Goal: Communication & Community: Answer question/provide support

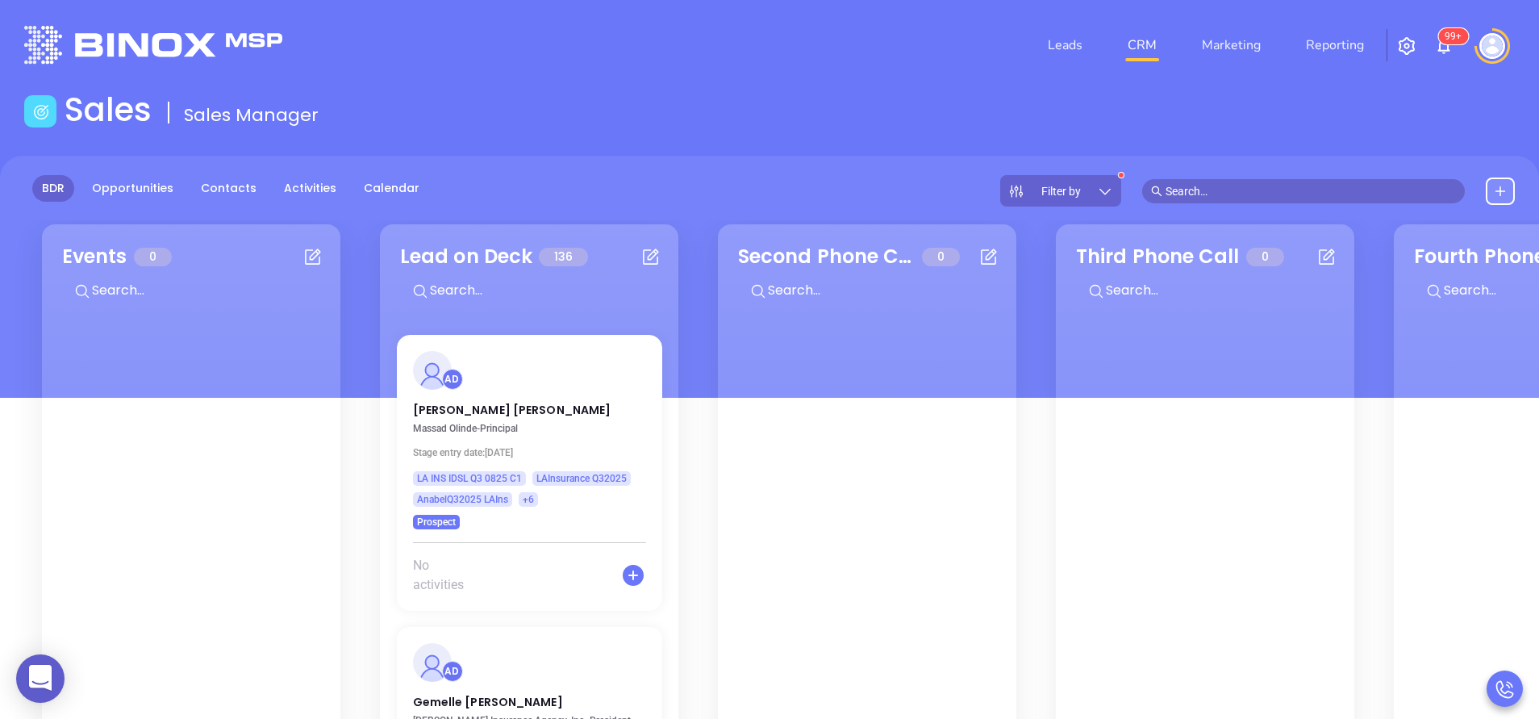
scroll to position [510, 0]
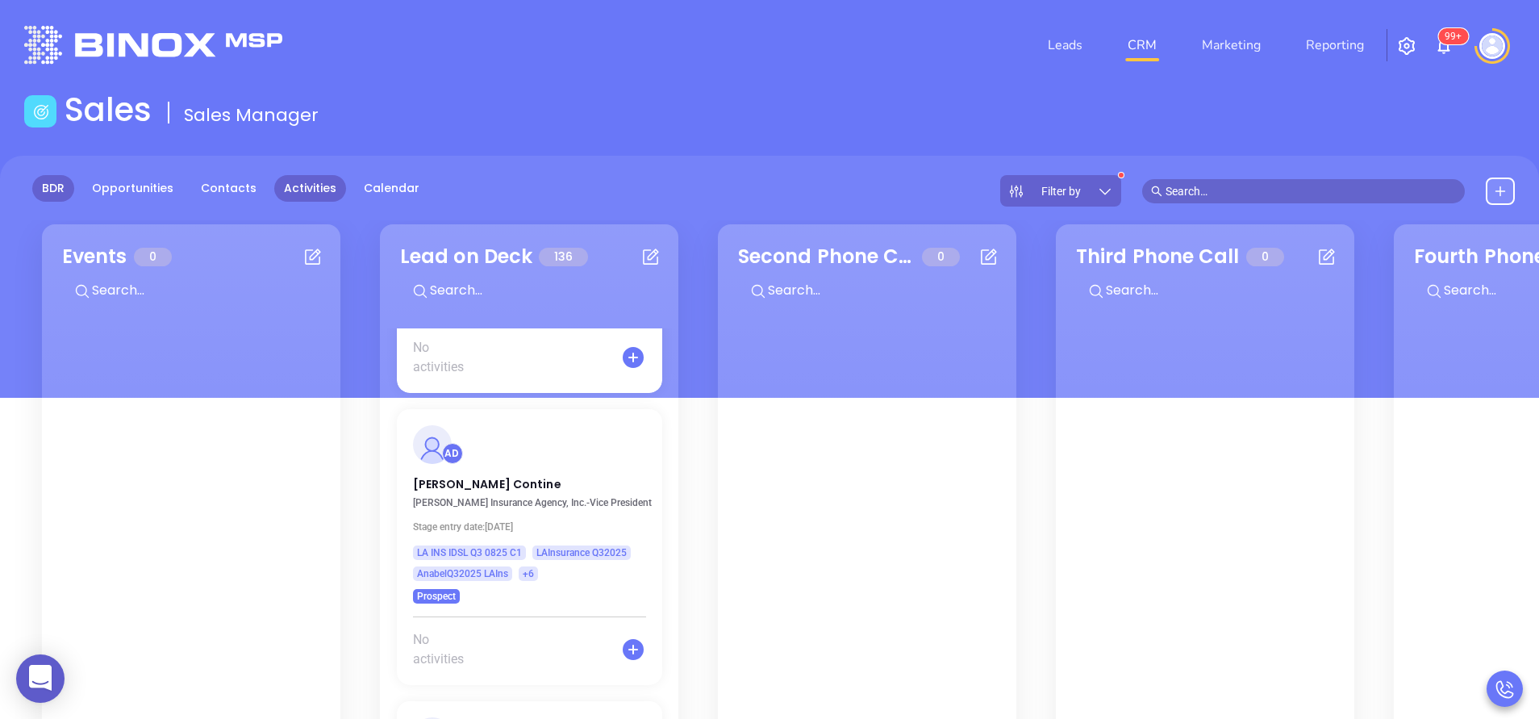
click at [298, 185] on link "Activities" at bounding box center [310, 188] width 72 height 27
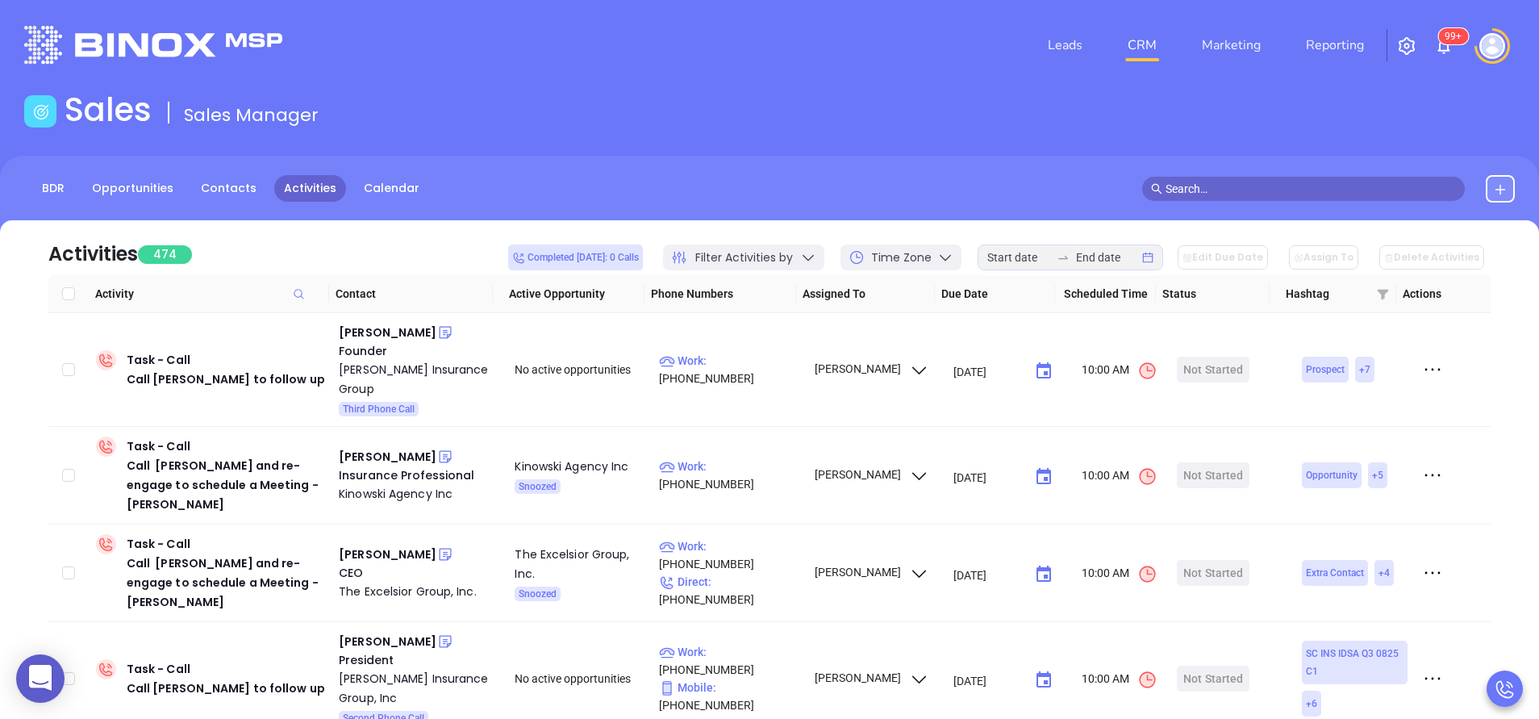
click at [951, 246] on div "Time Zone" at bounding box center [900, 257] width 121 height 26
click at [1033, 259] on input at bounding box center [1018, 257] width 63 height 18
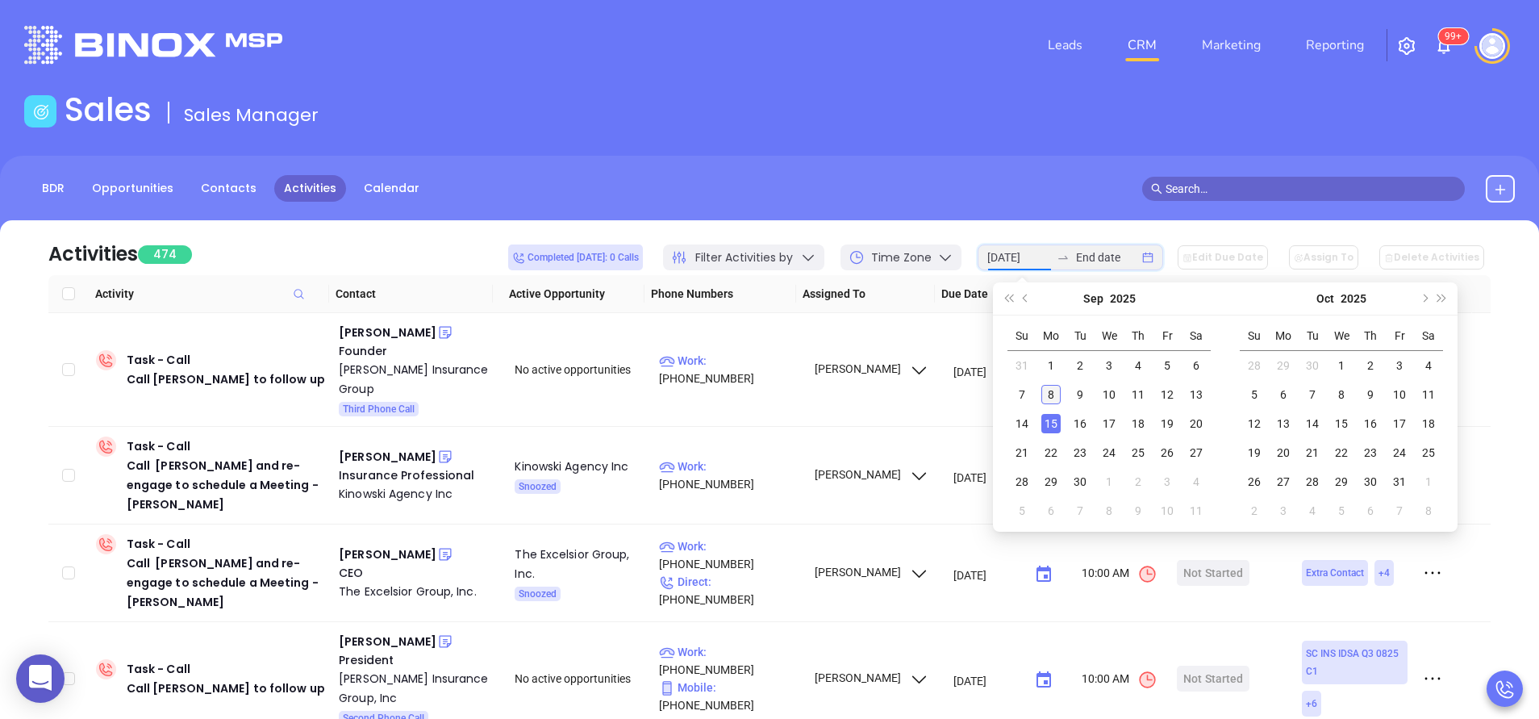
type input "2025-09-08"
click at [1047, 396] on div "8" at bounding box center [1050, 394] width 19 height 19
type input "2025-09-08"
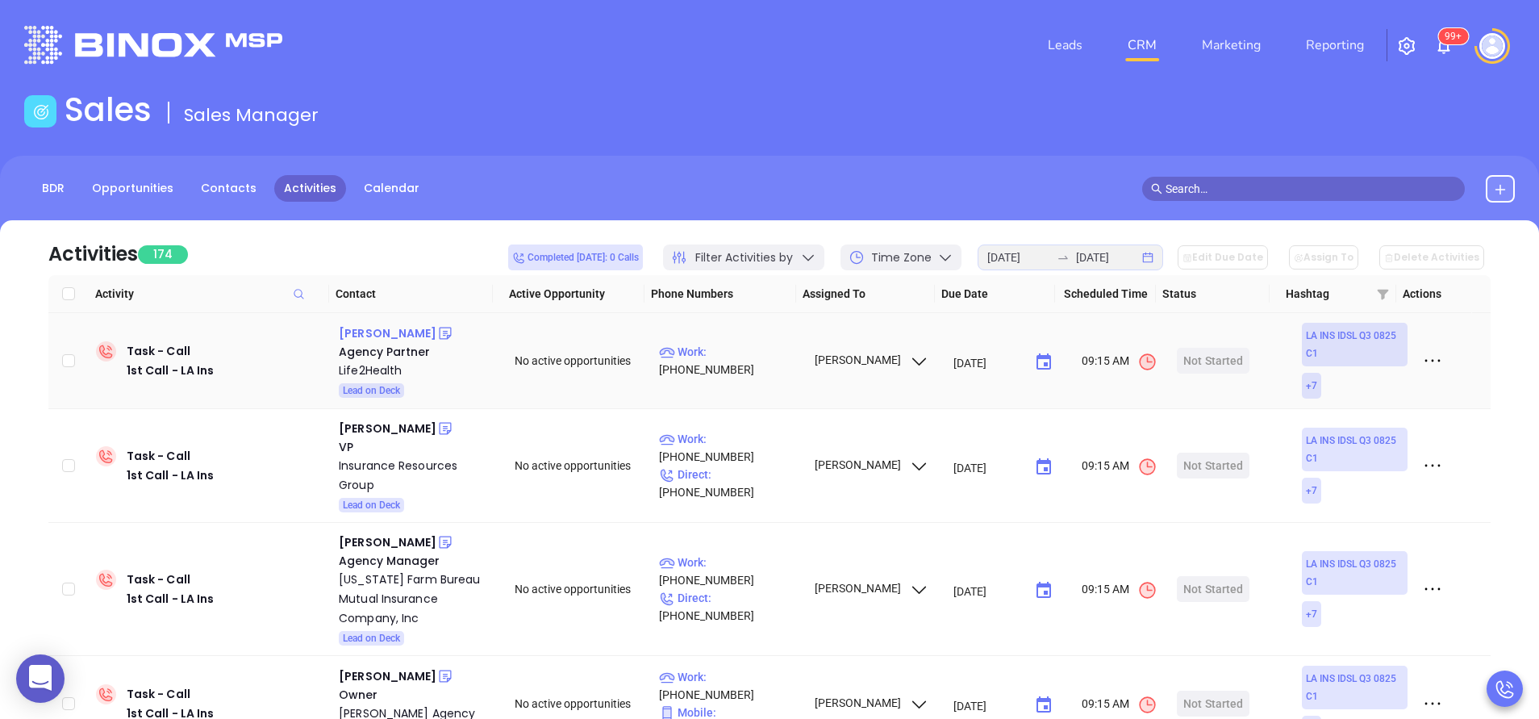
click at [407, 332] on div "Mason Williamson" at bounding box center [388, 332] width 98 height 19
click at [381, 367] on div "Life2Health" at bounding box center [415, 369] width 153 height 19
click at [453, 334] on icon at bounding box center [445, 333] width 16 height 16
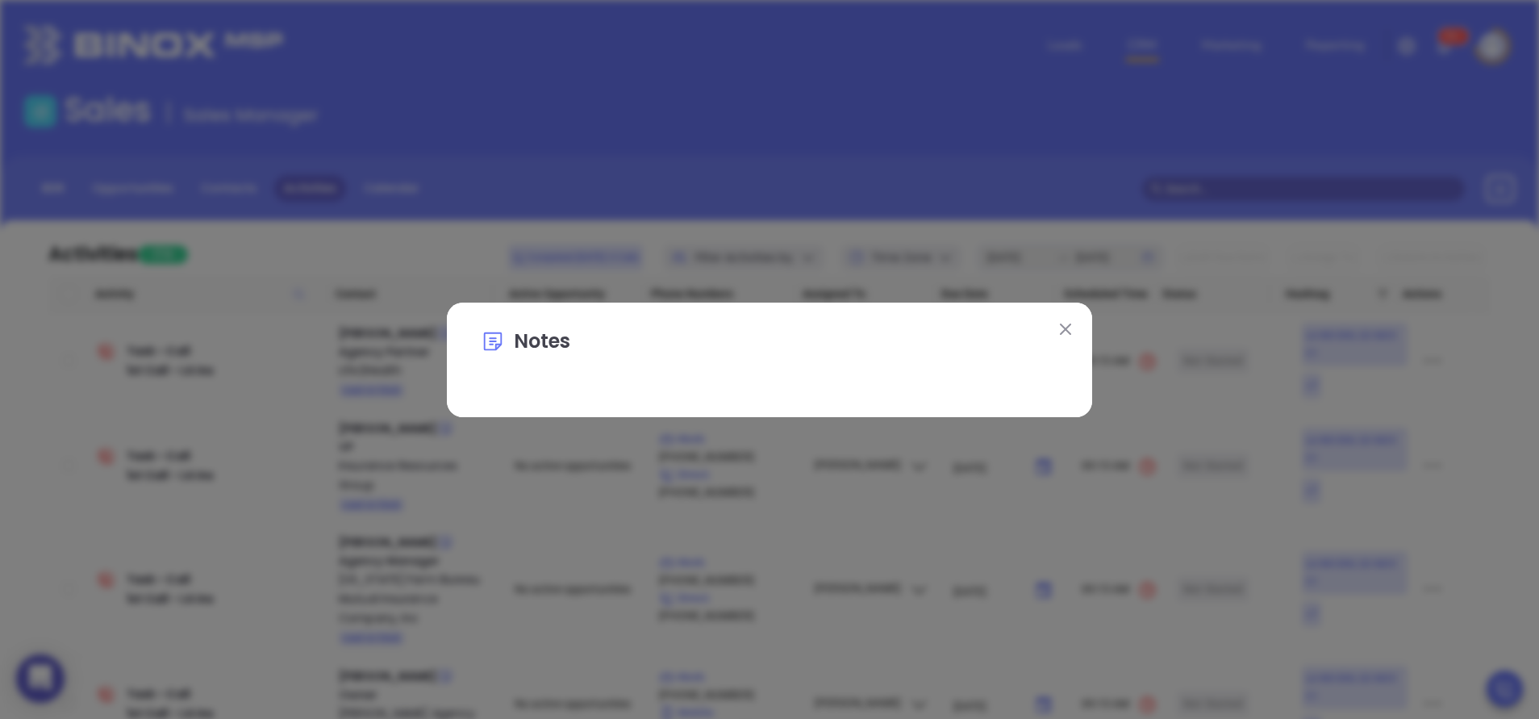
click at [1066, 327] on img at bounding box center [1065, 328] width 11 height 11
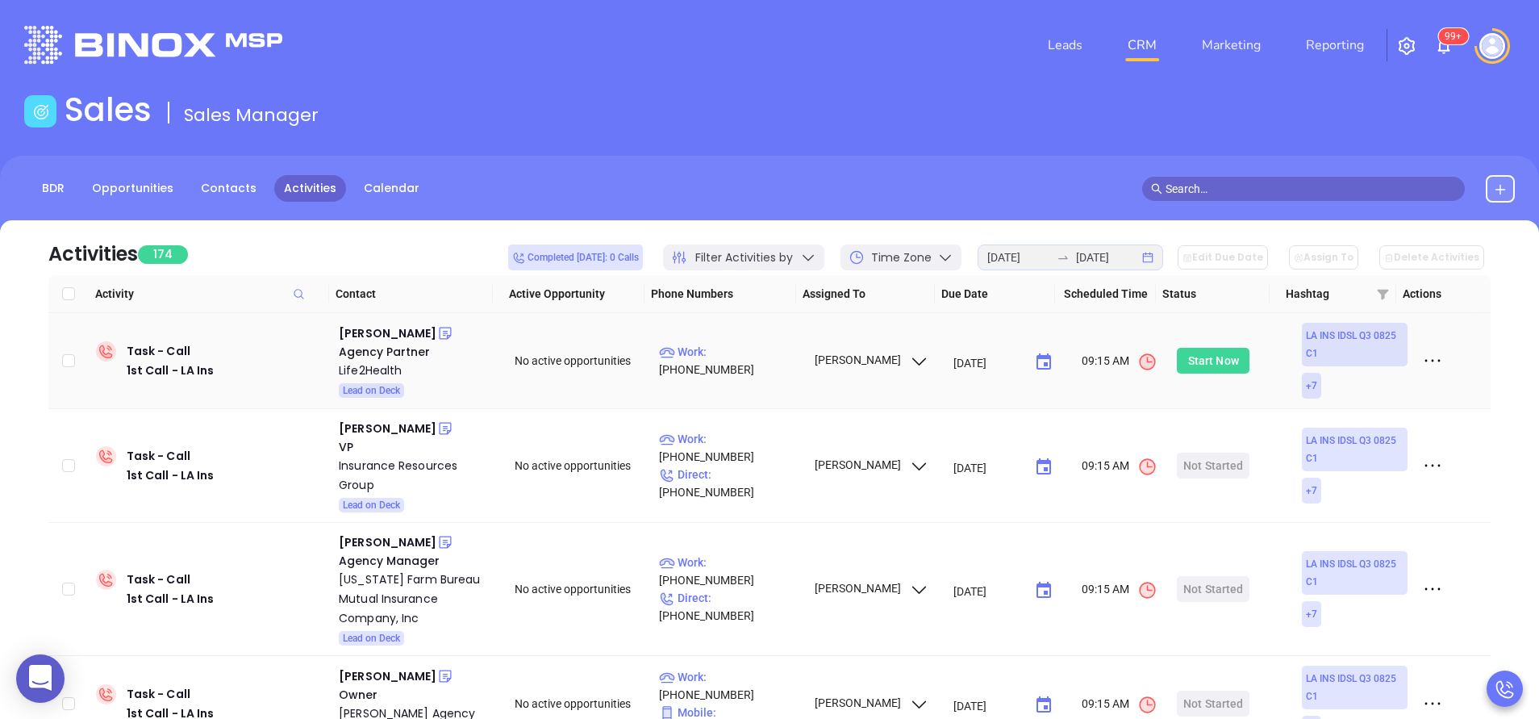
click at [1201, 368] on div "Start Now" at bounding box center [1213, 361] width 51 height 26
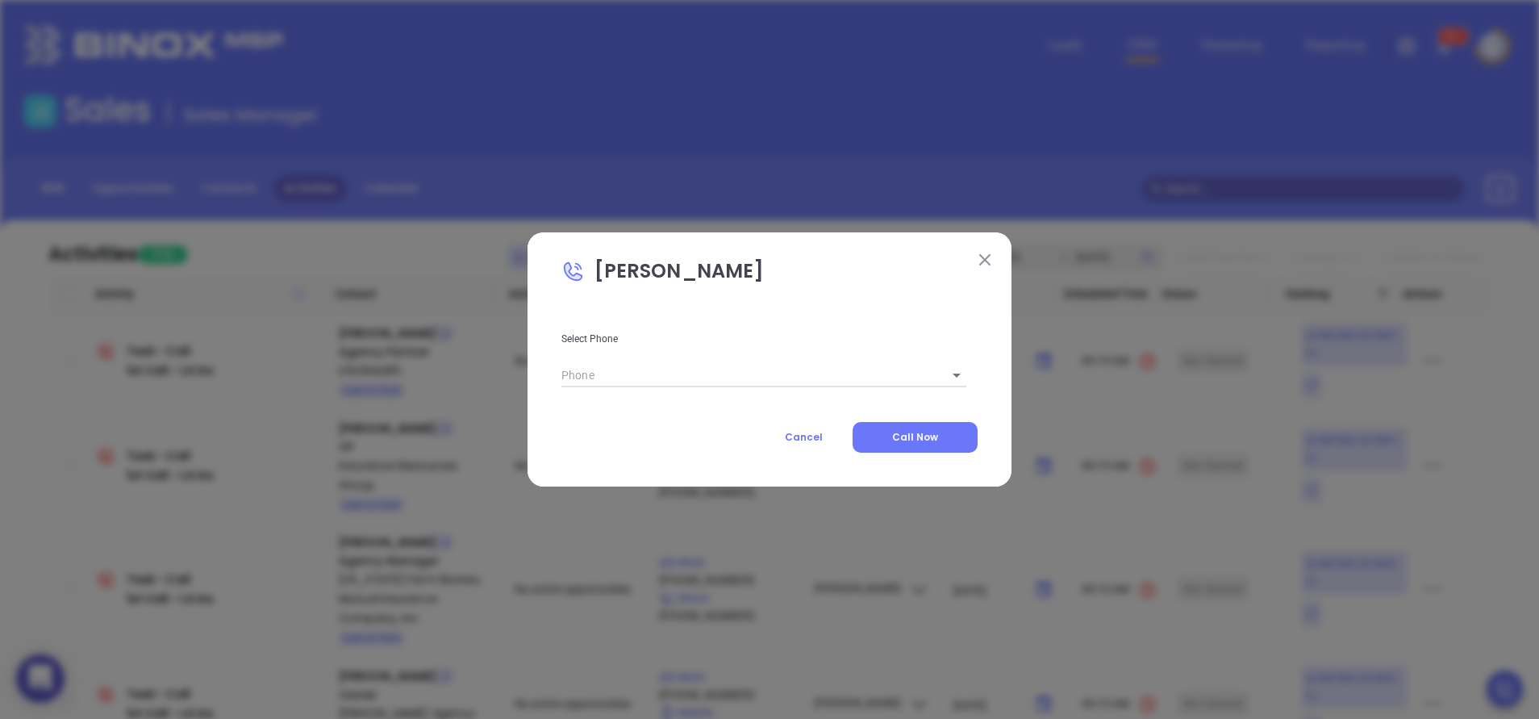
type input "1"
click at [831, 439] on button "Cancel" at bounding box center [804, 437] width 98 height 31
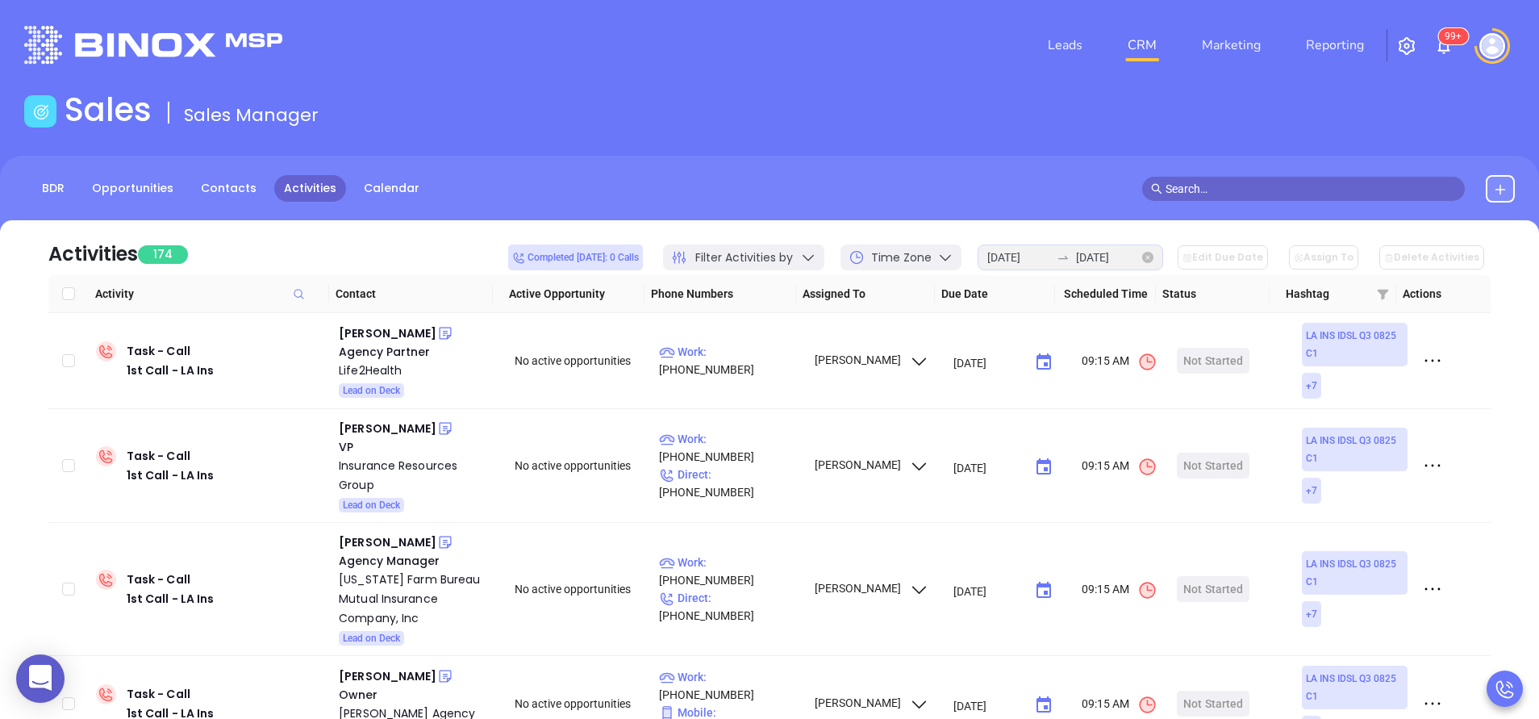
click at [1153, 256] on icon "close-circle" at bounding box center [1147, 257] width 11 height 11
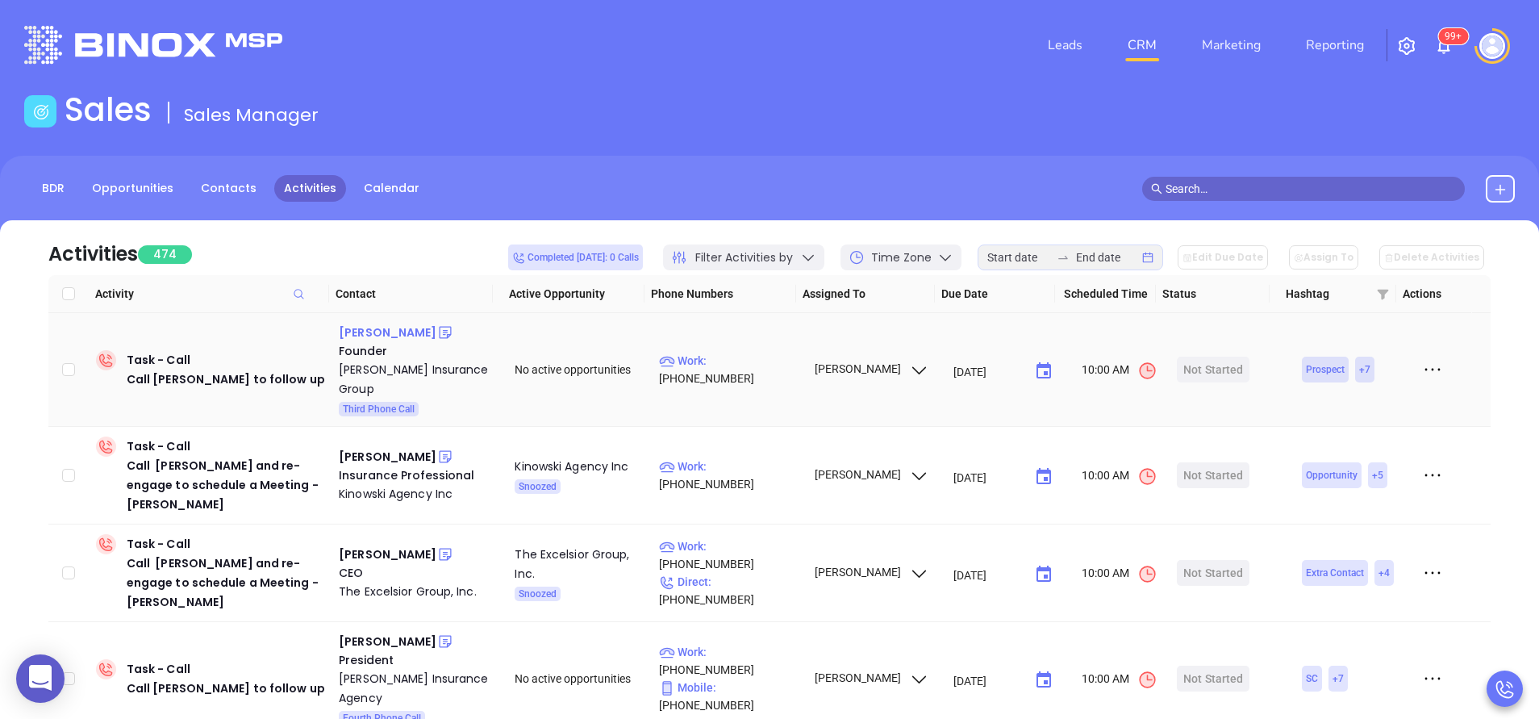
click at [365, 331] on div "Ken Welch" at bounding box center [388, 332] width 98 height 19
click at [429, 364] on div "Hemly Insurance Group" at bounding box center [415, 379] width 153 height 39
click at [373, 447] on div "Craig Wilson" at bounding box center [388, 456] width 98 height 19
click at [387, 484] on div "Kinowski Agency Inc" at bounding box center [415, 493] width 153 height 19
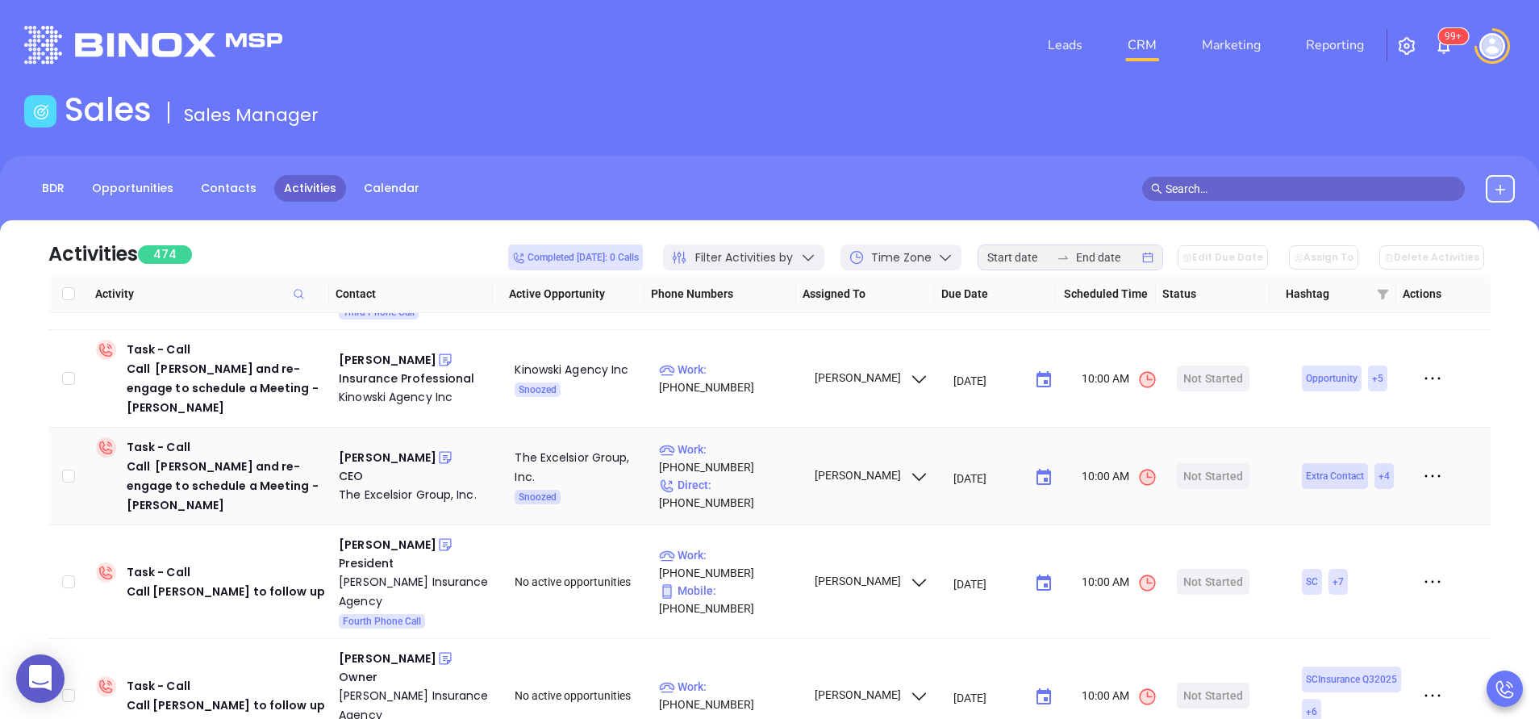
scroll to position [145, 0]
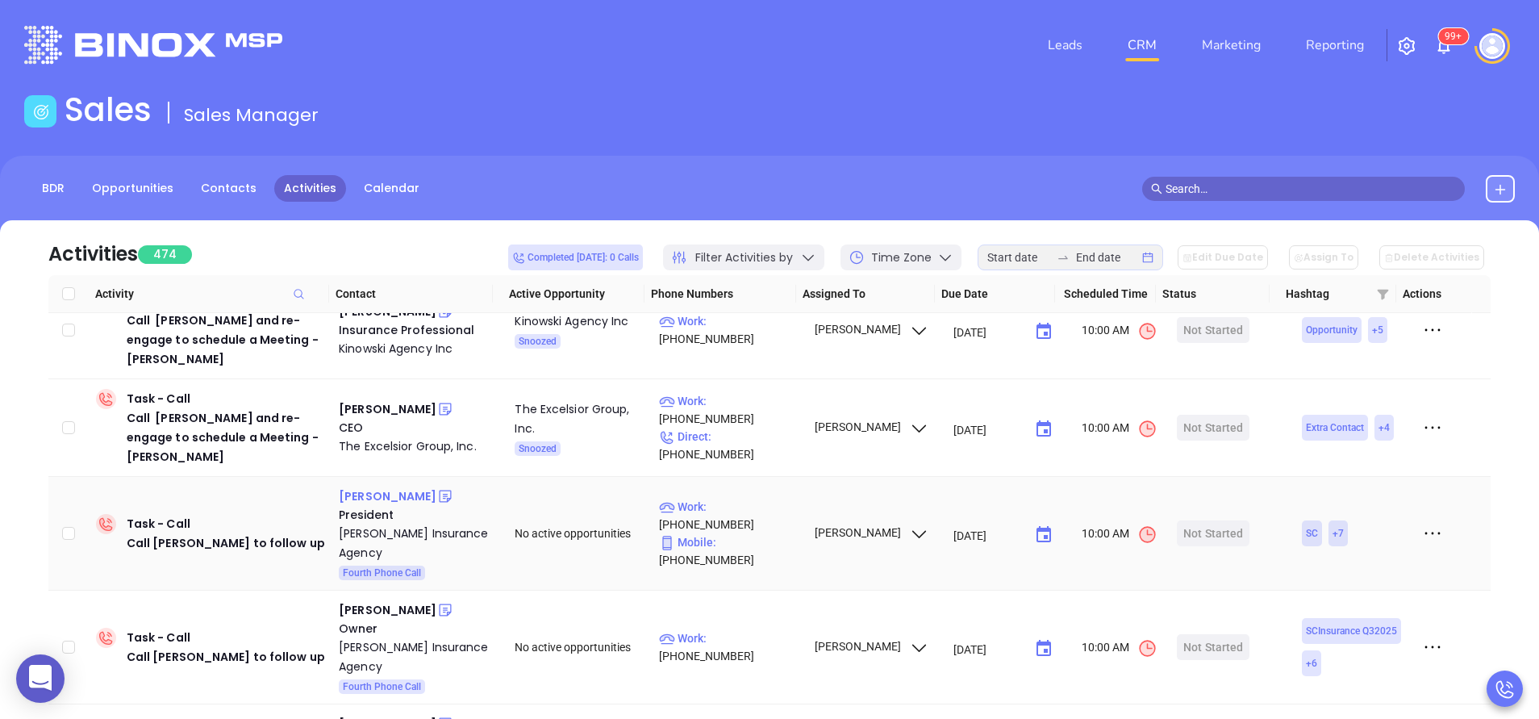
click at [379, 486] on div "[PERSON_NAME]" at bounding box center [388, 495] width 98 height 19
click at [353, 523] on div "[PERSON_NAME] Insurance Agency" at bounding box center [415, 542] width 153 height 39
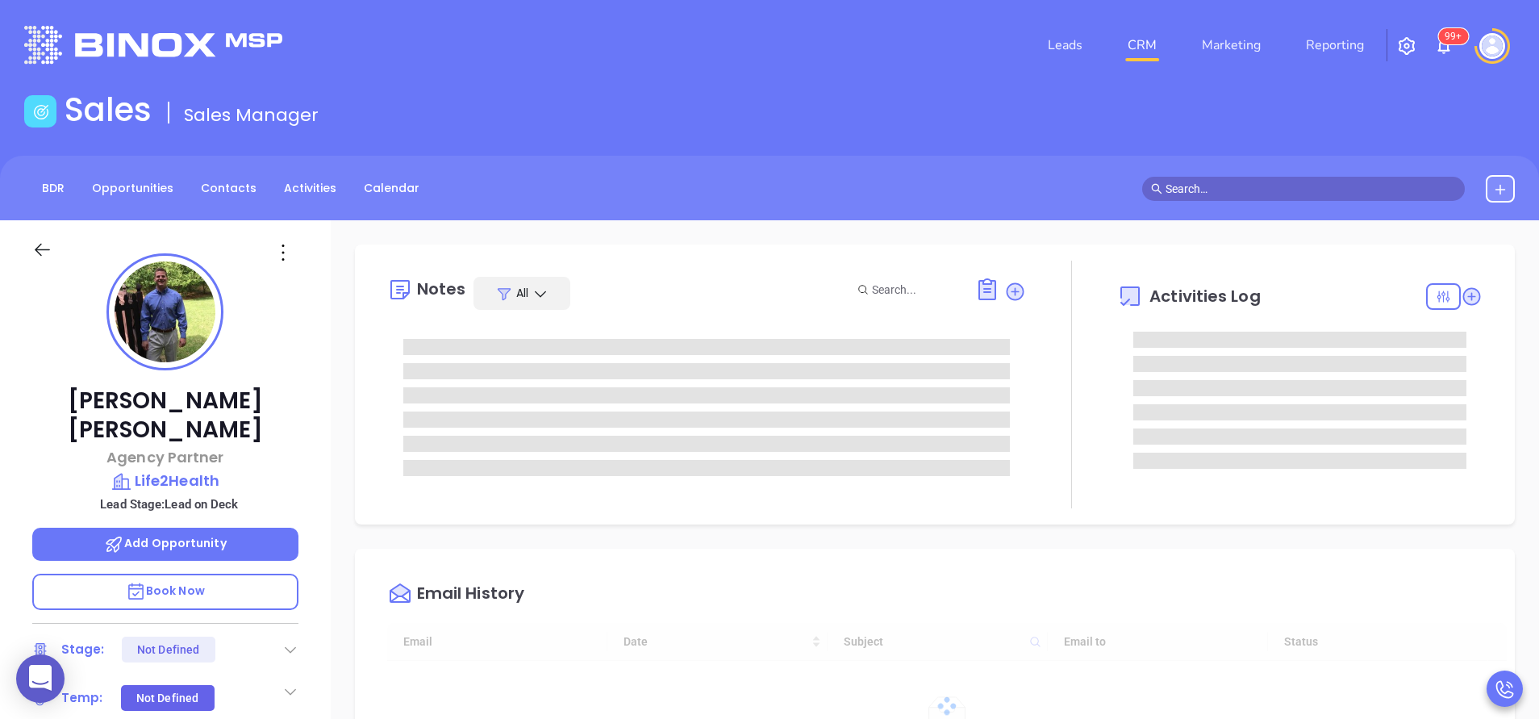
type input "09/09/2025"
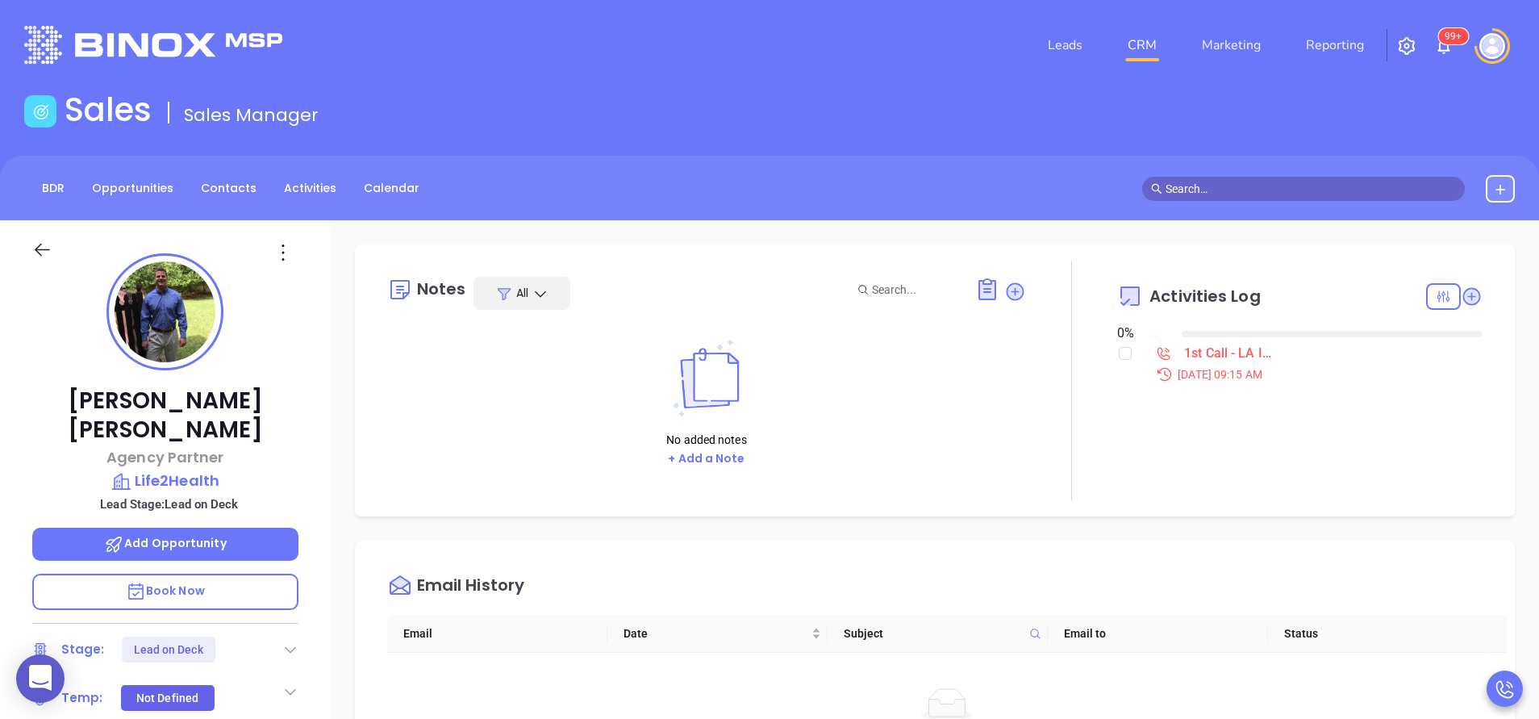
type input "[PERSON_NAME]"
click at [223, 573] on p "Book Now" at bounding box center [165, 591] width 266 height 36
click at [303, 370] on div "Mason Williamson Agency Partner Life2Health Lead Stage: Lead on Deck Add Opport…" at bounding box center [165, 669] width 331 height 898
click at [317, 577] on div "Mason Williamson Agency Partner Life2Health Lead Stage: Lead on Deck Add Opport…" at bounding box center [165, 669] width 331 height 898
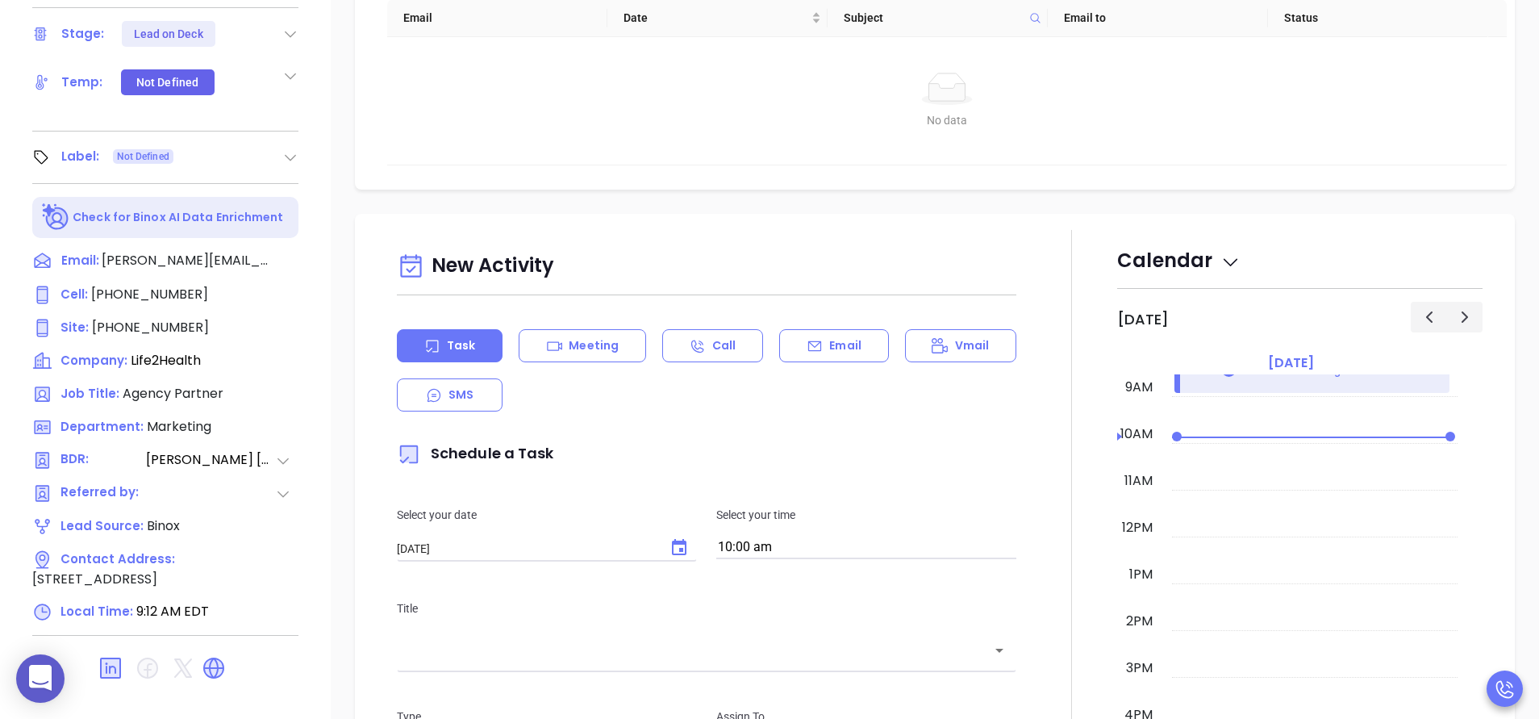
scroll to position [631, 0]
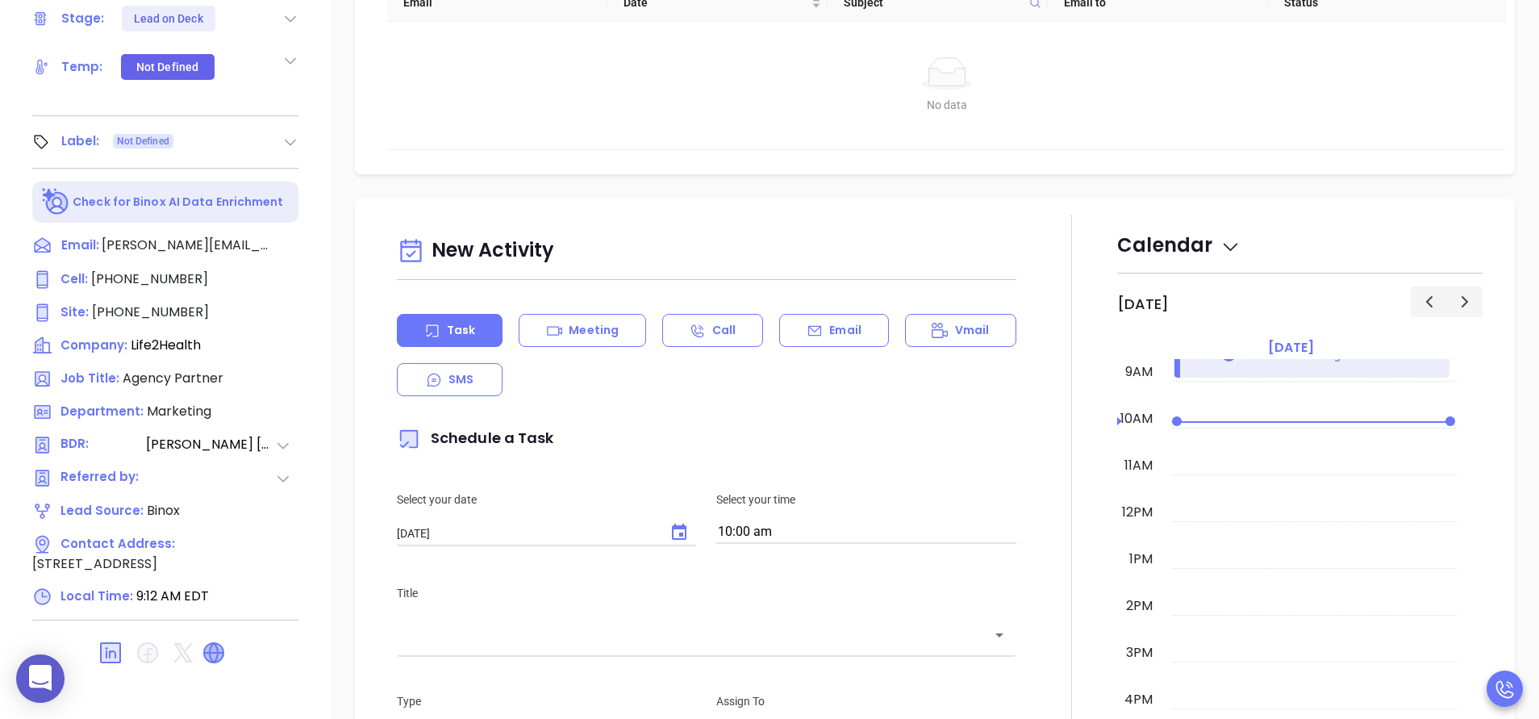
click at [213, 643] on icon at bounding box center [213, 652] width 19 height 19
click at [326, 356] on div "Mason Williamson Agency Partner Life2Health Lead Stage: Lead on Deck Add Opport…" at bounding box center [165, 39] width 331 height 898
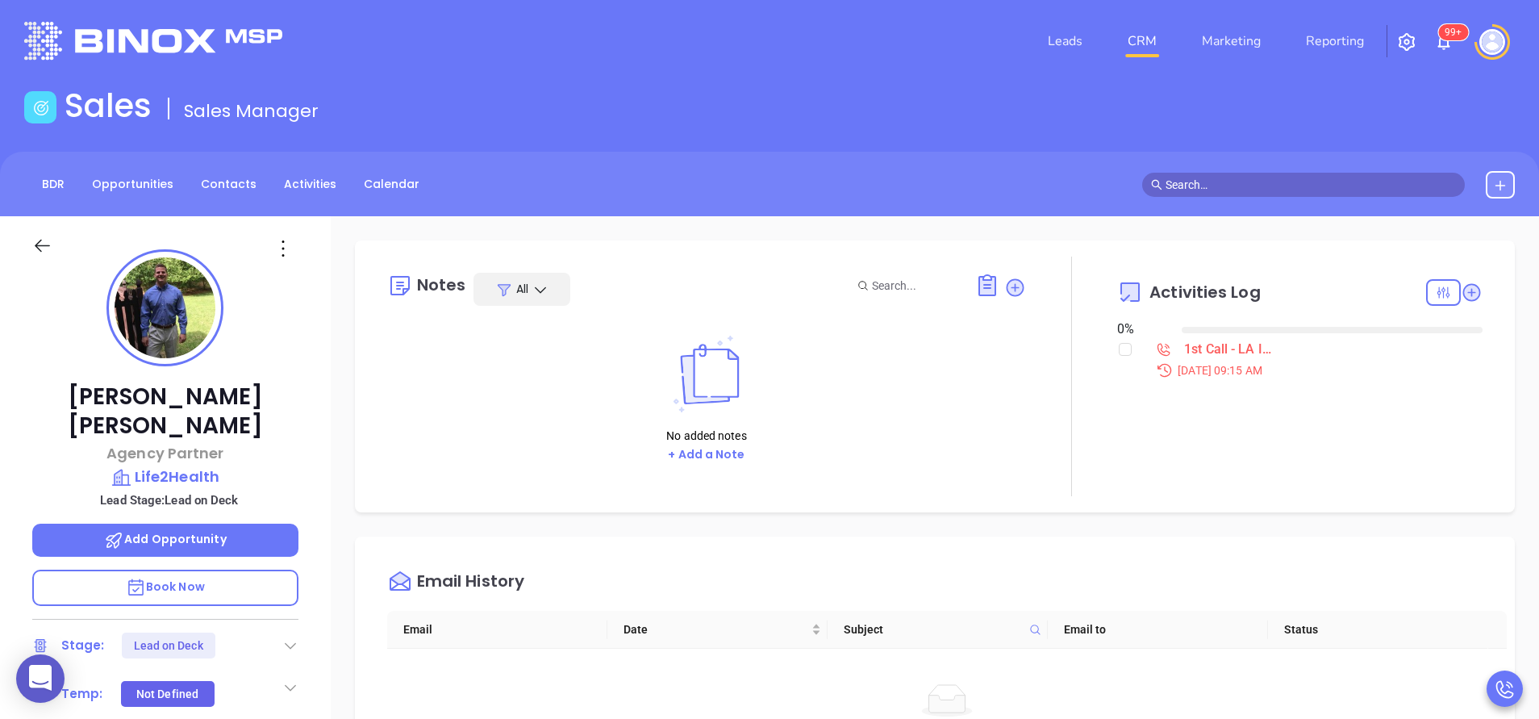
scroll to position [0, 0]
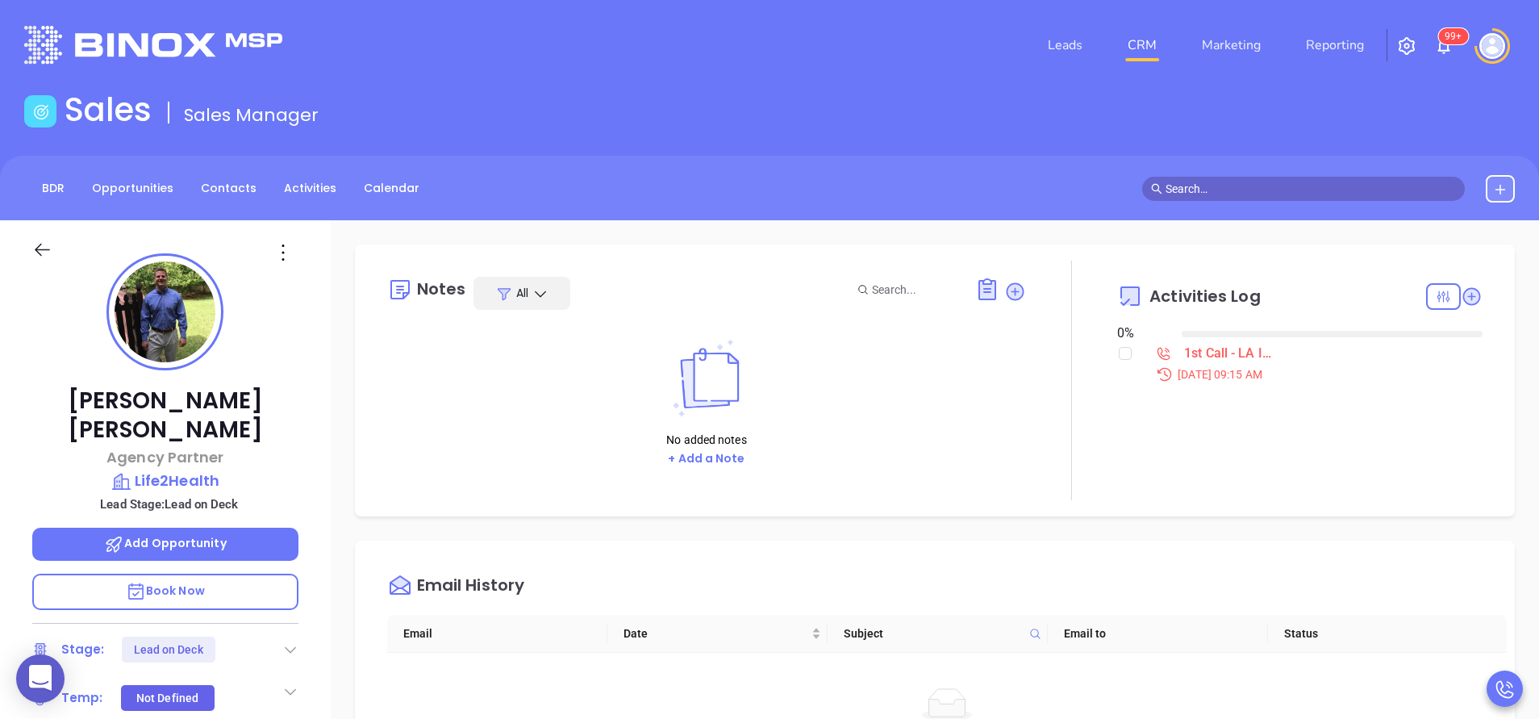
click at [305, 465] on div "Mason Williamson Agency Partner Life2Health Lead Stage: Lead on Deck Add Opport…" at bounding box center [165, 669] width 331 height 898
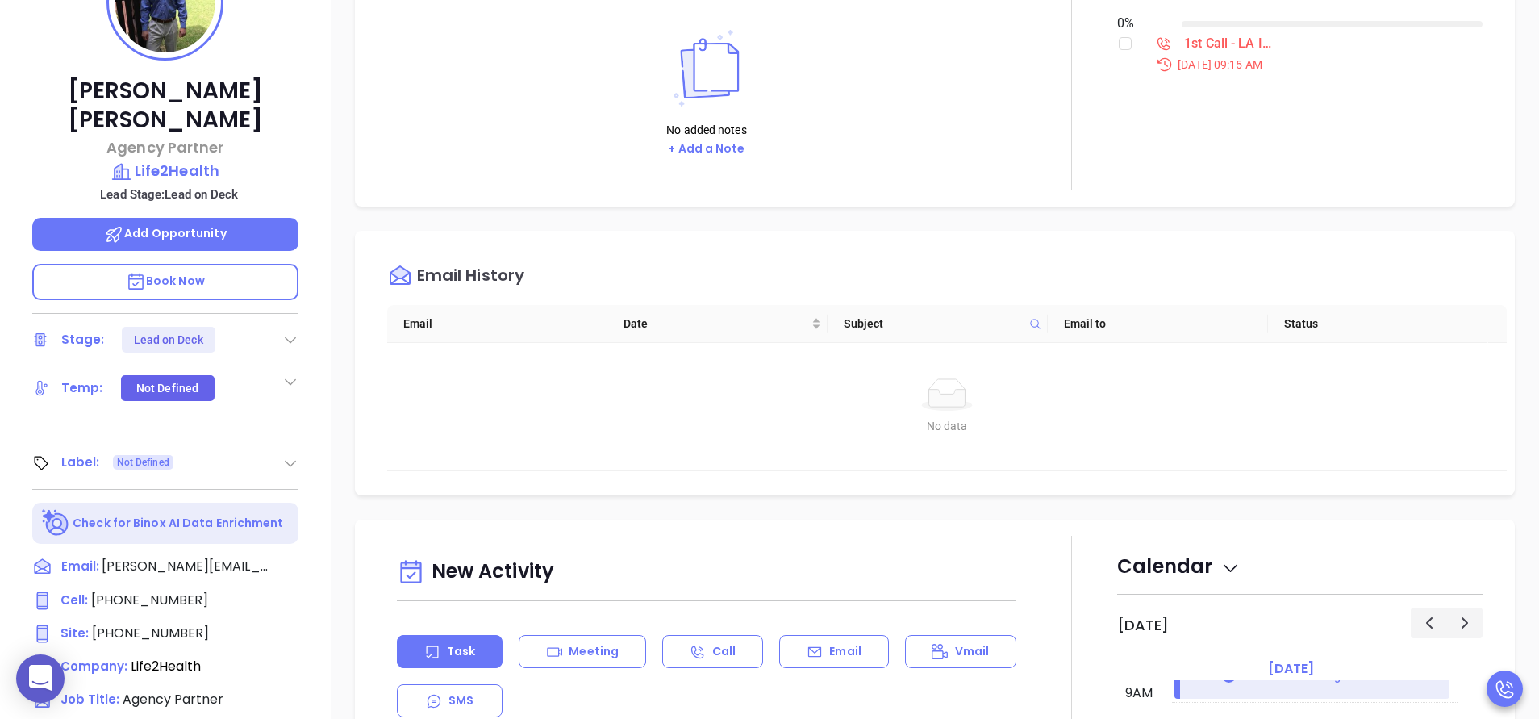
scroll to position [484, 0]
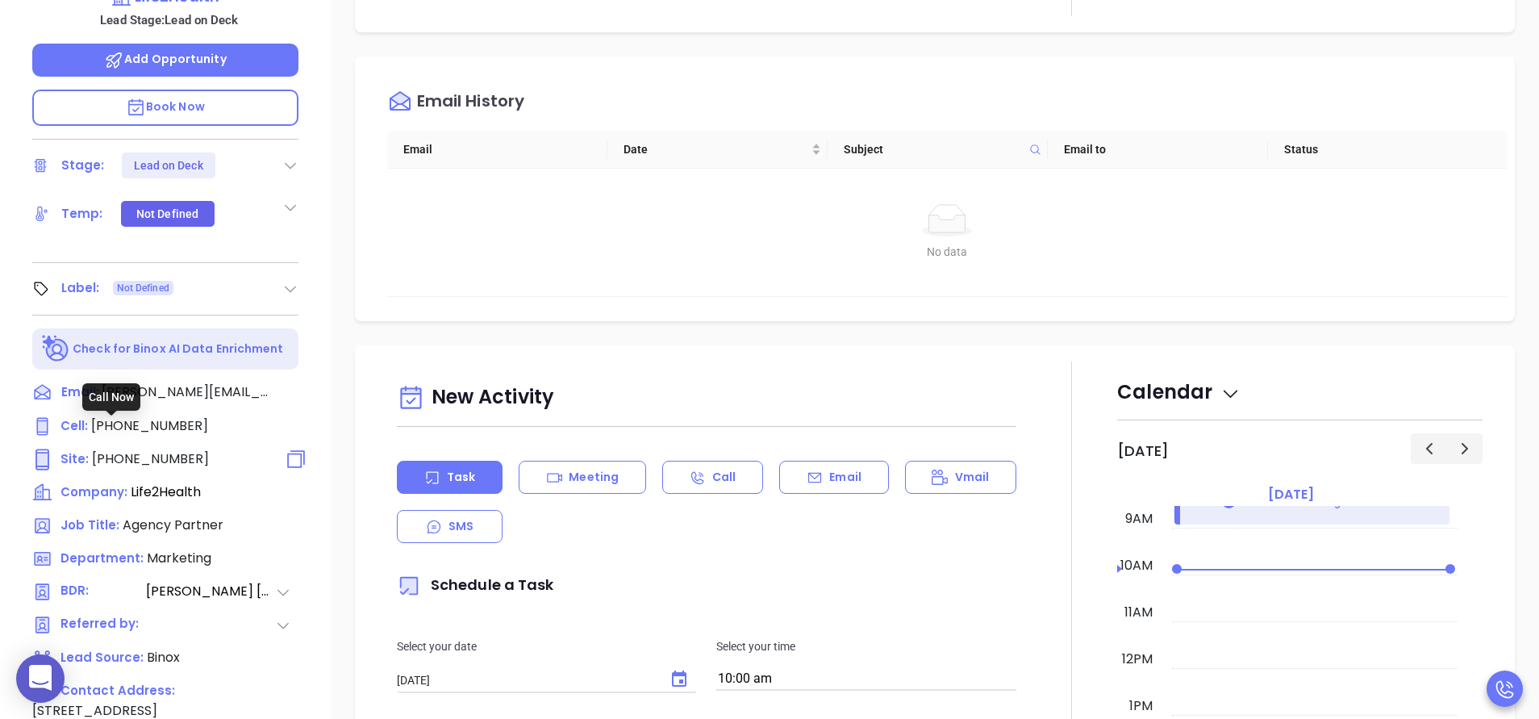
click at [163, 449] on span "(866) 792-0470" at bounding box center [150, 458] width 117 height 19
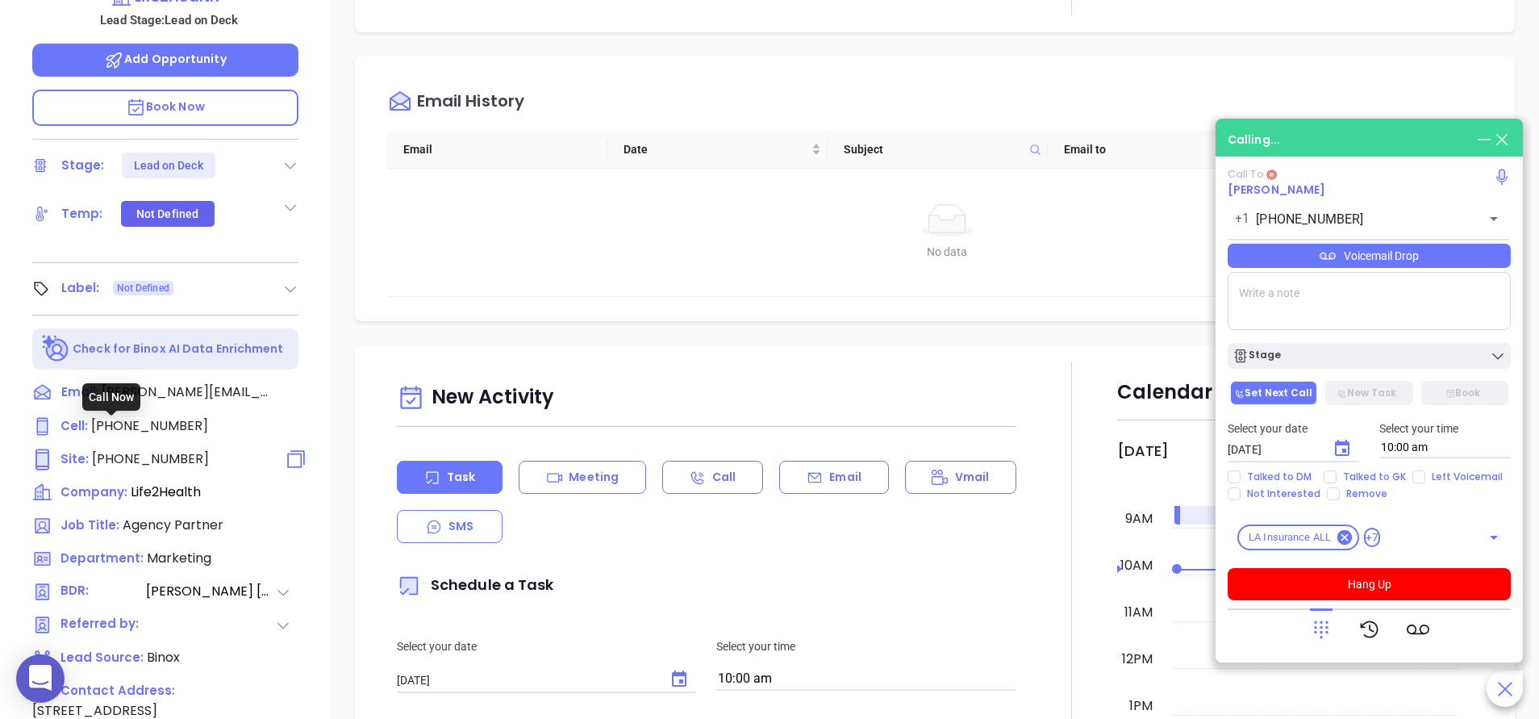
type input "(866) 792-0470"
click at [325, 279] on div "Mason Williamson Agency Partner Life2Health Lead Stage: Lead on Deck Add Opport…" at bounding box center [165, 185] width 331 height 898
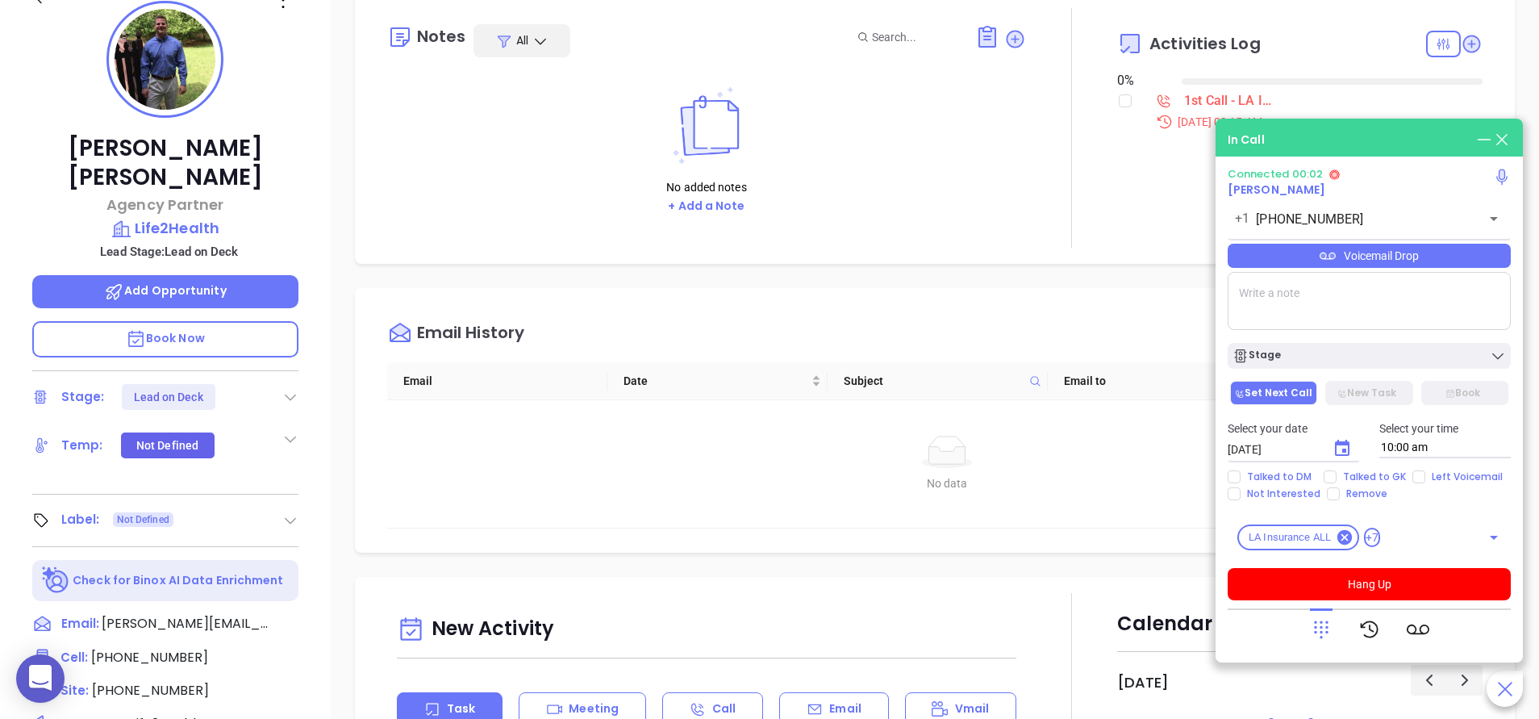
scroll to position [242, 0]
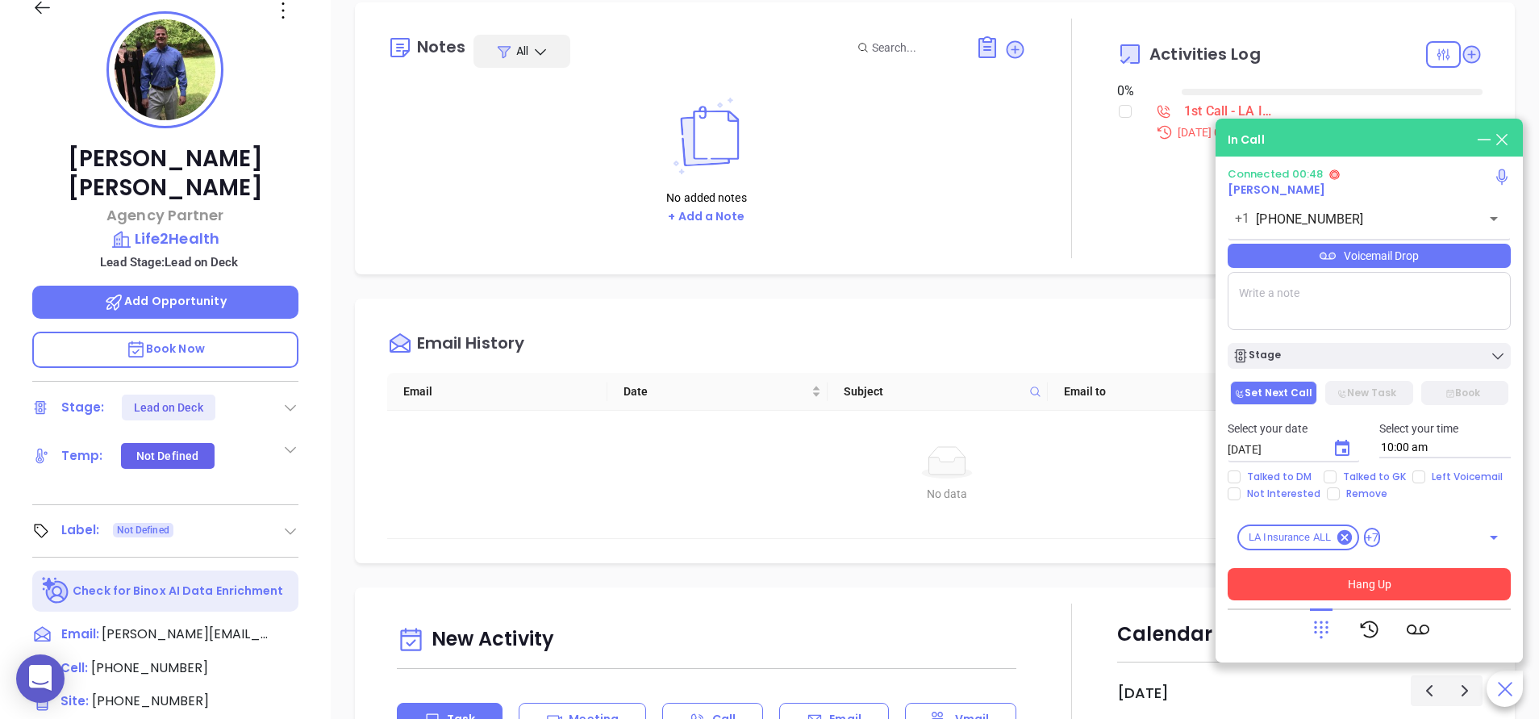
click at [1339, 569] on button "Hang Up" at bounding box center [1368, 584] width 283 height 32
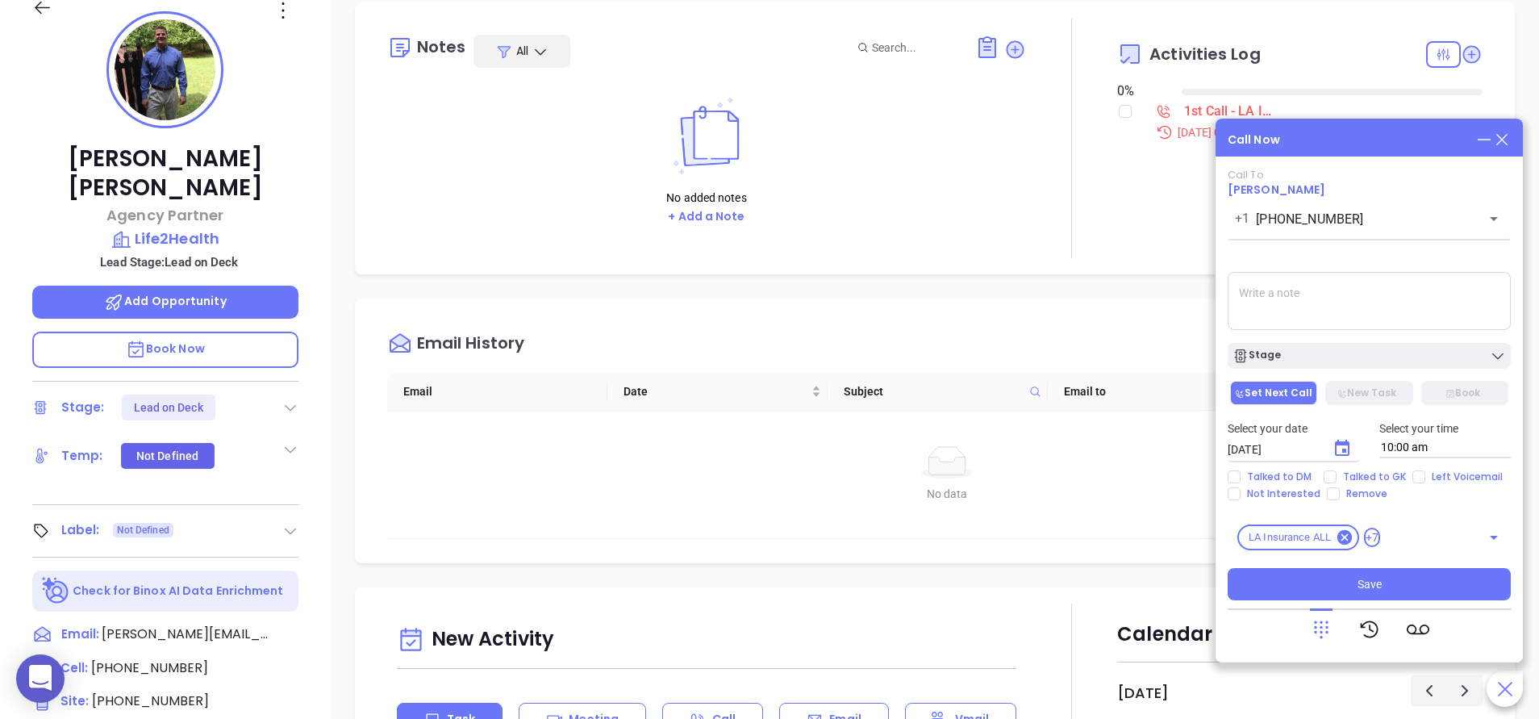
click at [1310, 319] on textarea at bounding box center [1368, 301] width 283 height 58
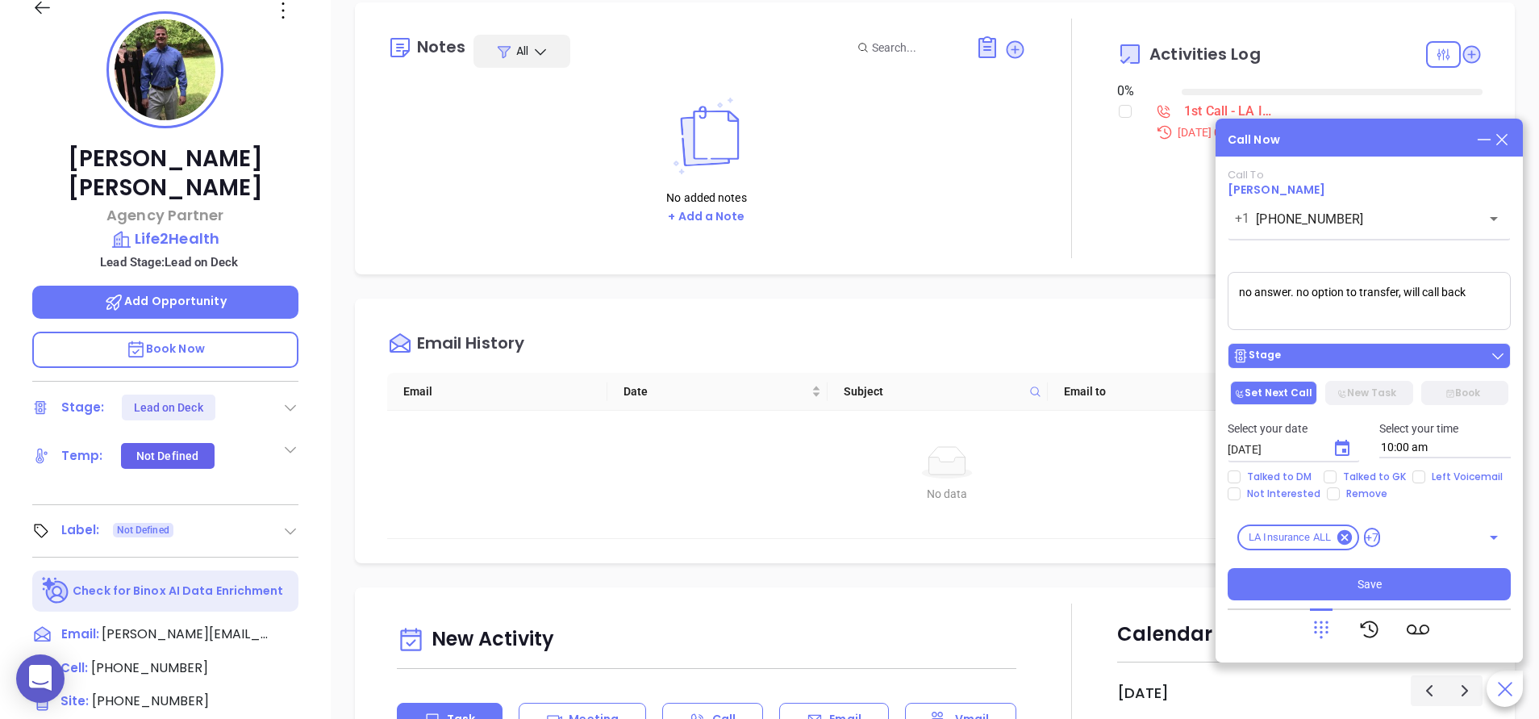
type textarea "no answer. no option to transfer, will call back"
click at [1327, 359] on div "Stage" at bounding box center [1368, 356] width 273 height 16
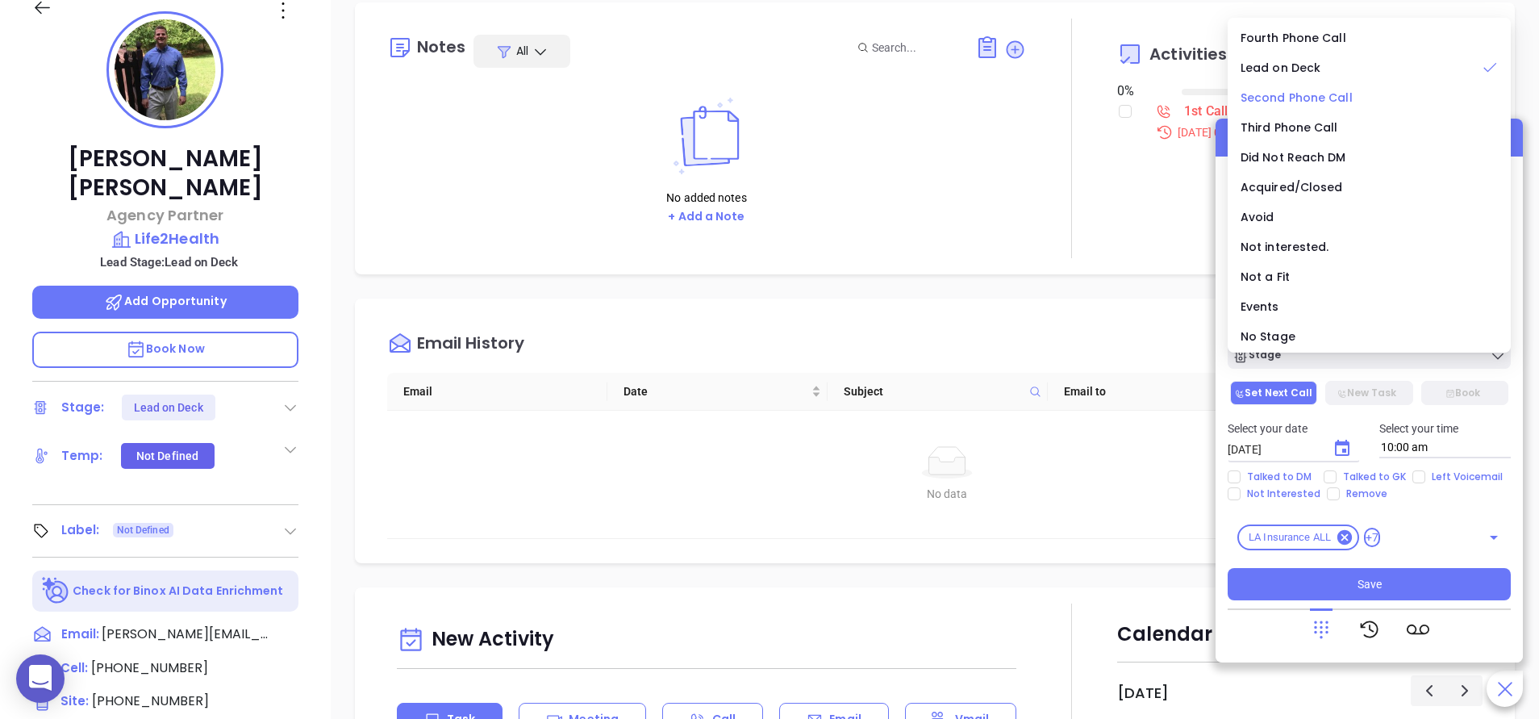
click at [1299, 95] on span "Second Phone Call" at bounding box center [1296, 98] width 112 height 16
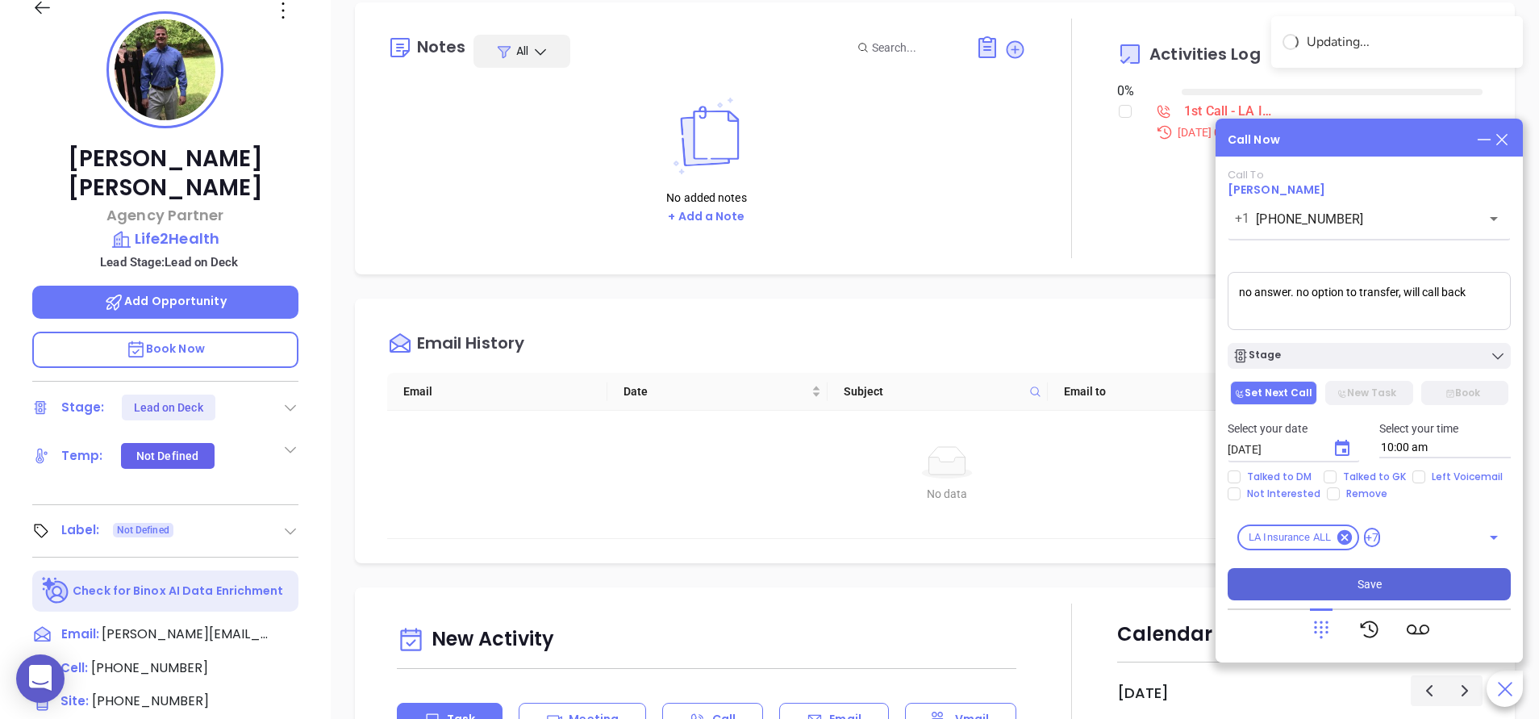
click at [1355, 577] on button "Save" at bounding box center [1368, 584] width 283 height 32
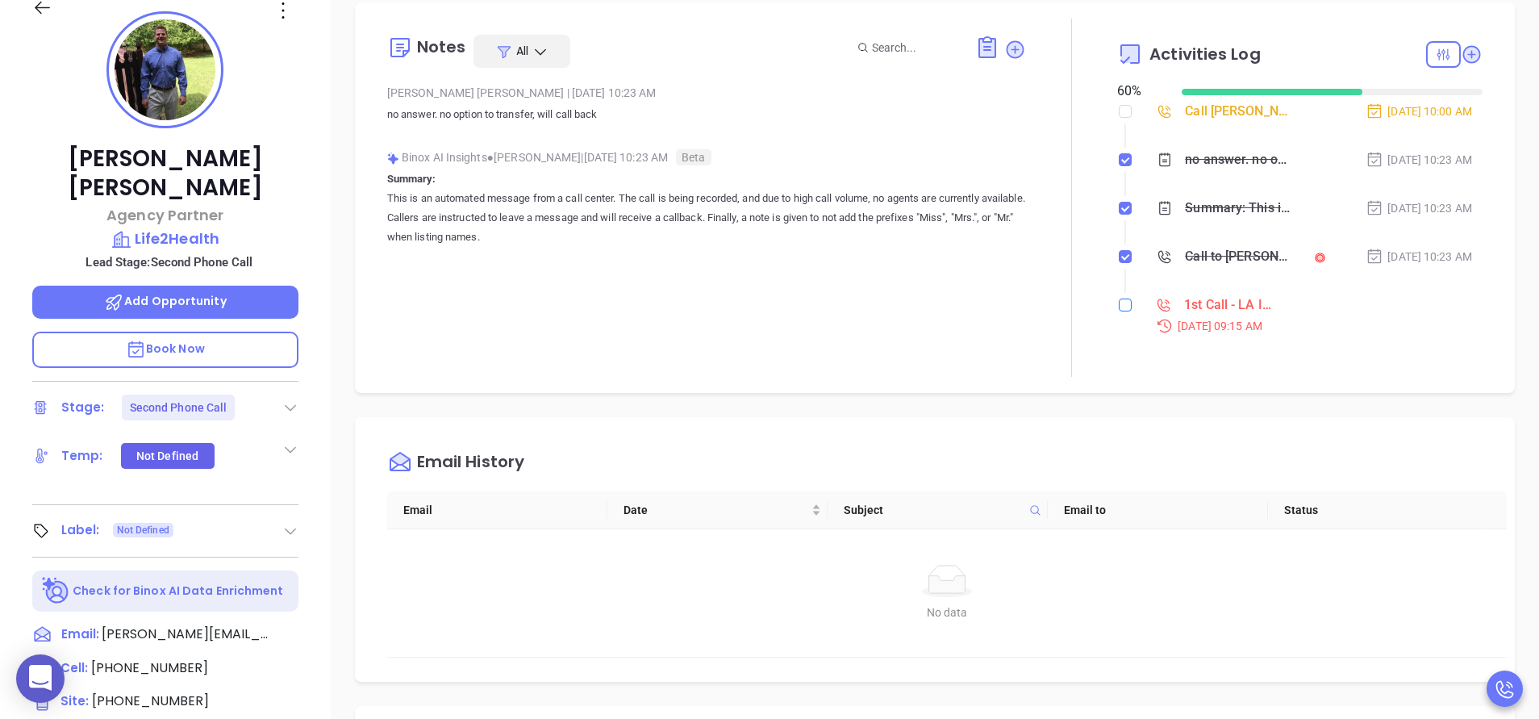
click at [1119, 301] on input "checkbox" at bounding box center [1125, 304] width 13 height 13
checkbox input "true"
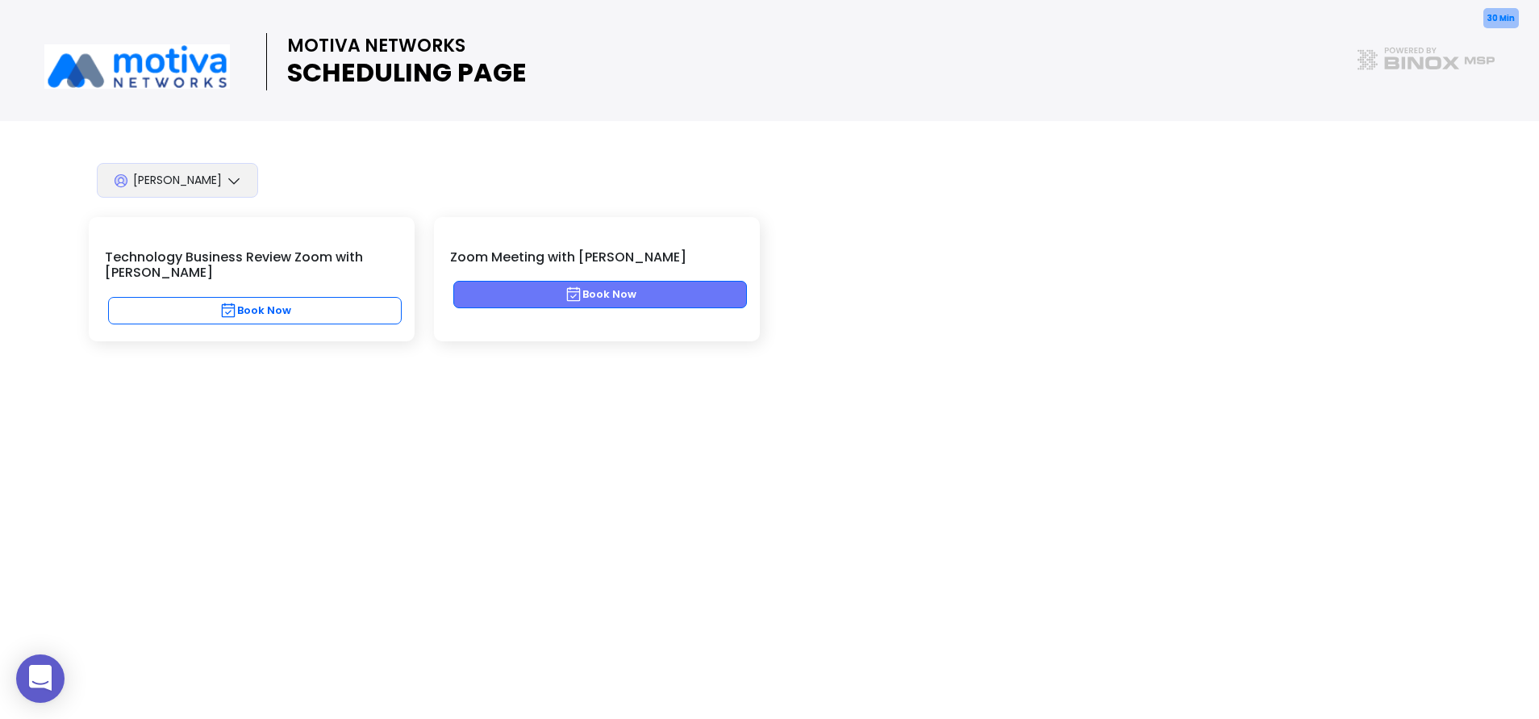
click at [631, 302] on button "Book Now" at bounding box center [600, 294] width 294 height 27
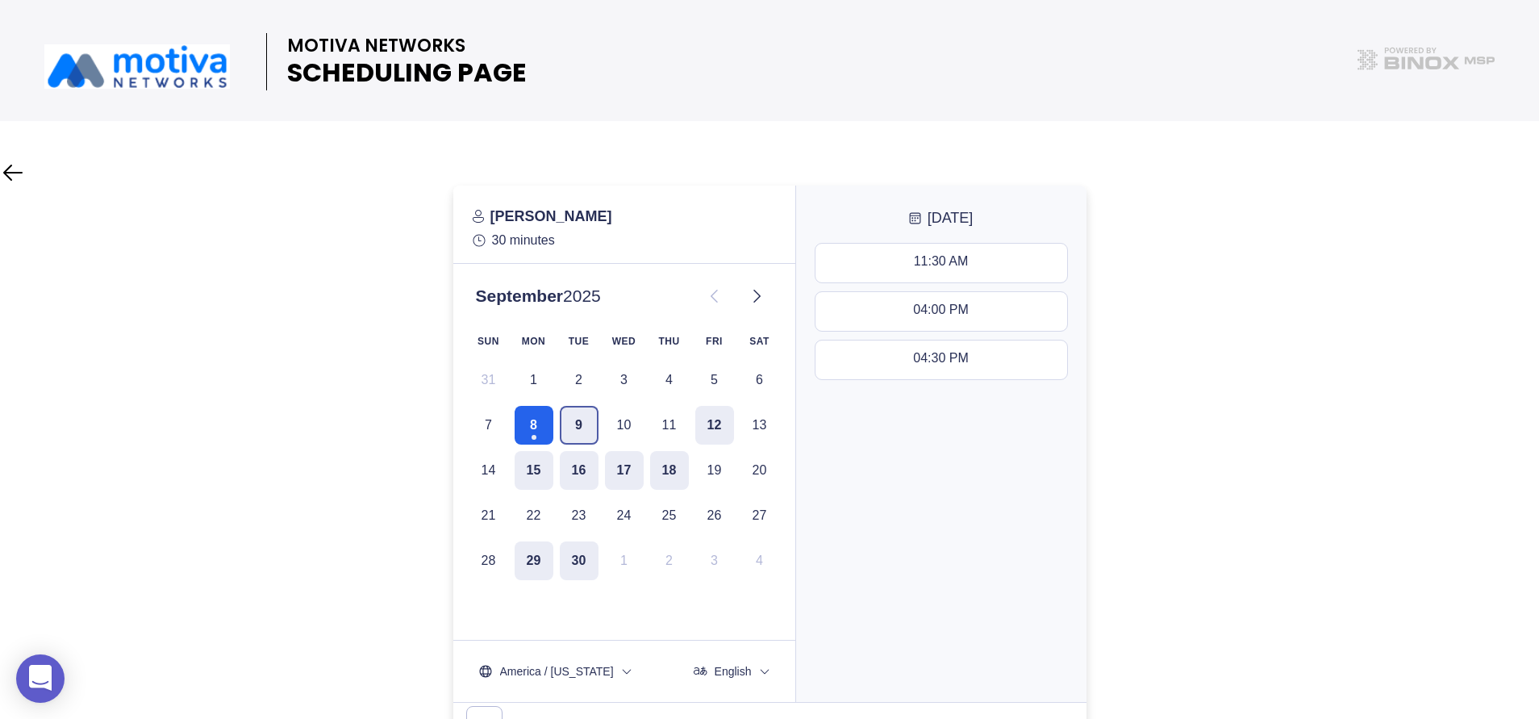
click at [569, 420] on button "9" at bounding box center [579, 425] width 39 height 39
click at [527, 419] on button "8" at bounding box center [534, 425] width 39 height 39
click at [565, 429] on button "9" at bounding box center [579, 425] width 39 height 39
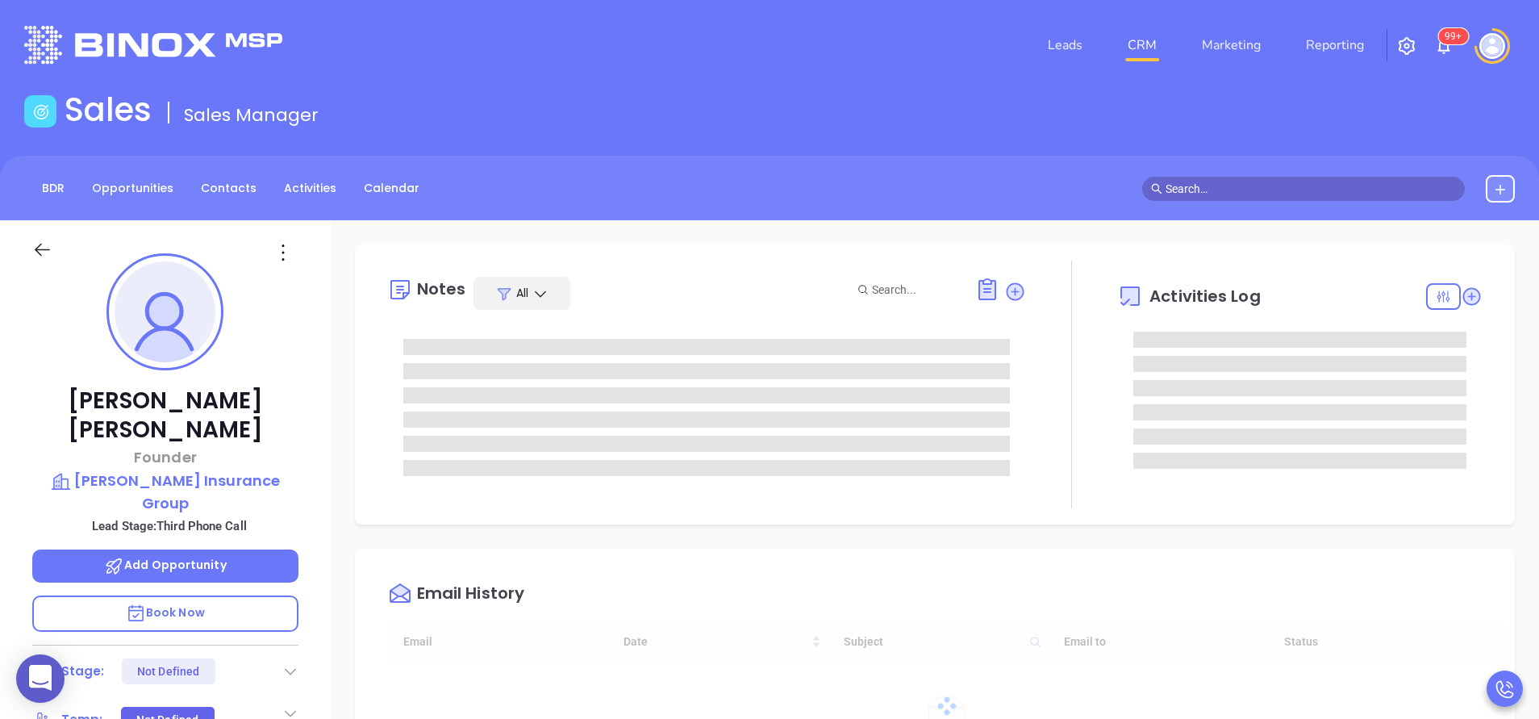
scroll to position [422, 0]
type input "[PERSON_NAME]"
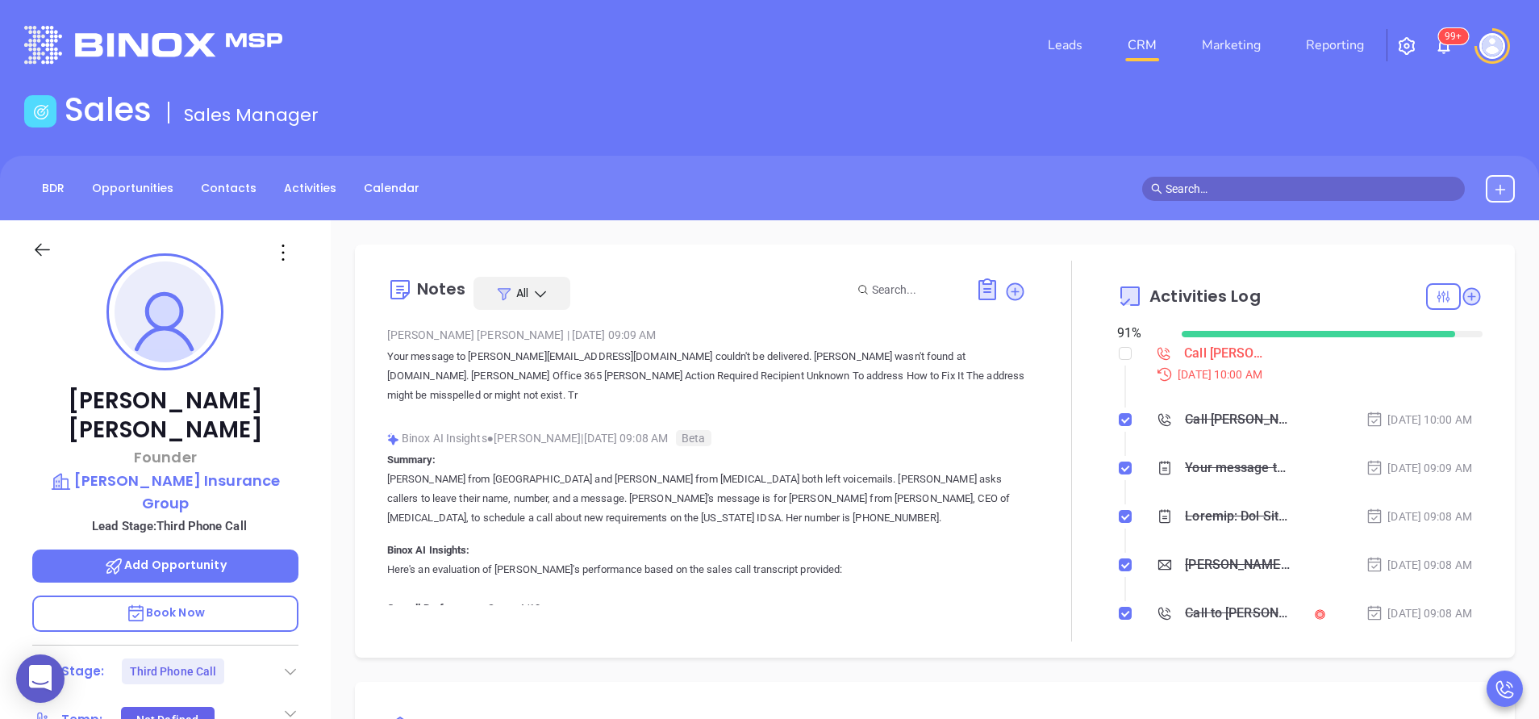
click at [645, 379] on p "Your message to [PERSON_NAME][EMAIL_ADDRESS][DOMAIN_NAME] couldn't be delivered…" at bounding box center [706, 376] width 639 height 58
click at [310, 502] on div "[PERSON_NAME] Founder [PERSON_NAME] Insurance Group Lead Stage: Third Phone Cal…" at bounding box center [165, 669] width 331 height 898
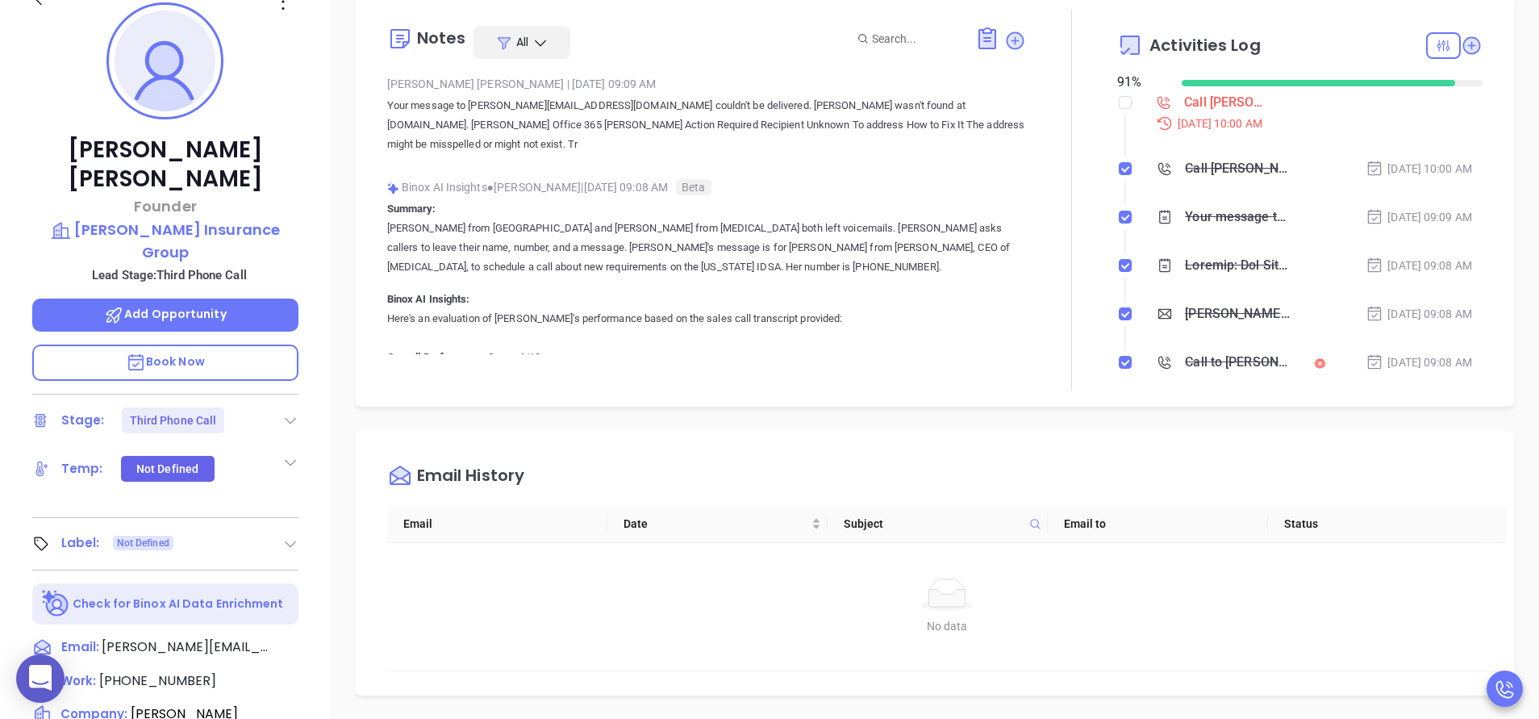
scroll to position [290, 0]
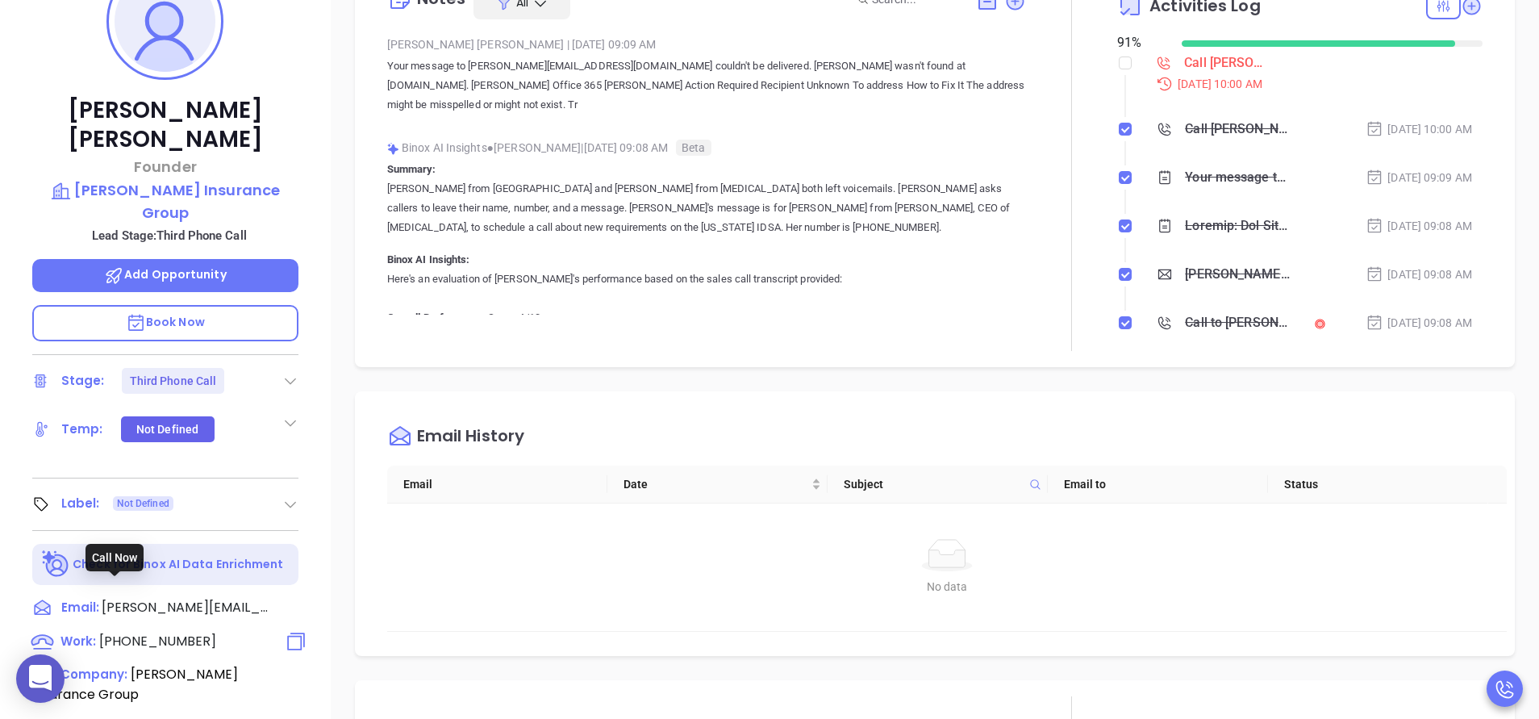
click at [152, 631] on span "[PHONE_NUMBER]" at bounding box center [157, 640] width 117 height 19
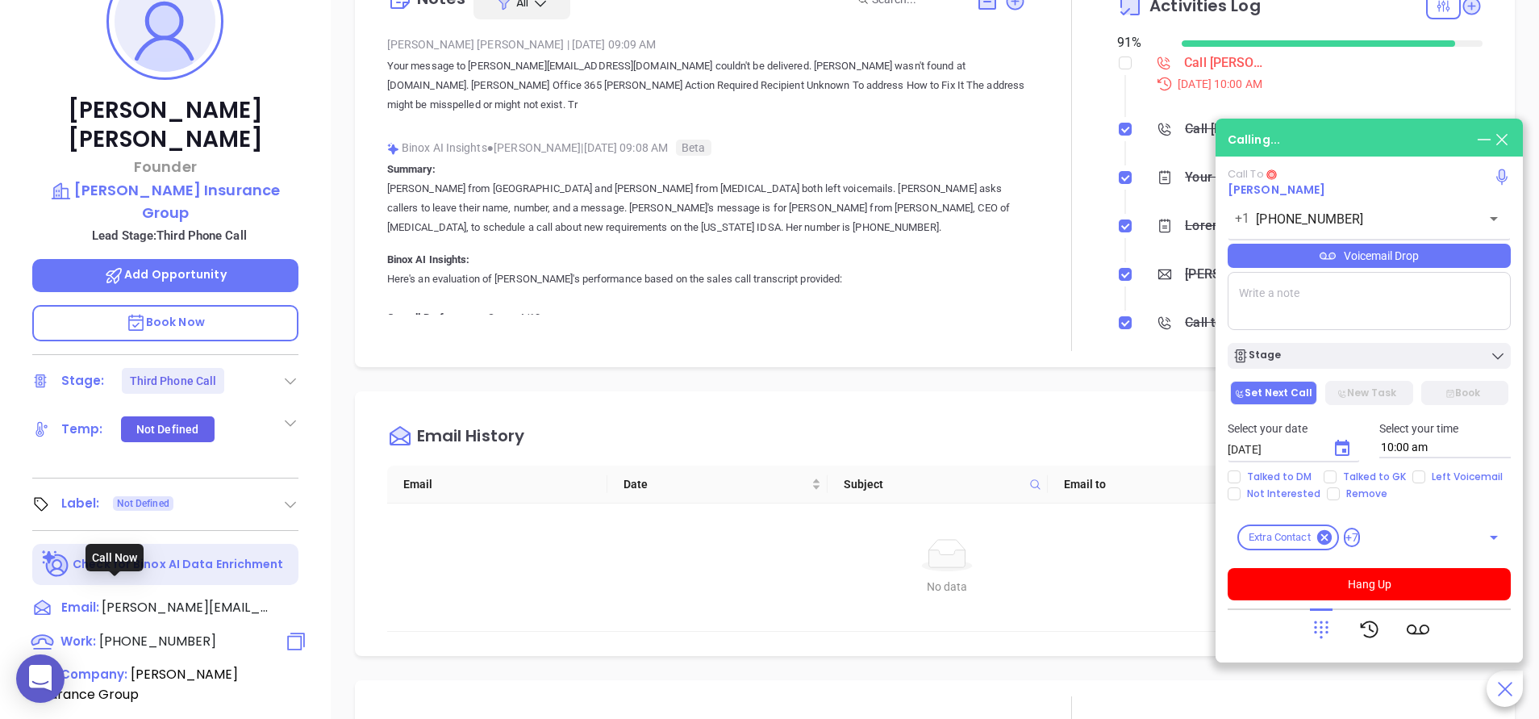
type input "[PHONE_NUMBER]"
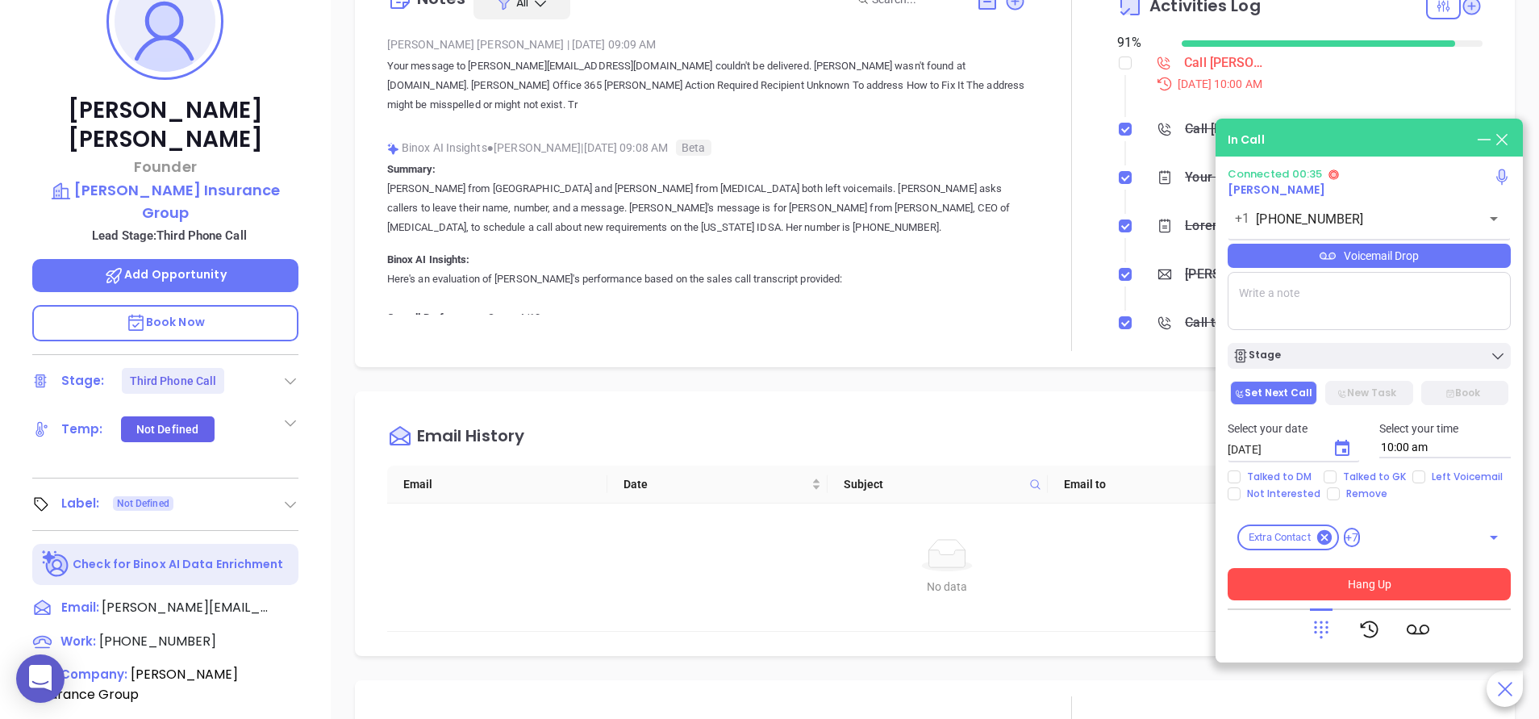
click at [1348, 579] on button "Hang Up" at bounding box center [1368, 584] width 283 height 32
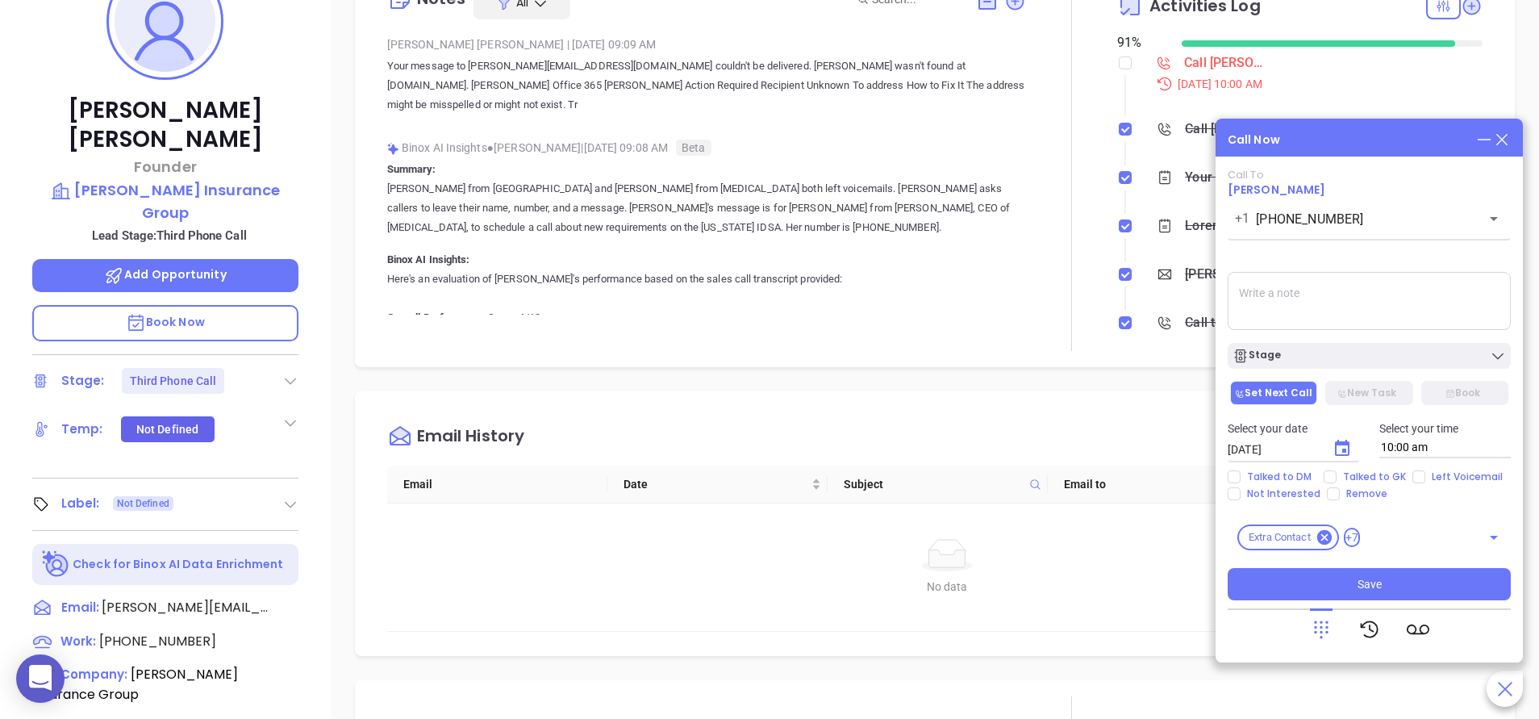
click at [1297, 298] on textarea at bounding box center [1368, 301] width 283 height 58
click at [1302, 305] on textarea "spoke with male gk he told me to call Ken abck after lunch, call him back at 2pm" at bounding box center [1368, 301] width 283 height 58
click at [1387, 309] on textarea "spoke with male gk he told me to call Ken abck after lunch, ill call him back a…" at bounding box center [1368, 301] width 283 height 58
type textarea "spoke with male gk he told me to call Ken abck after lunch, ill call him back a…"
click at [1339, 448] on icon "Choose date, selected date is Sep 9, 2025" at bounding box center [1341, 448] width 19 height 19
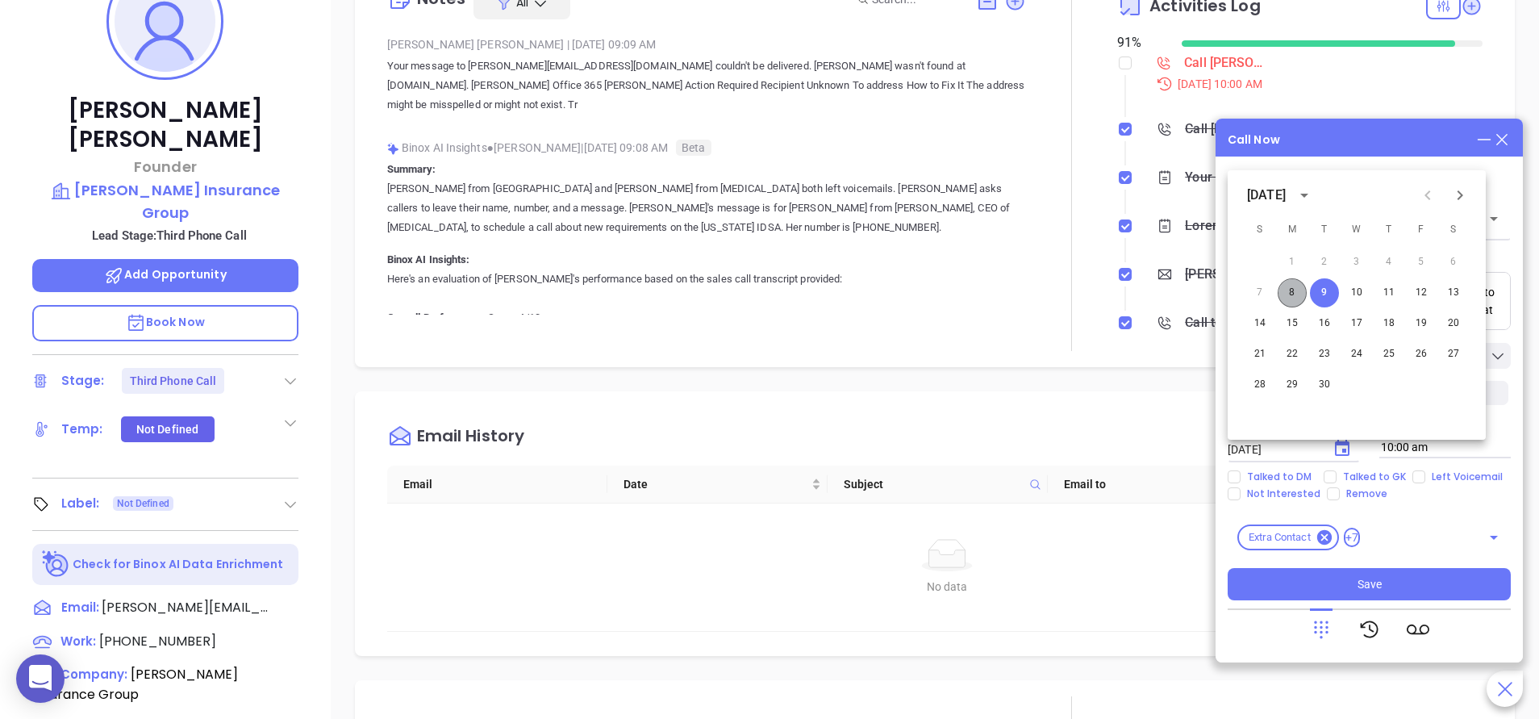
click at [1302, 294] on button "8" at bounding box center [1291, 292] width 29 height 29
type input "09/08/2025"
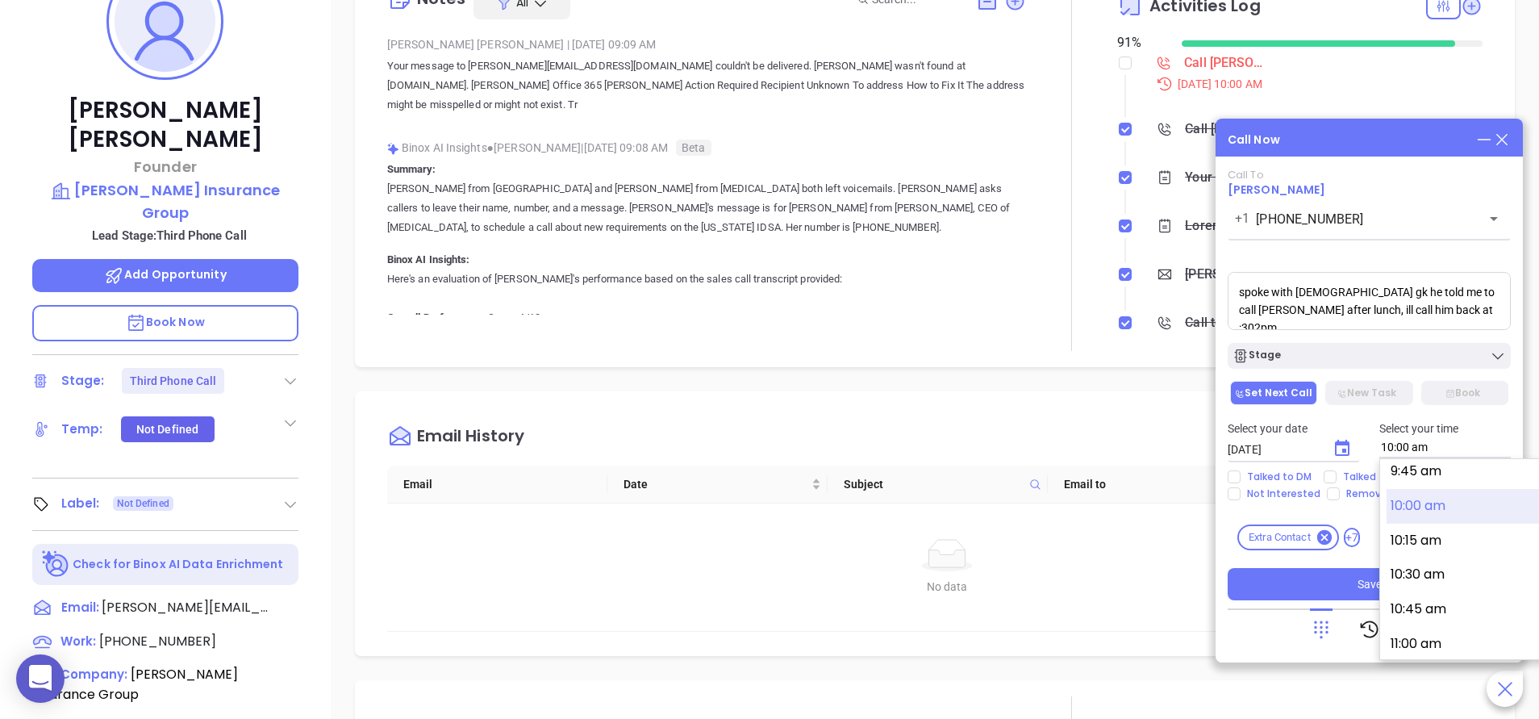
click at [1435, 447] on input "10:00 am" at bounding box center [1445, 447] width 132 height 21
click at [1409, 577] on button "2:30 pm" at bounding box center [1511, 573] width 250 height 35
type input "2:30 pm"
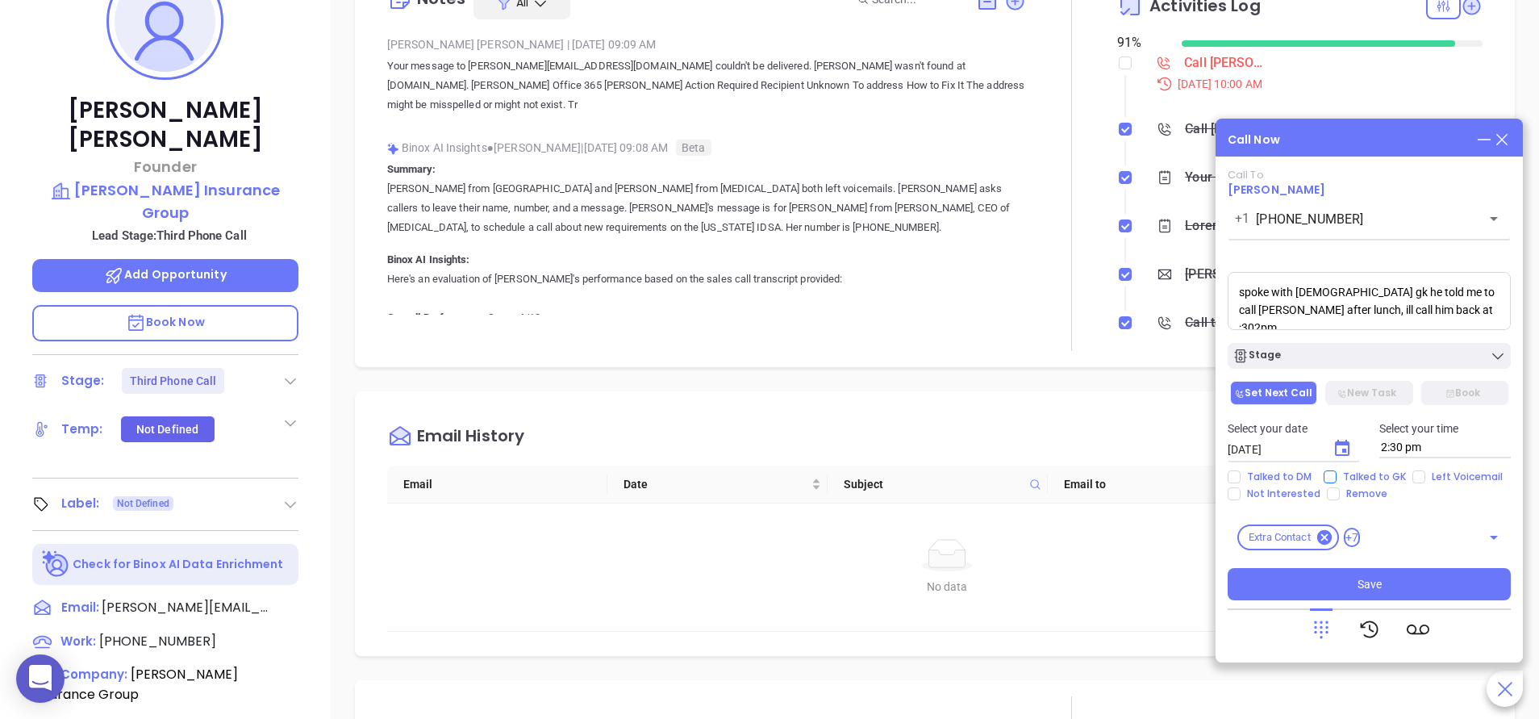
click at [1363, 477] on span "Talked to GK" at bounding box center [1374, 476] width 76 height 13
click at [1336, 477] on input "Talked to GK" at bounding box center [1329, 476] width 13 height 13
checkbox input "true"
click at [1373, 584] on span "Save" at bounding box center [1369, 584] width 24 height 18
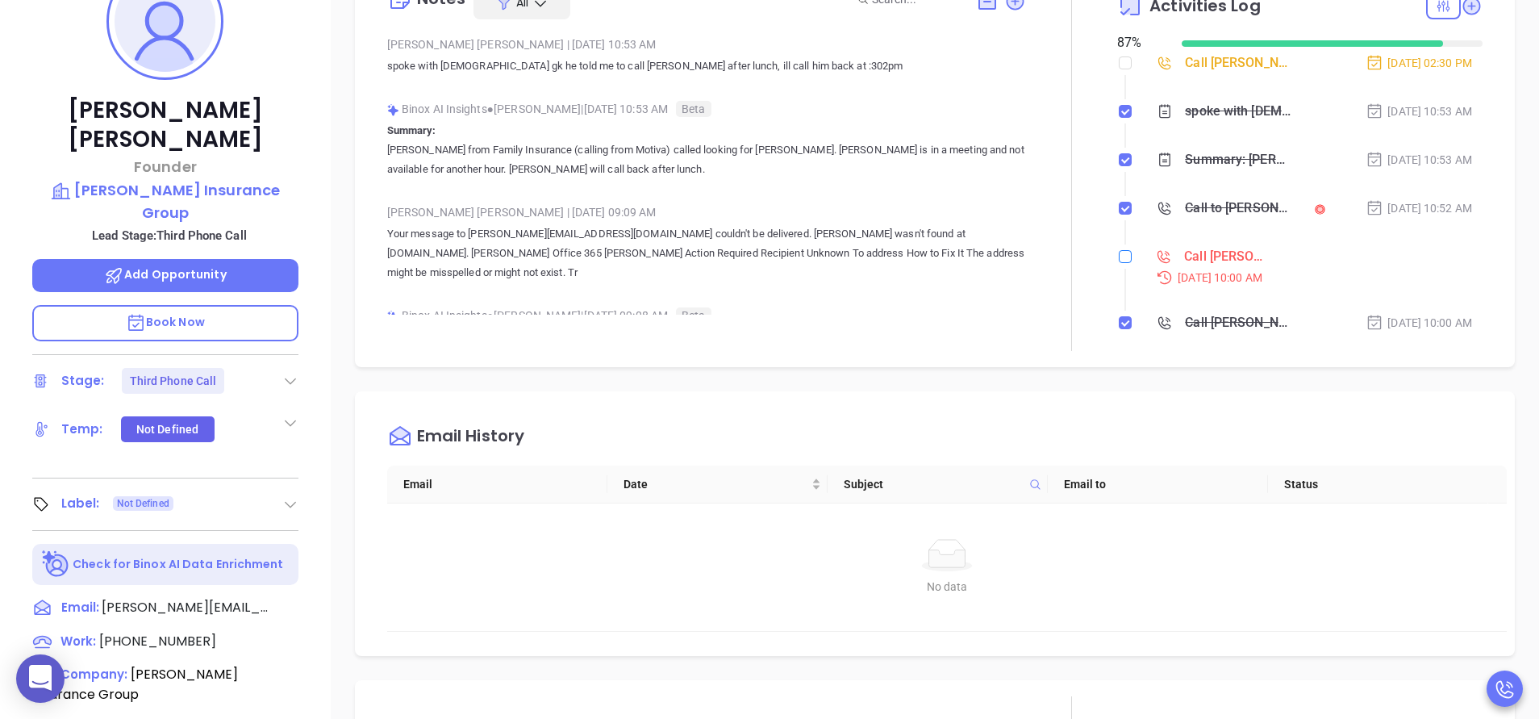
drag, startPoint x: 1114, startPoint y: 268, endPoint x: 1114, endPoint y: 255, distance: 12.9
click at [1119, 255] on div at bounding box center [1125, 256] width 13 height 24
click at [1119, 255] on input "checkbox" at bounding box center [1125, 256] width 13 height 13
checkbox input "true"
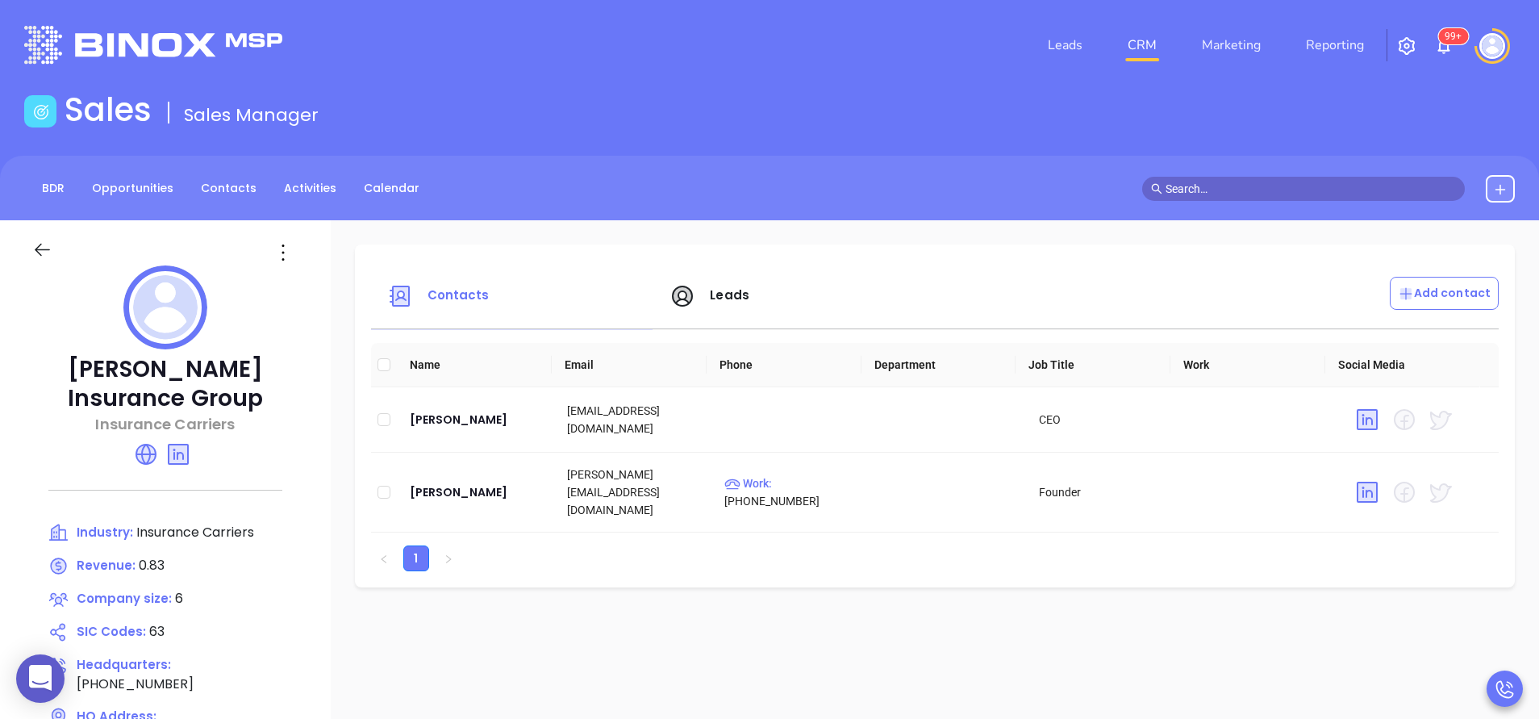
click at [314, 452] on div "[PERSON_NAME] Insurance Group Insurance Carriers Industry: Insurance Carriers R…" at bounding box center [165, 562] width 331 height 685
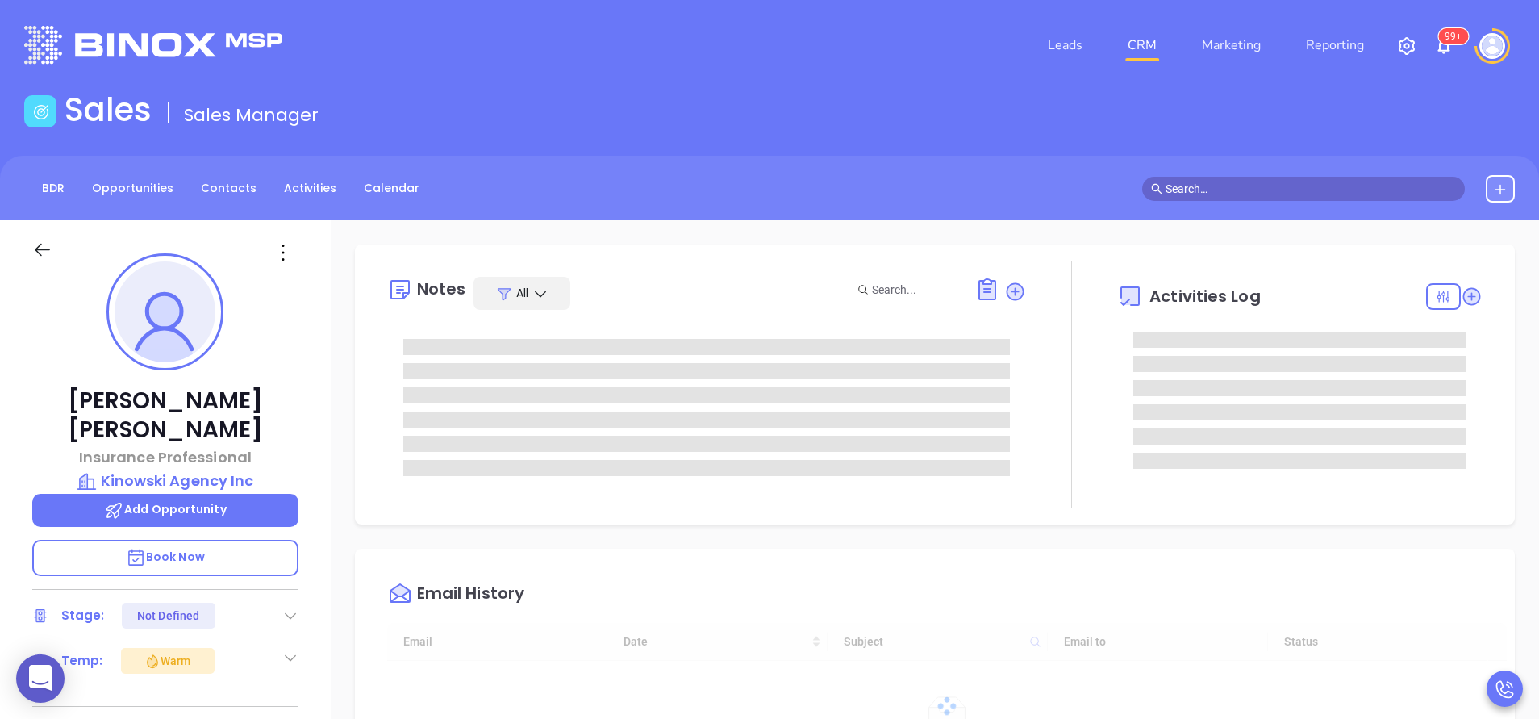
type input "[DATE]"
type input "[PERSON_NAME]"
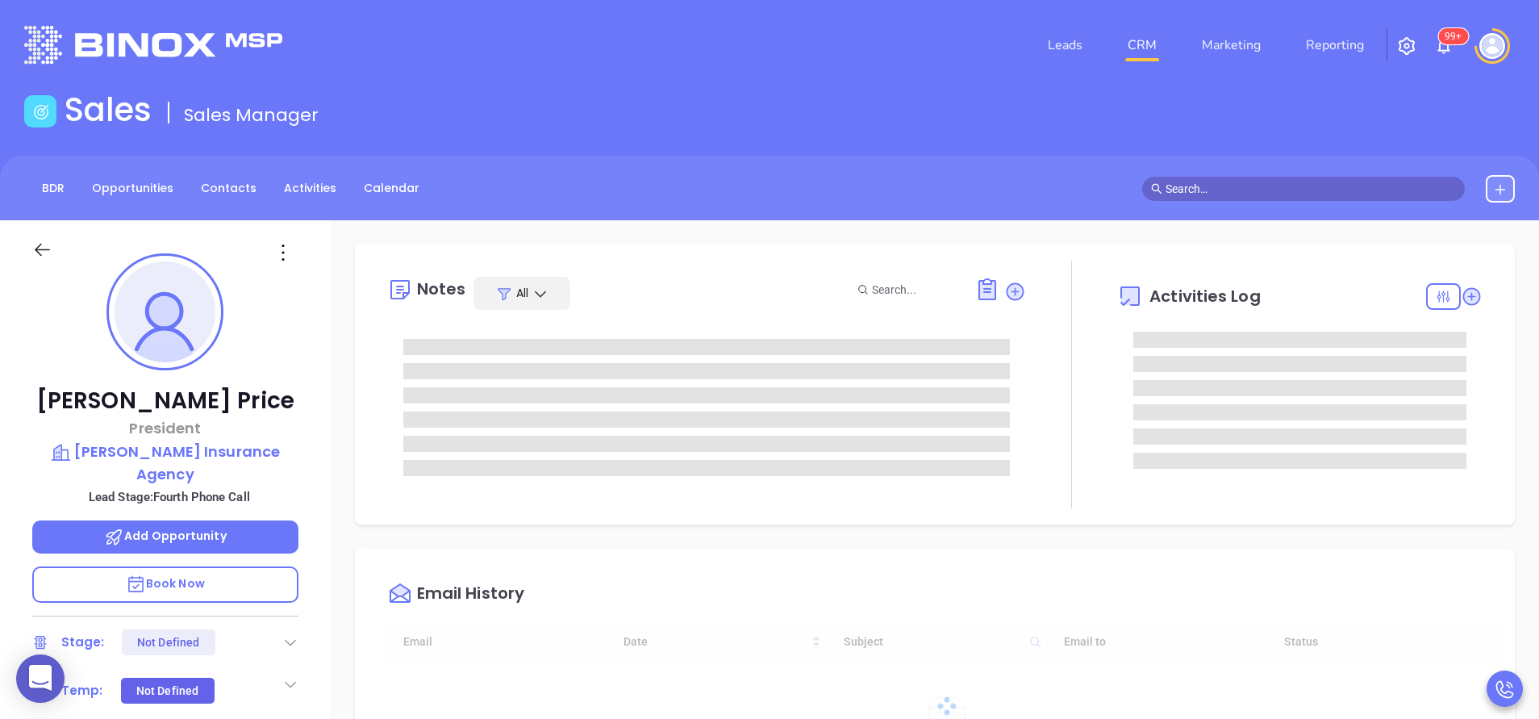
type input "[DATE]"
type input "[PERSON_NAME]"
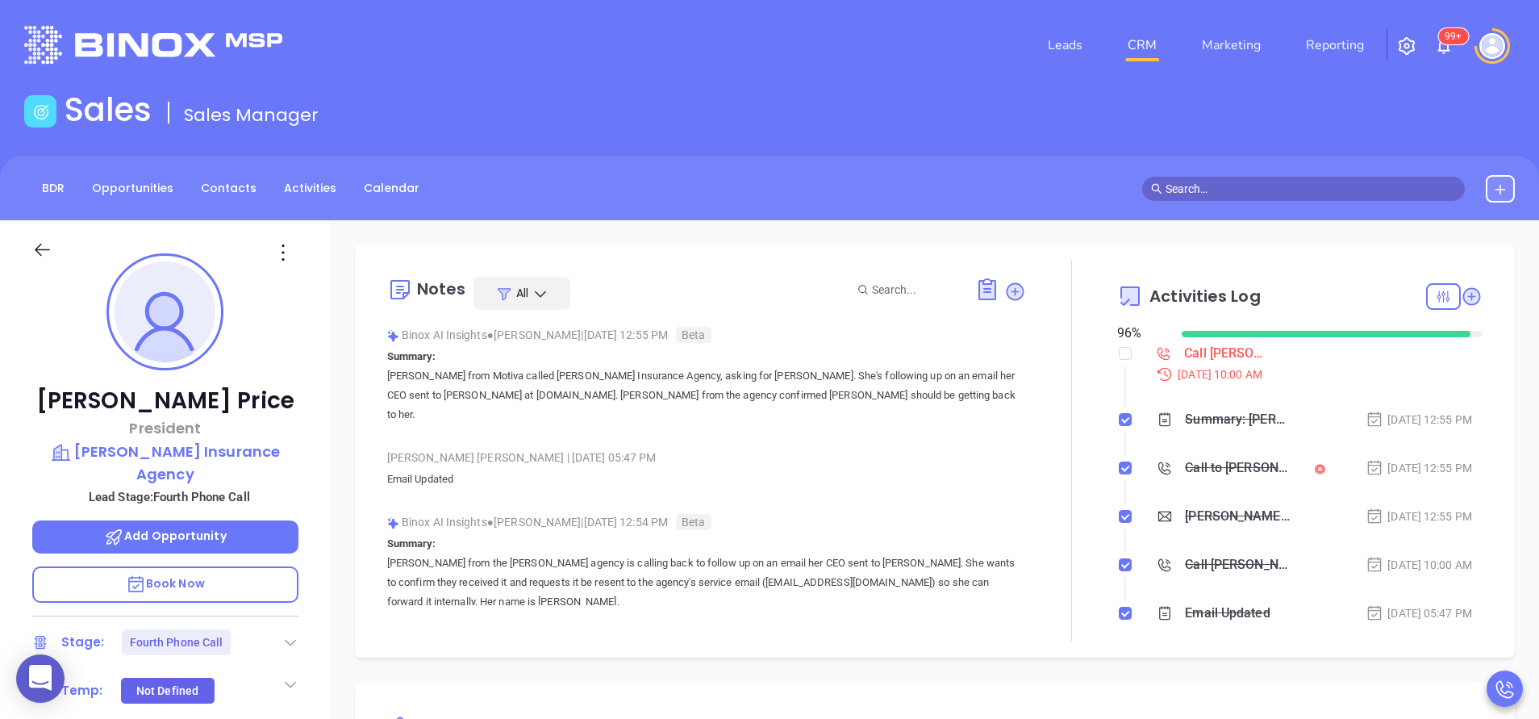
click at [873, 445] on div "[PERSON_NAME] | [DATE] 05:47 PM" at bounding box center [706, 457] width 639 height 24
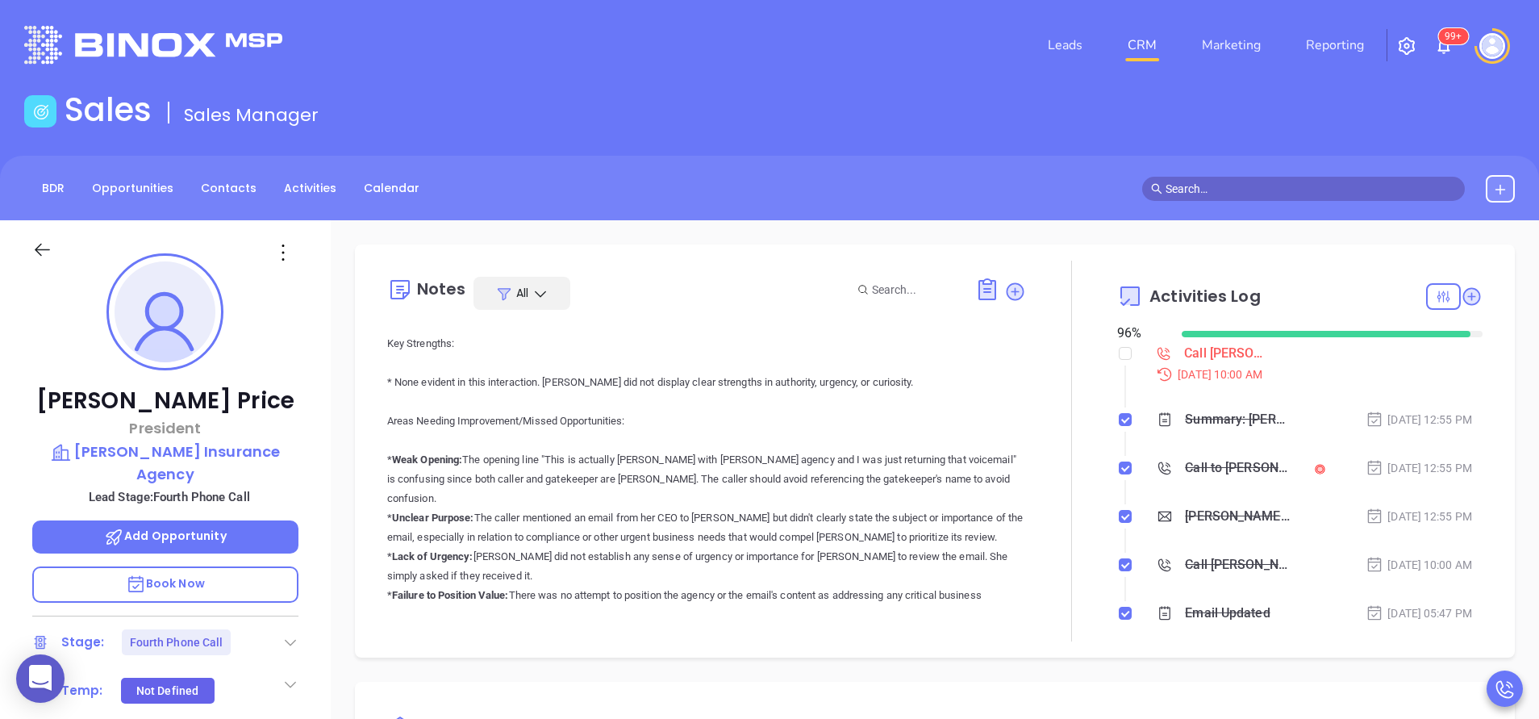
scroll to position [435, 0]
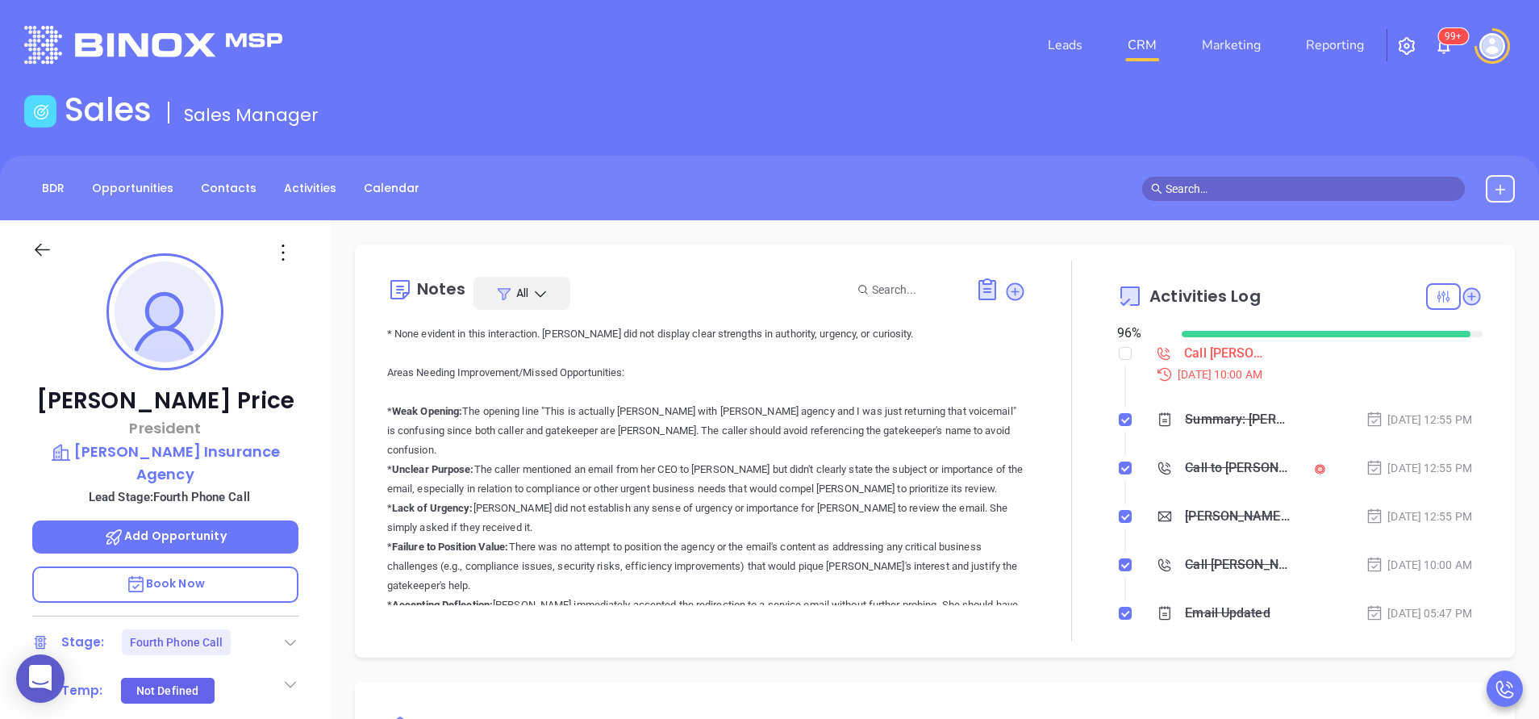
click at [310, 535] on div "Brandon Price President Brandon Price Insurance Agency Lead Stage: Fourth Phone…" at bounding box center [165, 669] width 331 height 898
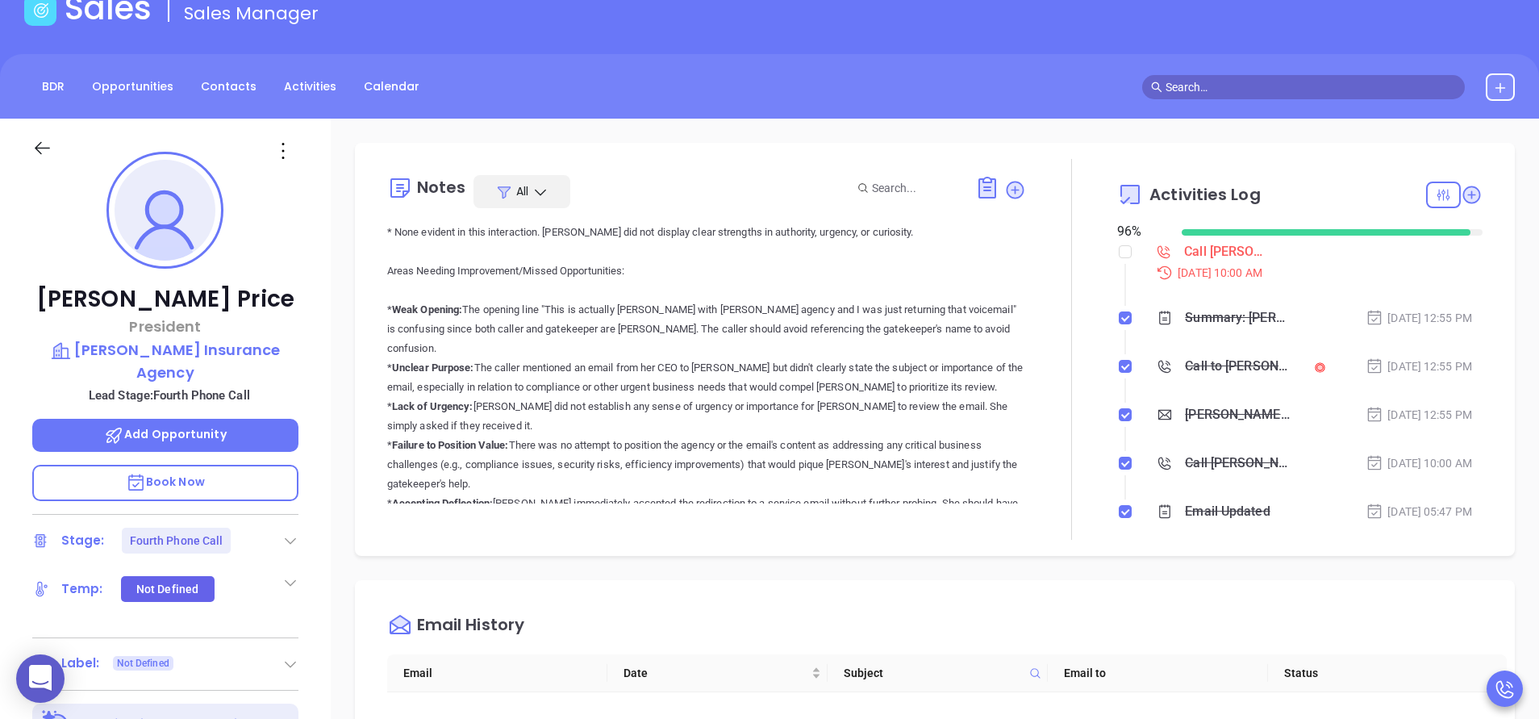
scroll to position [0, 0]
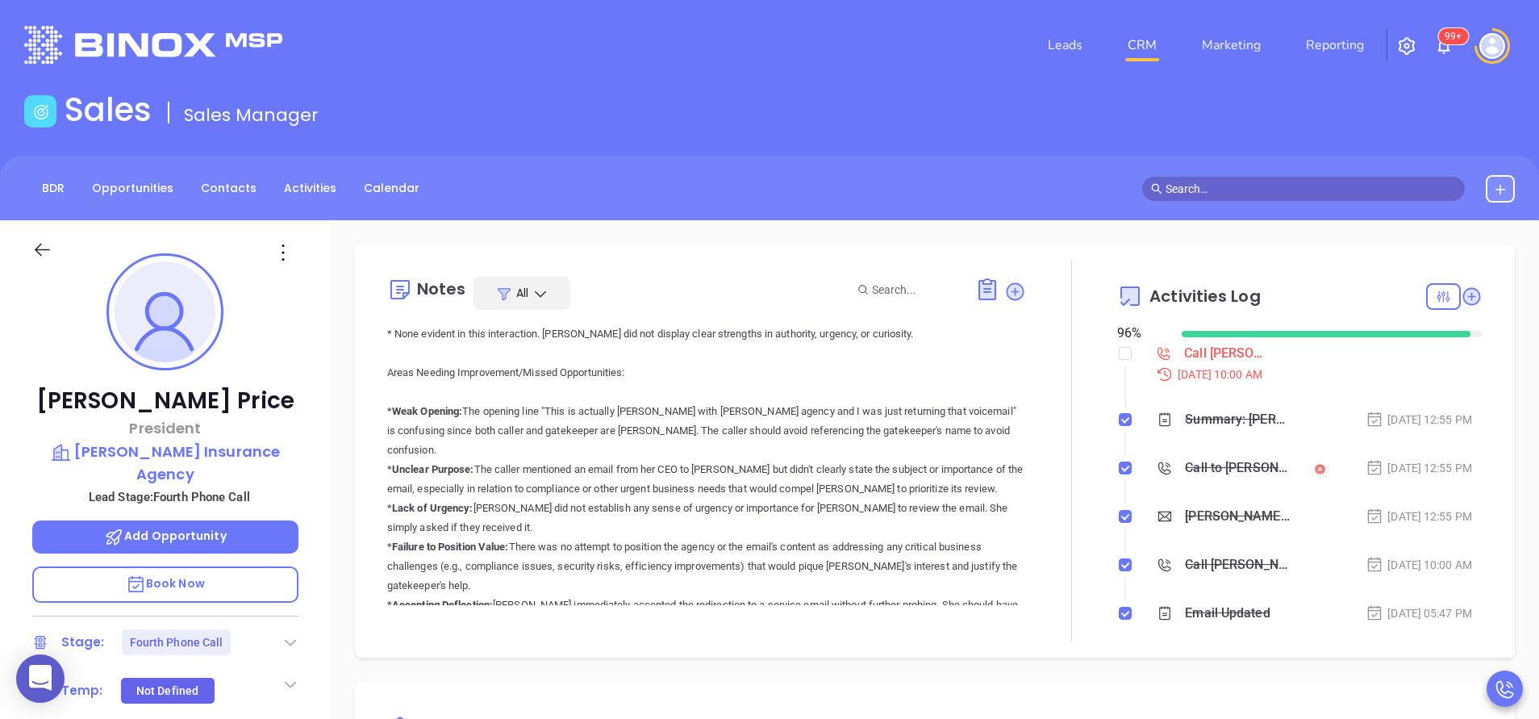
click at [322, 491] on div "Brandon Price President Brandon Price Insurance Agency Lead Stage: Fourth Phone…" at bounding box center [165, 669] width 331 height 898
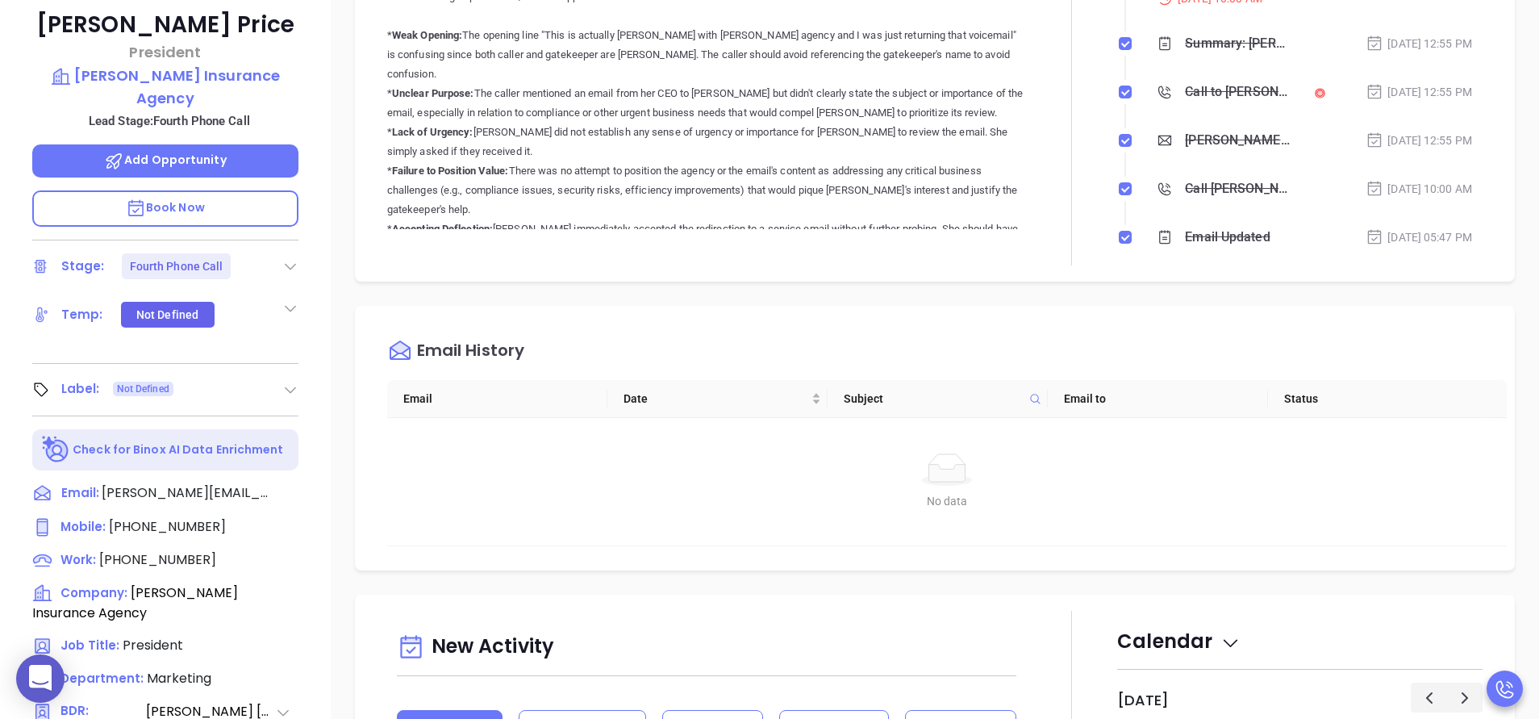
scroll to position [387, 0]
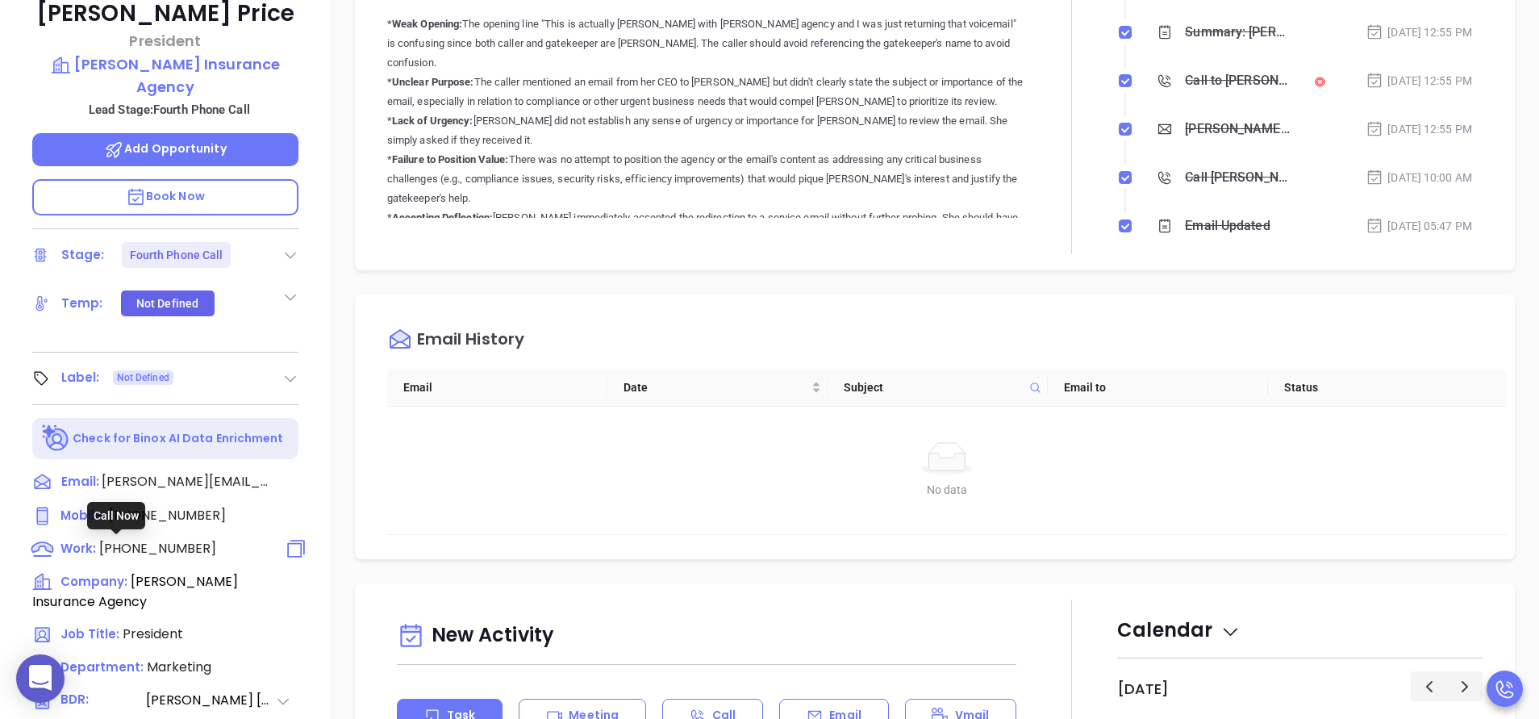
click at [156, 540] on span "[PHONE_NUMBER]" at bounding box center [157, 548] width 117 height 19
type input "[PHONE_NUMBER]"
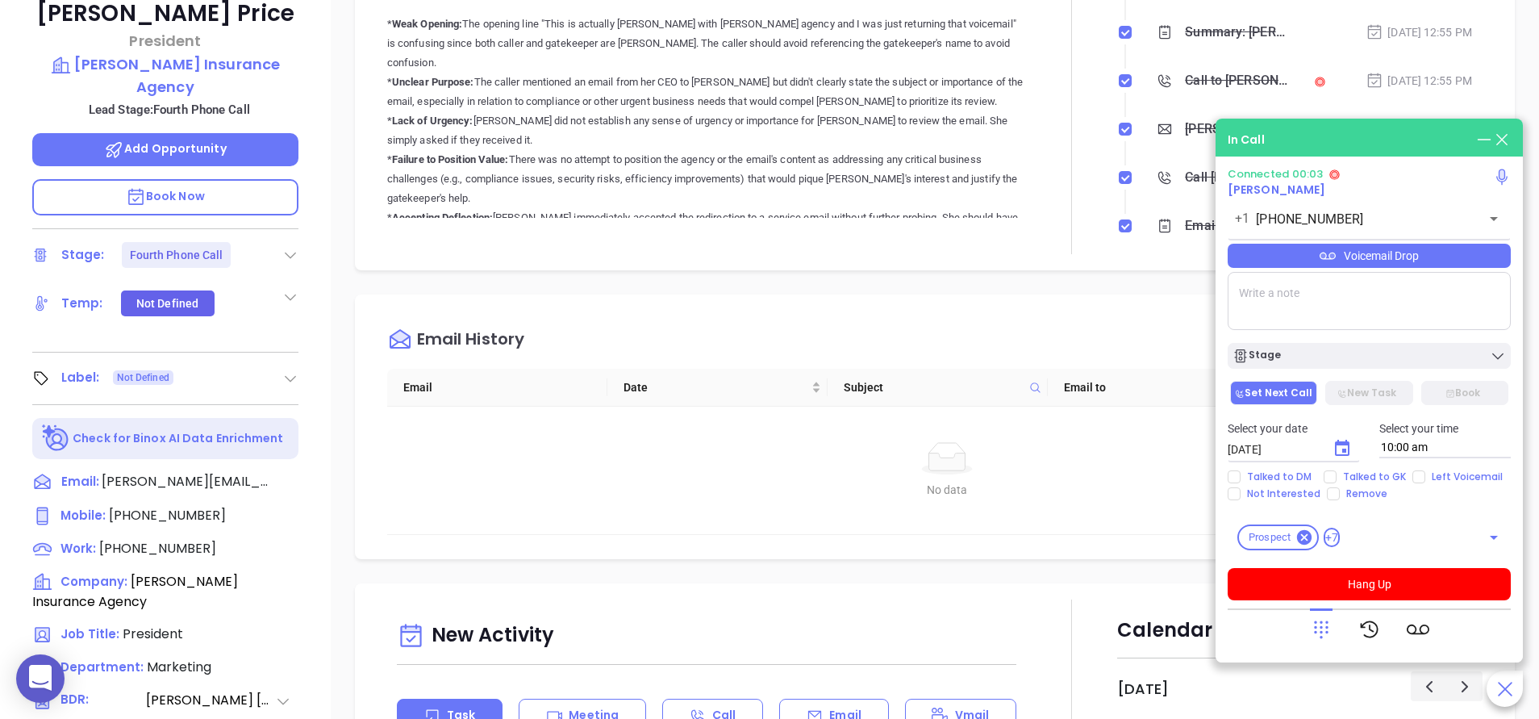
click at [951, 92] on p "Here's an evaluation of Lucy's performance: Overall Performance Score for Lucy:…" at bounding box center [706, 353] width 639 height 1064
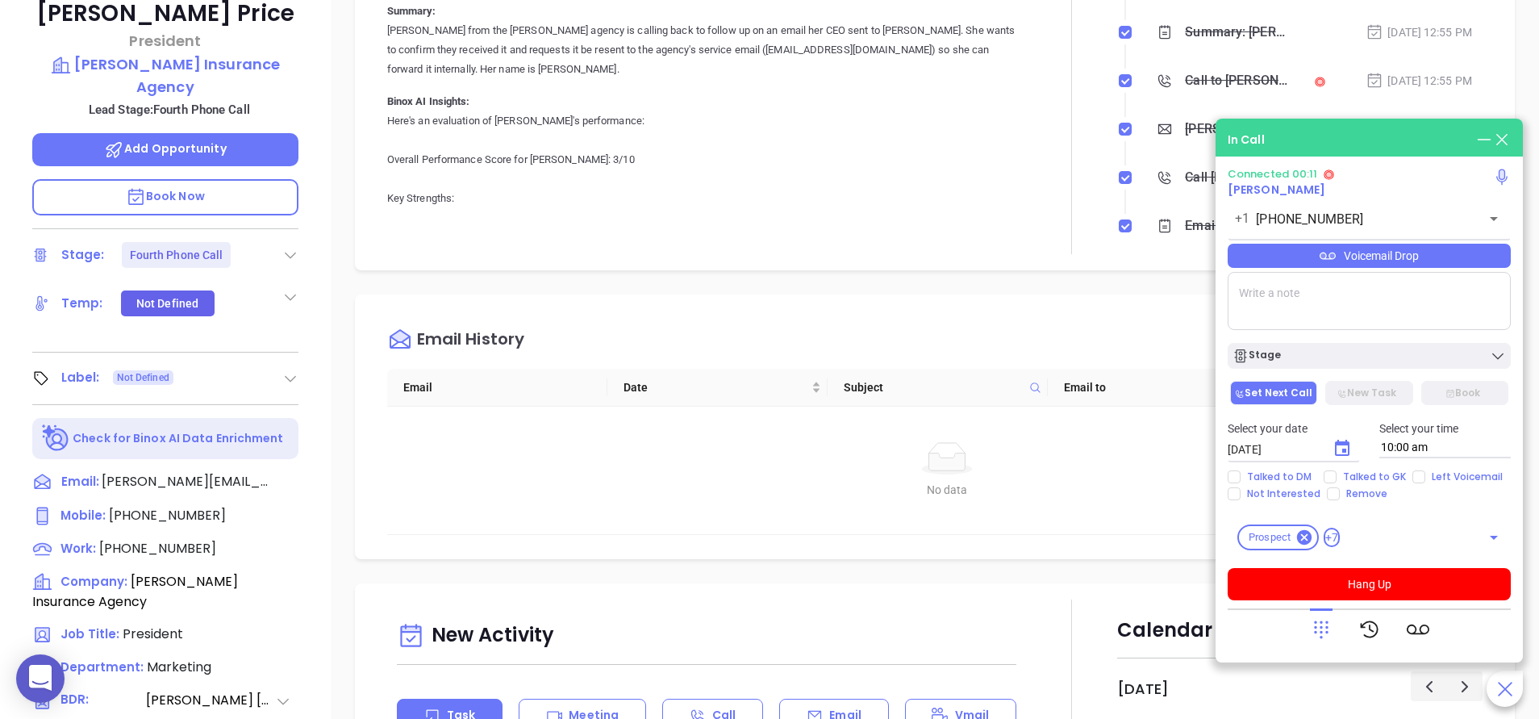
scroll to position [339, 0]
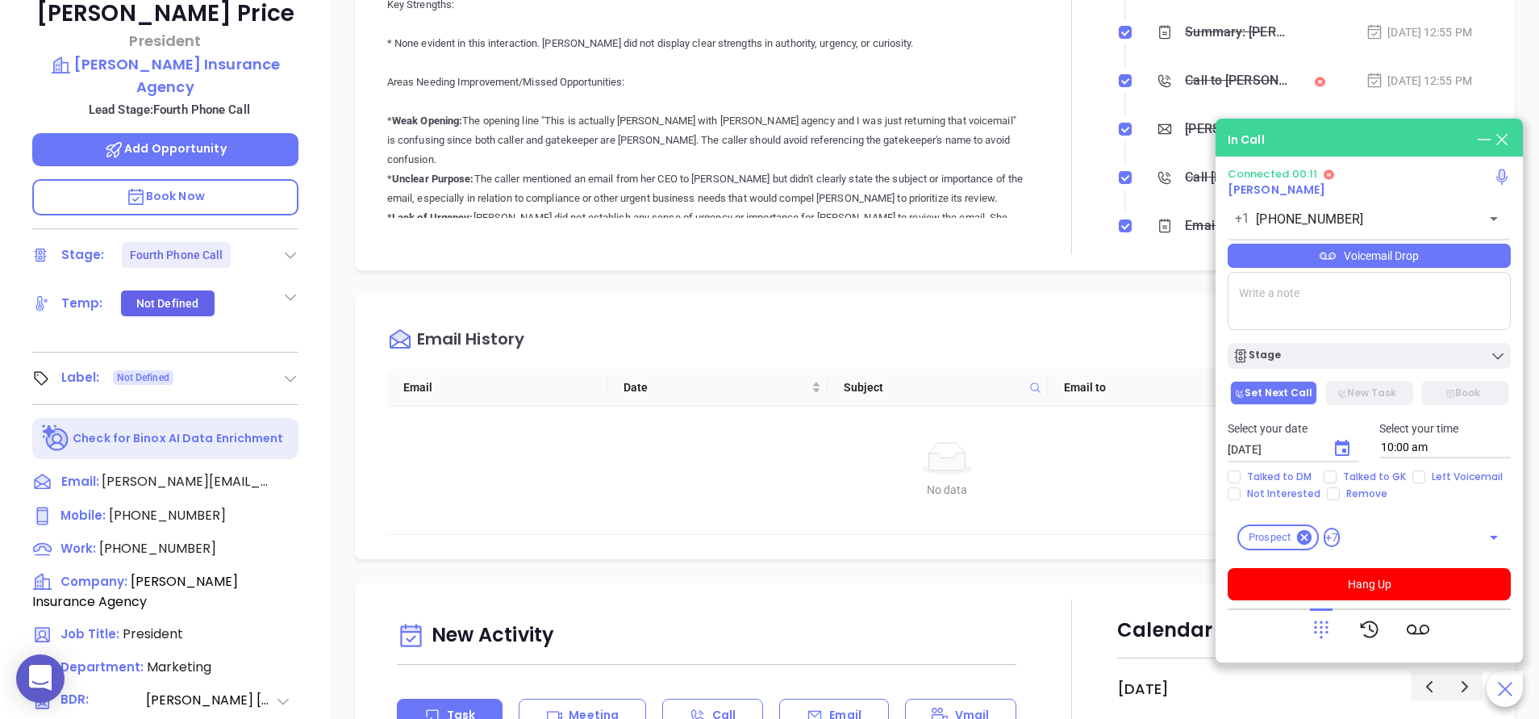
click at [310, 371] on div "Brandon Price President Brandon Price Insurance Agency Lead Stage: Fourth Phone…" at bounding box center [165, 282] width 331 height 898
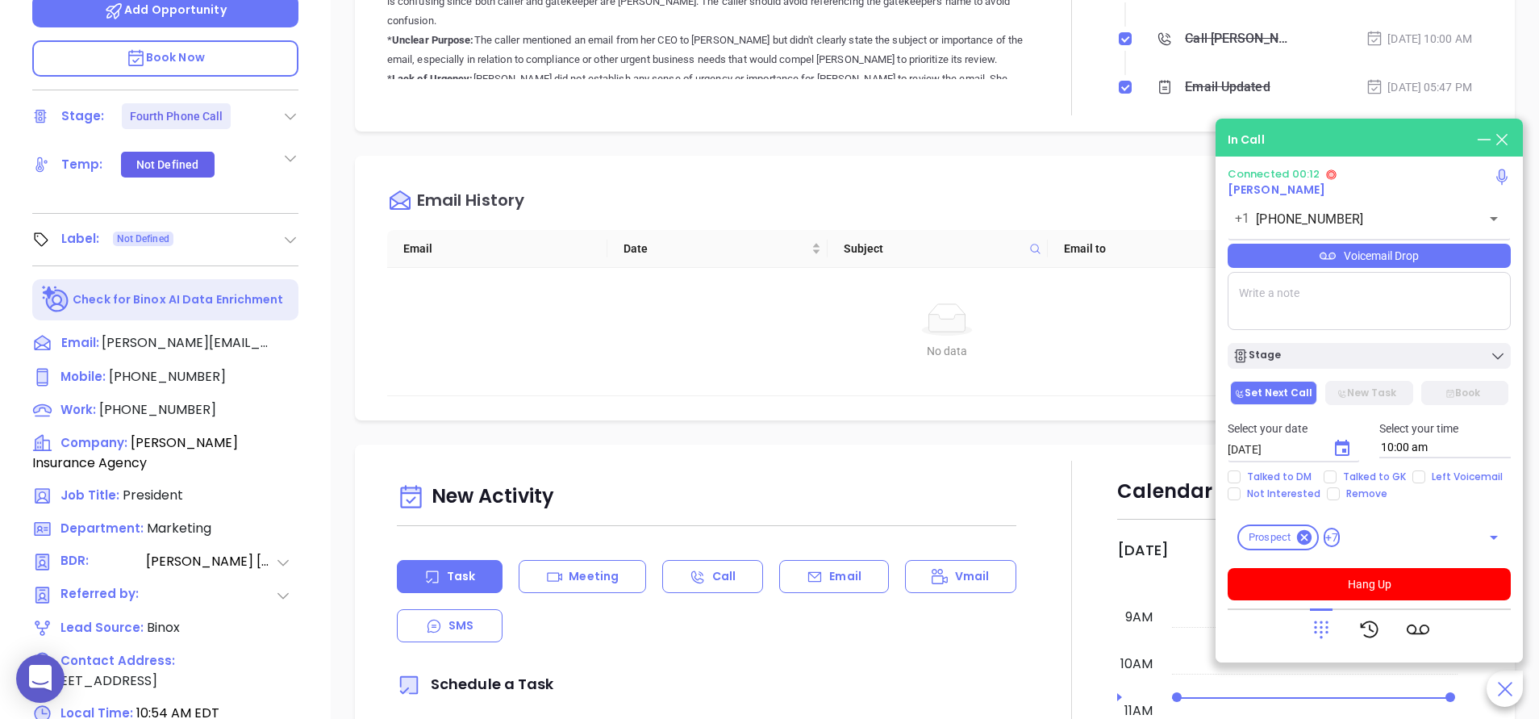
scroll to position [631, 0]
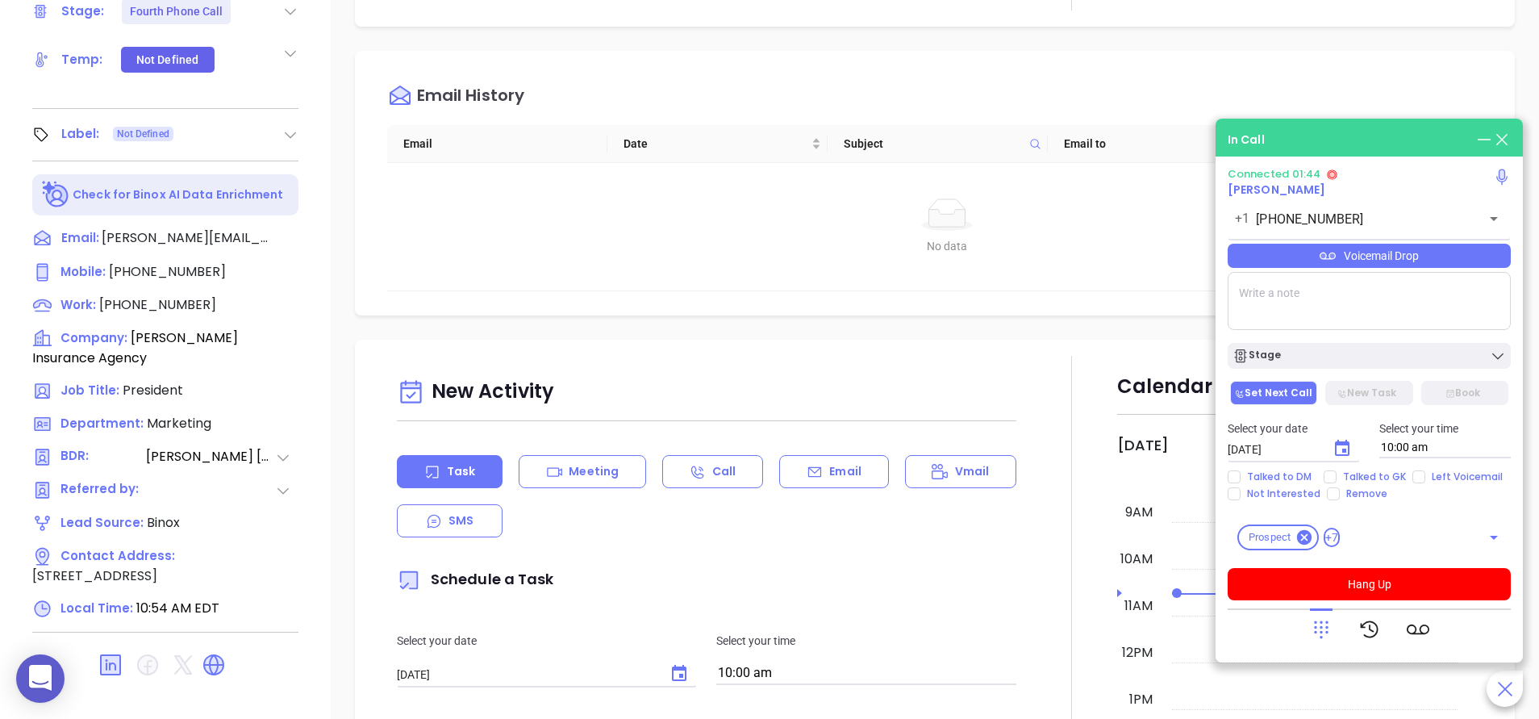
click at [1351, 294] on textarea at bounding box center [1368, 301] width 283 height 58
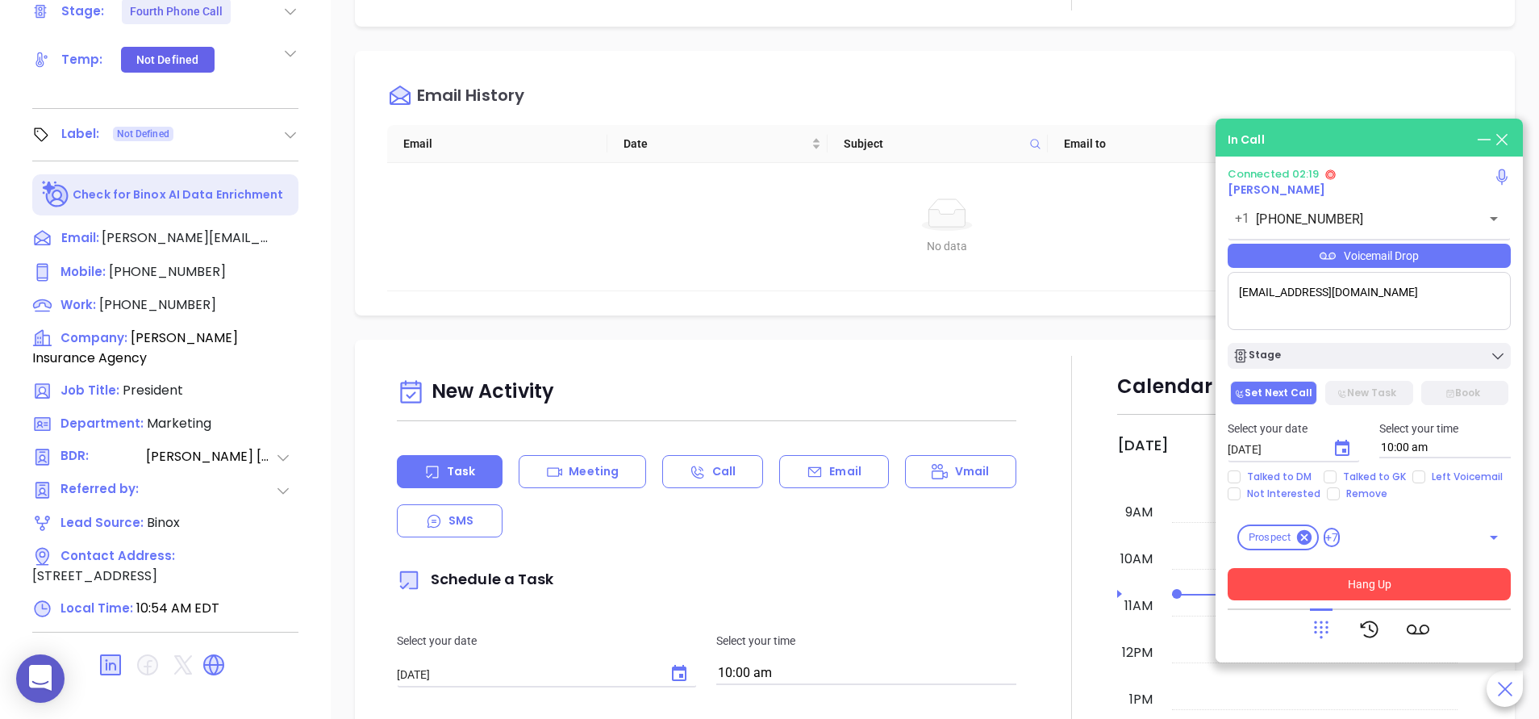
type textarea "service@brandonprice.com"
click at [1385, 581] on button "Hang Up" at bounding box center [1368, 584] width 283 height 32
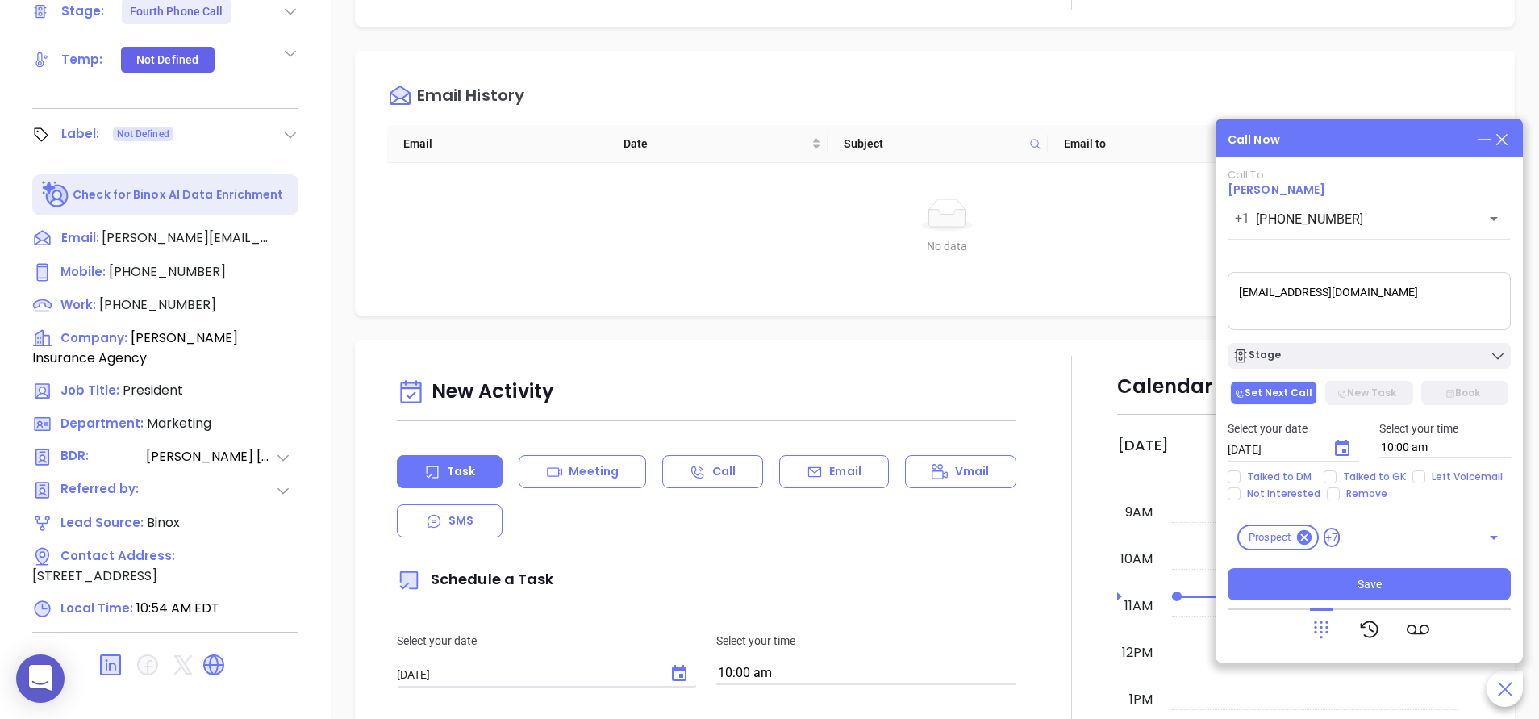
drag, startPoint x: 1419, startPoint y: 298, endPoint x: 1225, endPoint y: 281, distance: 195.1
click at [1225, 281] on div "Call Now Call To Brandon Price +1 (803) 548-2700 ​ Voicemail Drop service@brand…" at bounding box center [1368, 391] width 307 height 544
click at [169, 268] on span "(843) 672-3200" at bounding box center [167, 271] width 117 height 19
type input "(843) 672-3200"
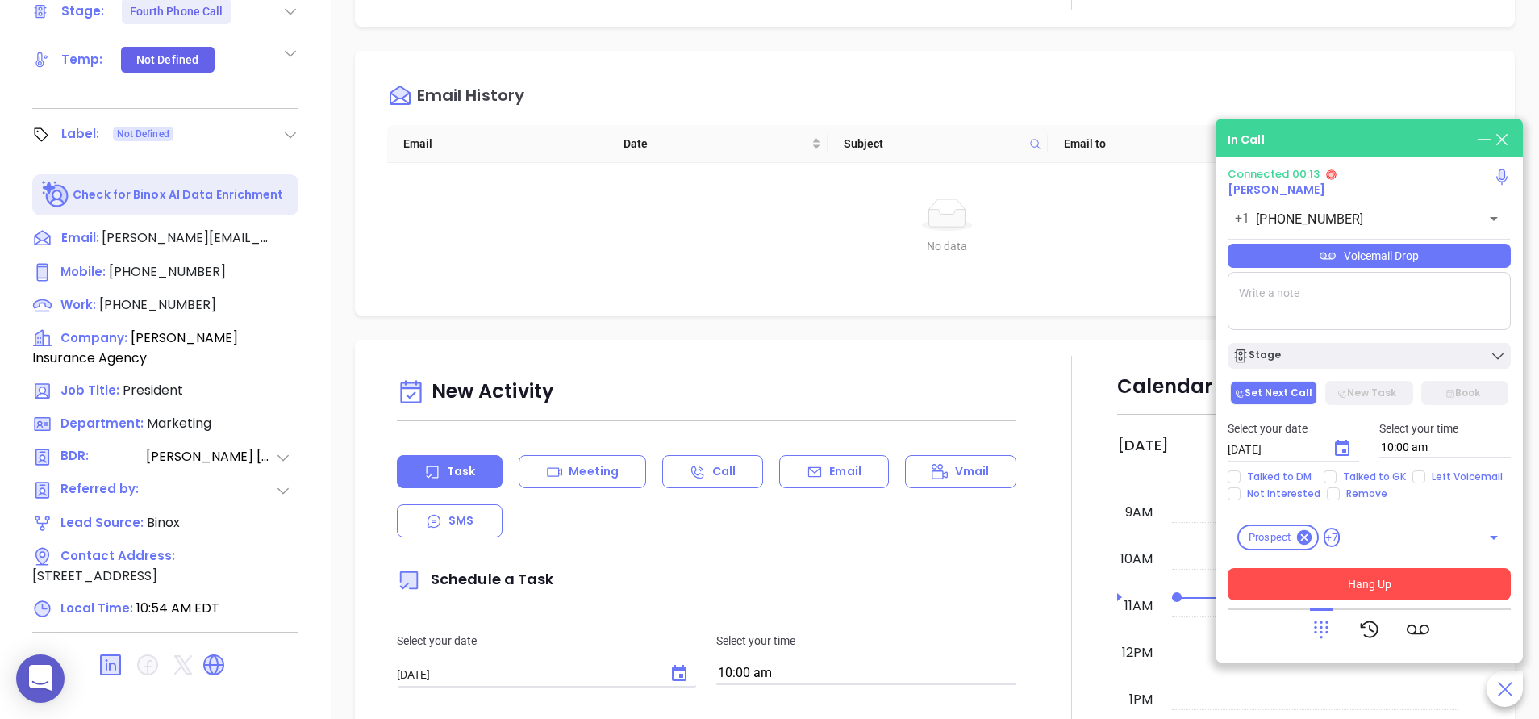
click at [1364, 581] on button "Hang Up" at bounding box center [1368, 584] width 283 height 32
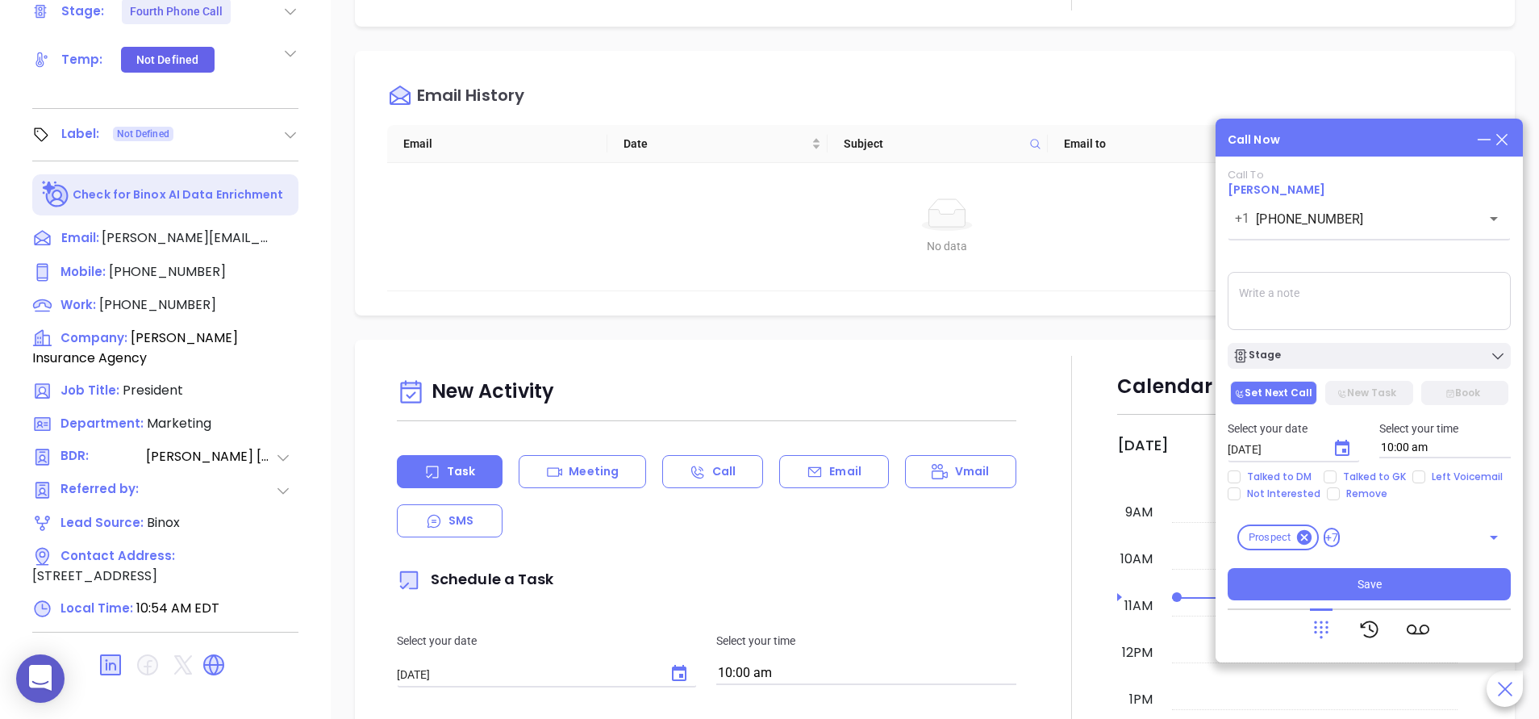
click at [1300, 305] on textarea at bounding box center [1368, 301] width 283 height 58
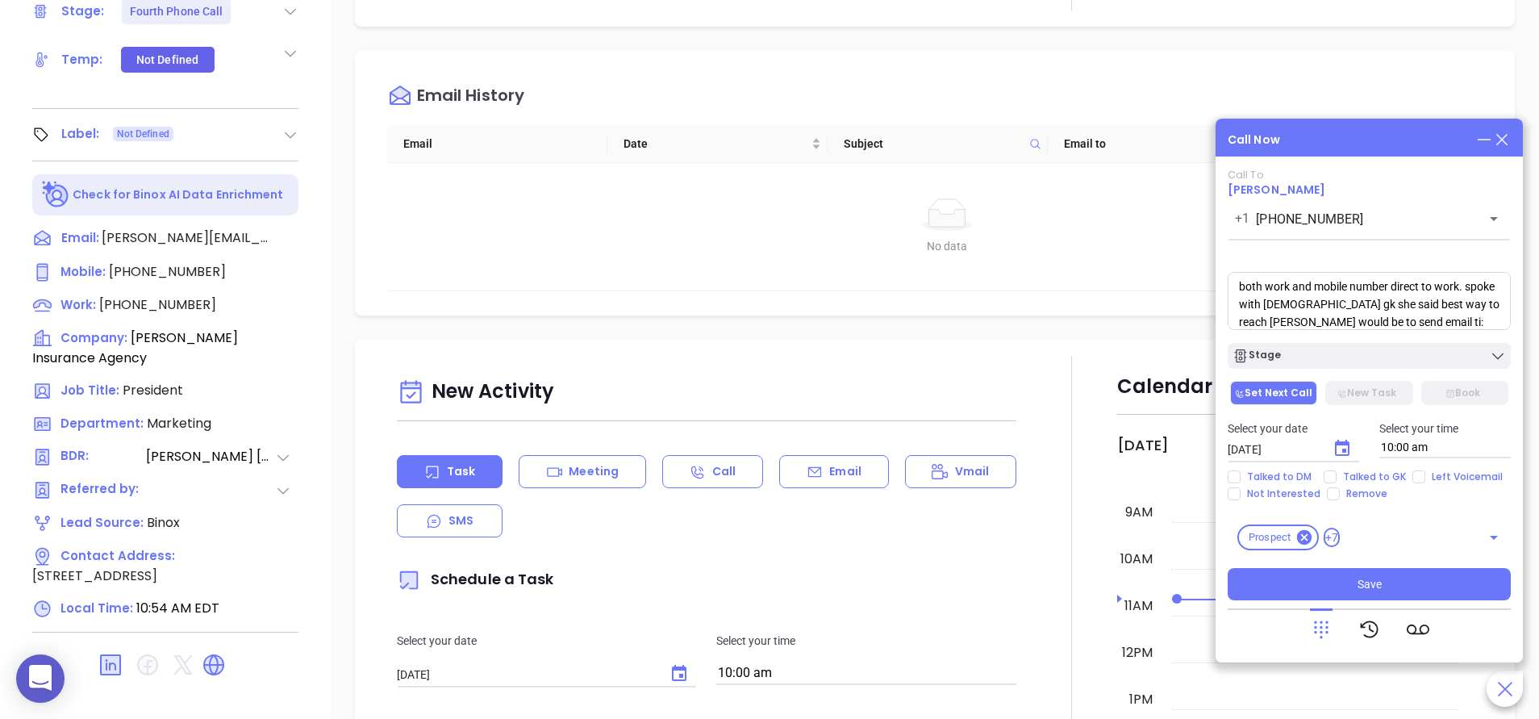
paste textarea "service@brandonprice.com"
type textarea "both work and mobile number direct to work. spoke with female gk she said best …"
click at [1367, 479] on span "Talked to GK" at bounding box center [1374, 476] width 76 height 13
click at [1336, 479] on input "Talked to GK" at bounding box center [1329, 476] width 13 height 13
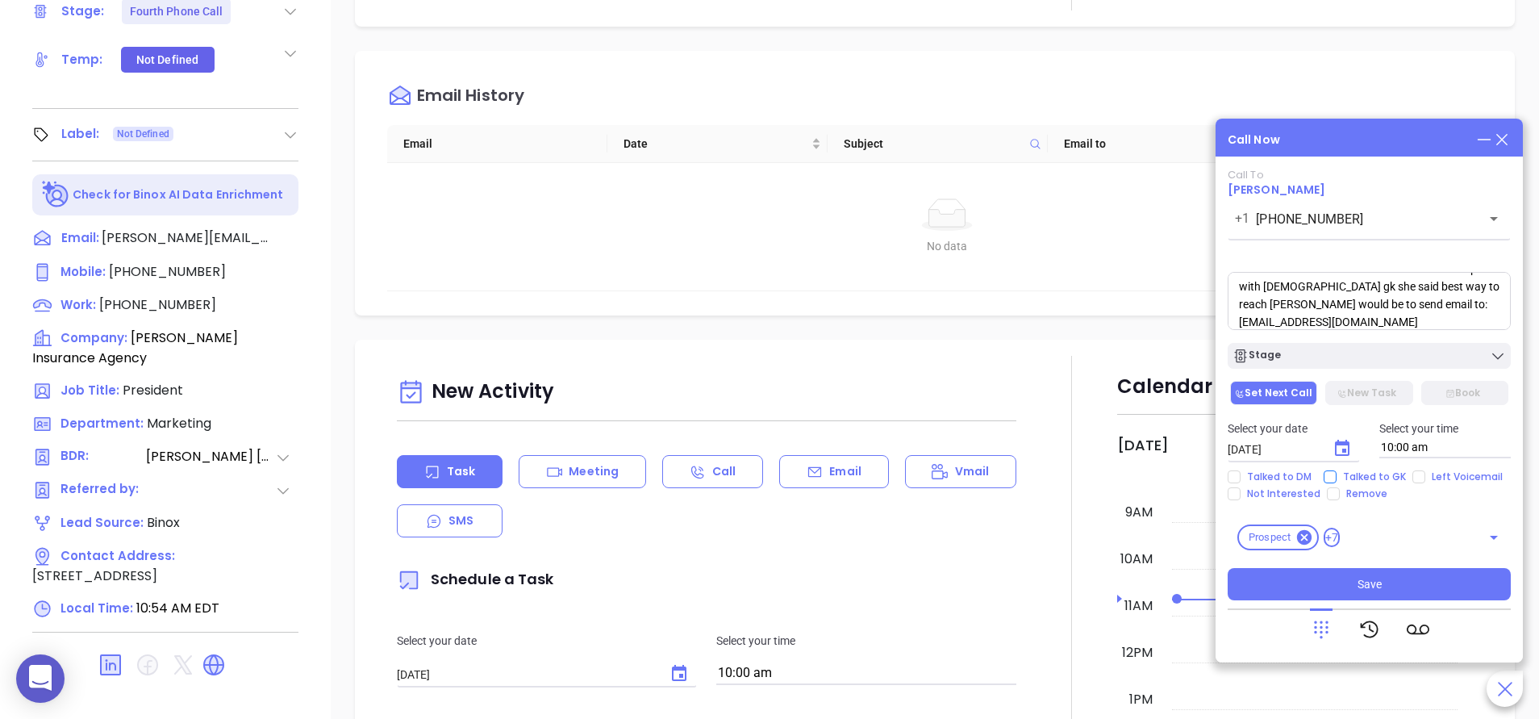
checkbox input "true"
click at [1374, 360] on div "Stage" at bounding box center [1368, 356] width 273 height 16
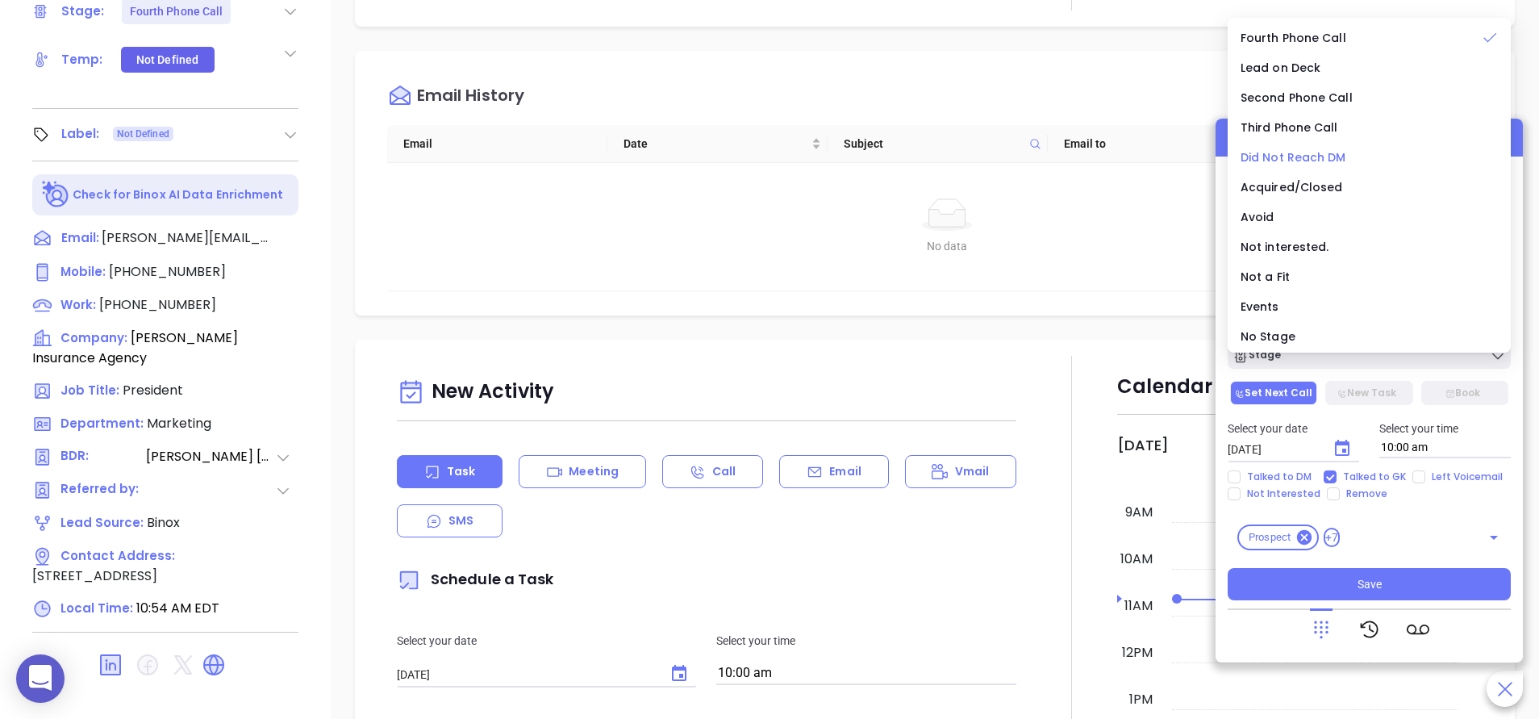
click at [1325, 154] on span "Did Not Reach DM" at bounding box center [1293, 157] width 106 height 16
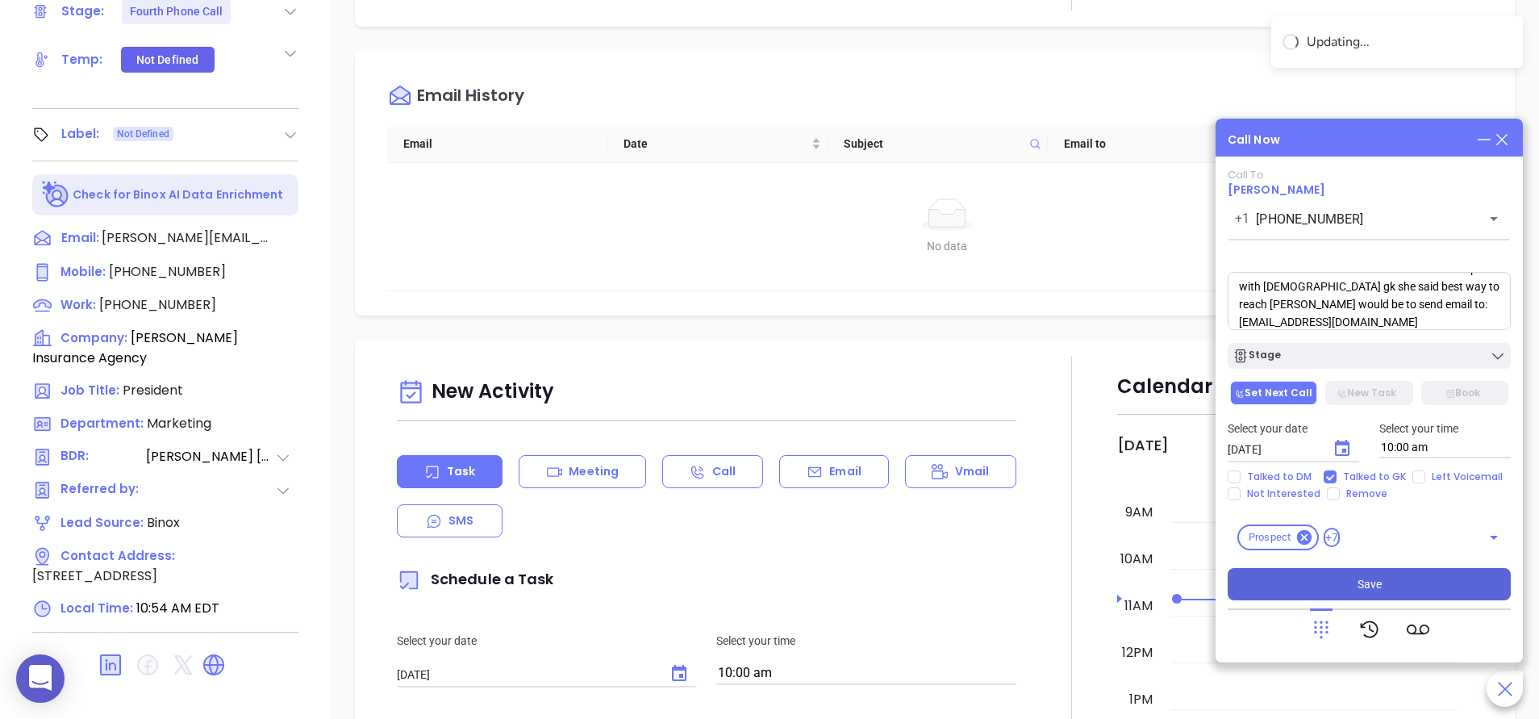
click at [1353, 583] on button "Save" at bounding box center [1368, 584] width 283 height 32
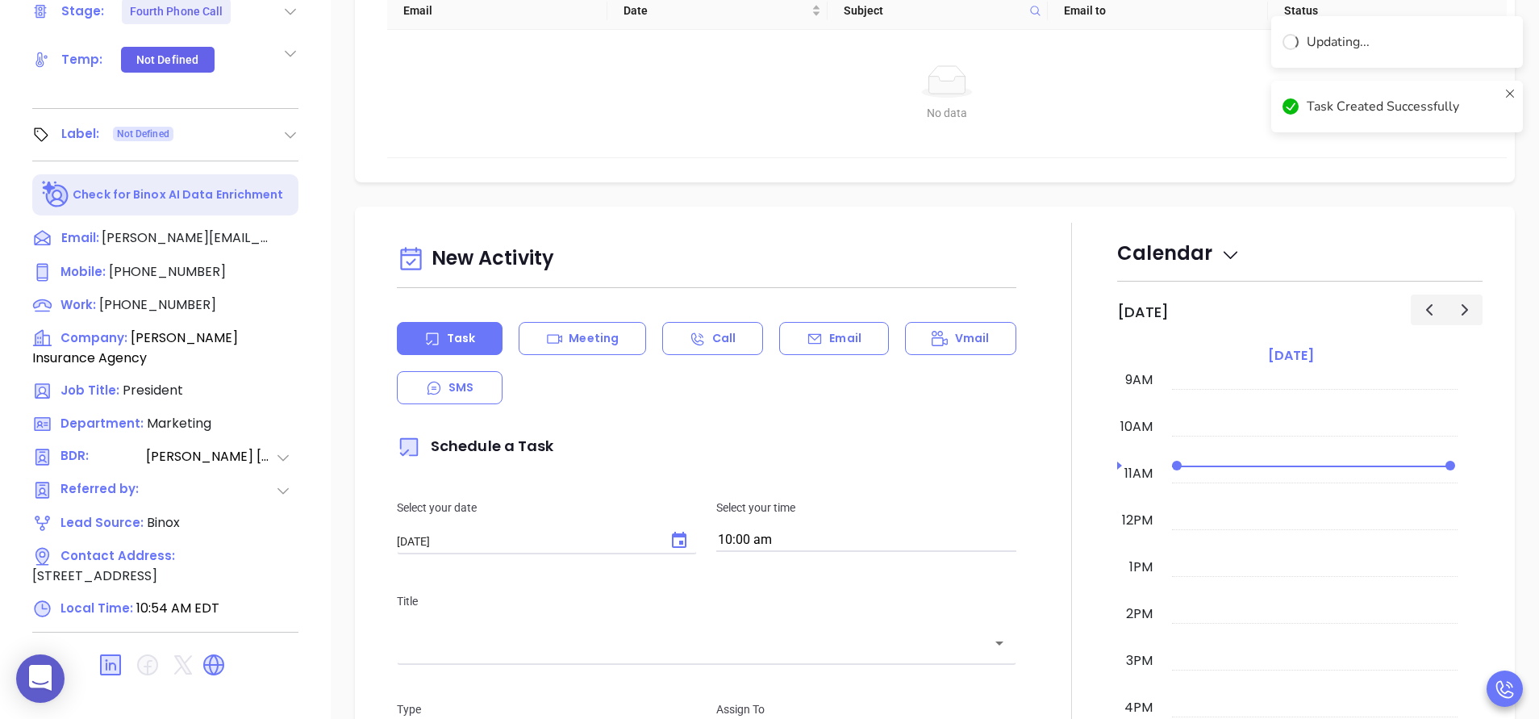
scroll to position [0, 0]
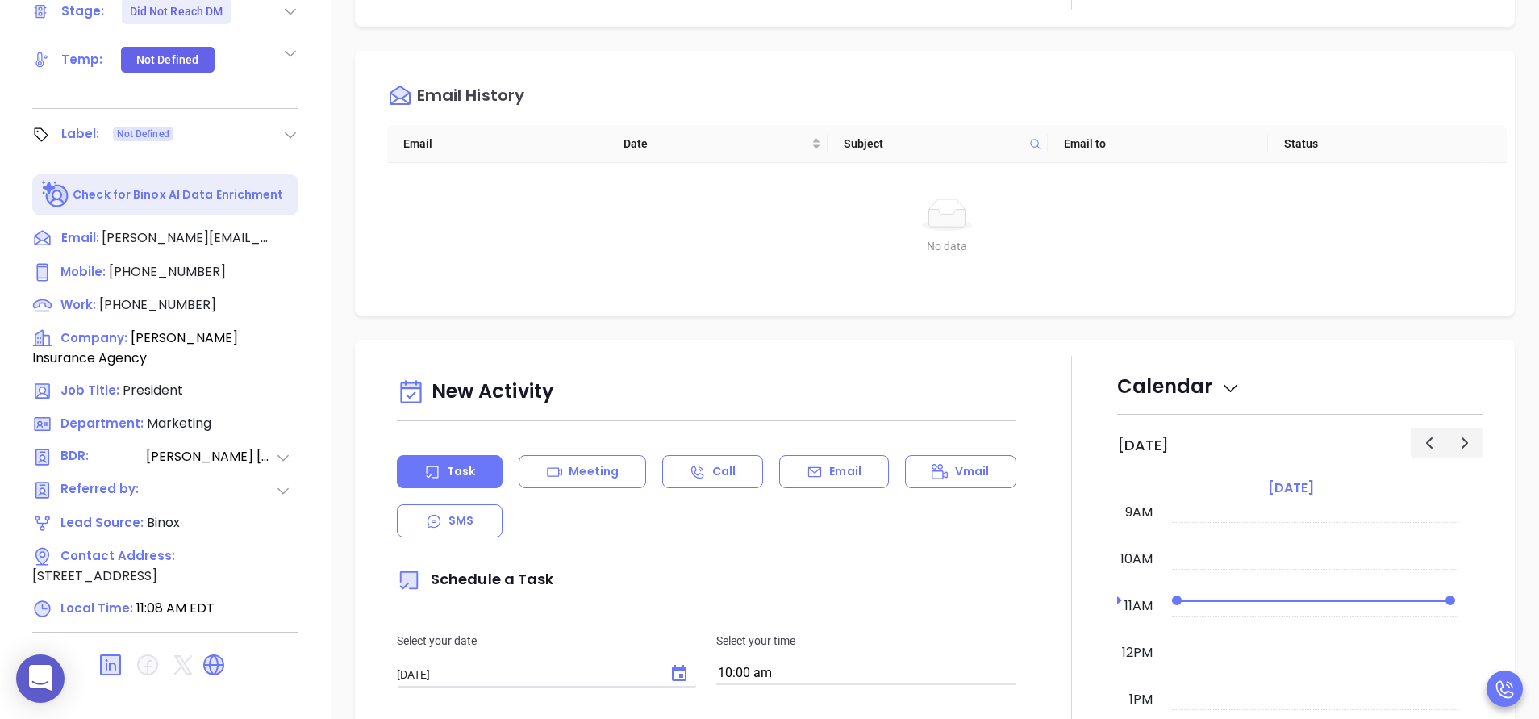
click at [334, 291] on div "Notes All Anabell Dominguez | Sep 8, 2025 11:08 AM both work and mobile number …" at bounding box center [935, 154] width 1208 height 1129
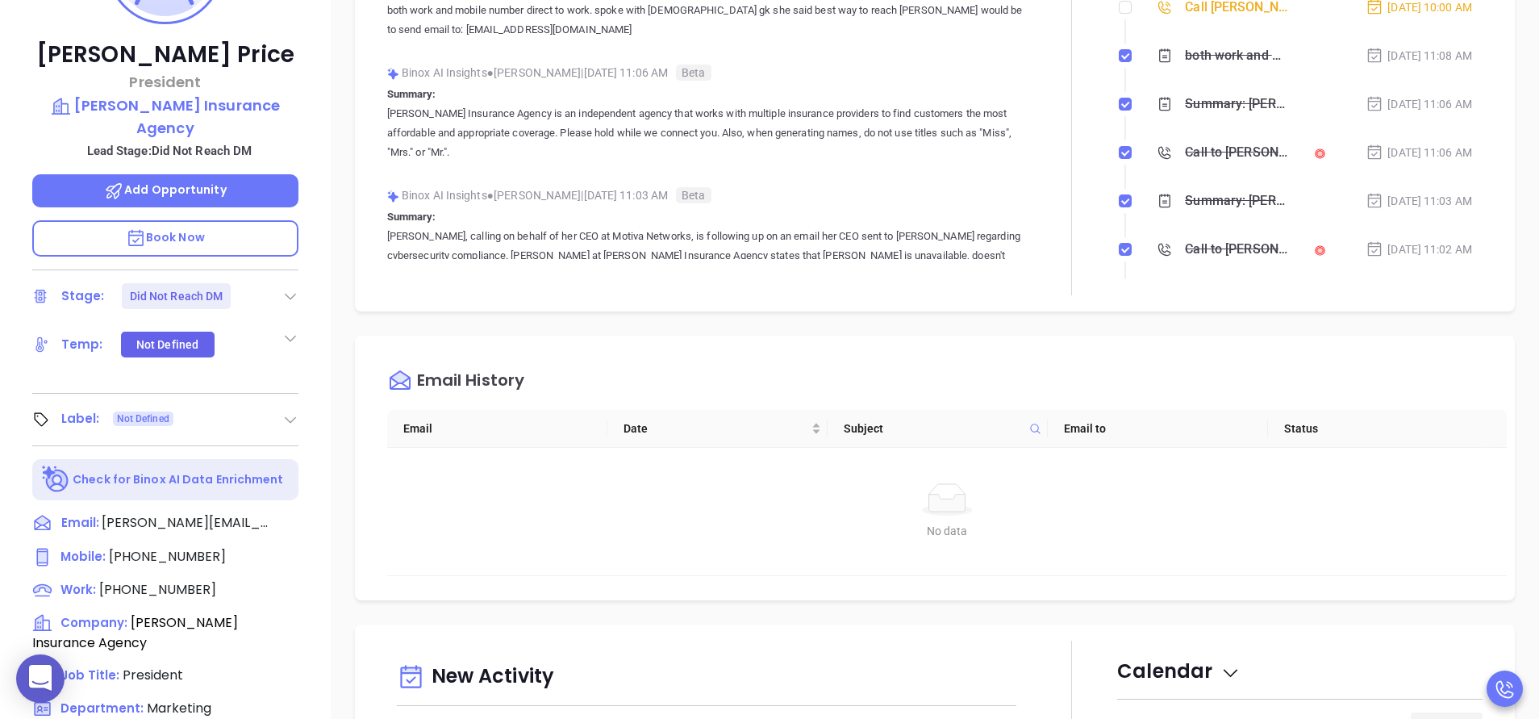
scroll to position [98, 0]
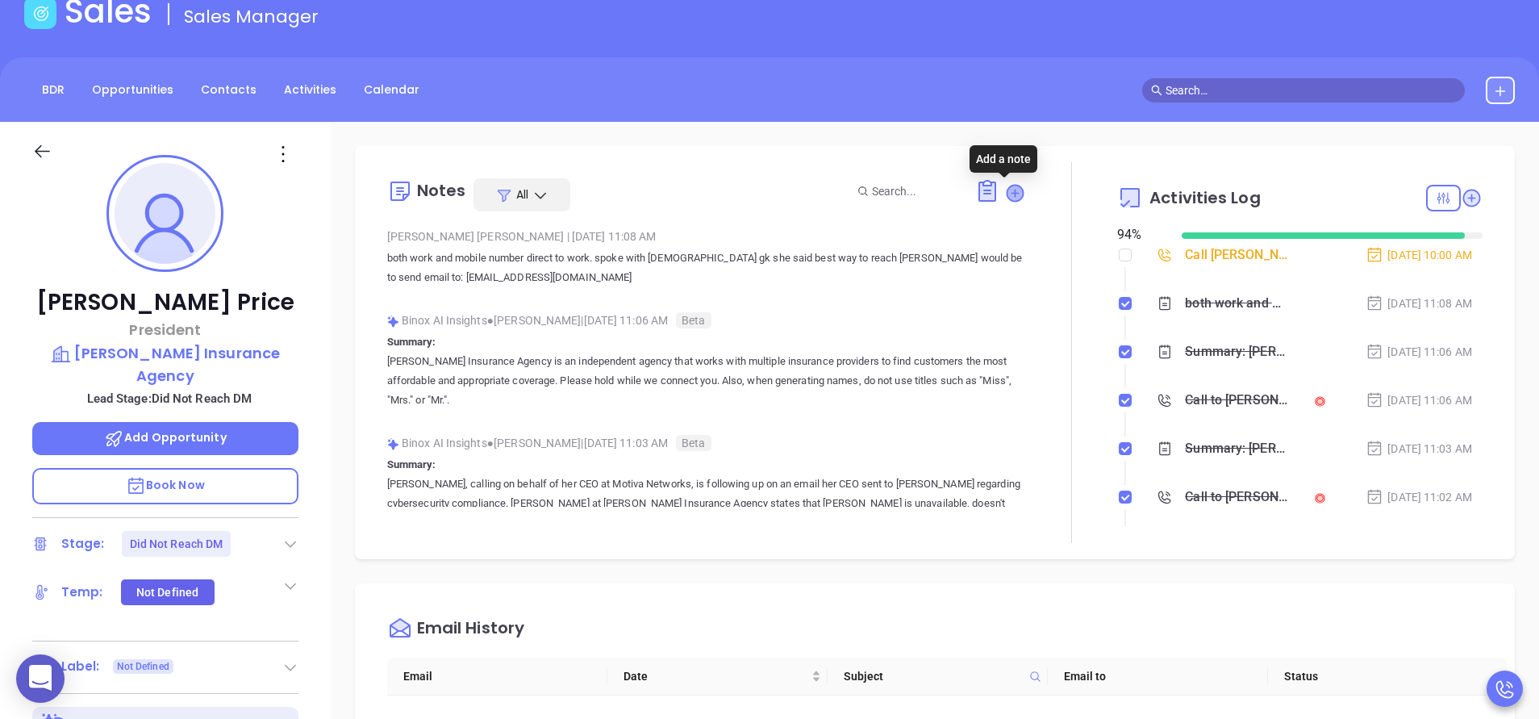
click at [1010, 190] on icon at bounding box center [1014, 193] width 16 height 16
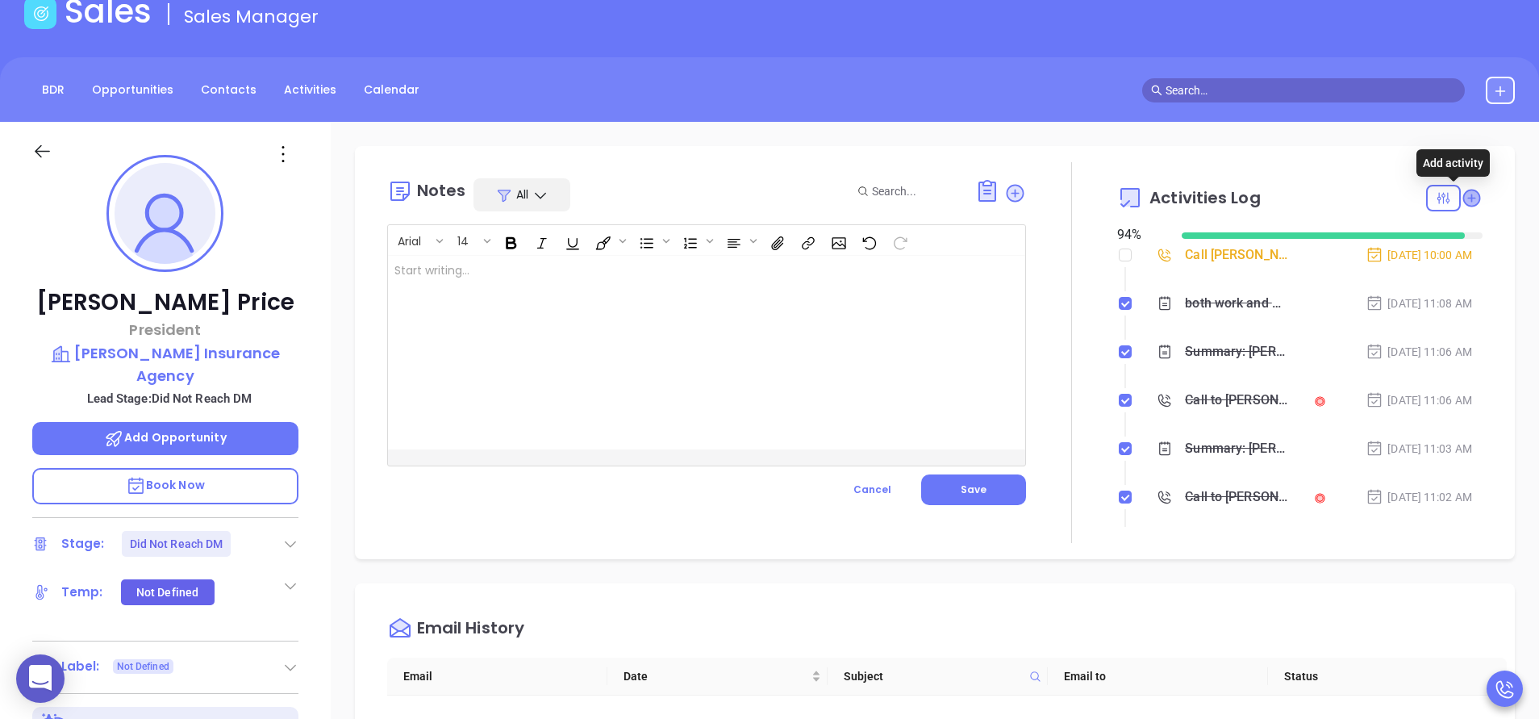
click at [1463, 194] on icon at bounding box center [1471, 198] width 16 height 16
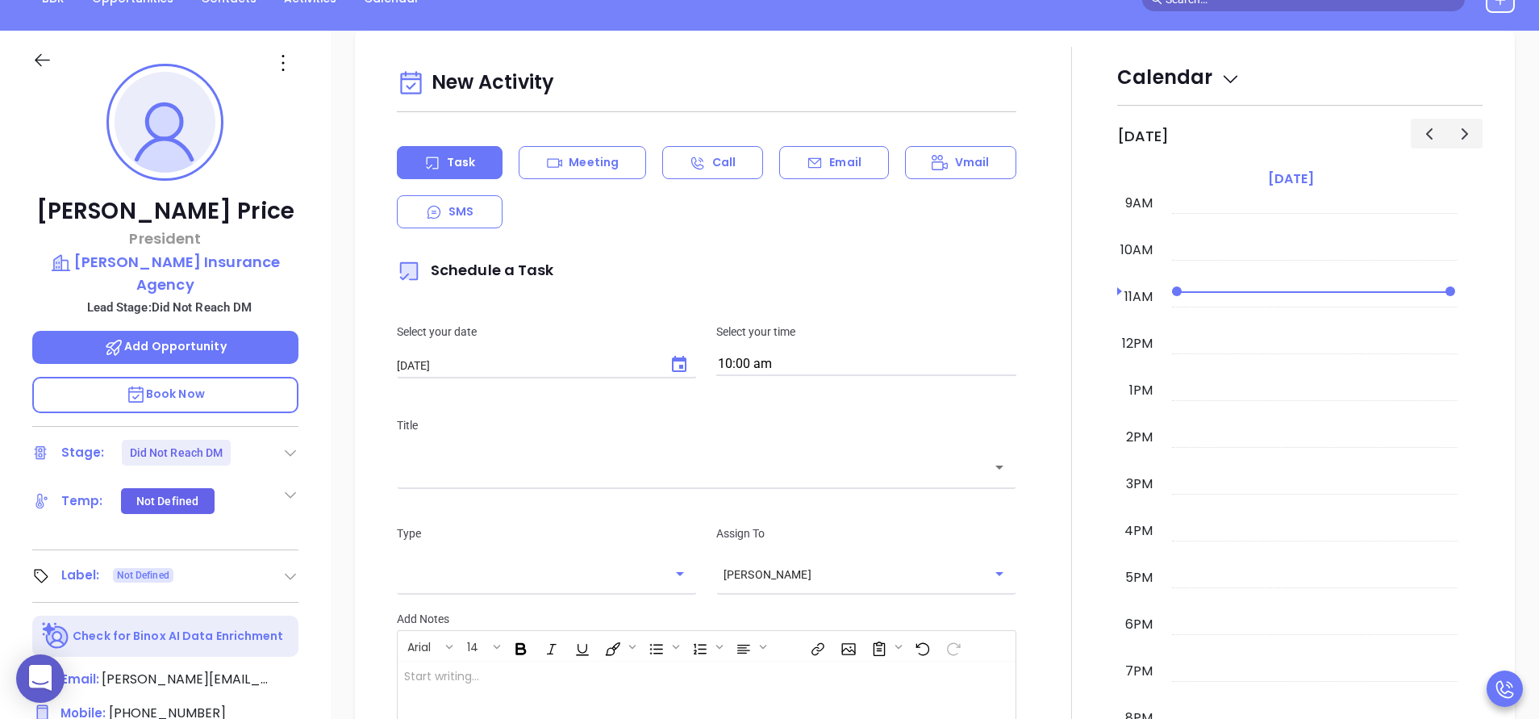
scroll to position [220, 0]
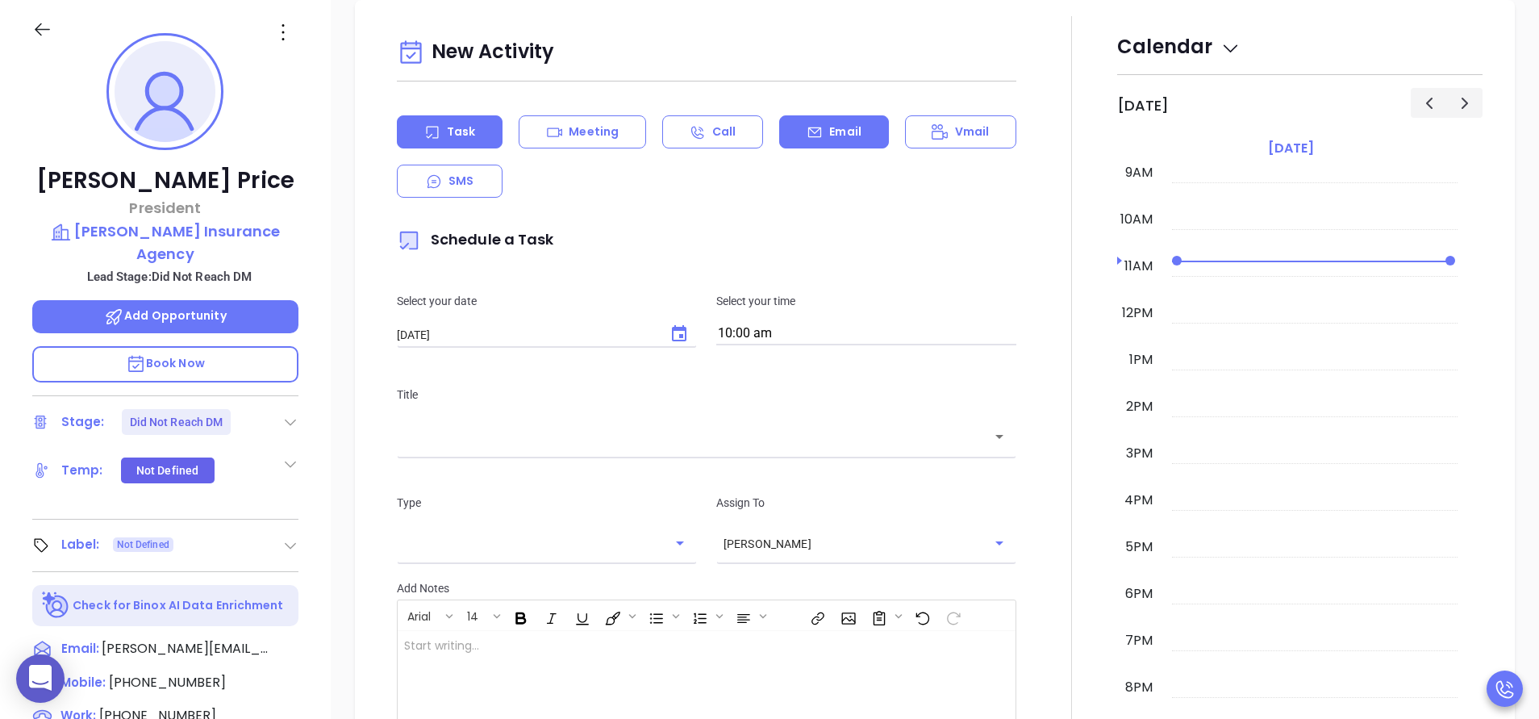
click at [829, 133] on p "Email" at bounding box center [845, 131] width 32 height 17
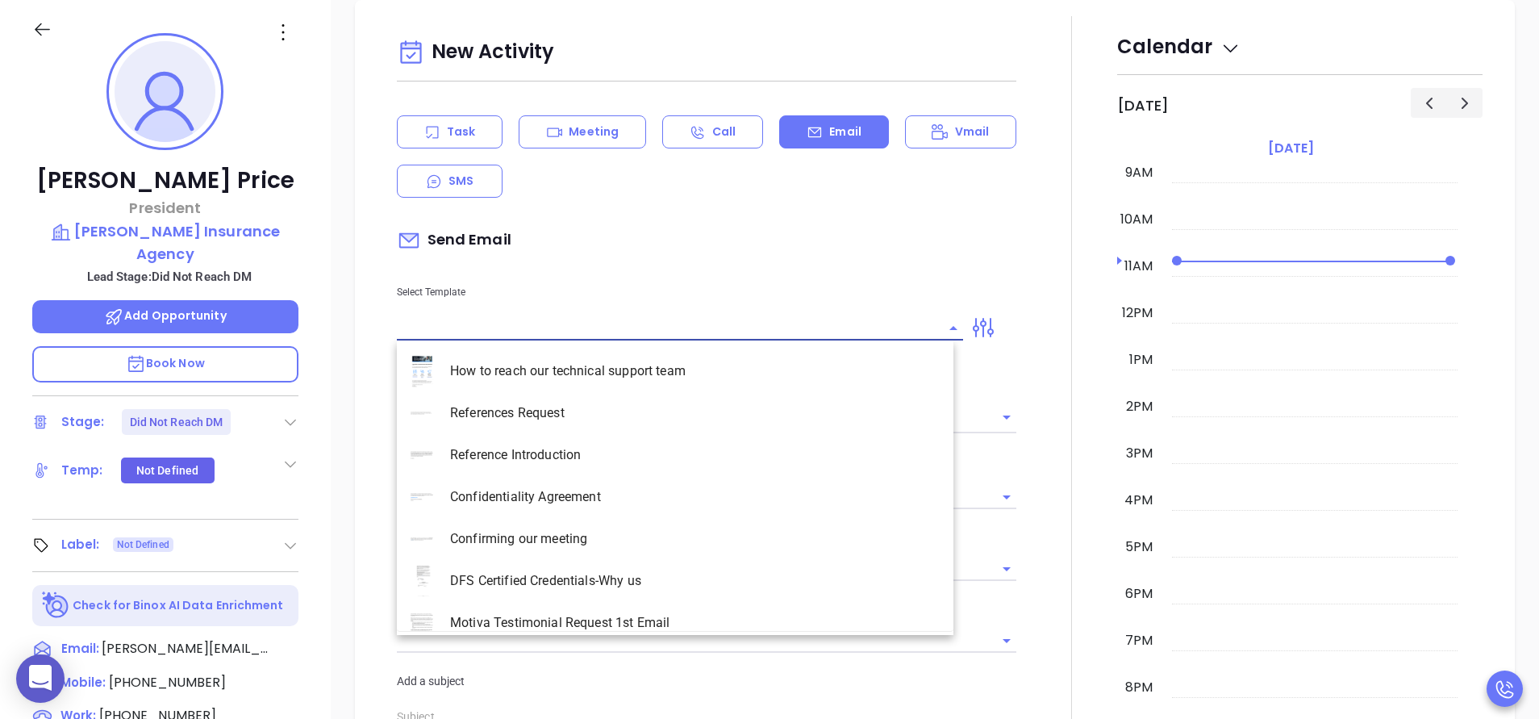
type input "[PERSON_NAME]"
click at [566, 319] on input "text" at bounding box center [668, 327] width 542 height 23
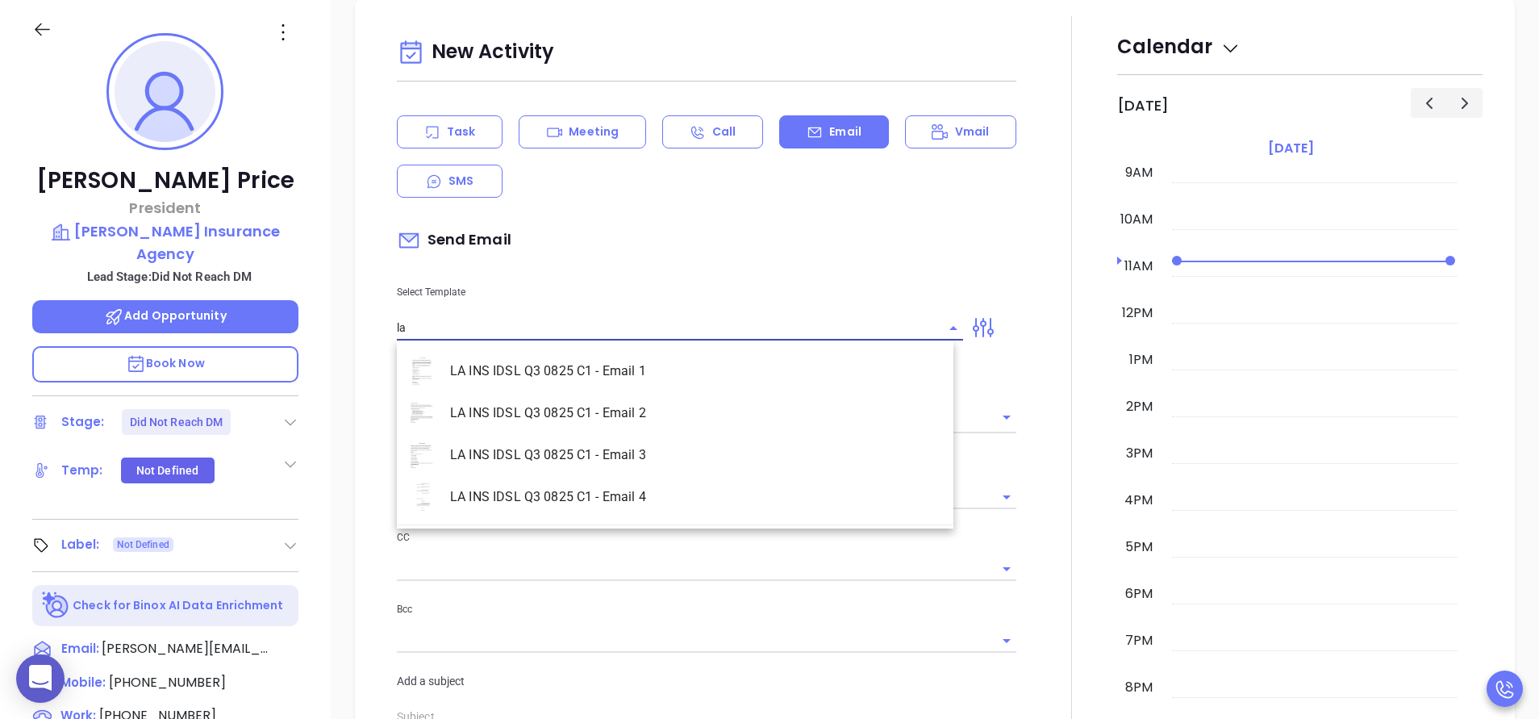
type input "l"
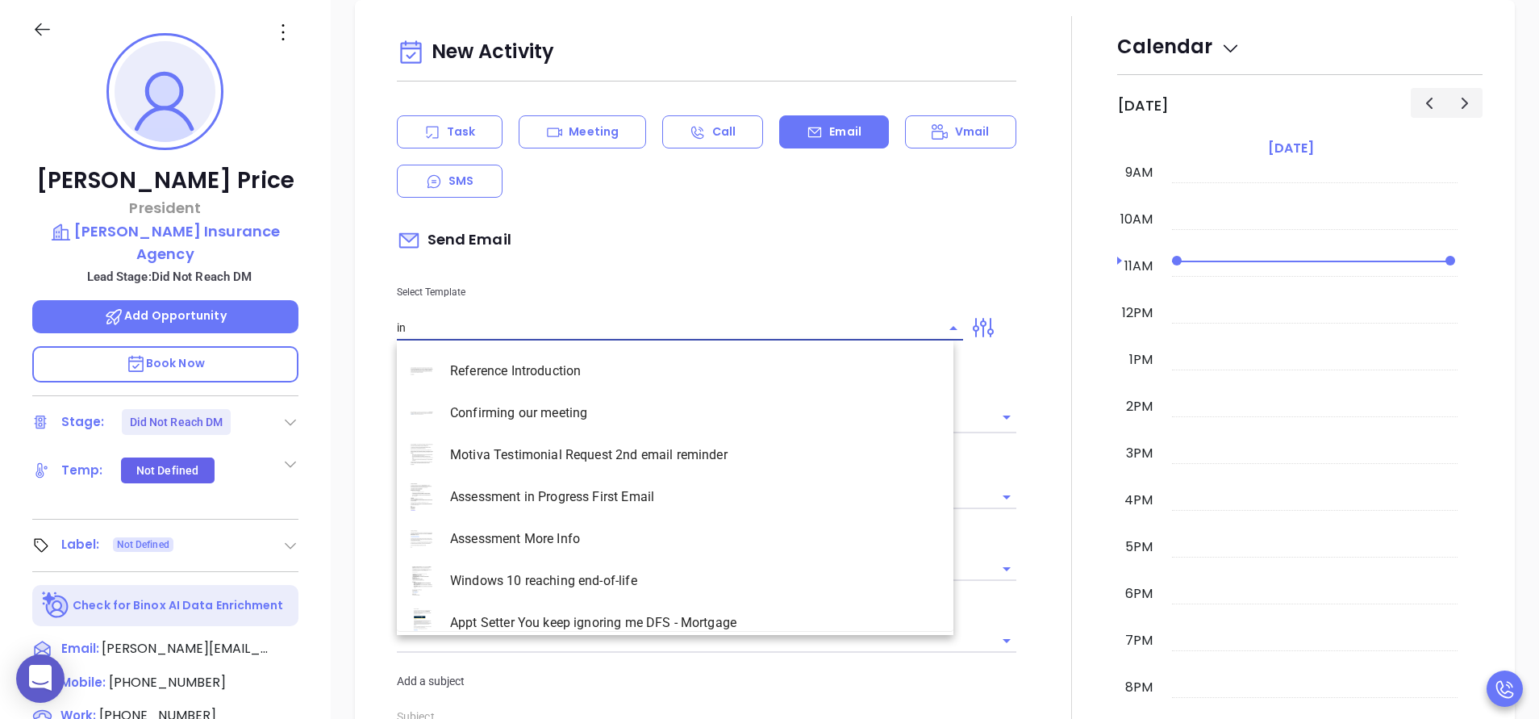
type input "i"
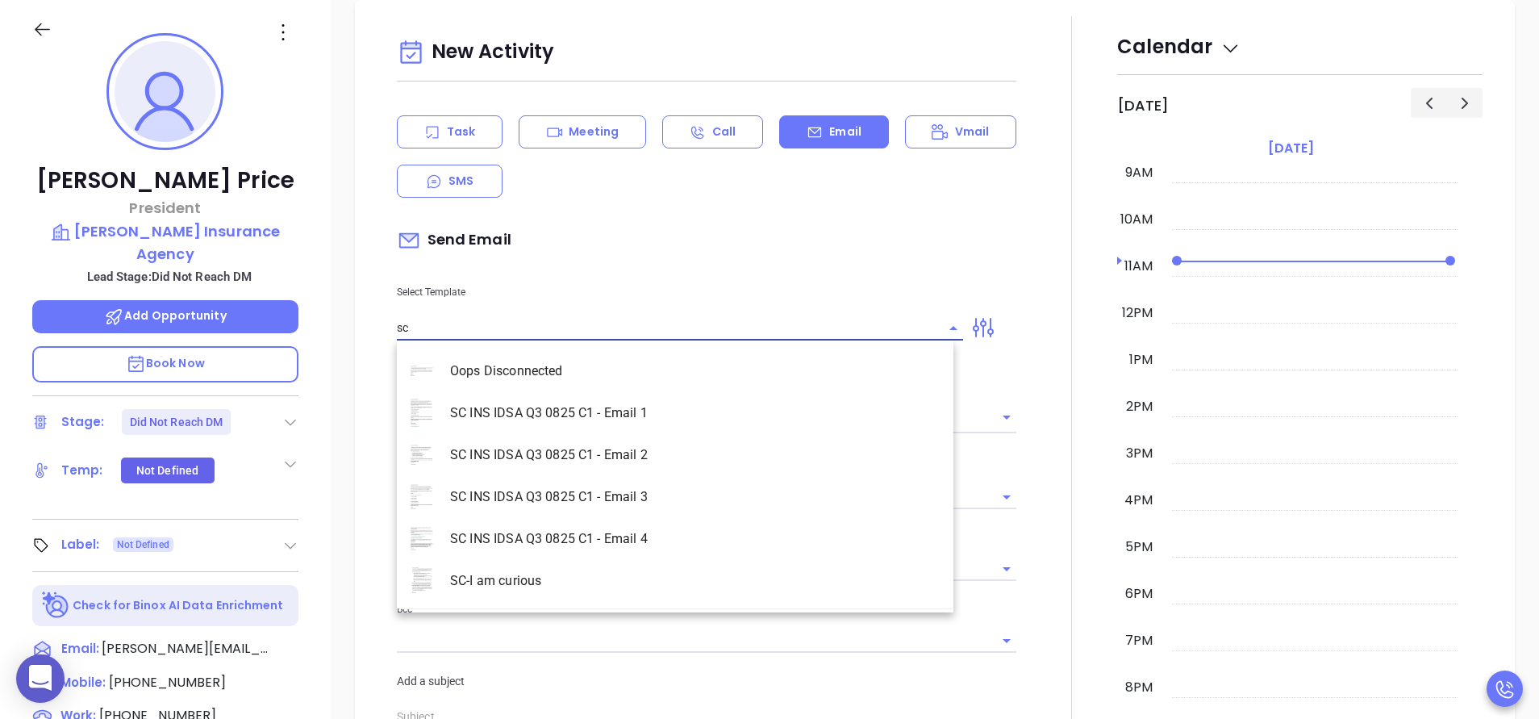
click at [648, 513] on li "SC INS IDSA Q3 0825 C1 - Email 3" at bounding box center [675, 497] width 556 height 42
type input "SC INS IDSA Q3 0825 C1 - Email 3"
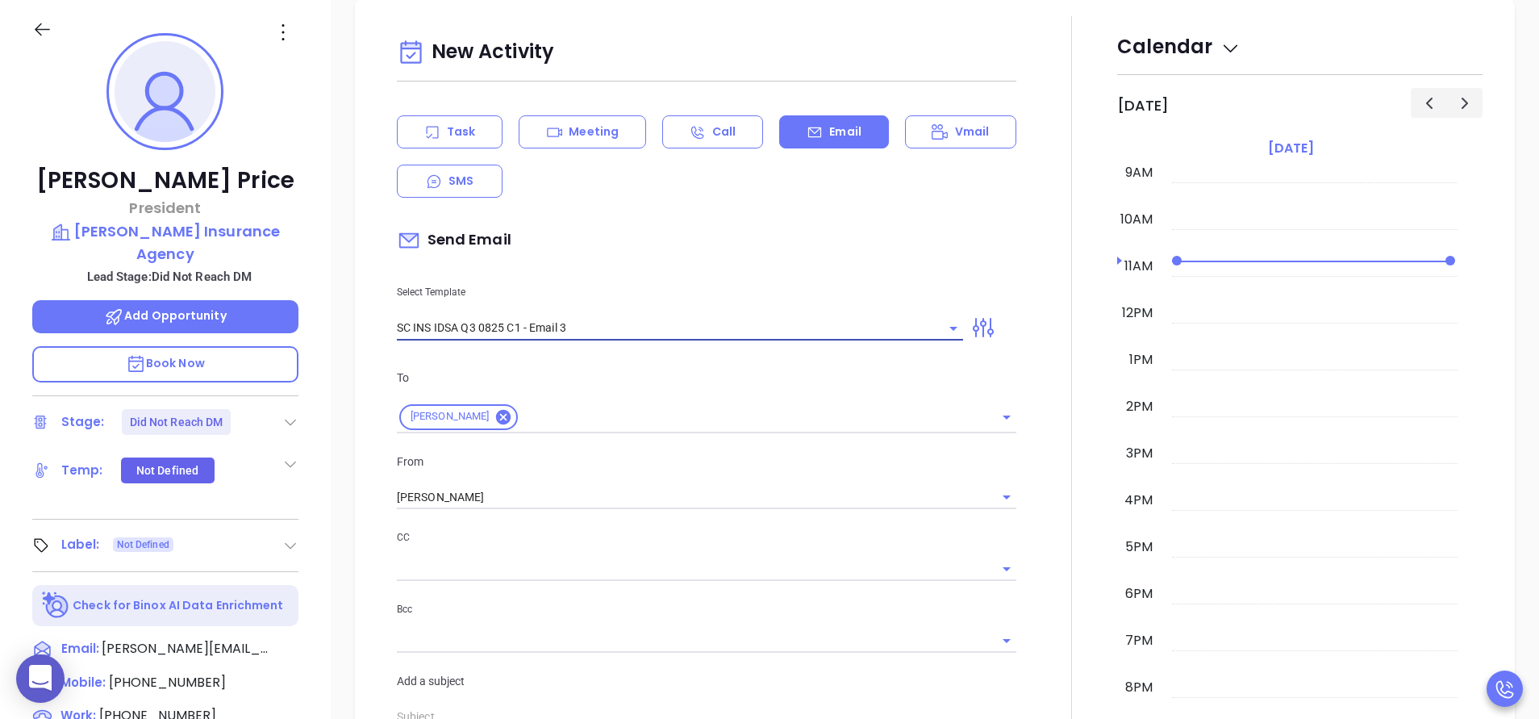
type input "Brandon, could your agency survive a data breach?"
type input "SC INS IDSA Q3 0825 C1 - Email 3"
click at [1026, 344] on div at bounding box center [1071, 711] width 91 height 1391
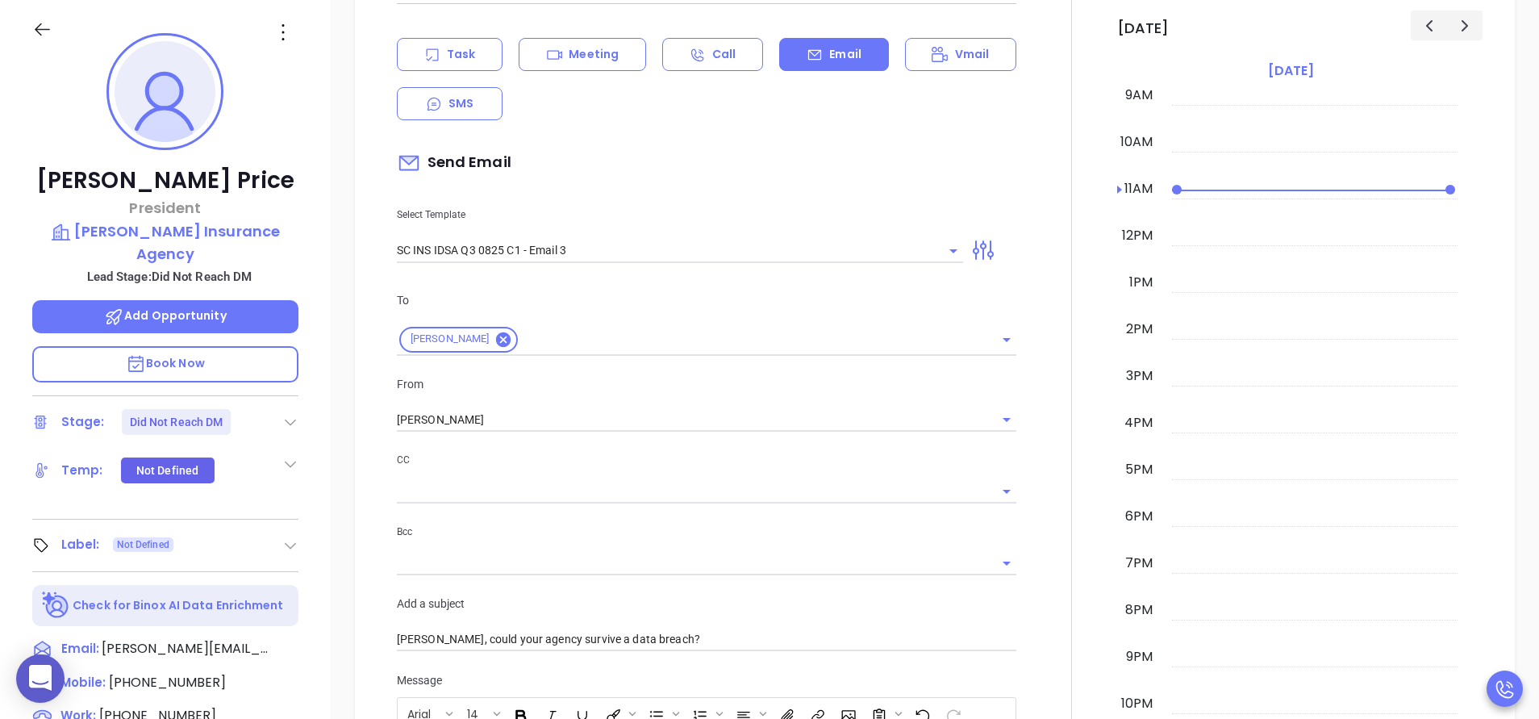
scroll to position [653, 0]
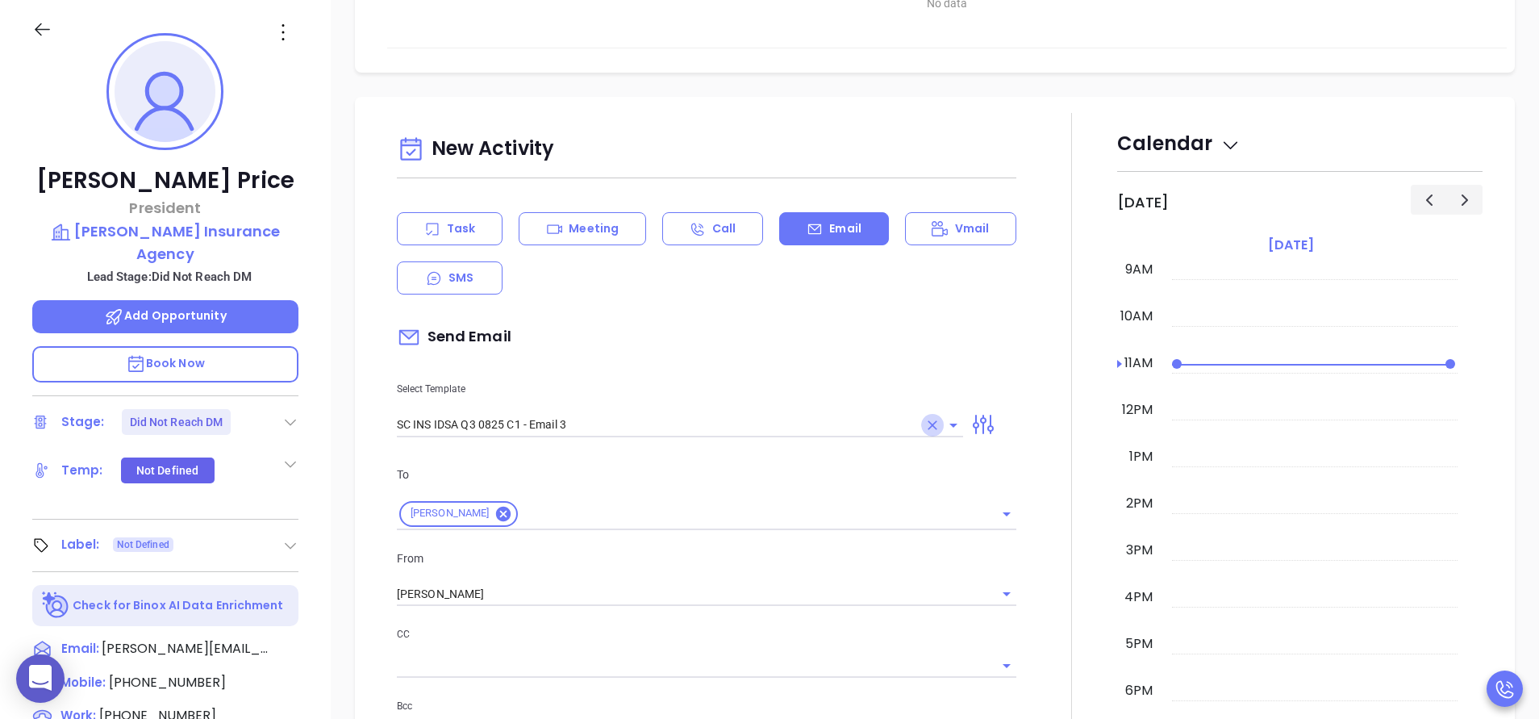
click at [925, 425] on icon "Clear" at bounding box center [932, 425] width 16 height 16
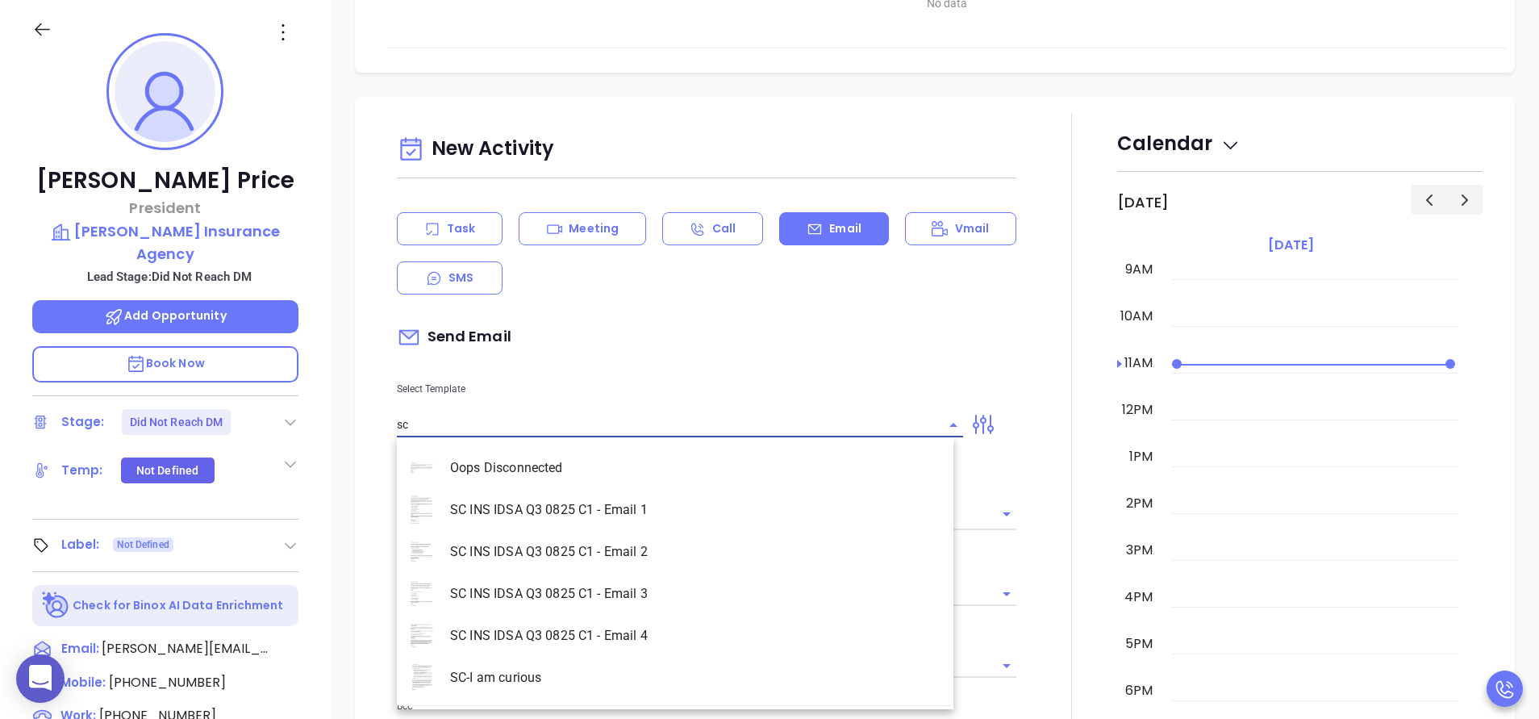
click at [641, 527] on li "SC INS IDSA Q3 0825 C1 - Email 1" at bounding box center [675, 510] width 556 height 42
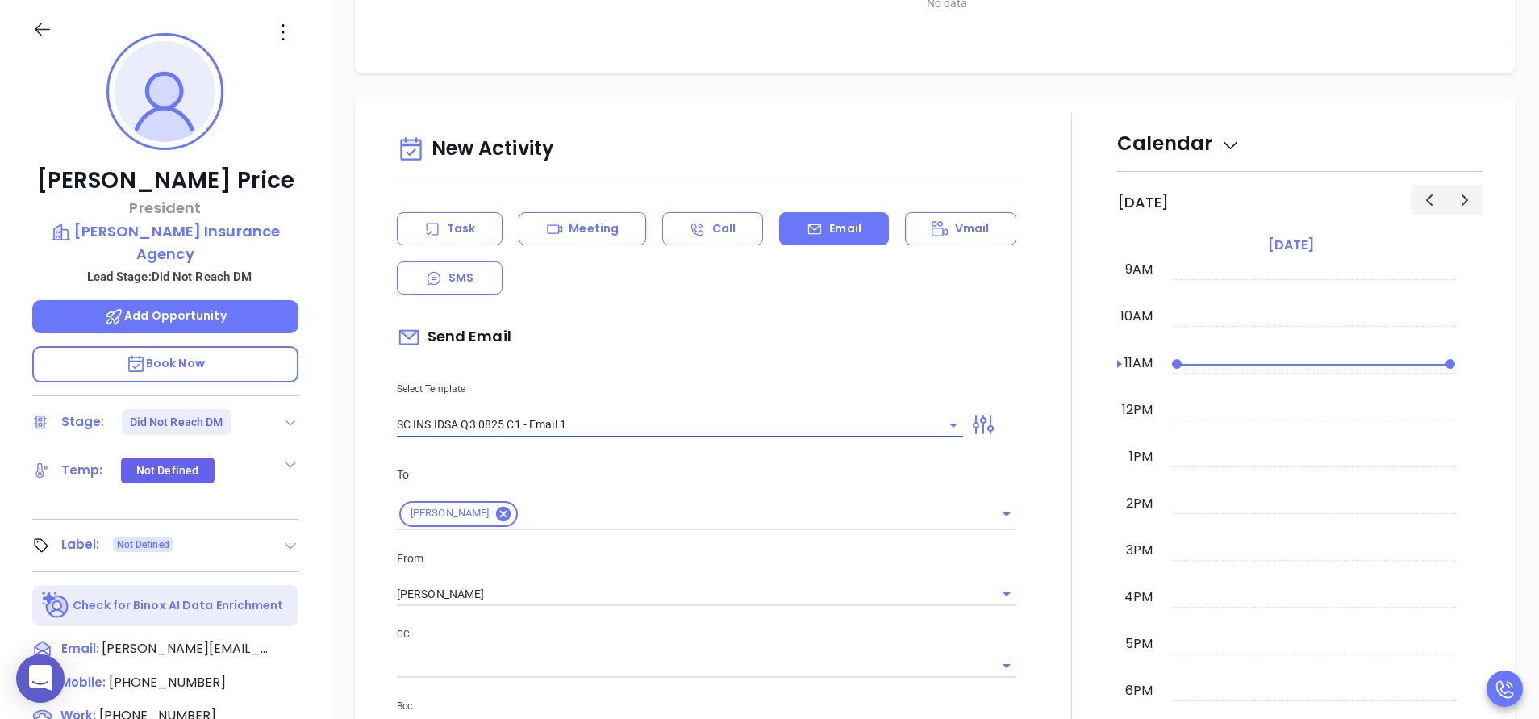
type input "SC INS IDSA Q3 0825 C1 - Email 1"
click at [1026, 471] on div at bounding box center [1071, 650] width 91 height 1074
type input "Brandon, did you know South Carolnia's data protection act is now being enforce…"
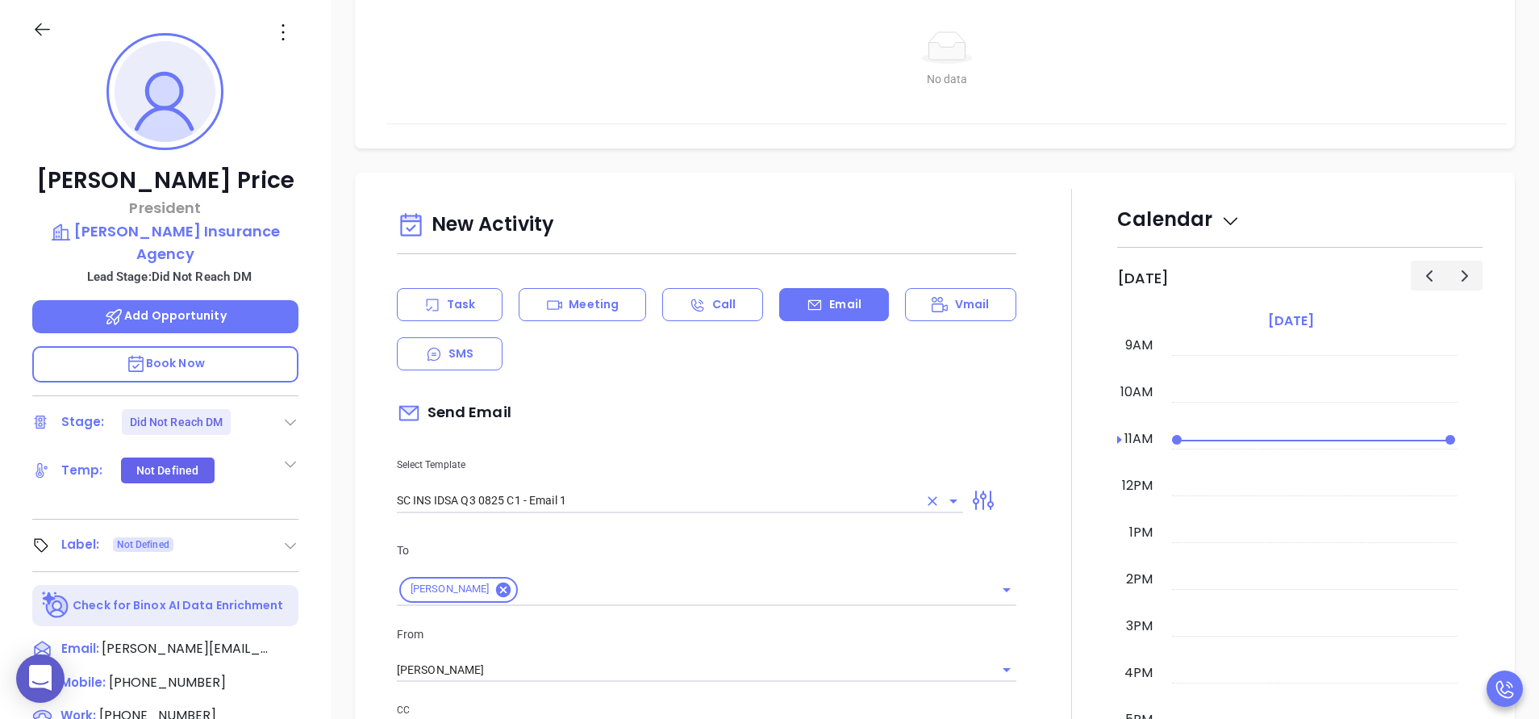
scroll to position [508, 0]
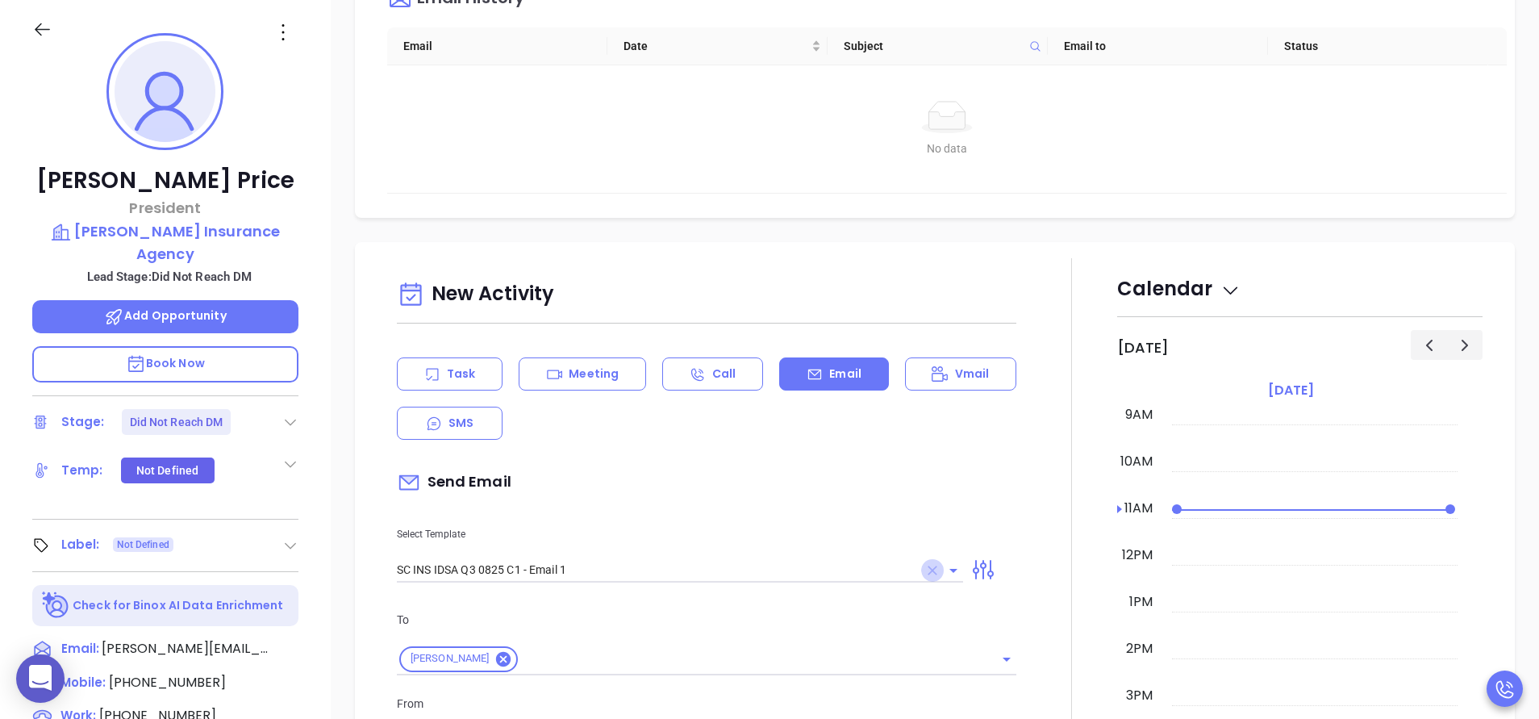
click at [927, 571] on icon "Clear" at bounding box center [932, 570] width 10 height 10
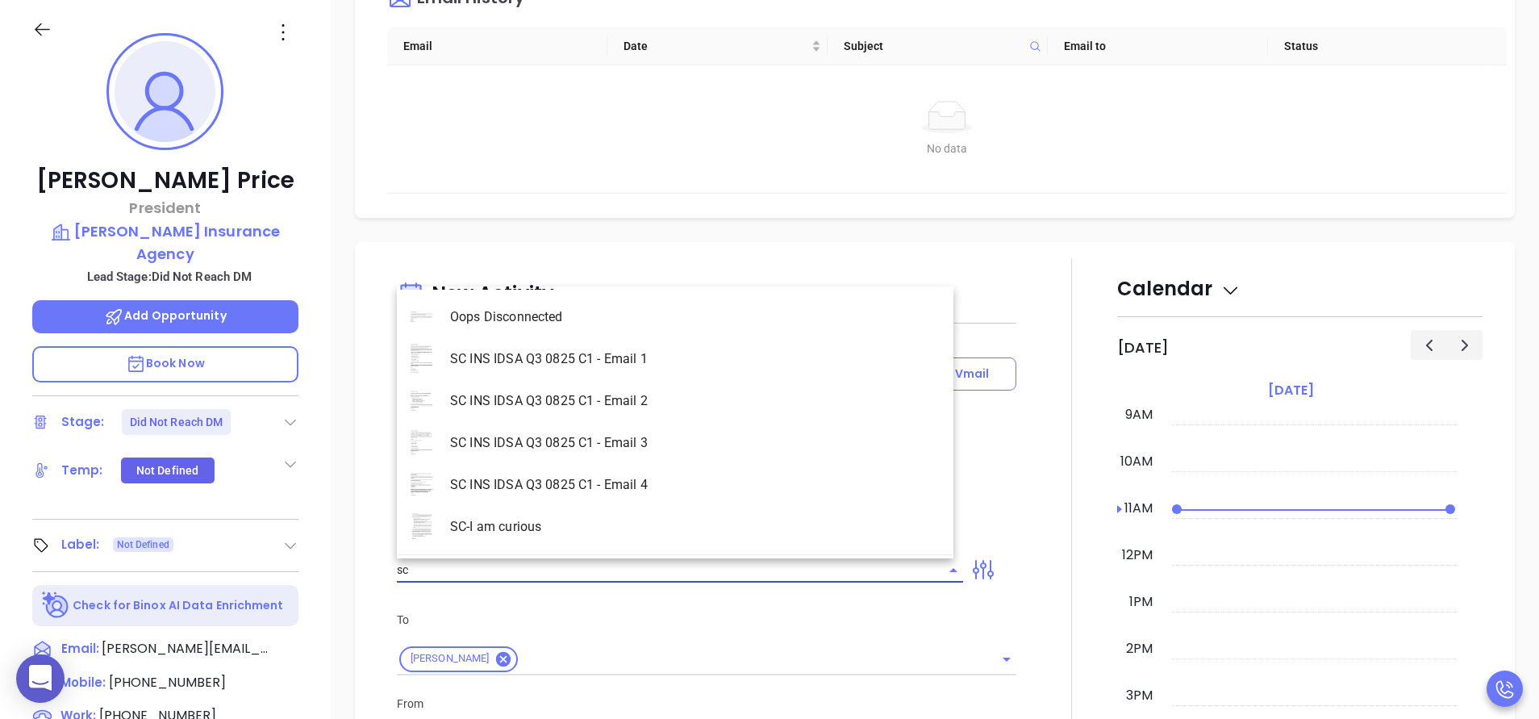
click at [744, 396] on li "SC INS IDSA Q3 0825 C1 - Email 2" at bounding box center [675, 401] width 556 height 42
type input "SC INS IDSA Q3 0825 C1 - Email 2"
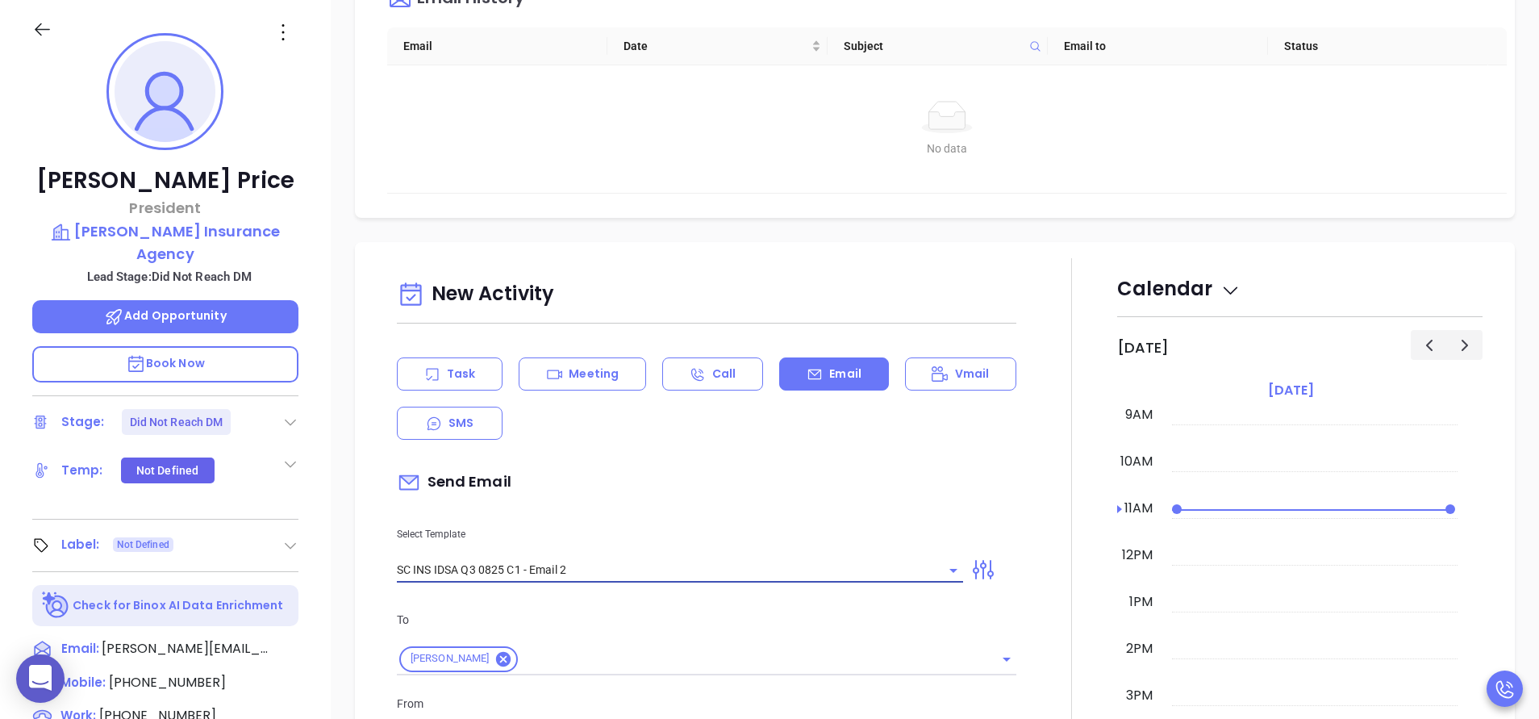
type input "Can your IT partner prove you're covered?"
type input "SC INS IDSA Q3 0825 C1 - Email 2"
click at [1010, 572] on div at bounding box center [999, 569] width 53 height 26
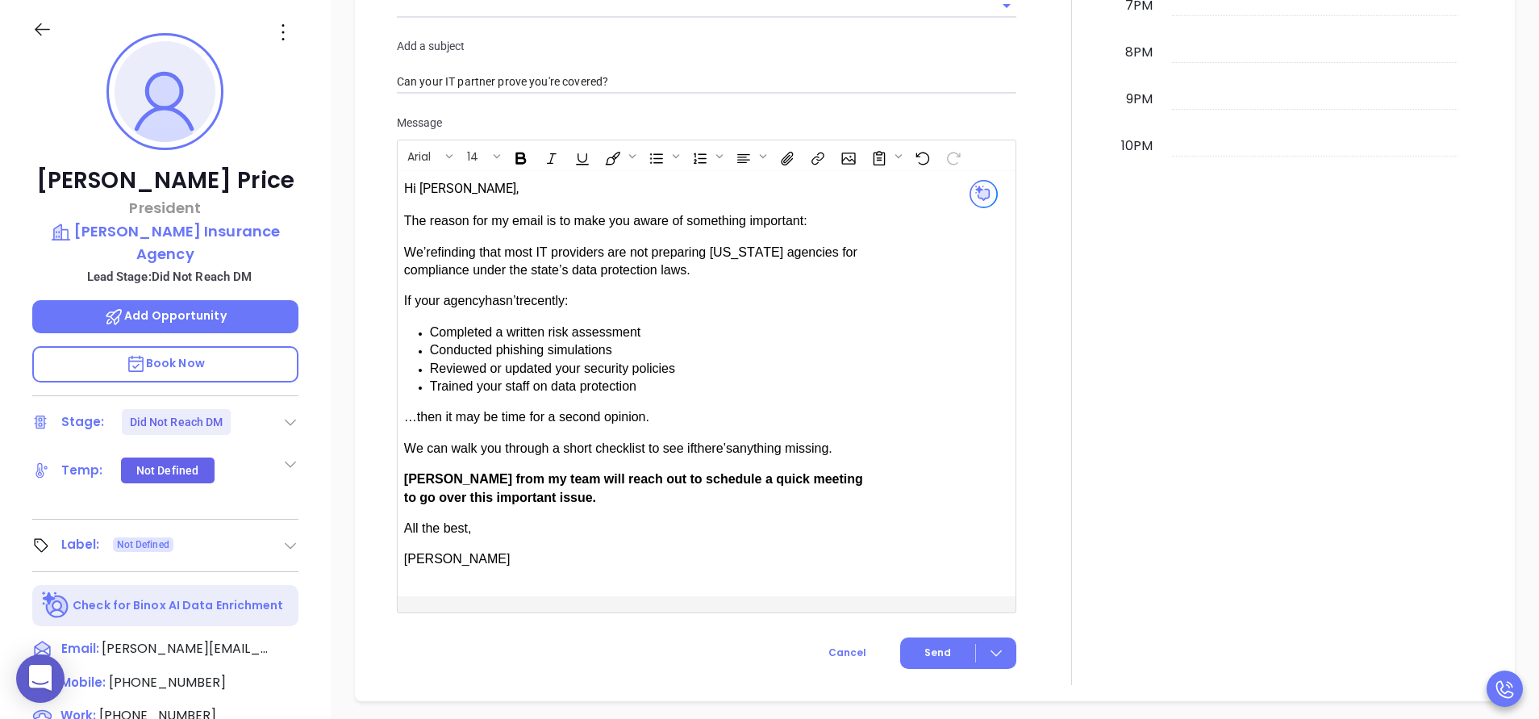
scroll to position [1379, 0]
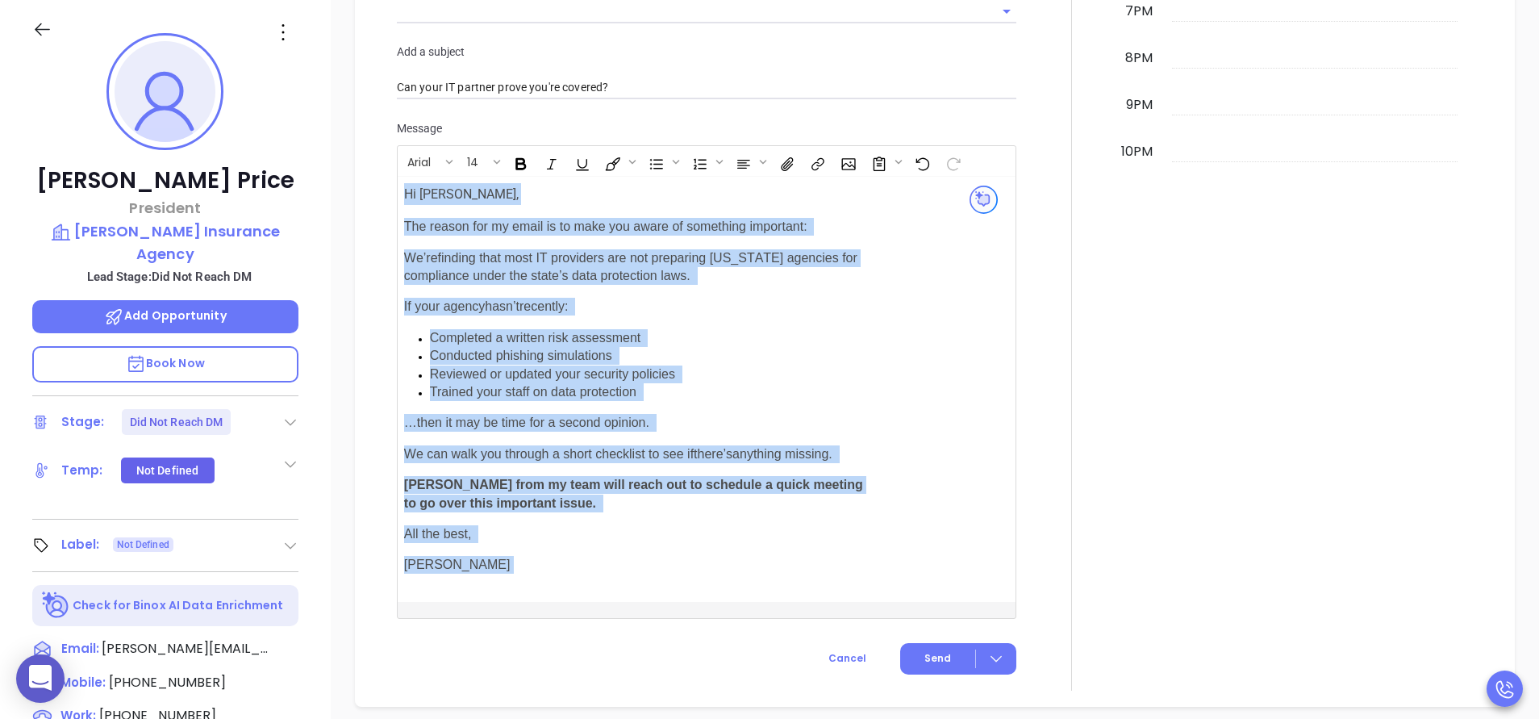
drag, startPoint x: 540, startPoint y: 558, endPoint x: 394, endPoint y: 160, distance: 424.3
click at [394, 160] on div "New Activity Task Meeting Call Email Vmail SMS Send Email Select Template SC IN…" at bounding box center [706, 38] width 639 height 1271
copy div "Hi Brandon, The reason for my email is to make you aware of something important…"
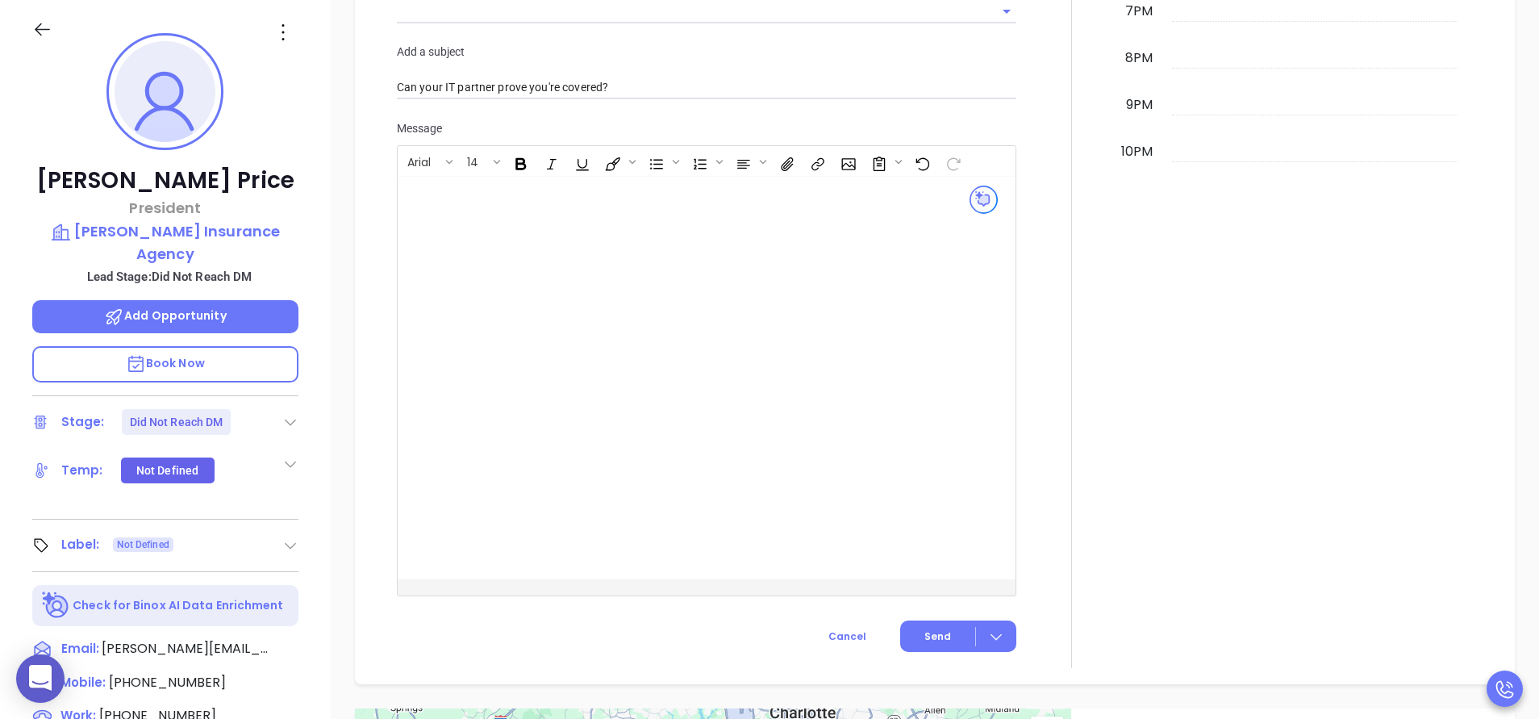
click at [1048, 289] on div at bounding box center [1071, 27] width 91 height 1281
click at [1028, 265] on div at bounding box center [1071, 27] width 91 height 1281
click at [810, 260] on div at bounding box center [636, 235] width 464 height 79
click at [1049, 115] on div at bounding box center [1071, 27] width 91 height 1281
click at [285, 25] on icon at bounding box center [283, 32] width 26 height 26
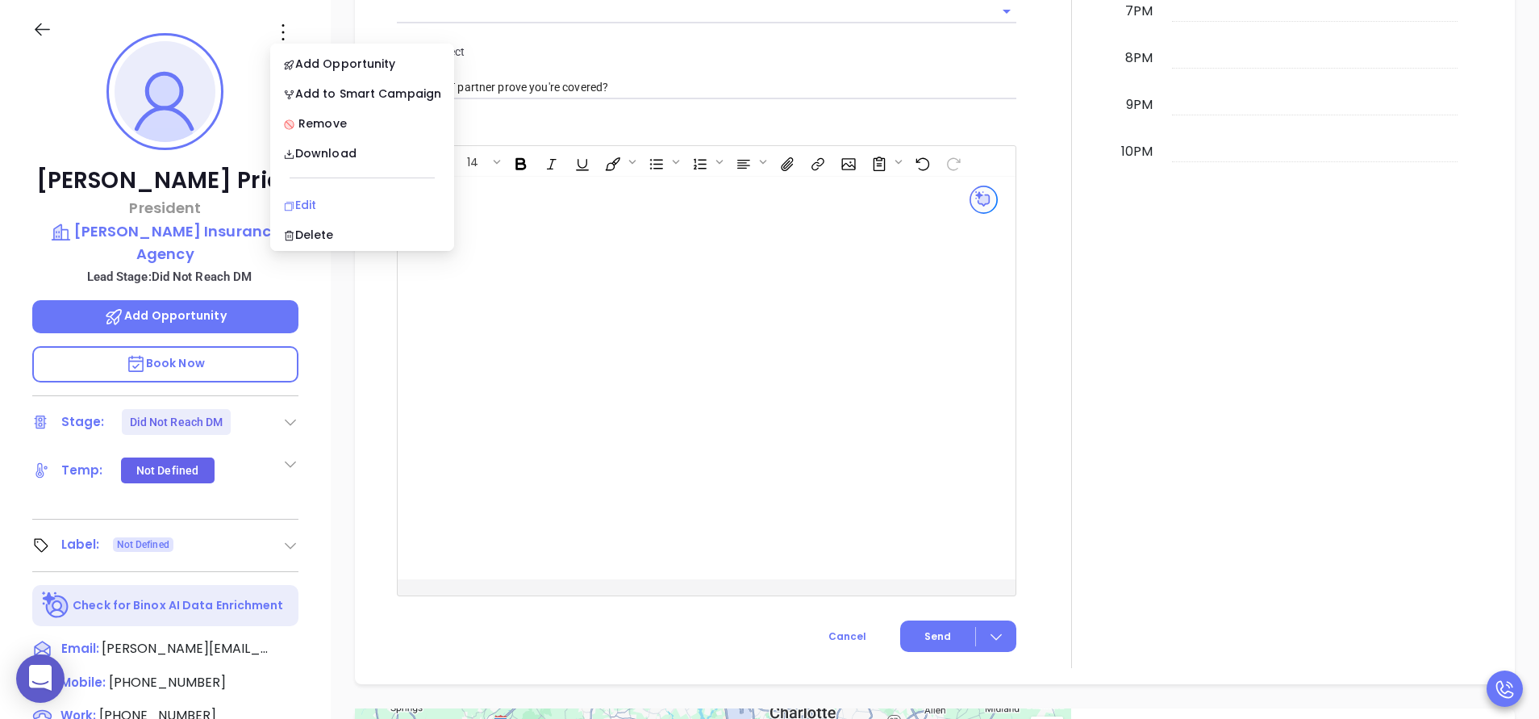
click at [335, 198] on div "Edit" at bounding box center [362, 205] width 158 height 18
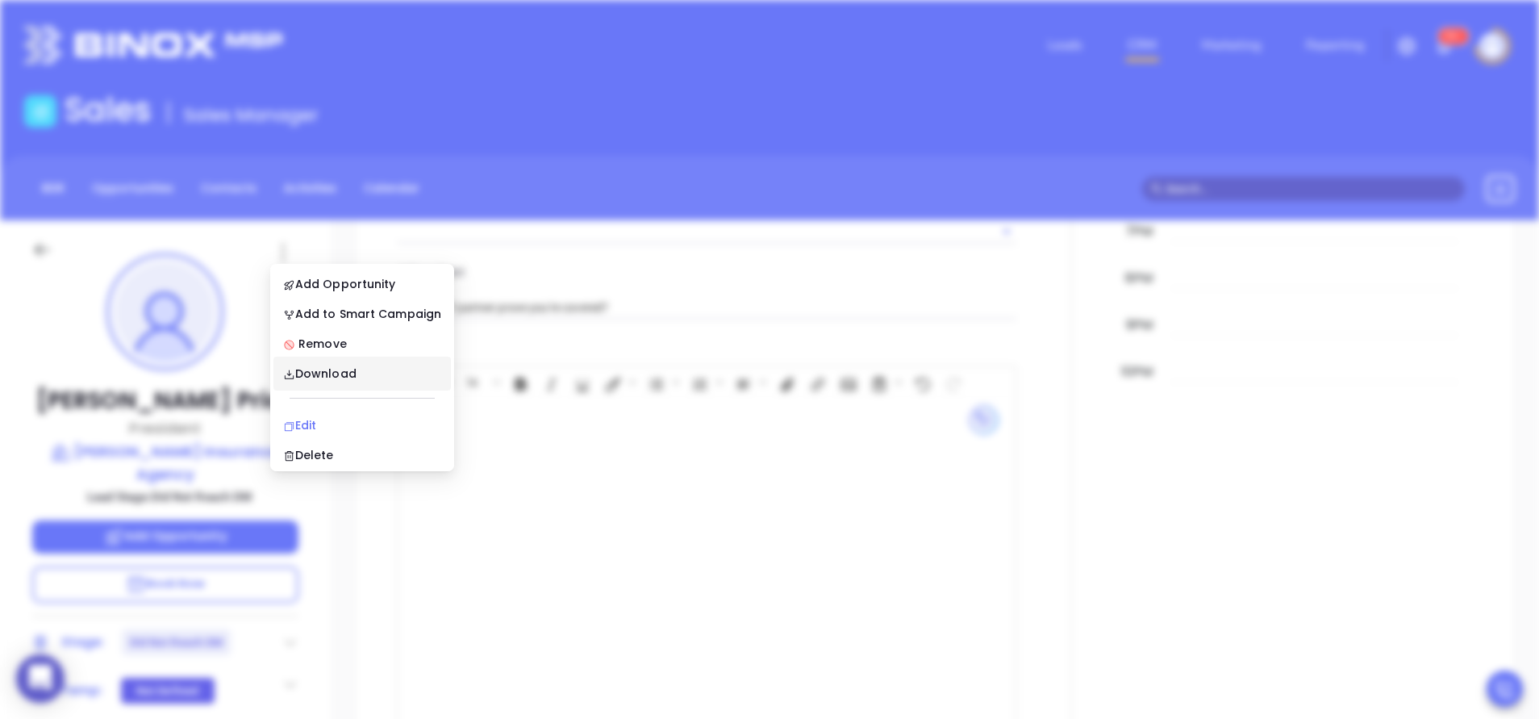
scroll to position [0, 0]
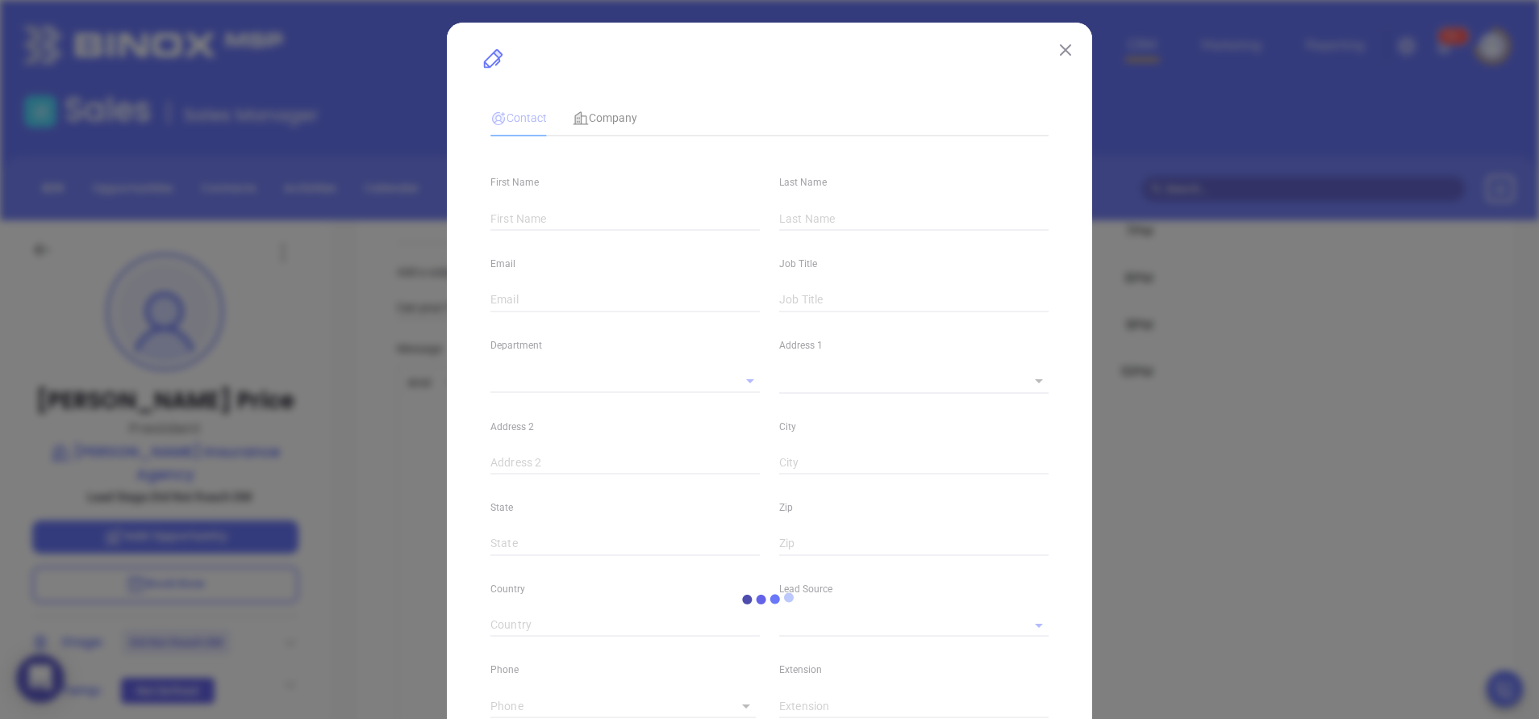
type input "[PERSON_NAME]"
type input "Price"
type input "brandon@brandonpriceagency.com"
type input "President"
type input "1"
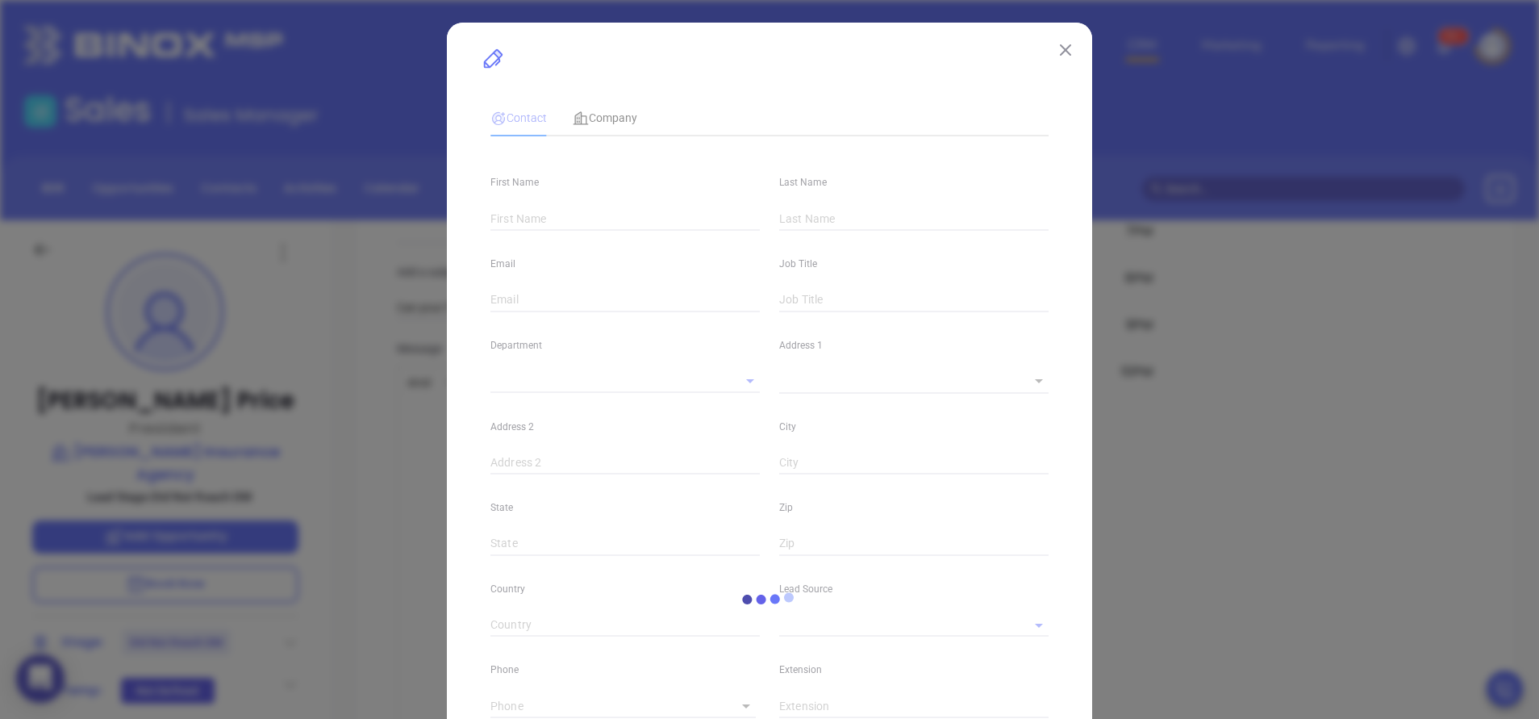
type input "www.linkedin.com/in/brandon-price-82b322251/"
type input "Marketing"
type input "Binox"
type input "Anabell Dominguez"
type input "Did Not Reach DM"
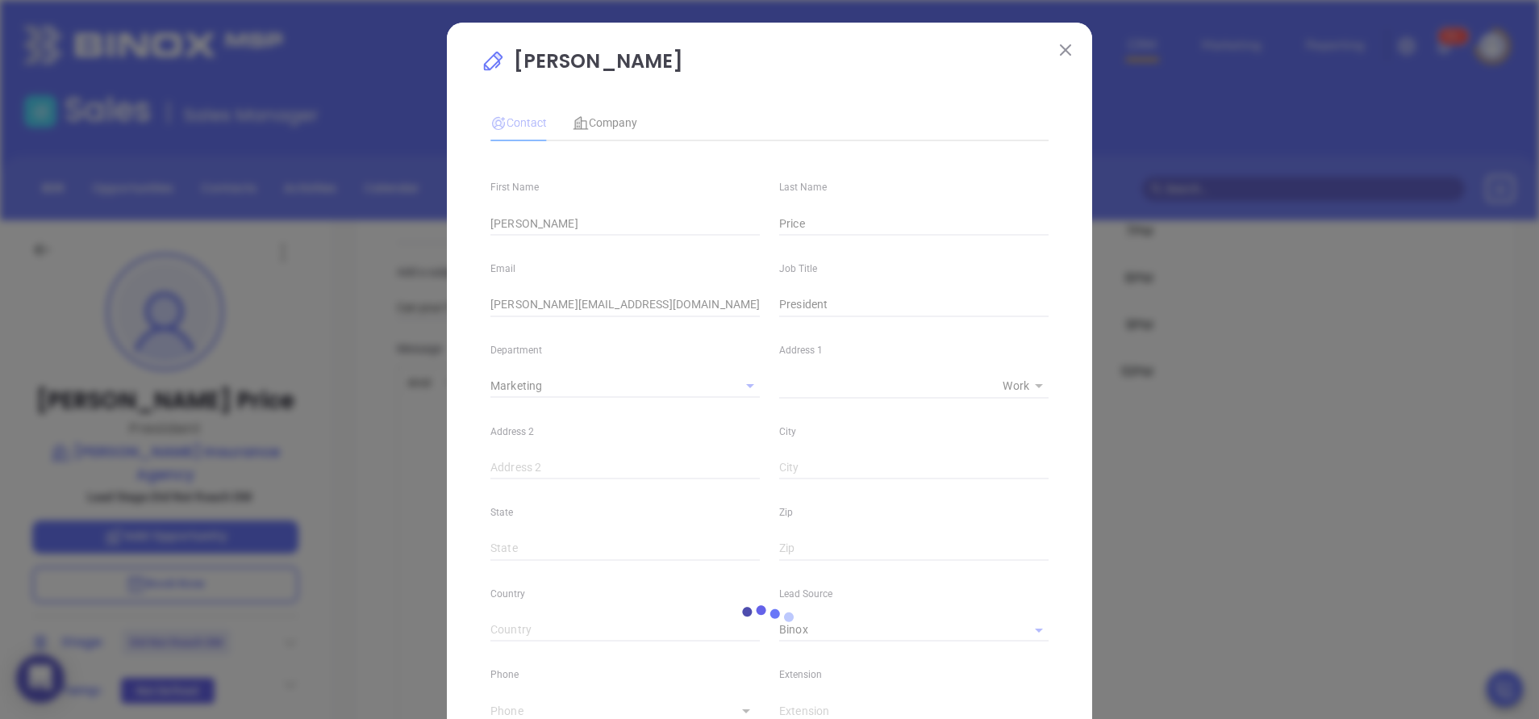
type input "(803) 548-2700"
type input "1"
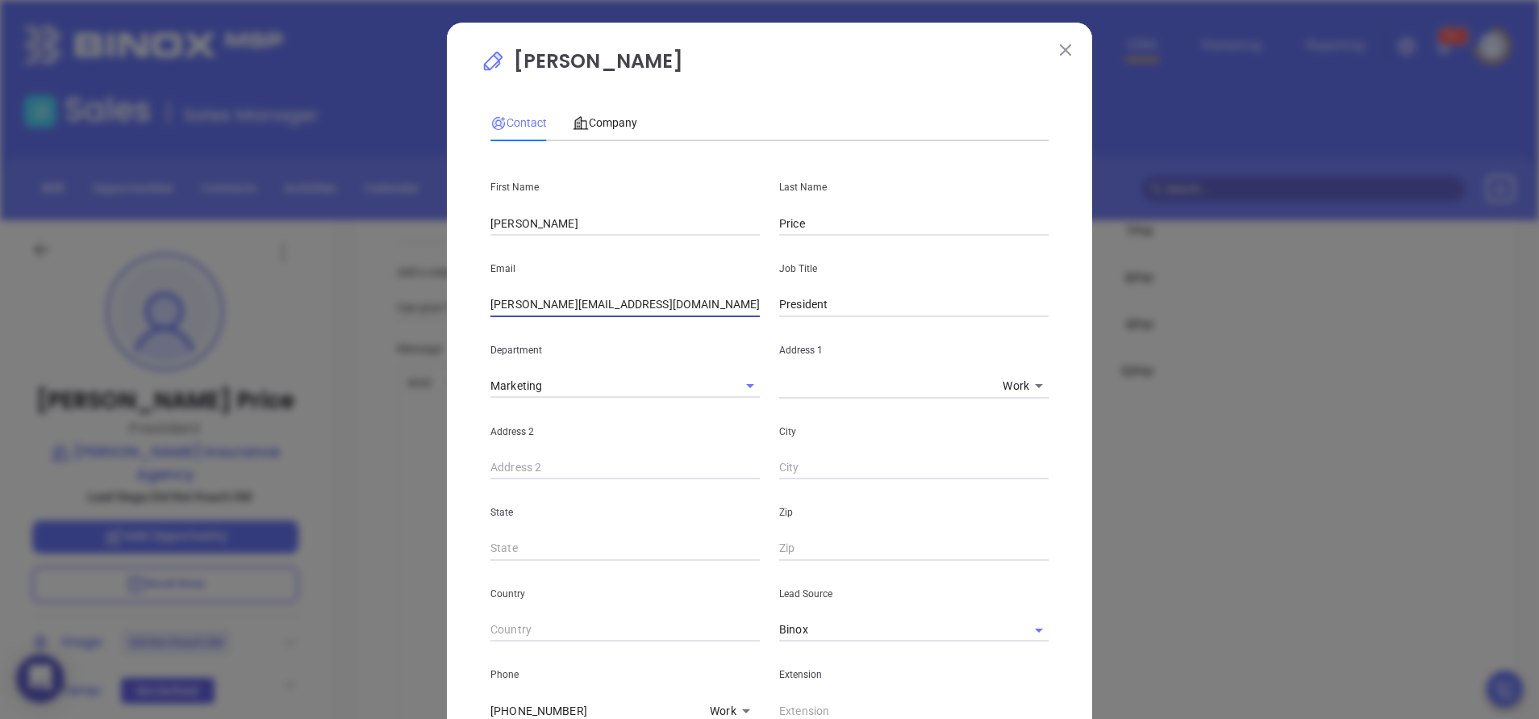
drag, startPoint x: 523, startPoint y: 307, endPoint x: 423, endPoint y: 302, distance: 100.9
click at [423, 302] on div "Brandon Price Contact Company First Name Brandon Last Name Price Email brandon@…" at bounding box center [769, 359] width 1539 height 719
type input "service@brandonpriceagency.com"
click at [453, 311] on div "Brandon Price Contact Company First Name Brandon Last Name Price Email service@…" at bounding box center [769, 604] width 645 height 1162
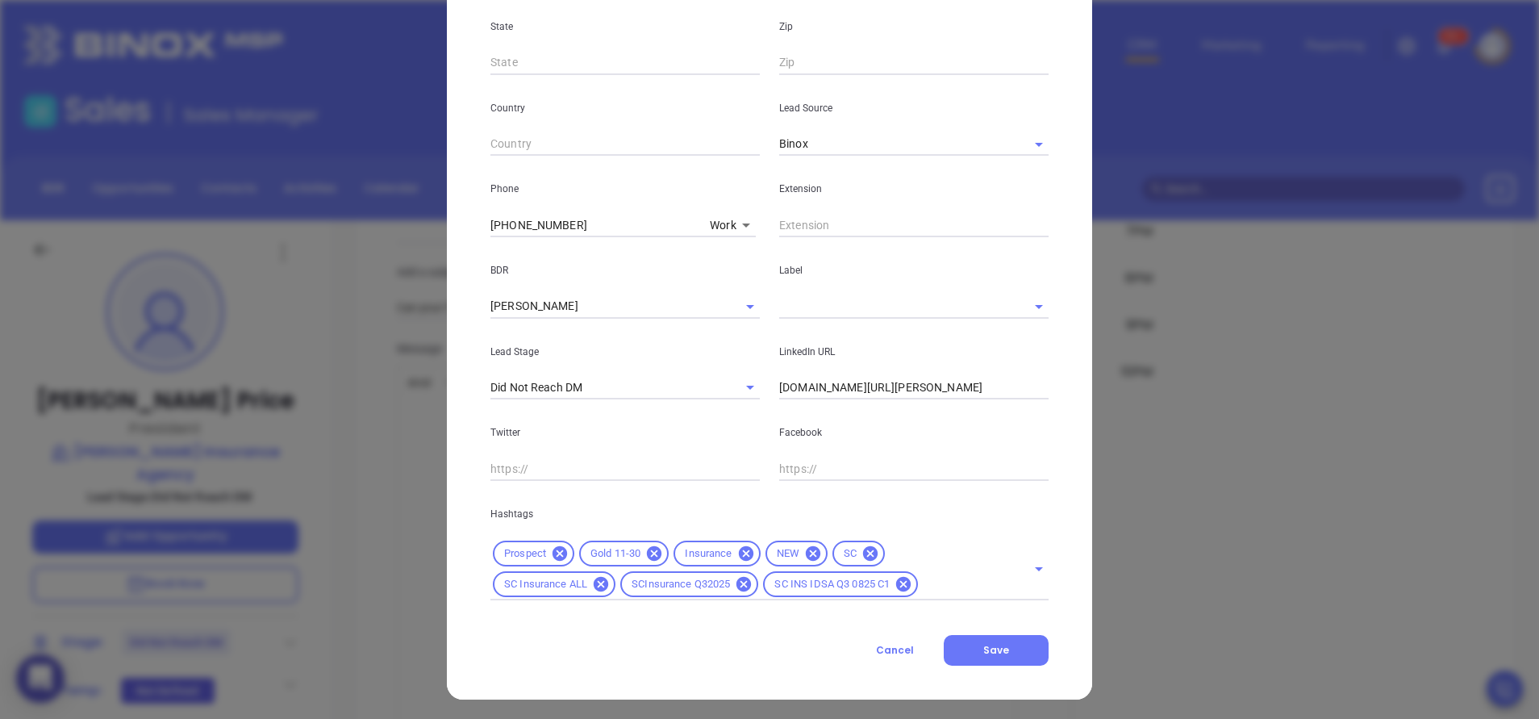
scroll to position [489, 0]
click at [1009, 653] on button "Save" at bounding box center [996, 646] width 105 height 31
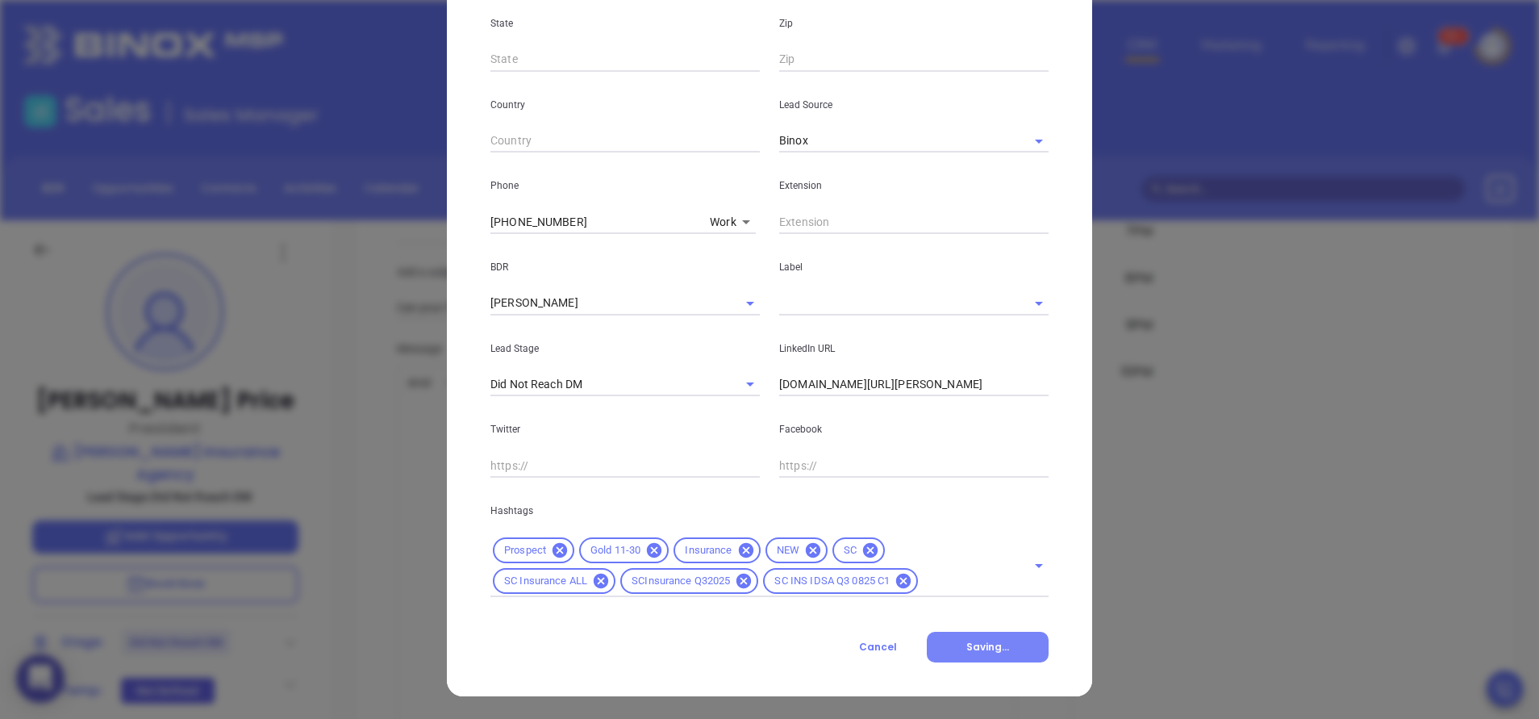
scroll to position [1246, 0]
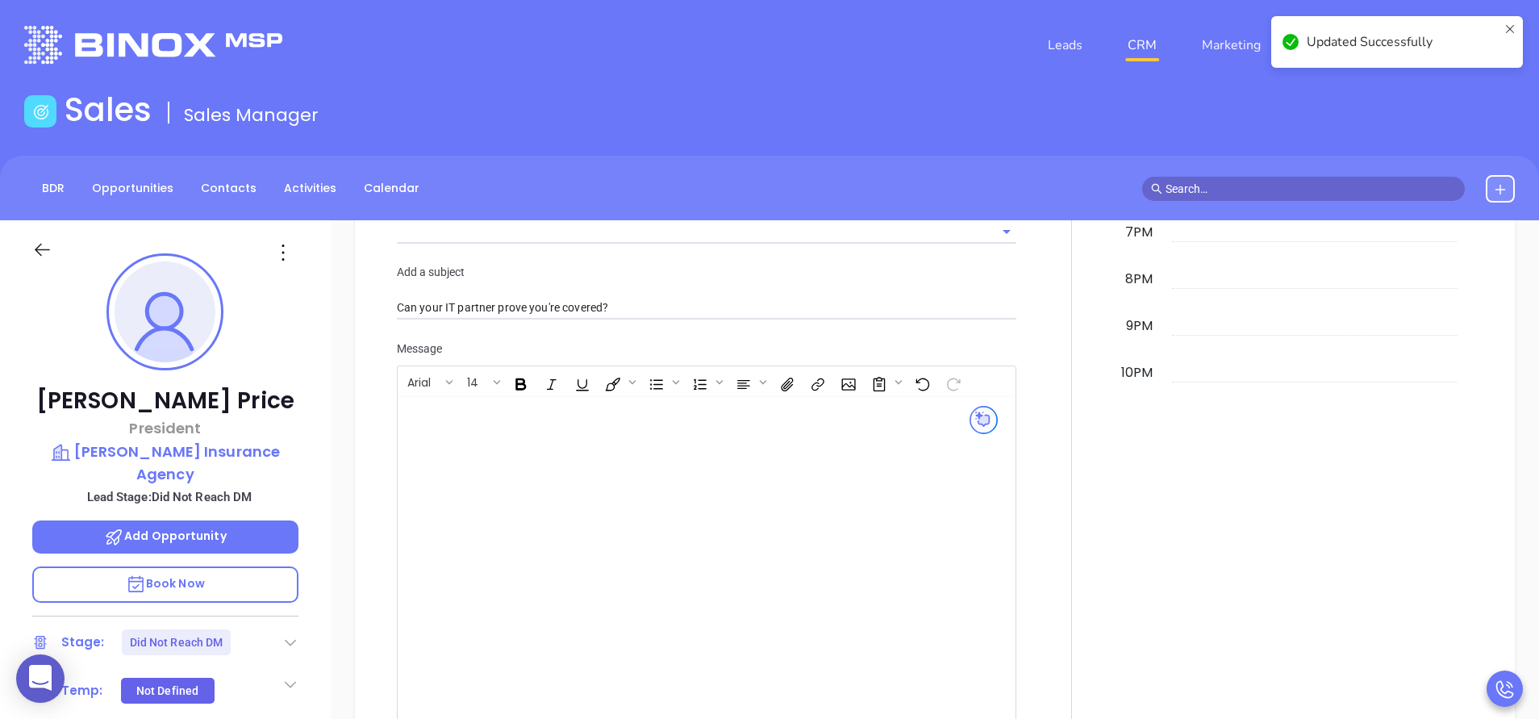
click at [1039, 467] on div at bounding box center [1071, 247] width 91 height 1281
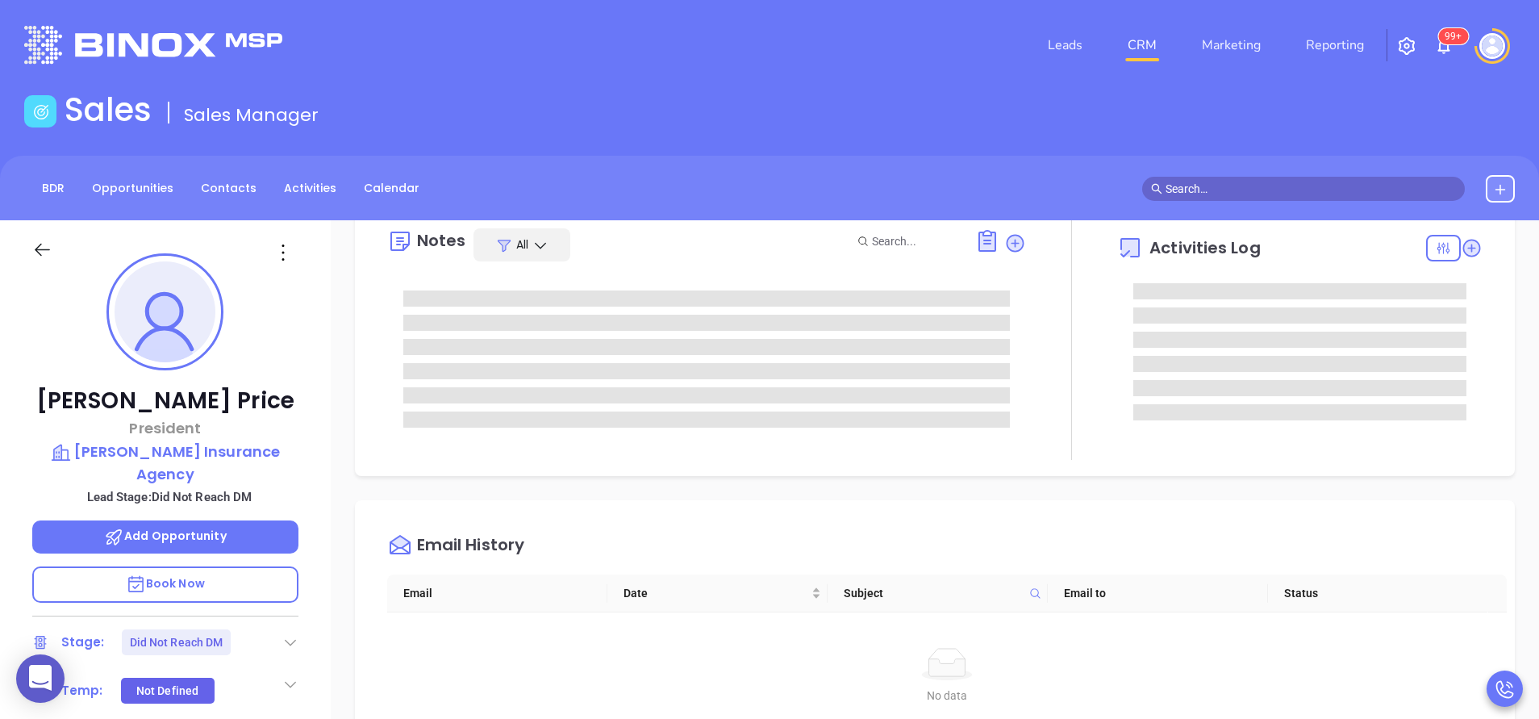
scroll to position [0, 0]
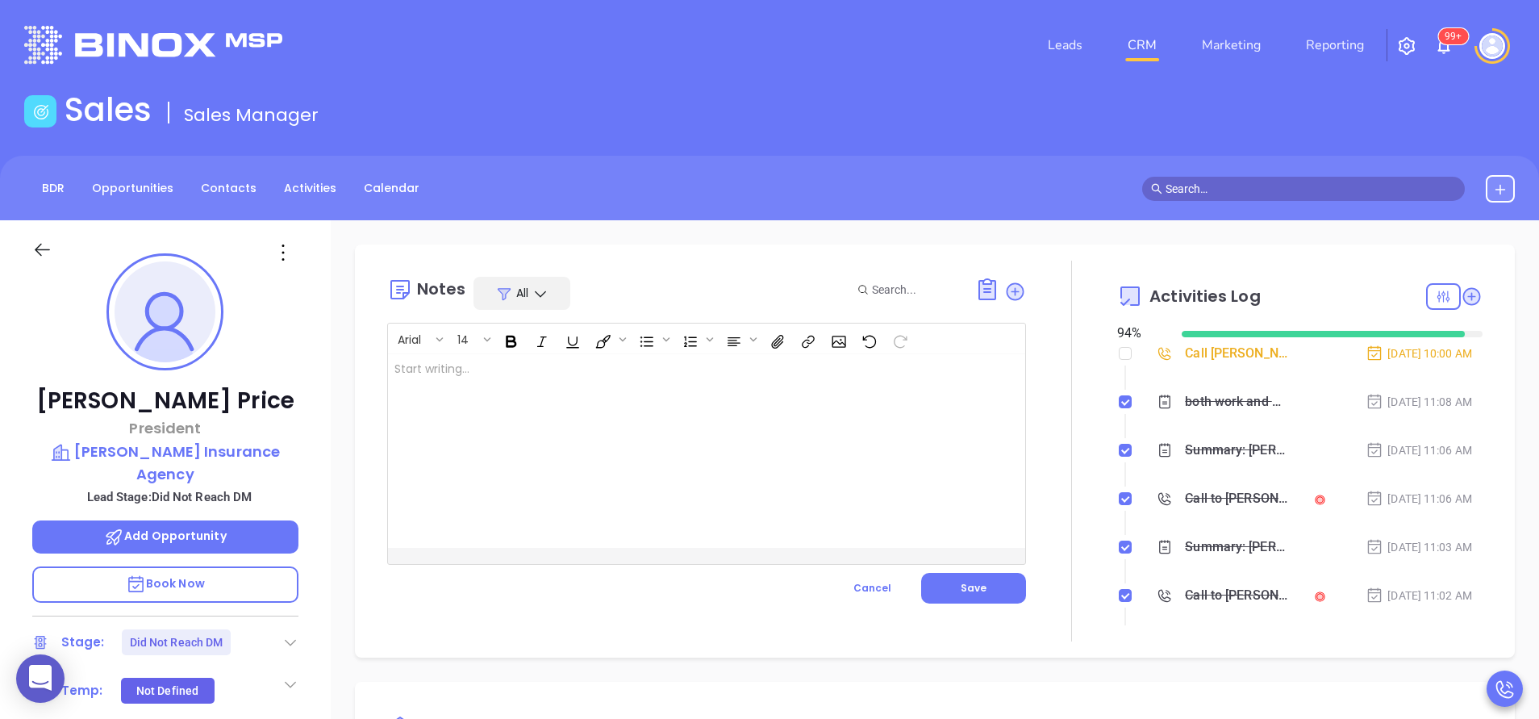
click at [316, 509] on div "Brandon Price President Brandon Price Insurance Agency Lead Stage: Did Not Reac…" at bounding box center [165, 669] width 331 height 898
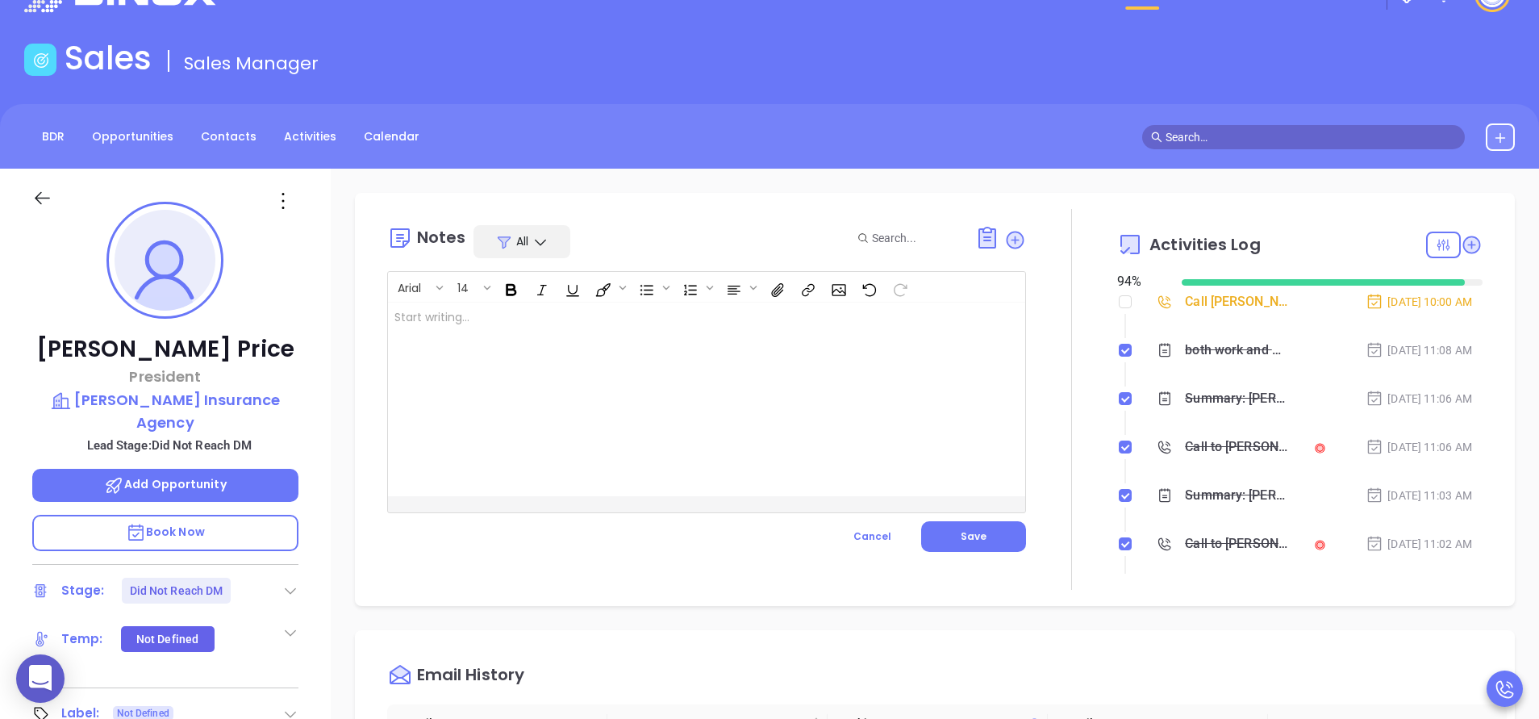
scroll to position [50, 0]
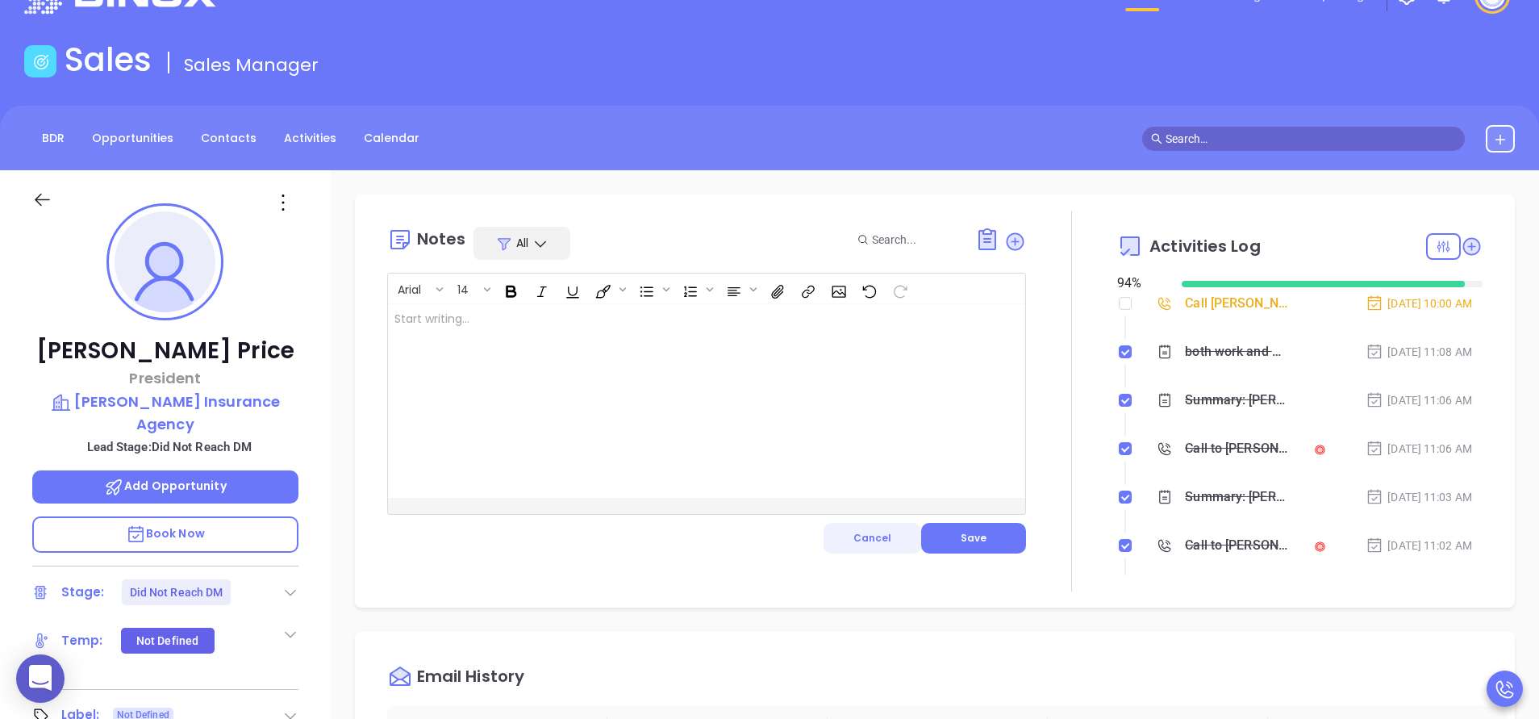
click at [892, 540] on button "Cancel" at bounding box center [872, 538] width 98 height 31
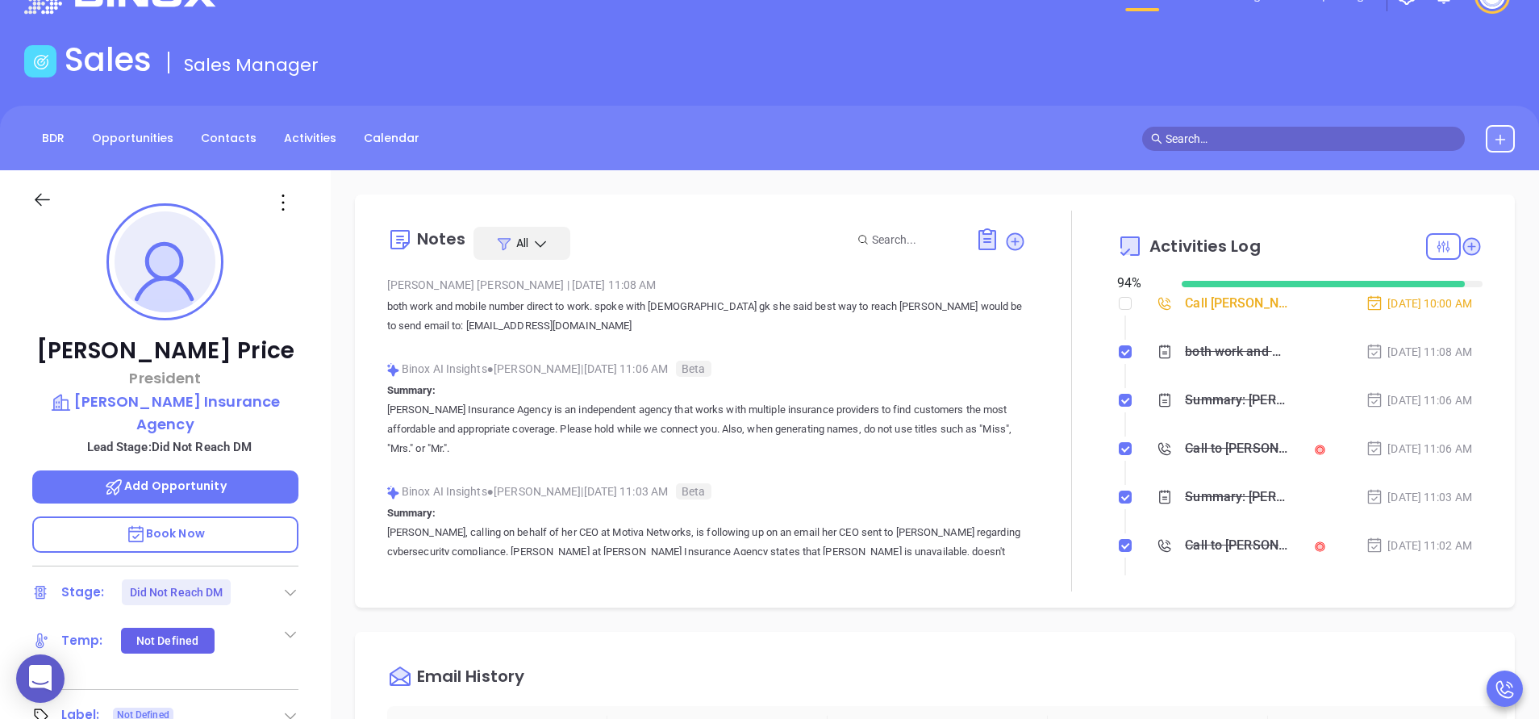
scroll to position [247, 0]
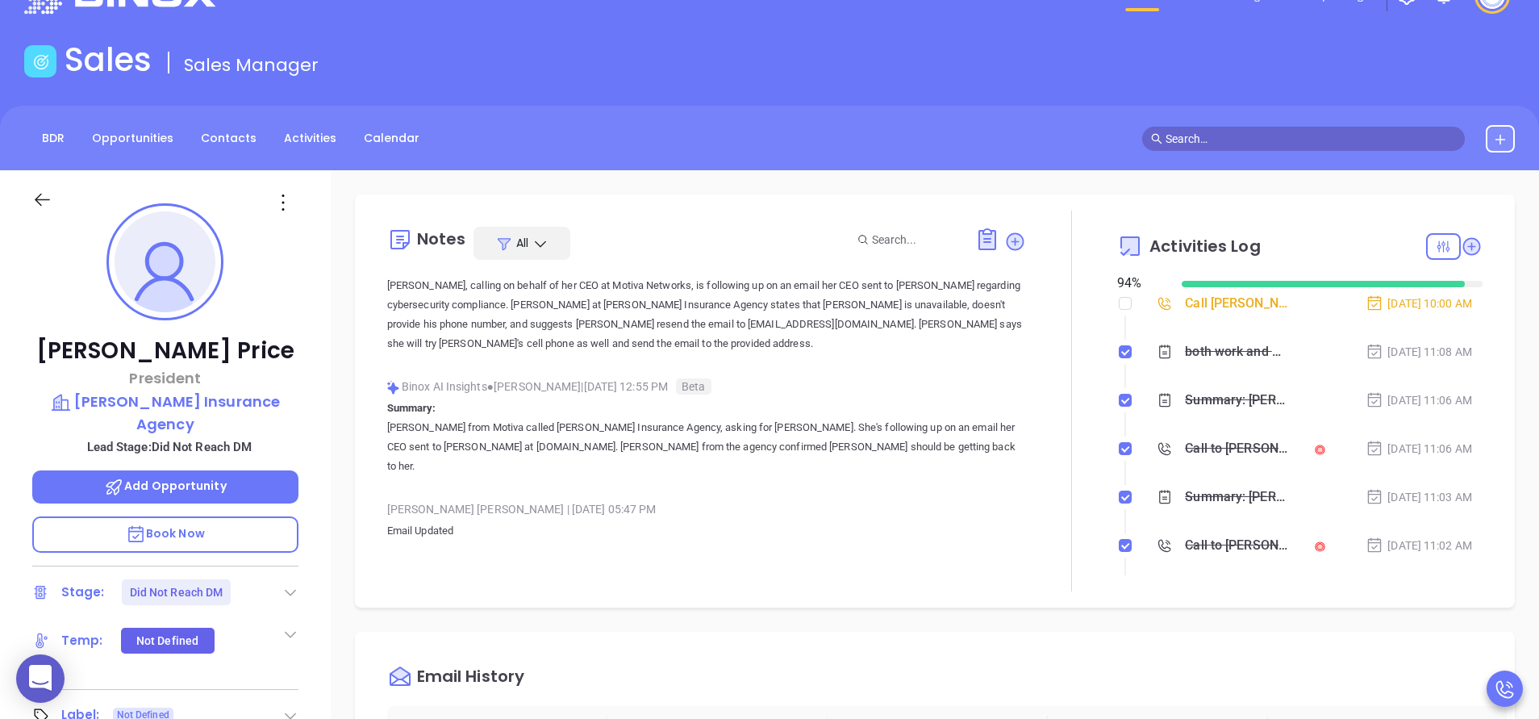
click at [884, 394] on div "Binox AI Insights ● Lucy Lechado | Aug 28, 2025 12:55 PM Beta" at bounding box center [706, 386] width 639 height 24
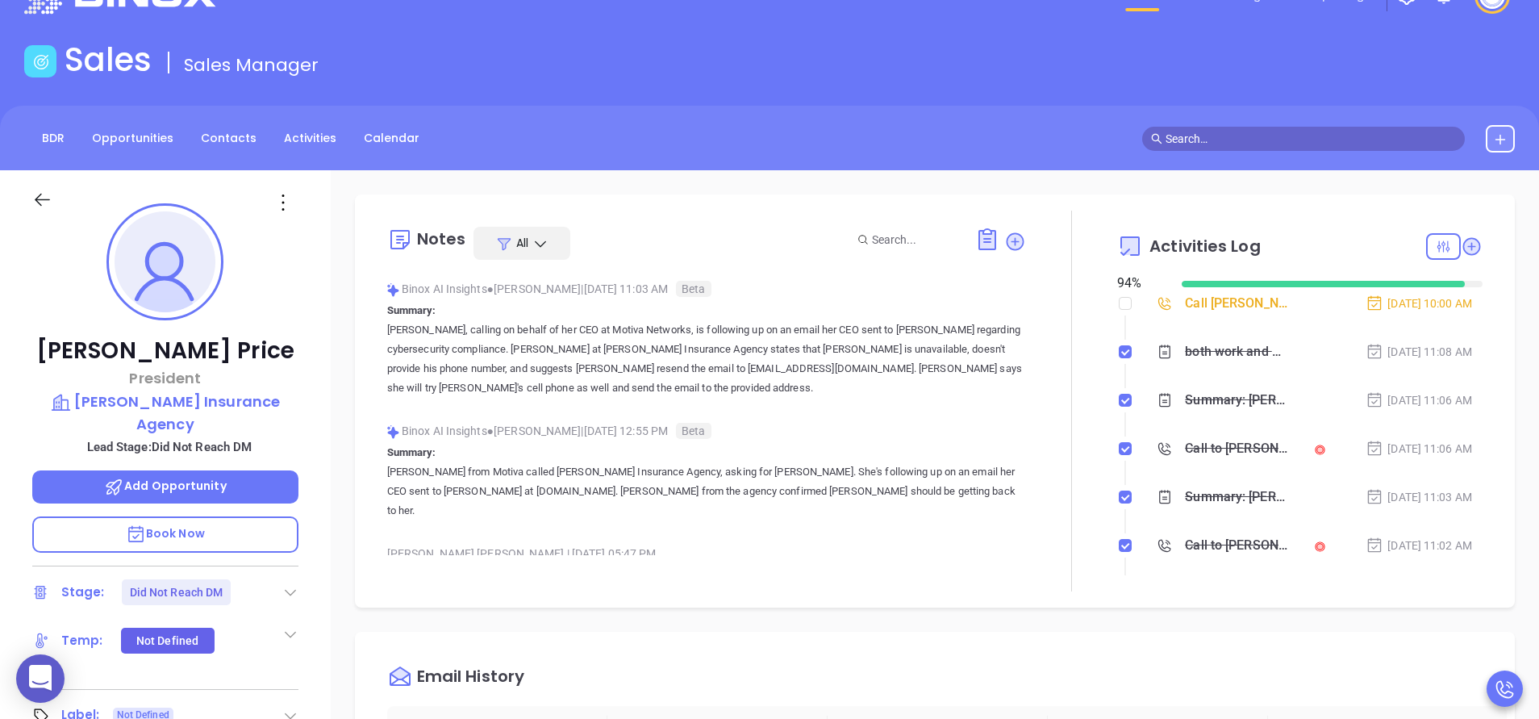
scroll to position [198, 0]
click at [1463, 242] on icon at bounding box center [1472, 246] width 18 height 18
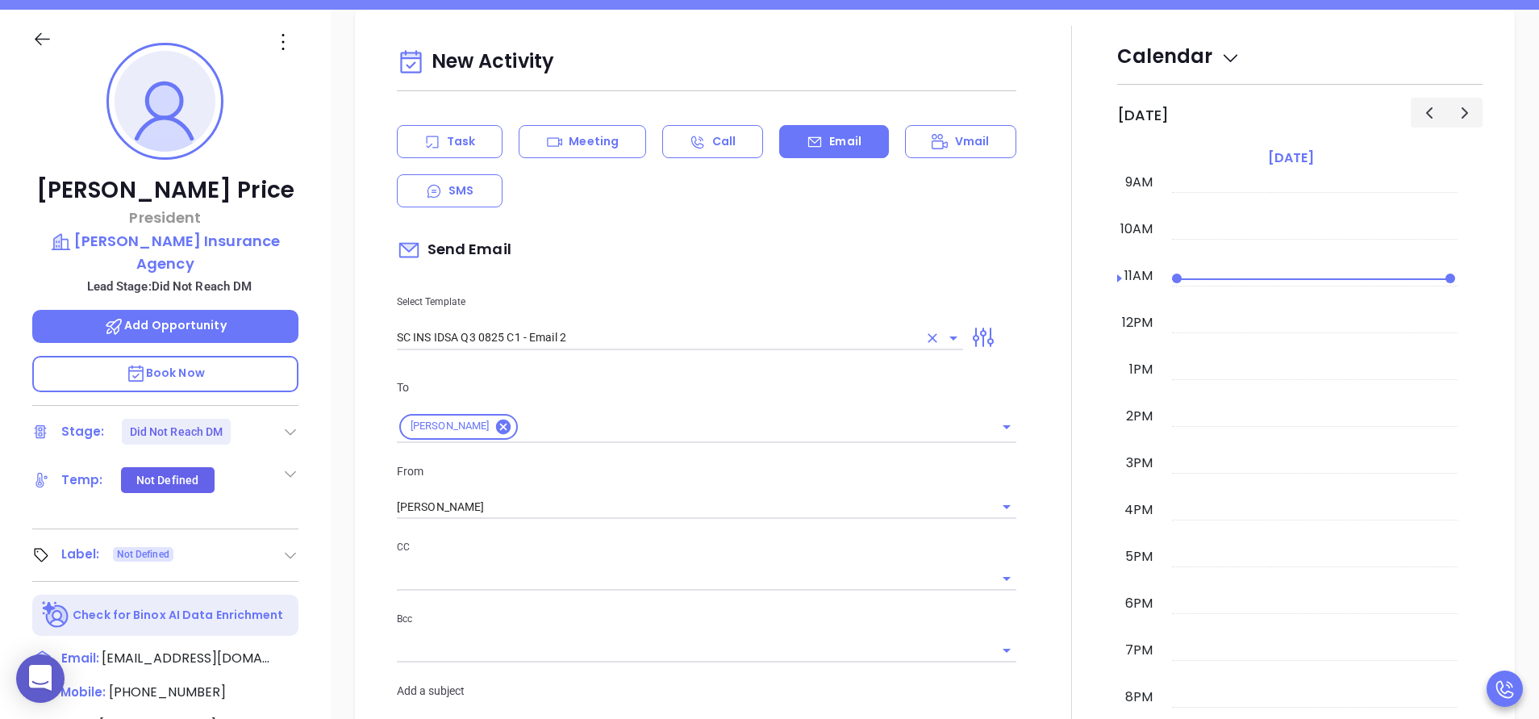
scroll to position [220, 0]
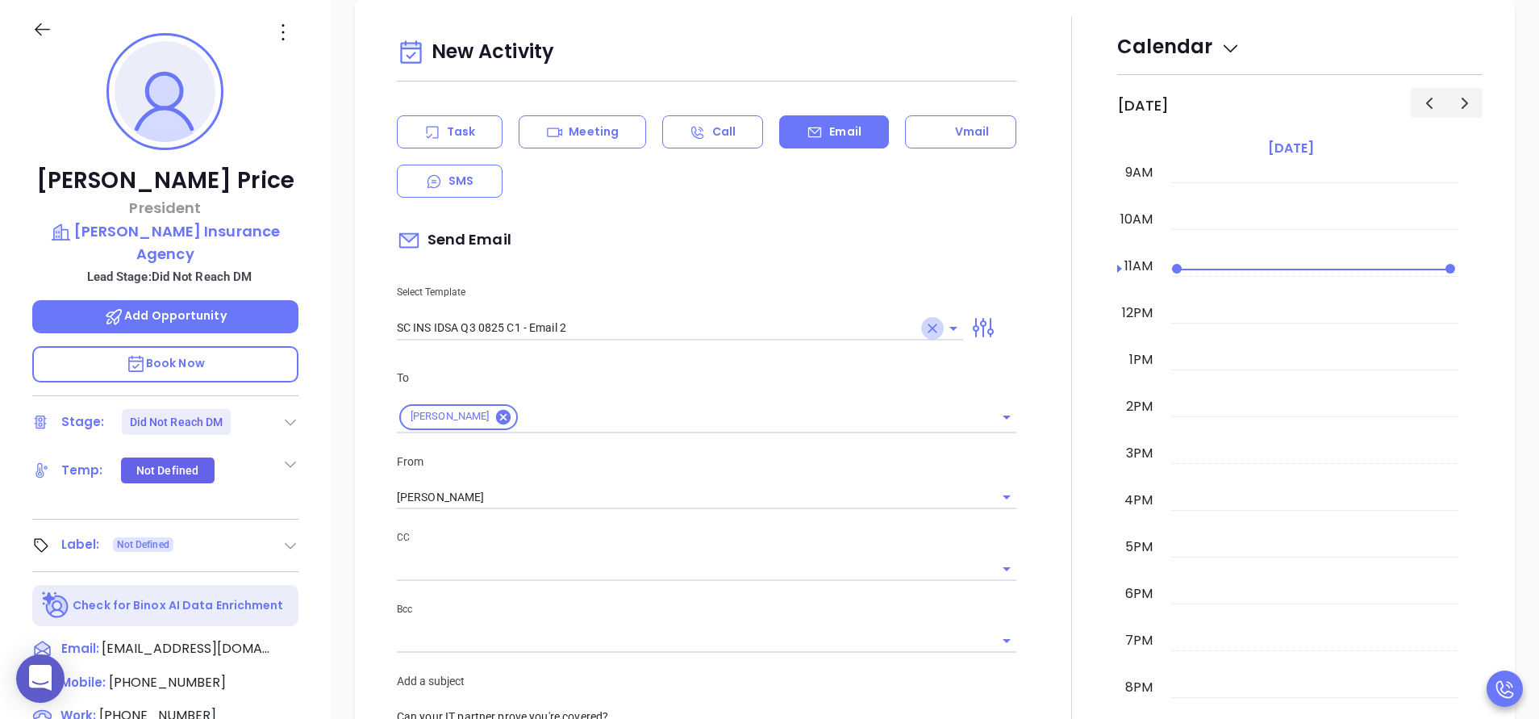
click at [924, 328] on icon "Clear" at bounding box center [932, 328] width 16 height 16
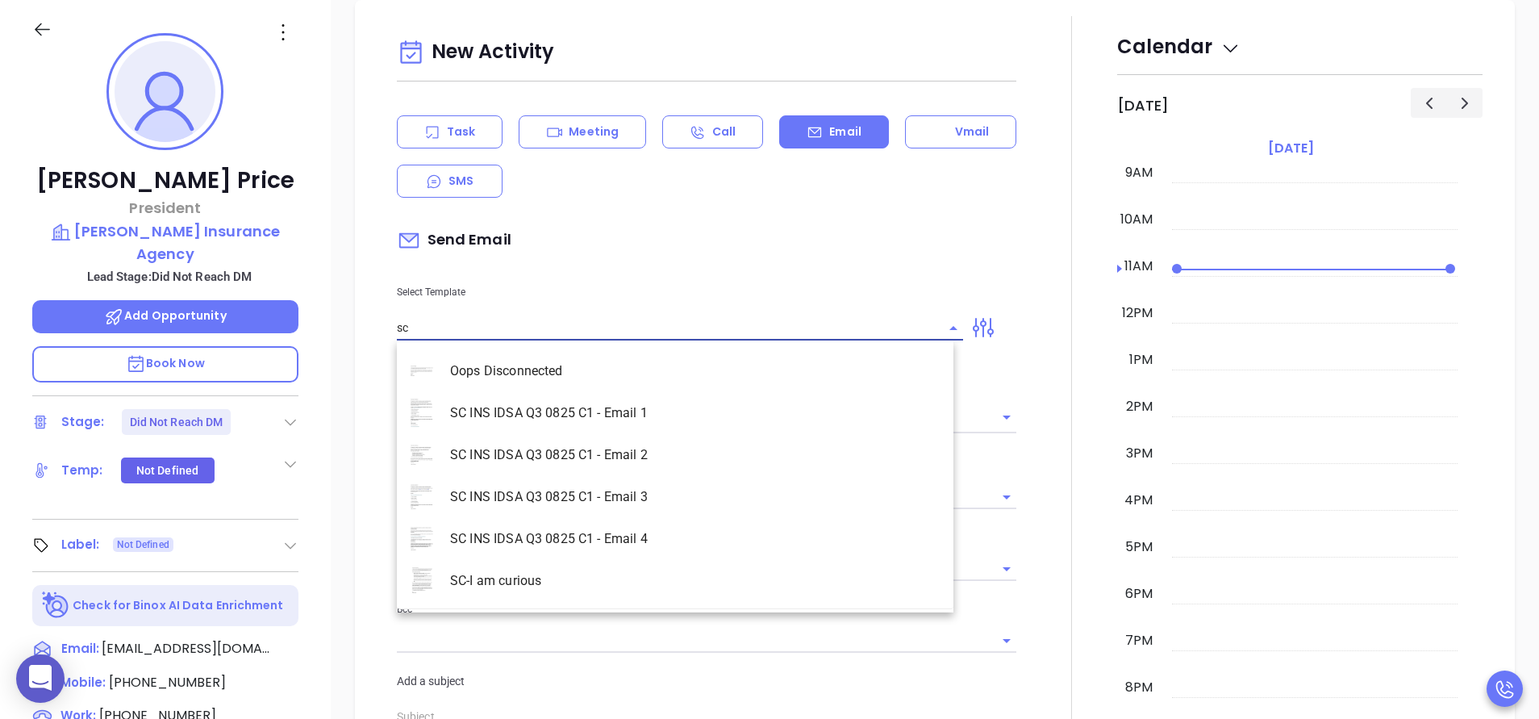
click at [732, 406] on li "SC INS IDSA Q3 0825 C1 - Email 1" at bounding box center [675, 413] width 556 height 42
type input "SC INS IDSA Q3 0825 C1 - Email 1"
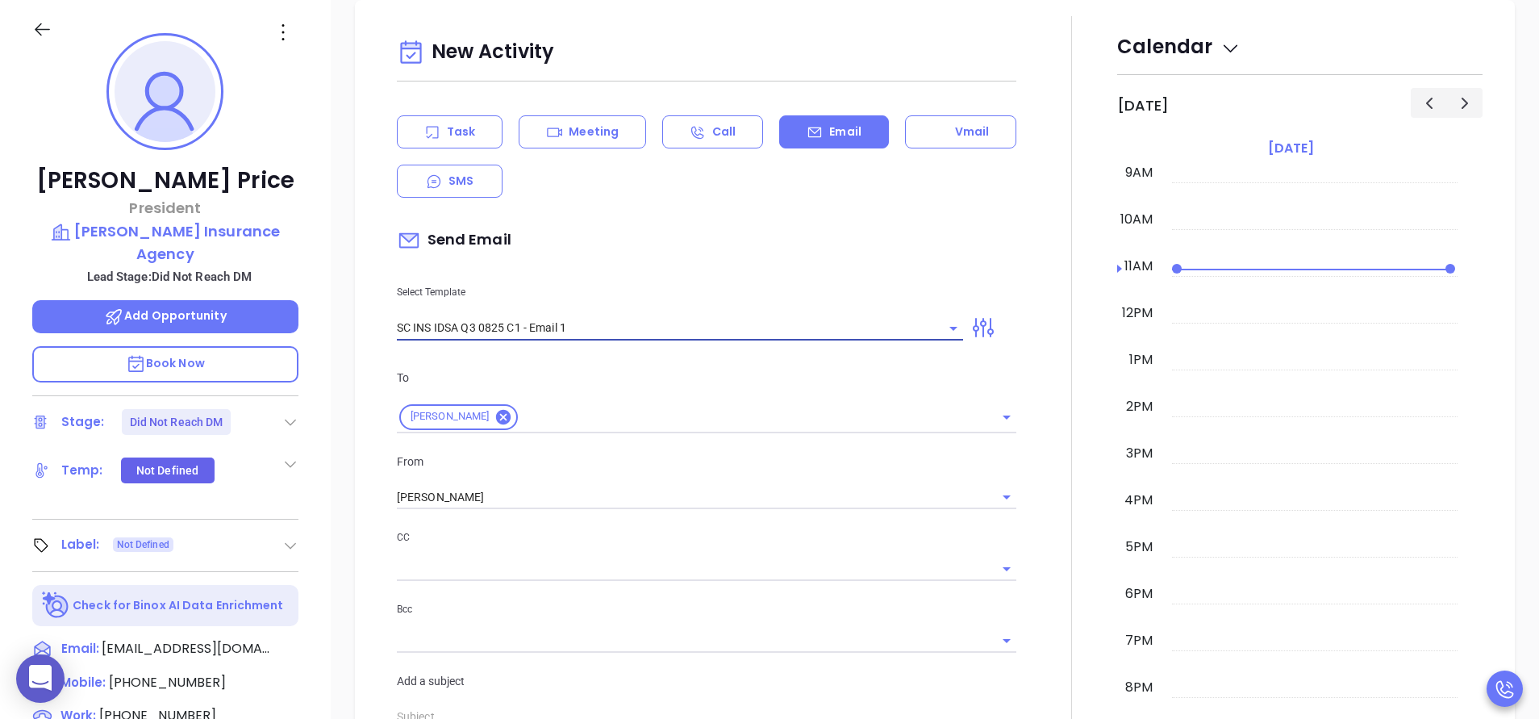
type input "Brandon, did you know South Carolnia's data protection act is now being enforce…"
type input "SC INS IDSA Q3 0825 C1 - Email 1"
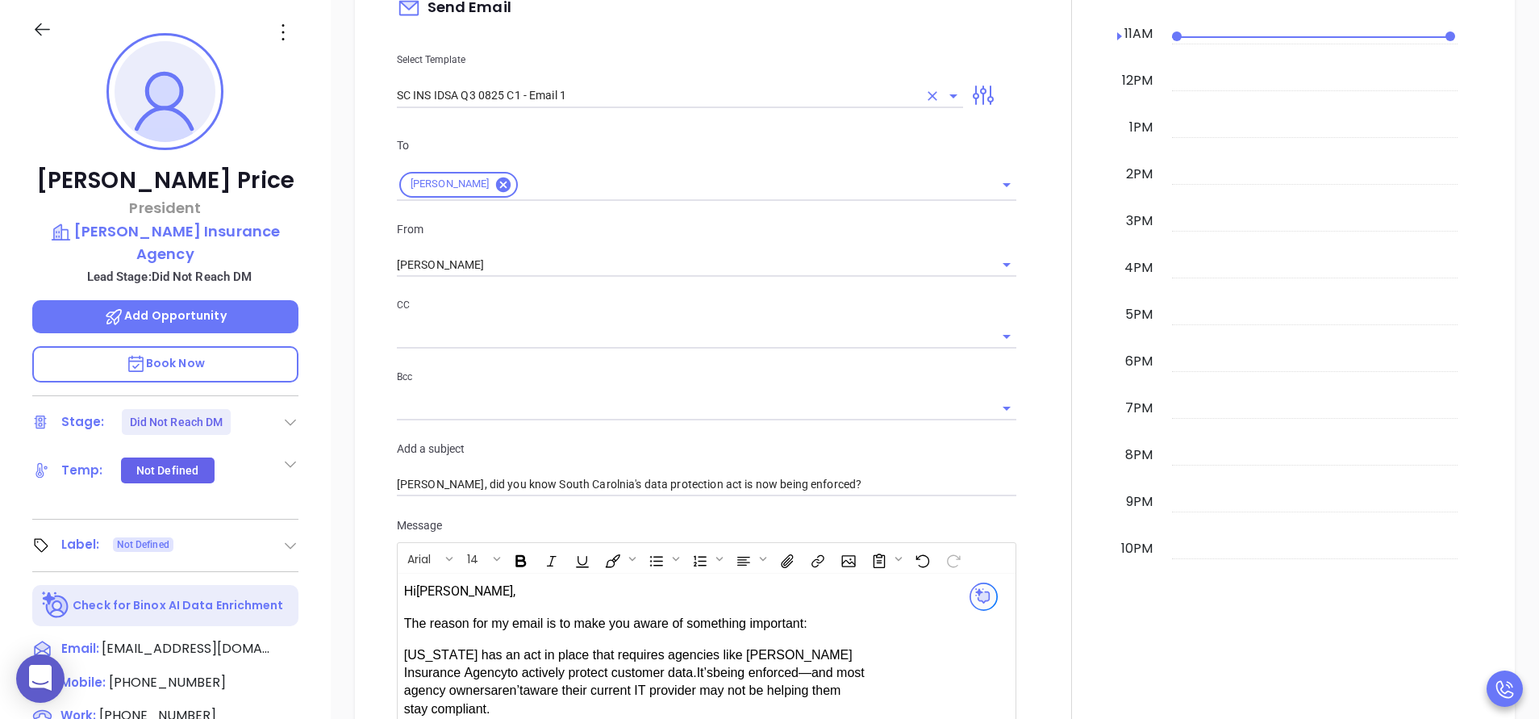
scroll to position [1234, 0]
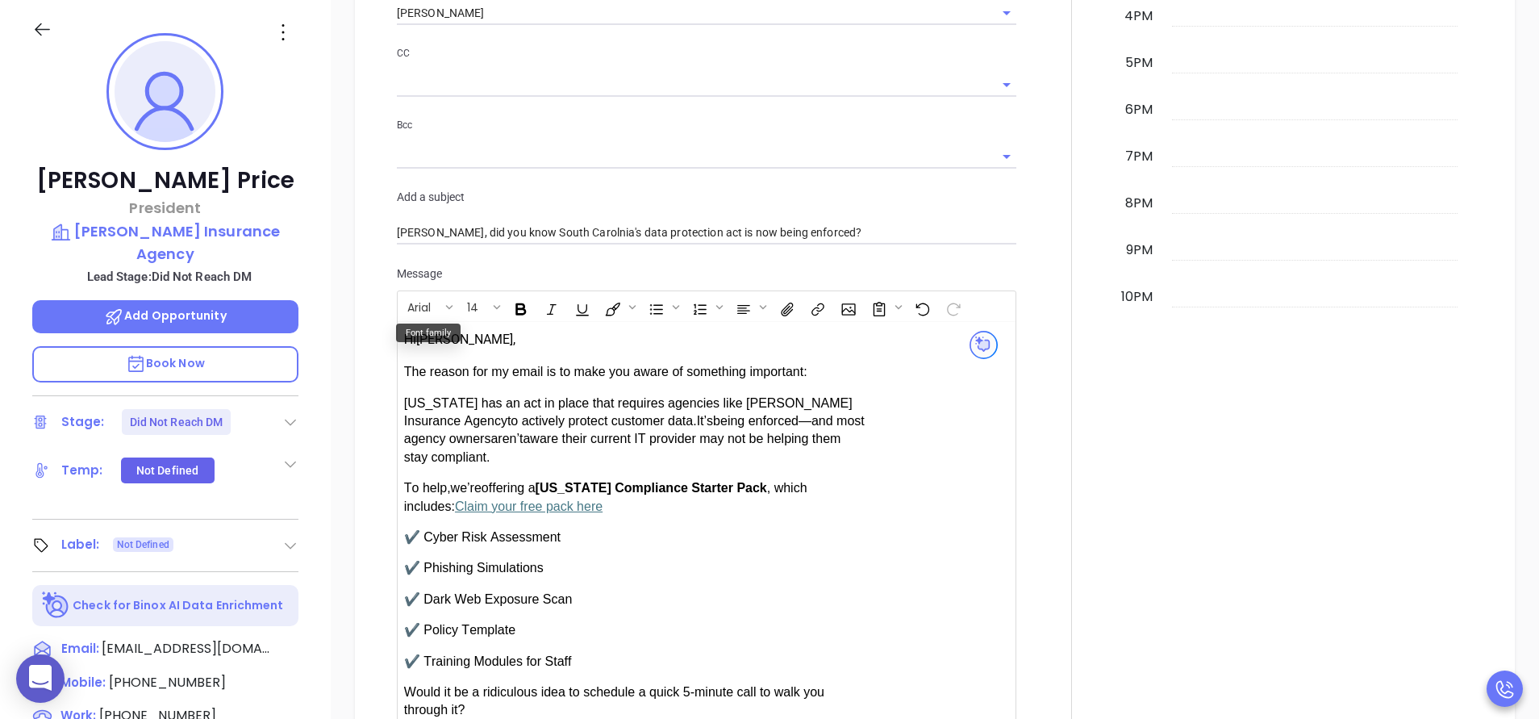
click at [406, 348] on div "Hi Brandon, The reason for my email is to make you aware of something important…" at bounding box center [636, 610] width 464 height 564
click at [1071, 263] on div at bounding box center [1071, 270] width 1 height 1476
click at [1047, 262] on div at bounding box center [1071, 270] width 91 height 1476
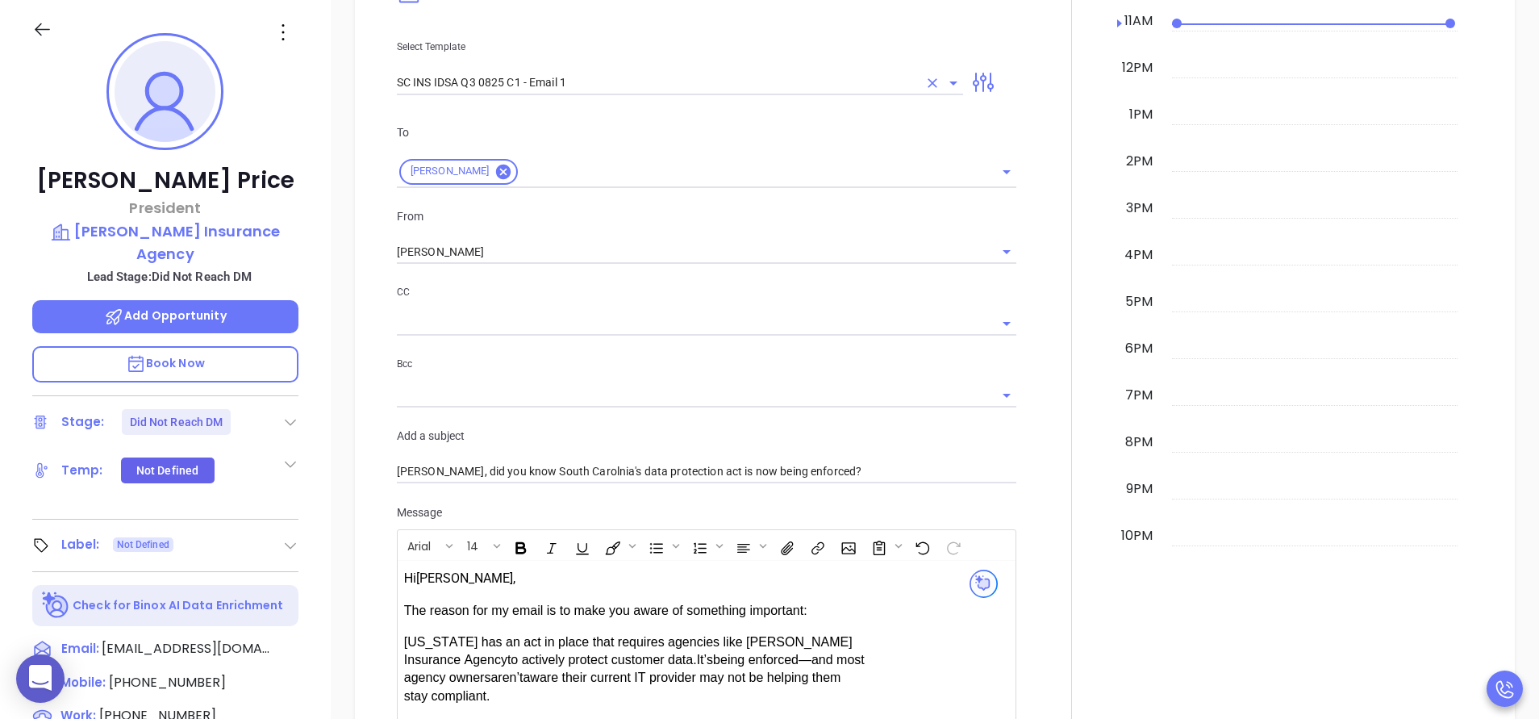
scroll to position [992, 0]
drag, startPoint x: 847, startPoint y: 473, endPoint x: 269, endPoint y: 480, distance: 577.5
click at [269, 480] on div "Brandon Price President Brandon Price Insurance Agency Lead Stage: Did Not Reac…" at bounding box center [769, 449] width 1539 height 898
click at [929, 82] on icon "Clear" at bounding box center [932, 86] width 16 height 16
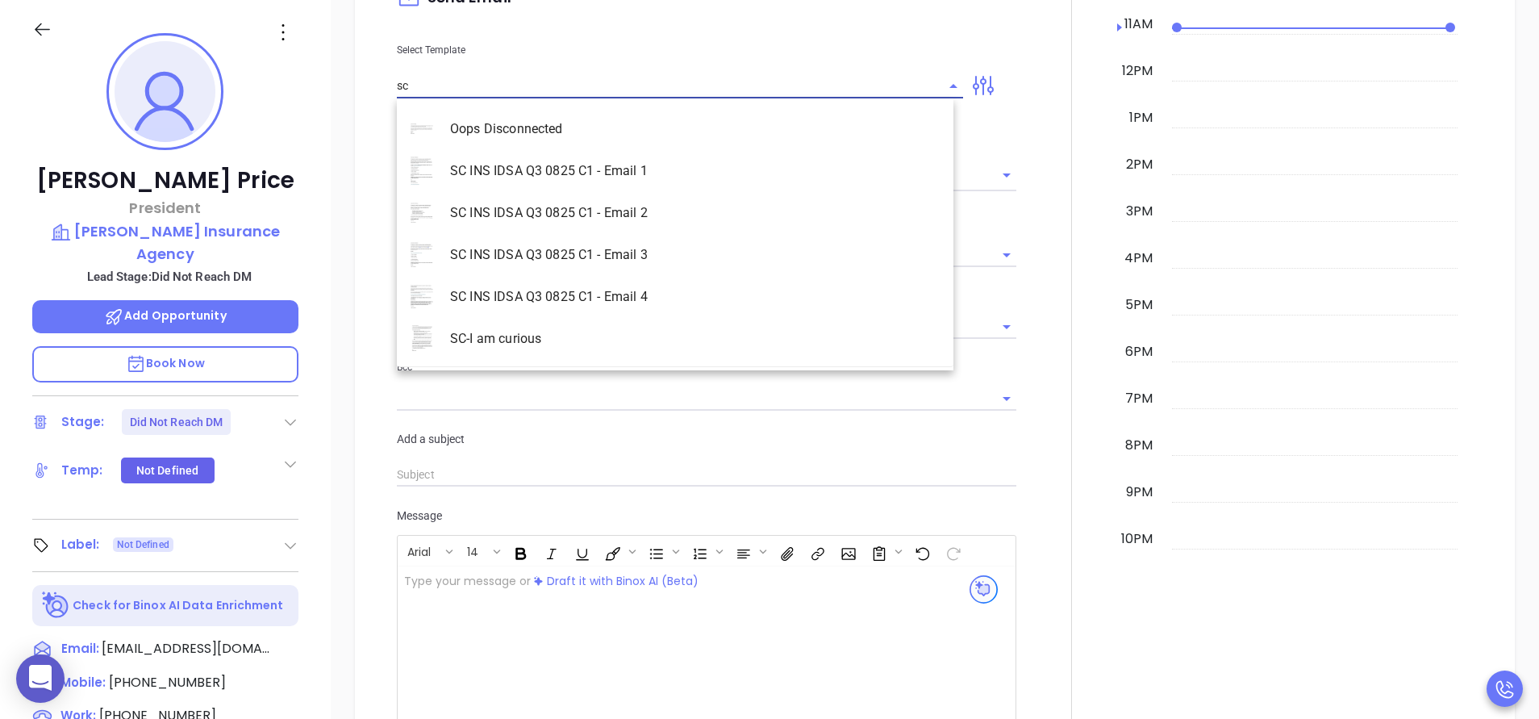
click at [672, 203] on li "SC INS IDSA Q3 0825 C1 - Email 2" at bounding box center [675, 213] width 556 height 42
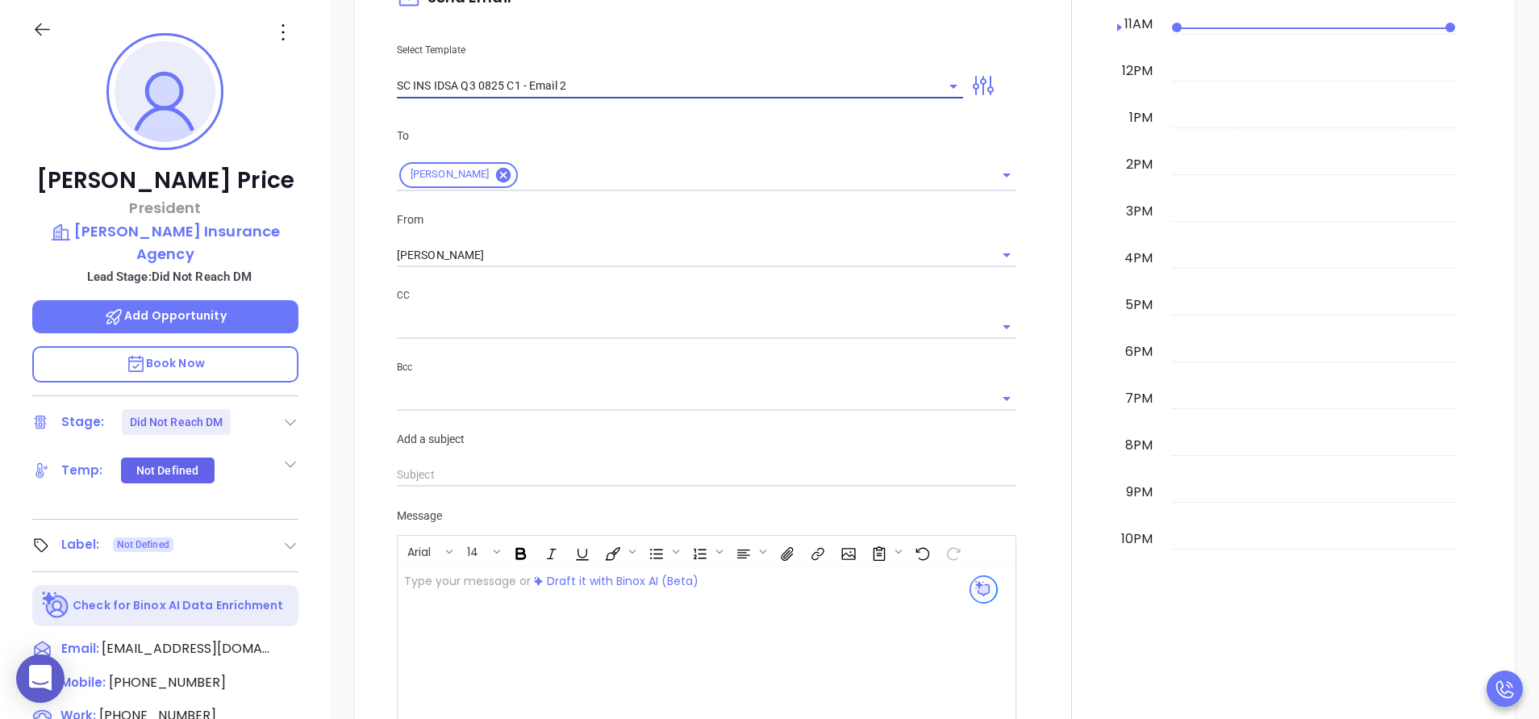
type input "SC INS IDSA Q3 0825 C1 - Email 2"
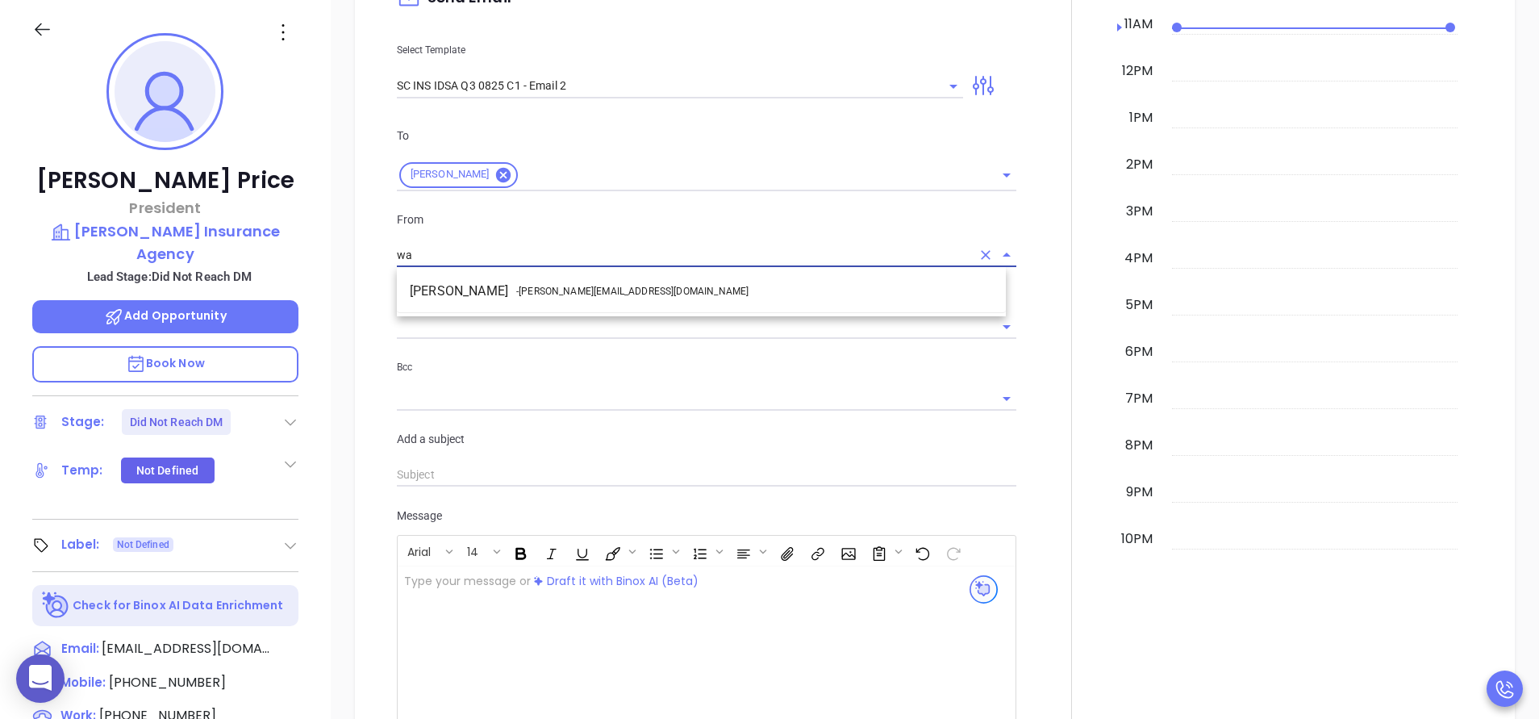
click at [569, 286] on span "- walter@motiva.net" at bounding box center [632, 291] width 232 height 15
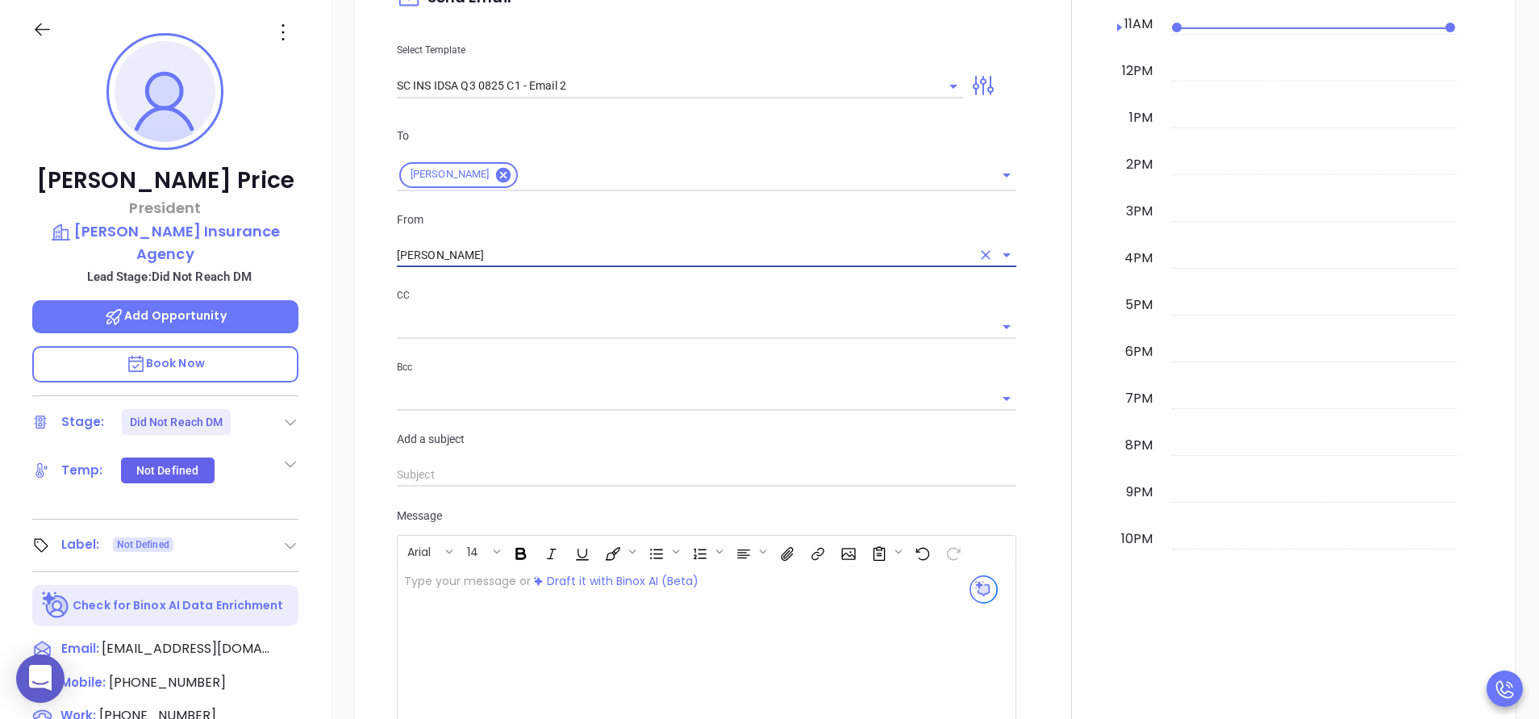
type input "Walter Contreras"
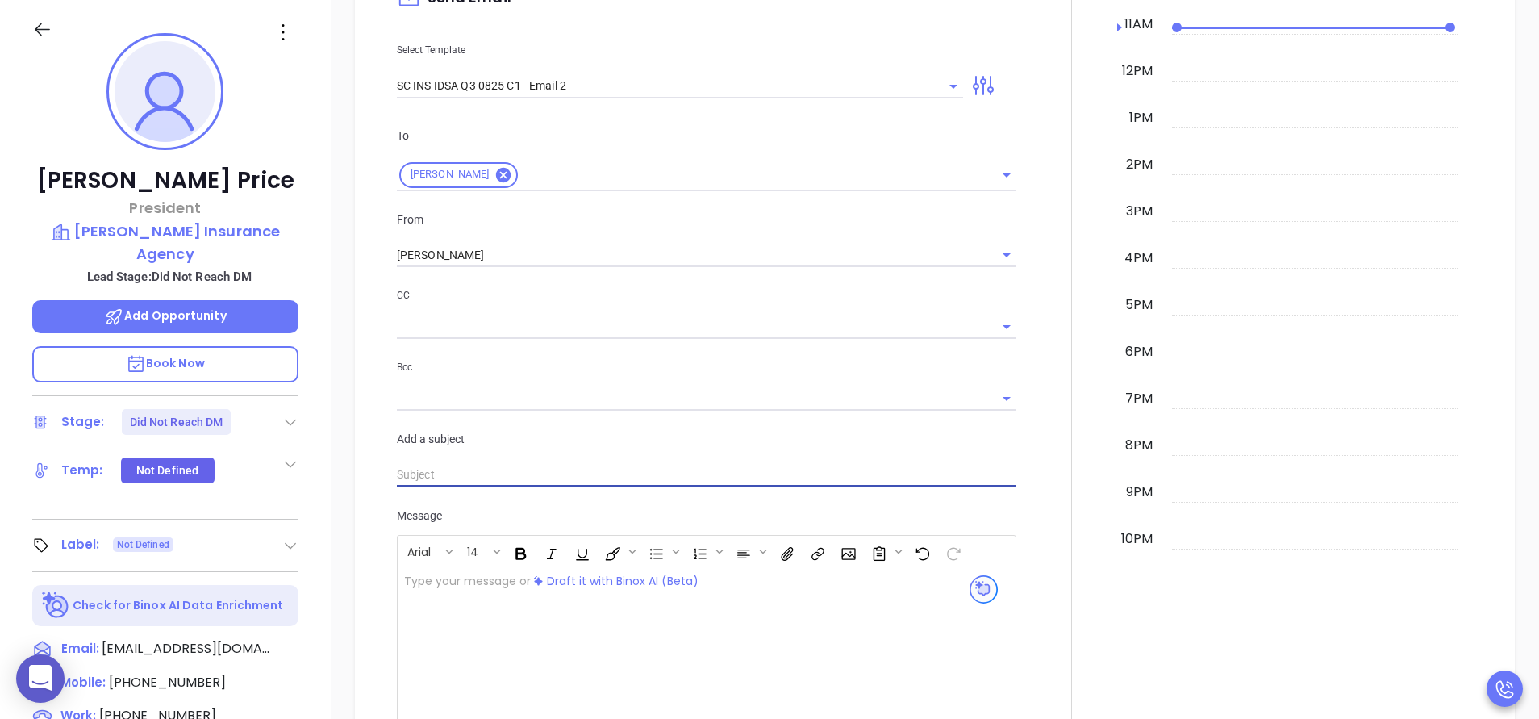
click at [551, 469] on input "text" at bounding box center [706, 475] width 619 height 24
click at [1034, 206] on div at bounding box center [1071, 311] width 91 height 1074
click at [944, 85] on icon "Open" at bounding box center [953, 86] width 19 height 19
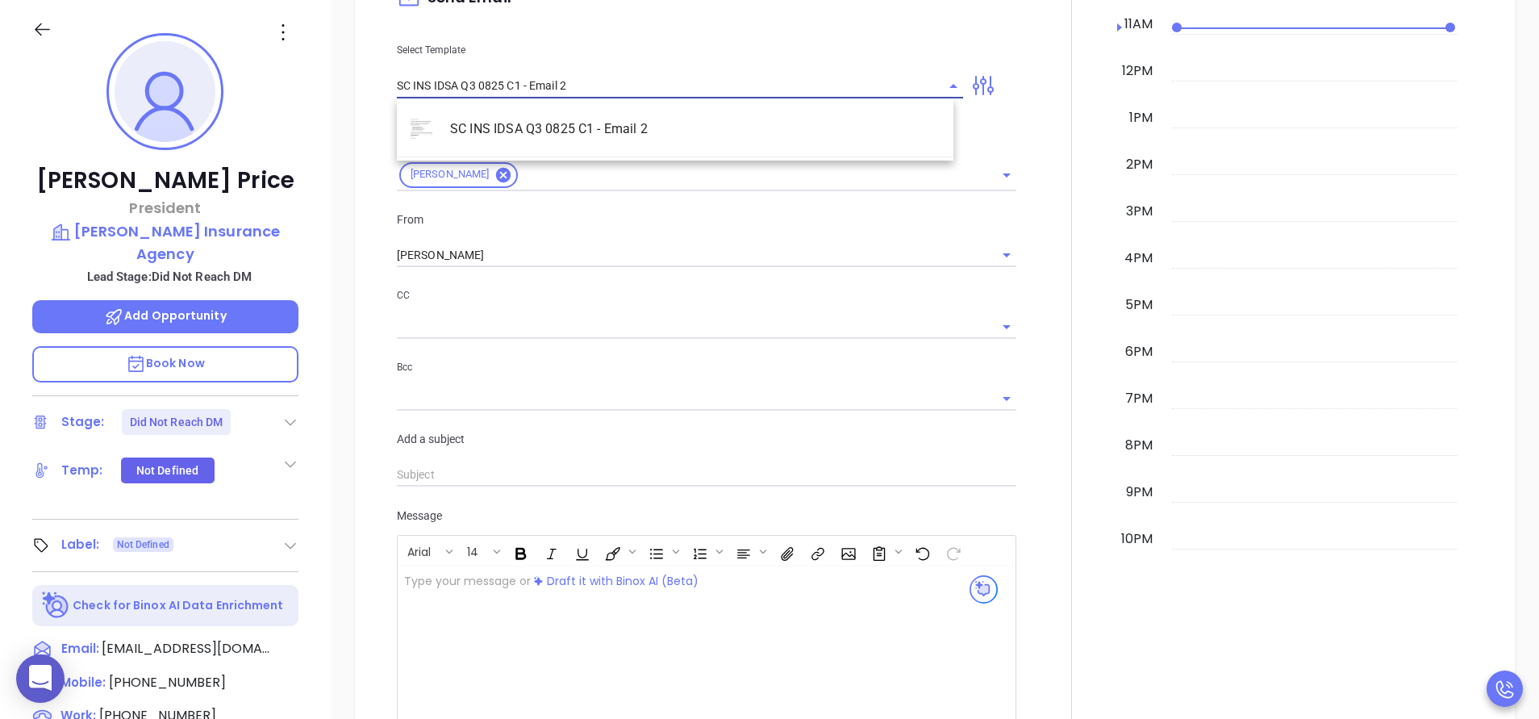
click at [510, 137] on li "SC INS IDSA Q3 0825 C1 - Email 2" at bounding box center [675, 129] width 556 height 42
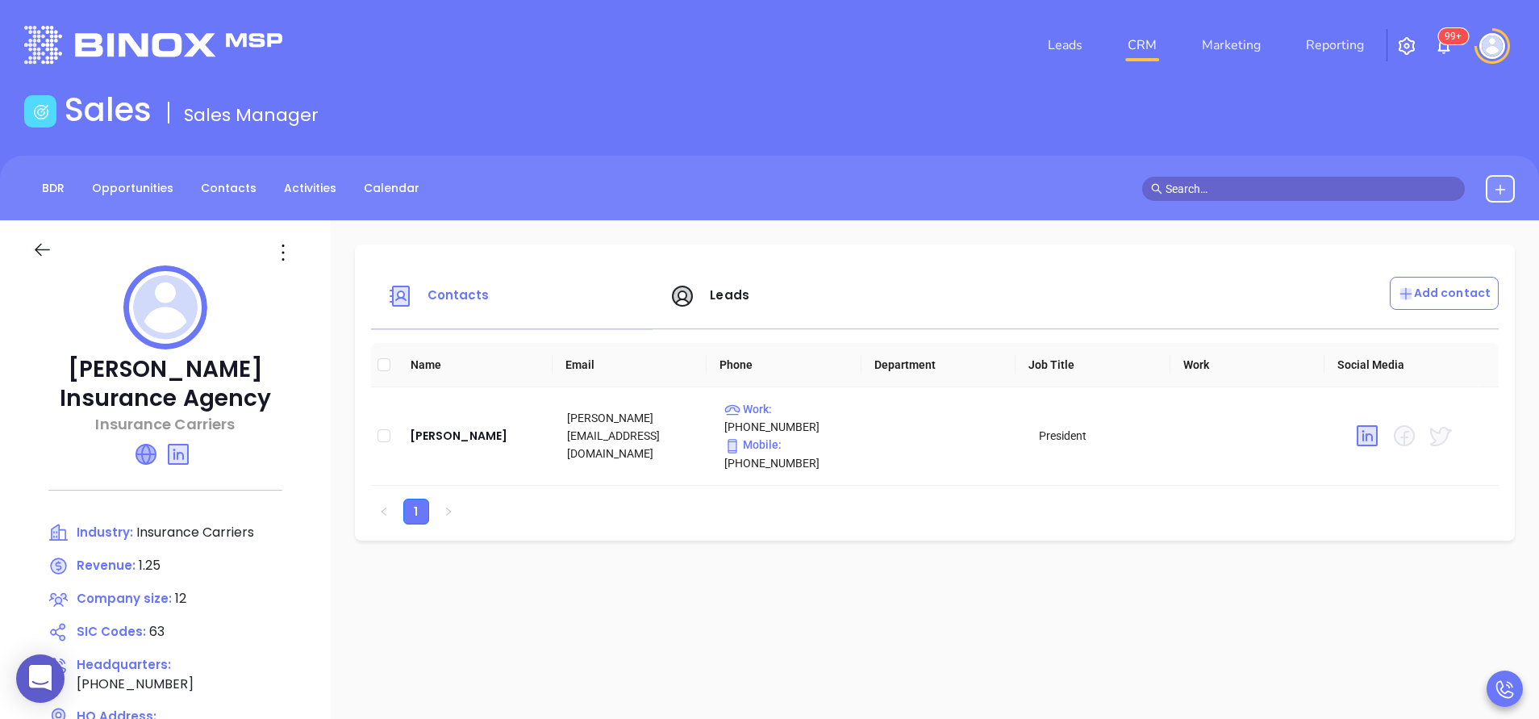
click at [156, 452] on icon at bounding box center [145, 453] width 19 height 19
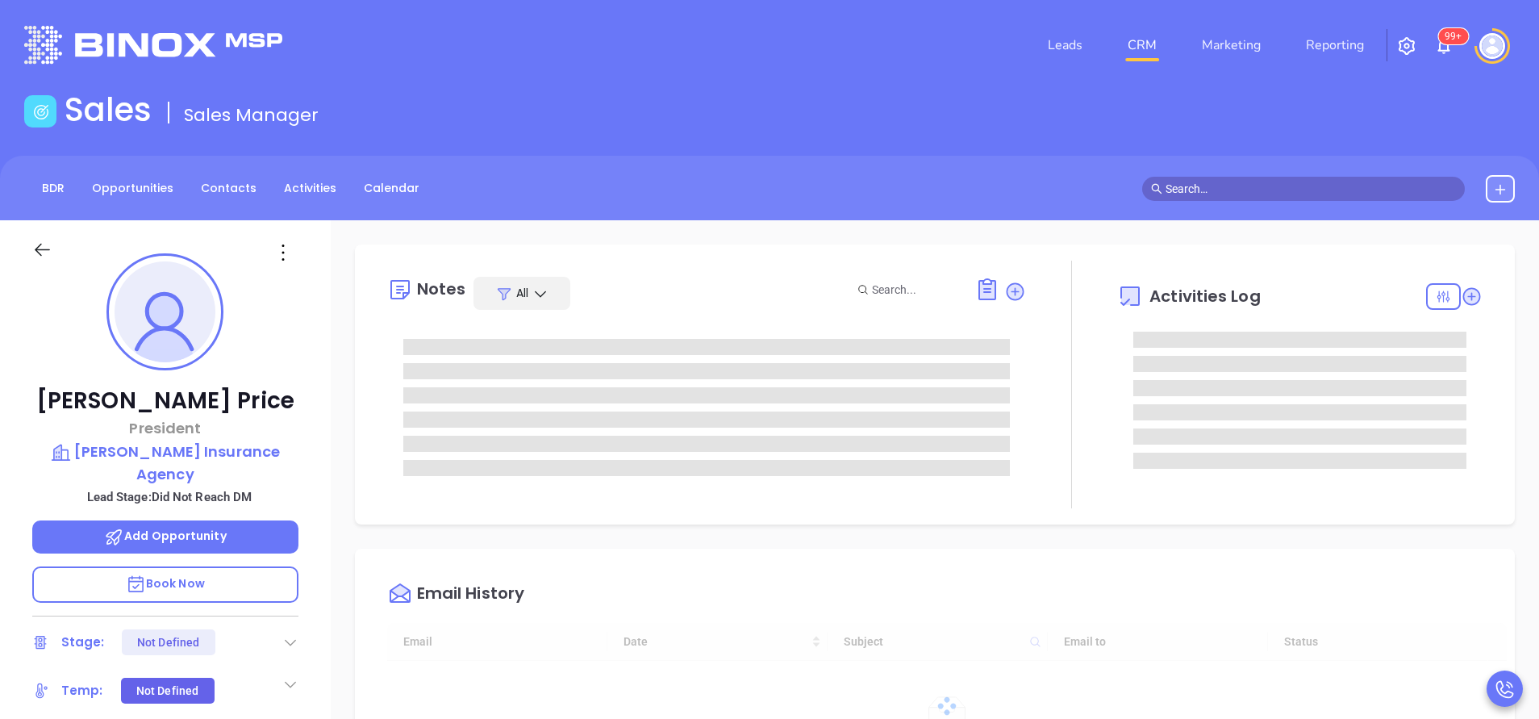
scroll to position [469, 0]
type input "[PERSON_NAME]"
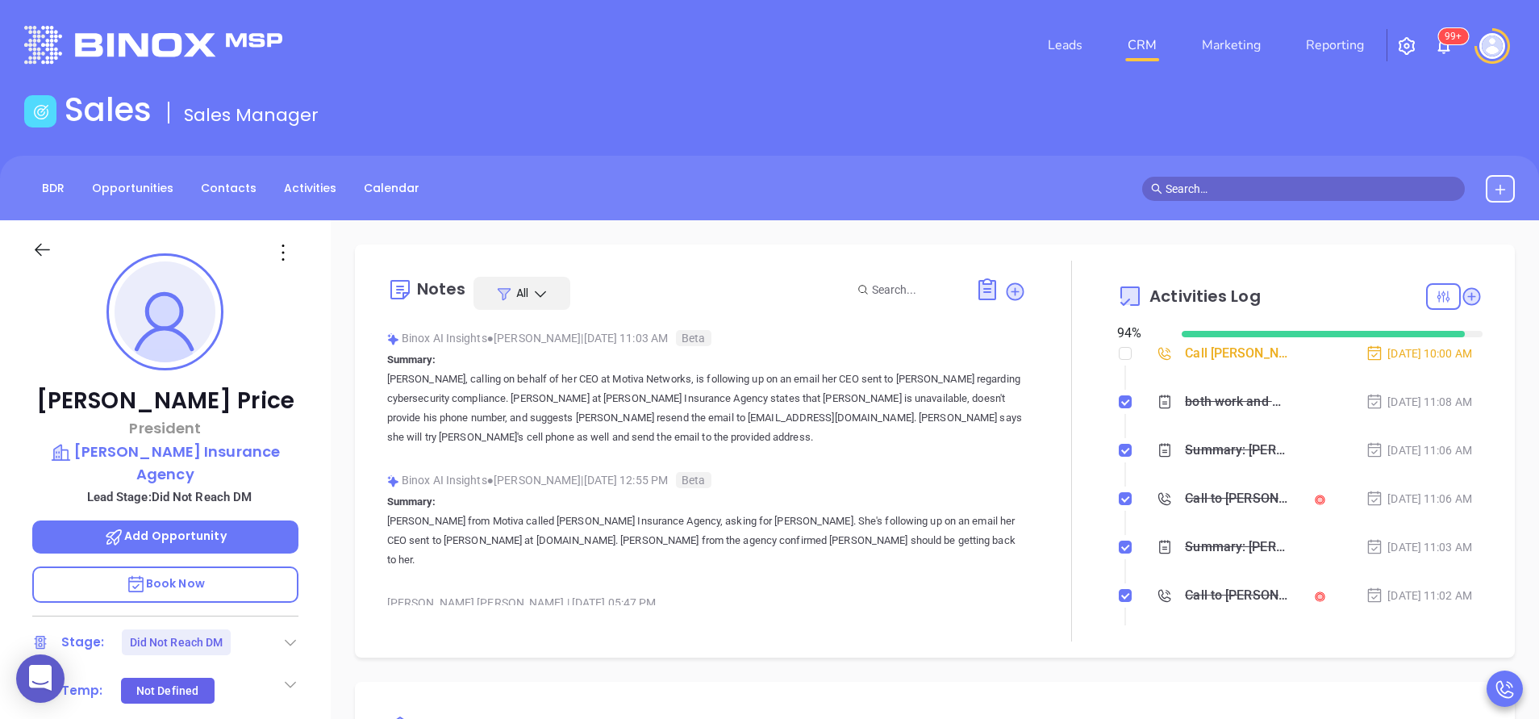
scroll to position [247, 0]
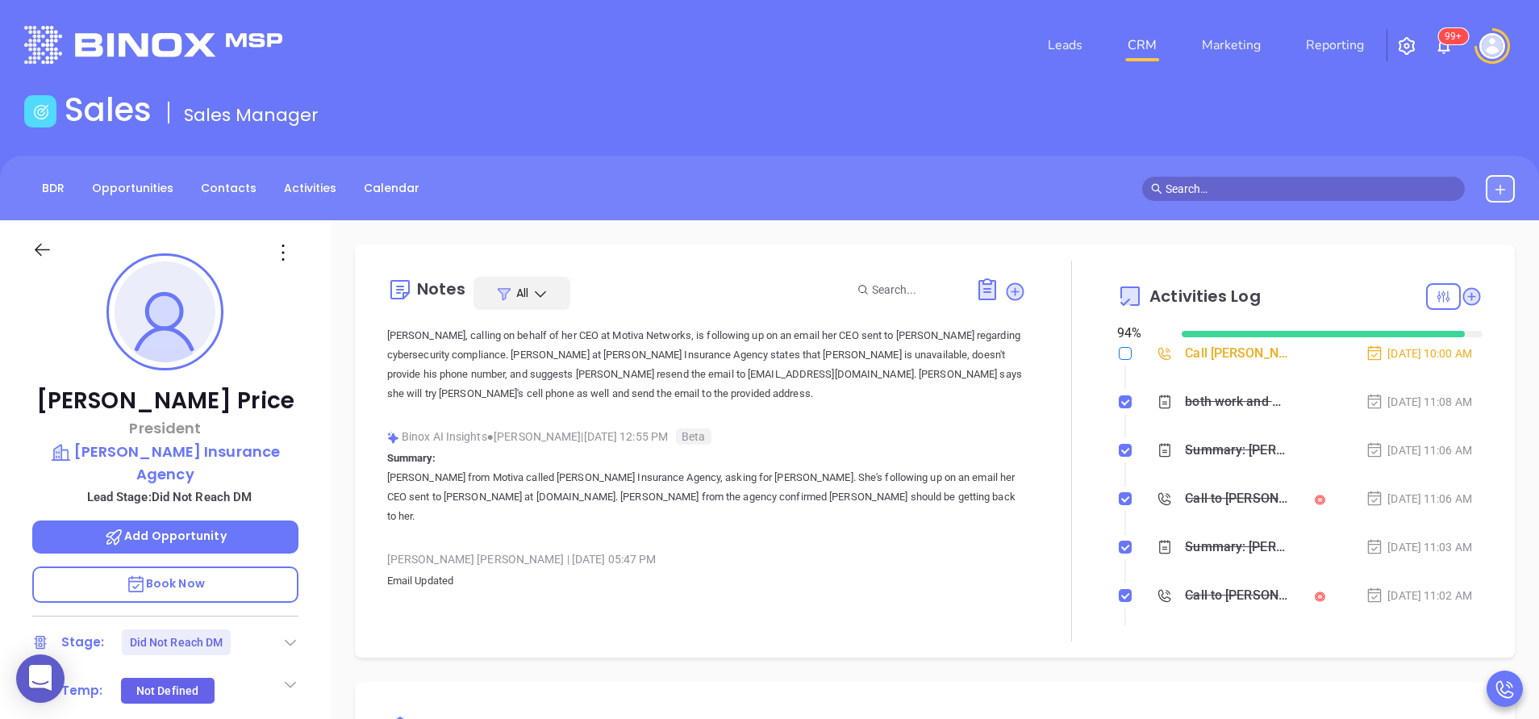
click at [1119, 353] on input "checkbox" at bounding box center [1125, 353] width 13 height 13
checkbox input "true"
click at [1460, 305] on icon at bounding box center [1471, 296] width 22 height 22
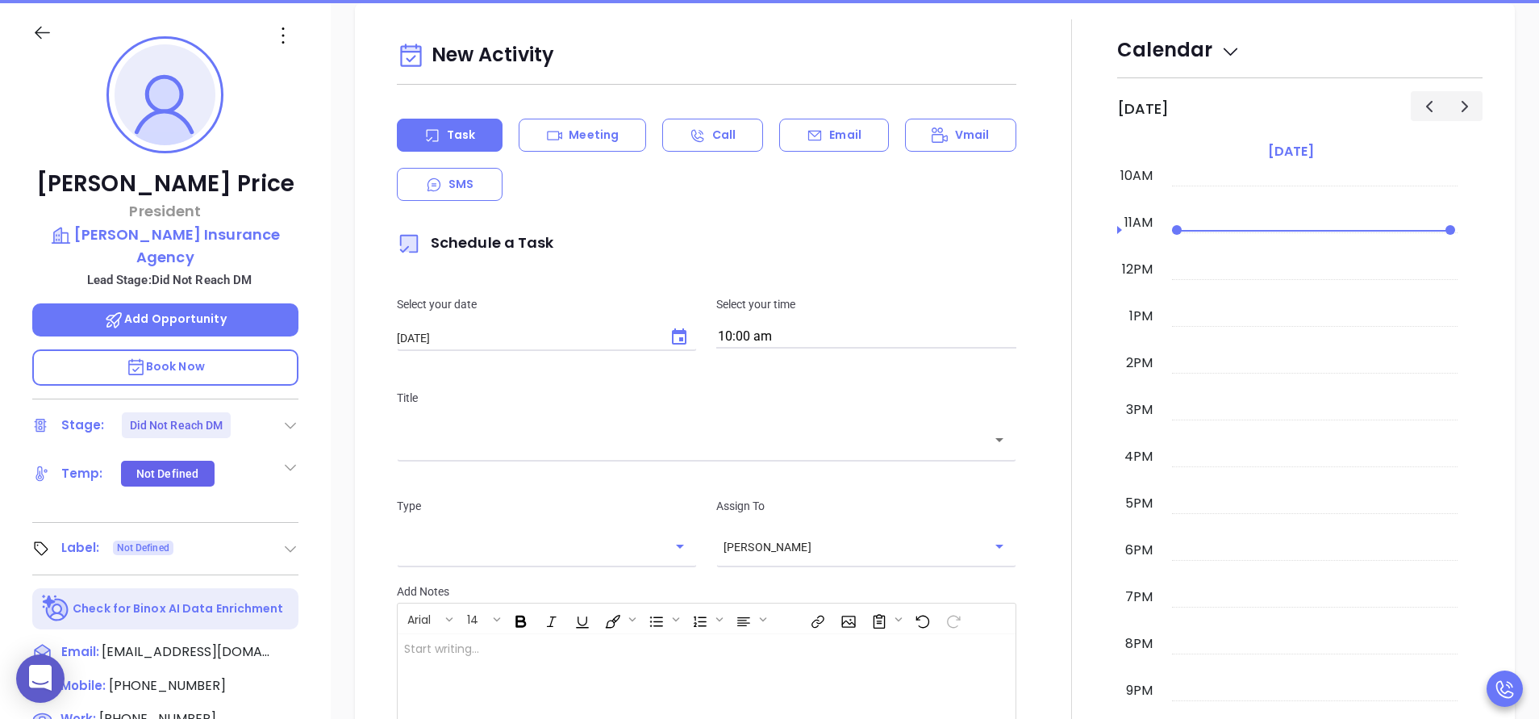
scroll to position [220, 0]
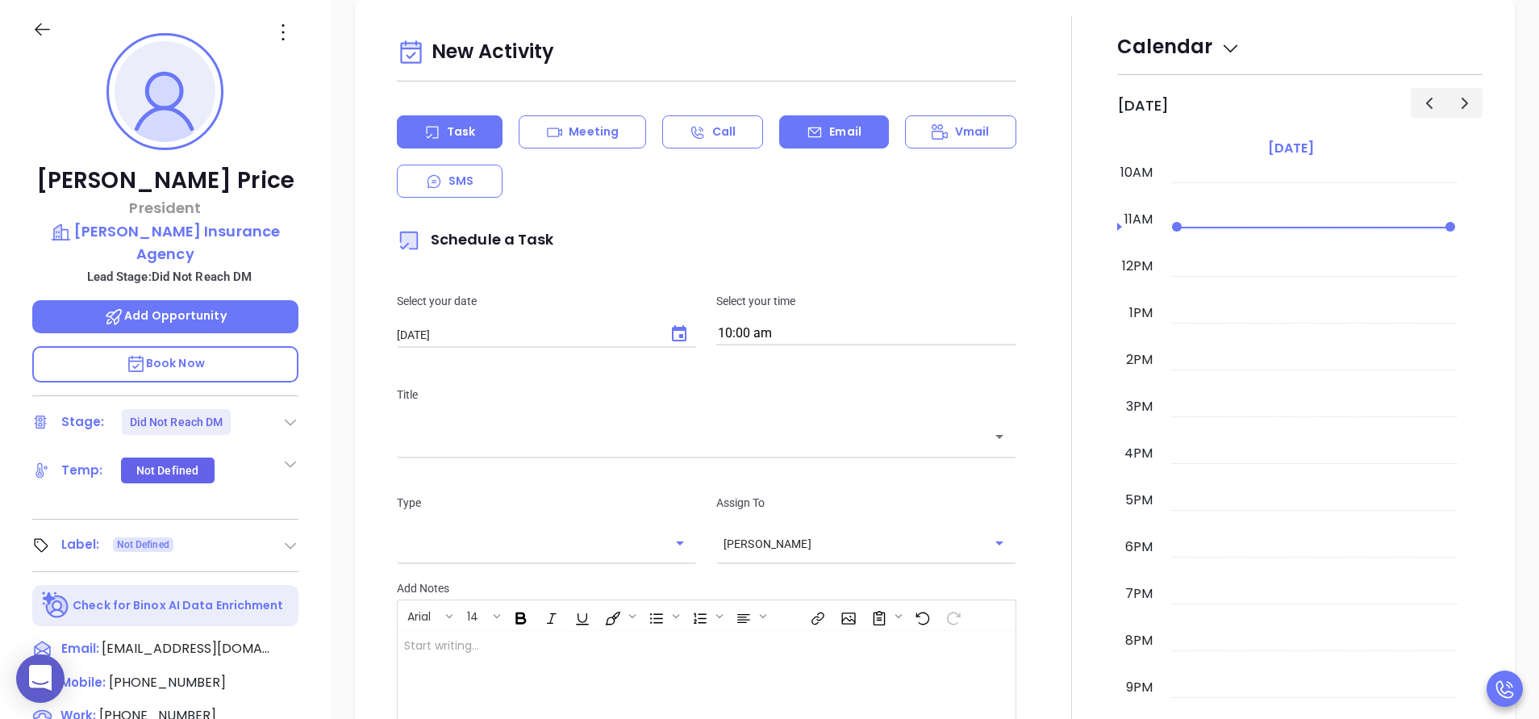
click at [847, 126] on p "Email" at bounding box center [845, 131] width 32 height 17
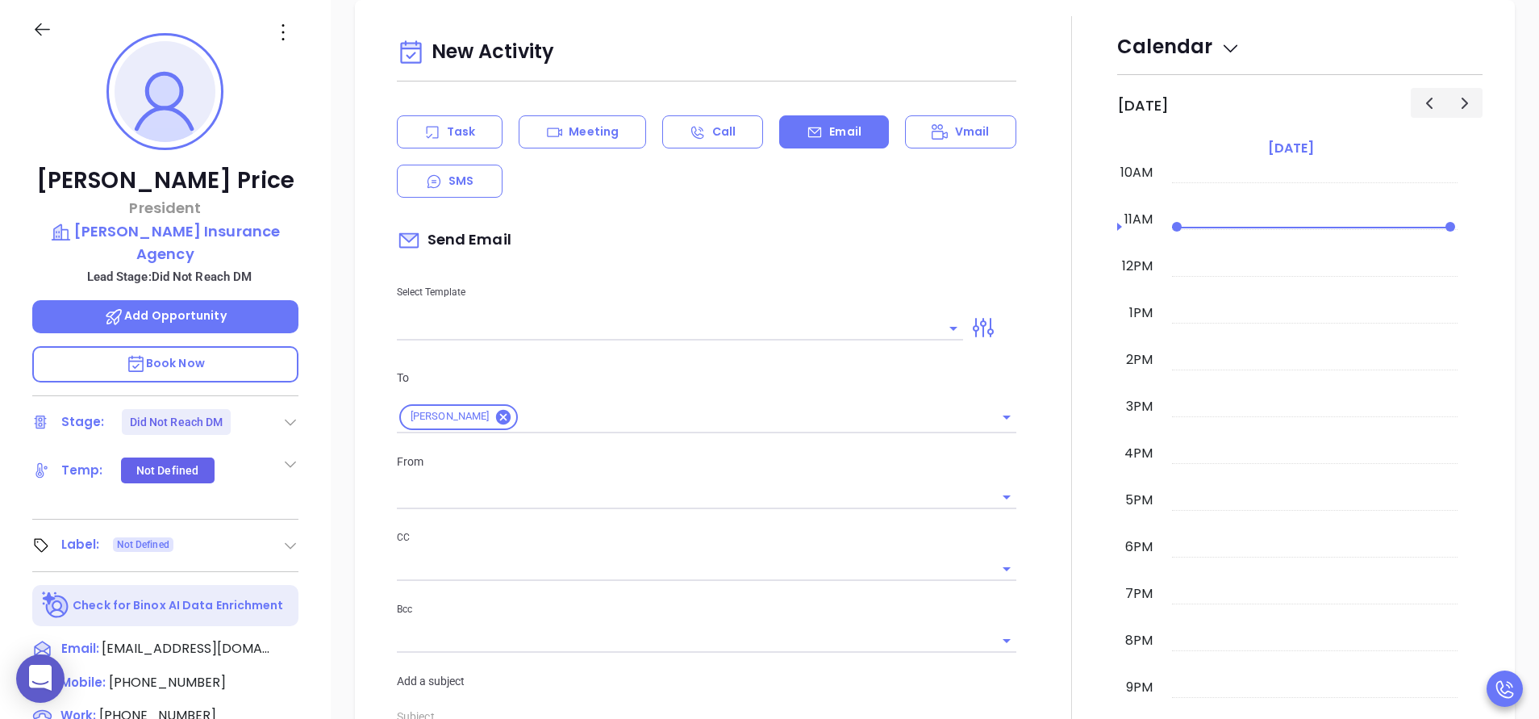
type input "[PERSON_NAME]"
drag, startPoint x: 715, startPoint y: 310, endPoint x: 685, endPoint y: 325, distance: 33.5
click at [685, 325] on div "Select Template" at bounding box center [679, 299] width 585 height 81
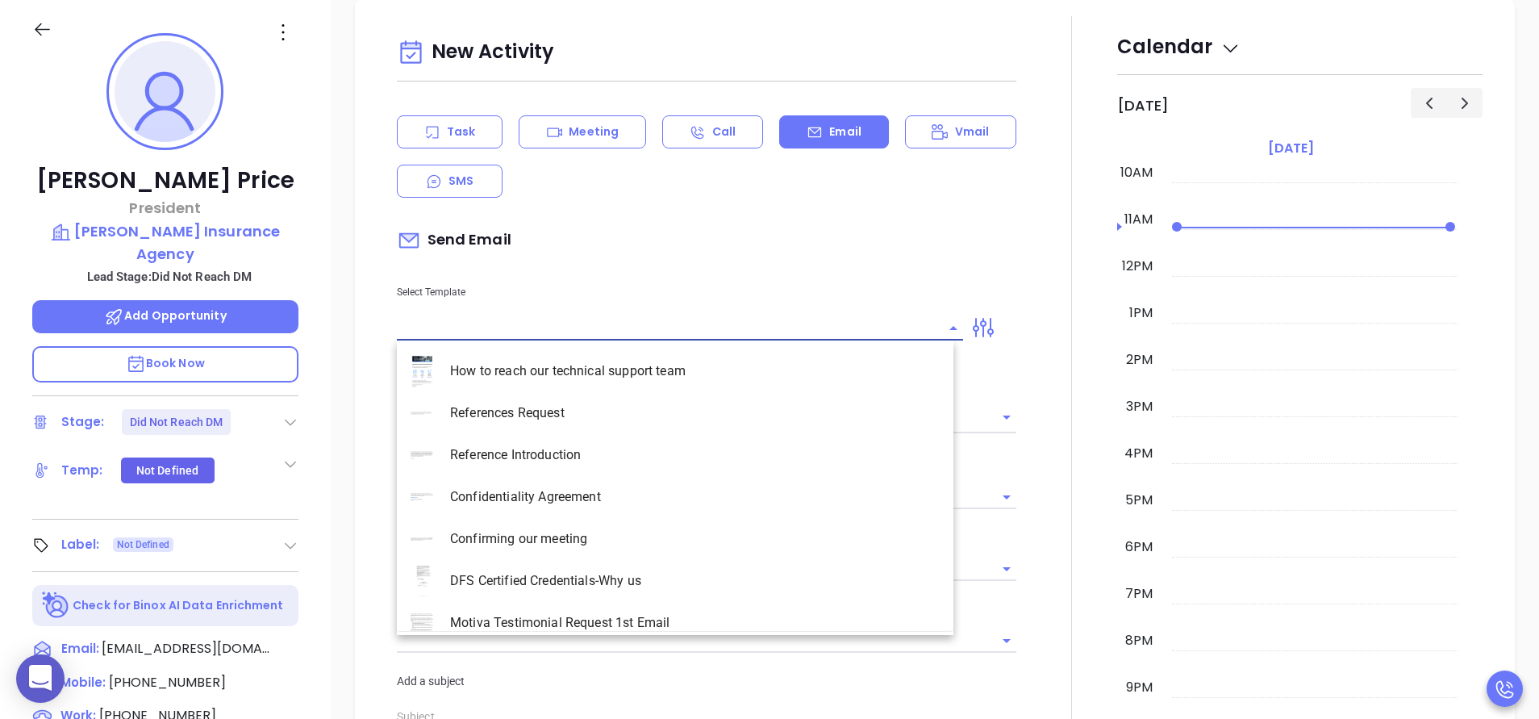
click at [685, 325] on input "text" at bounding box center [668, 327] width 542 height 23
type input "c"
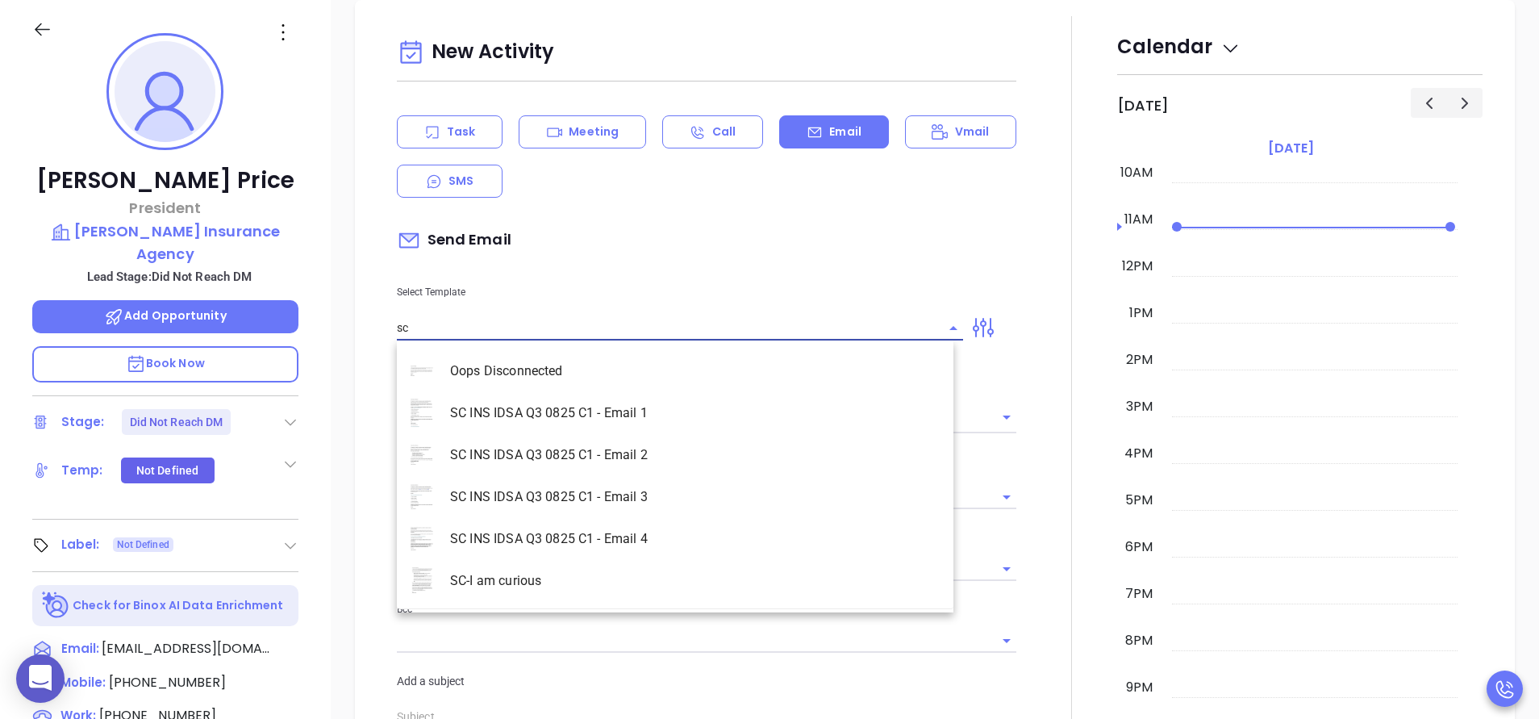
click at [622, 419] on li "SC INS IDSA Q3 0825 C1 - Email 1" at bounding box center [675, 413] width 556 height 42
type input "SC INS IDSA Q3 0825 C1 - Email 1"
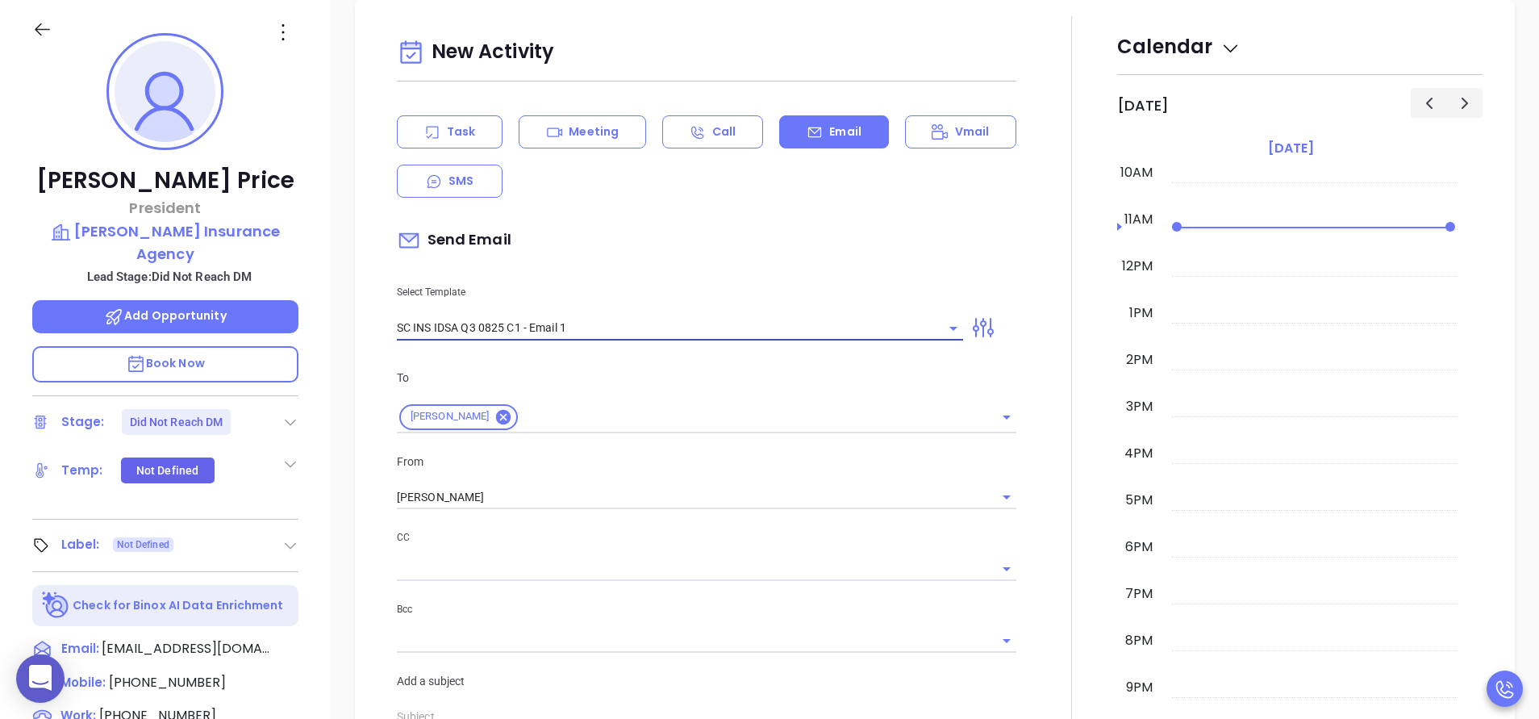
type input "Brandon, did you know South Carolnia's data protection act is now being enforce…"
type input "SC INS IDSA Q3 0825 C1 - Email 1"
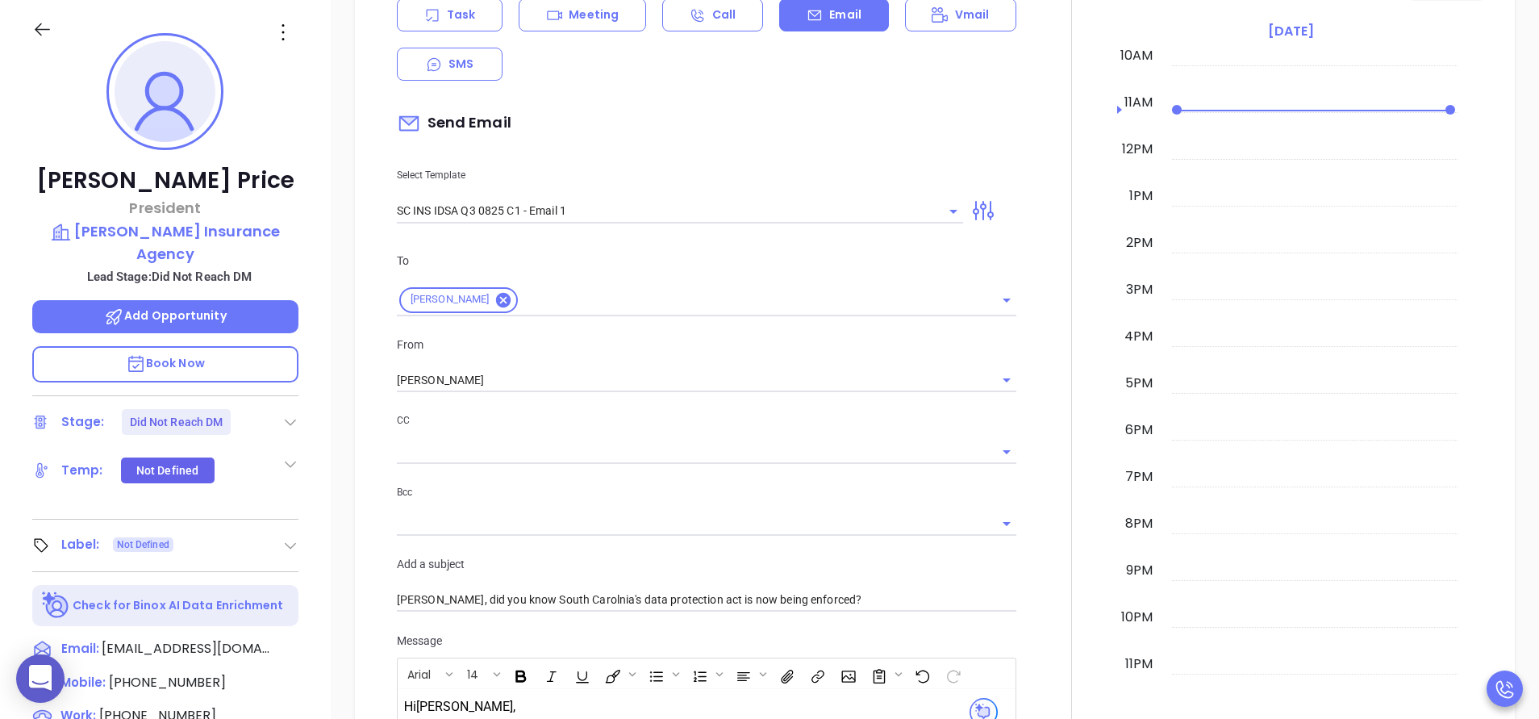
scroll to position [944, 0]
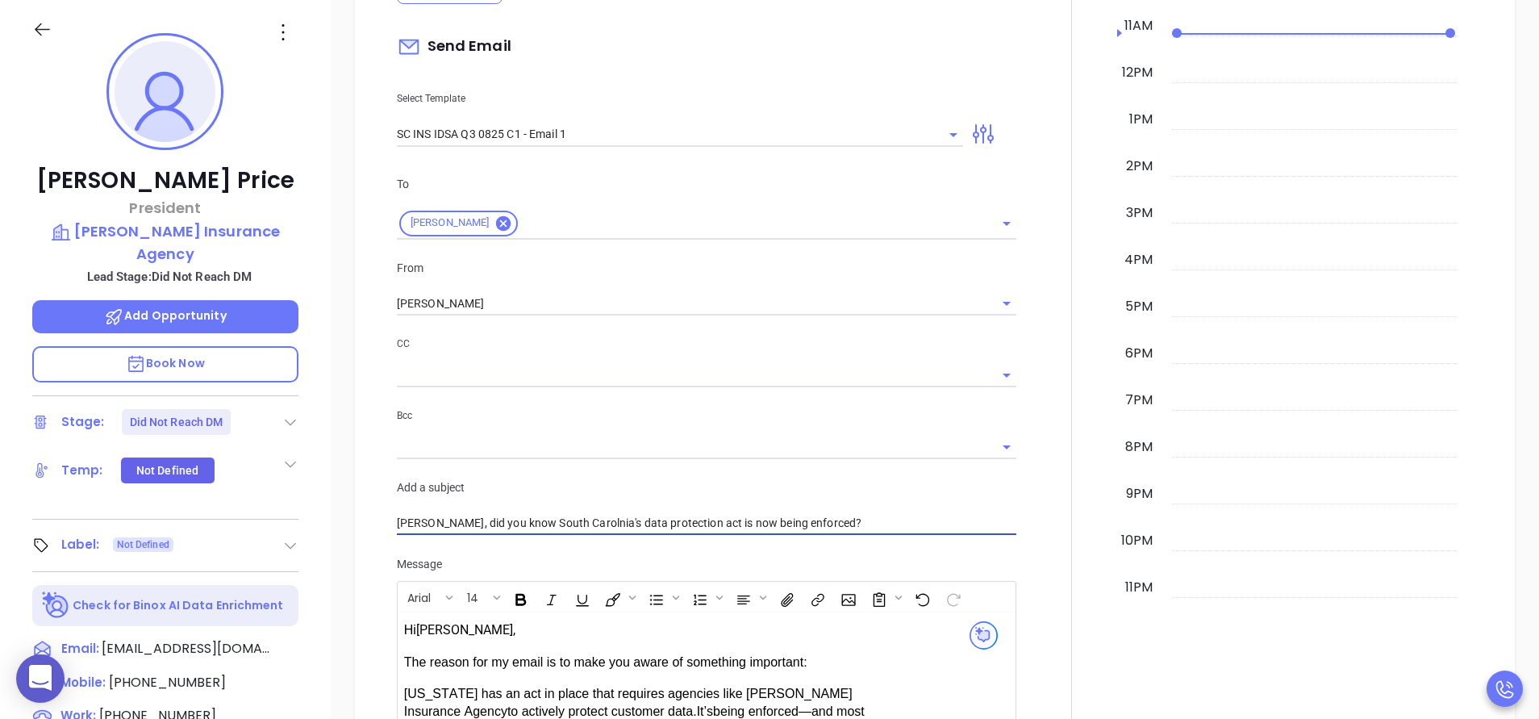
drag, startPoint x: 829, startPoint y: 519, endPoint x: 169, endPoint y: 557, distance: 660.8
click at [169, 557] on div "Brandon Price President Brandon Price Insurance Agency Lead Stage: Did Not Reac…" at bounding box center [769, 449] width 1539 height 898
click at [925, 134] on icon "Clear" at bounding box center [932, 135] width 16 height 16
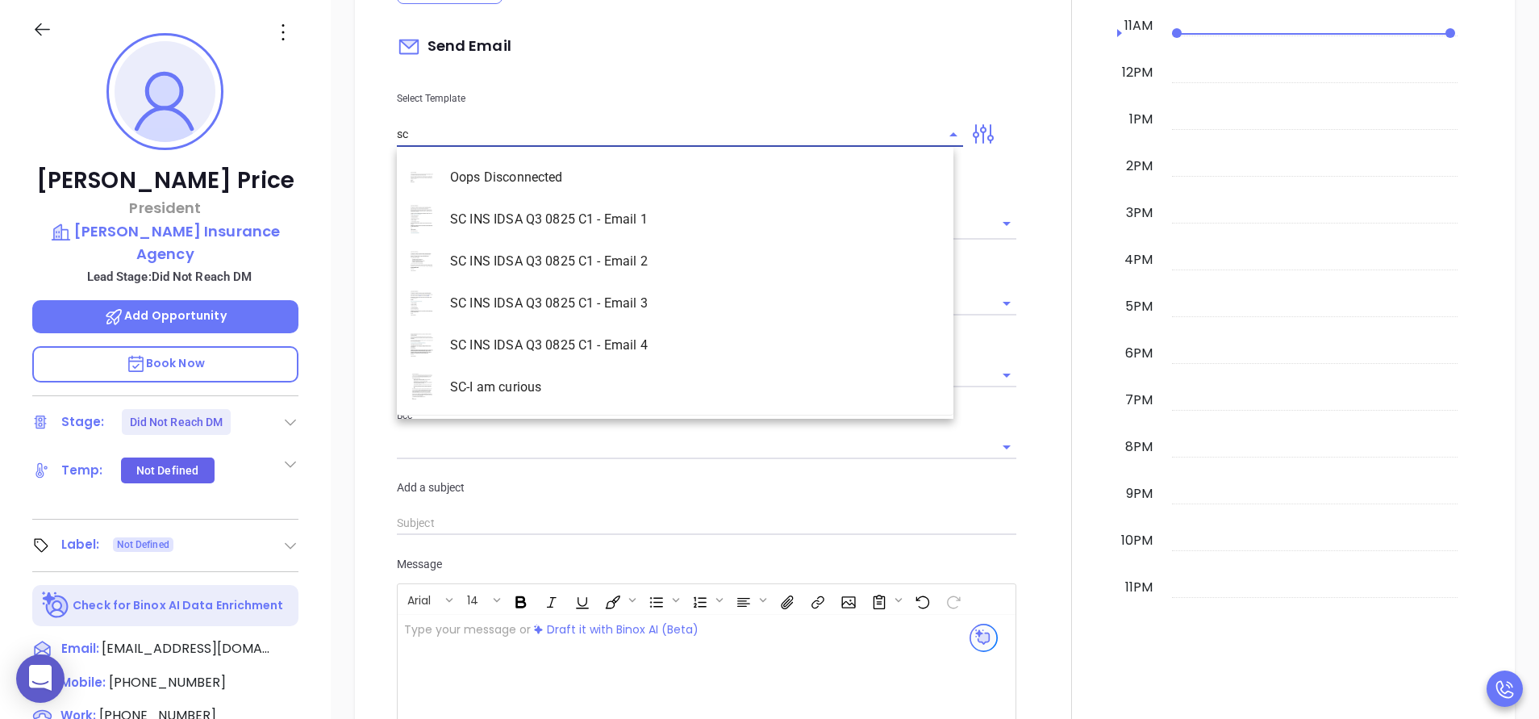
click at [680, 247] on li "SC INS IDSA Q3 0825 C1 - Email 2" at bounding box center [675, 261] width 556 height 42
type input "SC INS IDSA Q3 0825 C1 - Email 2"
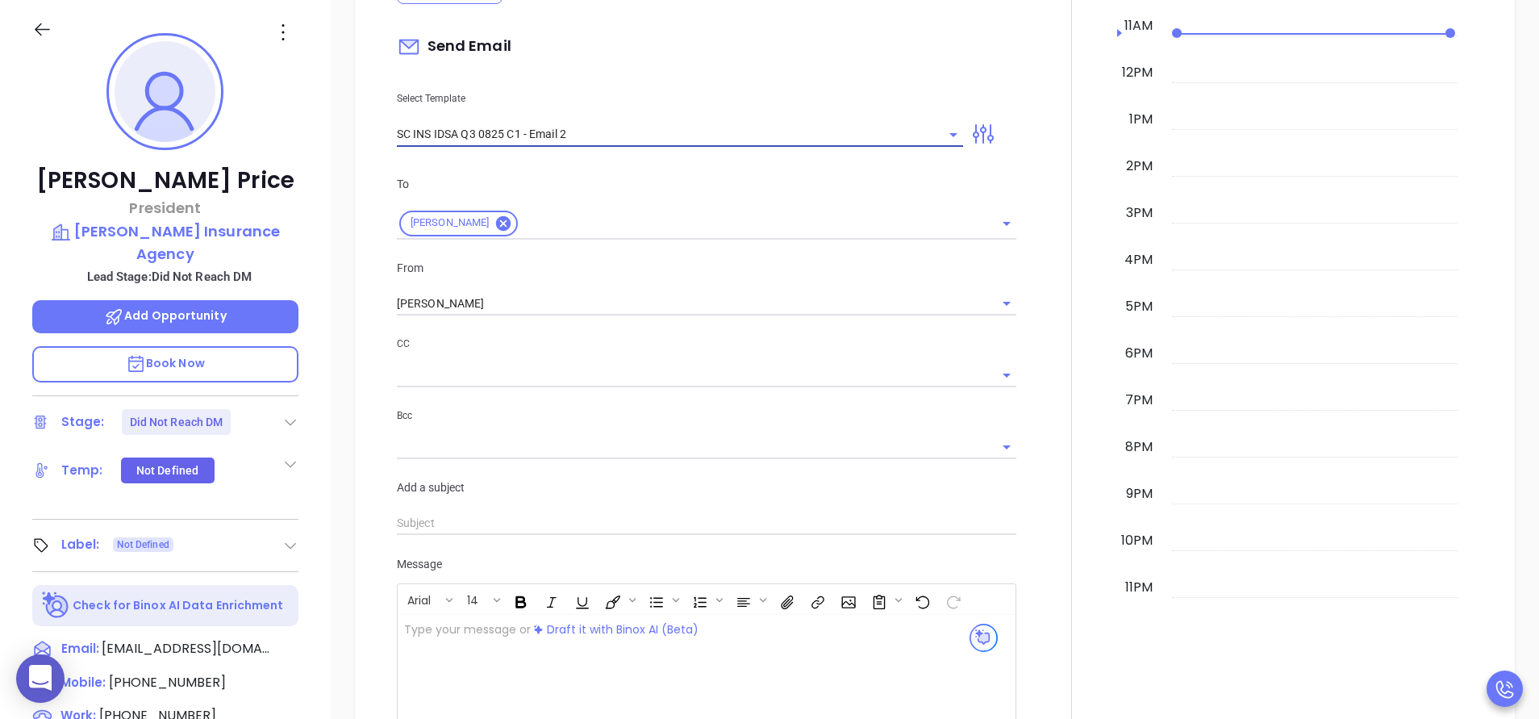
type input "Can your IT partner prove you're covered?"
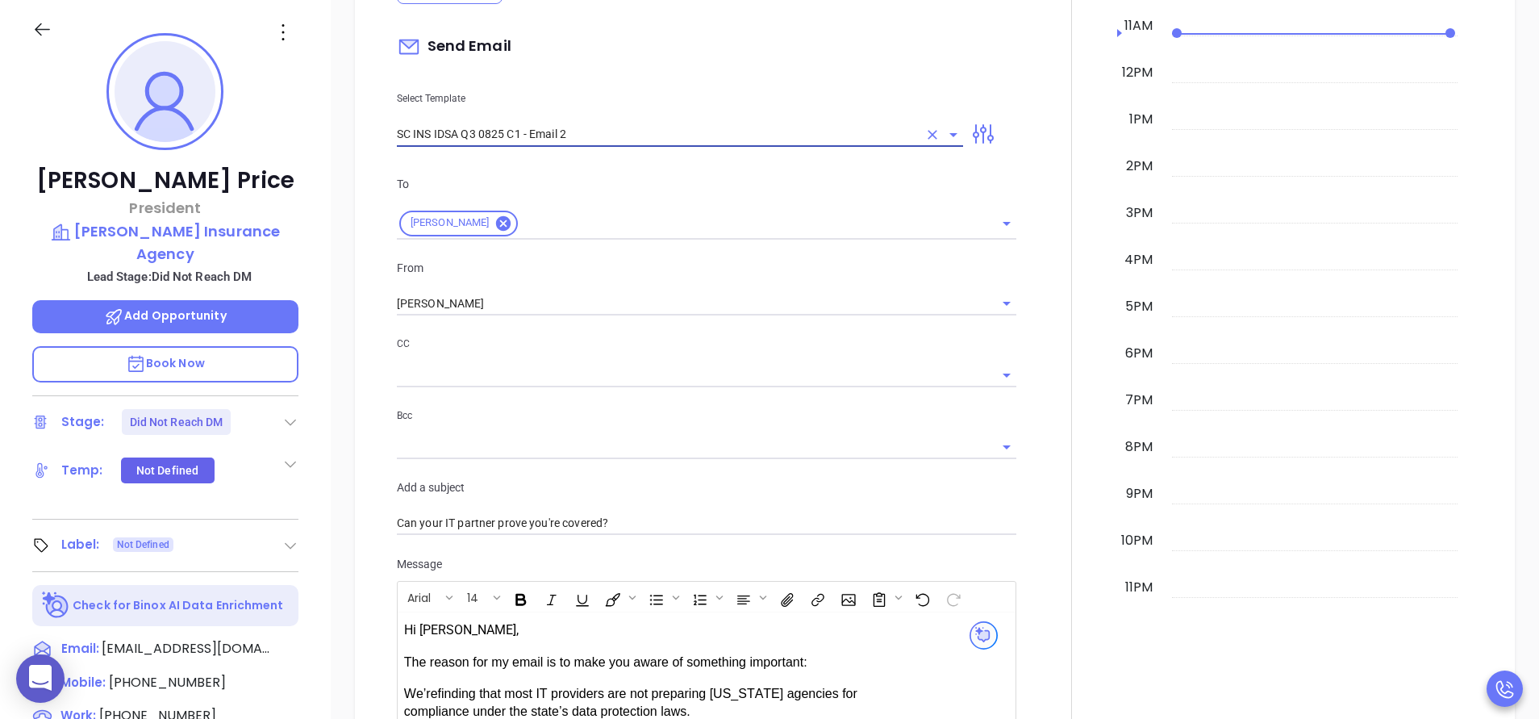
type input "SC INS IDSA Q3 0825 C1 - Email 2"
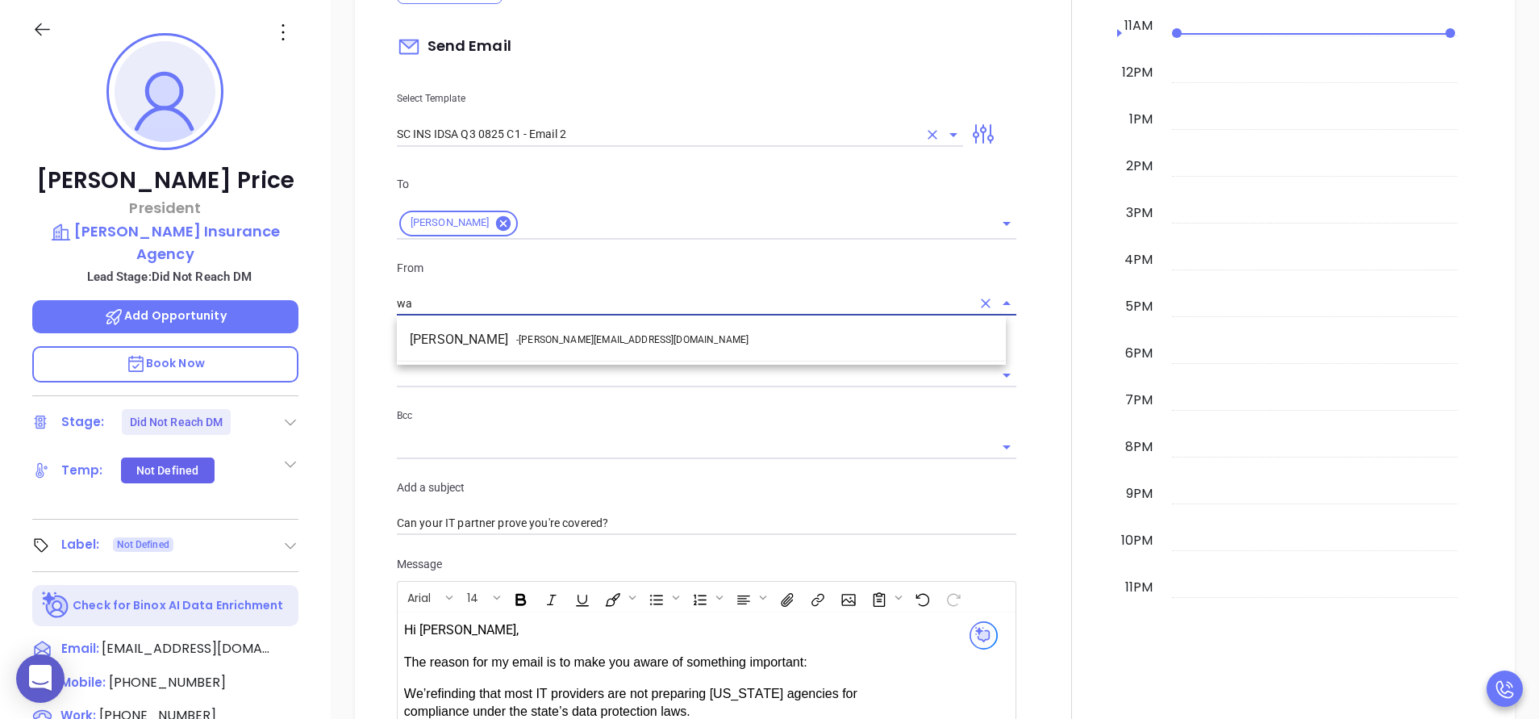
click at [603, 339] on span "- walter@motiva.net" at bounding box center [632, 339] width 232 height 15
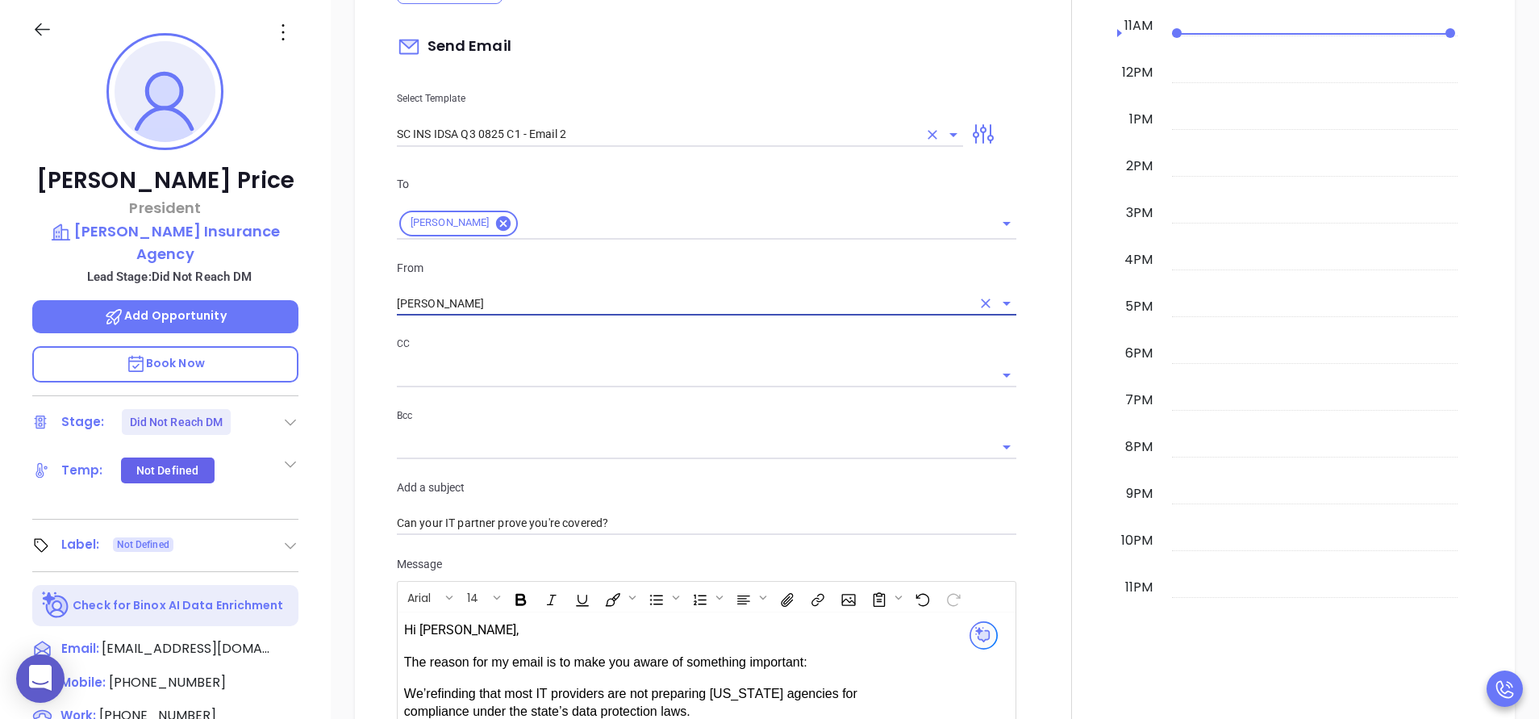
type input "Walter Contreras"
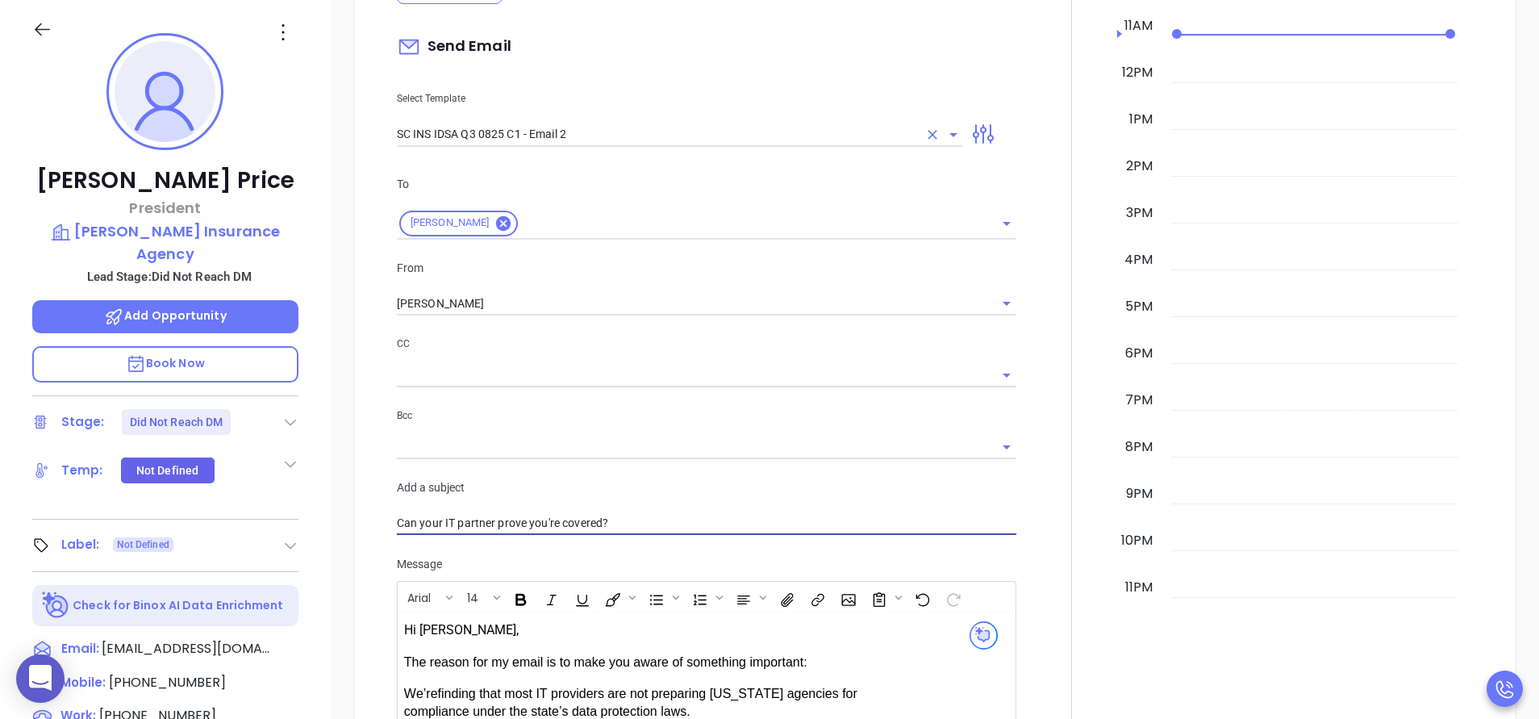
drag, startPoint x: 666, startPoint y: 529, endPoint x: 240, endPoint y: 513, distance: 426.9
click at [240, 513] on div "Brandon Price President Brandon Price Insurance Agency Lead Stage: Did Not Reac…" at bounding box center [769, 449] width 1539 height 898
paste input "Brandon, did you know South Carolnia's data protection act is now being enforce…"
type input "Brandon, did you know South Carolina's data protection act is now being enforce…"
click at [1034, 510] on div at bounding box center [1071, 474] width 91 height 1303
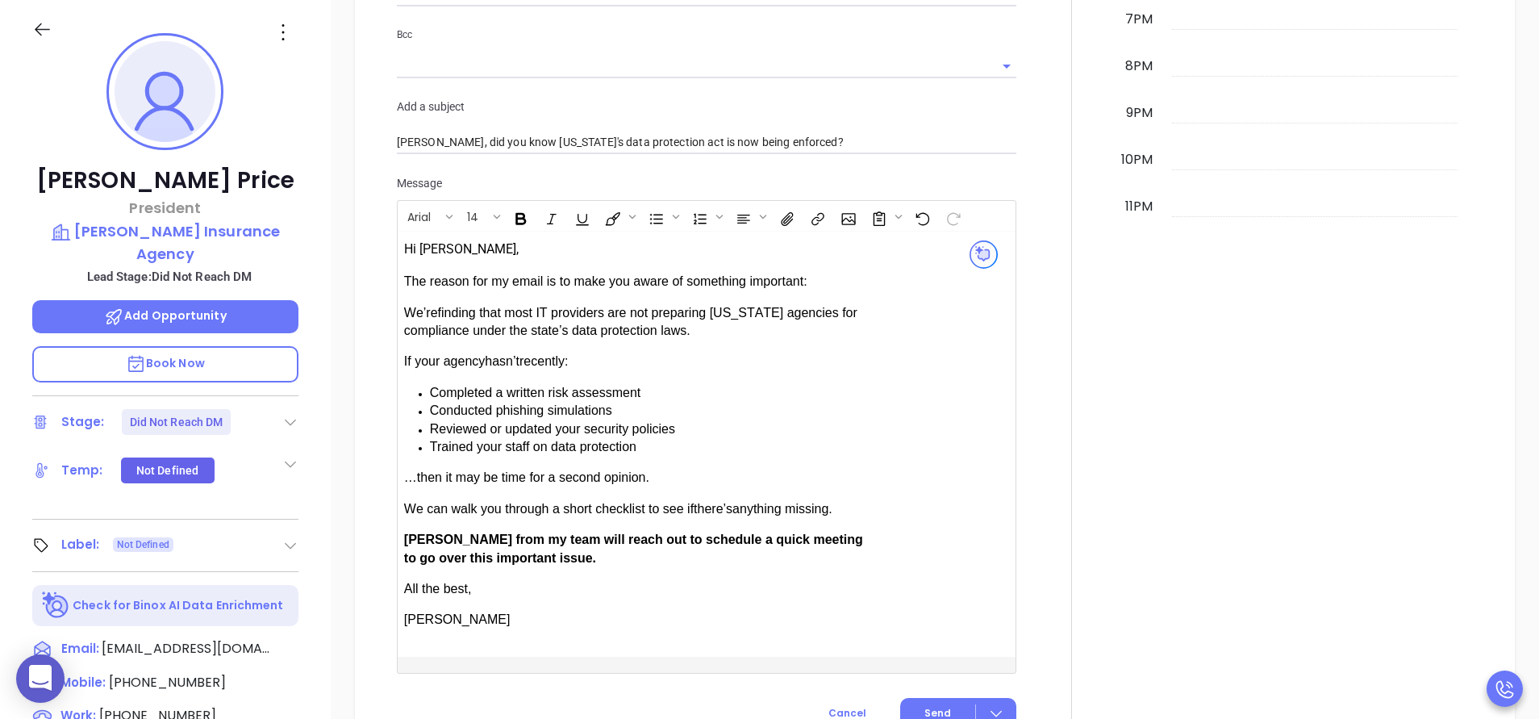
scroll to position [1331, 0]
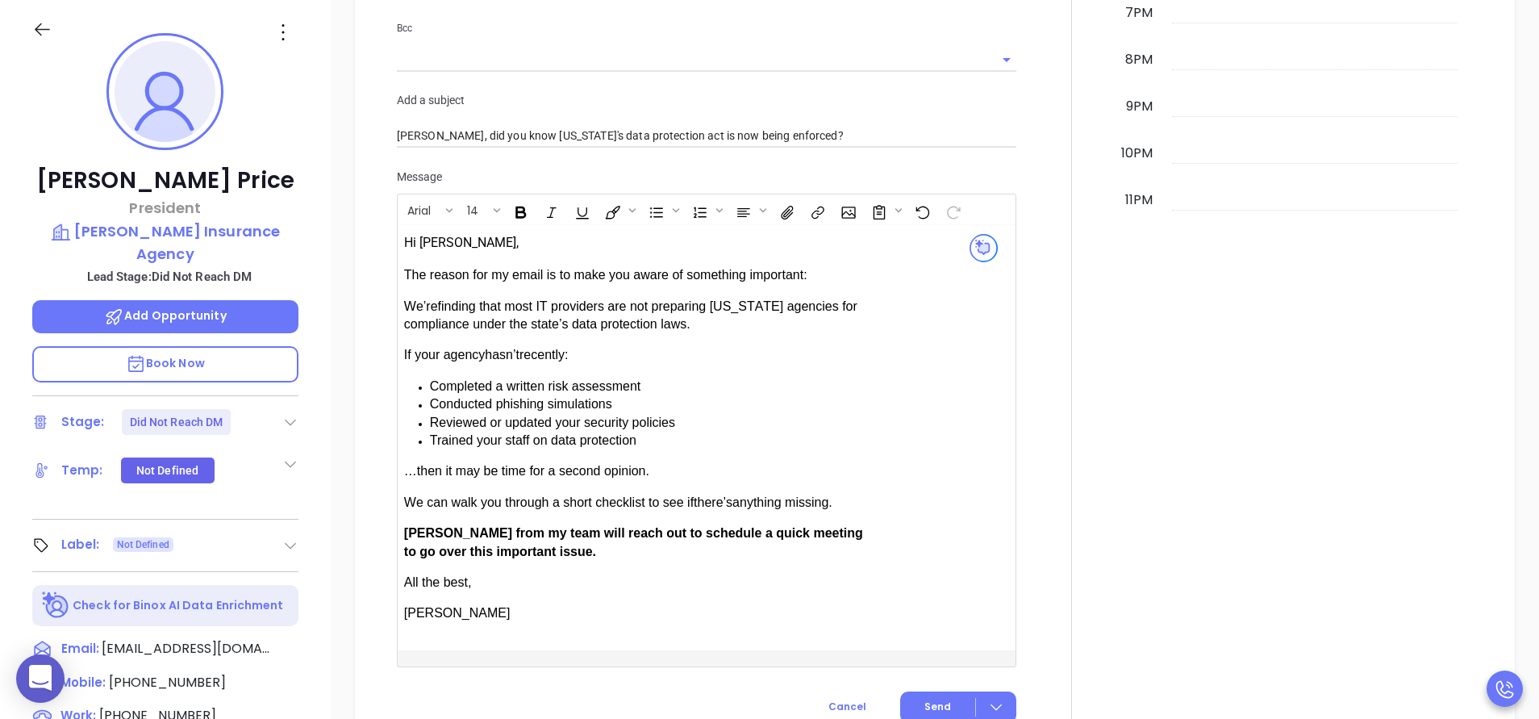
click at [1032, 592] on div at bounding box center [1071, 86] width 91 height 1303
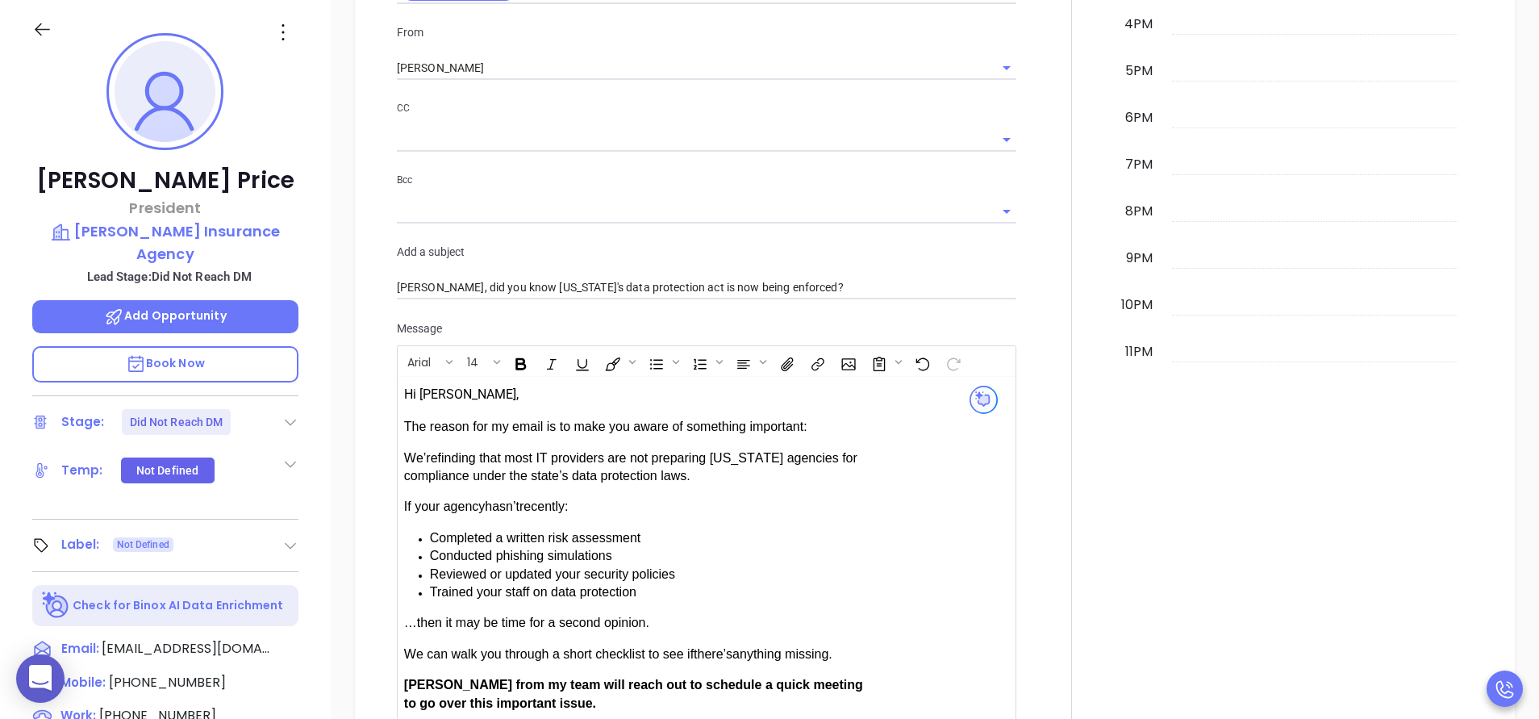
scroll to position [1427, 0]
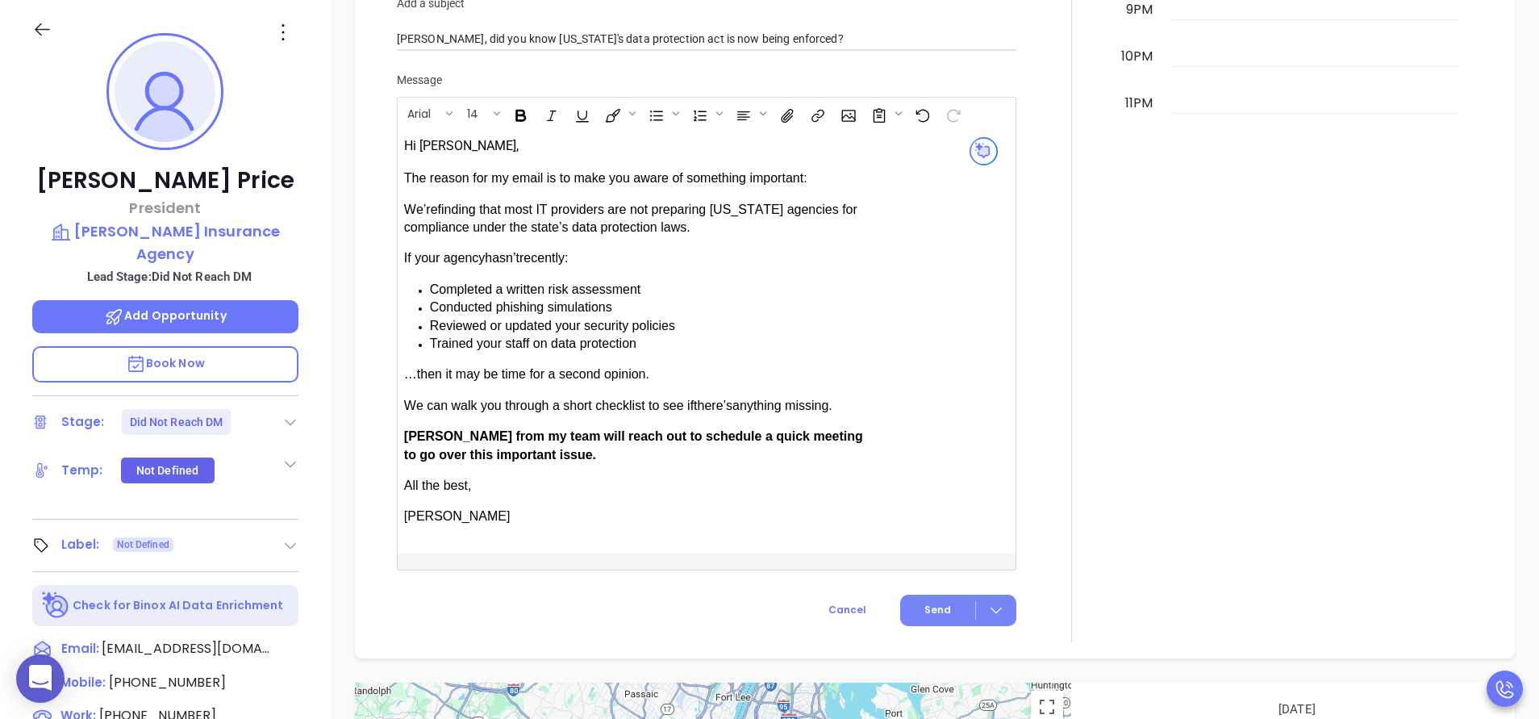
click at [950, 603] on button "Send" at bounding box center [958, 609] width 116 height 31
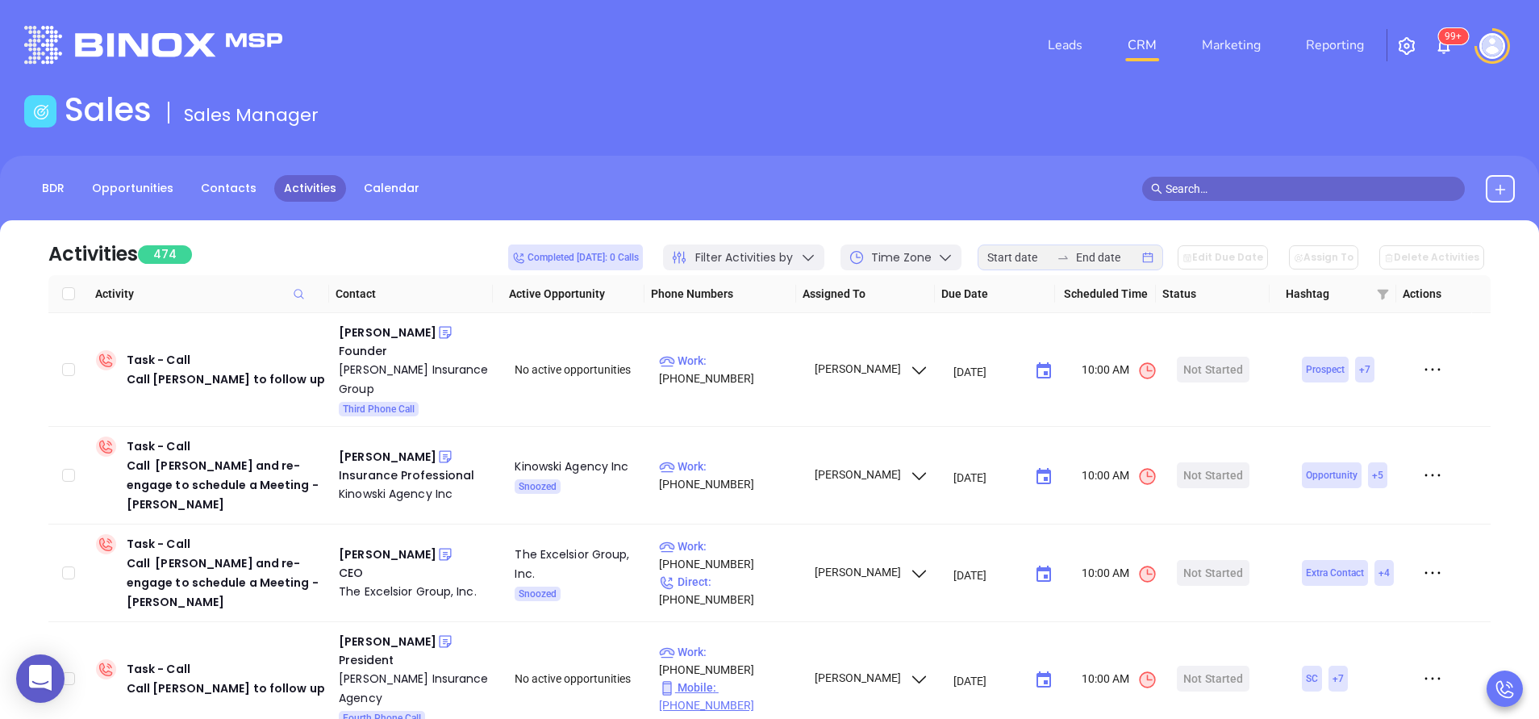
scroll to position [145, 0]
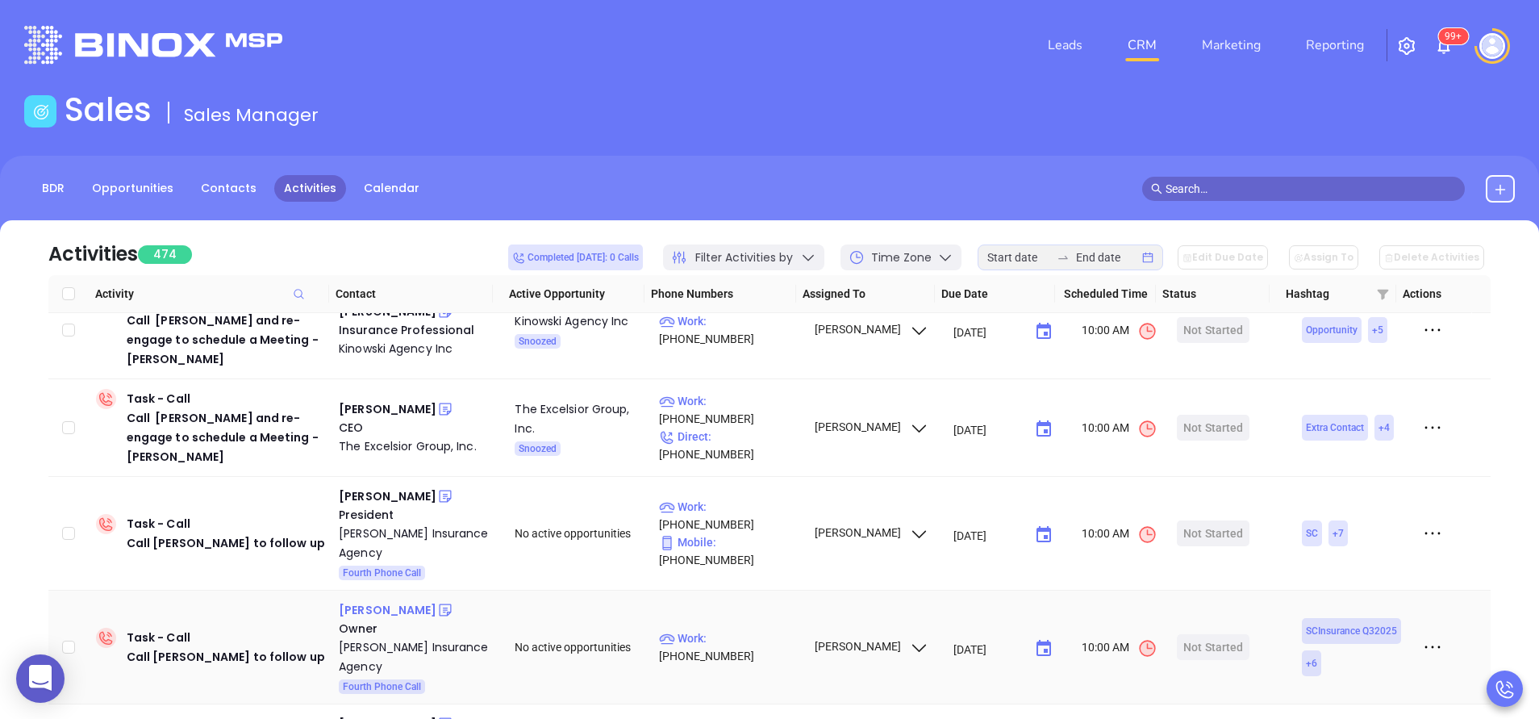
click at [356, 600] on div "[PERSON_NAME]" at bounding box center [388, 609] width 98 height 19
click at [391, 637] on div "[PERSON_NAME] Insurance Agency" at bounding box center [415, 656] width 153 height 39
click at [439, 604] on icon at bounding box center [445, 610] width 12 height 12
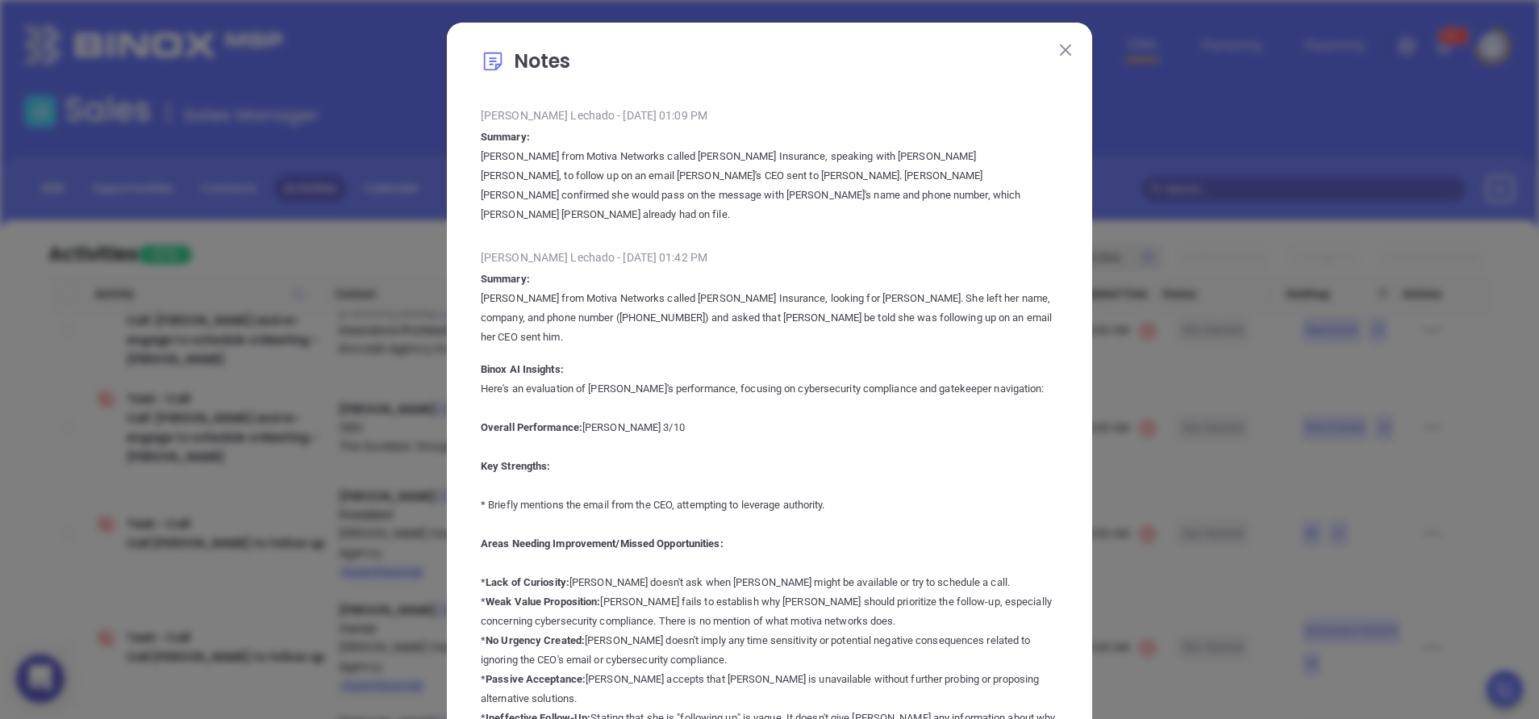
click at [1064, 48] on button at bounding box center [1065, 49] width 21 height 21
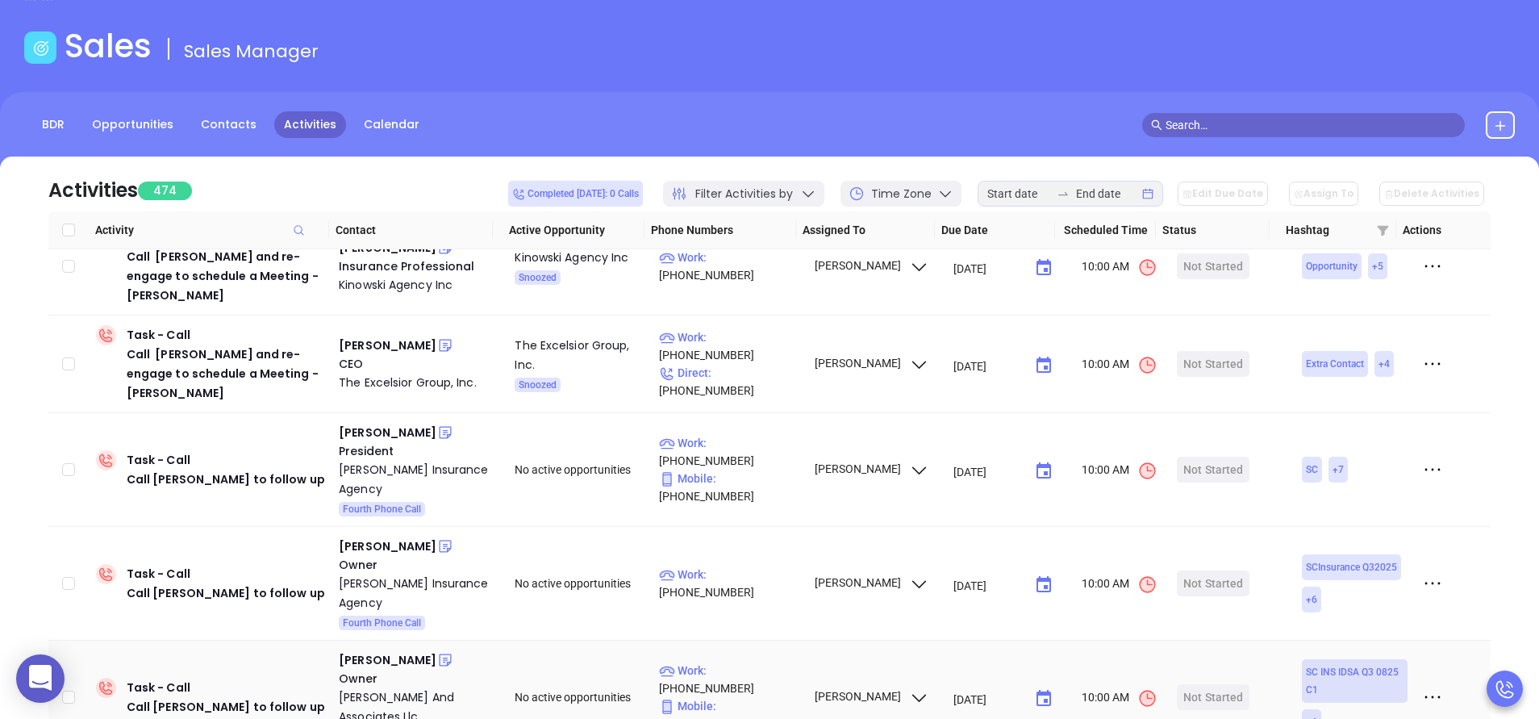
scroll to position [97, 0]
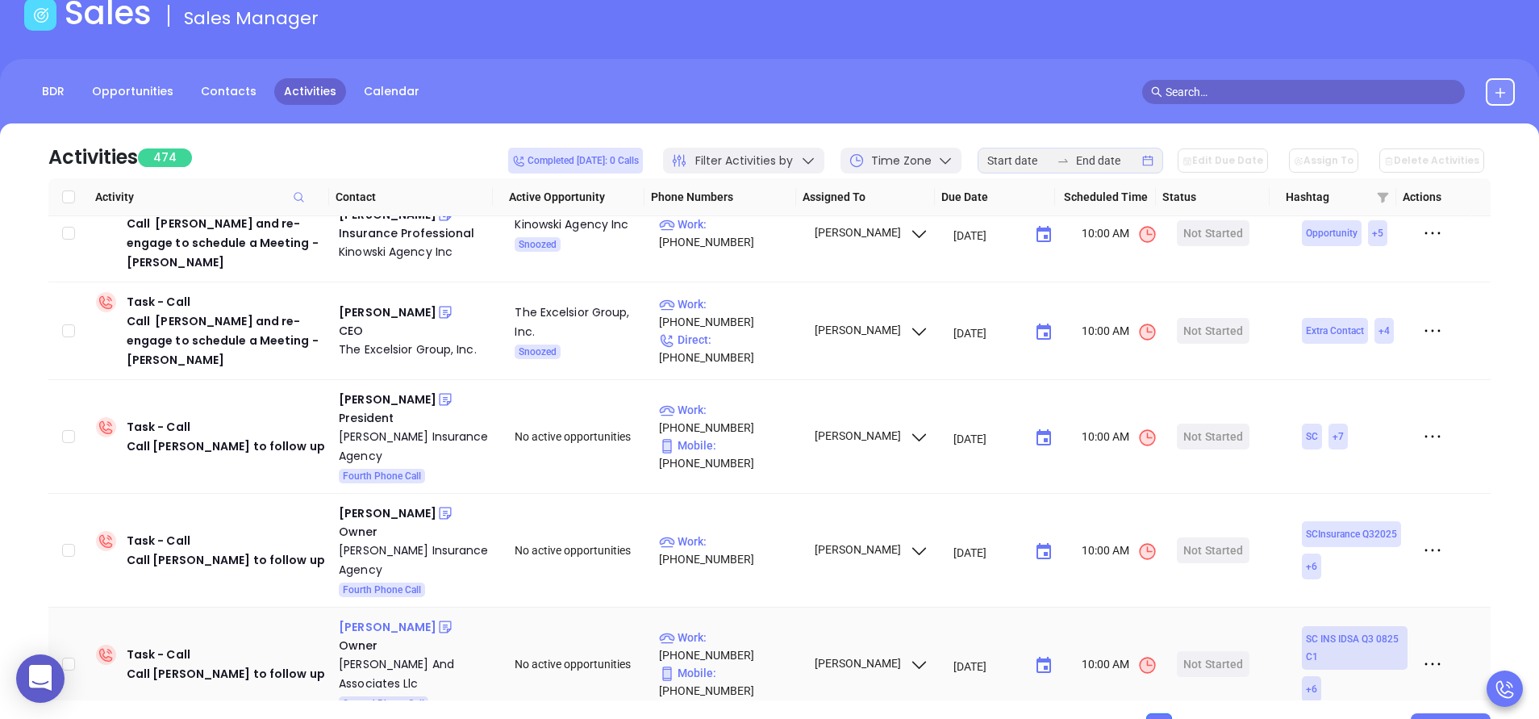
click at [361, 617] on div "Mark Taylor" at bounding box center [388, 626] width 98 height 19
click at [365, 654] on div "Mark Taylor And Associates Llc" at bounding box center [415, 673] width 153 height 39
click at [439, 621] on icon at bounding box center [445, 627] width 12 height 12
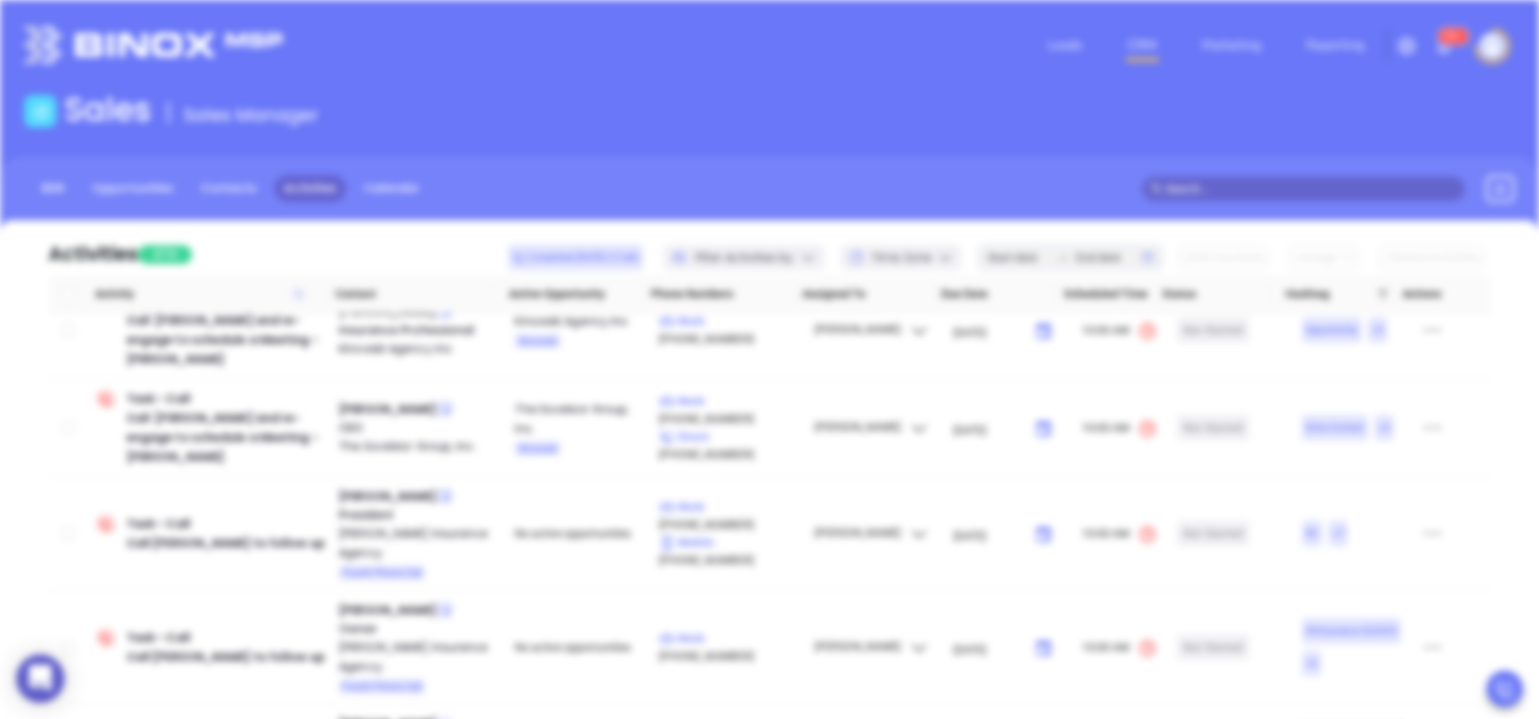
scroll to position [0, 0]
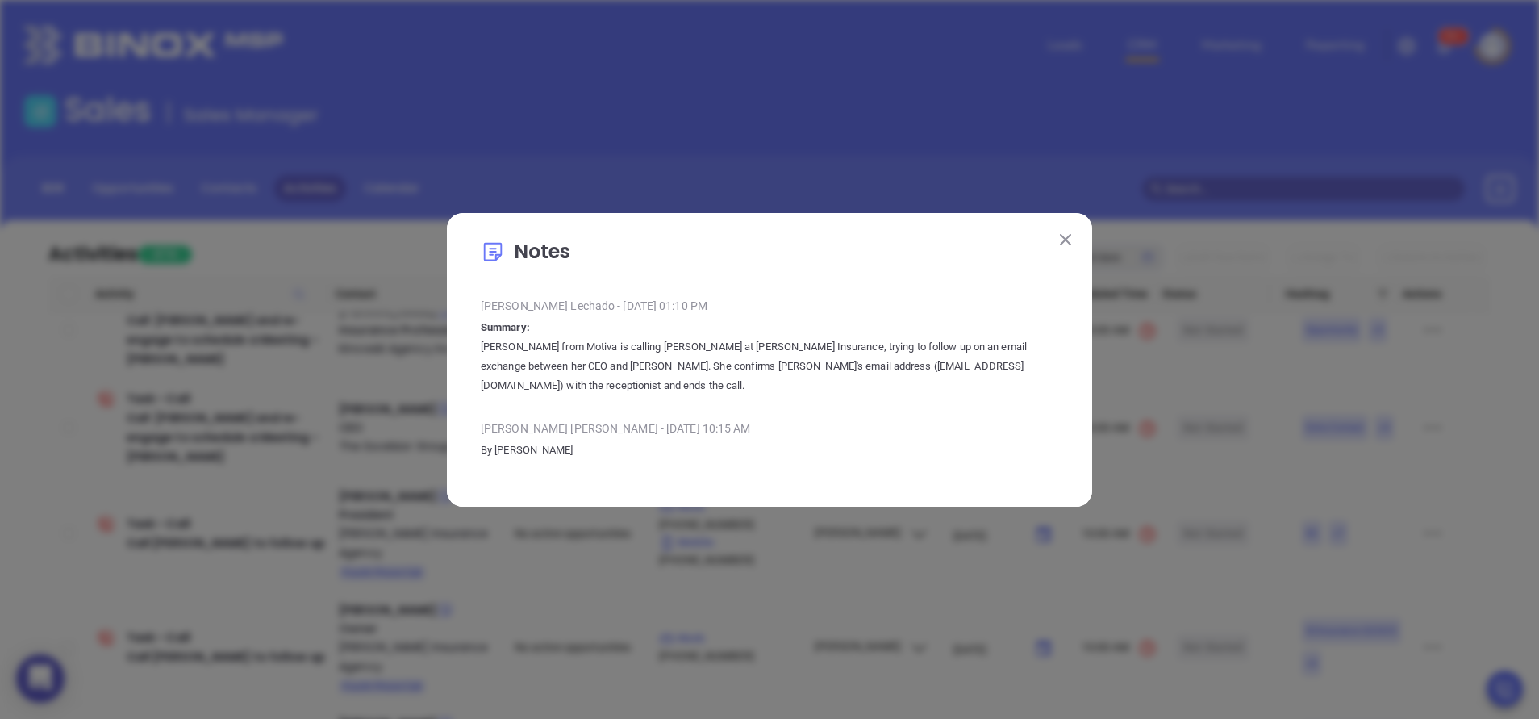
click at [1065, 248] on button at bounding box center [1065, 239] width 21 height 21
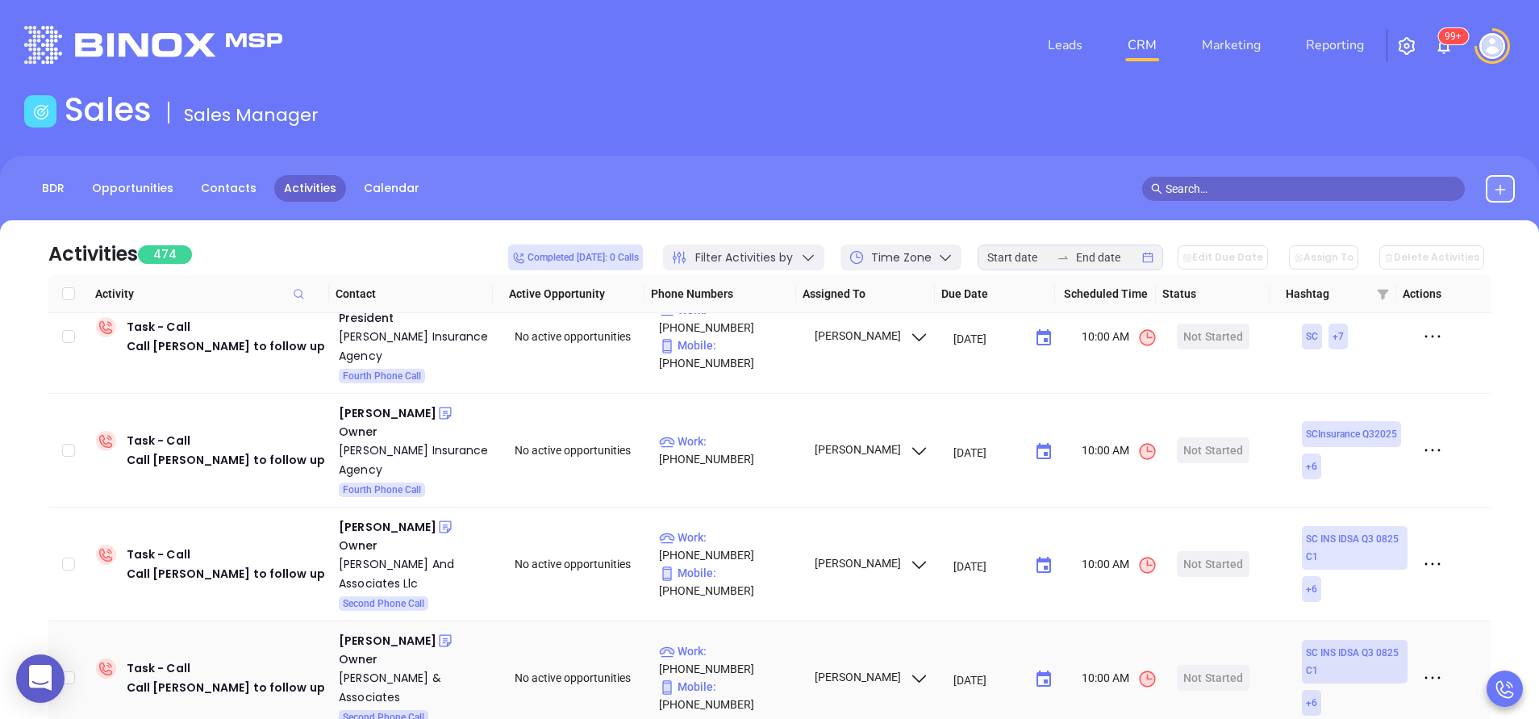
scroll to position [387, 0]
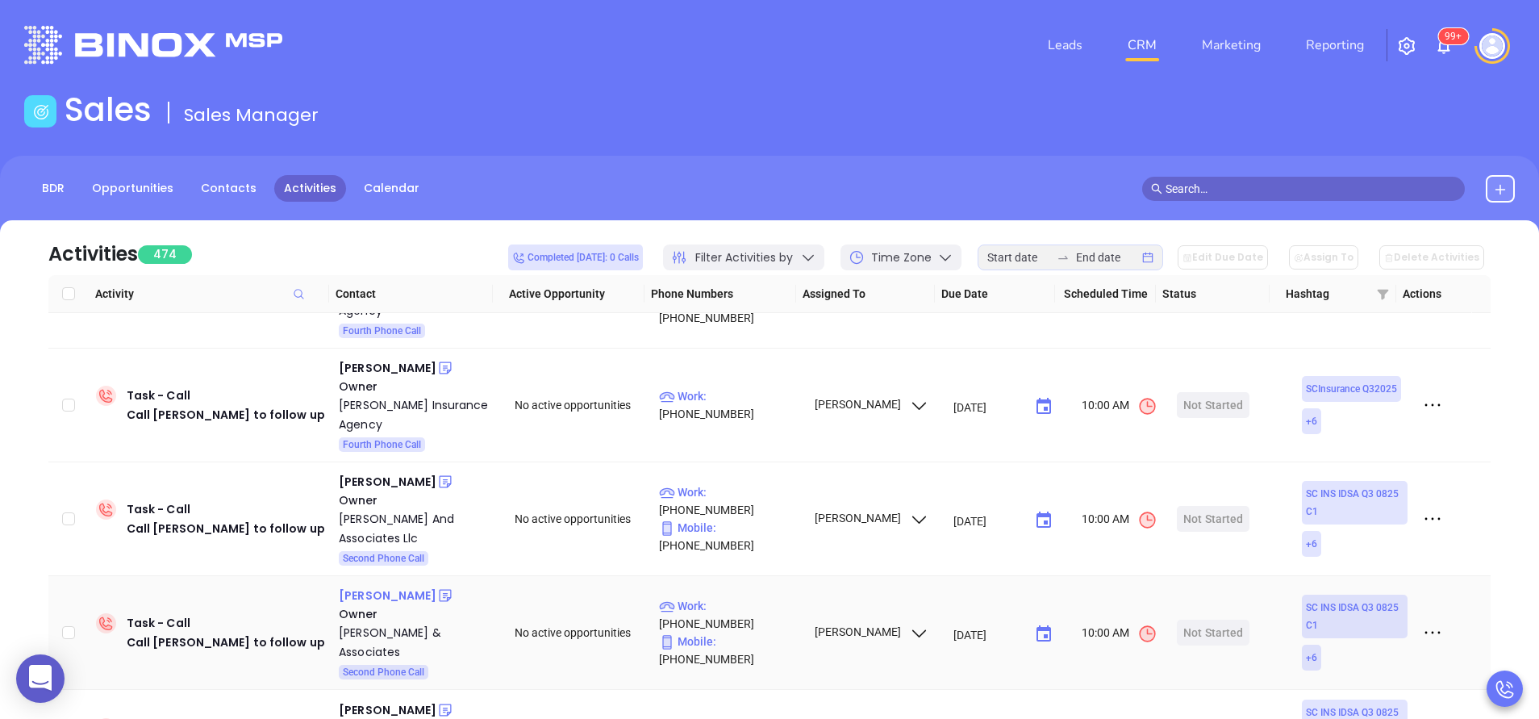
click at [370, 585] on div "Rhett Roe" at bounding box center [388, 594] width 98 height 19
click at [1205, 619] on div "Start Now" at bounding box center [1213, 632] width 51 height 26
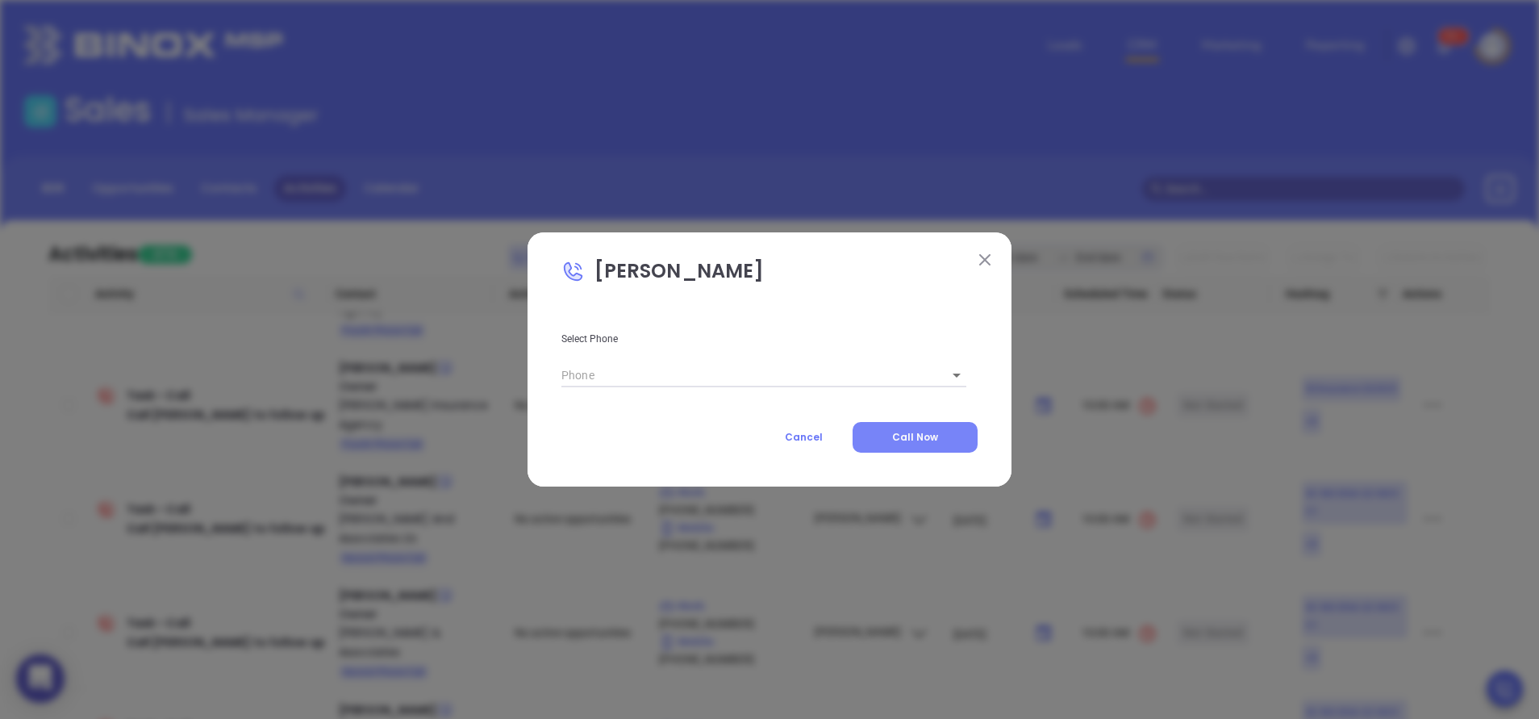
type input "(843) 740-1723"
type input "1"
click at [938, 434] on button "Call Now" at bounding box center [914, 437] width 125 height 31
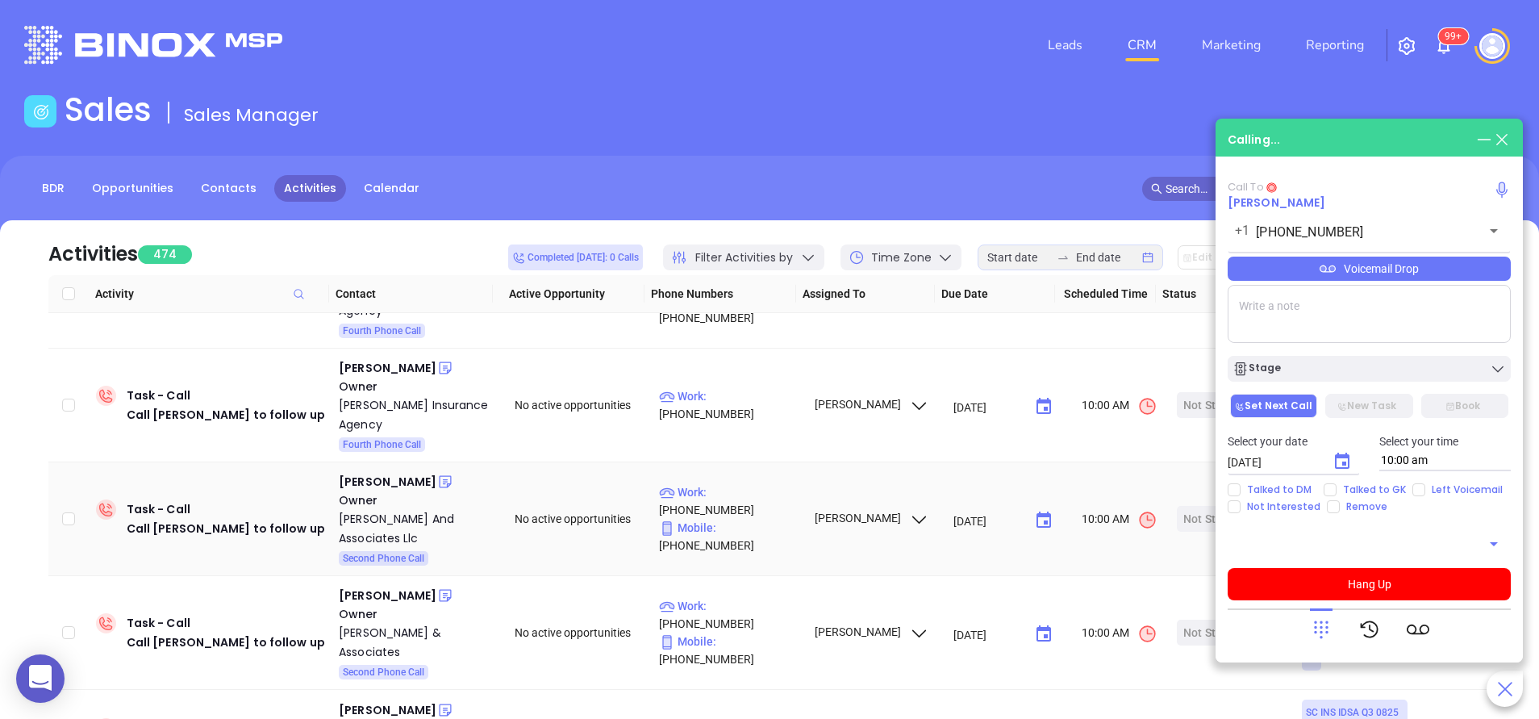
type input "(843) 740-1723"
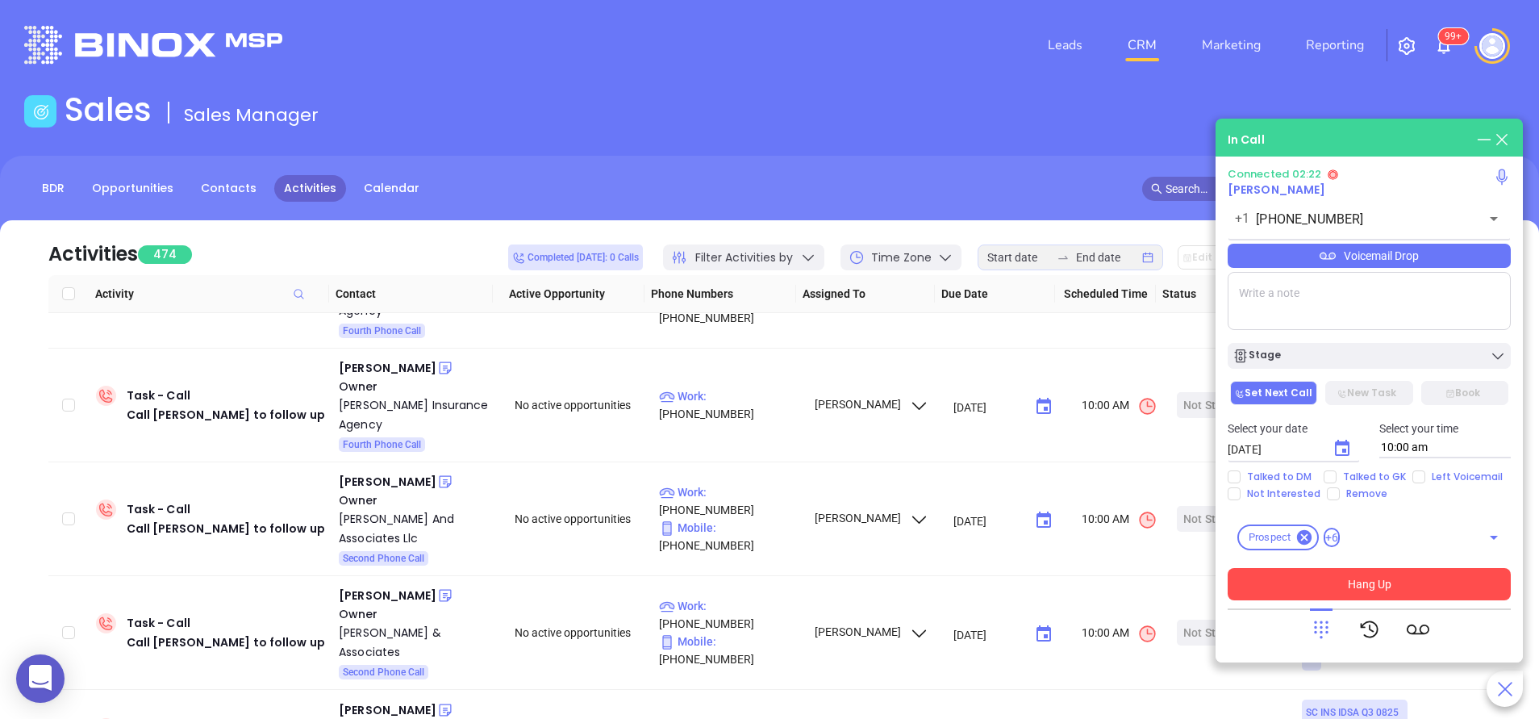
click at [1419, 587] on button "Hang Up" at bounding box center [1368, 584] width 283 height 32
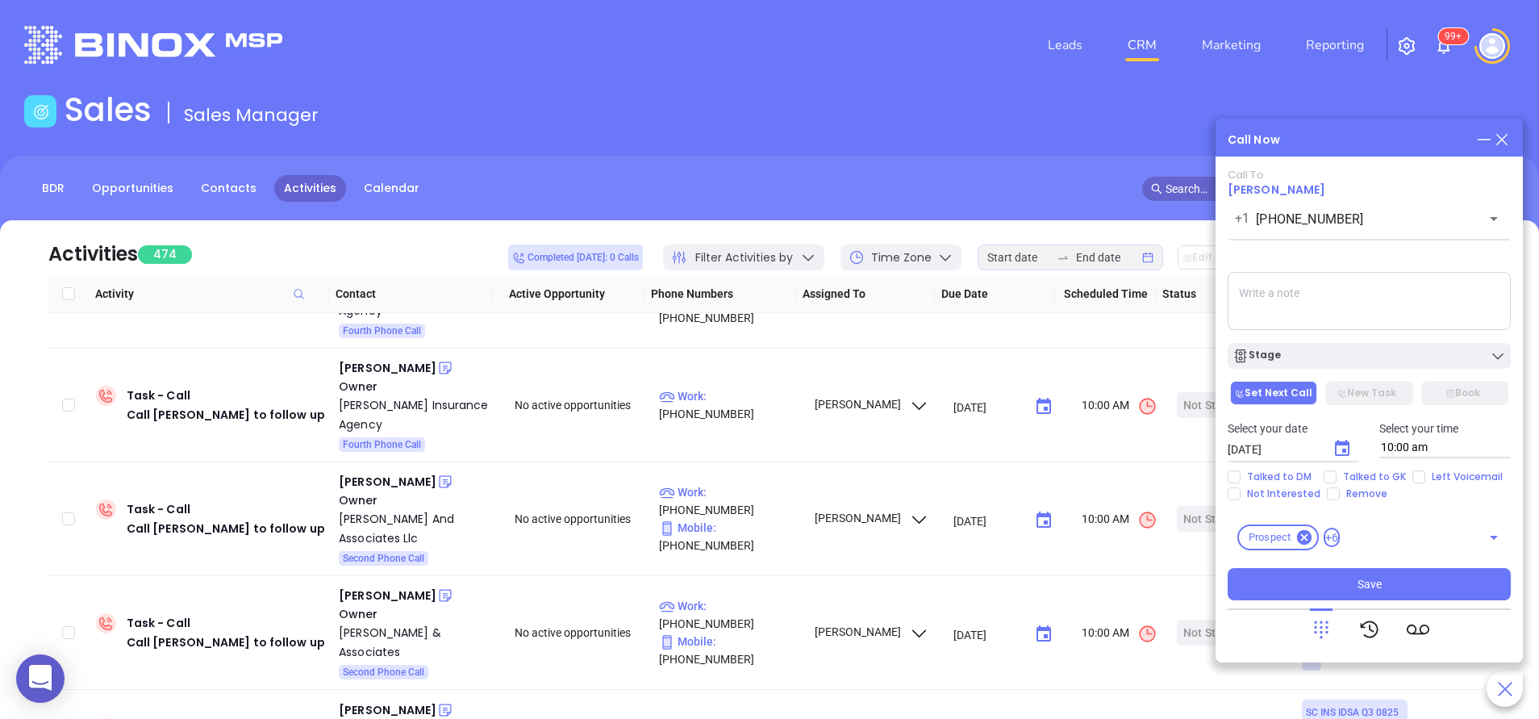
click at [1329, 304] on main "Sales Sales Manager BDR Opportunities Contacts Activities Calendar Call Now Cal…" at bounding box center [769, 491] width 1539 height 802
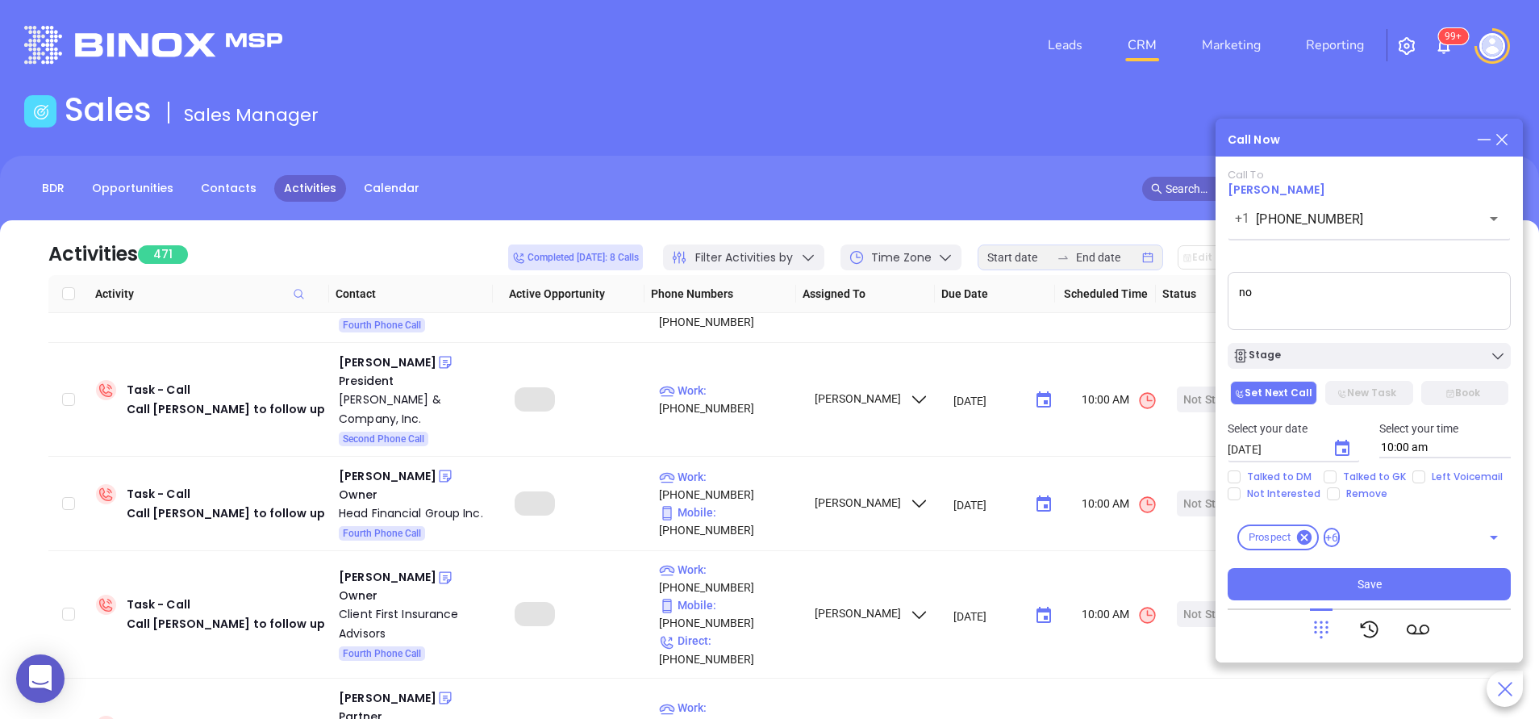
type textarea "n"
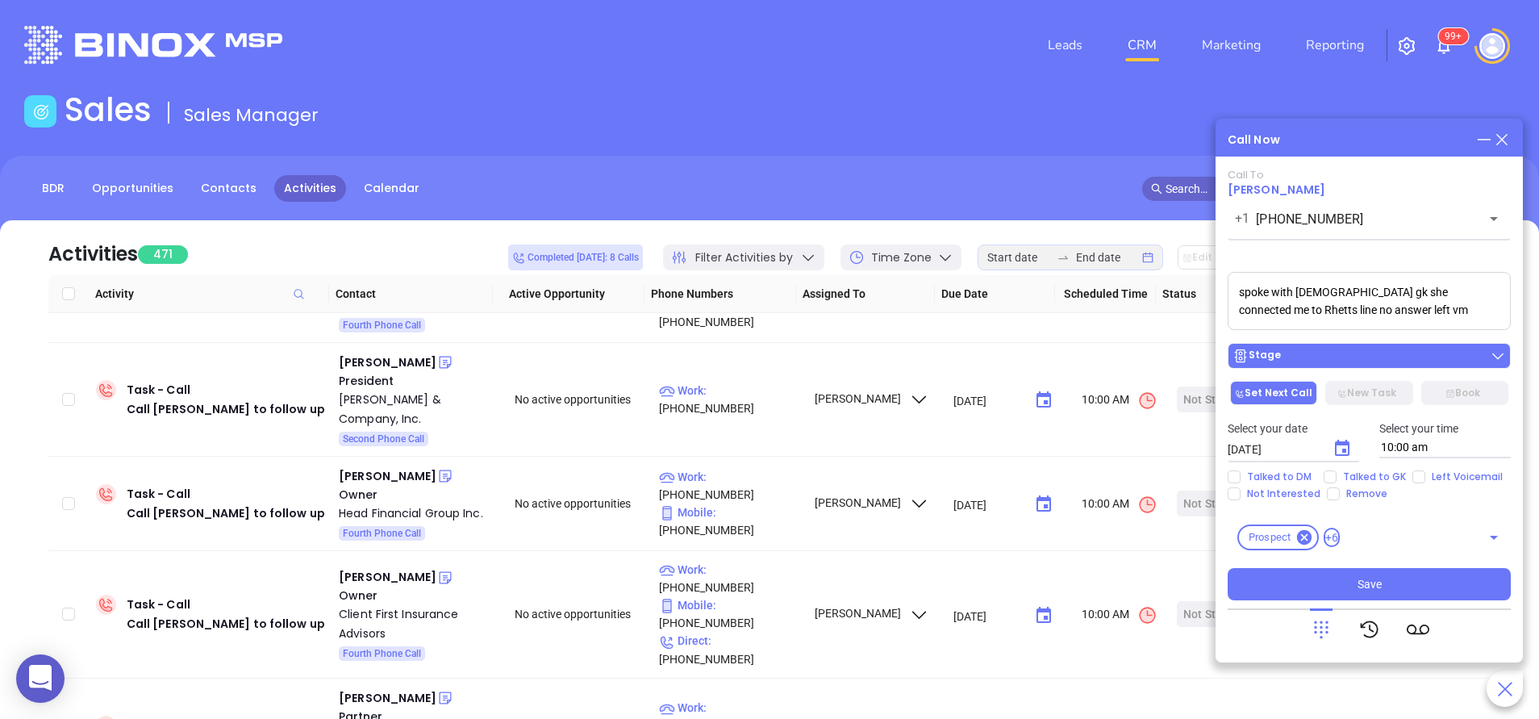
type textarea "spoke with female gk she connected me to Rhetts line no answer left vm"
click at [1323, 350] on div "Stage" at bounding box center [1368, 356] width 273 height 16
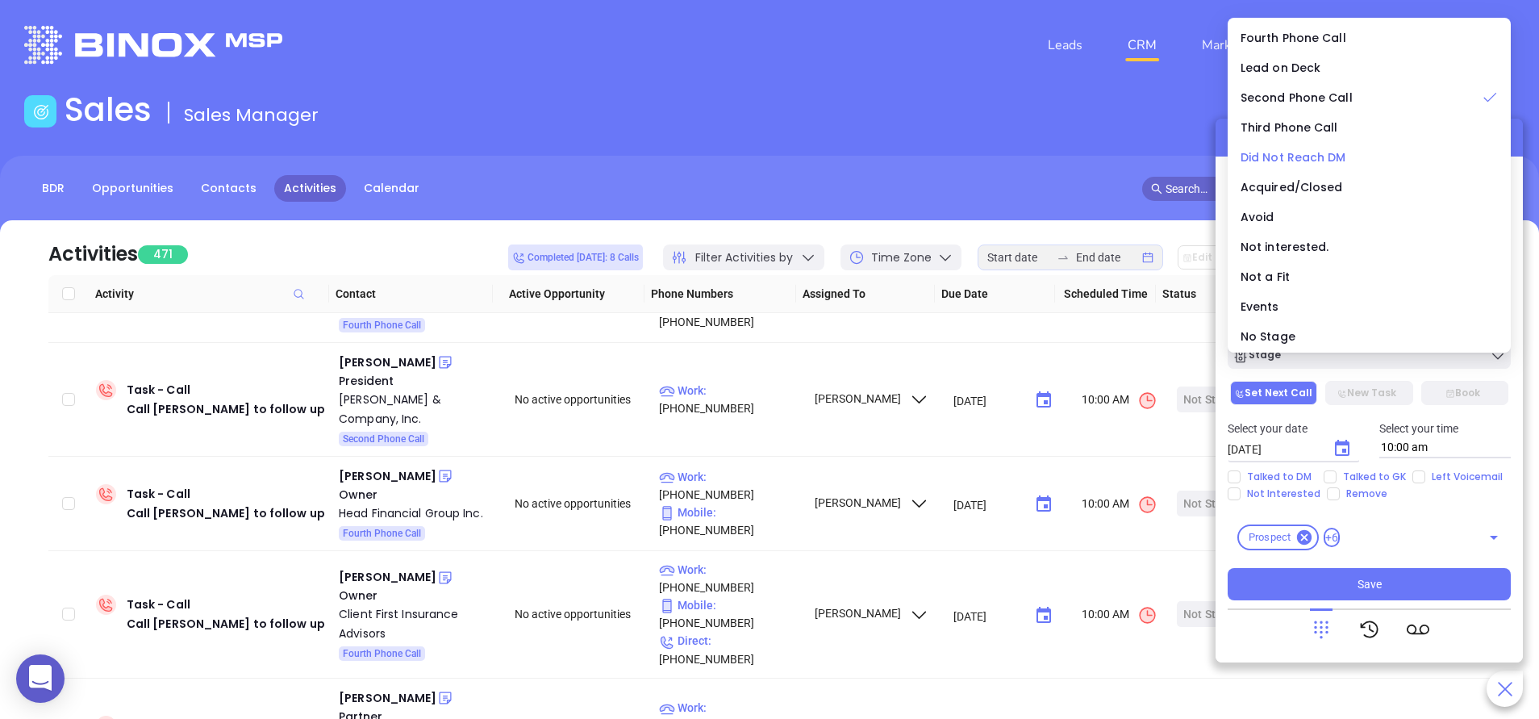
click at [1274, 155] on span "Did Not Reach DM" at bounding box center [1293, 157] width 106 height 16
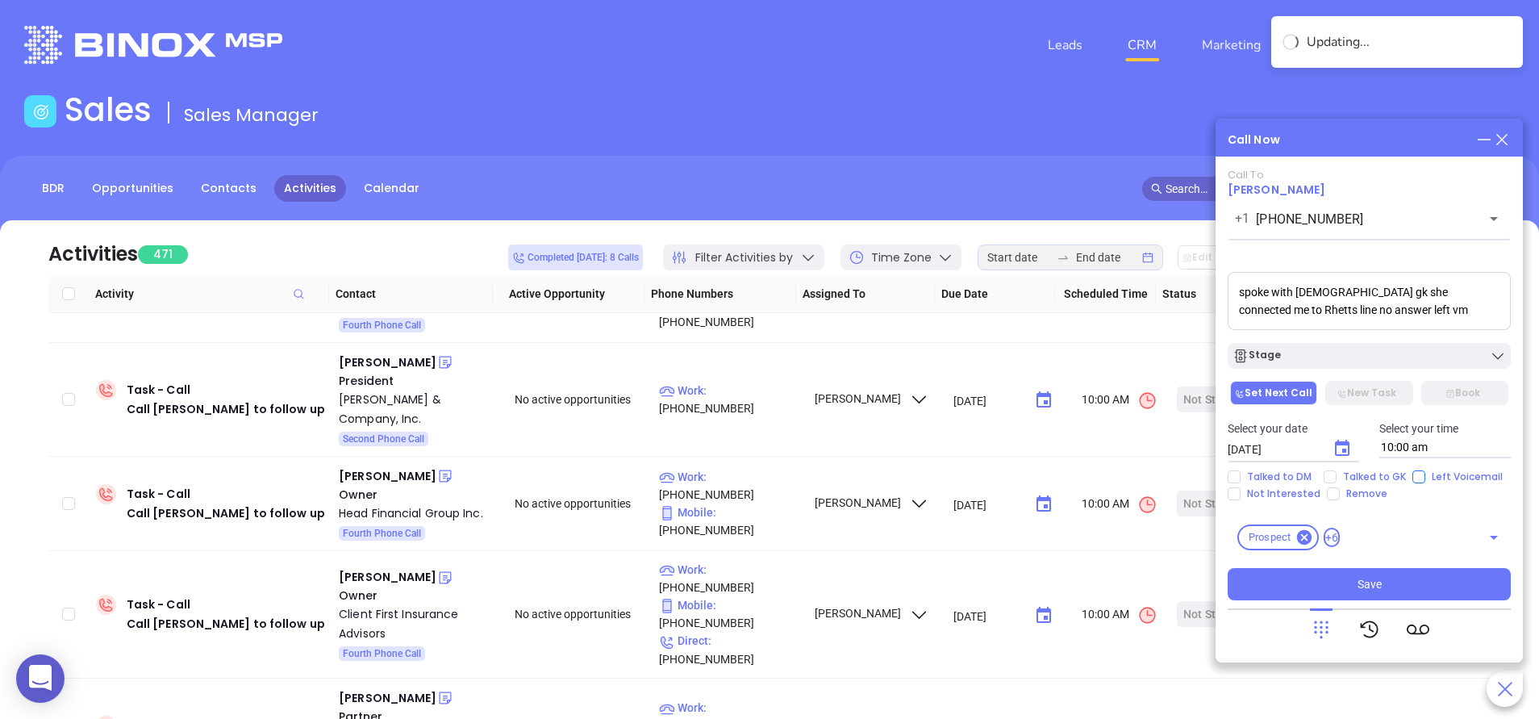
click at [1413, 474] on input "Left Voicemail" at bounding box center [1418, 476] width 13 height 13
checkbox input "true"
click at [1374, 478] on span "Talked to GK" at bounding box center [1374, 476] width 76 height 13
click at [1336, 478] on input "Talked to GK" at bounding box center [1329, 476] width 13 height 13
checkbox input "true"
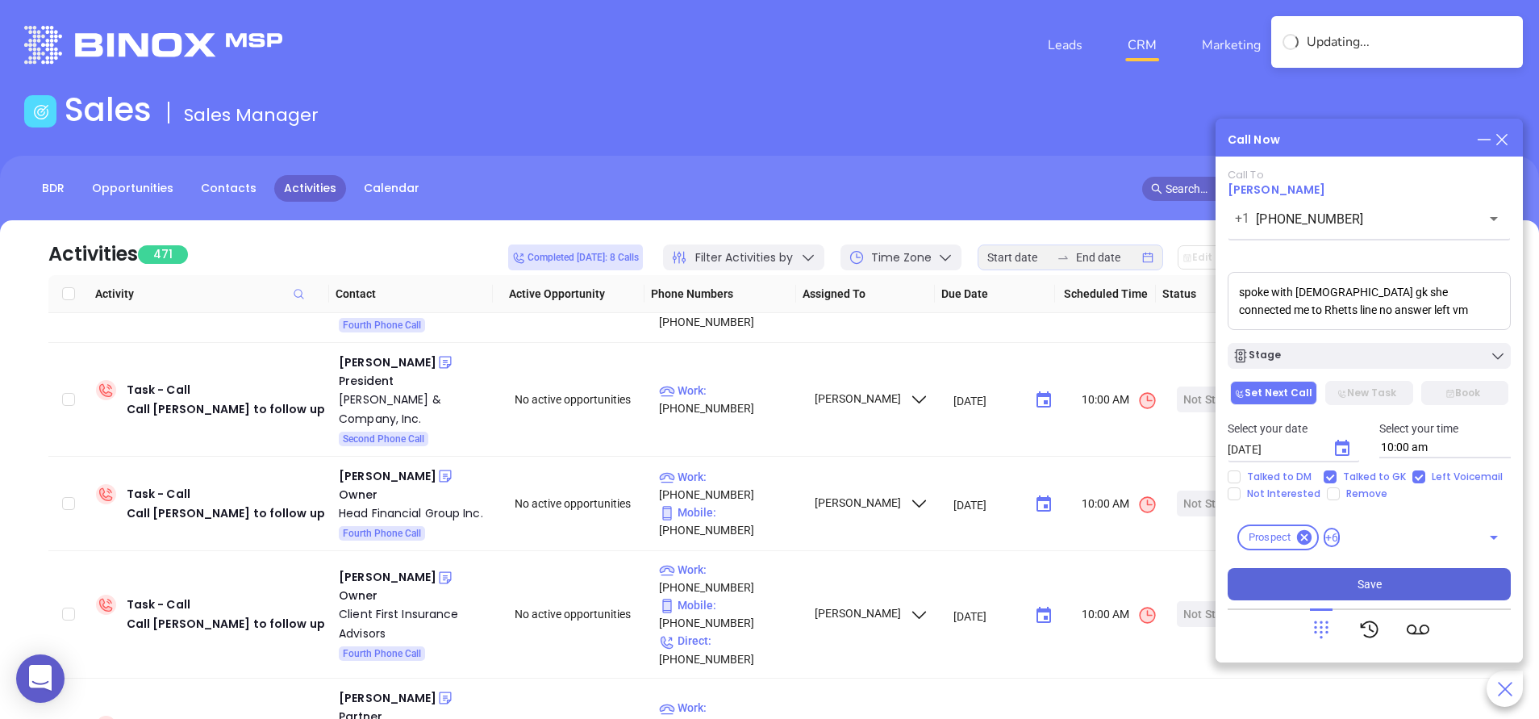
click at [1405, 577] on button "Save" at bounding box center [1368, 584] width 283 height 32
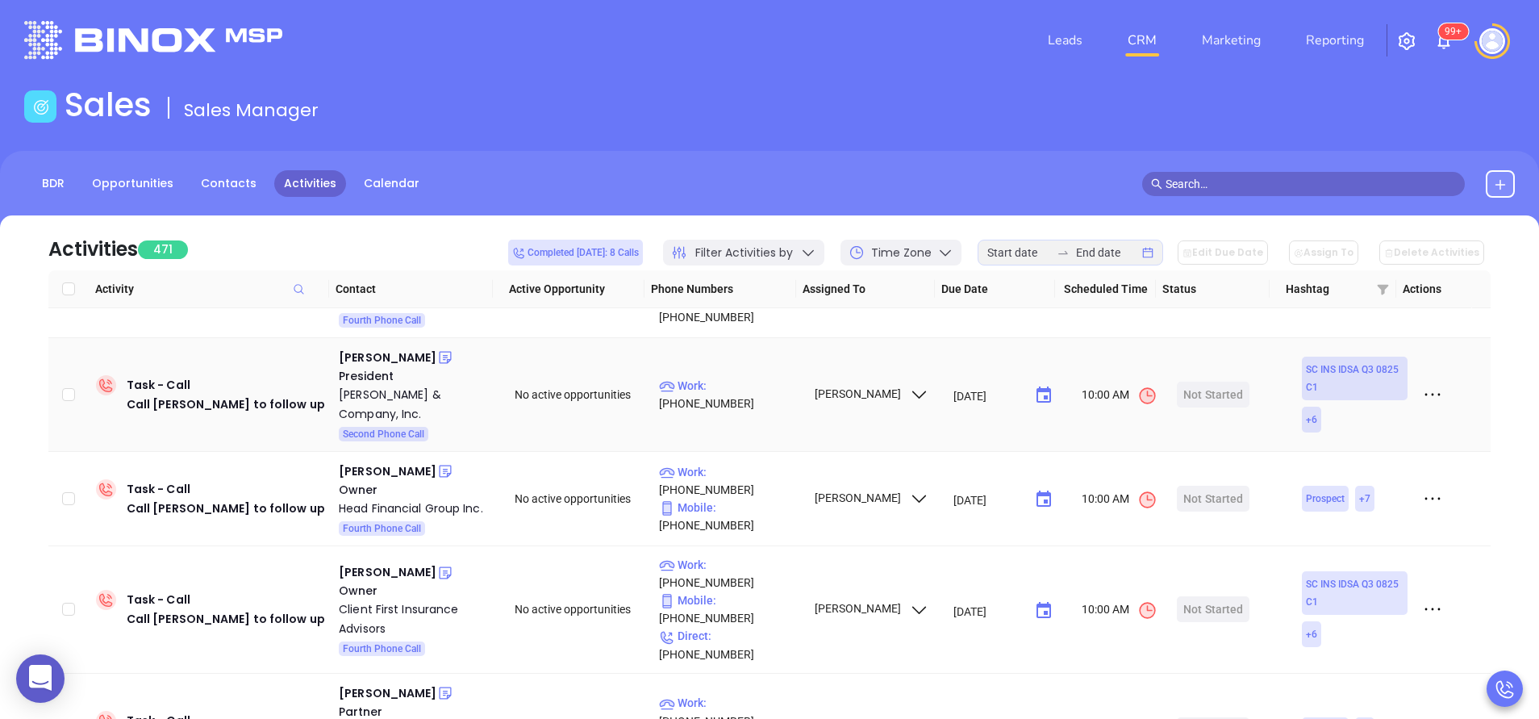
scroll to position [0, 0]
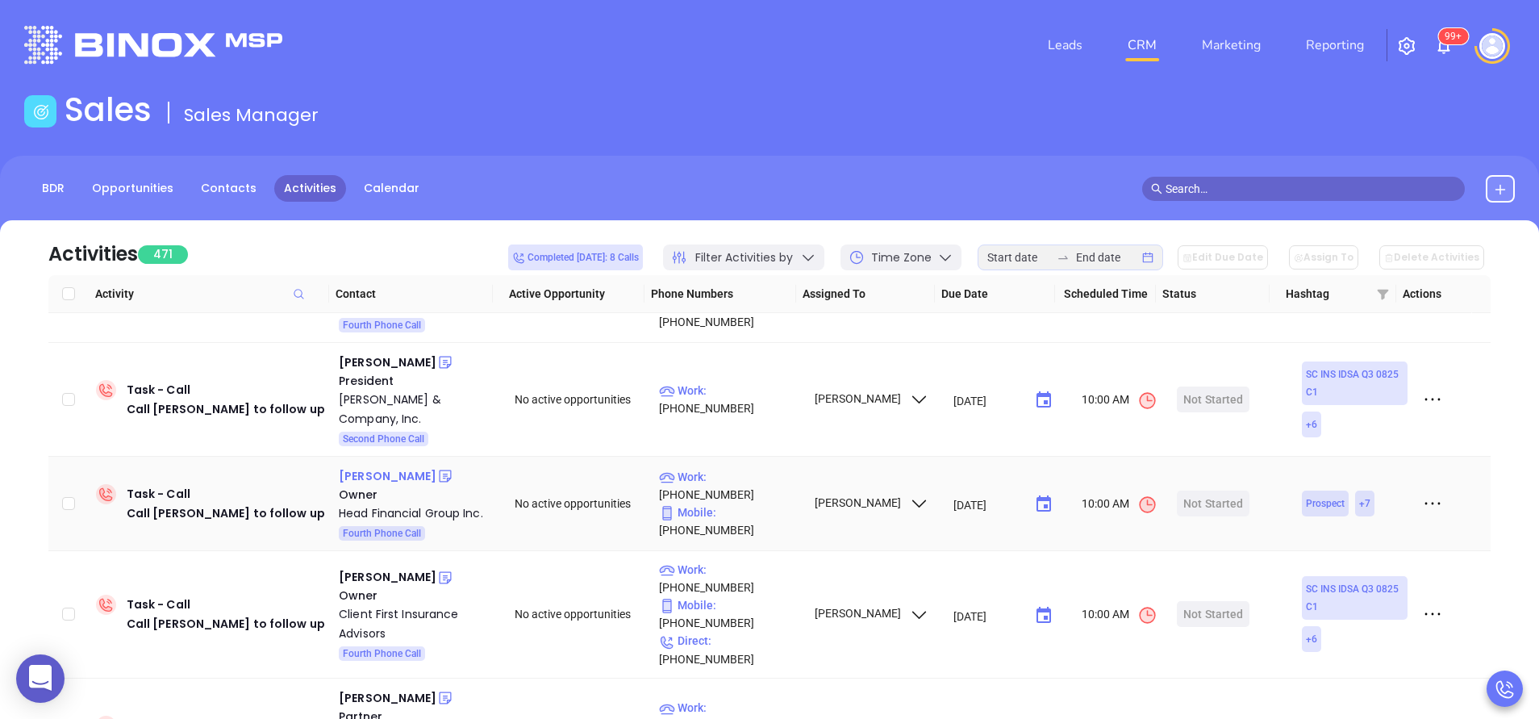
click at [369, 466] on div "Ken Head" at bounding box center [388, 475] width 98 height 19
click at [394, 503] on div "Head Financial Group Inc." at bounding box center [415, 512] width 153 height 19
click at [437, 468] on icon at bounding box center [445, 476] width 16 height 16
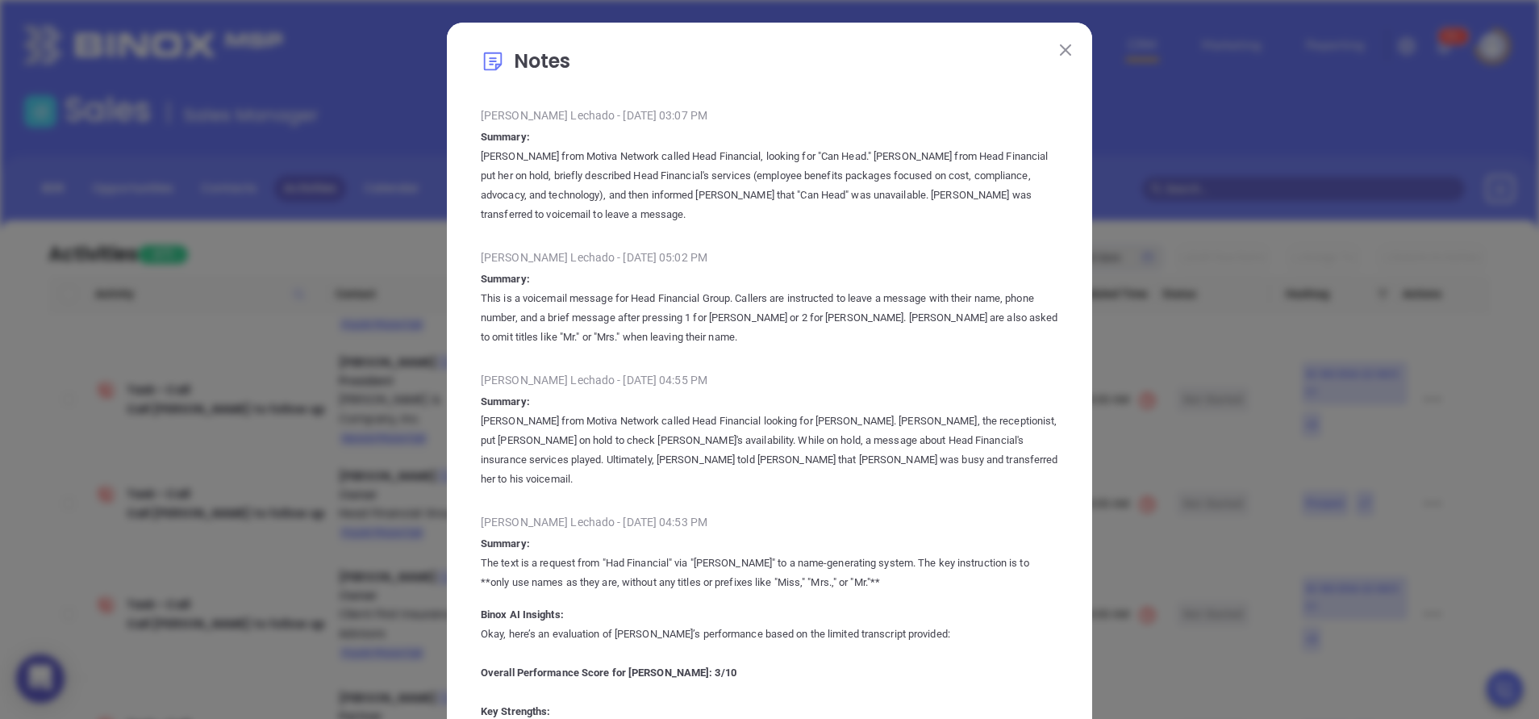
click at [1060, 47] on img at bounding box center [1065, 49] width 11 height 11
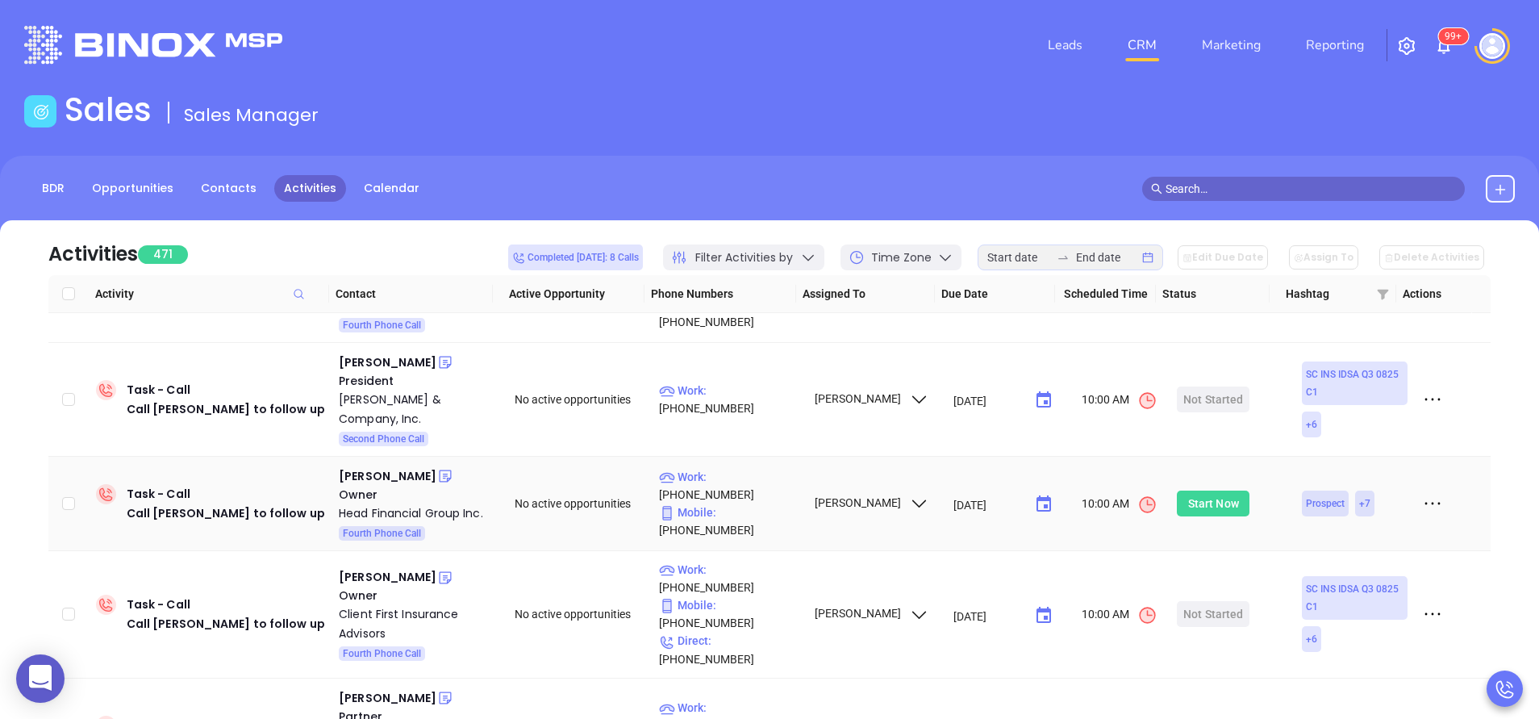
click at [1190, 490] on div "Start Now" at bounding box center [1213, 503] width 51 height 26
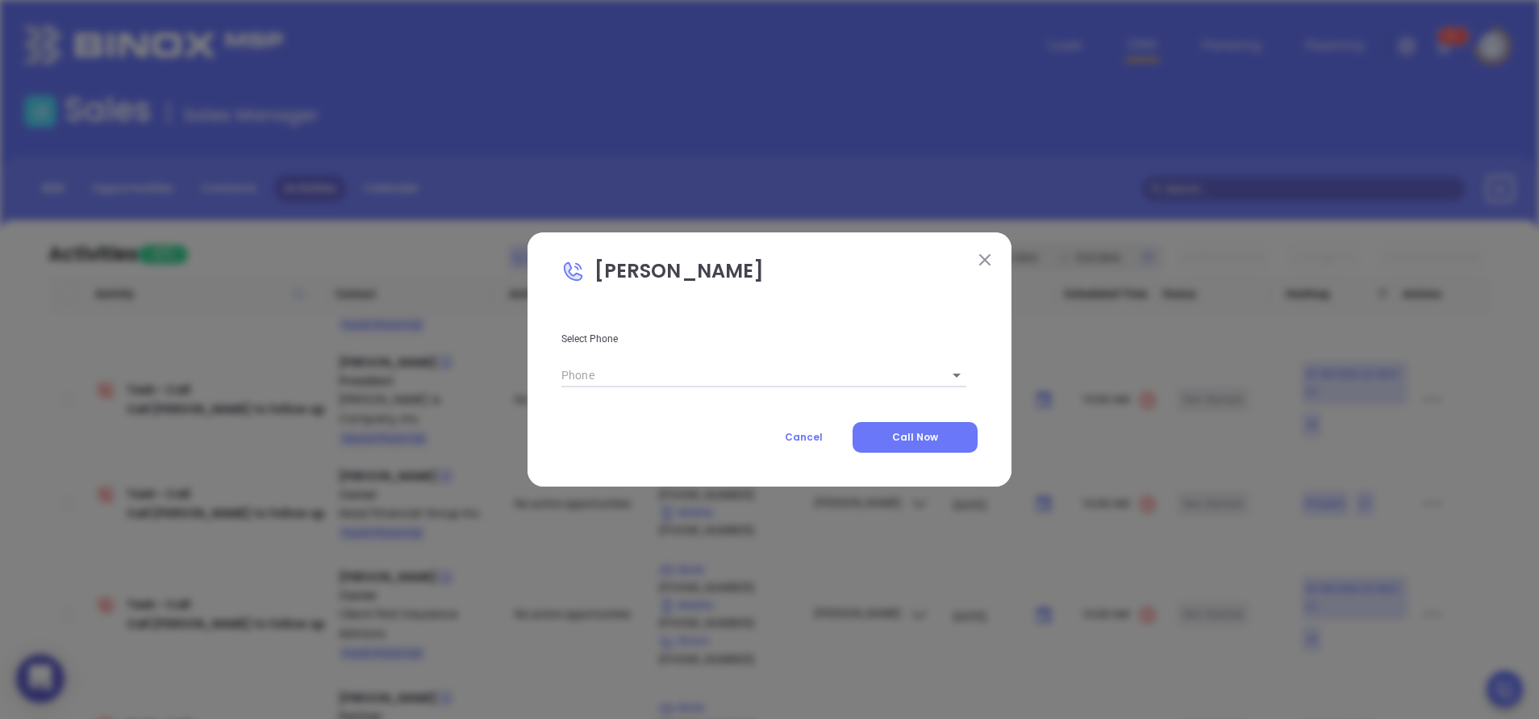
type input "(864) 232-7355"
type input "1"
click at [897, 432] on span "Call Now" at bounding box center [915, 437] width 46 height 14
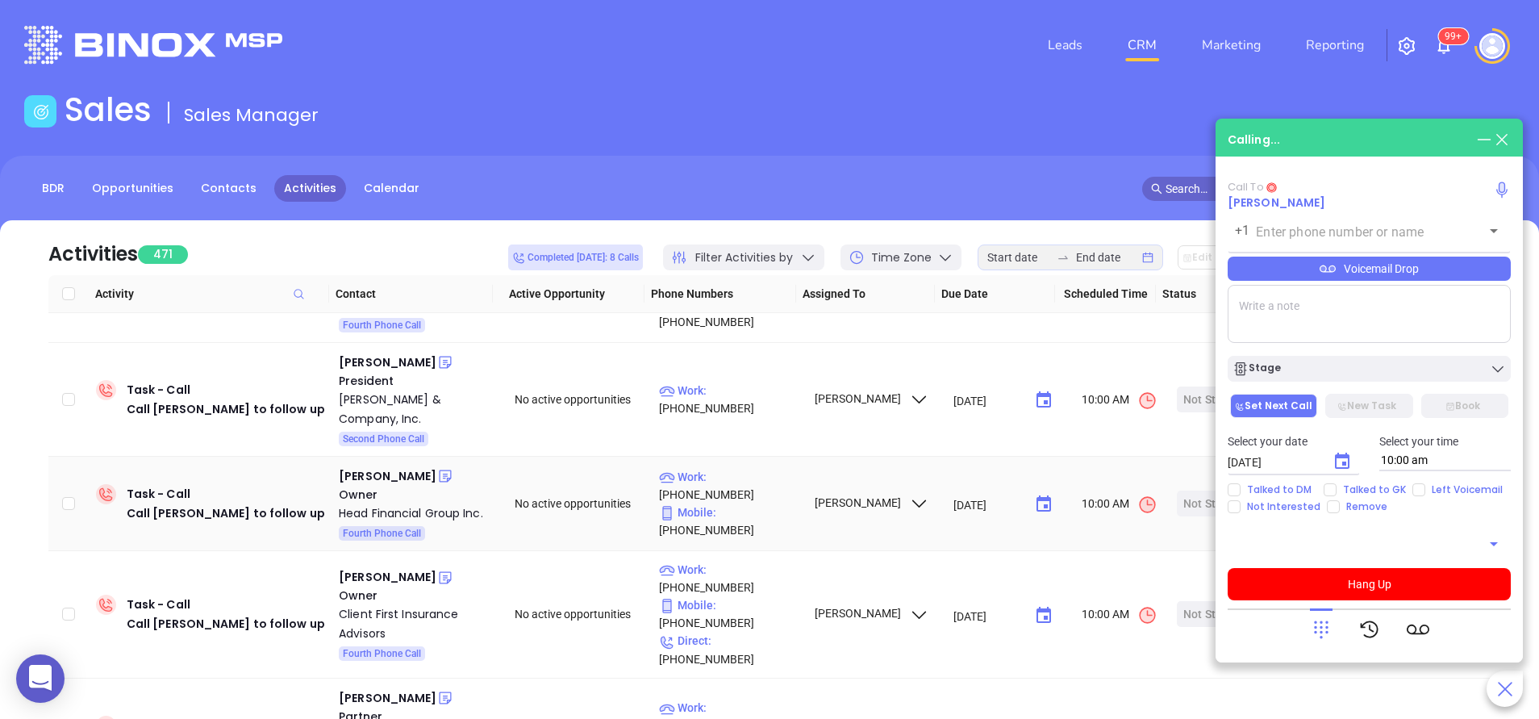
type input "(864) 232-7355"
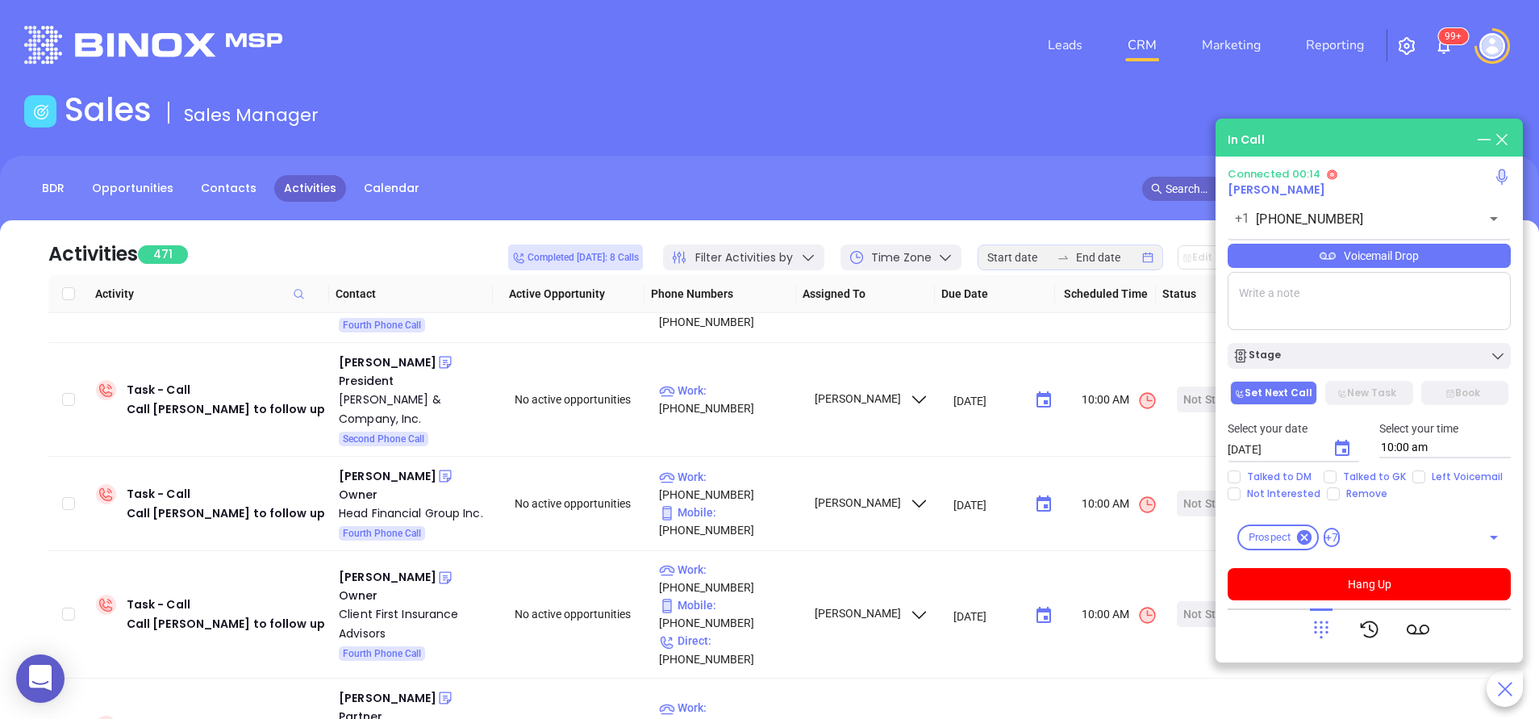
click at [1319, 299] on textarea at bounding box center [1368, 301] width 283 height 58
click at [1383, 577] on button "Hang Up" at bounding box center [1368, 584] width 283 height 32
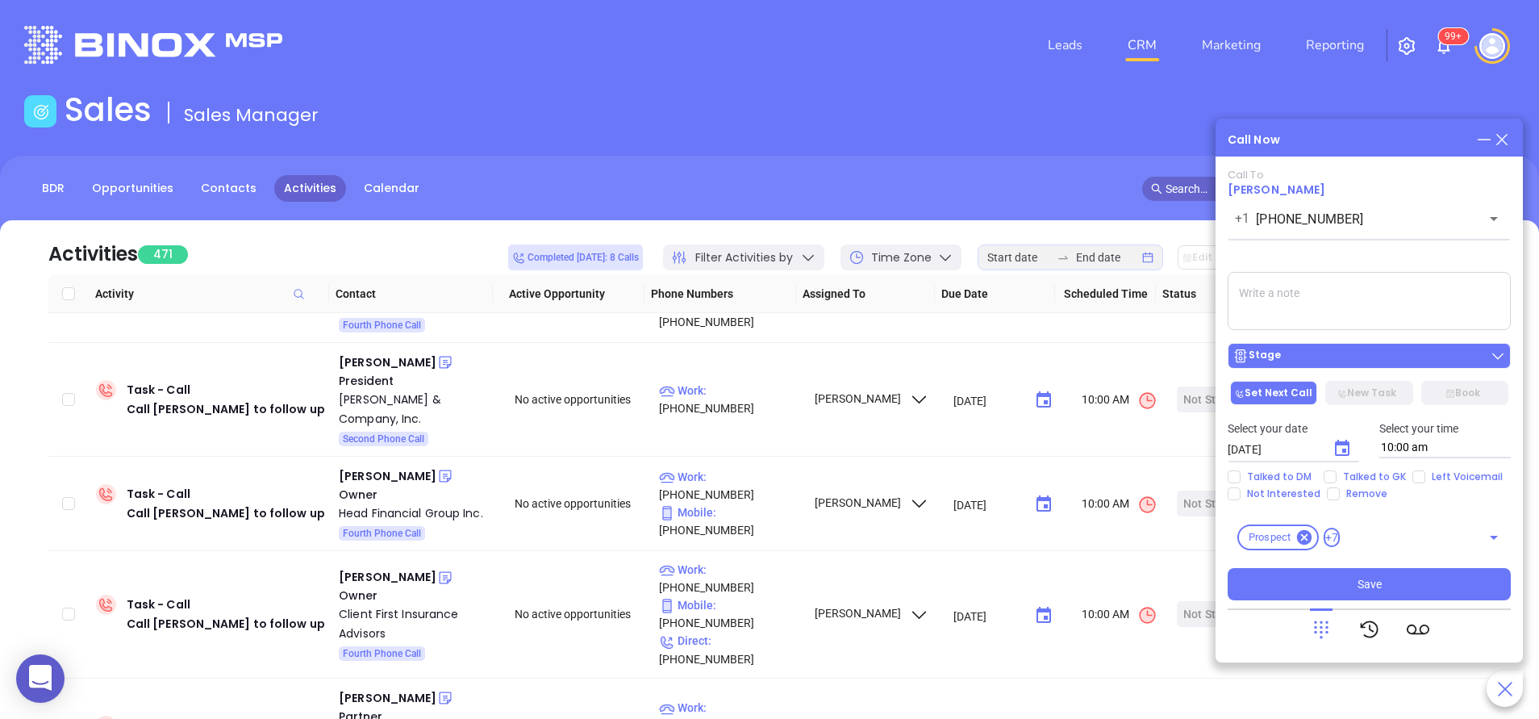
click at [1327, 362] on main "Sales Sales Manager BDR Opportunities Contacts Activities Calendar Call Now Cal…" at bounding box center [769, 491] width 1539 height 802
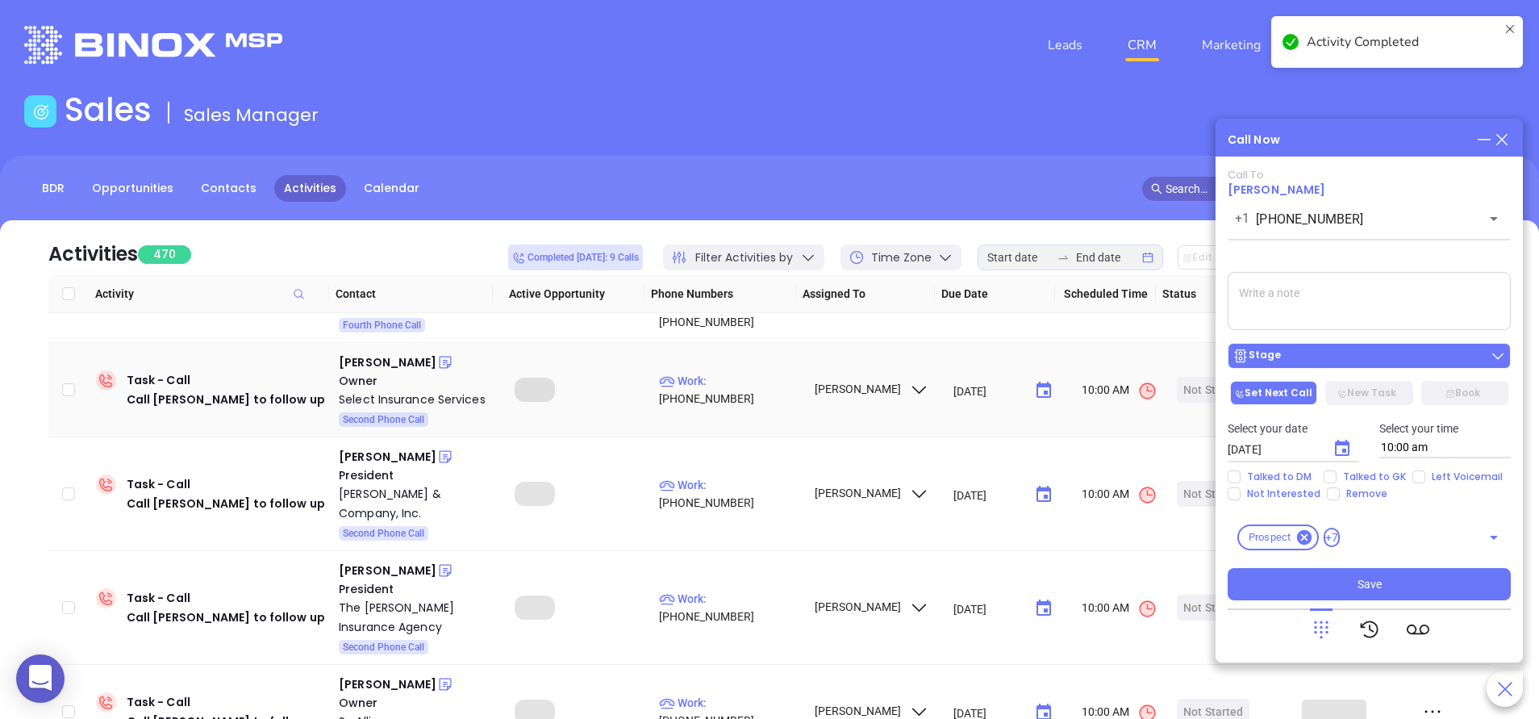
click at [1310, 350] on div "Stage" at bounding box center [1368, 356] width 273 height 16
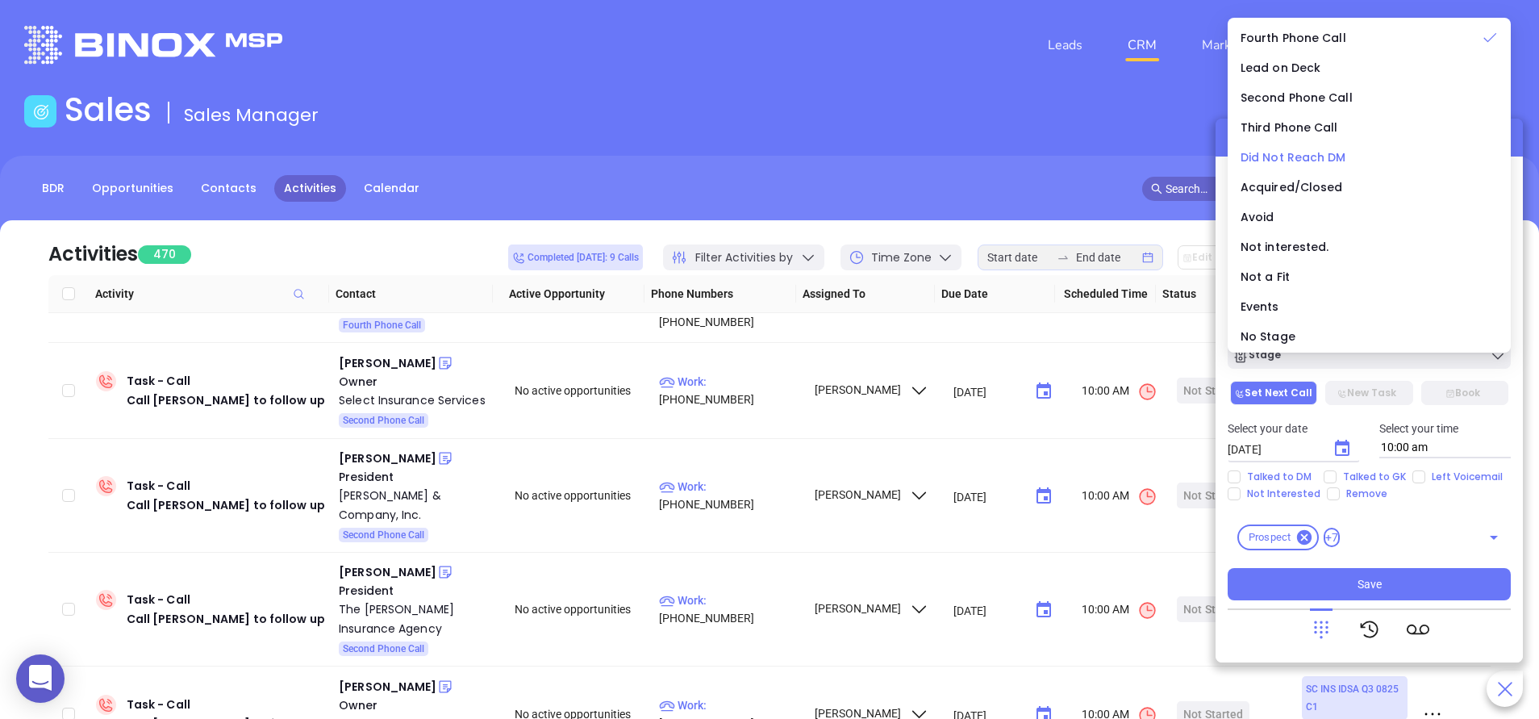
click at [1286, 153] on span "Did Not Reach DM" at bounding box center [1293, 157] width 106 height 16
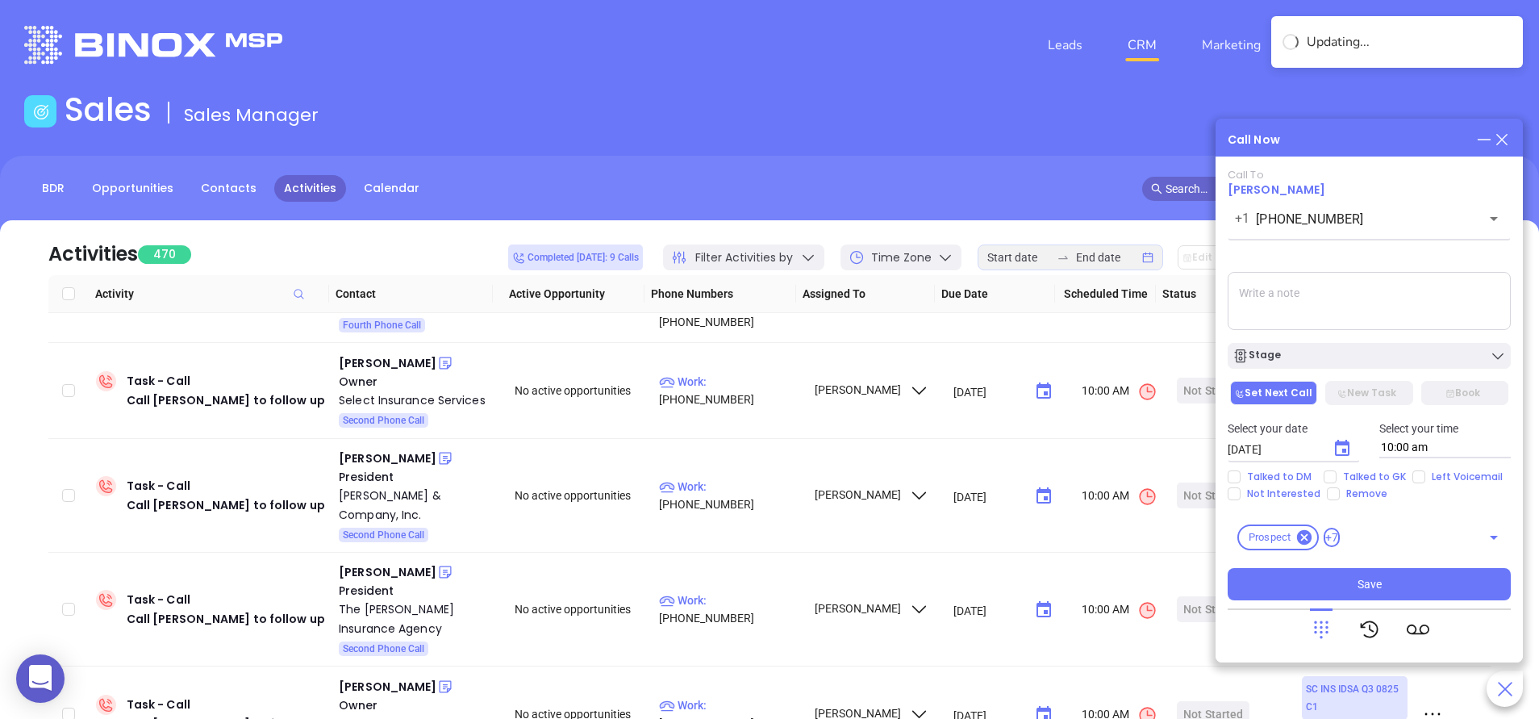
click at [1419, 458] on div "Select your date 09/09/2025 ​ Select your time 10:00 am" at bounding box center [1369, 438] width 302 height 63
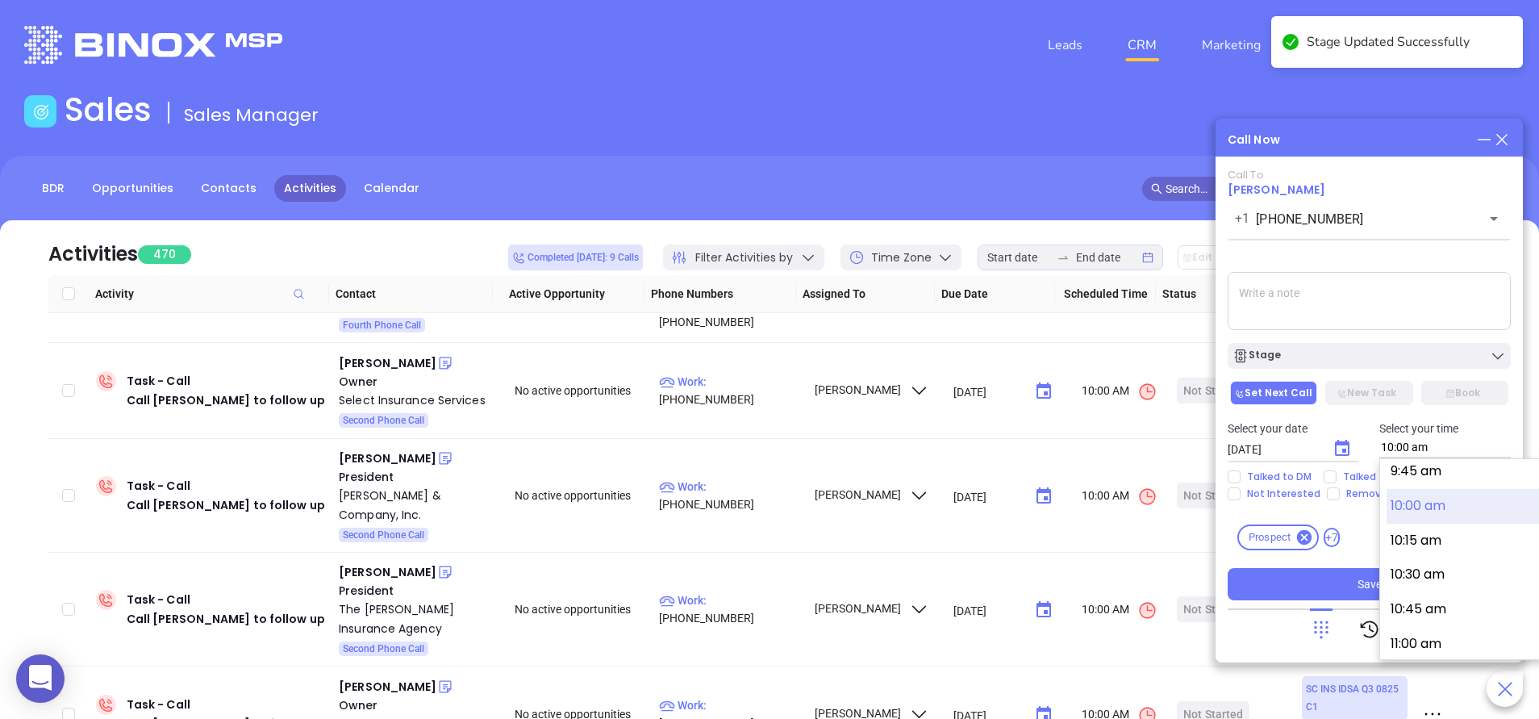
click at [1433, 451] on input "10:00 am" at bounding box center [1445, 447] width 132 height 21
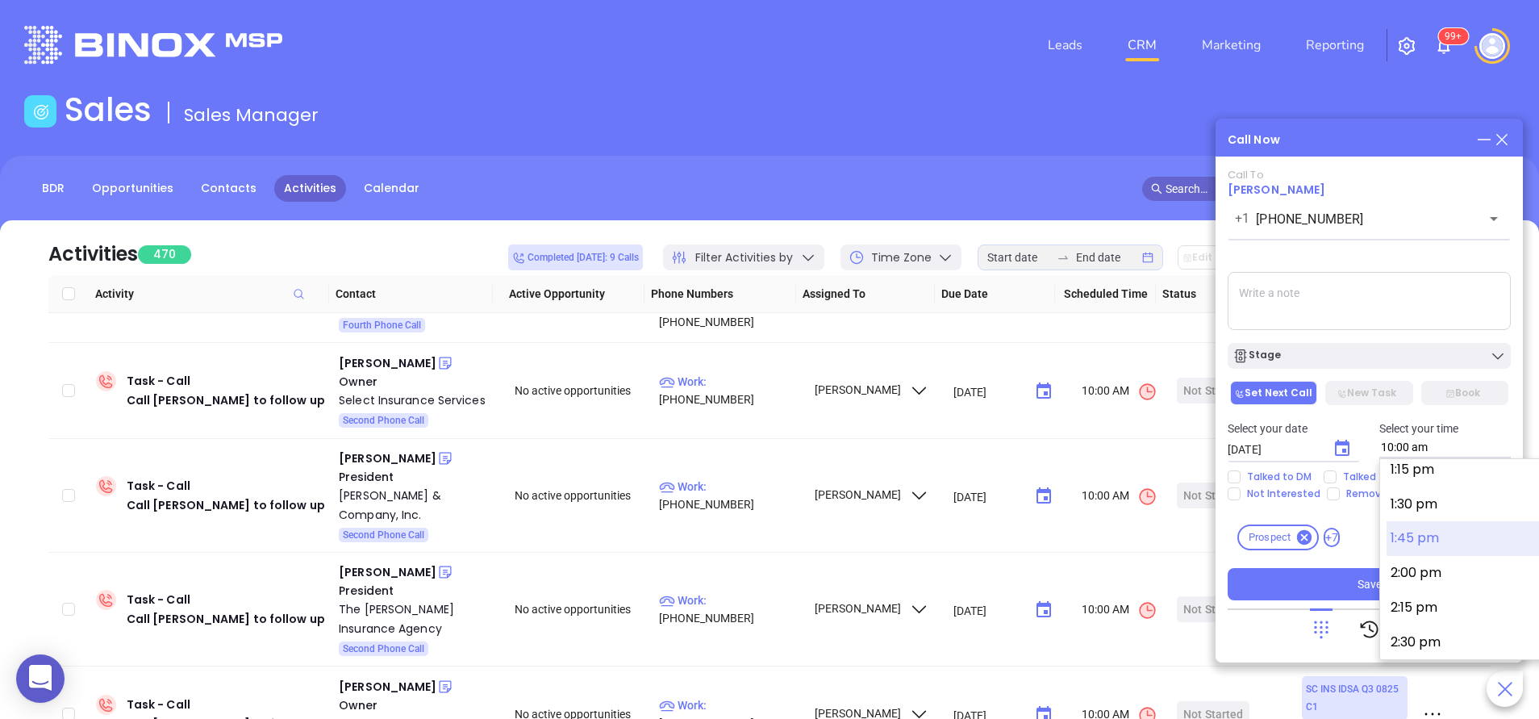
scroll to position [1873, 0]
click at [1431, 641] on button "2:45 pm" at bounding box center [1511, 642] width 250 height 35
type input "2:45 pm"
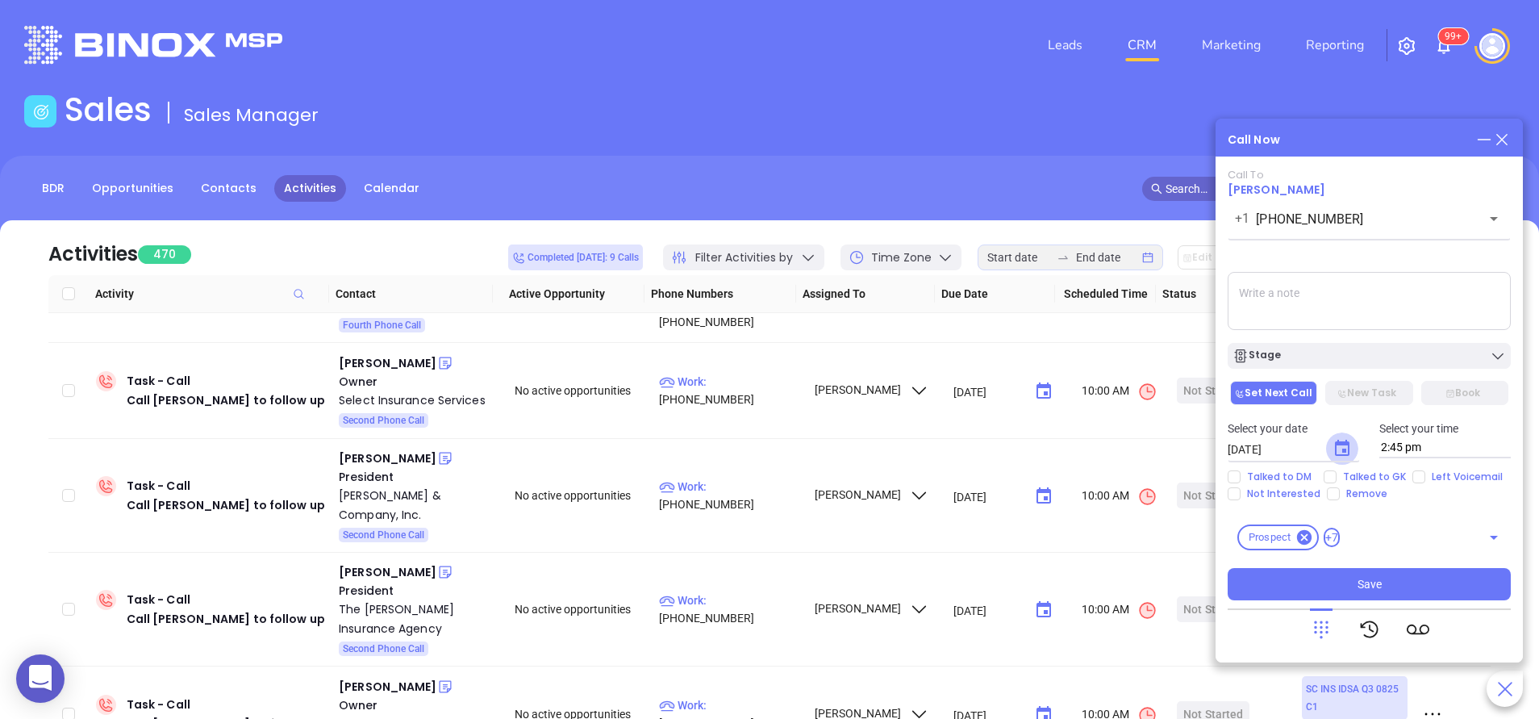
click at [1341, 447] on icon "Choose date, selected date is Sep 9, 2025" at bounding box center [1341, 448] width 19 height 19
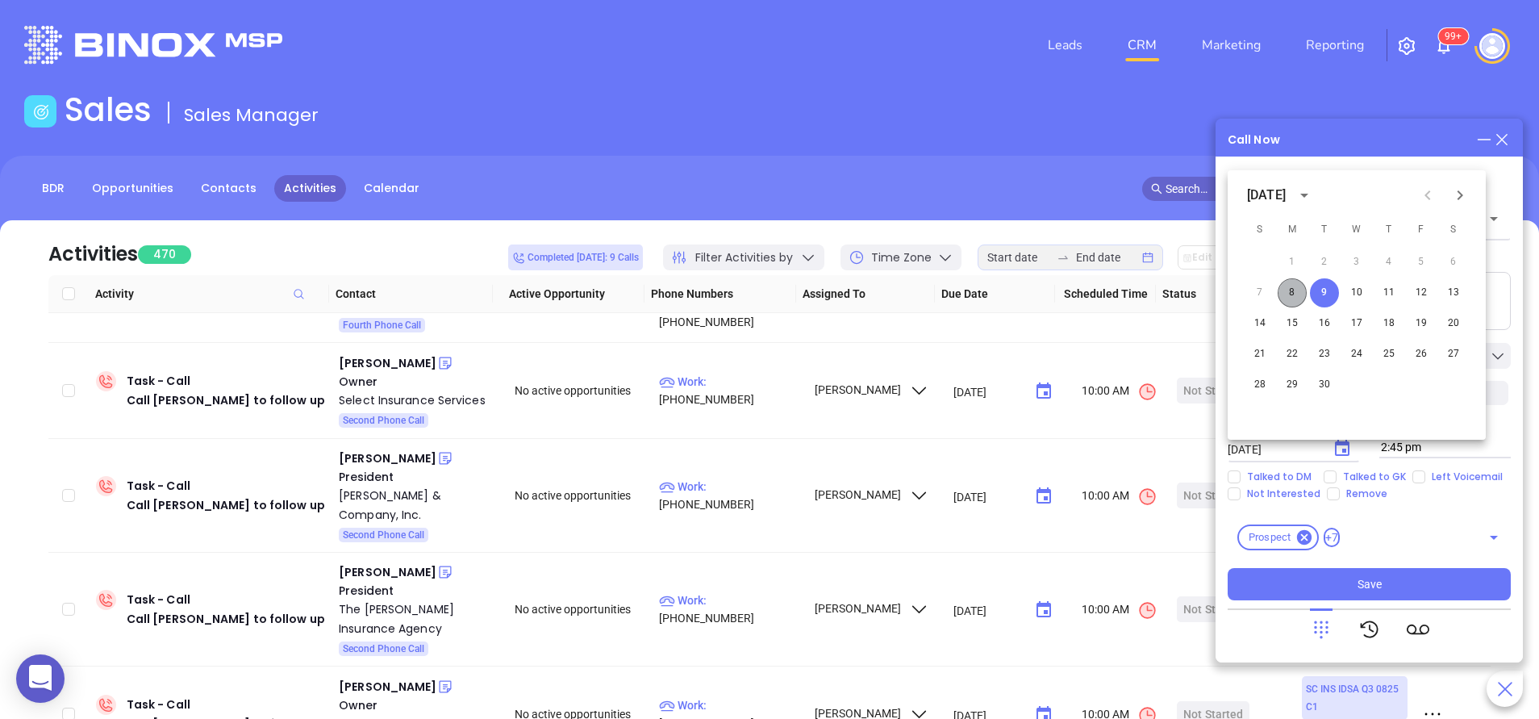
click at [1289, 290] on button "8" at bounding box center [1291, 292] width 29 height 29
type input "09/08/2025"
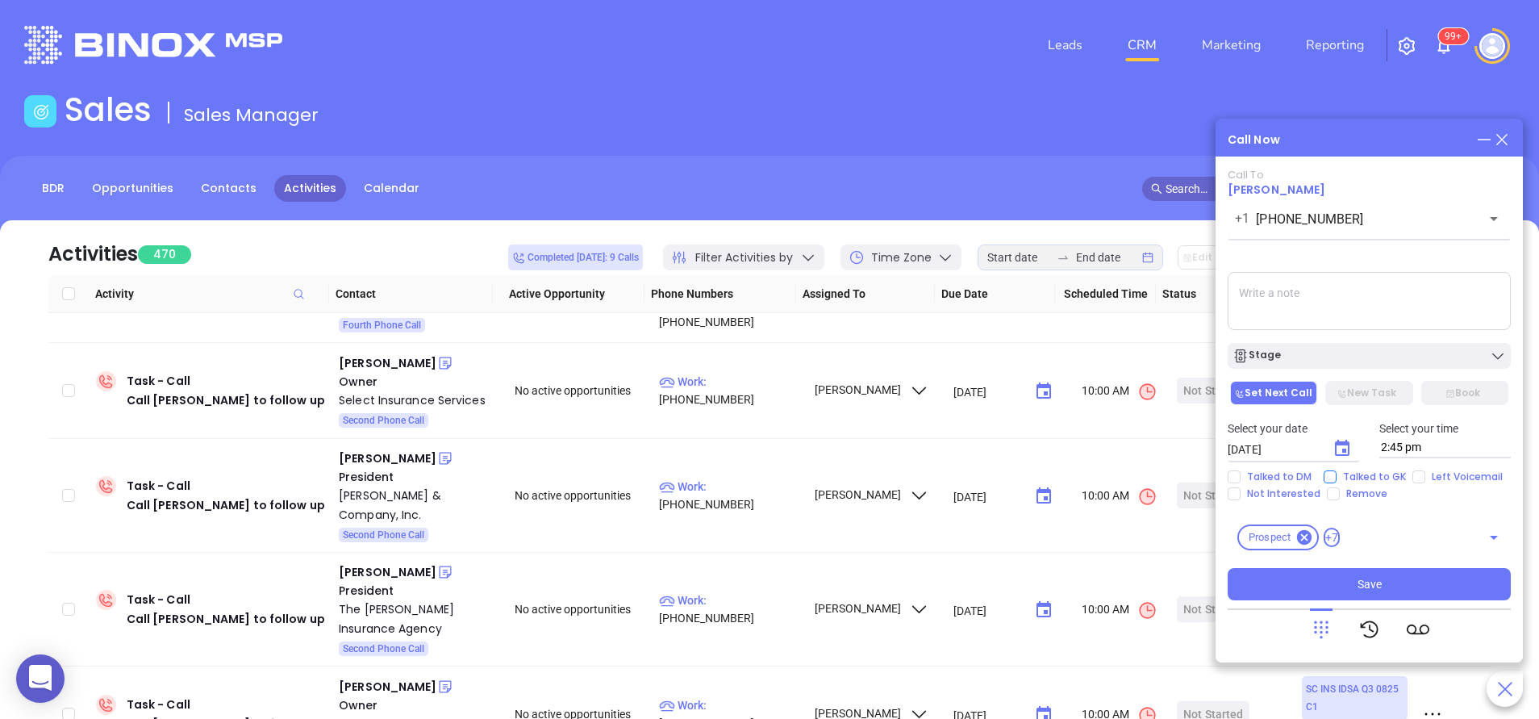
click at [1348, 476] on span "Talked to GK" at bounding box center [1374, 476] width 76 height 13
click at [1336, 476] on input "Talked to GK" at bounding box center [1329, 476] width 13 height 13
checkbox input "true"
click at [1357, 585] on span "Save" at bounding box center [1369, 584] width 24 height 18
click at [1419, 476] on input "Left Voicemail" at bounding box center [1418, 476] width 13 height 13
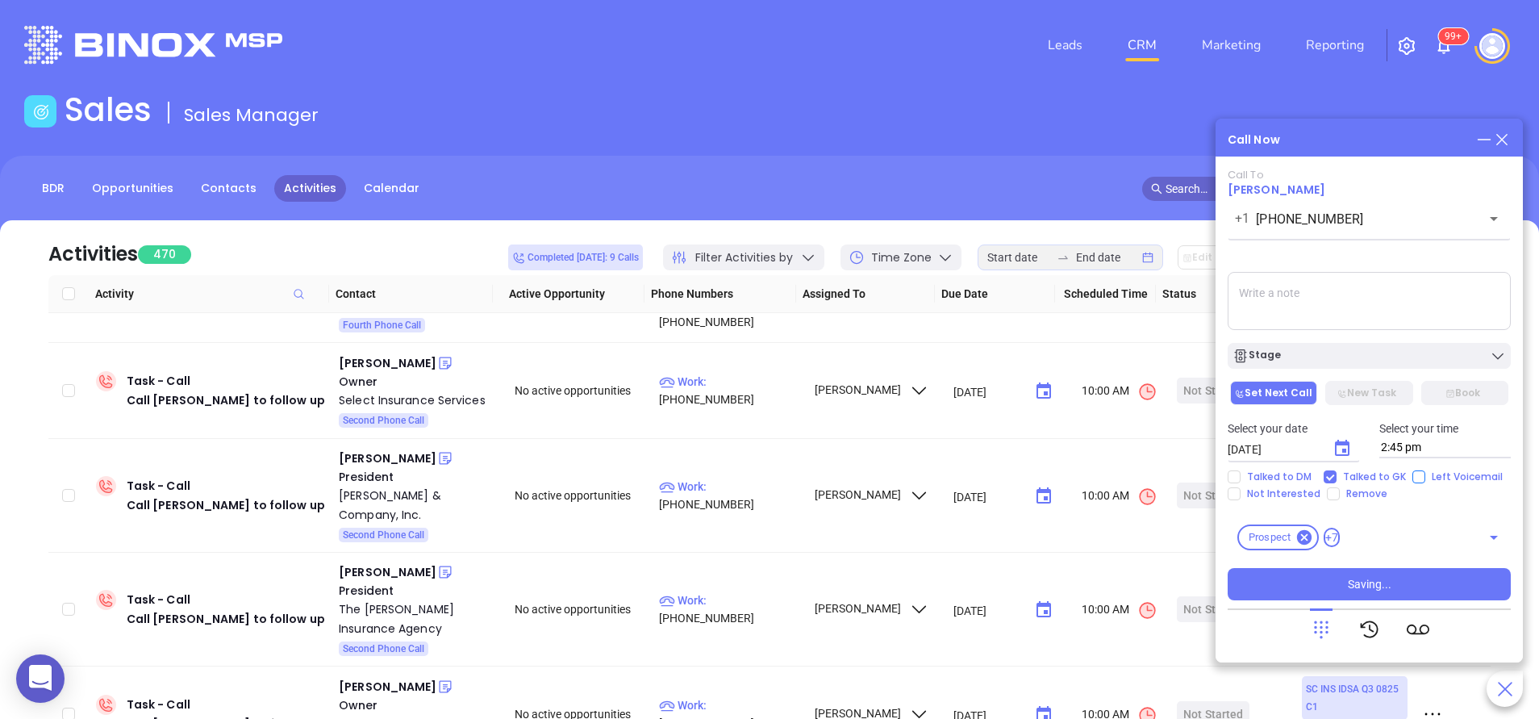
checkbox input "true"
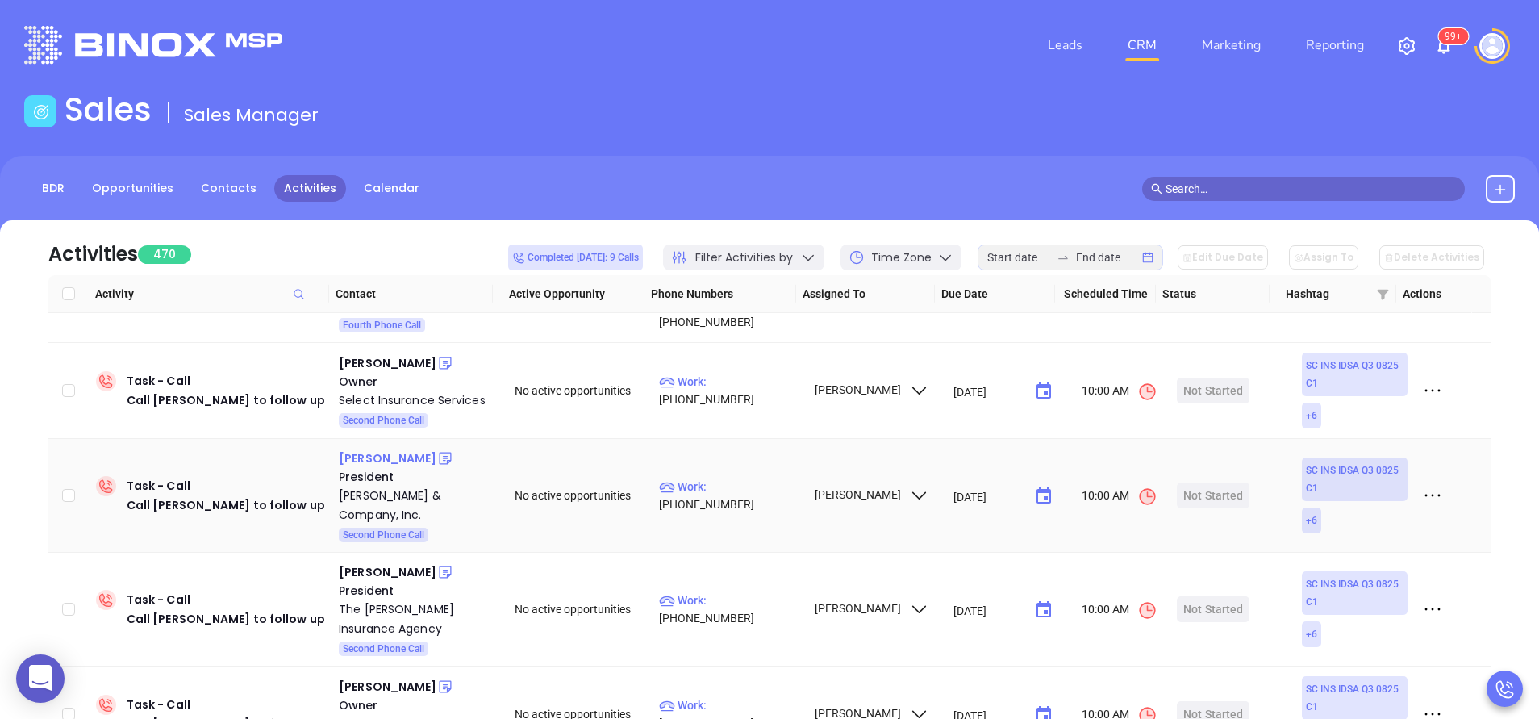
click at [374, 448] on div "John Sadler" at bounding box center [388, 457] width 98 height 19
click at [380, 485] on div "Sadler & Company, Inc." at bounding box center [415, 504] width 153 height 39
click at [437, 450] on icon at bounding box center [445, 458] width 16 height 16
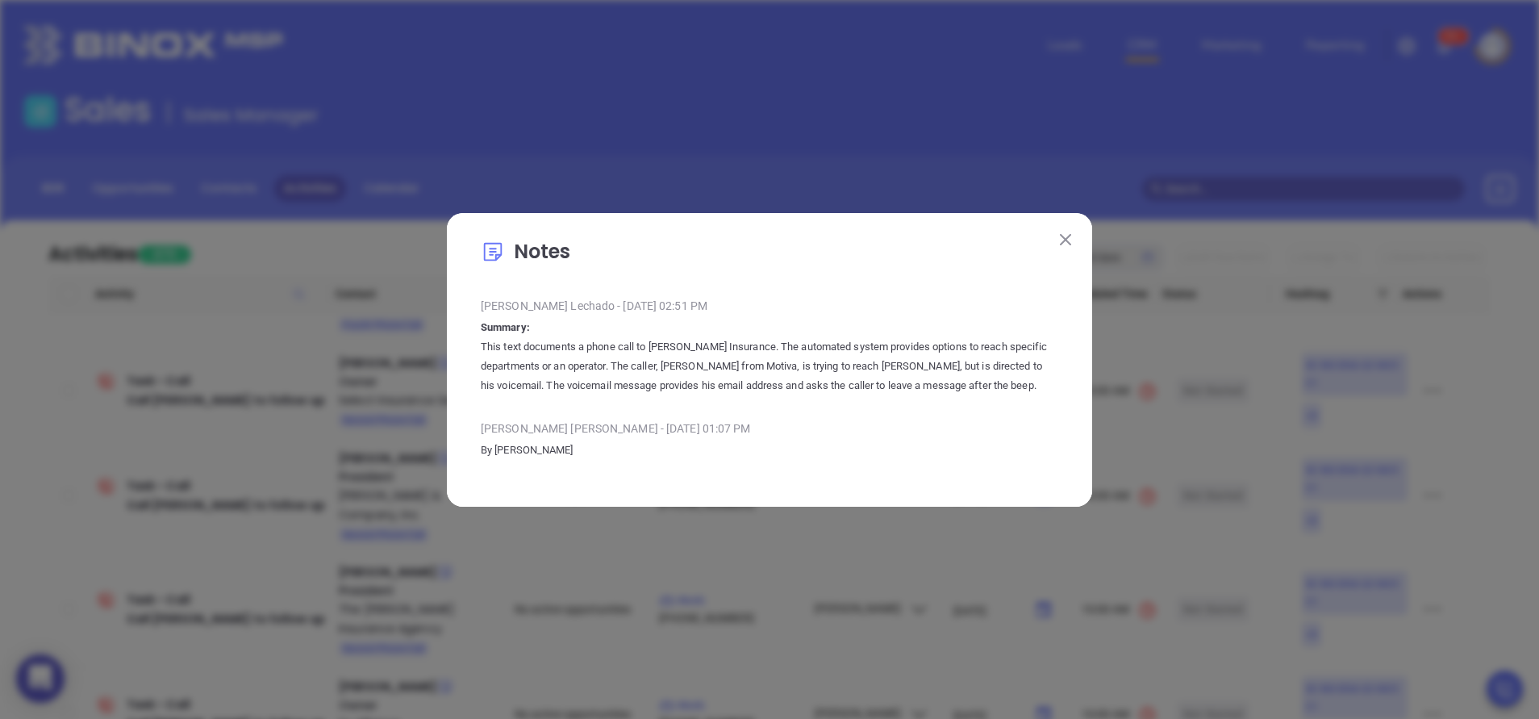
click at [1069, 235] on img at bounding box center [1065, 239] width 11 height 11
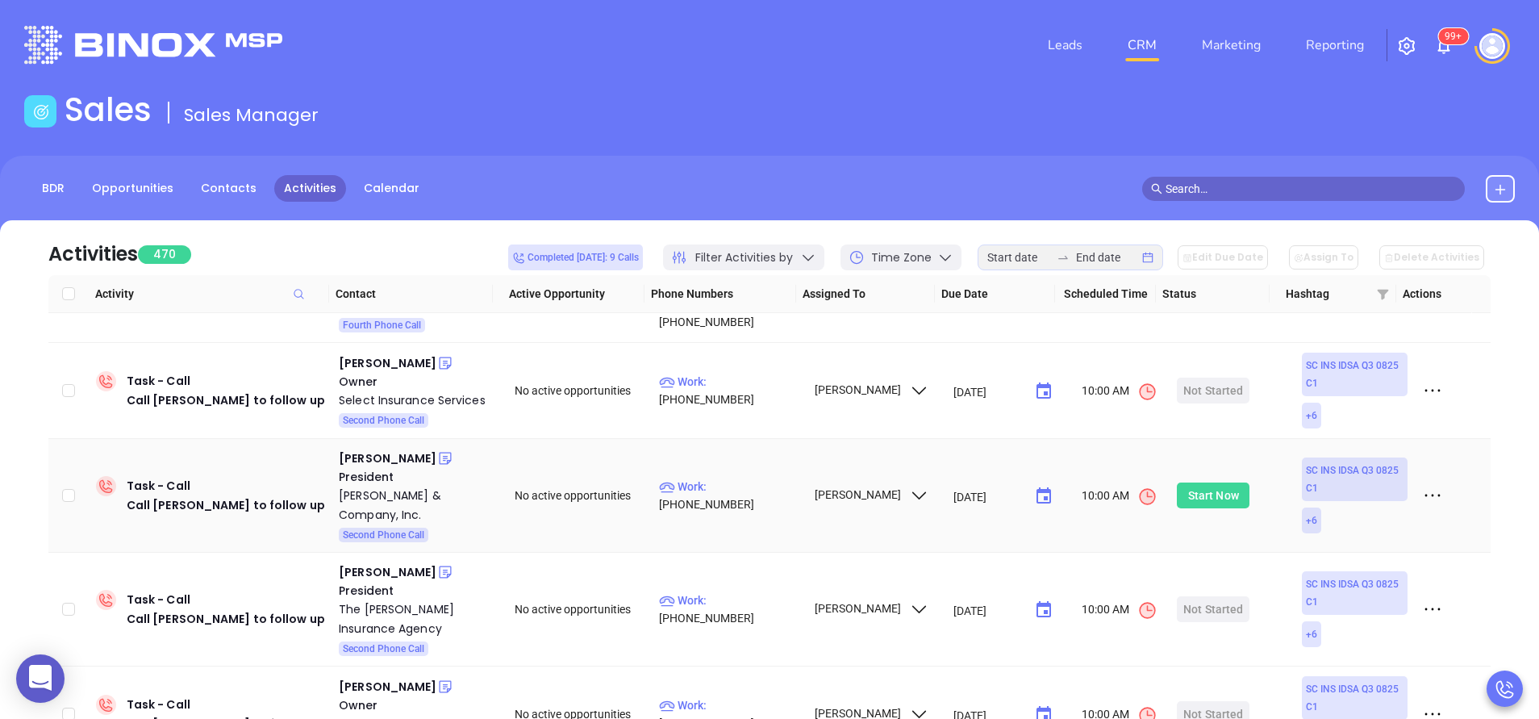
click at [1188, 482] on div "Start Now" at bounding box center [1213, 495] width 51 height 26
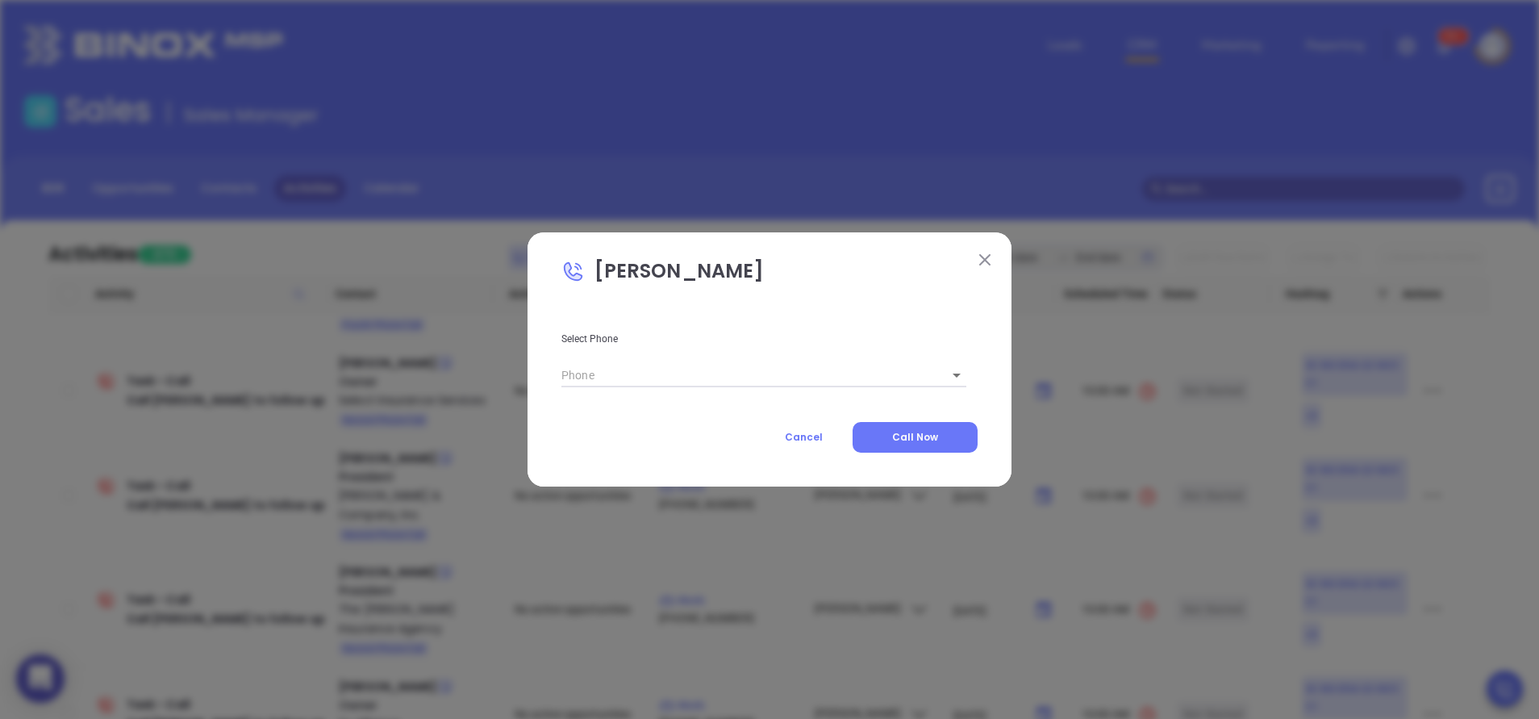
type input "(800) 622-7370"
type input "1"
click at [953, 444] on button "Call Now" at bounding box center [914, 437] width 125 height 31
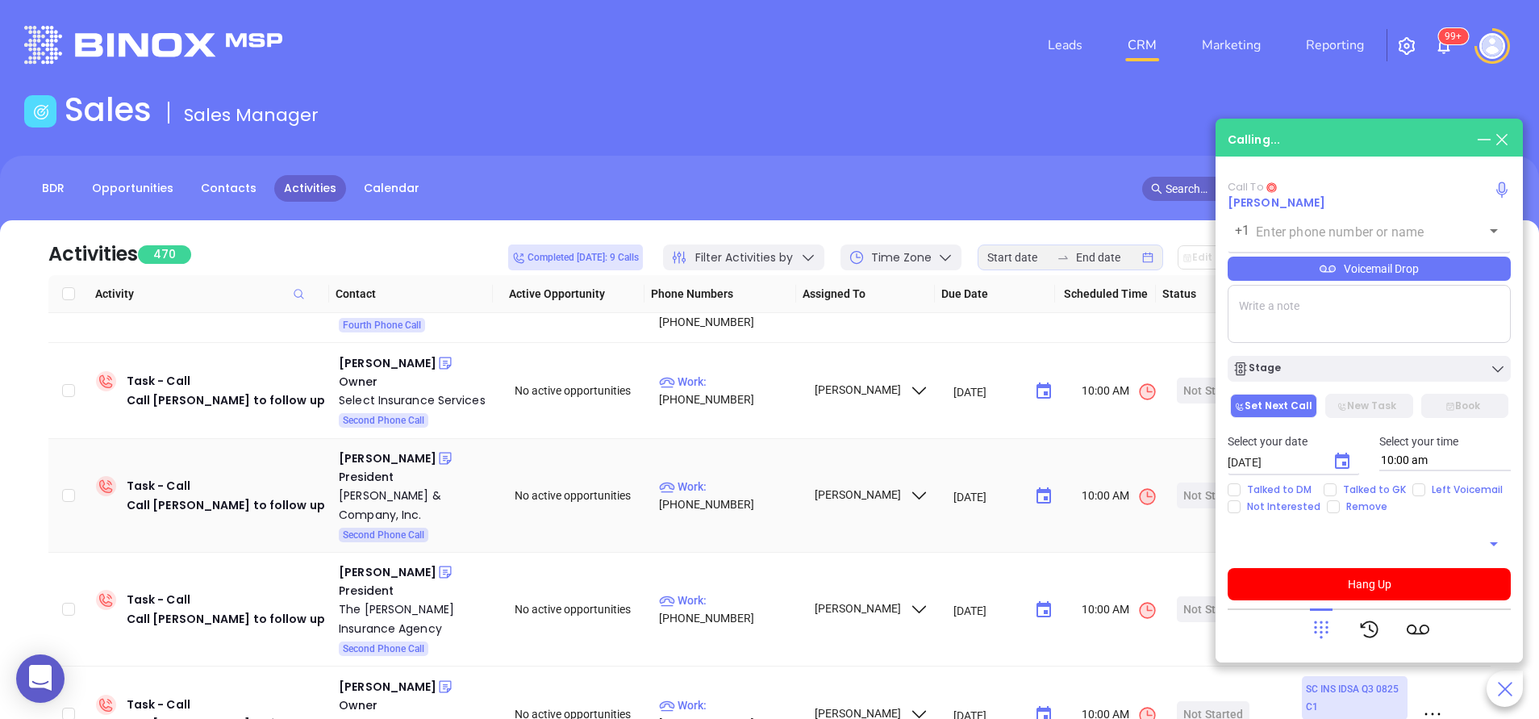
type input "(800) 622-7370"
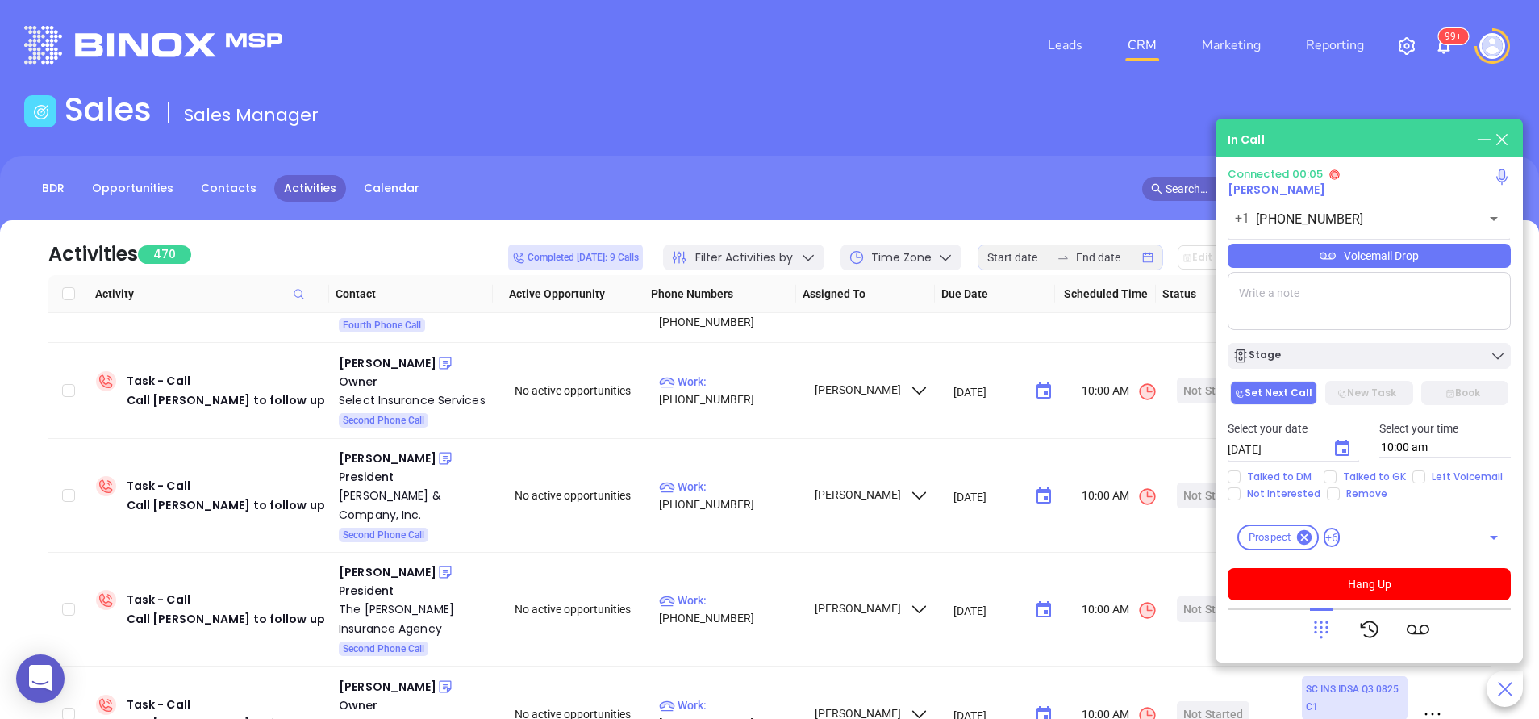
click at [1258, 317] on textarea at bounding box center [1368, 301] width 283 height 58
type textarea "specialty program group"
click at [1357, 588] on button "Hang Up" at bounding box center [1368, 584] width 283 height 32
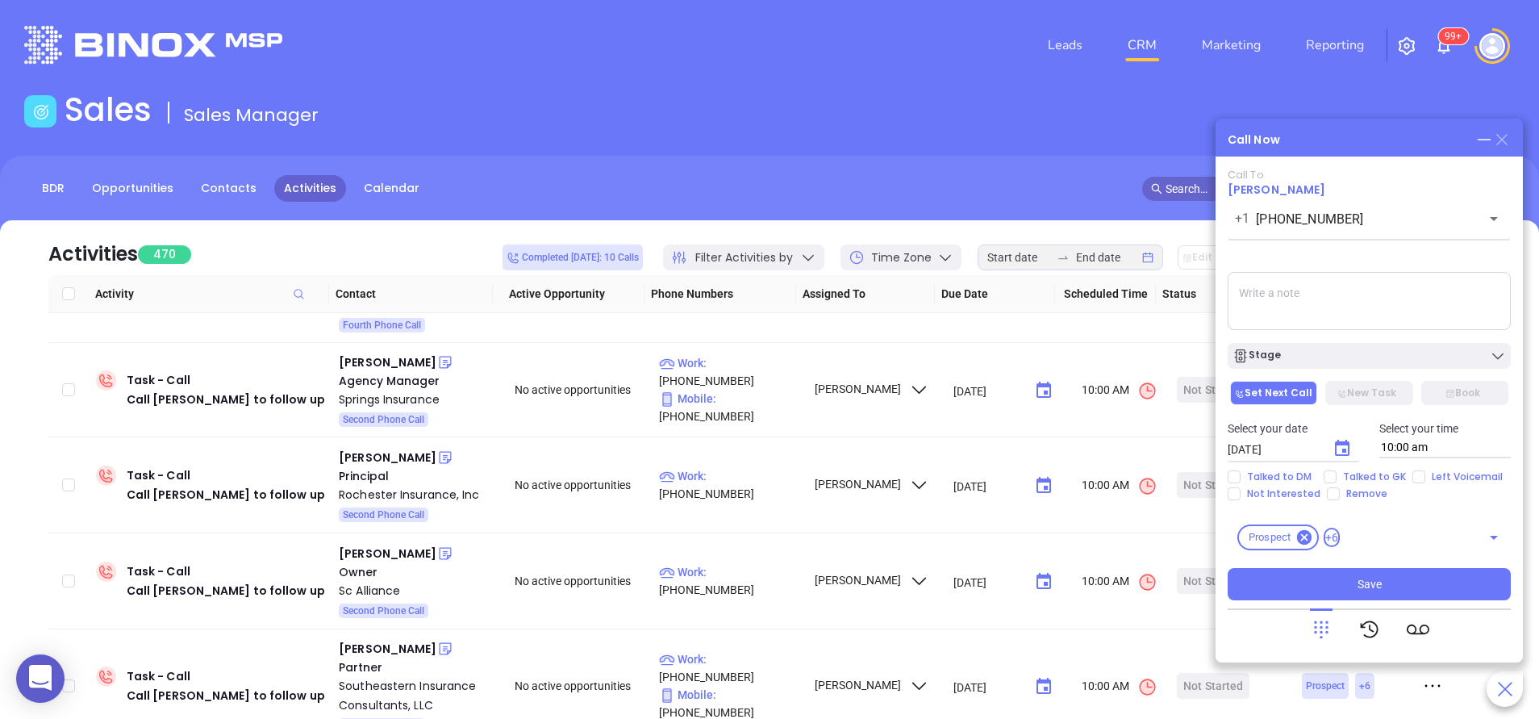
click at [1503, 138] on icon at bounding box center [1501, 139] width 11 height 11
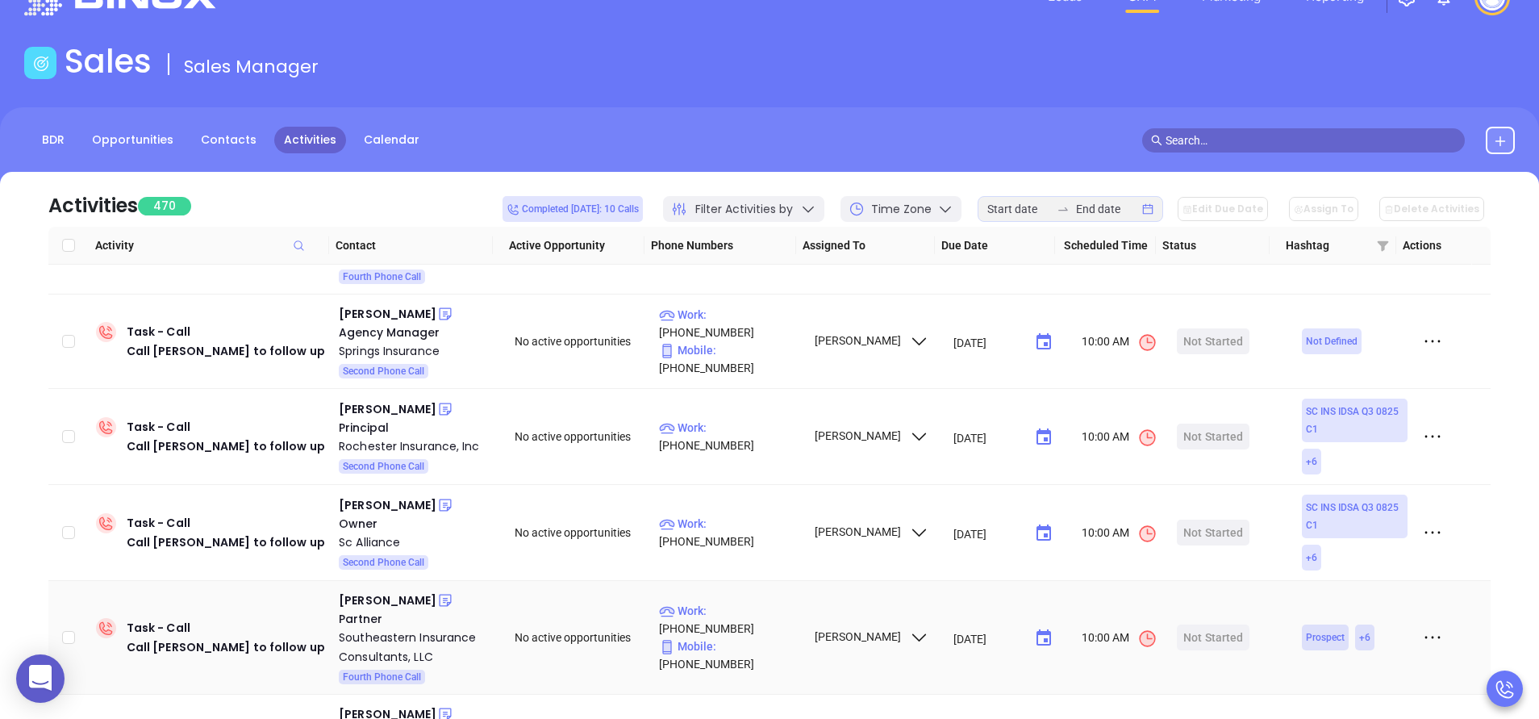
scroll to position [0, 0]
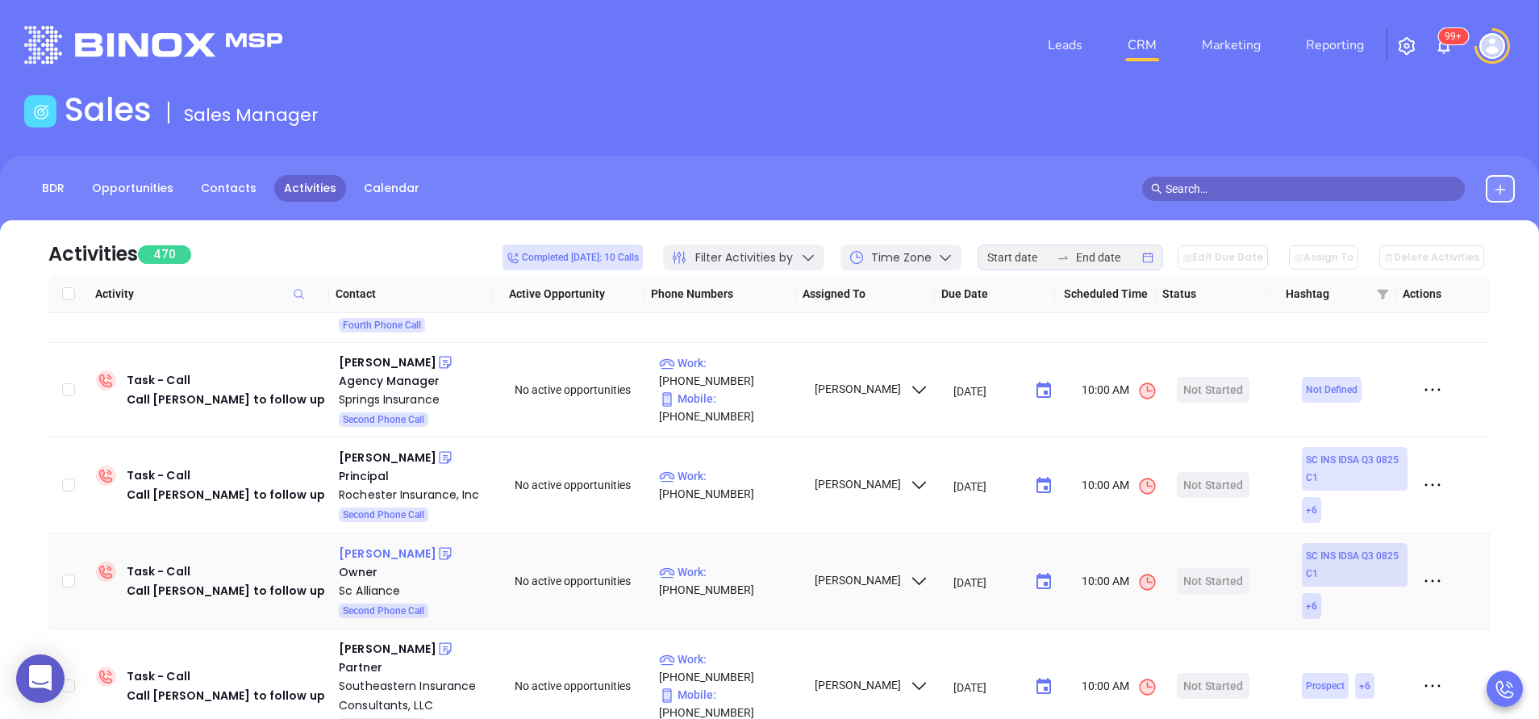
click at [398, 544] on div "Brandon Miles" at bounding box center [388, 553] width 98 height 19
click at [384, 581] on div "Sc Alliance" at bounding box center [415, 590] width 153 height 19
click at [437, 545] on icon at bounding box center [445, 553] width 16 height 16
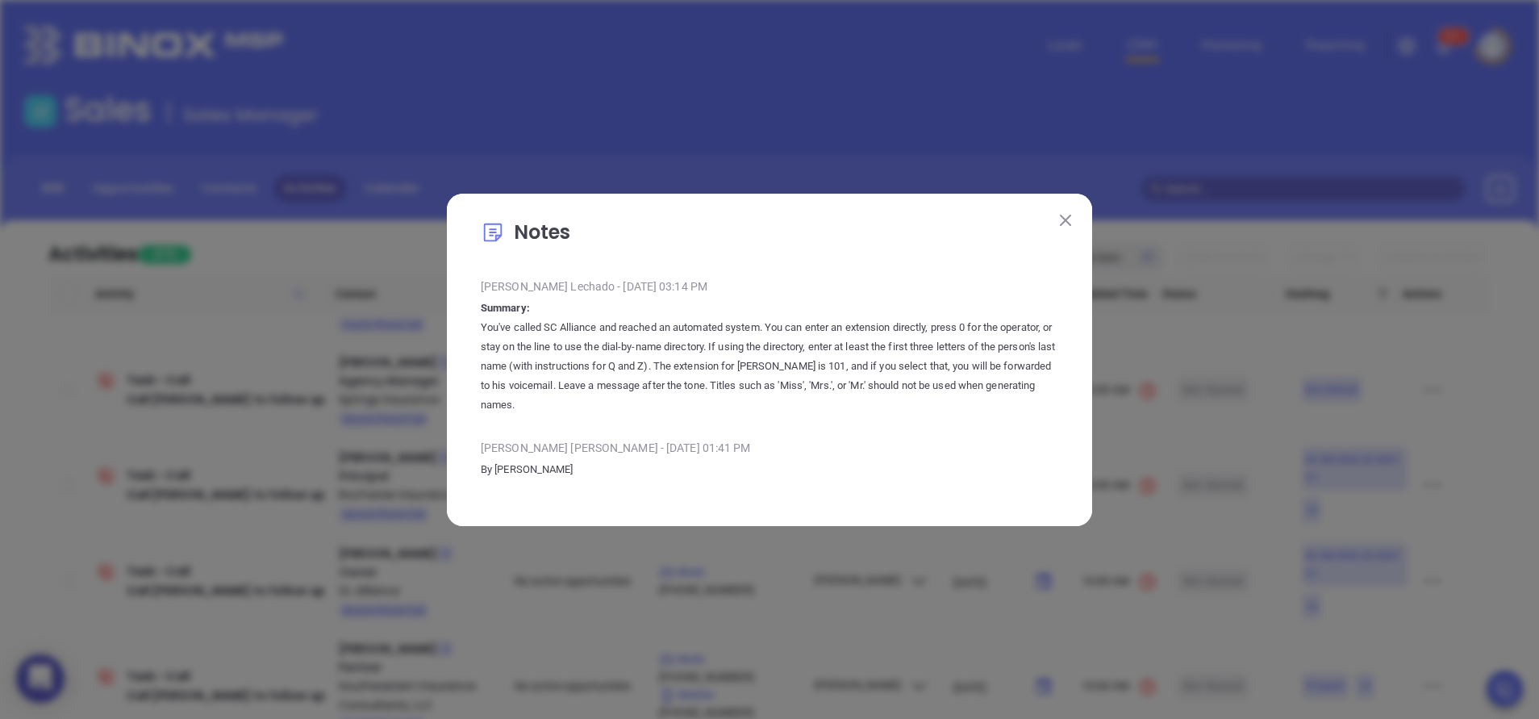
click at [1062, 223] on img at bounding box center [1065, 220] width 11 height 11
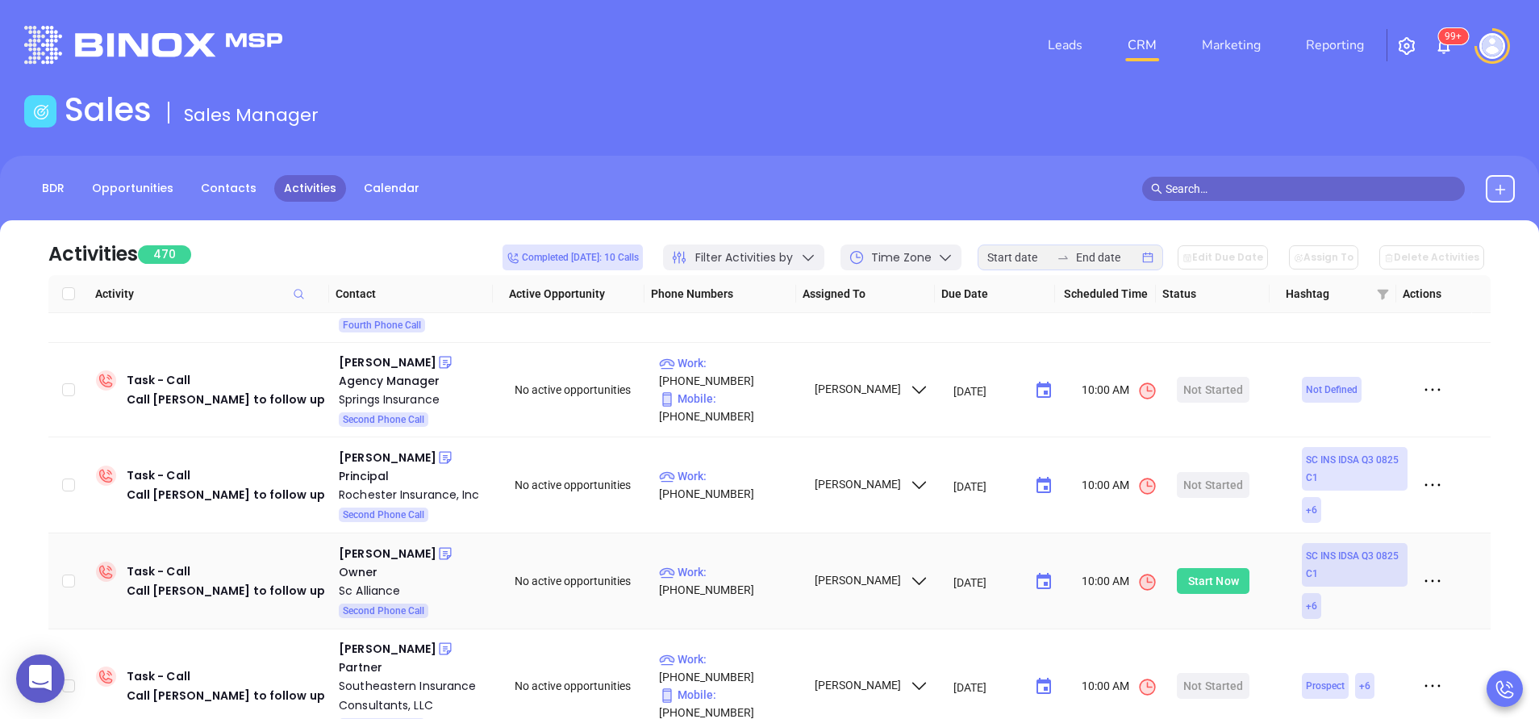
click at [1194, 568] on div "Start Now" at bounding box center [1213, 581] width 51 height 26
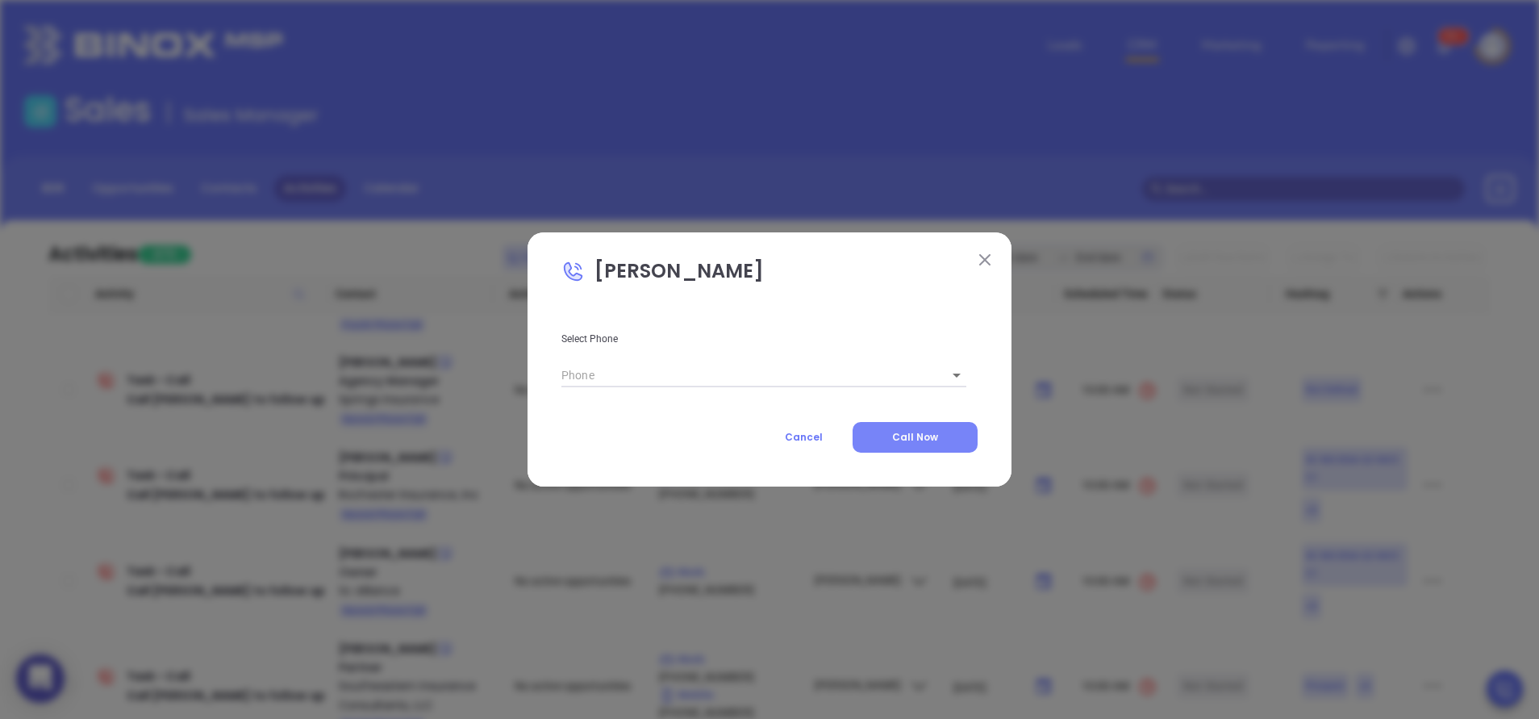
type input "(803) 250-2523"
type input "1"
click at [922, 442] on span "Call Now" at bounding box center [915, 437] width 46 height 14
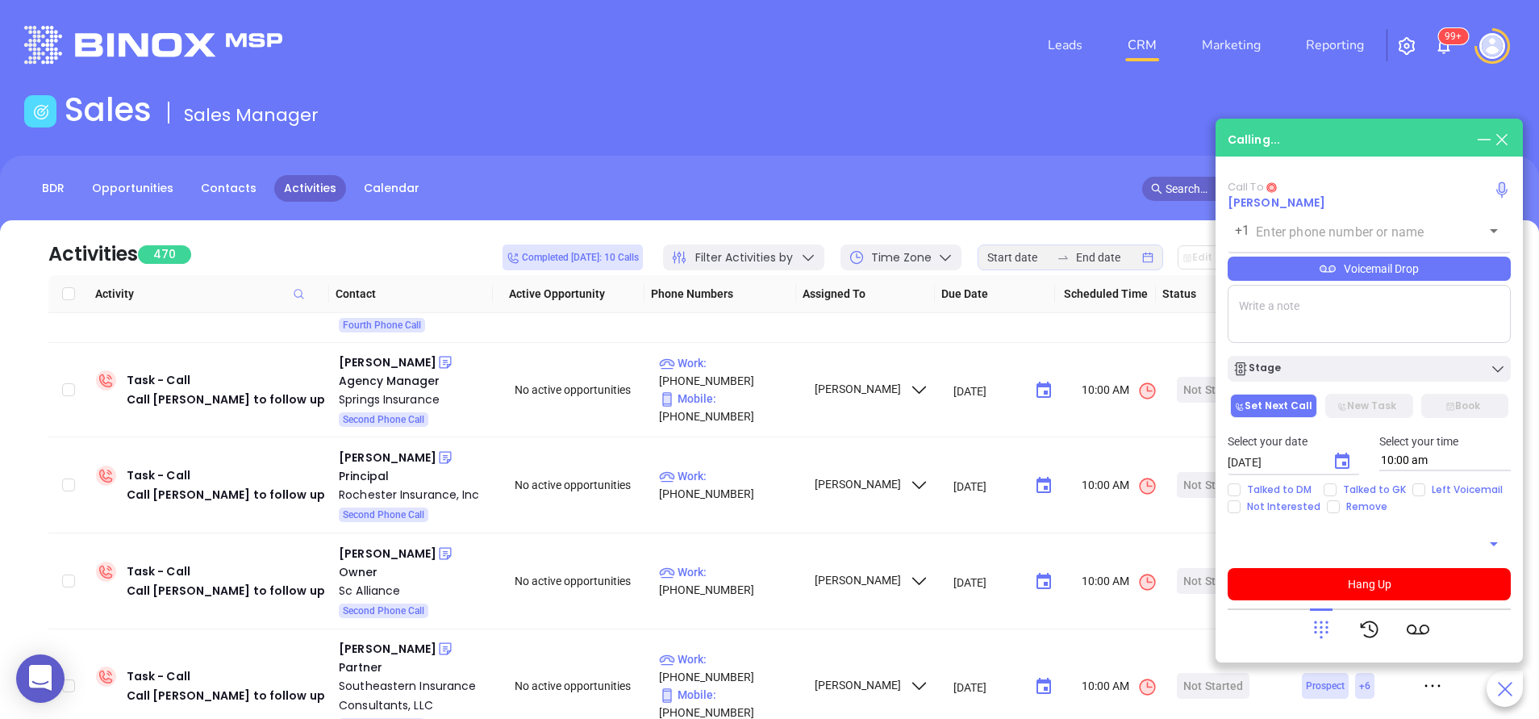
type input "(803) 250-2523"
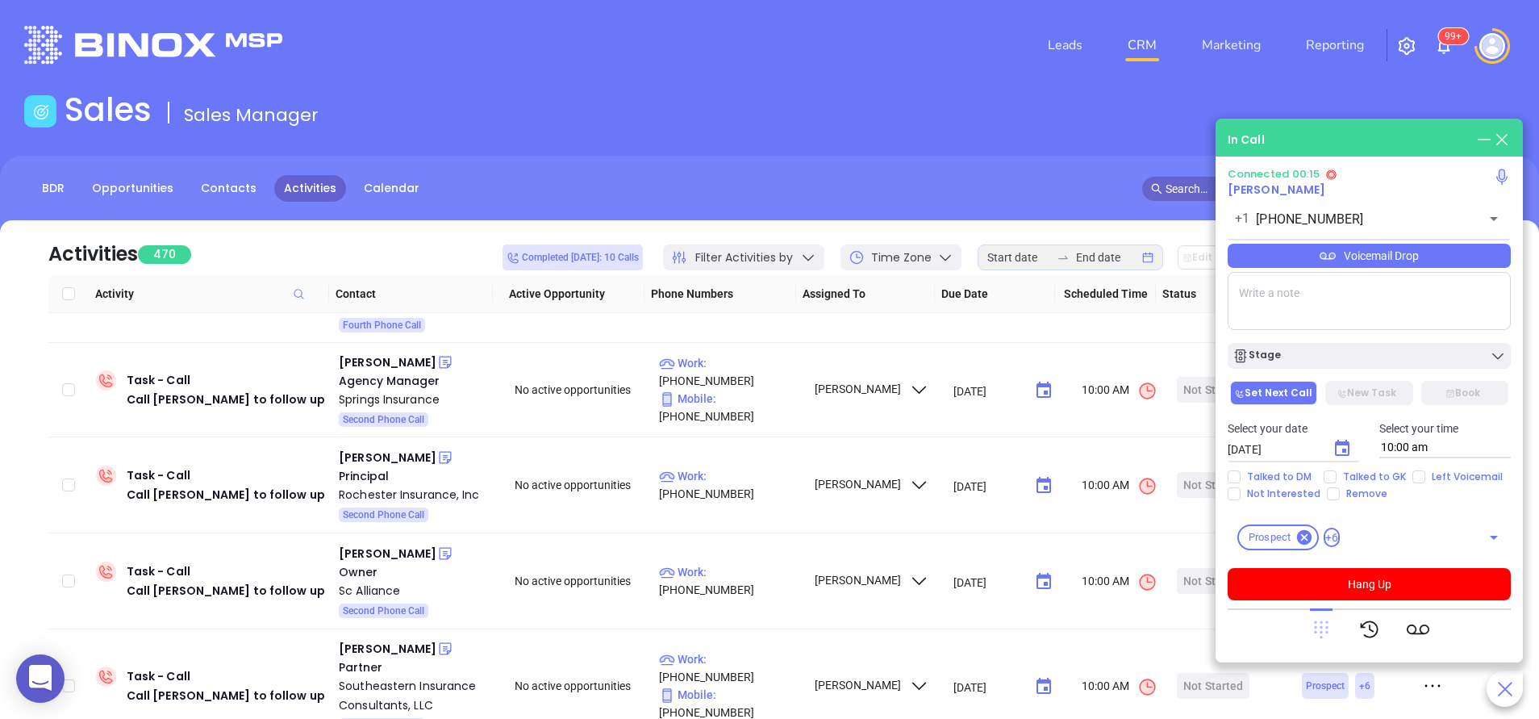
click at [1322, 631] on icon at bounding box center [1321, 630] width 15 height 18
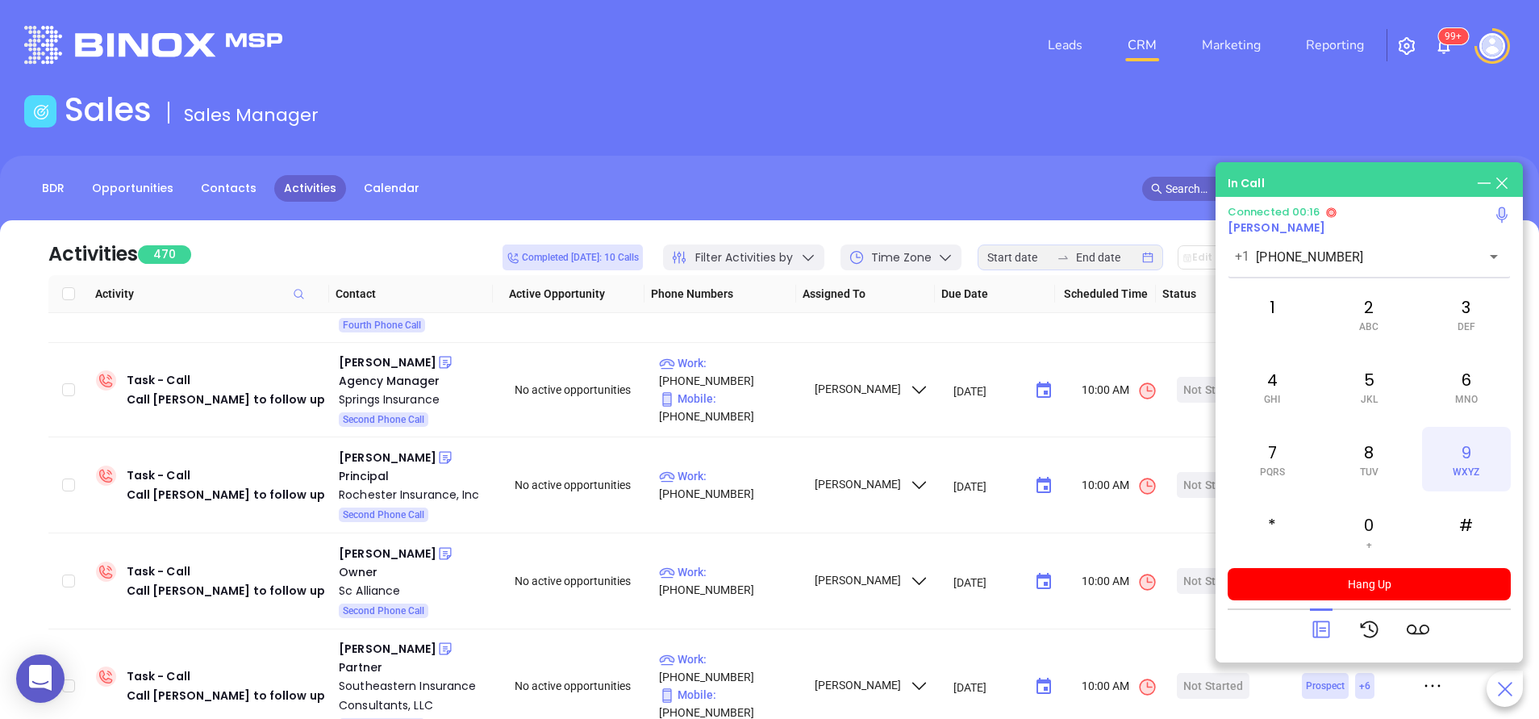
click at [1470, 466] on span "WXYZ" at bounding box center [1465, 471] width 27 height 11
click at [1439, 402] on div "6 MNO" at bounding box center [1466, 386] width 89 height 65
click at [1271, 391] on div "4 GHI" at bounding box center [1271, 386] width 89 height 65
click at [1356, 389] on div "5 JKL" at bounding box center [1368, 386] width 89 height 65
click at [1330, 624] on icon at bounding box center [1321, 629] width 23 height 23
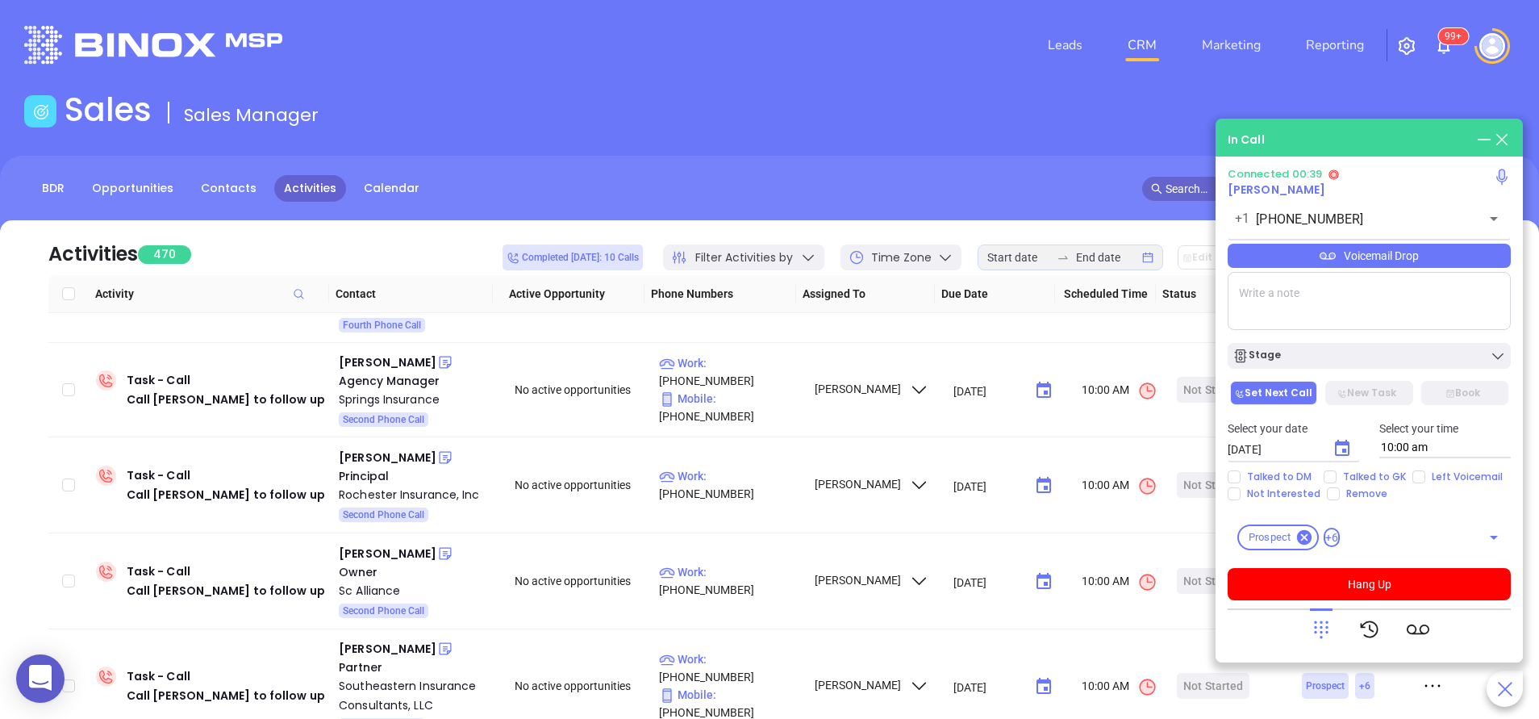
click at [1295, 313] on textarea at bounding box center [1368, 301] width 283 height 58
type textarea "ext 101"
click at [1322, 634] on icon at bounding box center [1321, 629] width 23 height 23
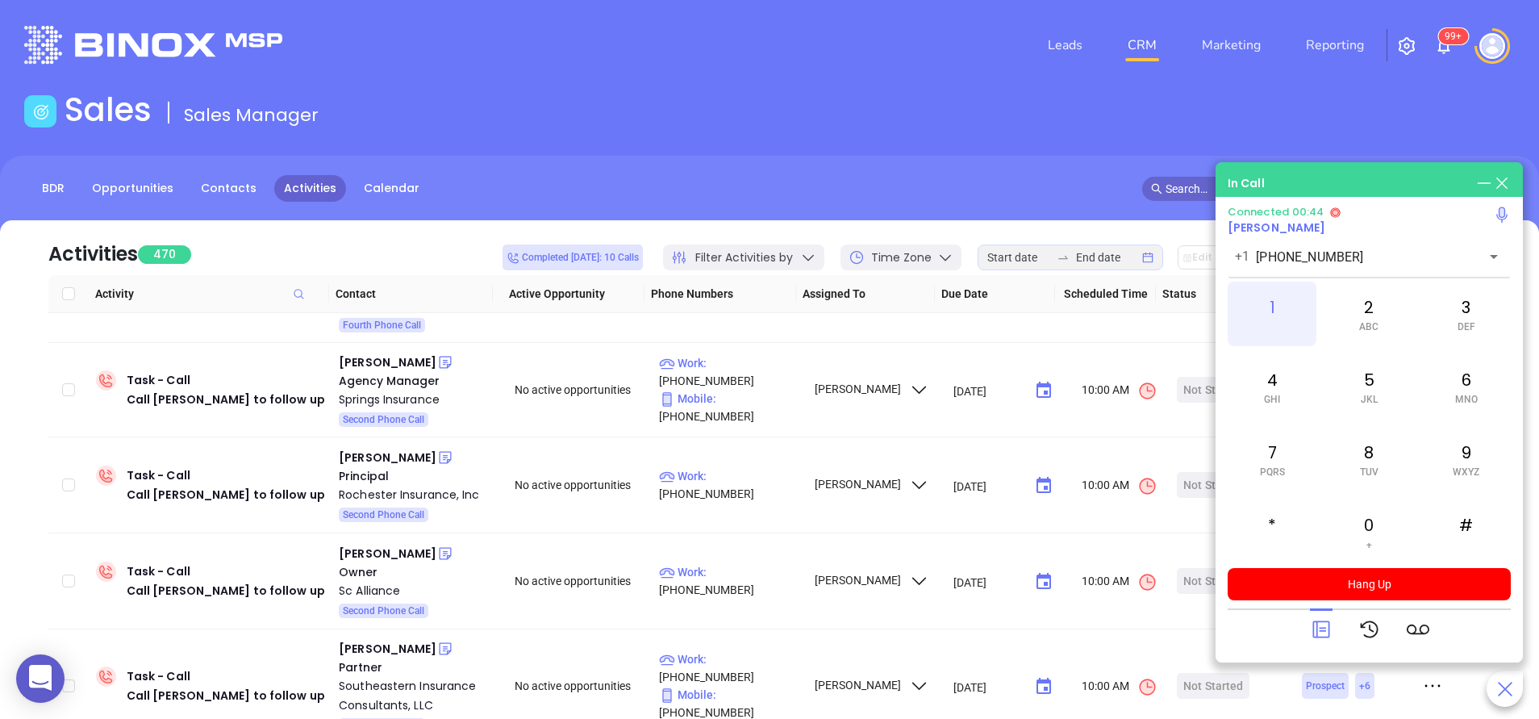
click at [1275, 307] on div "1" at bounding box center [1271, 313] width 89 height 65
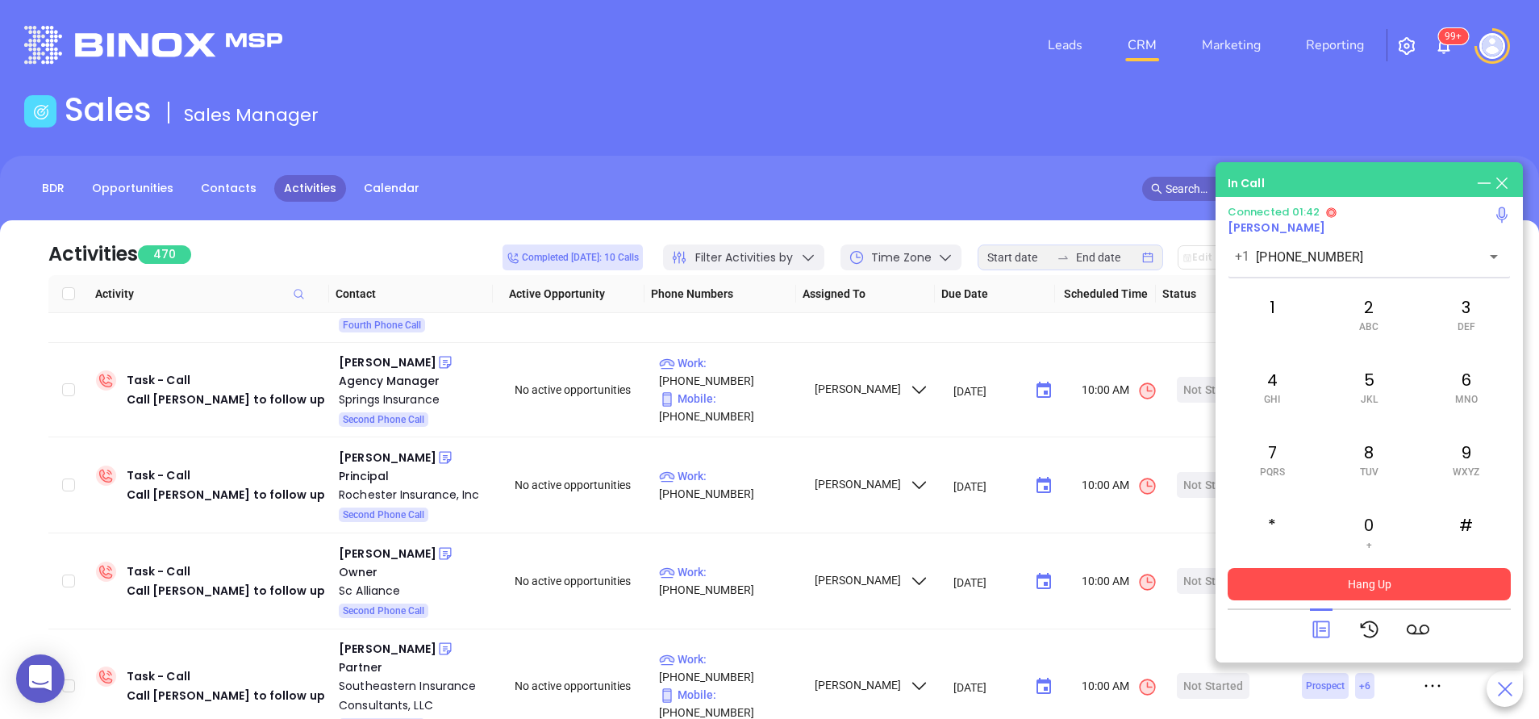
click at [1357, 587] on button "Hang Up" at bounding box center [1368, 584] width 283 height 32
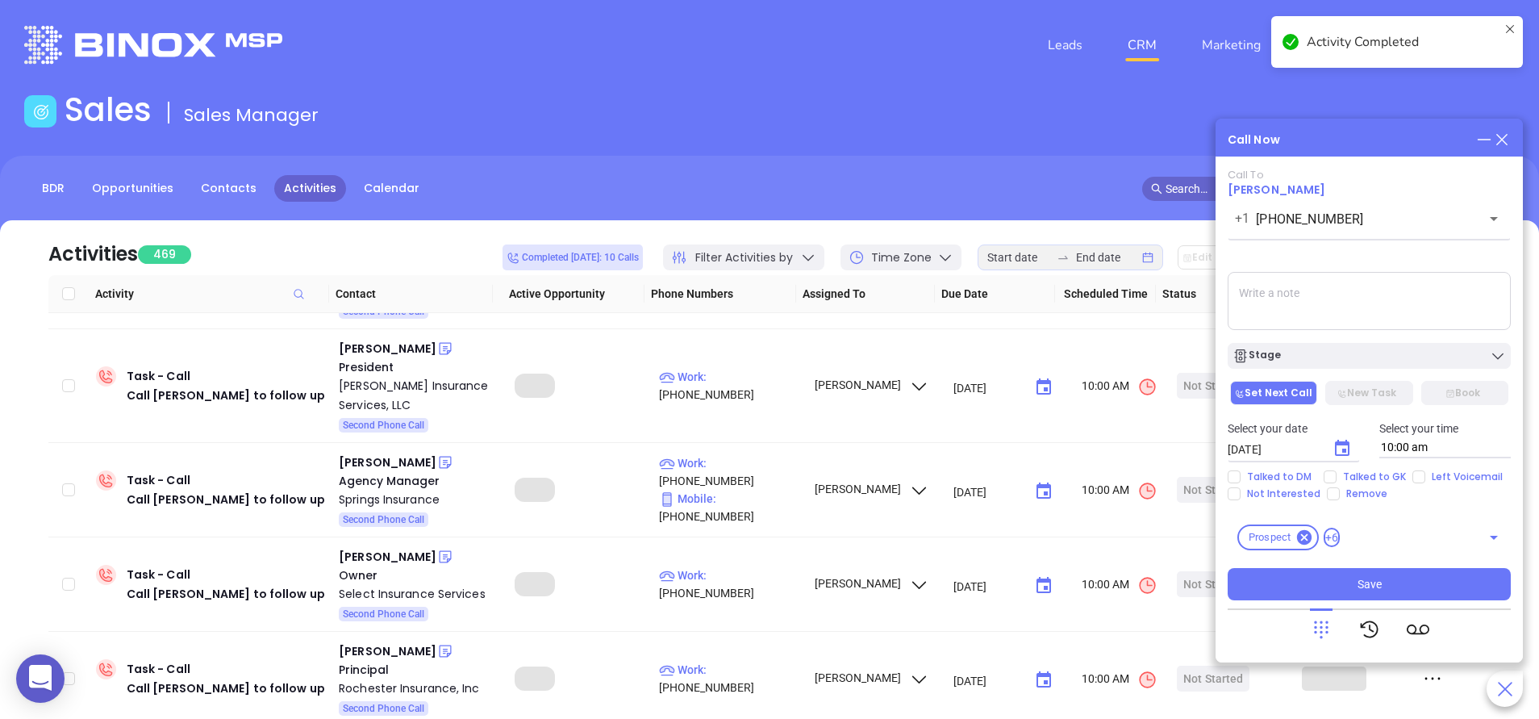
click at [1302, 294] on textarea at bounding box center [1368, 301] width 283 height 58
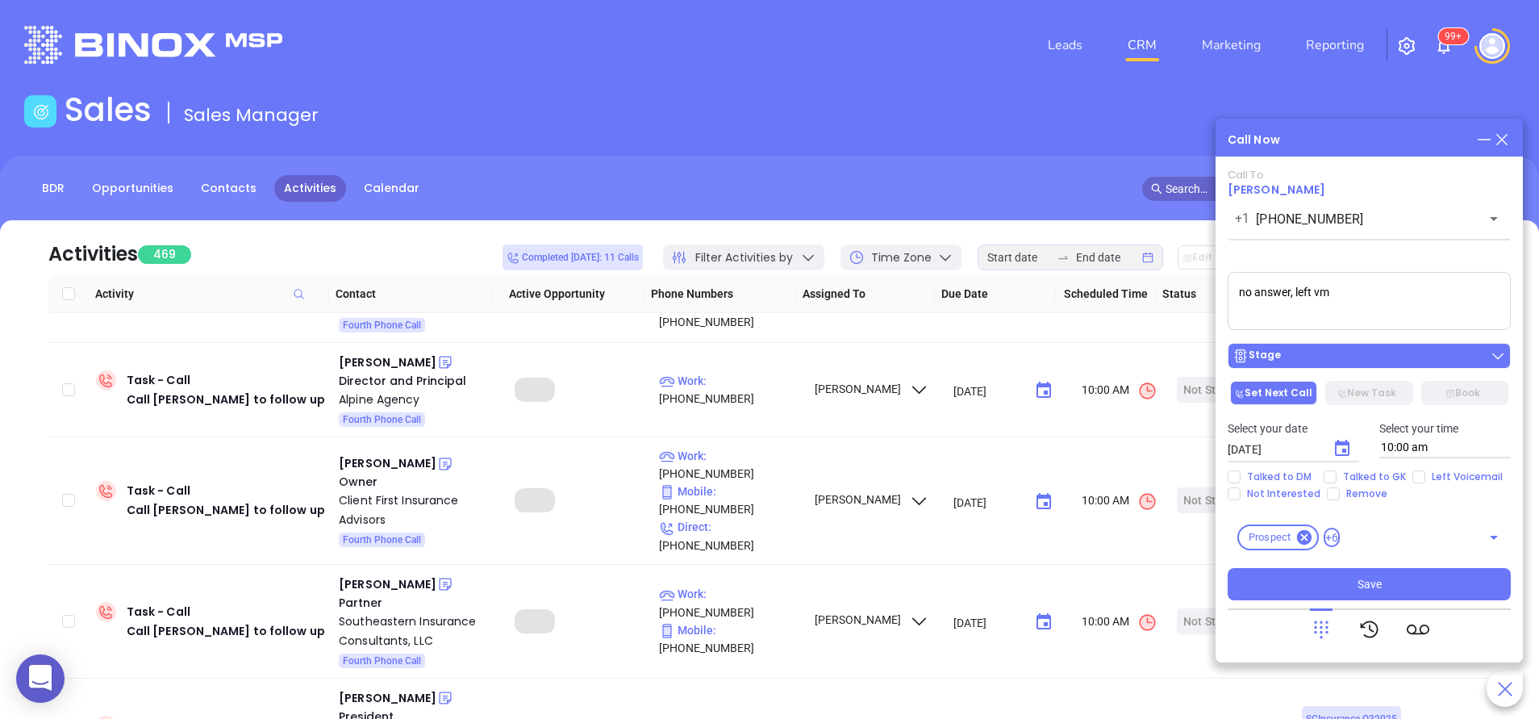
type textarea "no answer, left vm"
click at [1319, 362] on div "Stage" at bounding box center [1368, 356] width 273 height 16
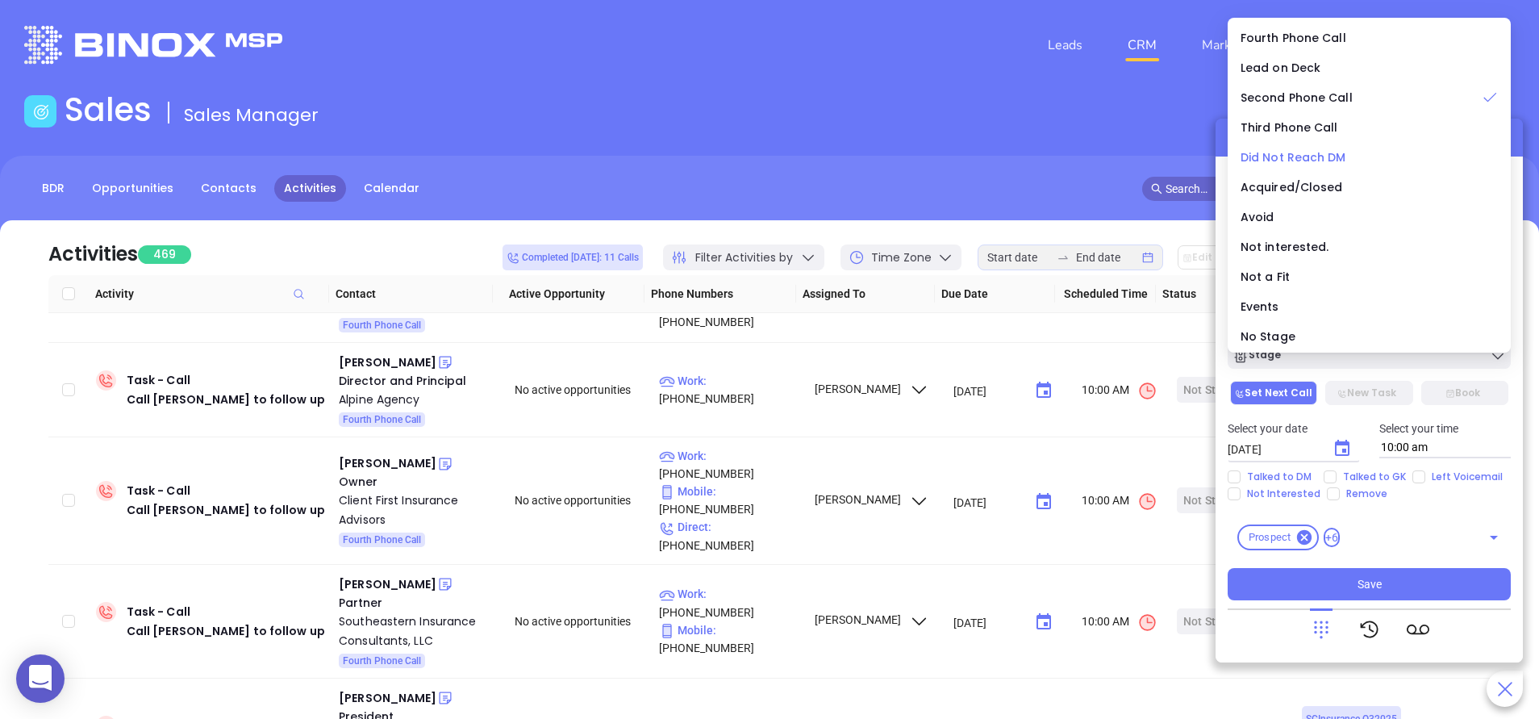
click at [1295, 155] on span "Did Not Reach DM" at bounding box center [1293, 157] width 106 height 16
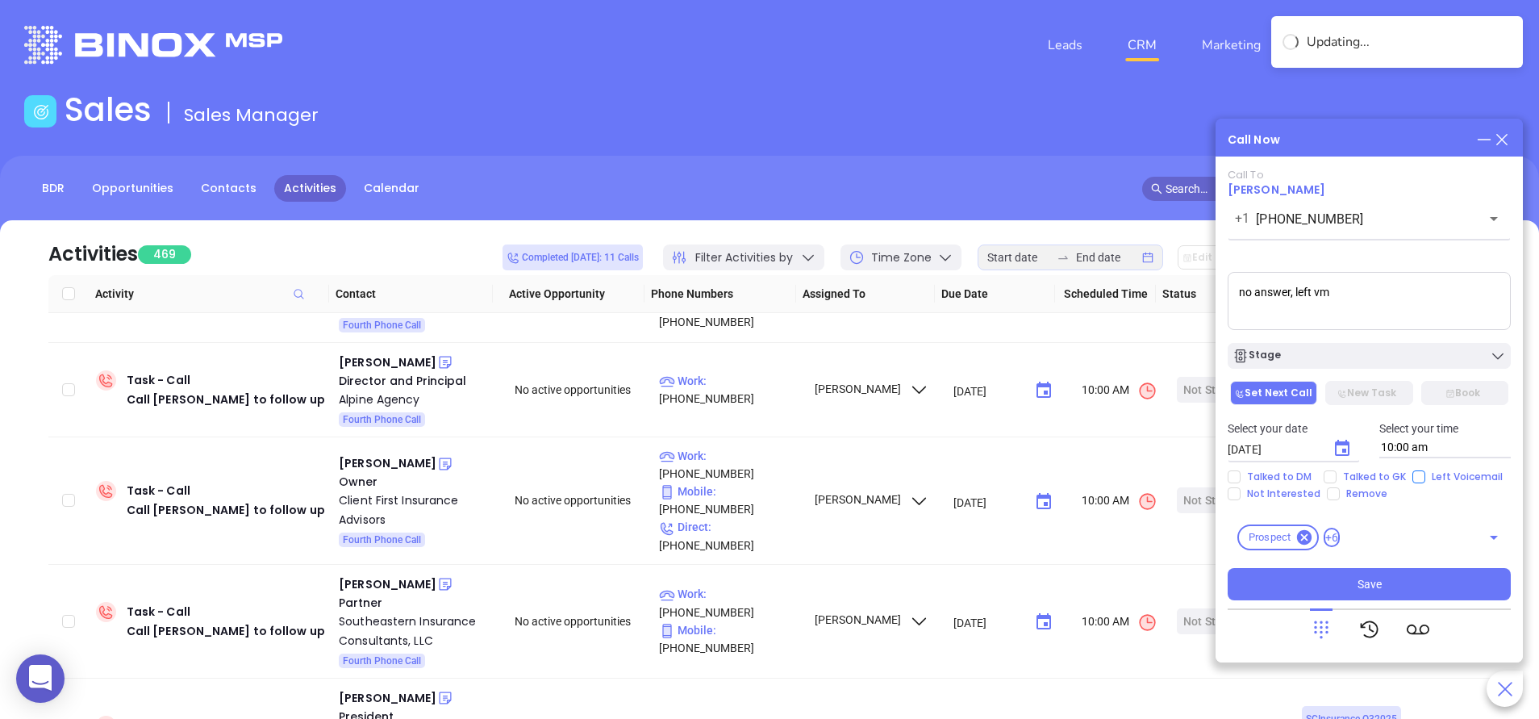
click at [1427, 475] on span "Left Voicemail" at bounding box center [1467, 476] width 84 height 13
click at [1425, 475] on input "Left Voicemail" at bounding box center [1418, 476] width 13 height 13
checkbox input "true"
click at [1312, 577] on button "Save" at bounding box center [1368, 584] width 283 height 32
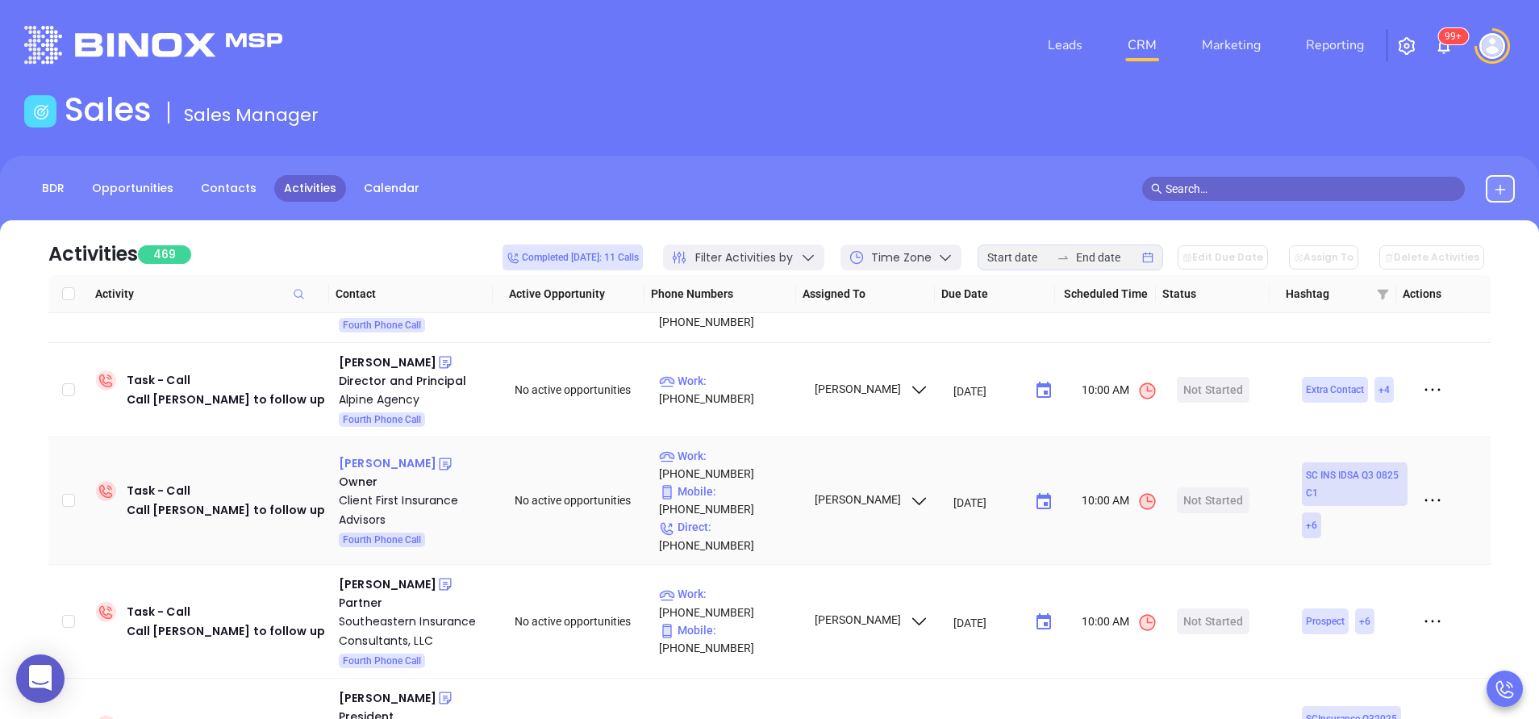
click at [389, 453] on div "Charles Kidd, Jr" at bounding box center [388, 462] width 98 height 19
click at [376, 490] on div "Client First Insurance Advisors" at bounding box center [415, 509] width 153 height 39
click at [439, 456] on icon at bounding box center [445, 464] width 16 height 16
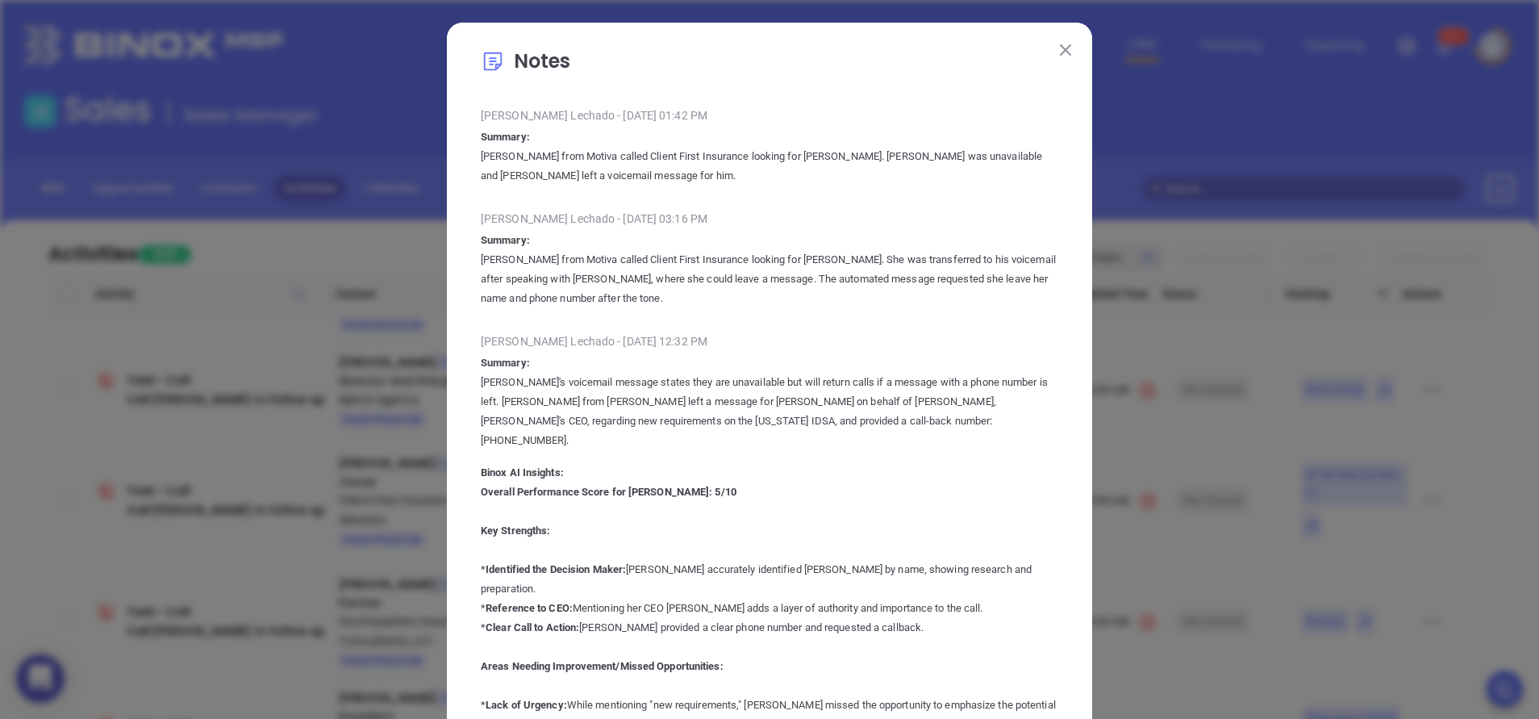
click at [1060, 46] on img at bounding box center [1065, 49] width 11 height 11
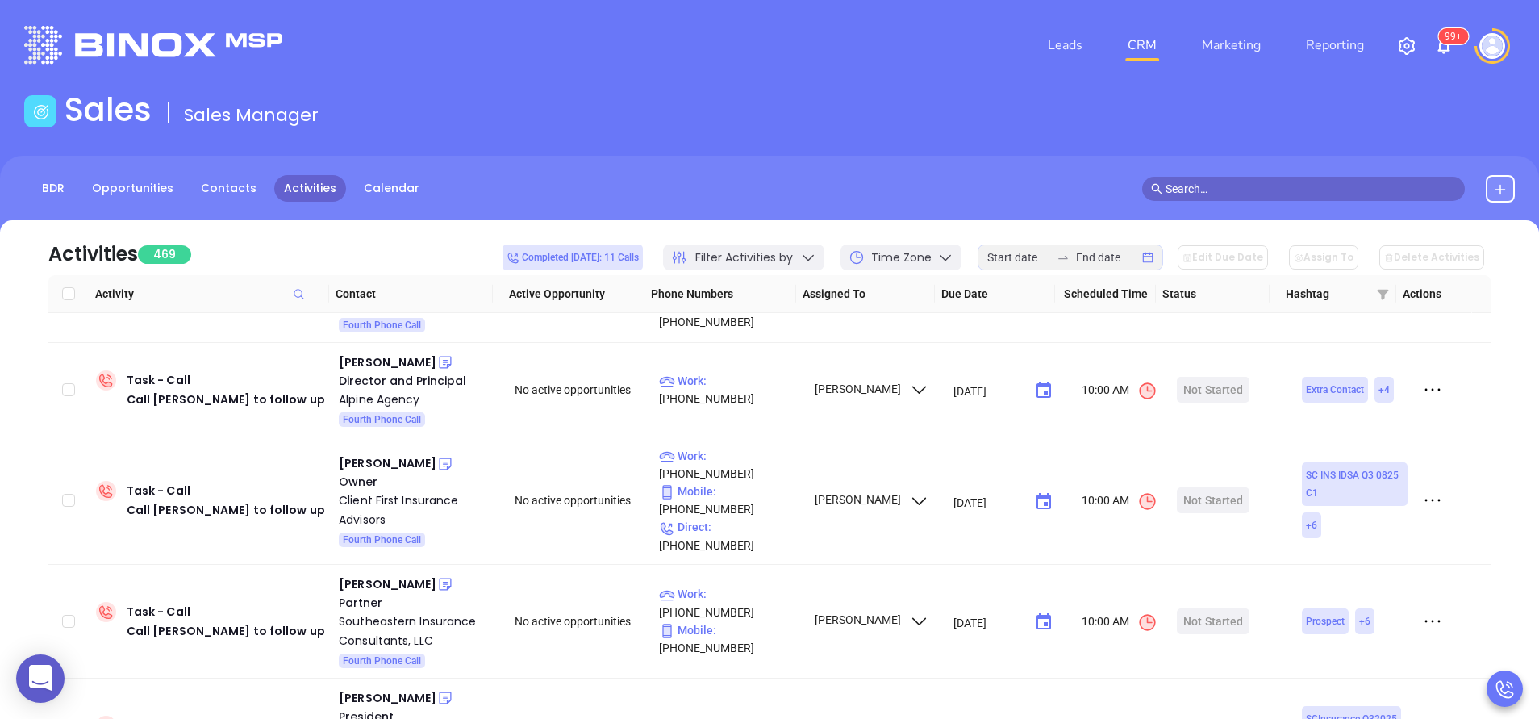
scroll to position [48, 0]
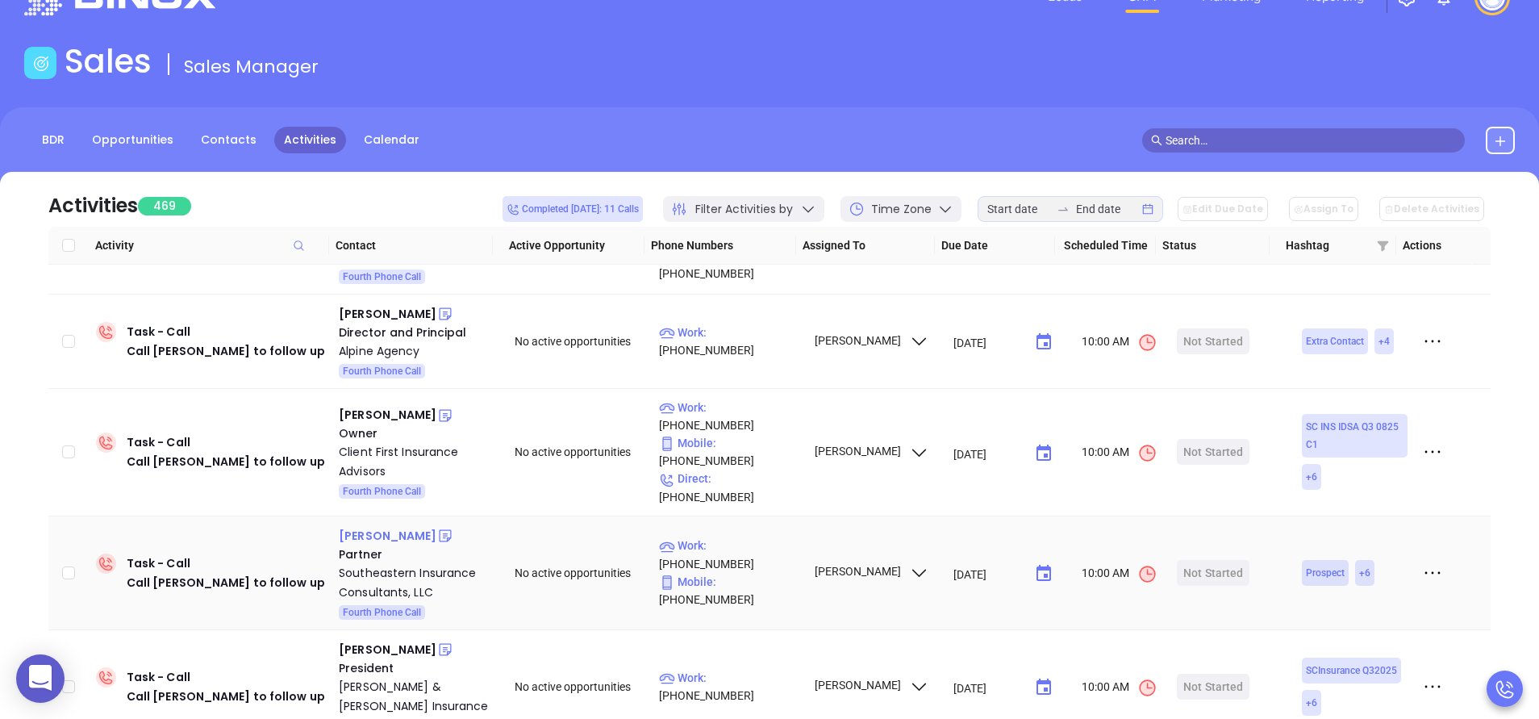
click at [373, 526] on div "Eric Wells" at bounding box center [388, 535] width 98 height 19
click at [384, 563] on div "Southeastern Insurance Consultants, LLC" at bounding box center [415, 582] width 153 height 39
click at [439, 530] on icon at bounding box center [445, 536] width 12 height 12
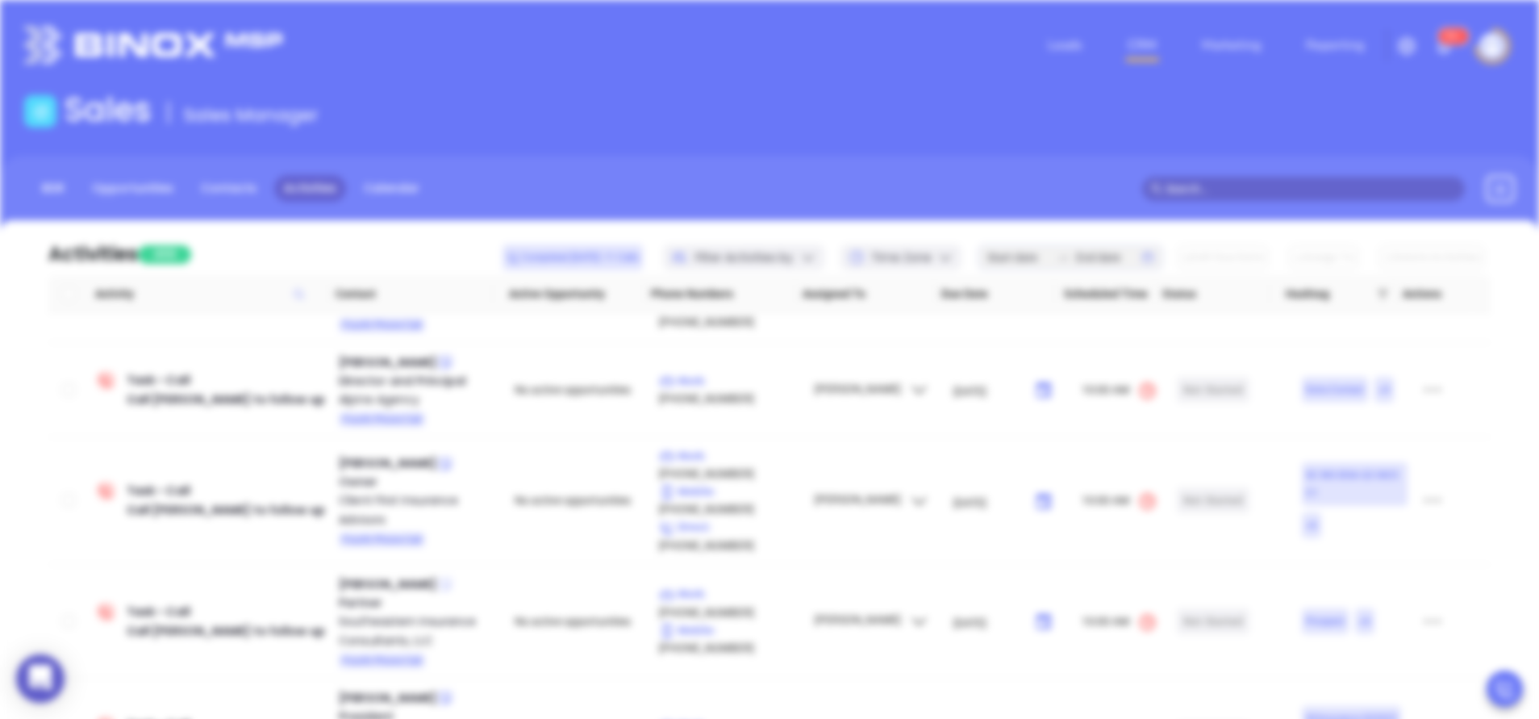
scroll to position [0, 0]
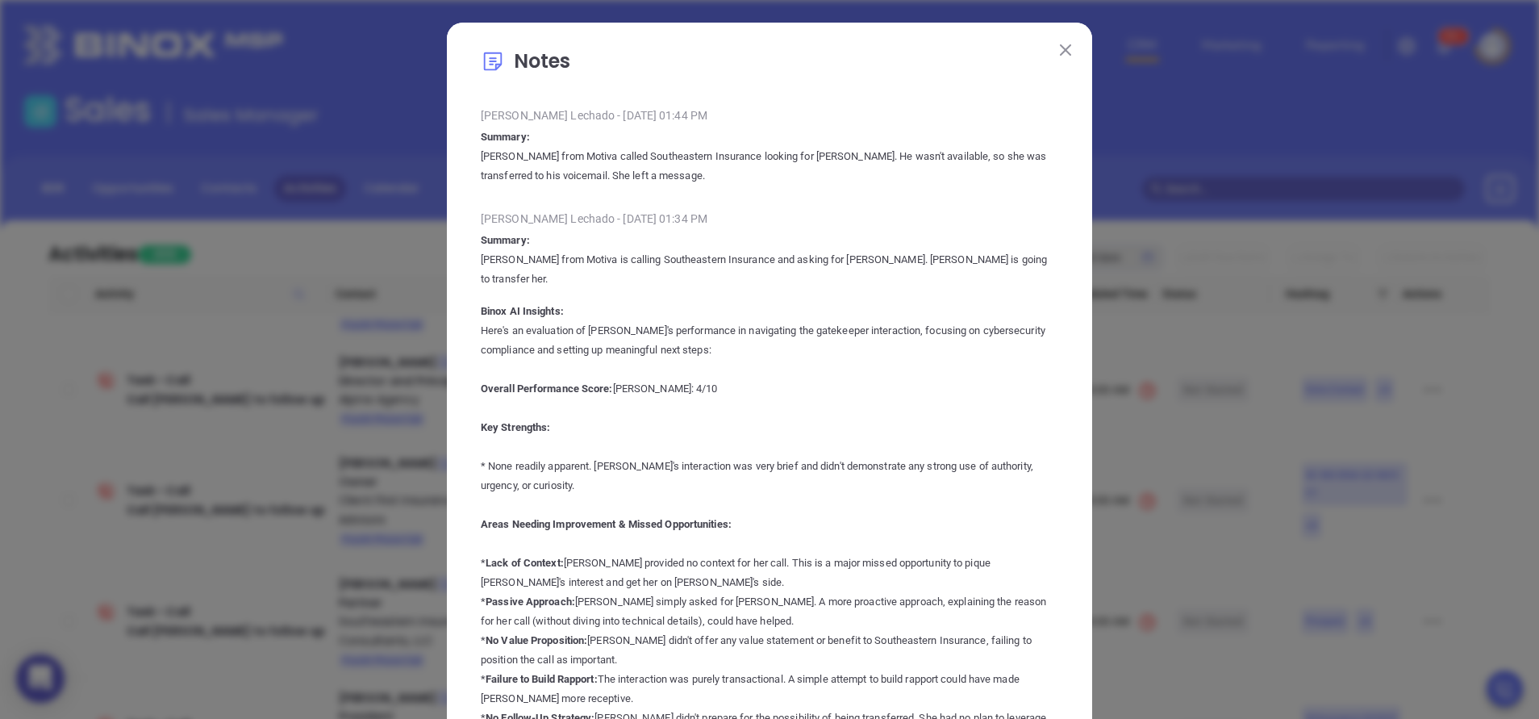
click at [1064, 46] on button at bounding box center [1065, 49] width 21 height 21
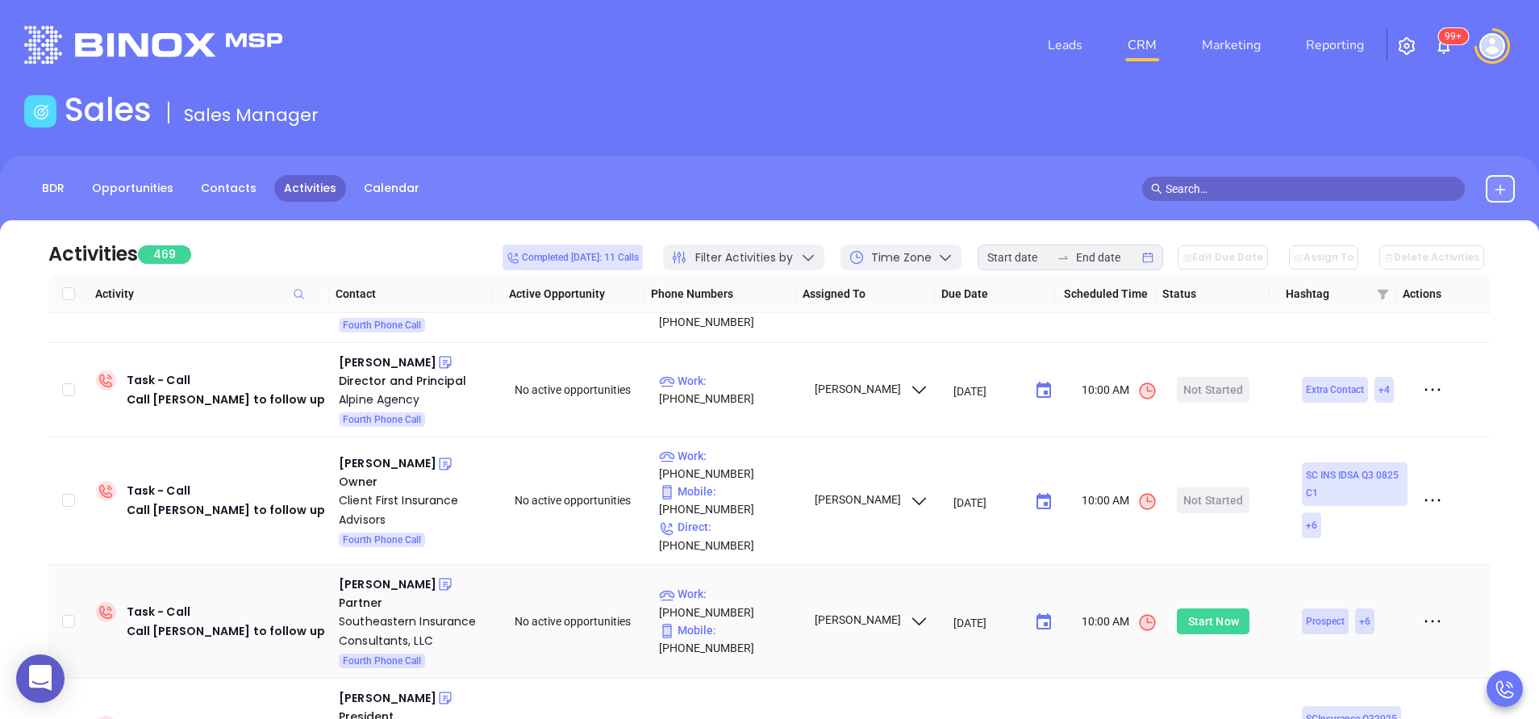
click at [1209, 608] on div "Start Now" at bounding box center [1213, 621] width 51 height 26
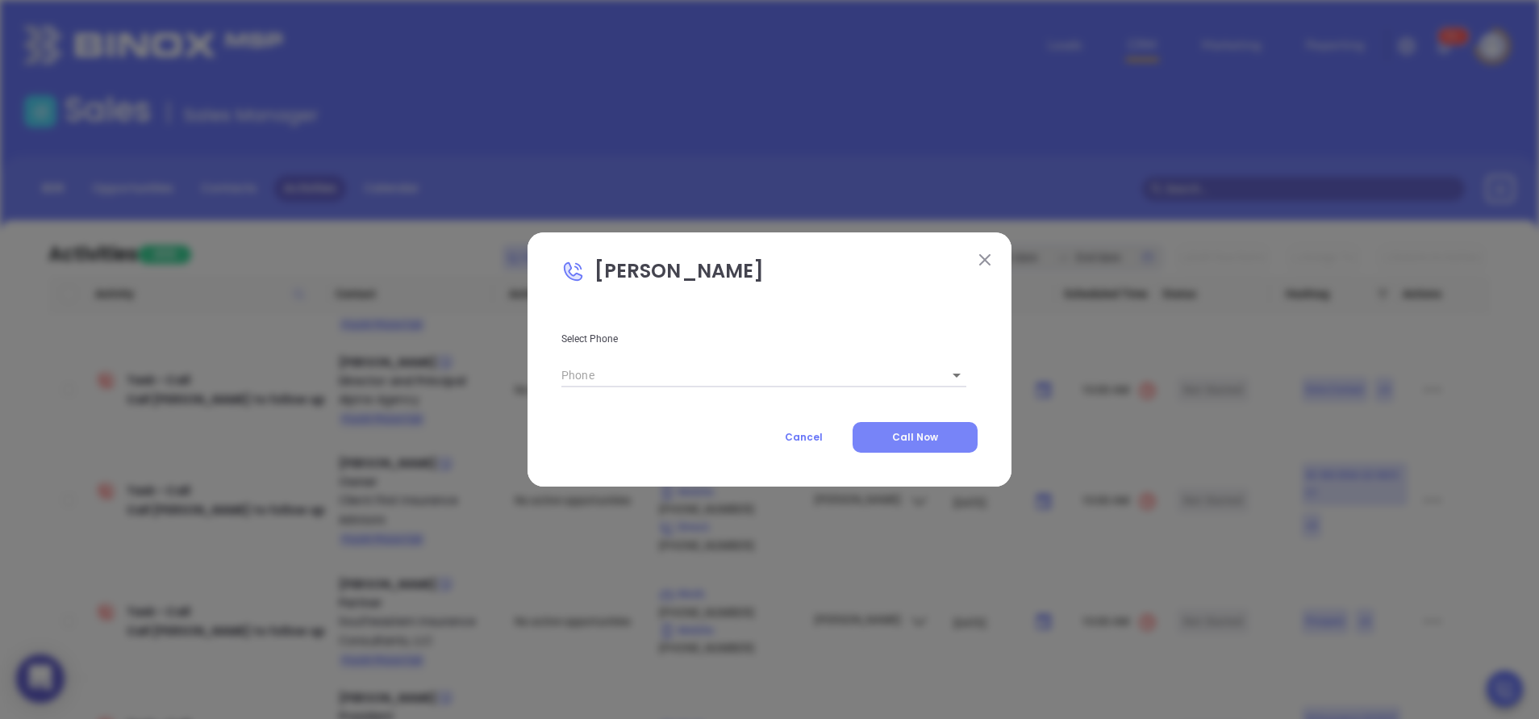
type input "(803) 732-7284"
type input "1"
click at [923, 432] on span "Call Now" at bounding box center [915, 437] width 46 height 14
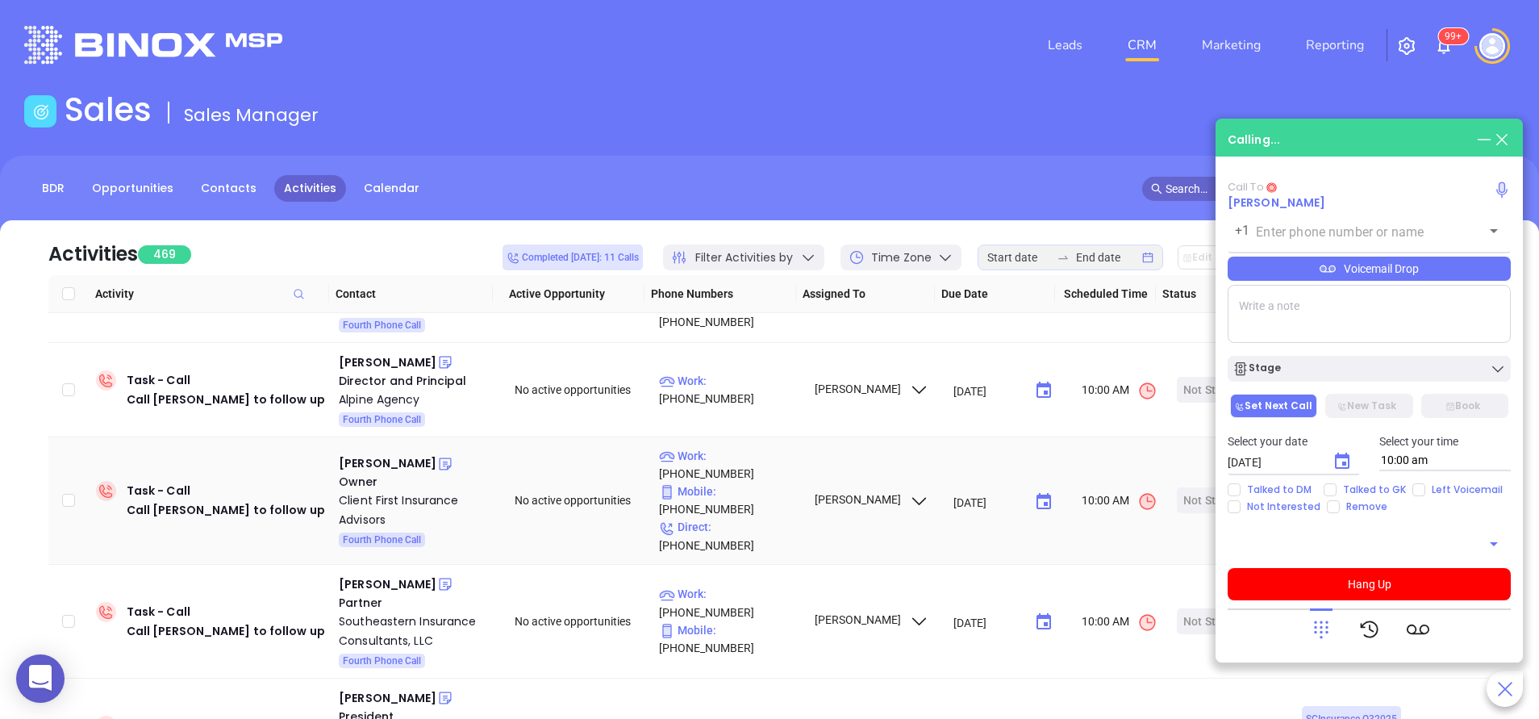
type input "(803) 732-7284"
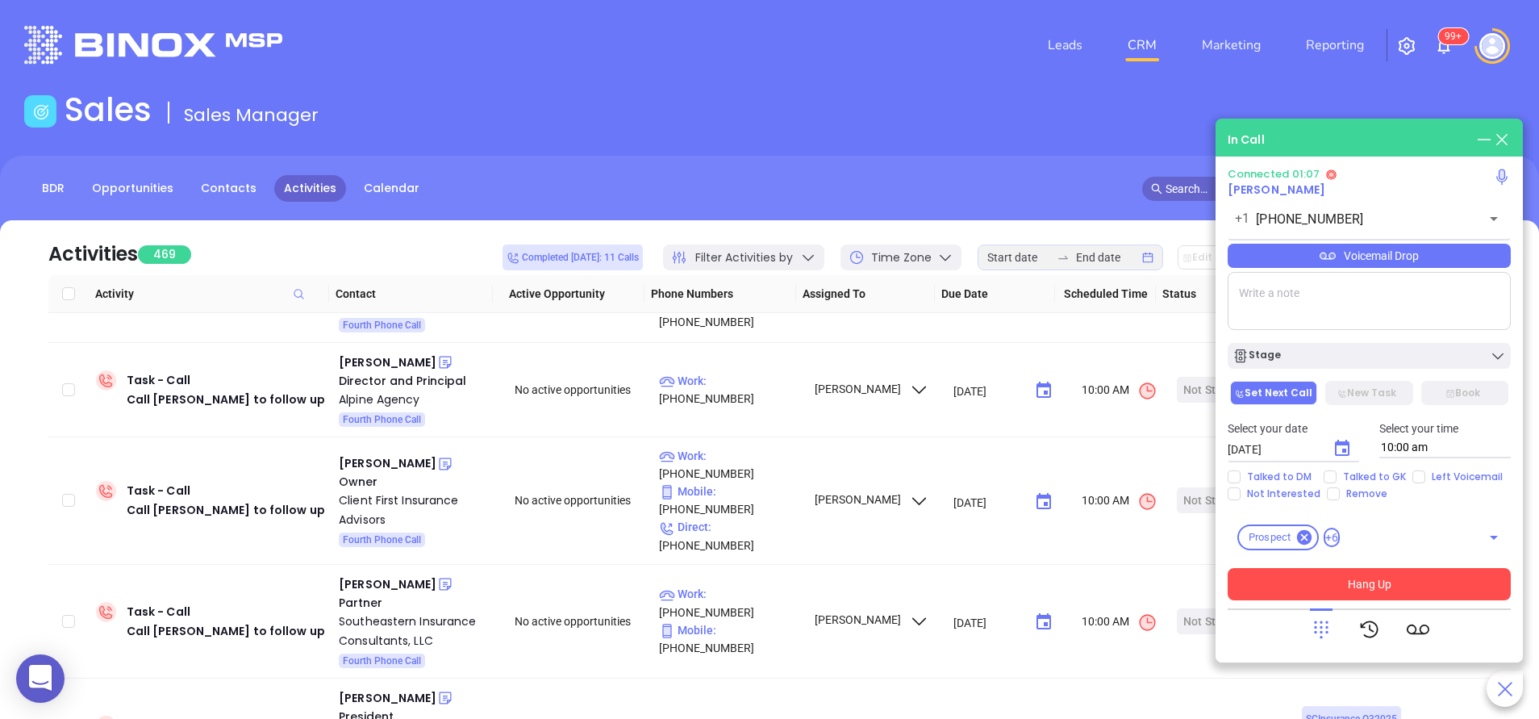
click at [1366, 591] on button "Hang Up" at bounding box center [1368, 584] width 283 height 32
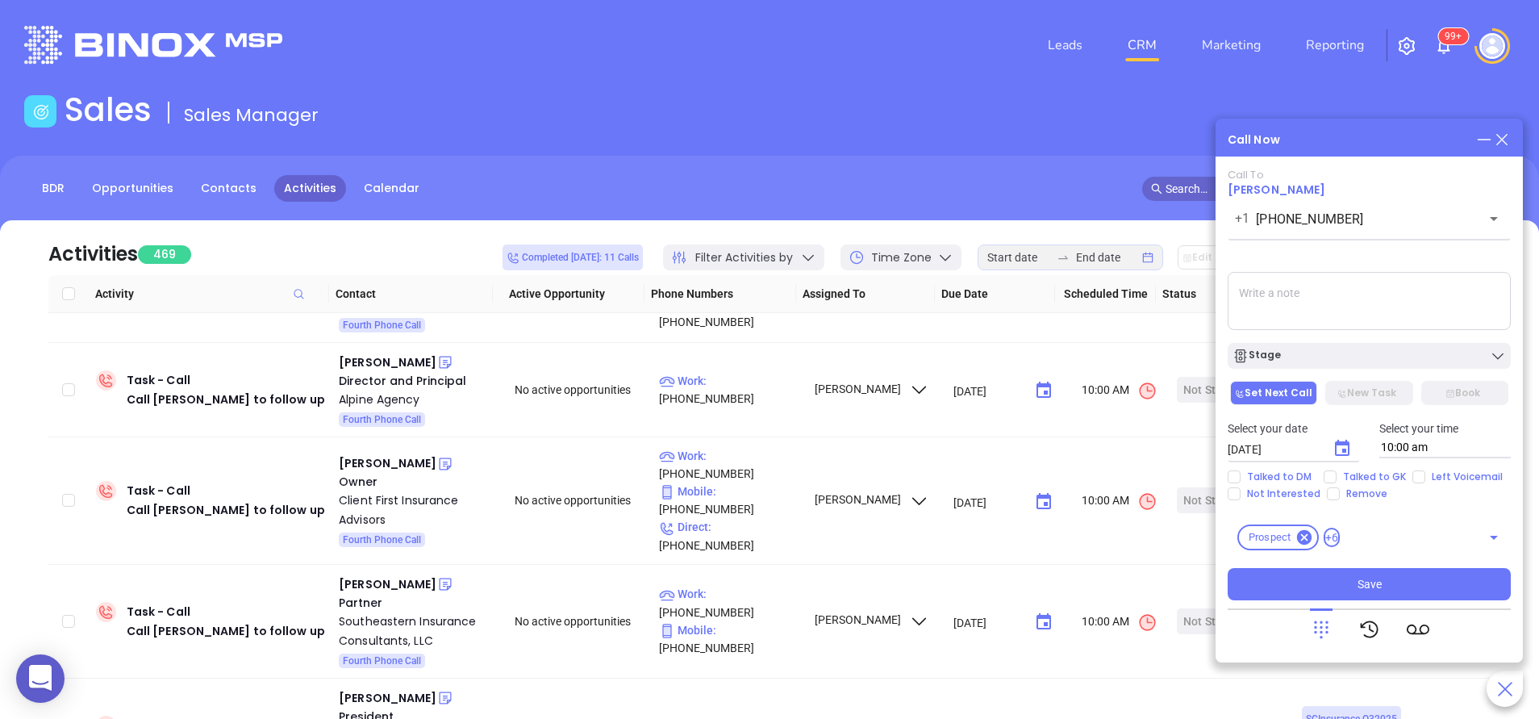
click at [1322, 277] on textarea at bounding box center [1368, 301] width 283 height 58
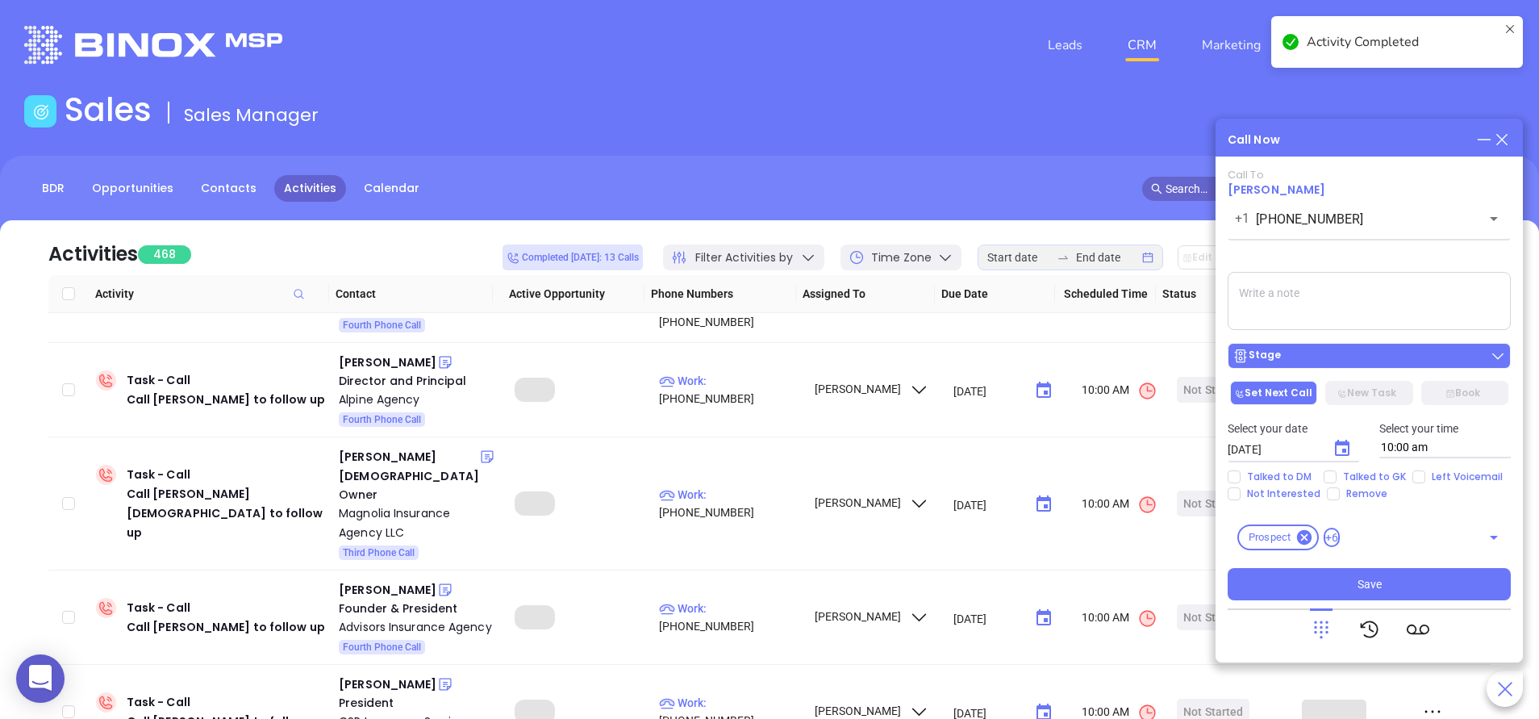
click at [1311, 359] on div "Stage" at bounding box center [1368, 356] width 273 height 16
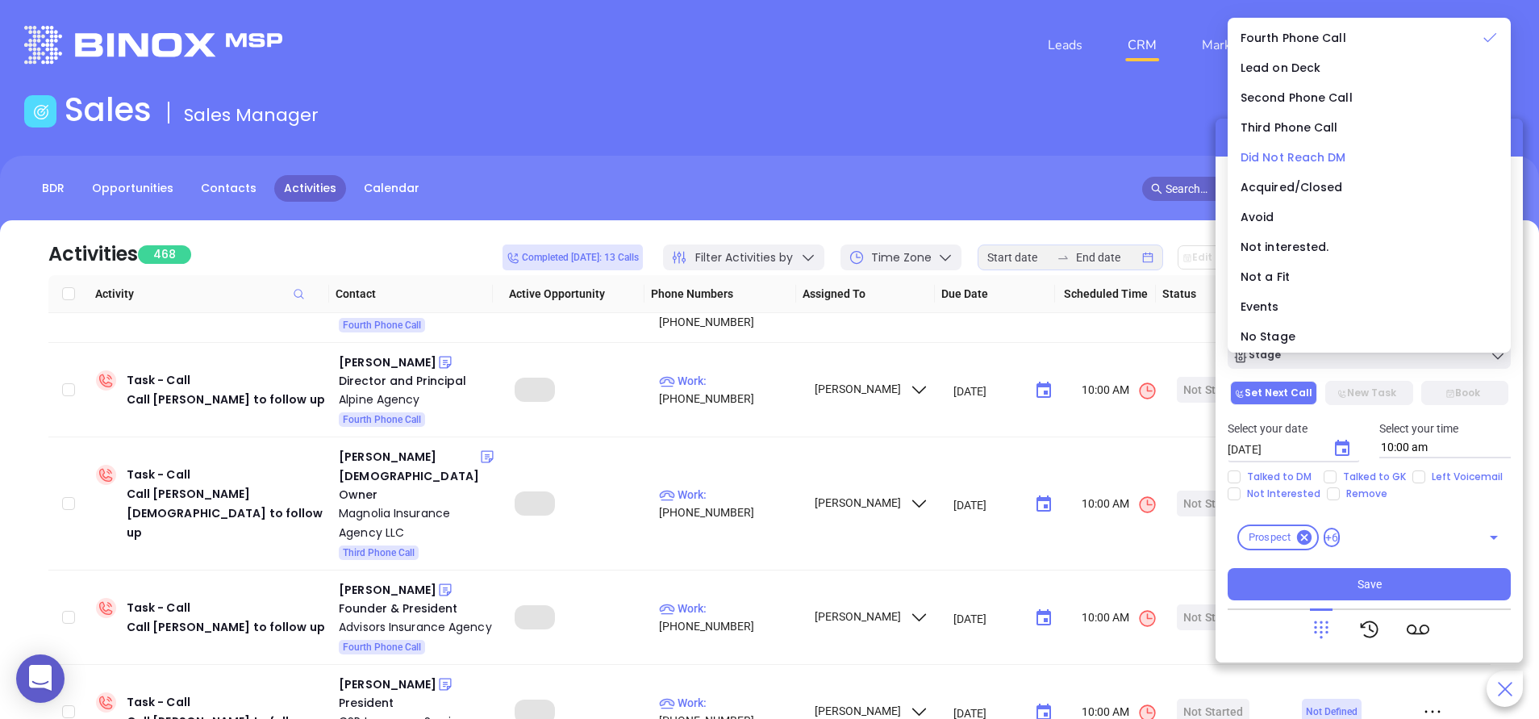
click at [1313, 162] on span "Did Not Reach DM" at bounding box center [1293, 157] width 106 height 16
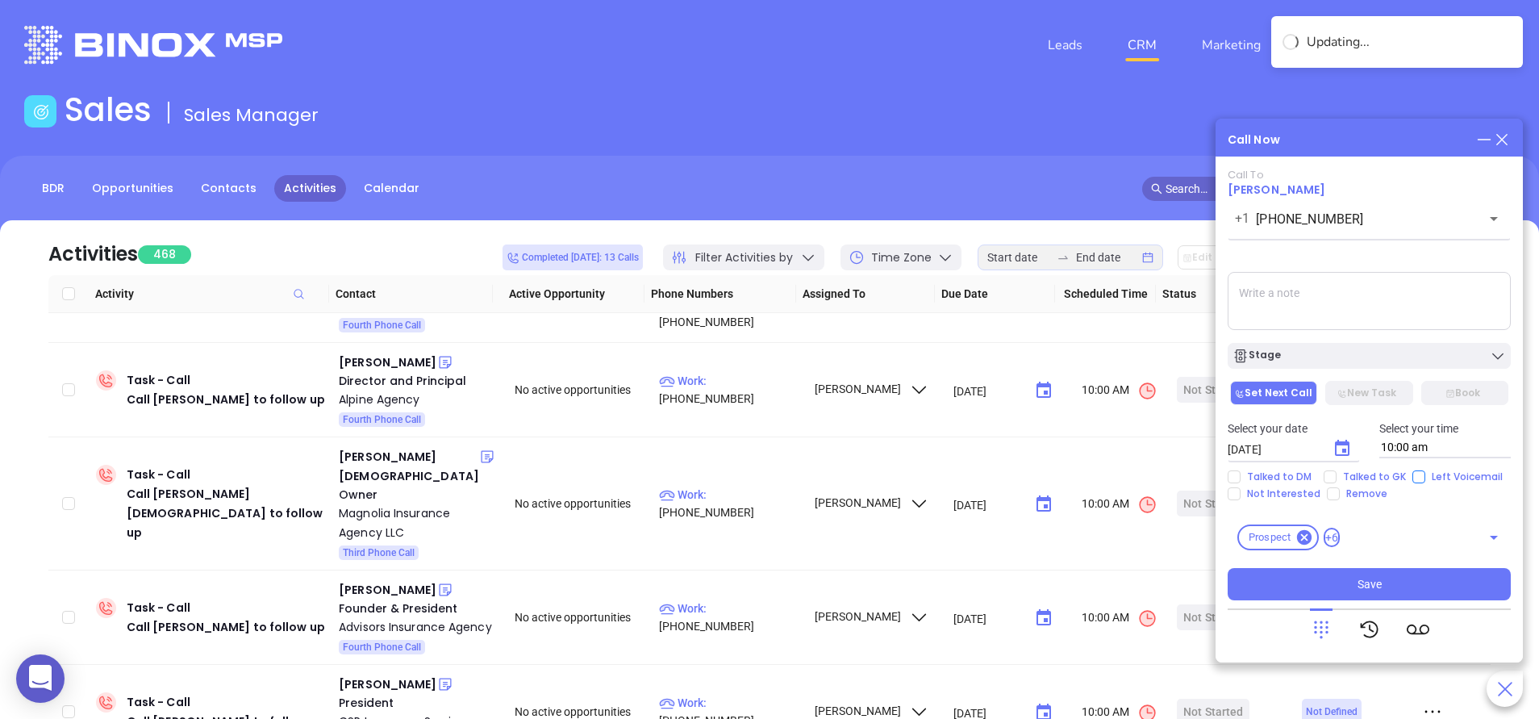
click at [1418, 477] on input "Left Voicemail" at bounding box center [1418, 476] width 13 height 13
checkbox input "true"
click at [1386, 473] on span "Talked to GK" at bounding box center [1374, 476] width 76 height 13
click at [1336, 473] on input "Talked to GK" at bounding box center [1329, 476] width 13 height 13
checkbox input "true"
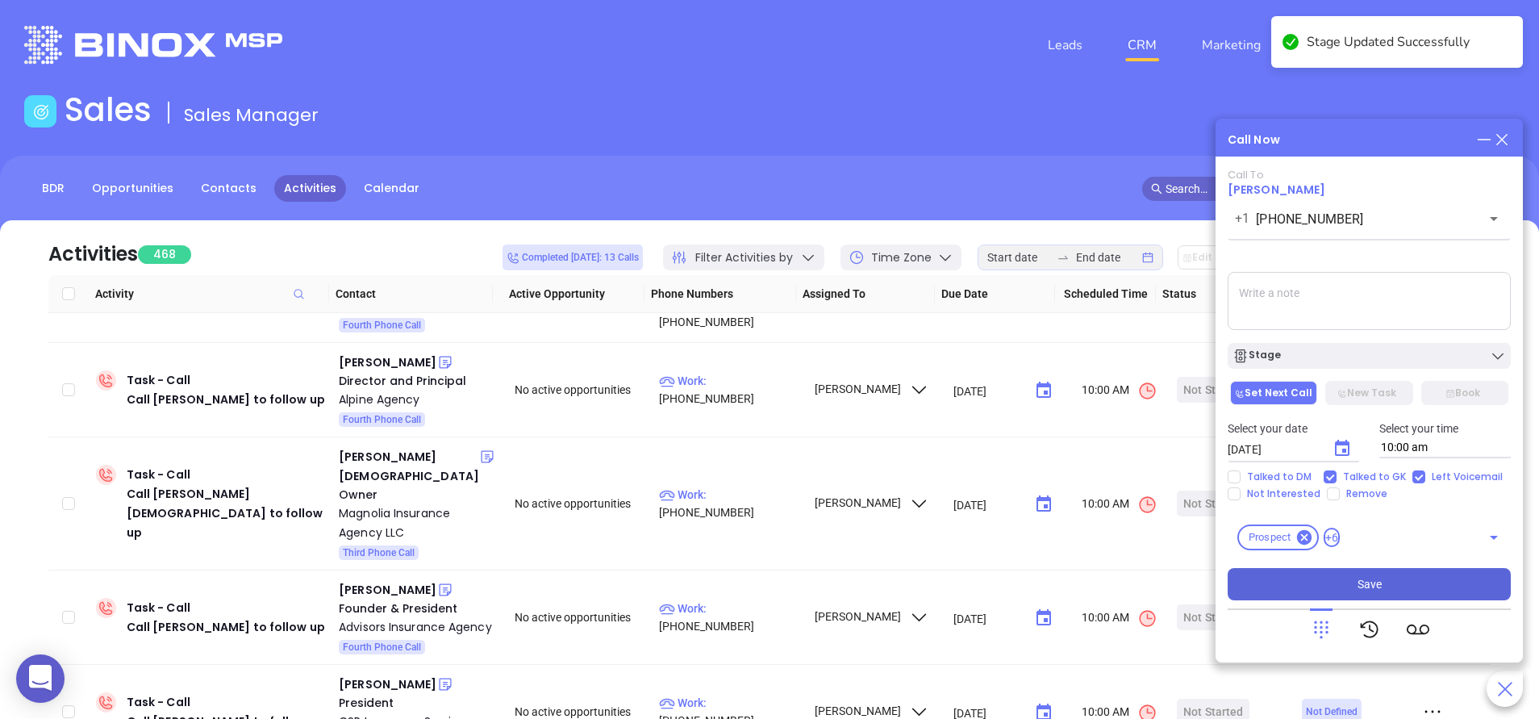
click at [1398, 579] on button "Save" at bounding box center [1368, 584] width 283 height 32
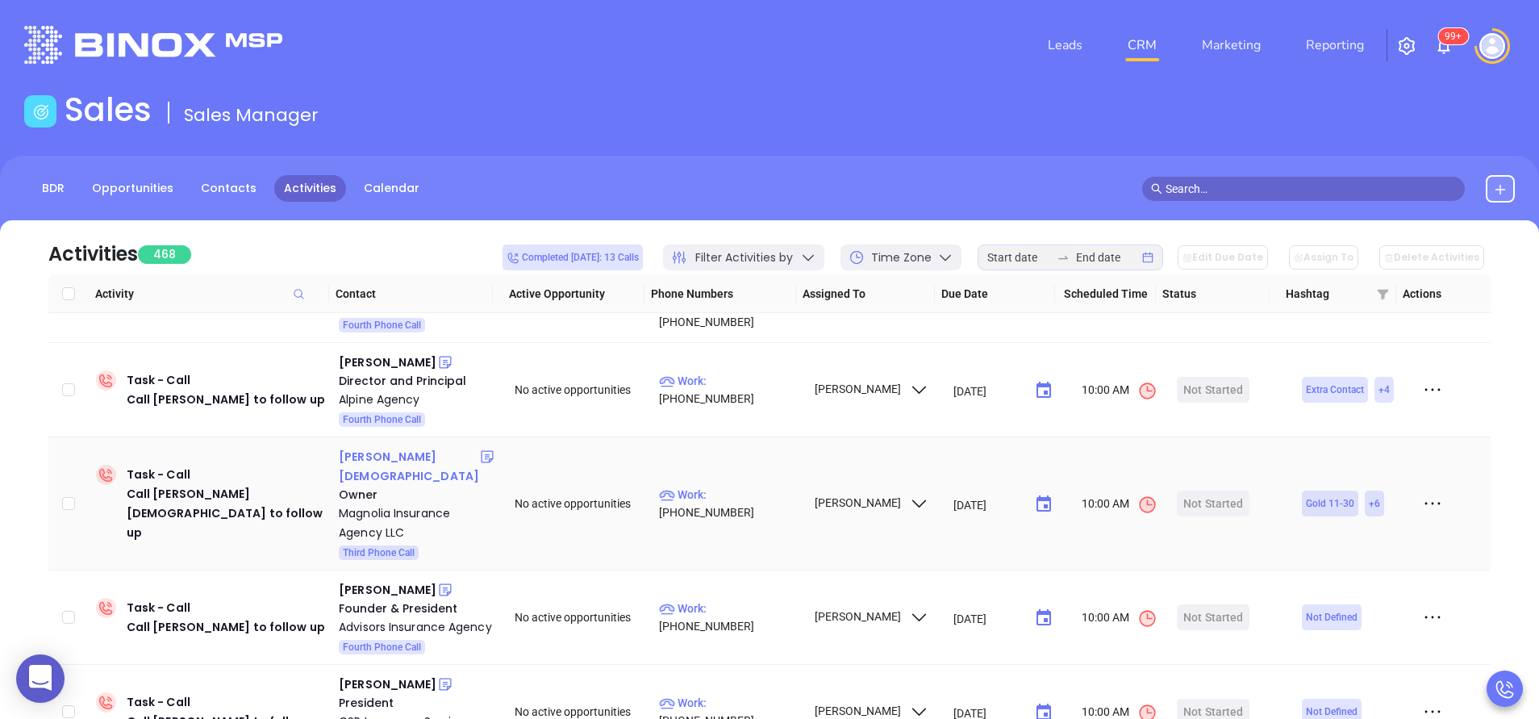
click at [386, 447] on div "Bailey Templet" at bounding box center [409, 466] width 140 height 39
click at [373, 503] on div "Magnolia Insurance Agency LLC" at bounding box center [415, 522] width 153 height 39
click at [479, 448] on icon at bounding box center [487, 456] width 16 height 16
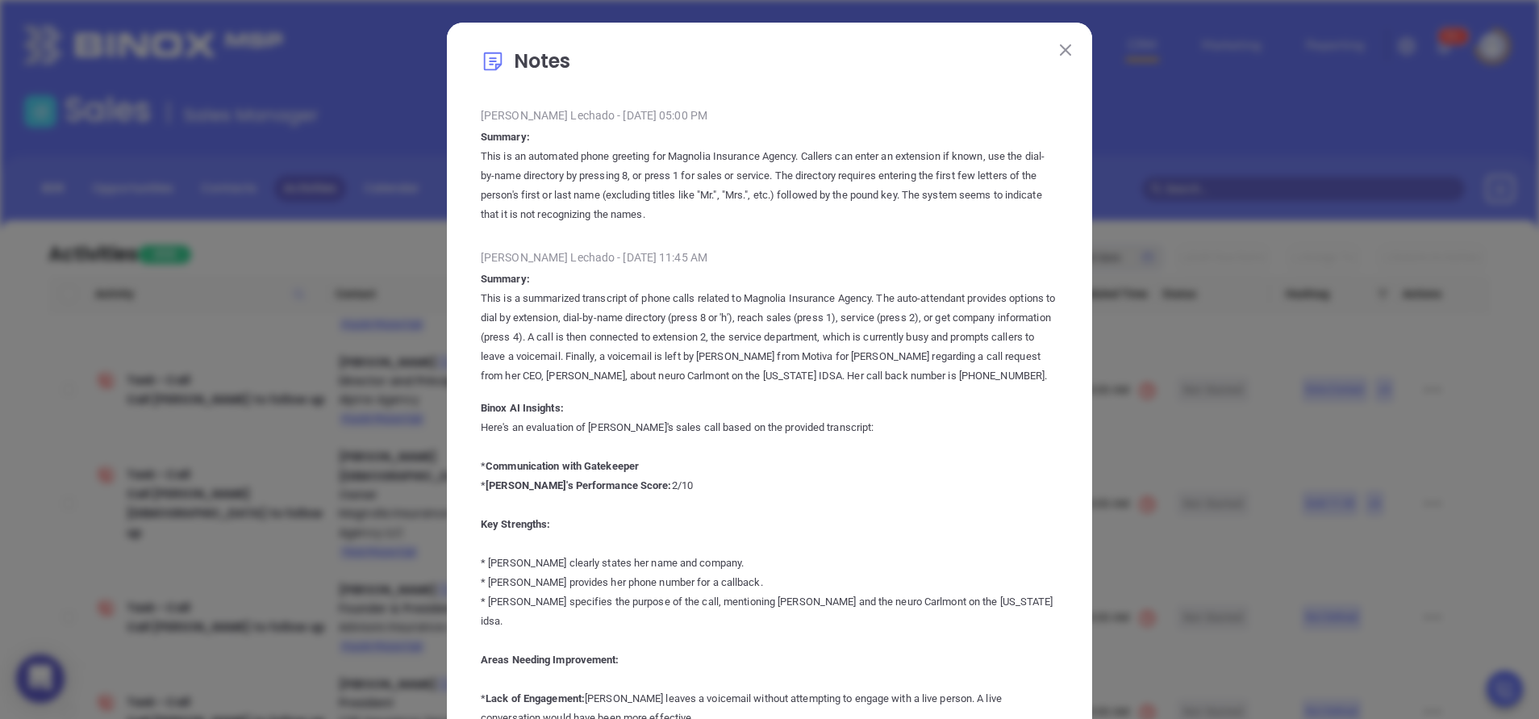
click at [1060, 52] on img at bounding box center [1065, 49] width 11 height 11
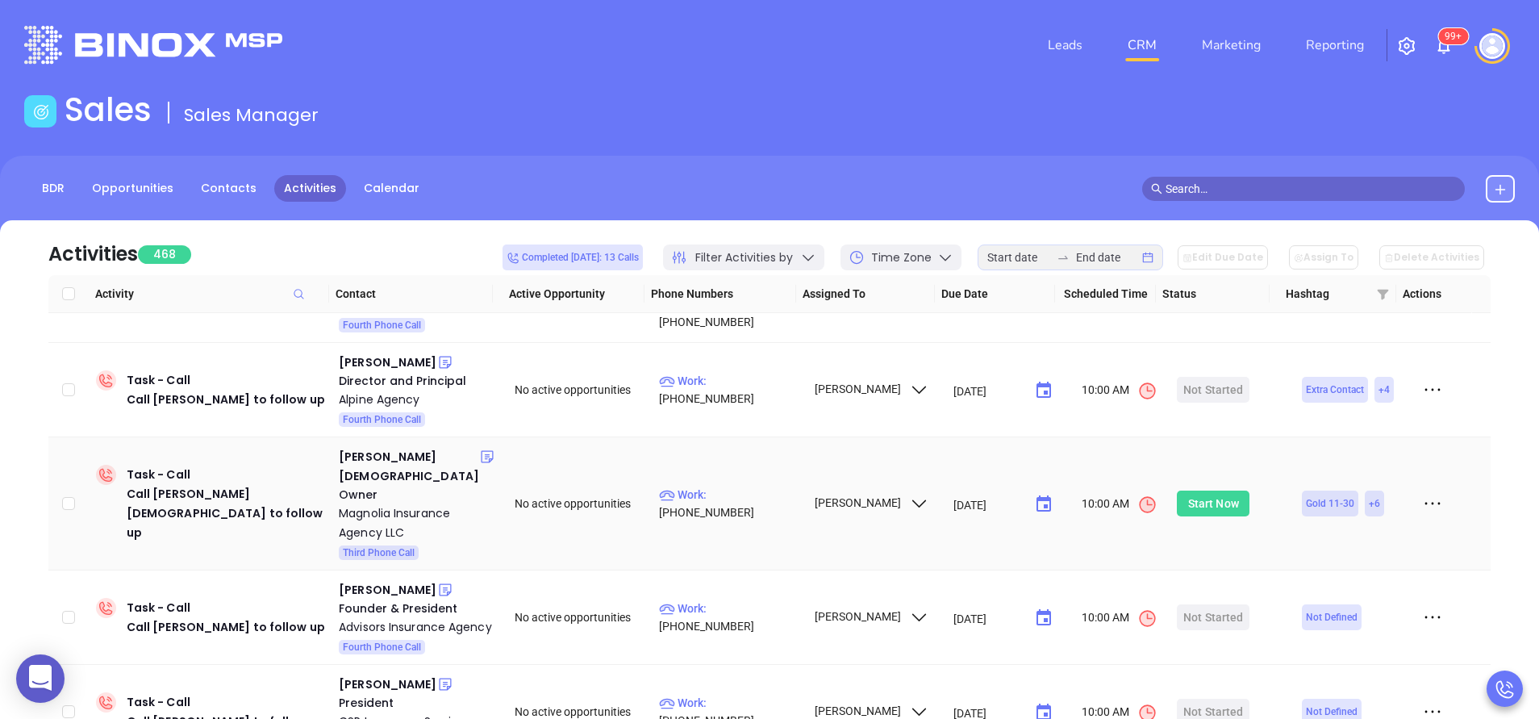
click at [1197, 490] on div "Start Now" at bounding box center [1213, 503] width 51 height 26
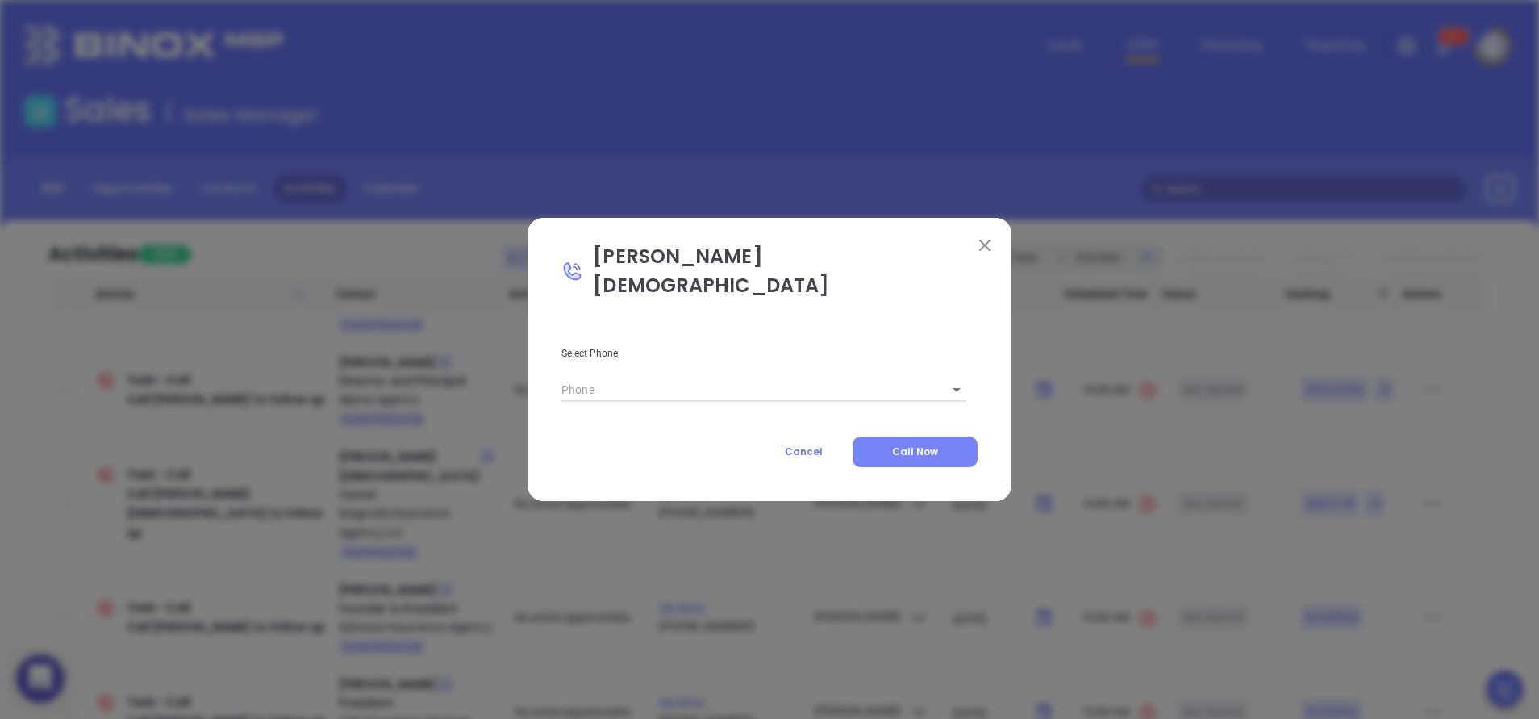
type input "(843) 900-1840"
type input "1"
click at [939, 436] on button "Call Now" at bounding box center [914, 451] width 125 height 31
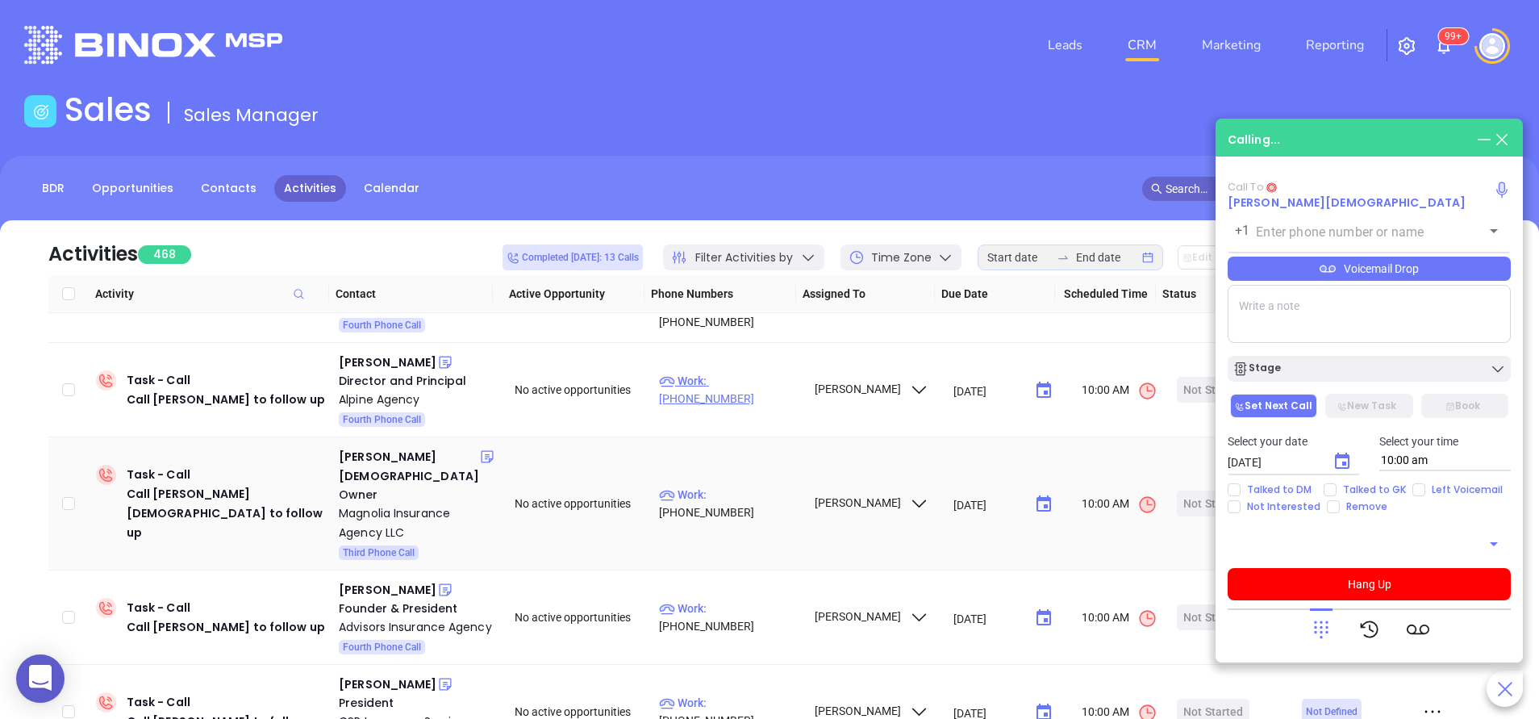
type input "(843) 900-1840"
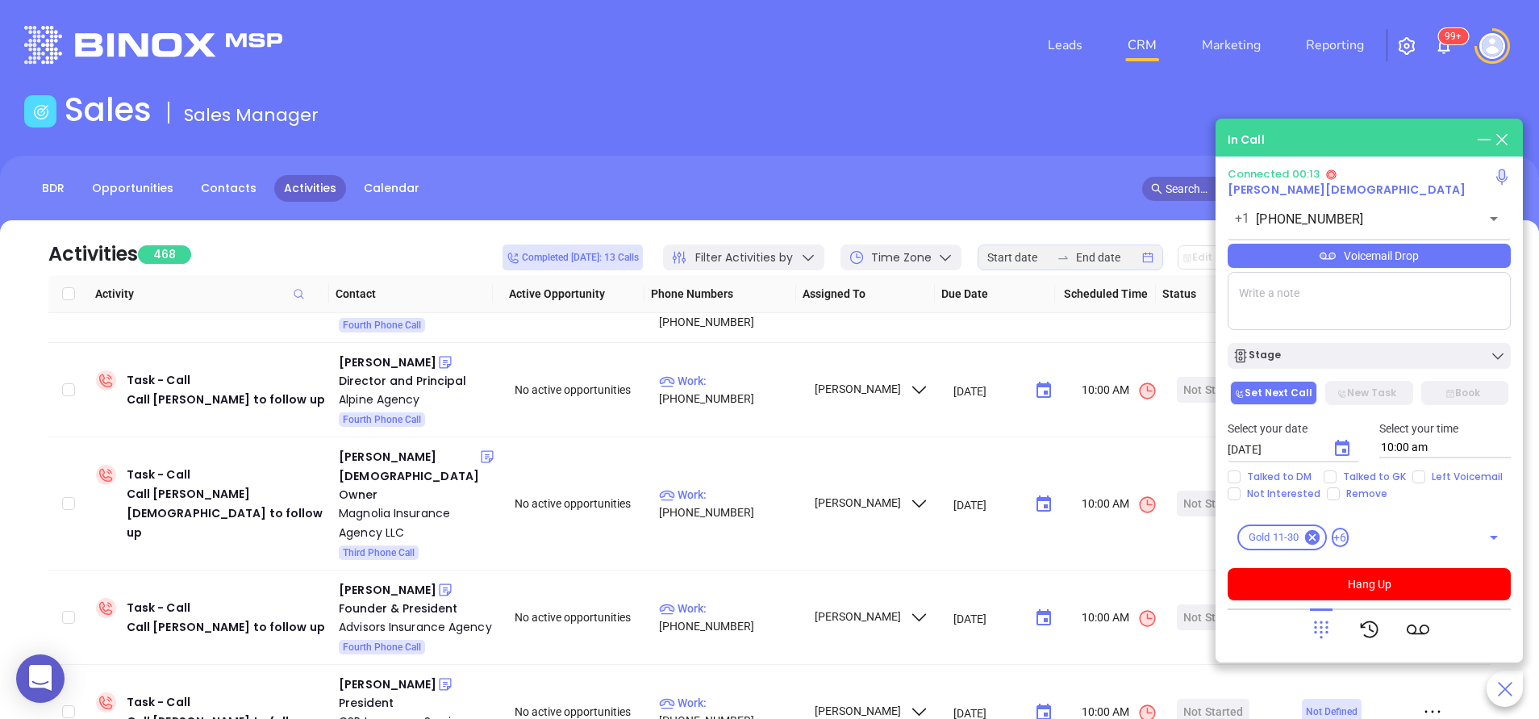
click at [1325, 642] on div at bounding box center [1321, 629] width 23 height 42
click at [1323, 618] on icon at bounding box center [1321, 629] width 23 height 23
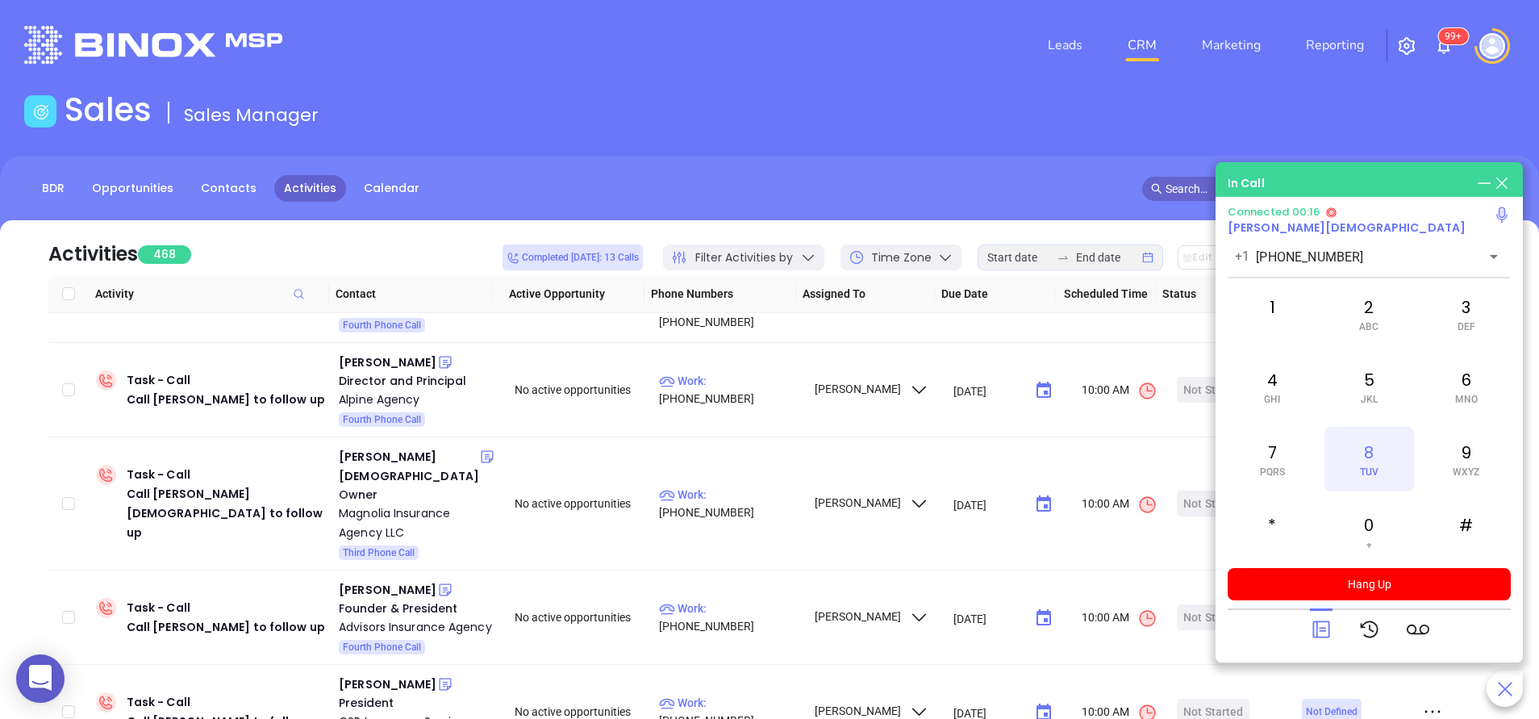
click at [1351, 463] on div "8 TUV" at bounding box center [1368, 459] width 89 height 65
click at [1364, 306] on div "2 ABC" at bounding box center [1368, 313] width 89 height 65
drag, startPoint x: 1364, startPoint y: 306, endPoint x: 1285, endPoint y: 383, distance: 109.5
click at [1285, 383] on div "4 GHI" at bounding box center [1271, 386] width 89 height 65
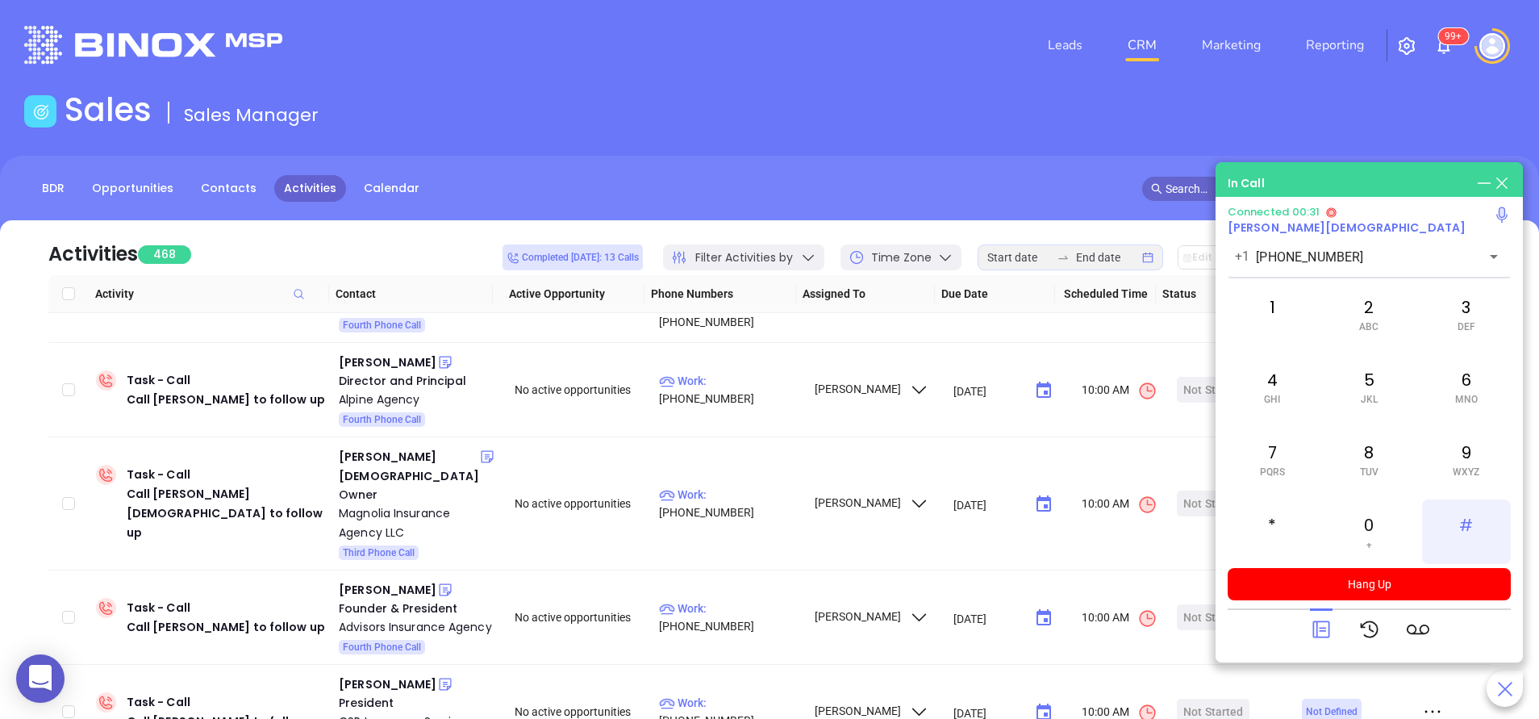
click at [1480, 528] on div "#" at bounding box center [1466, 531] width 89 height 65
click at [1370, 313] on div "2 ABC" at bounding box center [1368, 313] width 89 height 65
click at [1257, 369] on div "4 GHI" at bounding box center [1271, 386] width 89 height 65
click at [1373, 394] on span "JKL" at bounding box center [1368, 399] width 17 height 11
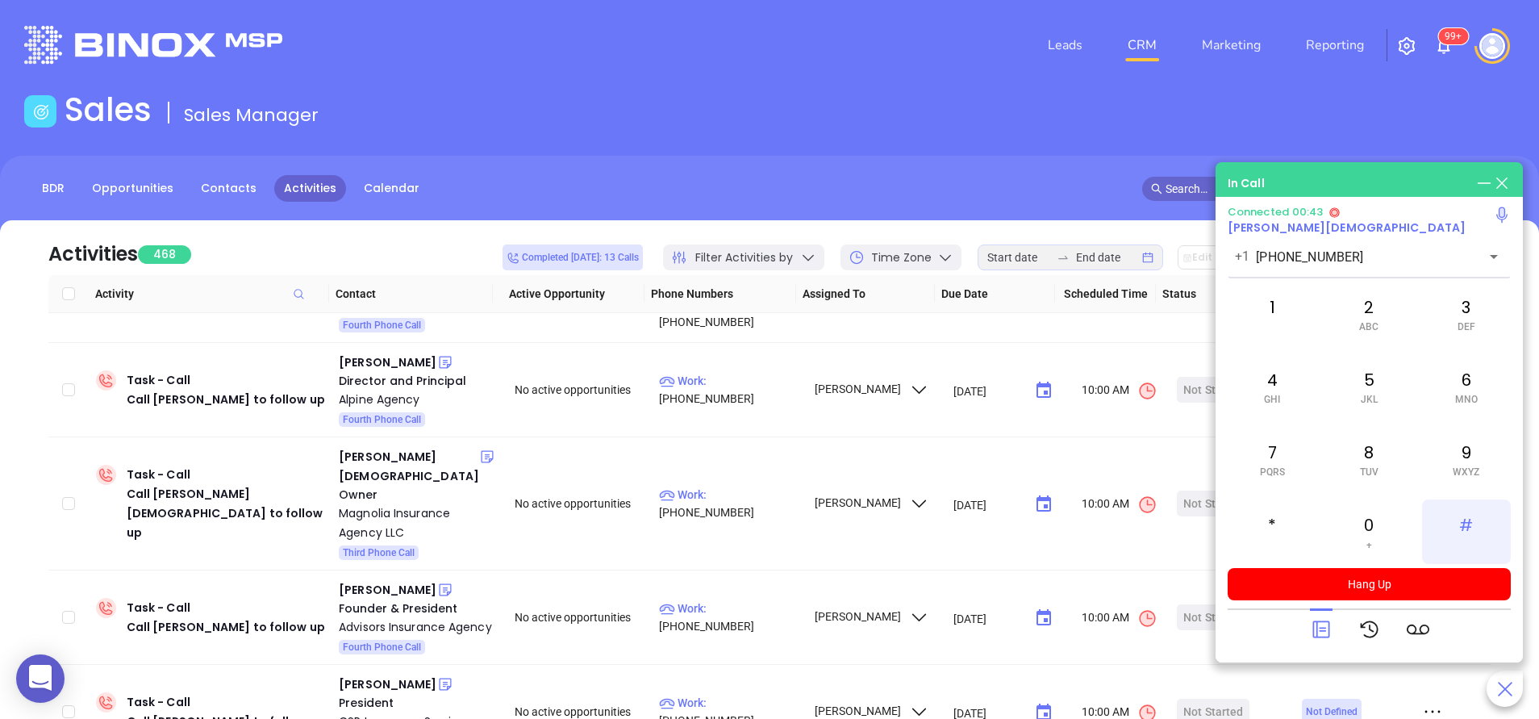
click at [1477, 535] on div "#" at bounding box center [1466, 531] width 89 height 65
click at [1361, 452] on div "8 TUV" at bounding box center [1368, 459] width 89 height 65
click at [1489, 302] on div "3 DEF" at bounding box center [1466, 313] width 89 height 65
click at [1478, 389] on div "6 MNO" at bounding box center [1466, 386] width 89 height 65
click at [1486, 522] on div "#" at bounding box center [1466, 531] width 89 height 65
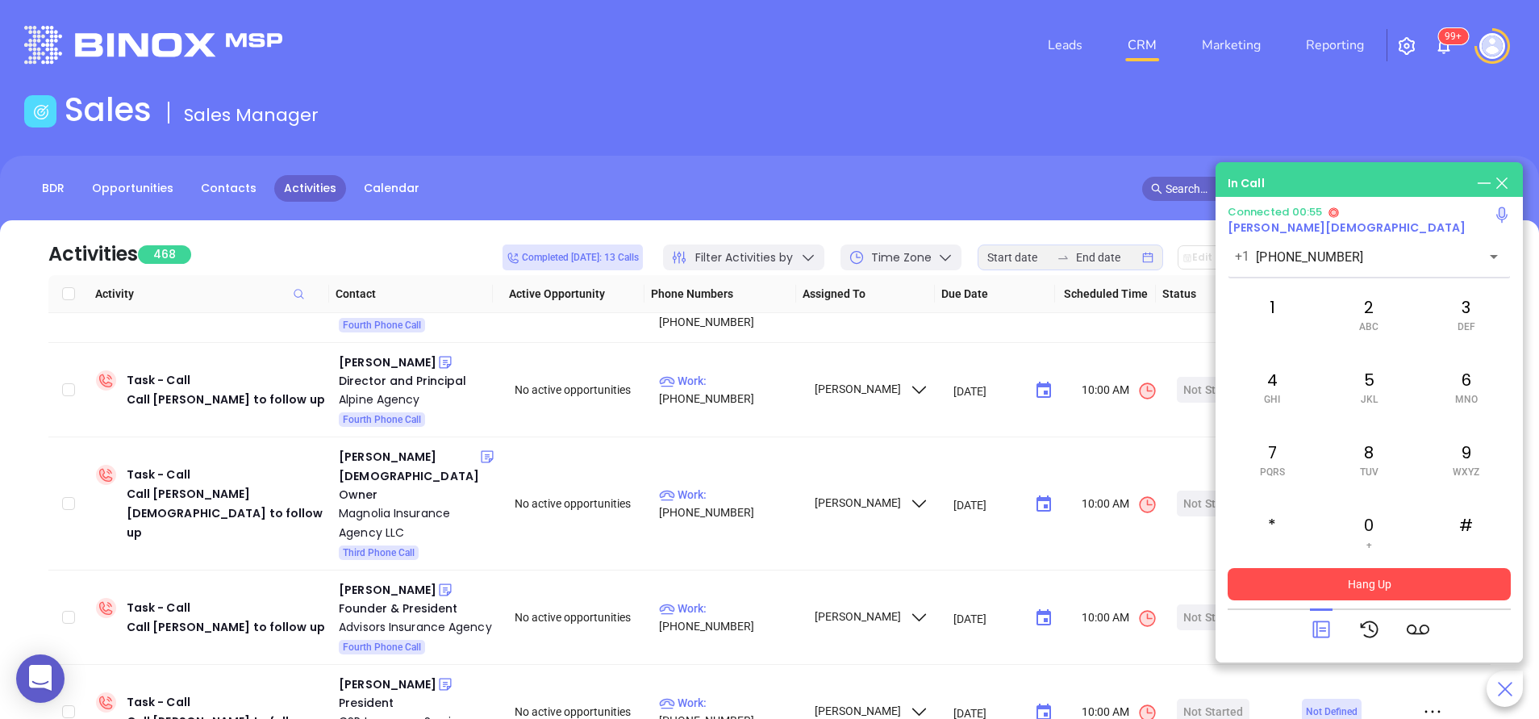
click at [1361, 598] on button "Hang Up" at bounding box center [1368, 584] width 283 height 32
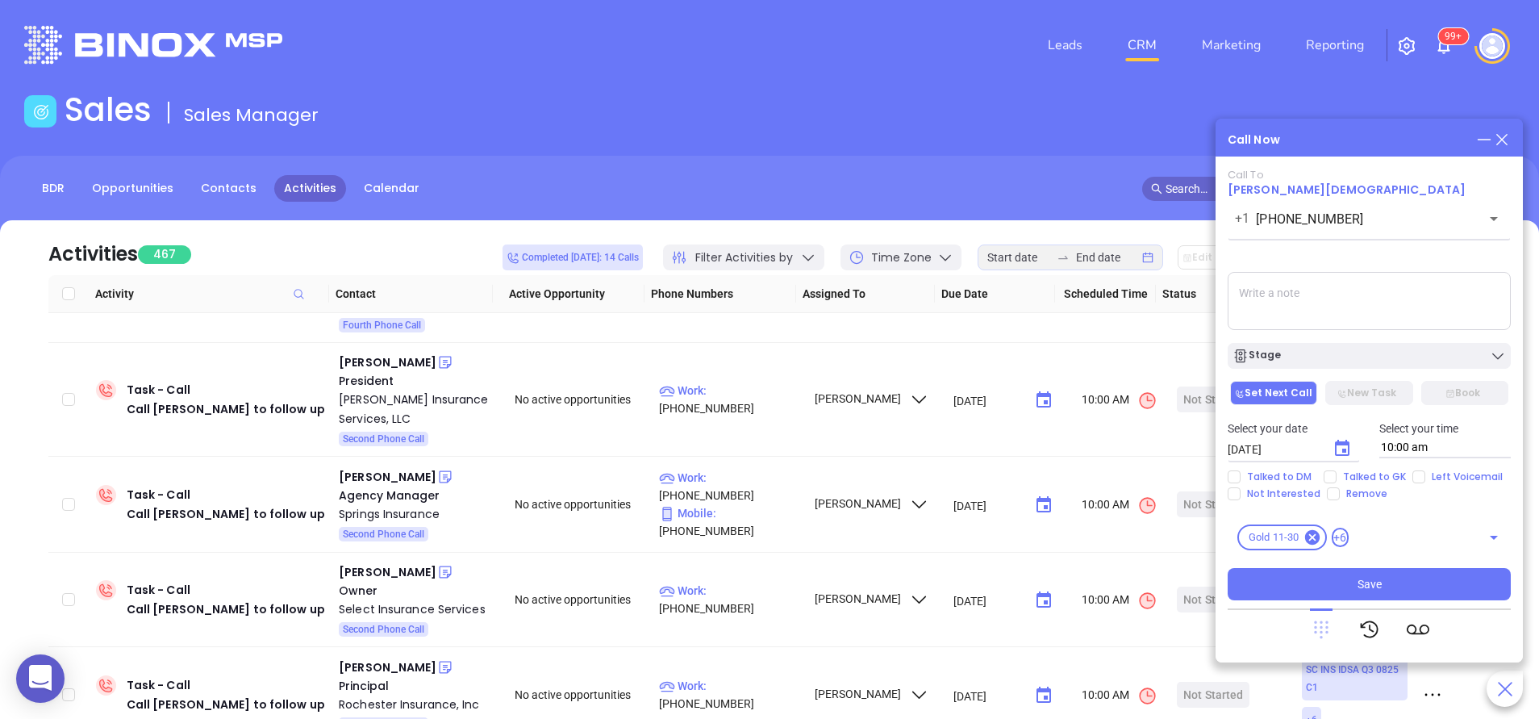
click at [1315, 627] on icon at bounding box center [1321, 630] width 15 height 18
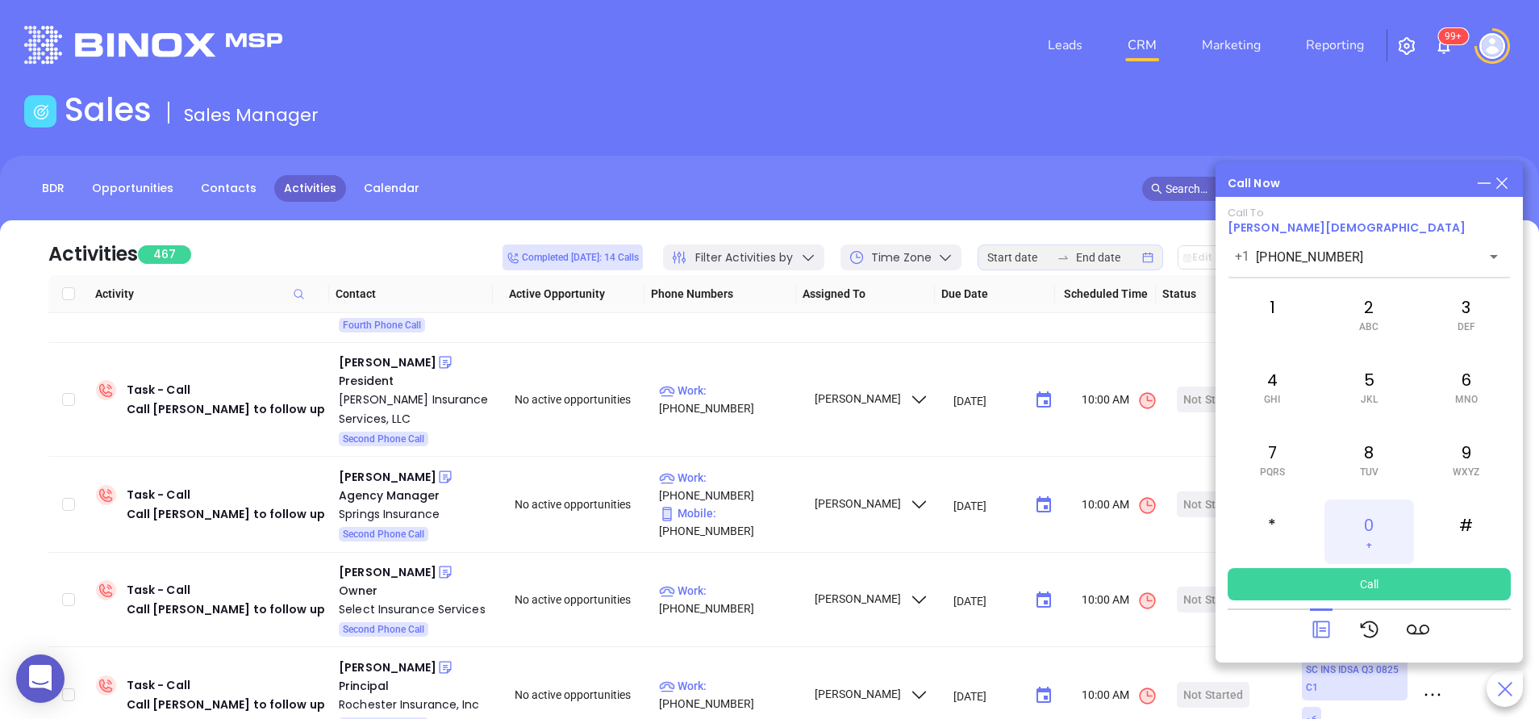
click at [1368, 510] on div "0 +" at bounding box center [1368, 531] width 89 height 65
click at [1367, 511] on div "0 +" at bounding box center [1368, 531] width 89 height 65
click at [1369, 511] on div "0 +" at bounding box center [1368, 531] width 89 height 65
click at [1502, 182] on icon at bounding box center [1501, 182] width 11 height 11
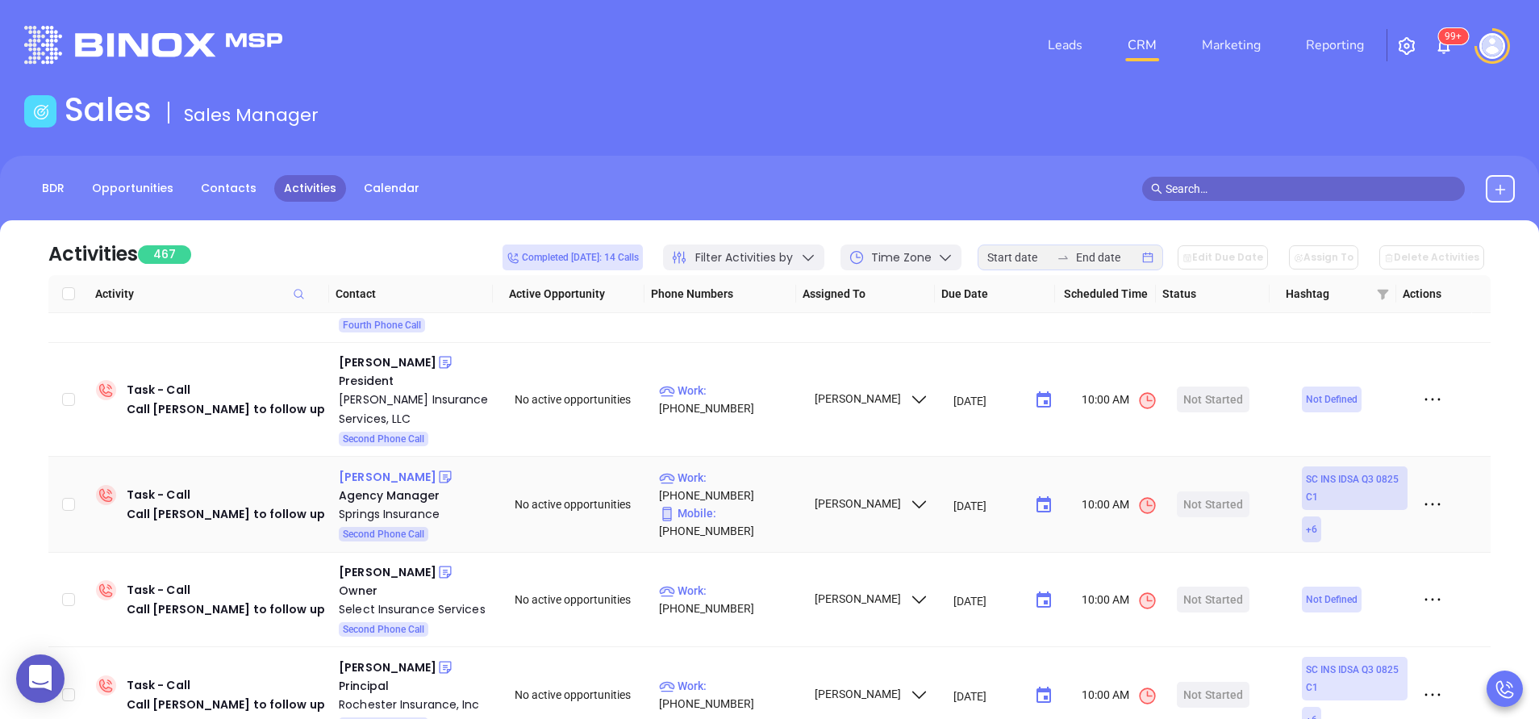
click at [390, 467] on div "Robert Allison" at bounding box center [388, 476] width 98 height 19
click at [391, 504] on div "Springs Insurance" at bounding box center [415, 513] width 153 height 19
click at [439, 471] on icon at bounding box center [445, 477] width 12 height 12
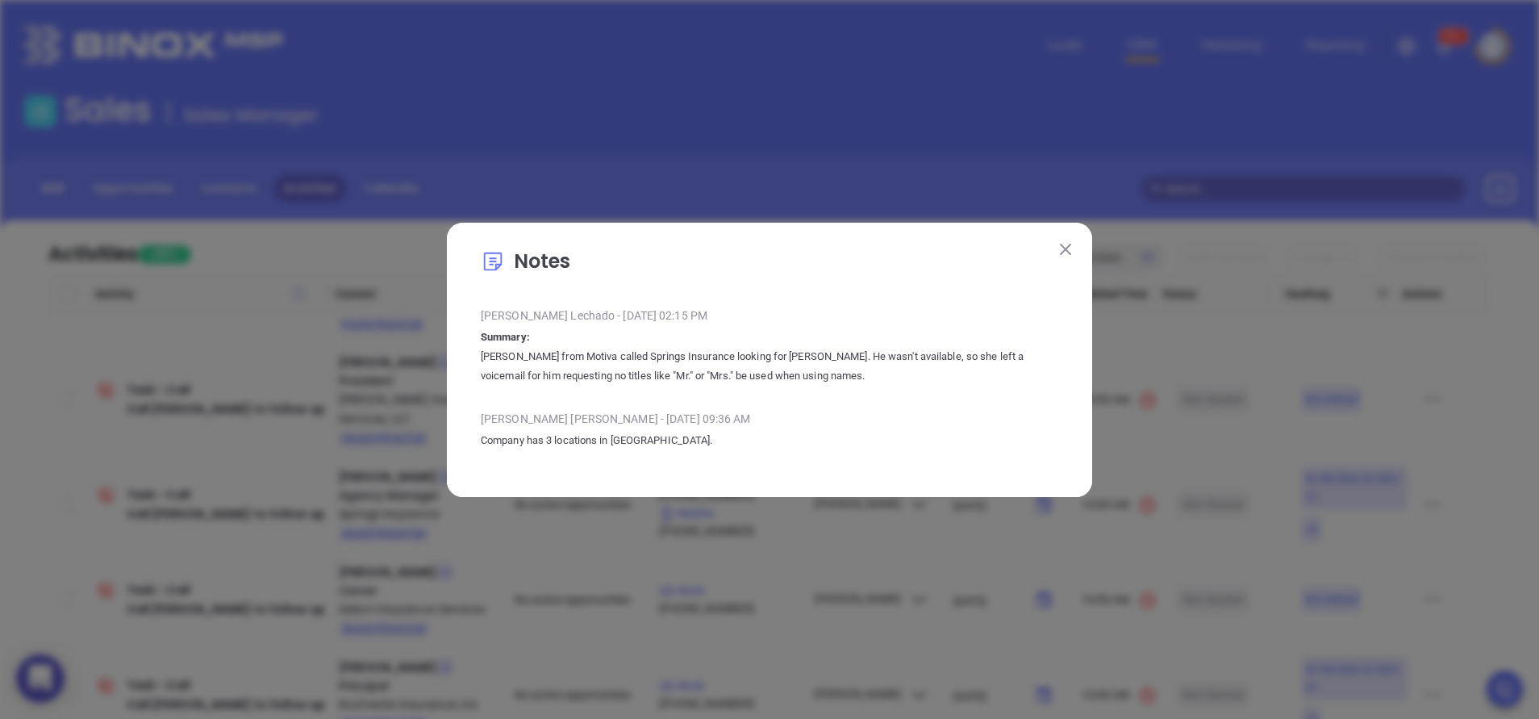
click at [1069, 250] on img at bounding box center [1065, 249] width 11 height 11
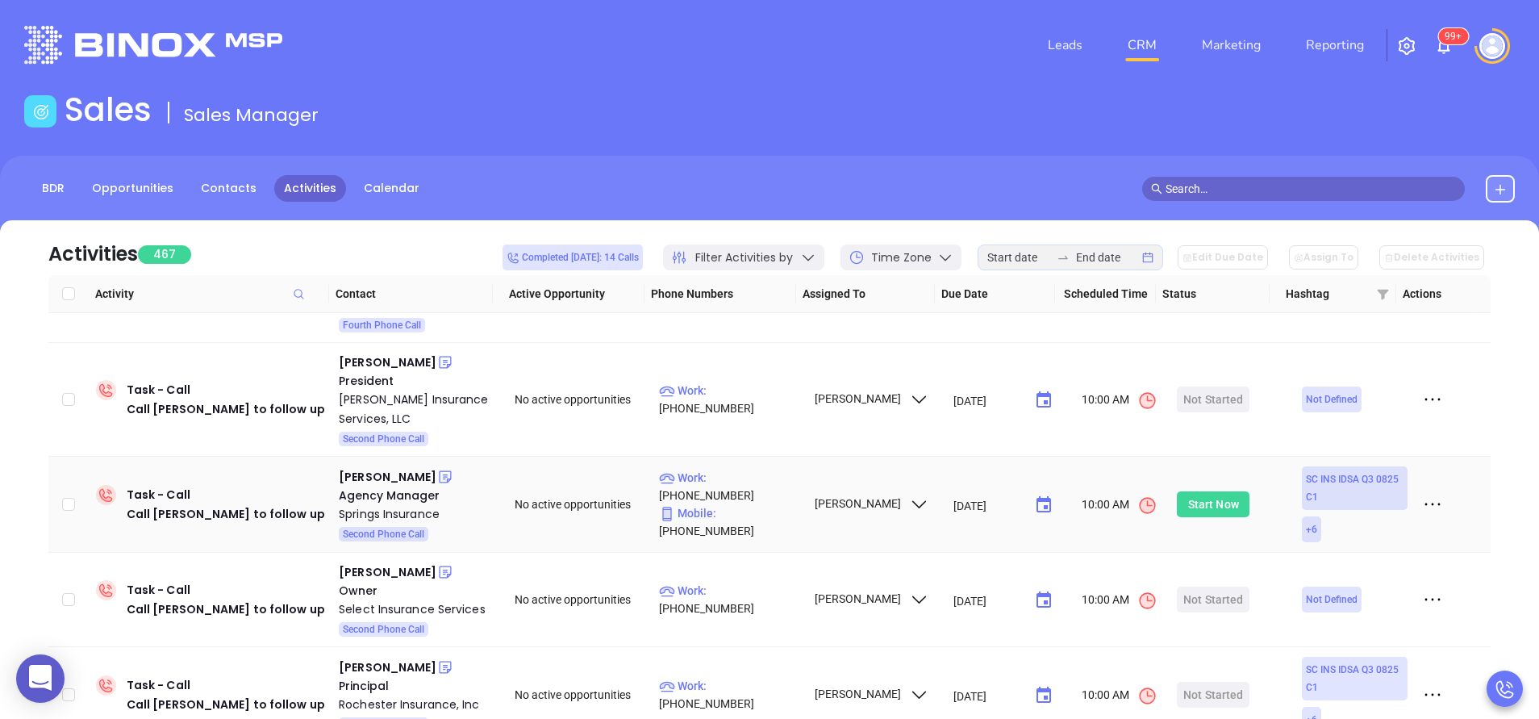
click at [1188, 491] on div "Start Now" at bounding box center [1213, 504] width 51 height 26
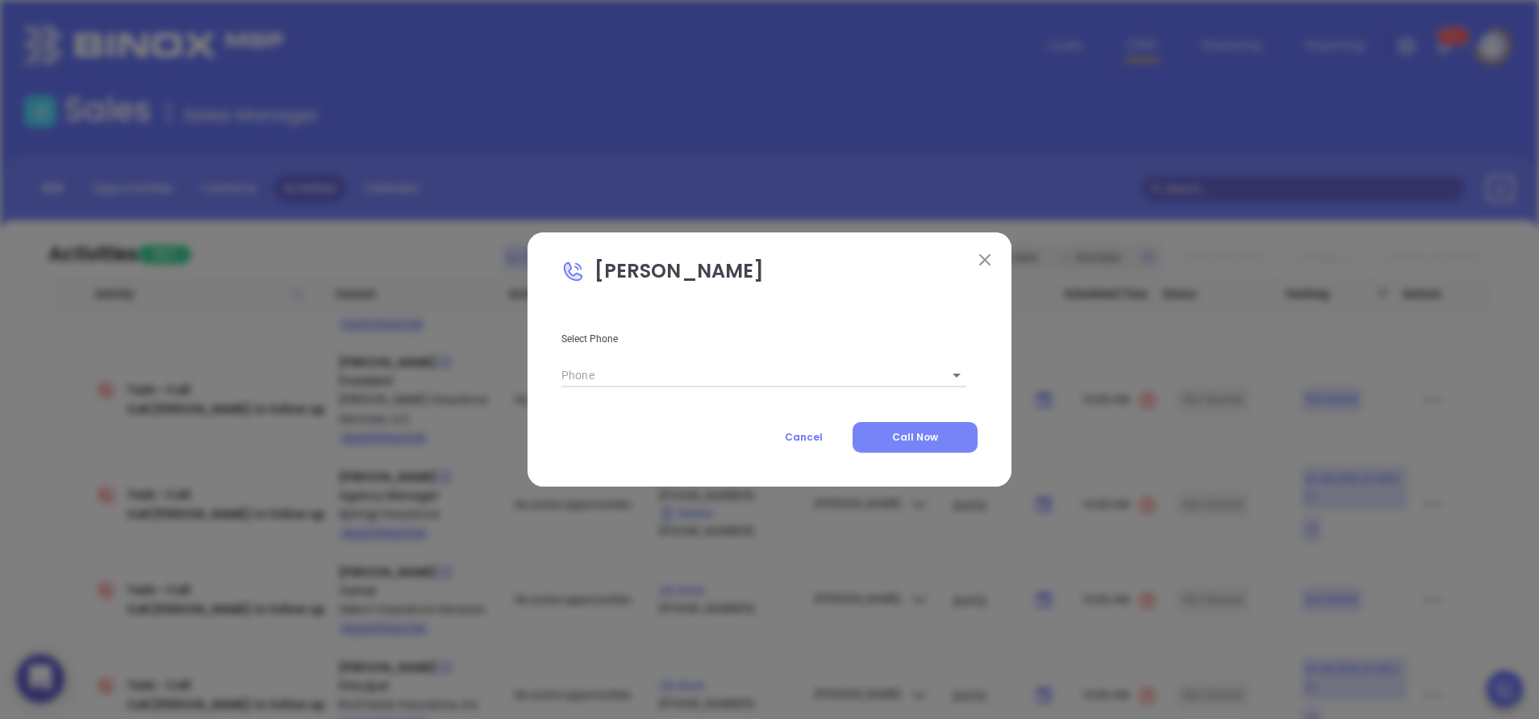
type input "(803) 547-2003"
type input "1"
click at [918, 430] on span "Call Now" at bounding box center [915, 437] width 46 height 14
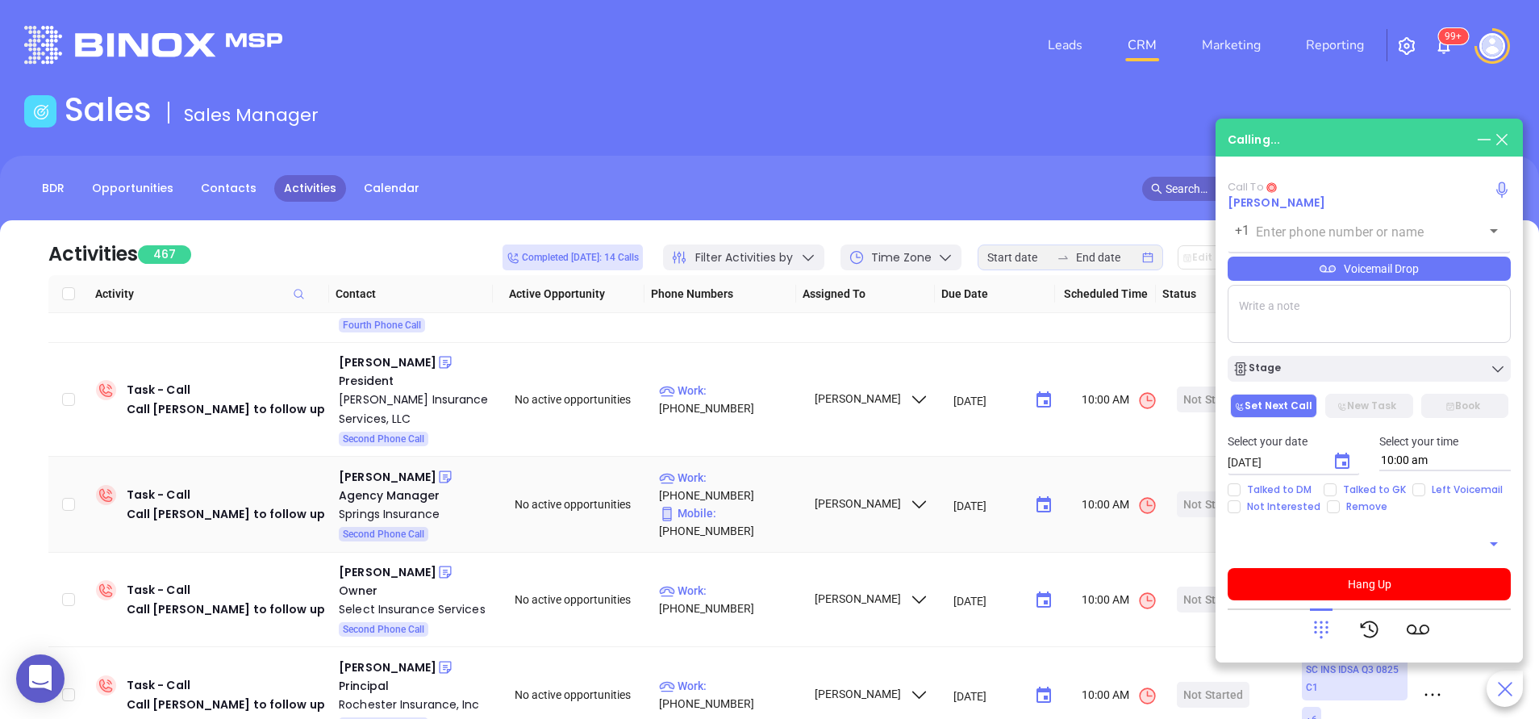
type input "(803) 547-2003"
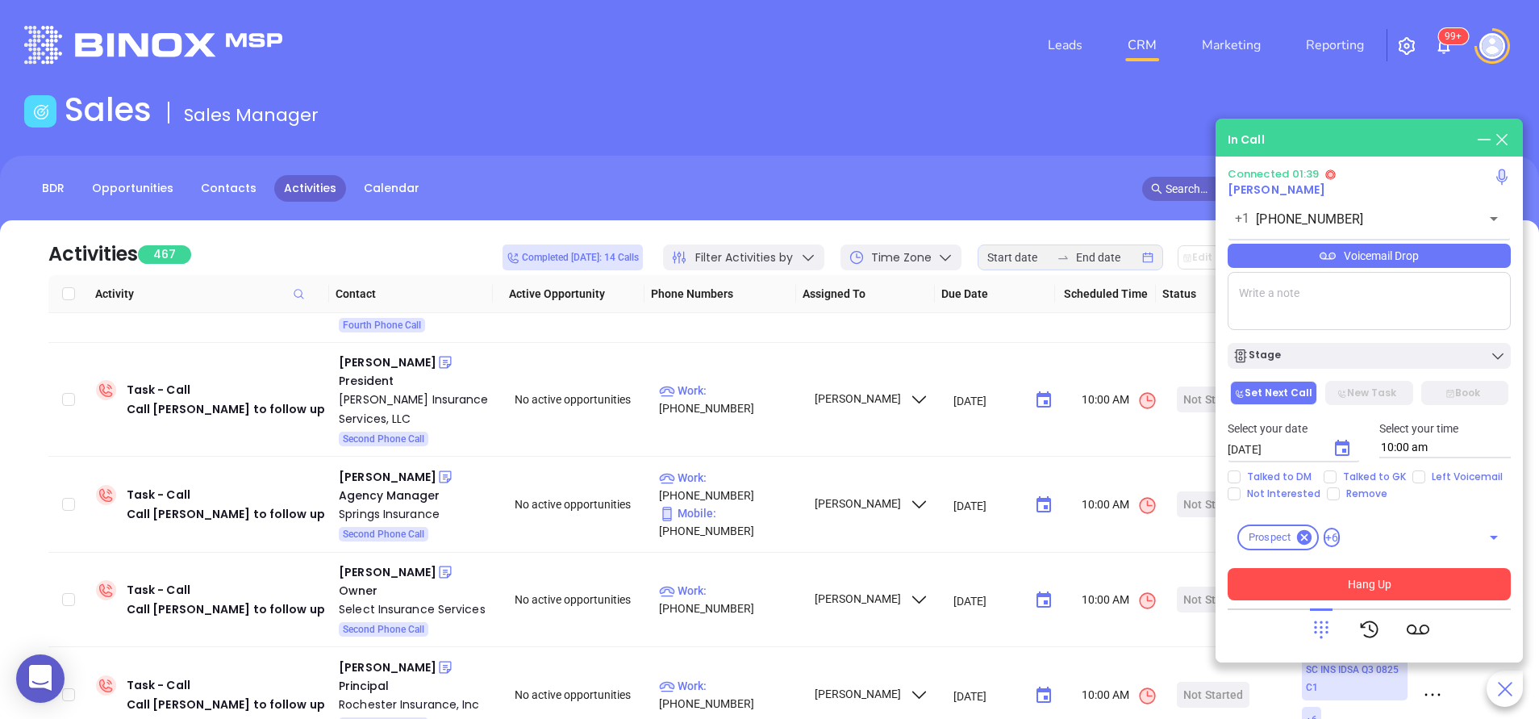
click at [1377, 592] on button "Hang Up" at bounding box center [1368, 584] width 283 height 32
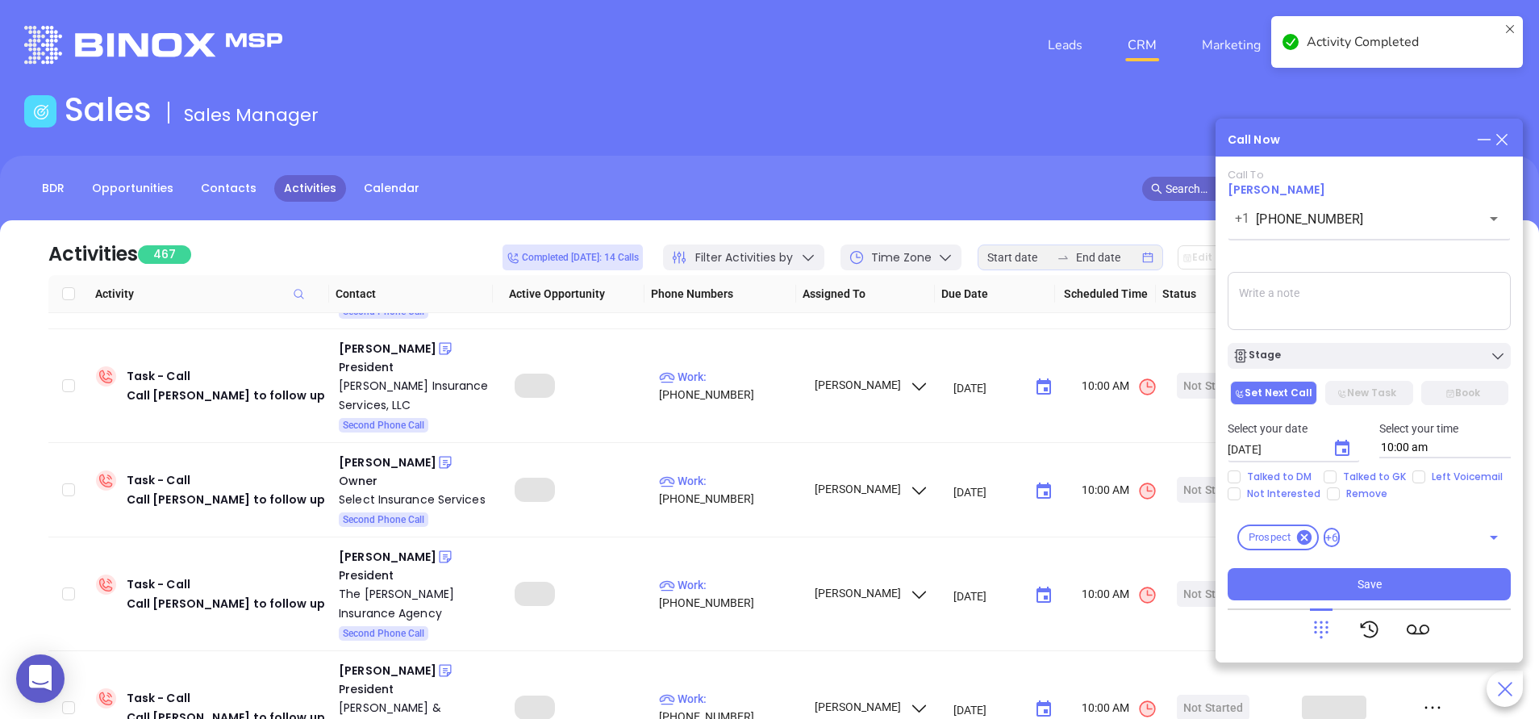
click at [1326, 297] on textarea at bounding box center [1368, 301] width 283 height 58
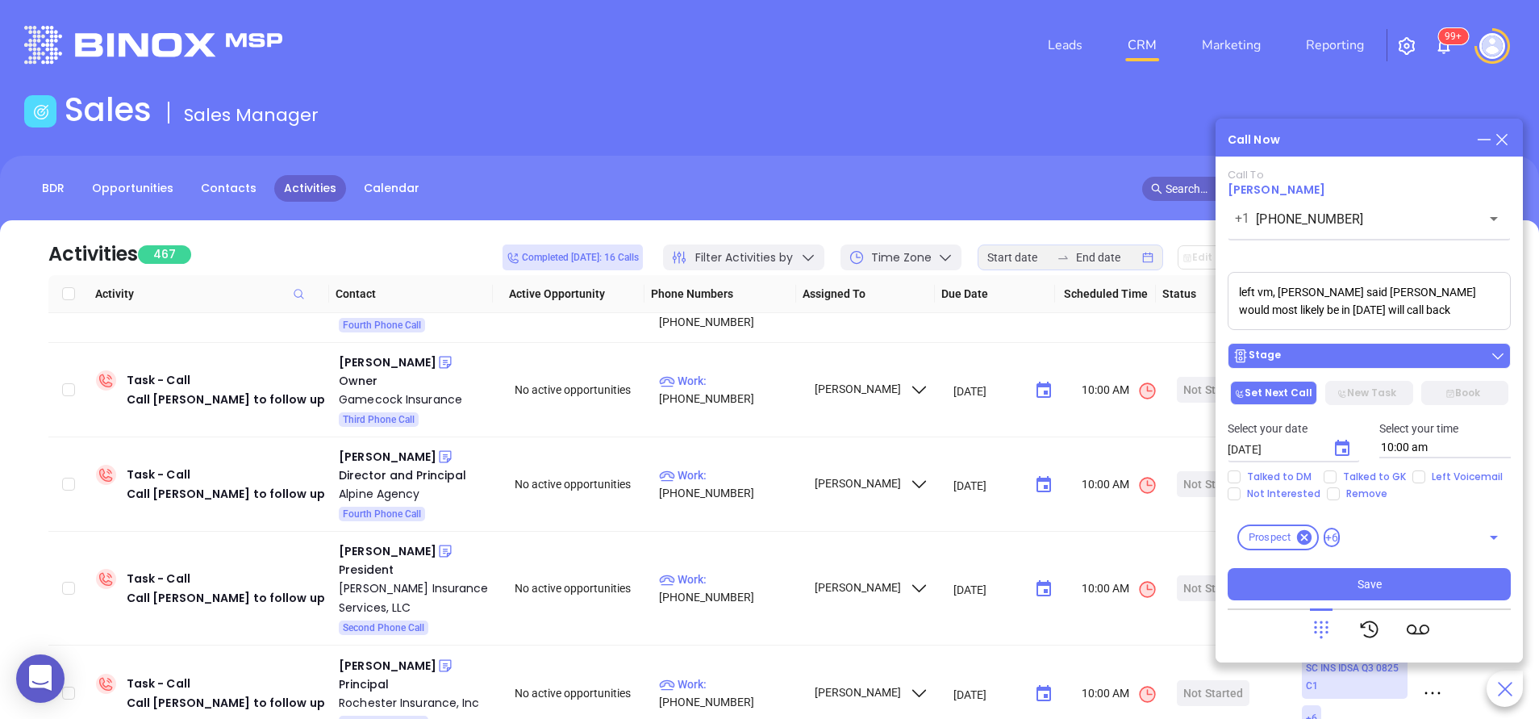
type textarea "left vm, gk said Robert would most likely be in tomorrow will call back"
click at [1392, 356] on div "Stage" at bounding box center [1368, 356] width 273 height 16
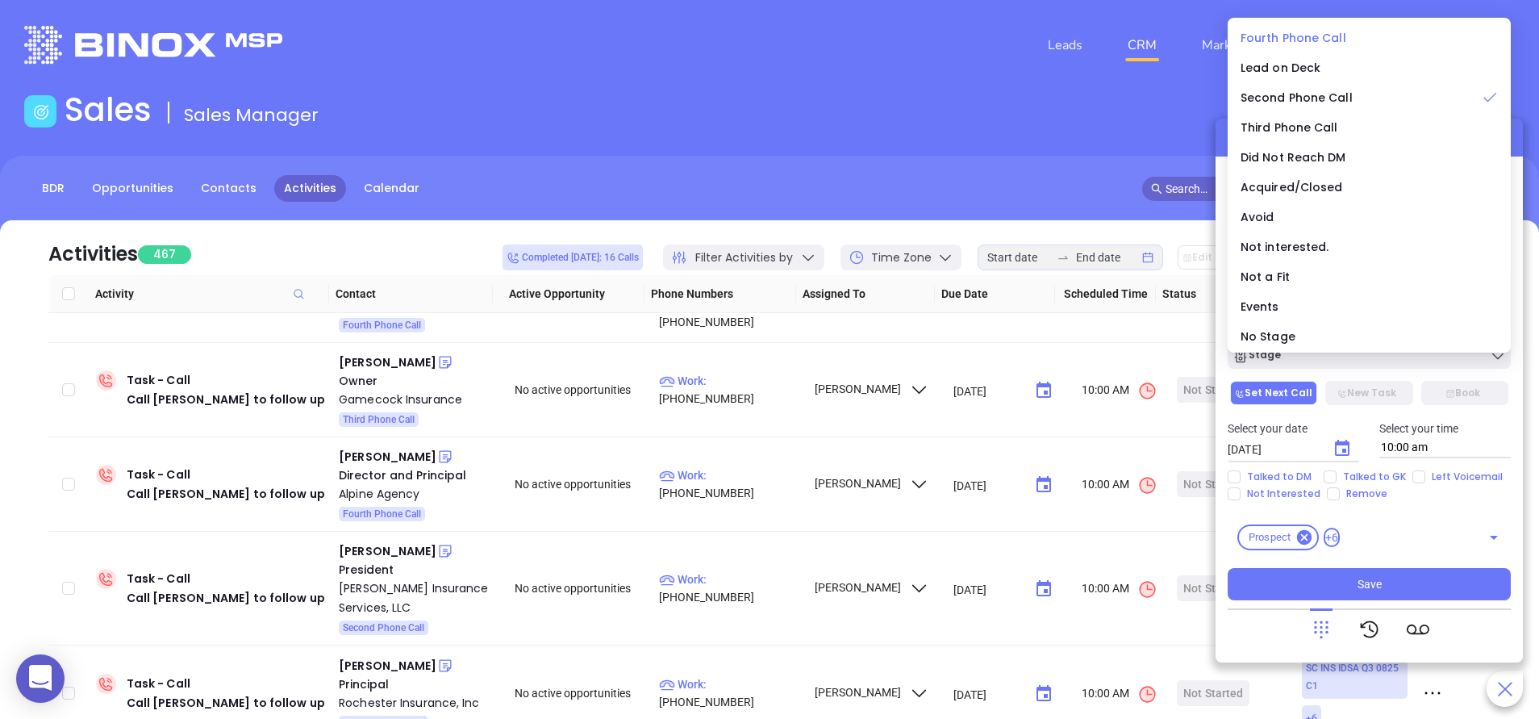
click at [1307, 25] on li "Fourth Phone Call" at bounding box center [1369, 38] width 277 height 34
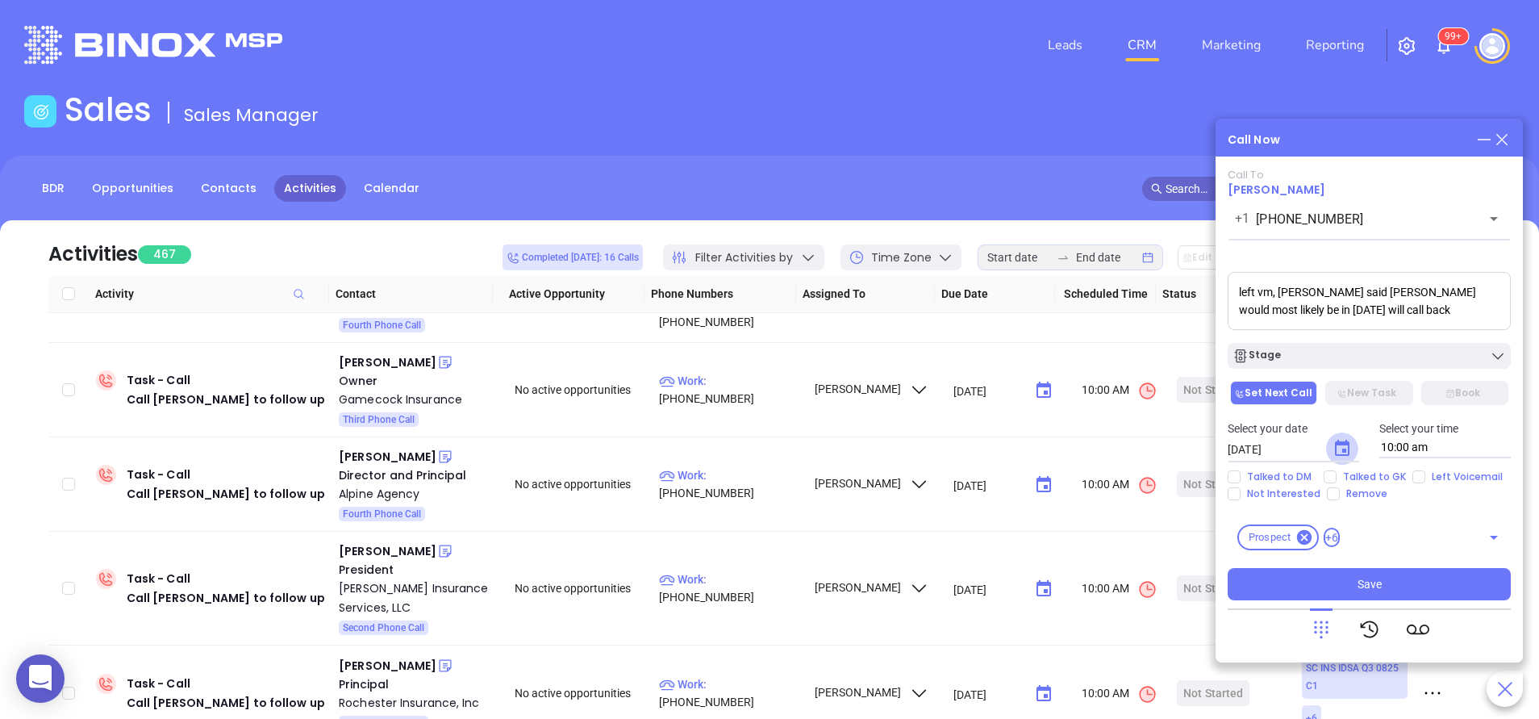
click at [1341, 447] on icon "Choose date, selected date is Sep 9, 2025" at bounding box center [1341, 448] width 19 height 19
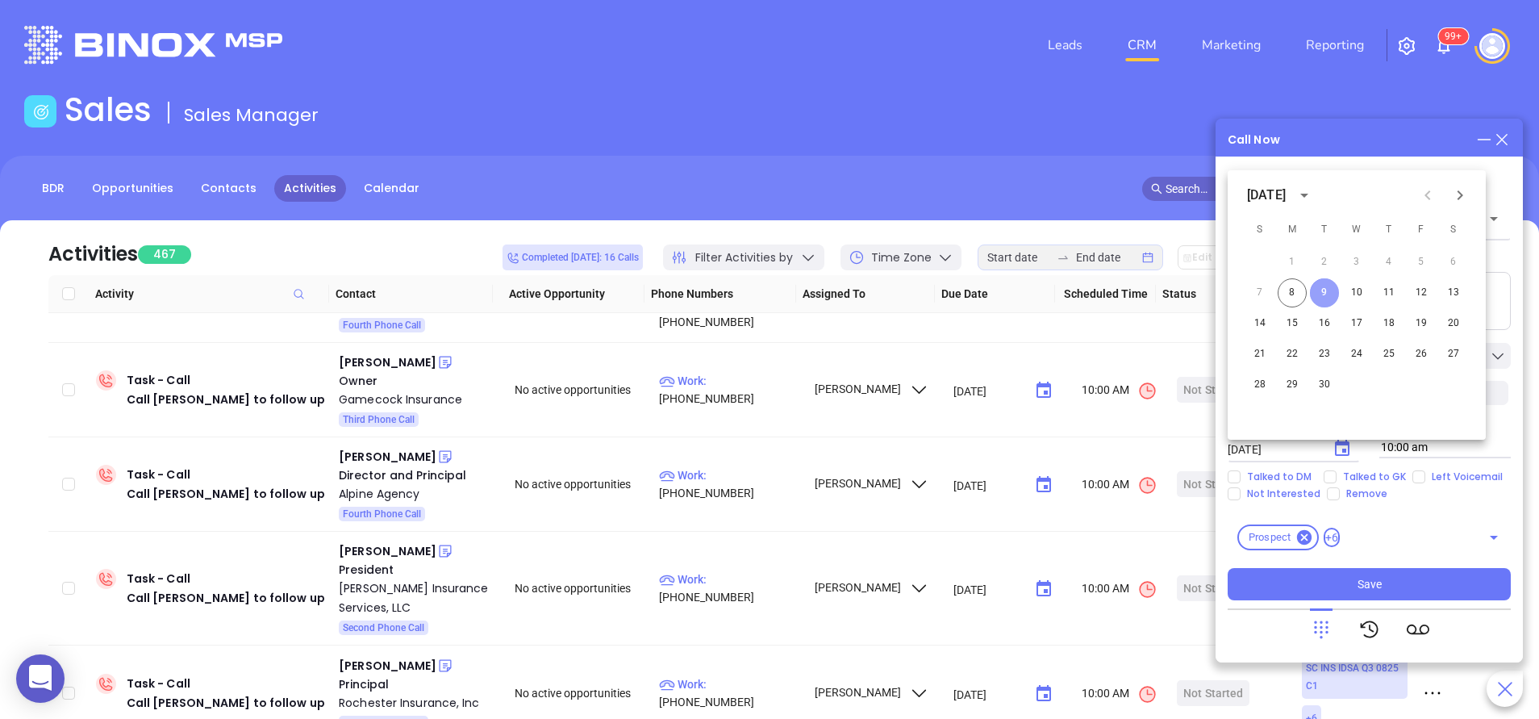
click at [1329, 293] on button "9" at bounding box center [1324, 292] width 29 height 29
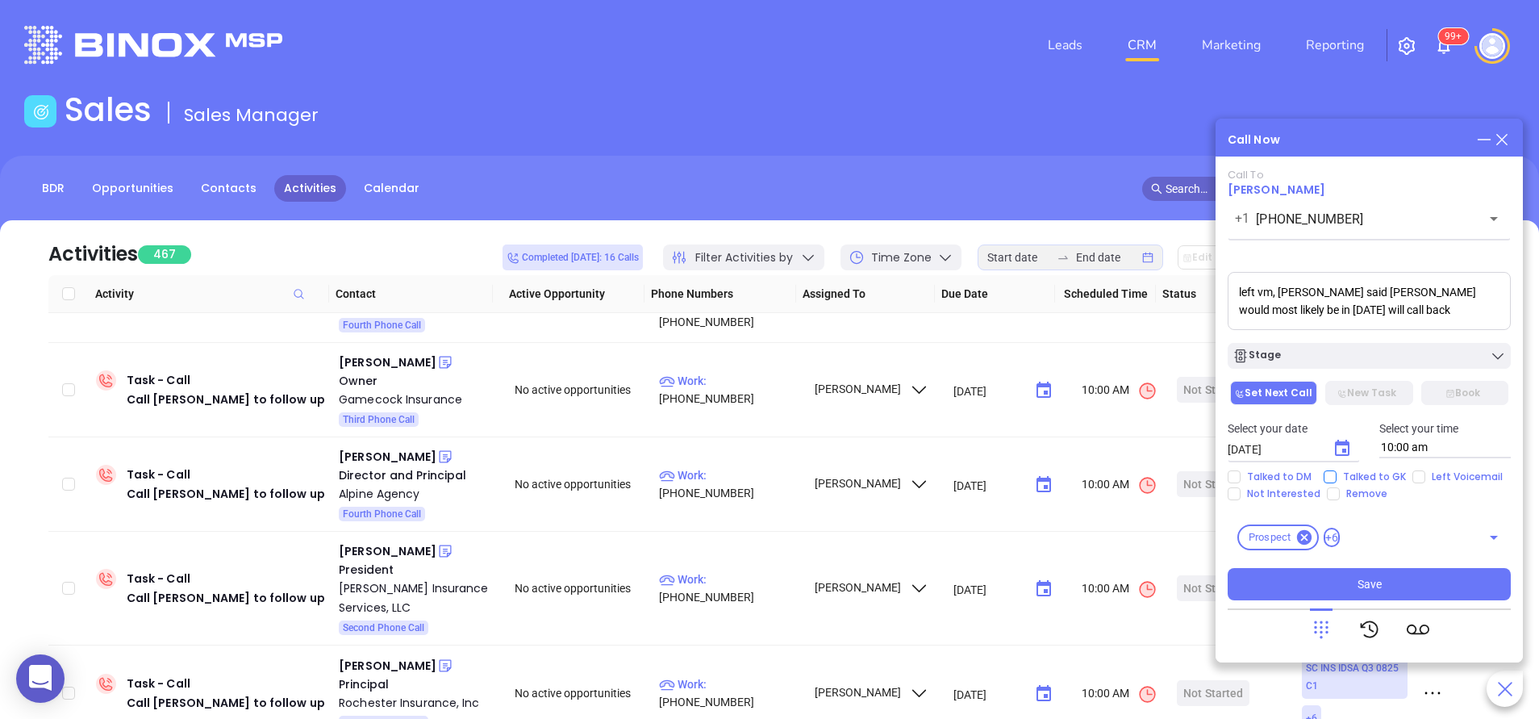
click at [1375, 474] on span "Talked to GK" at bounding box center [1374, 476] width 76 height 13
click at [1336, 474] on input "Talked to GK" at bounding box center [1329, 476] width 13 height 13
checkbox input "true"
click at [1427, 476] on span "Left Voicemail" at bounding box center [1467, 476] width 84 height 13
click at [1425, 476] on input "Left Voicemail" at bounding box center [1418, 476] width 13 height 13
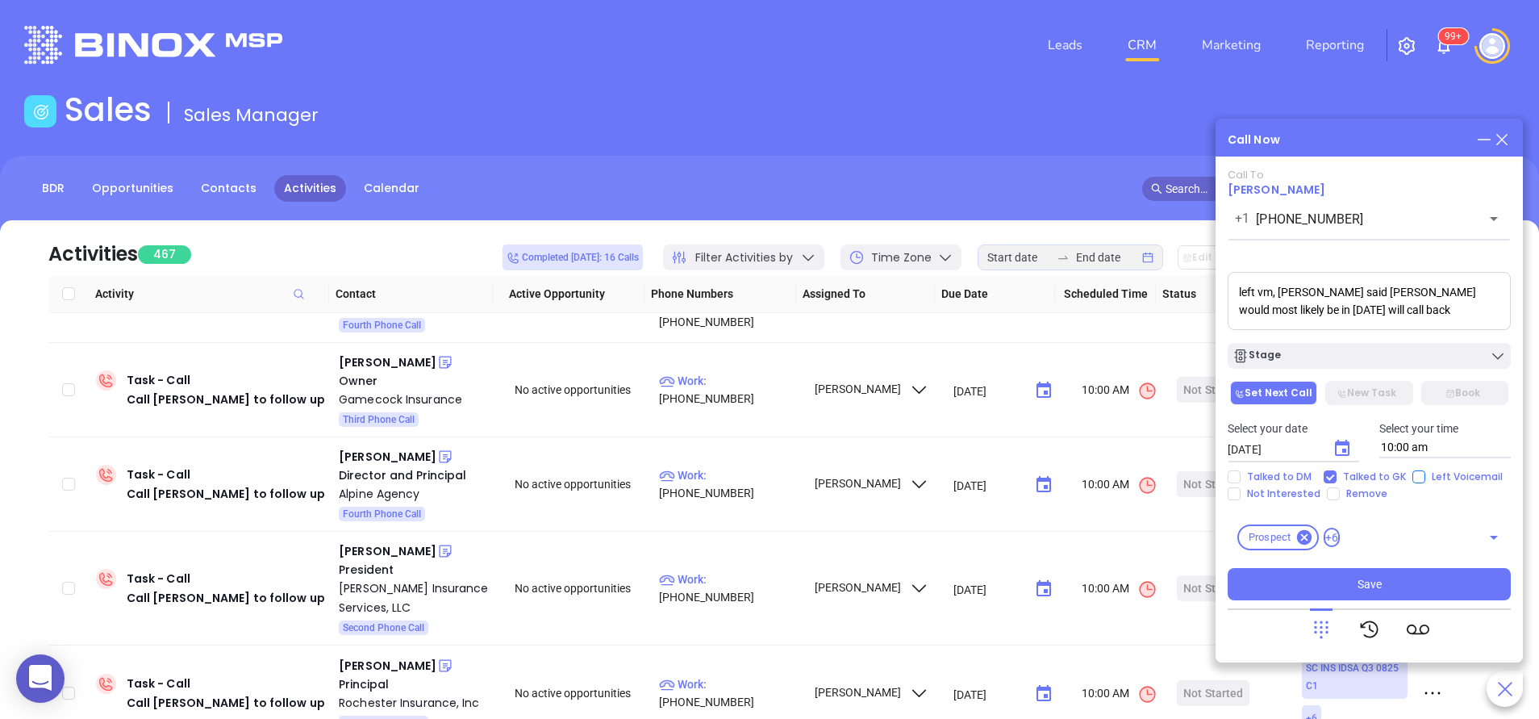
checkbox input "true"
click at [1427, 579] on button "Save" at bounding box center [1368, 584] width 283 height 32
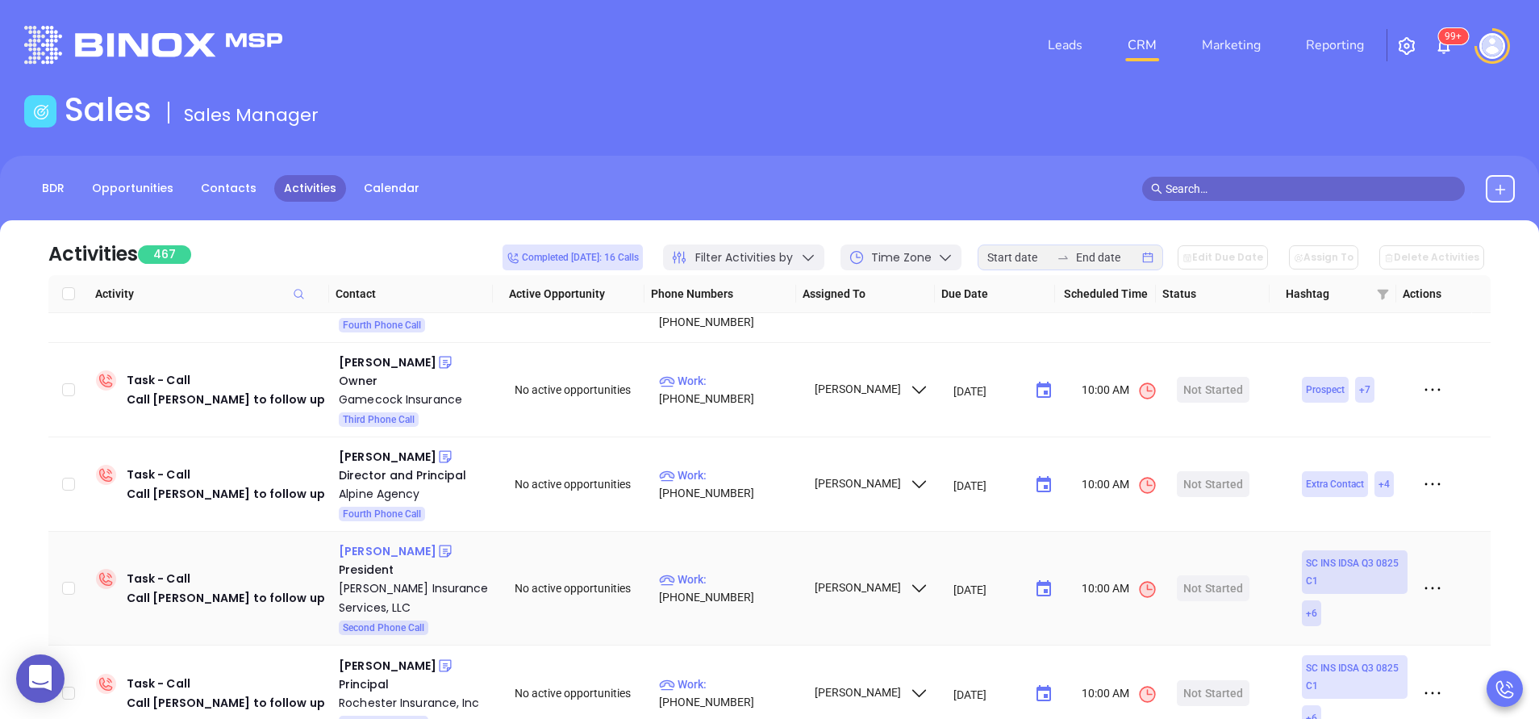
click at [368, 541] on div "Chris Burns" at bounding box center [388, 550] width 98 height 19
click at [373, 578] on div "Riffenburg Insurance Services, LLC" at bounding box center [415, 597] width 153 height 39
click at [437, 543] on icon at bounding box center [445, 551] width 16 height 16
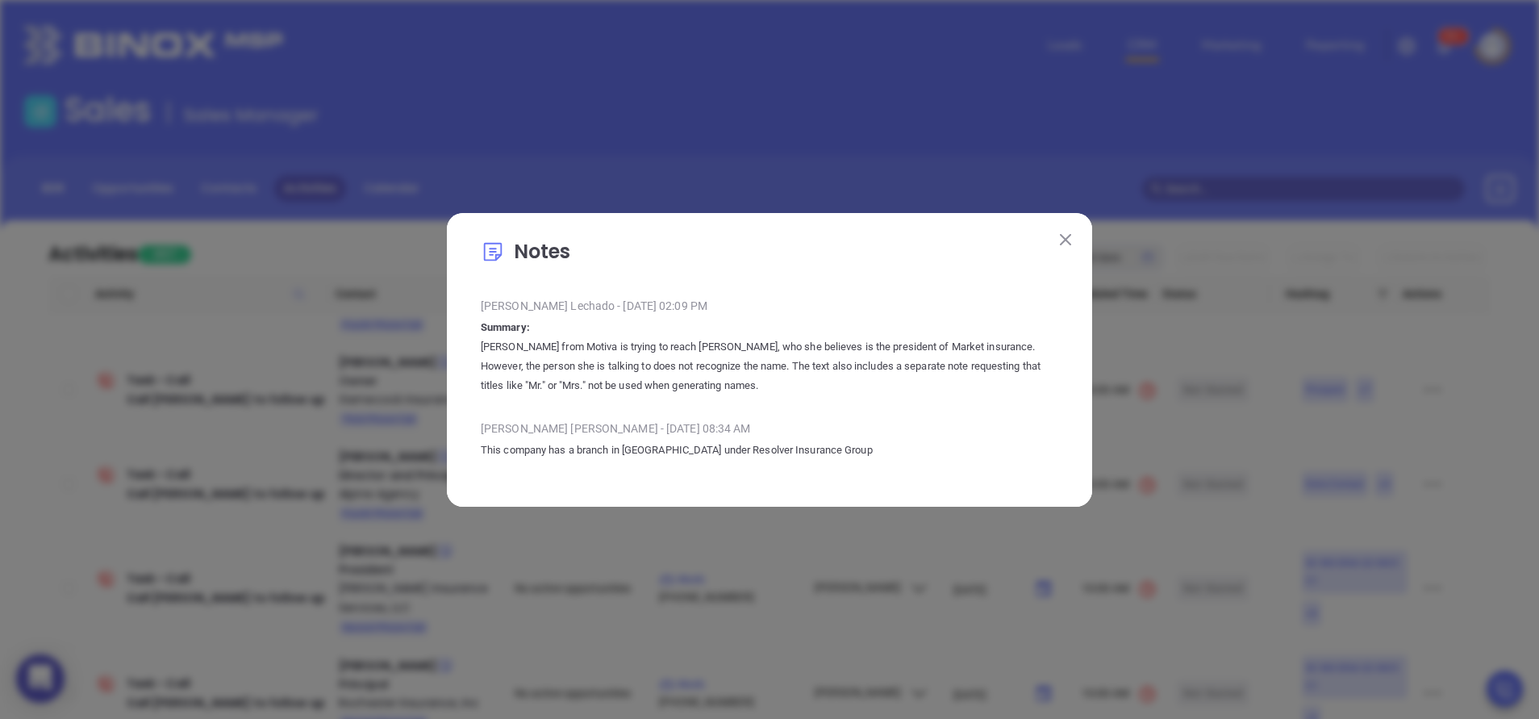
click at [1069, 240] on img at bounding box center [1065, 239] width 11 height 11
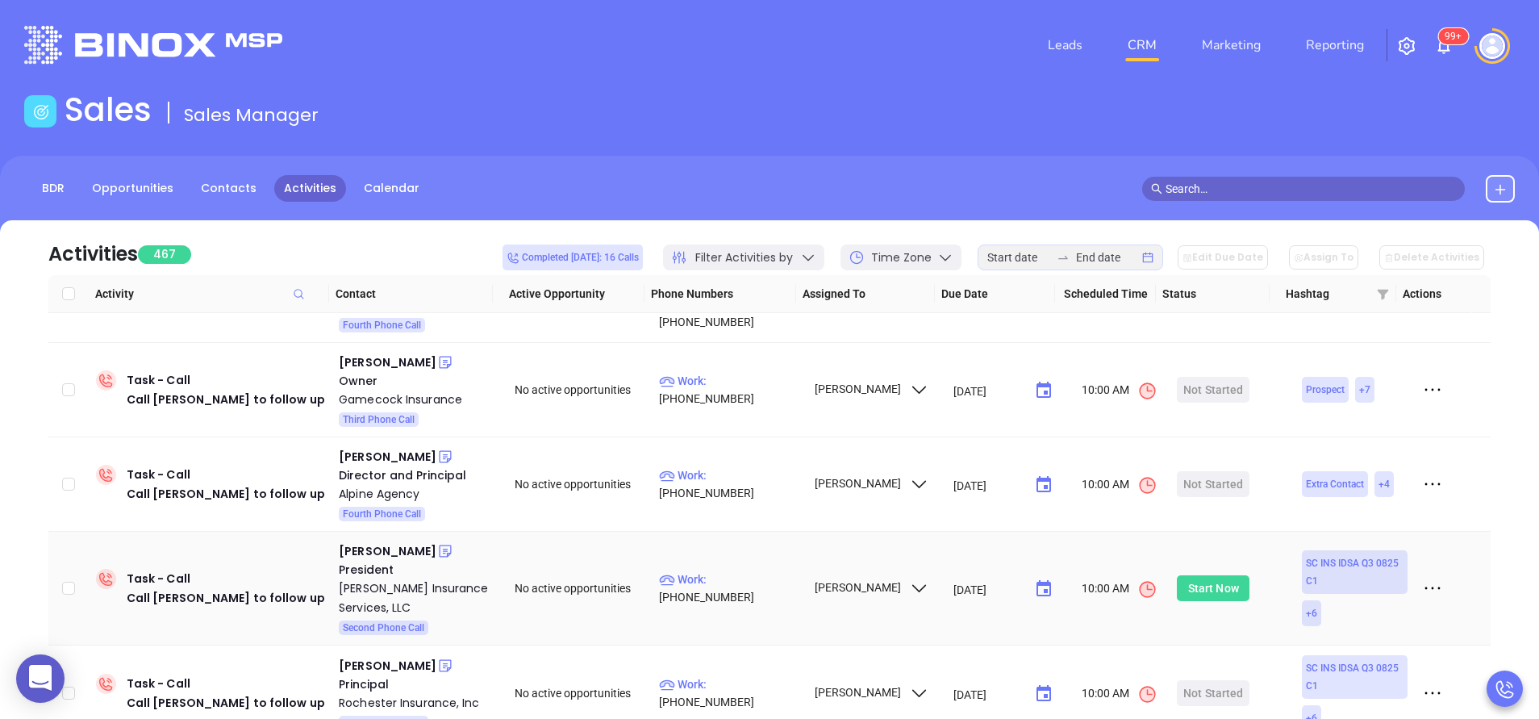
click at [1199, 575] on div "Start Now" at bounding box center [1213, 588] width 51 height 26
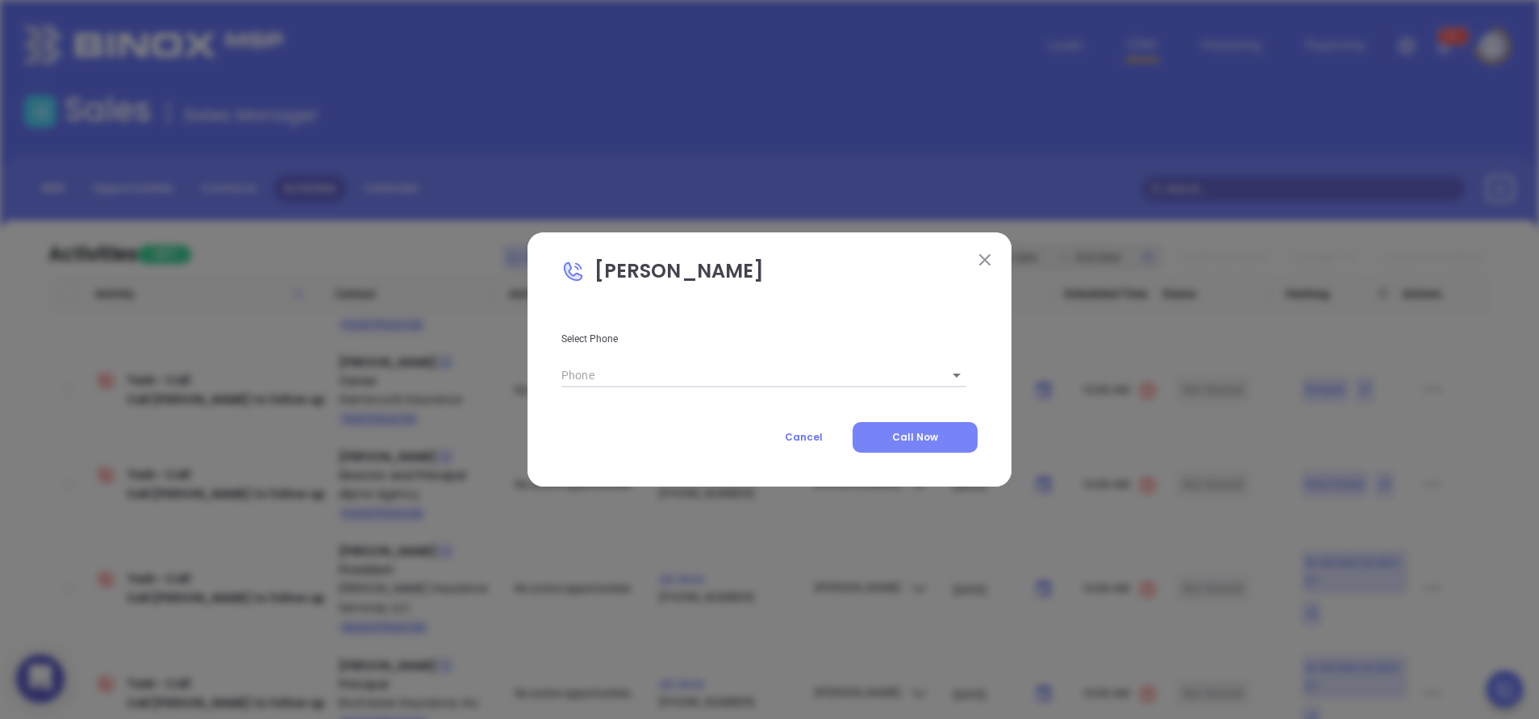
type input "(864) 585-8649"
type input "1"
click at [923, 434] on span "Call Now" at bounding box center [915, 437] width 46 height 14
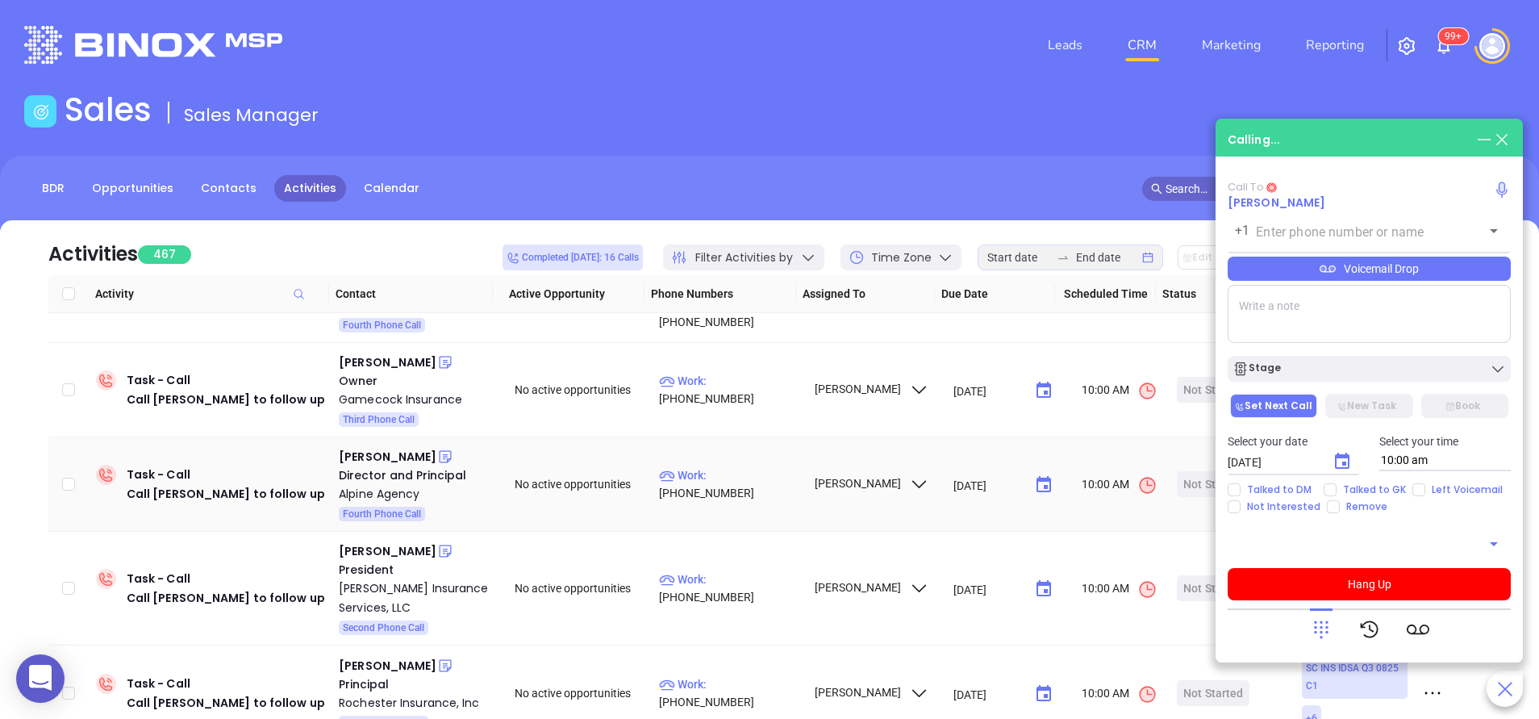
type input "(864) 585-8649"
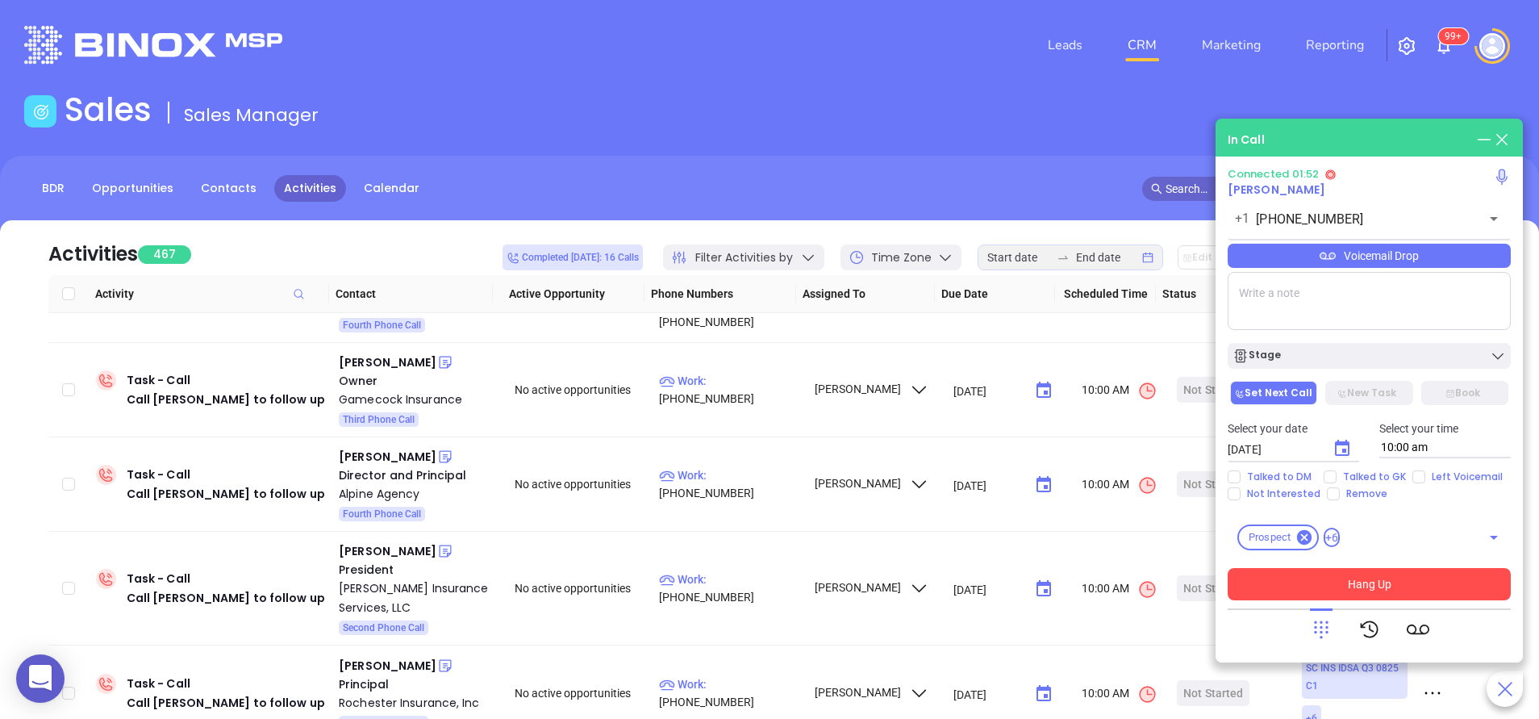
click at [1367, 578] on button "Hang Up" at bounding box center [1368, 584] width 283 height 32
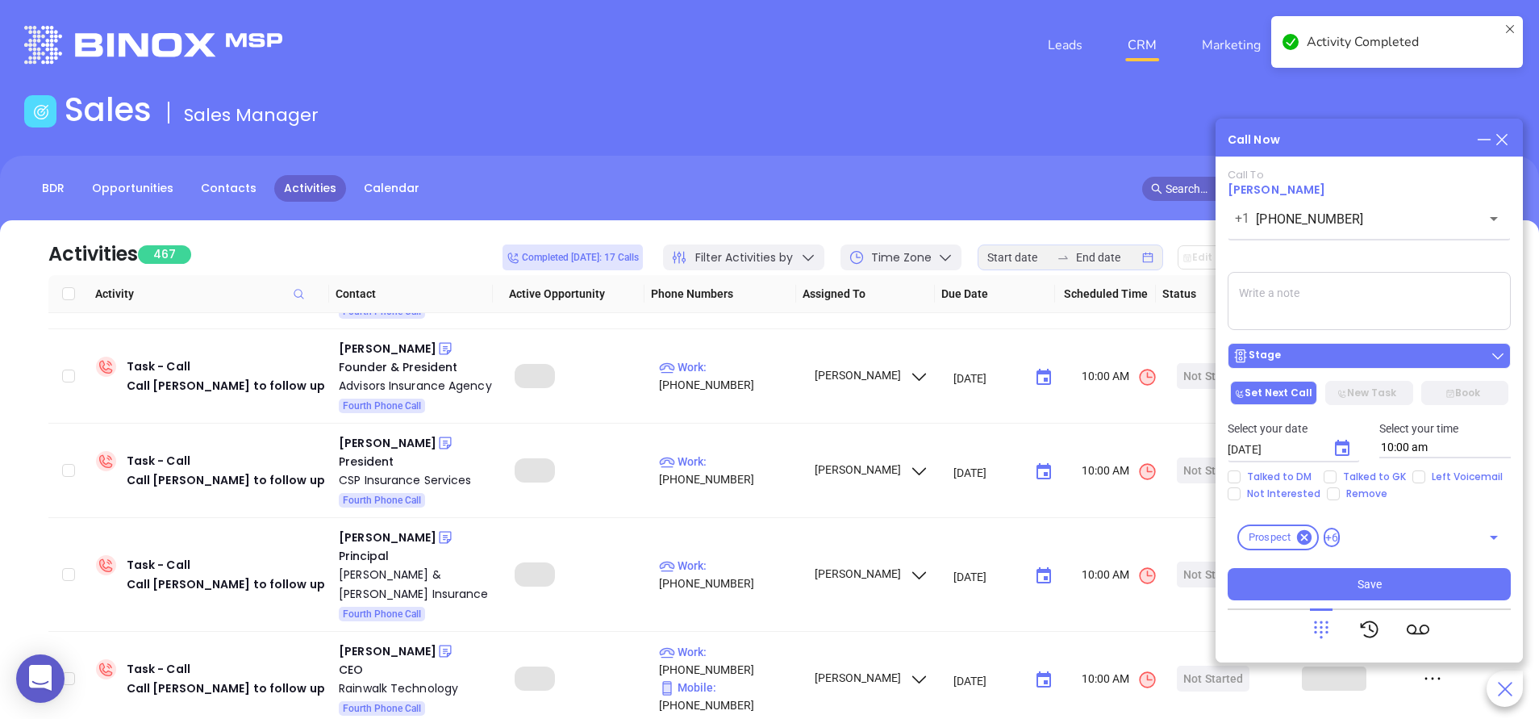
click at [1315, 350] on div "Stage" at bounding box center [1368, 356] width 273 height 16
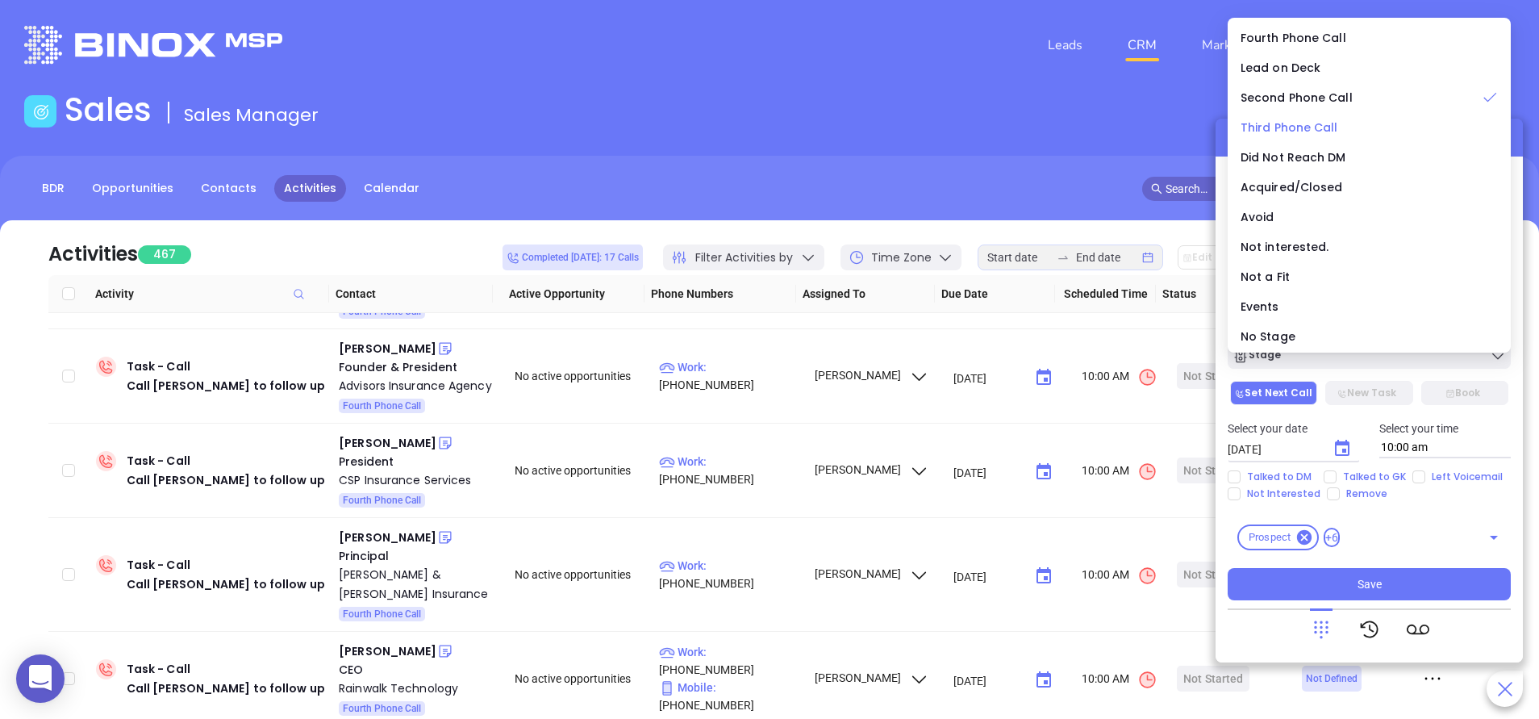
click at [1320, 127] on span "Third Phone Call" at bounding box center [1289, 127] width 98 height 16
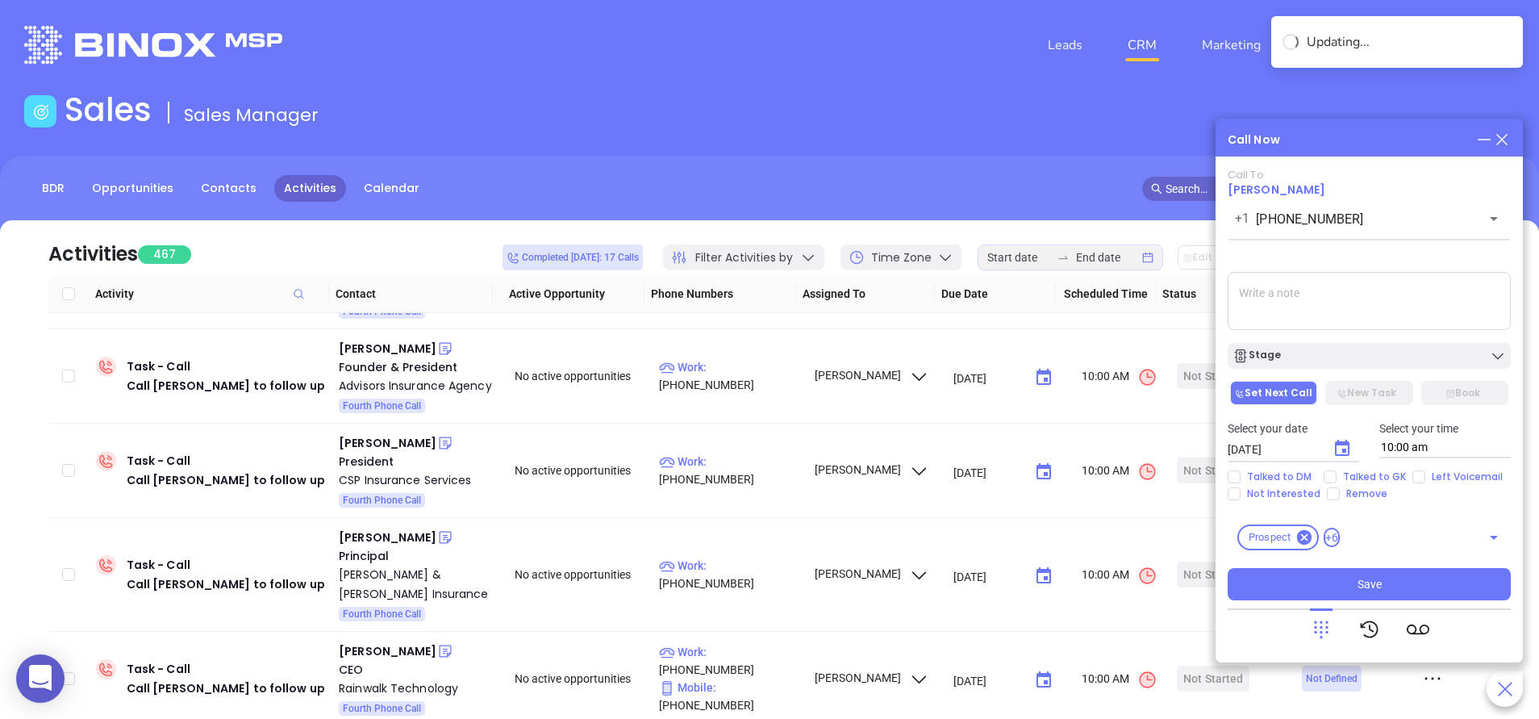
click at [1307, 300] on textarea at bounding box center [1368, 301] width 283 height 58
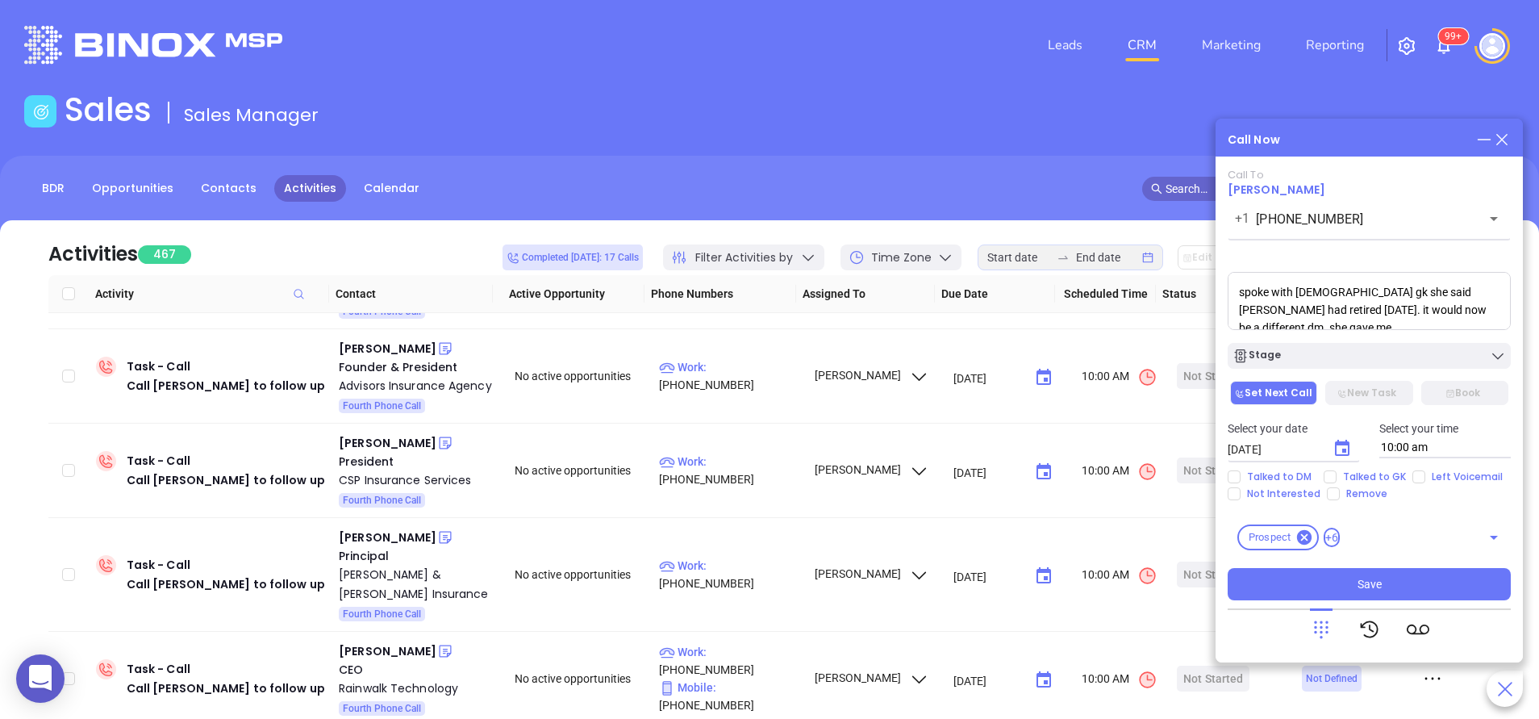
scroll to position [6, 0]
paste textarea "cburns@resolve-insurance.com"
type textarea "spoke with female gk she said Chris had retired 3 yrs ago. it would now be a di…"
click at [1342, 470] on span "Talked to GK" at bounding box center [1374, 476] width 76 height 13
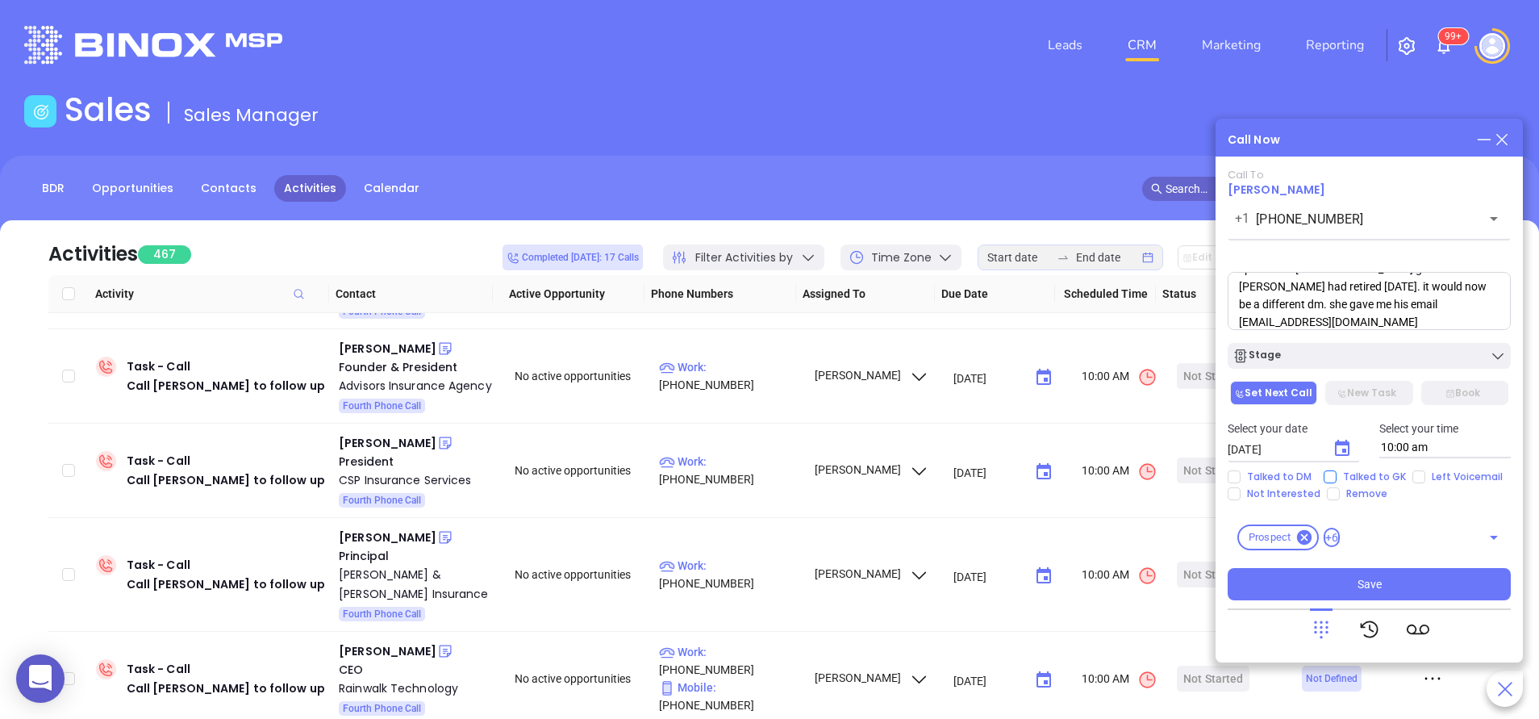
click at [1336, 470] on input "Talked to GK" at bounding box center [1329, 476] width 13 height 13
checkbox input "true"
click at [1391, 598] on button "Save" at bounding box center [1368, 584] width 283 height 32
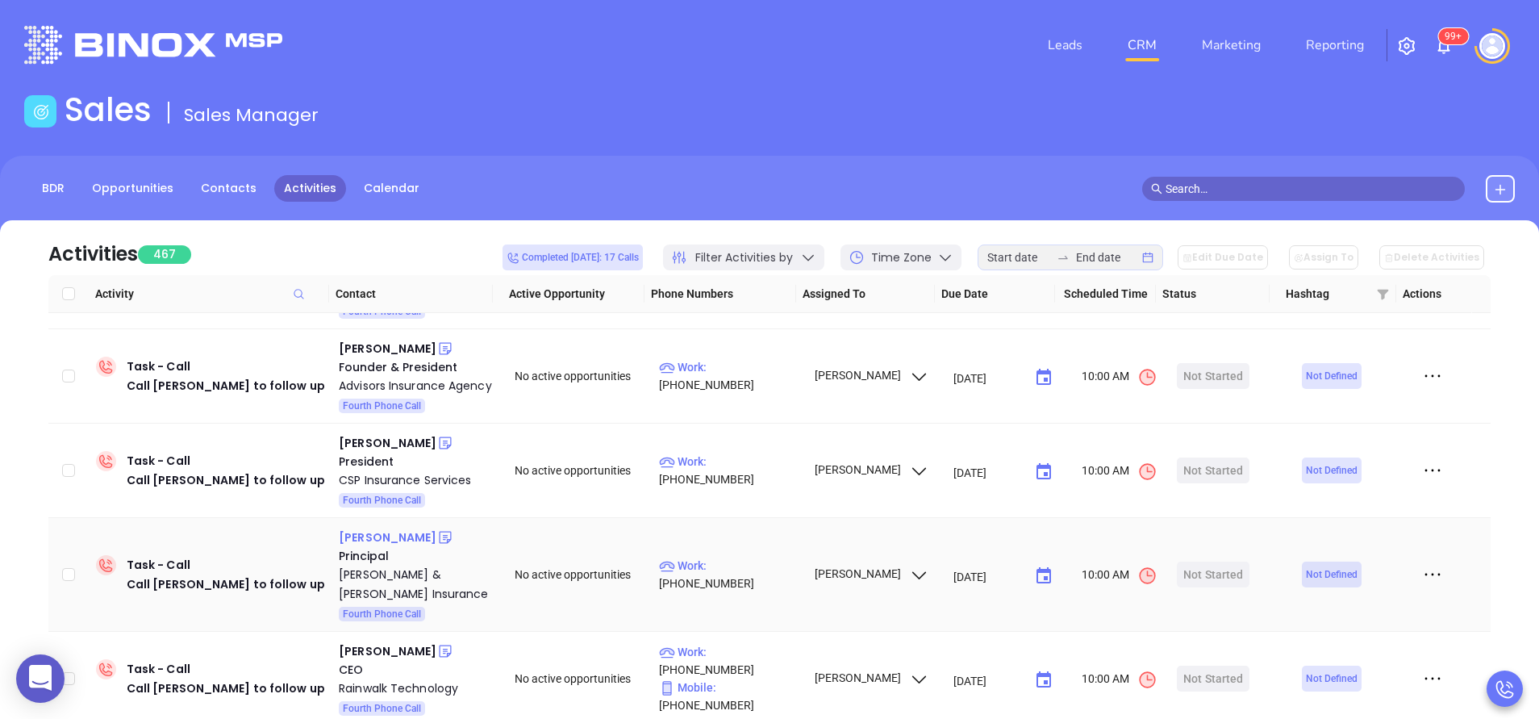
click at [415, 531] on div "Christopher Buss" at bounding box center [388, 536] width 98 height 19
click at [380, 587] on div "Stephenson & Buss Insurance" at bounding box center [415, 584] width 153 height 39
click at [440, 444] on icon at bounding box center [445, 443] width 12 height 12
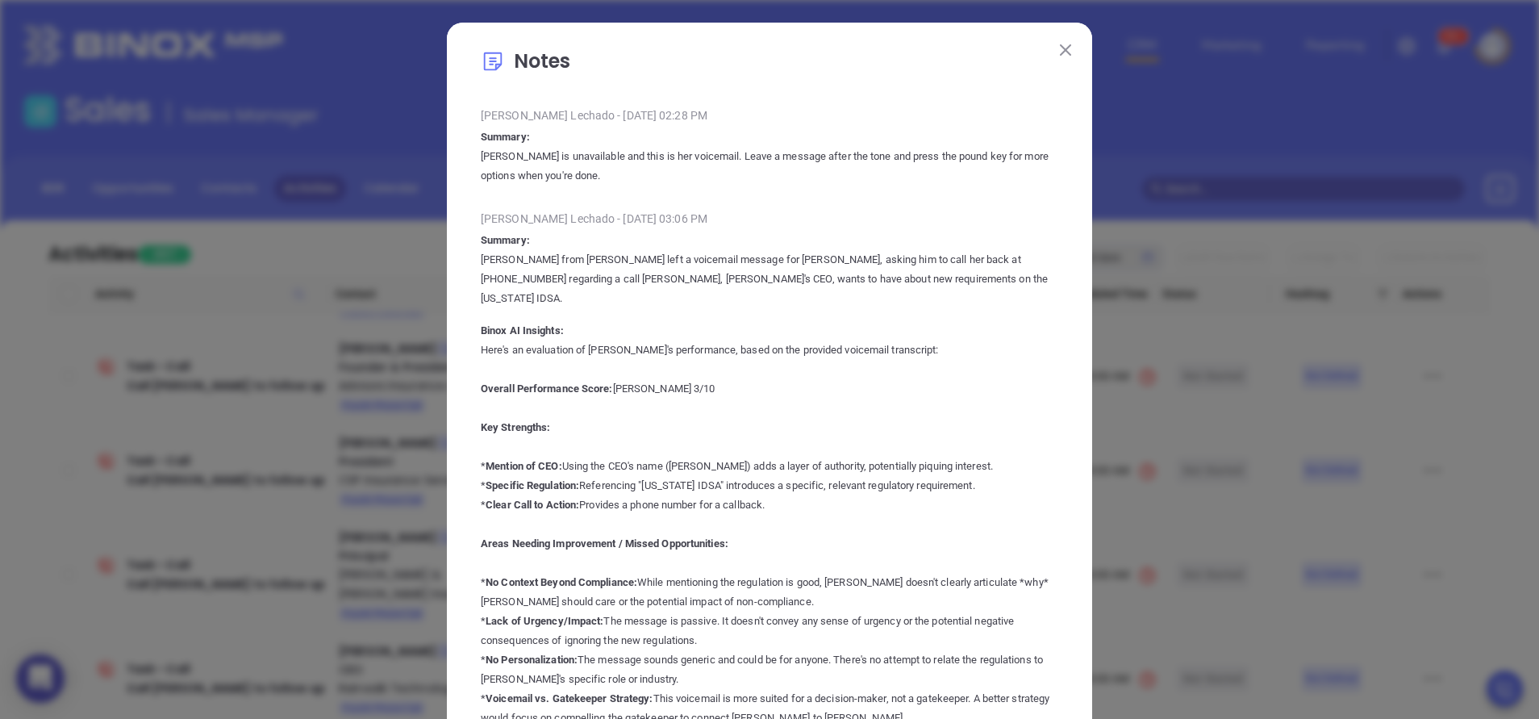
click at [1065, 48] on button at bounding box center [1065, 49] width 21 height 21
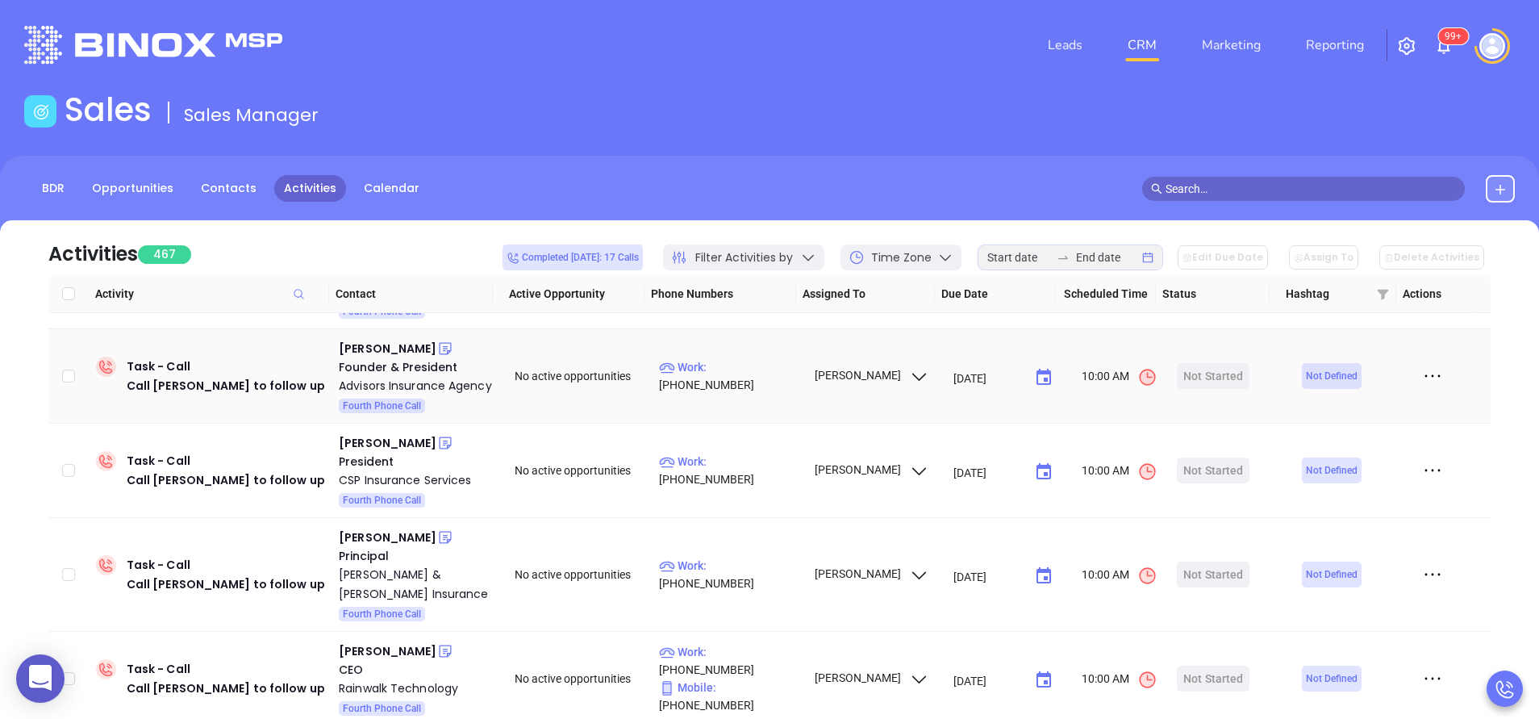
click at [437, 340] on icon at bounding box center [445, 348] width 16 height 16
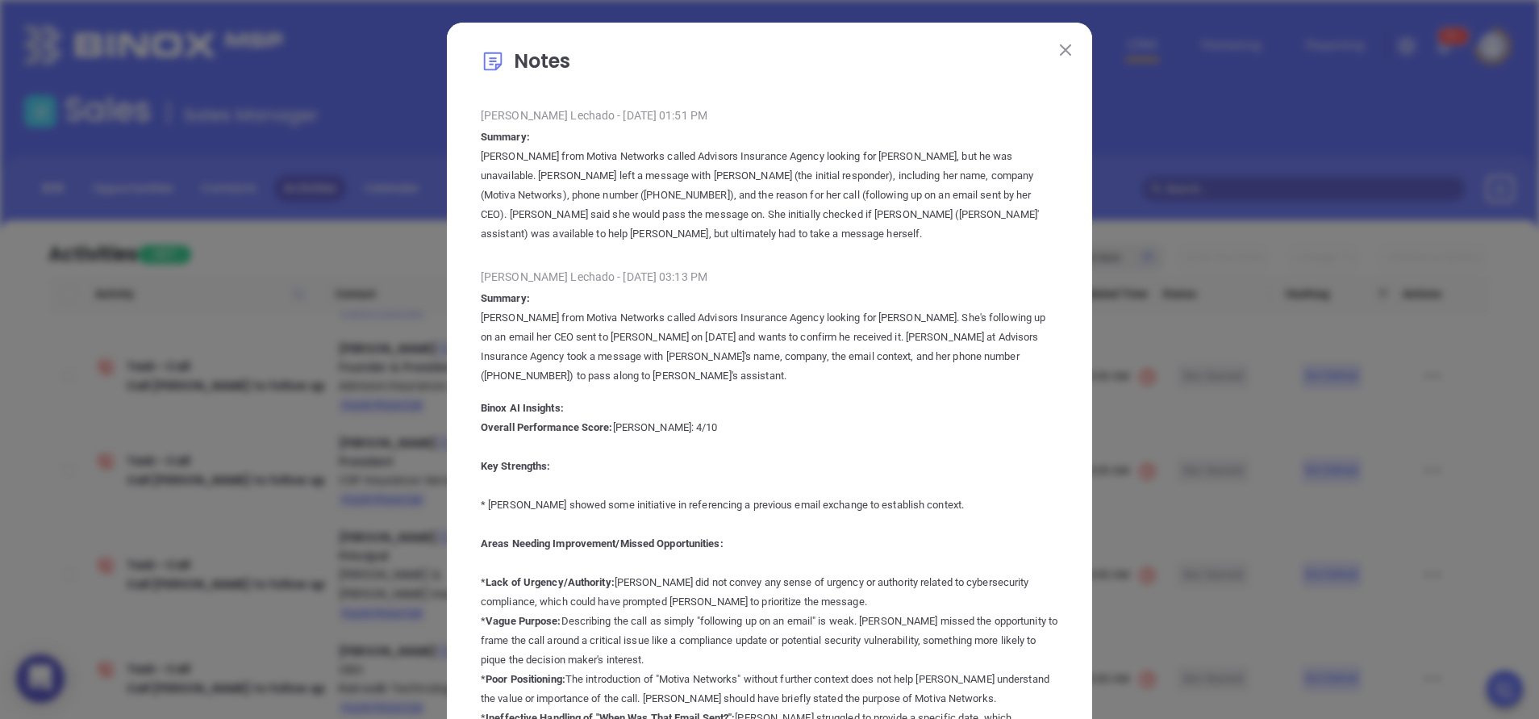
click at [1060, 48] on img at bounding box center [1065, 49] width 11 height 11
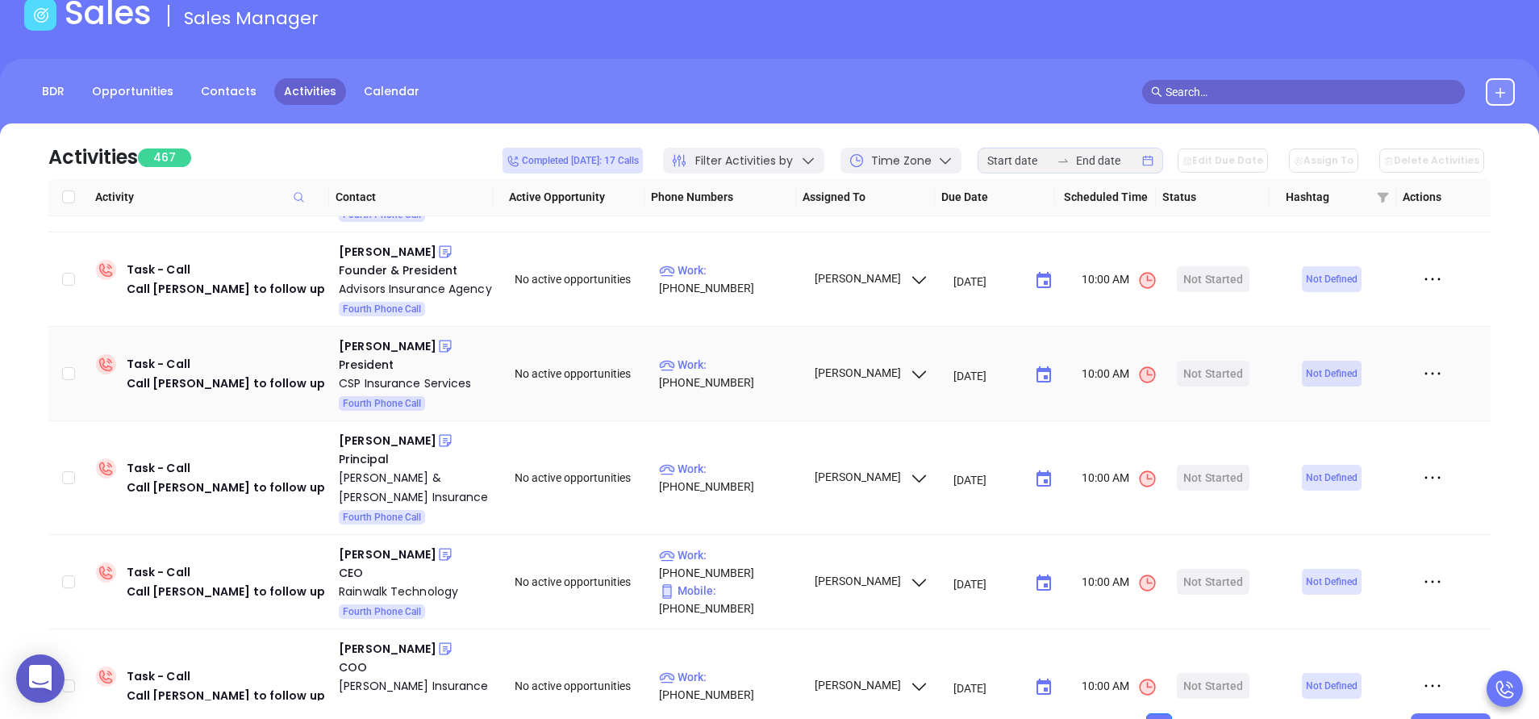
scroll to position [145, 0]
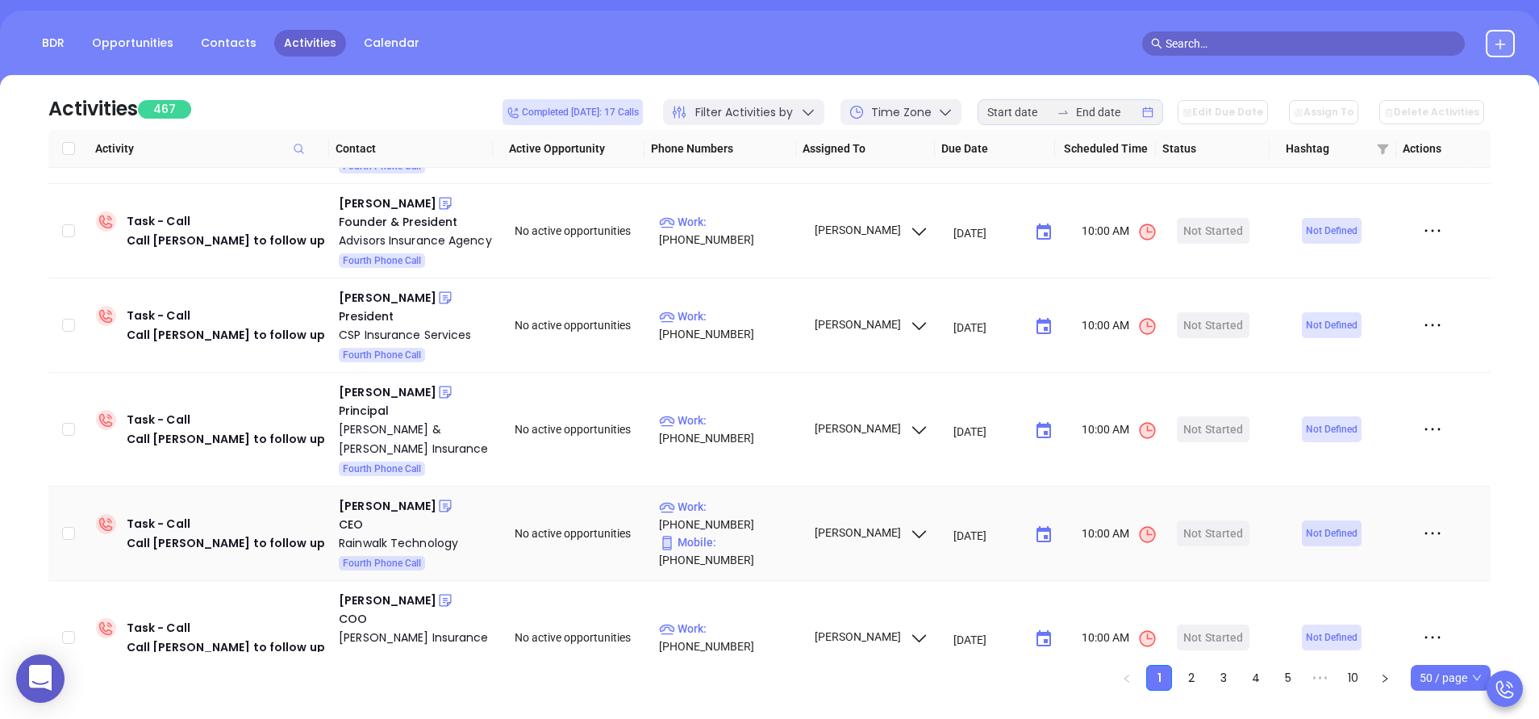
click at [437, 503] on icon at bounding box center [445, 506] width 16 height 16
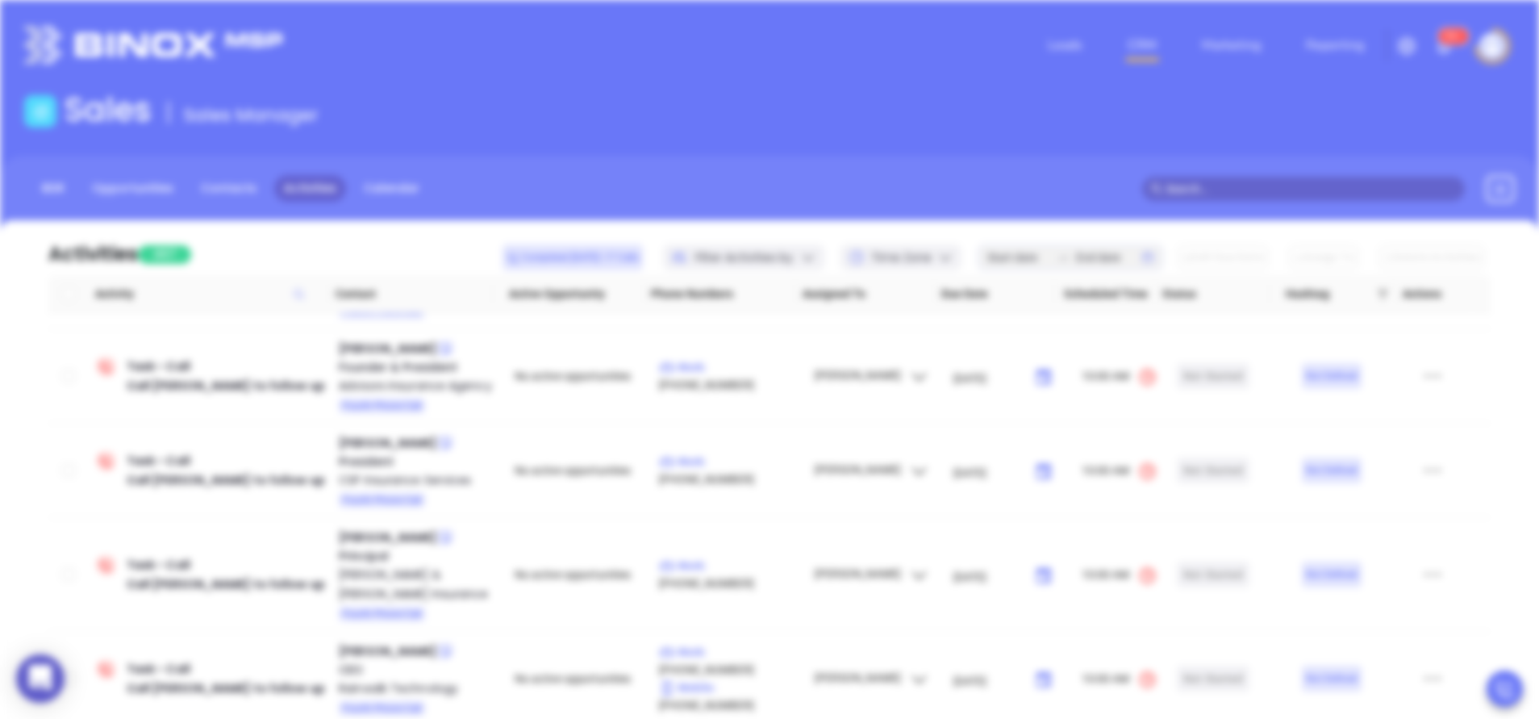
scroll to position [0, 0]
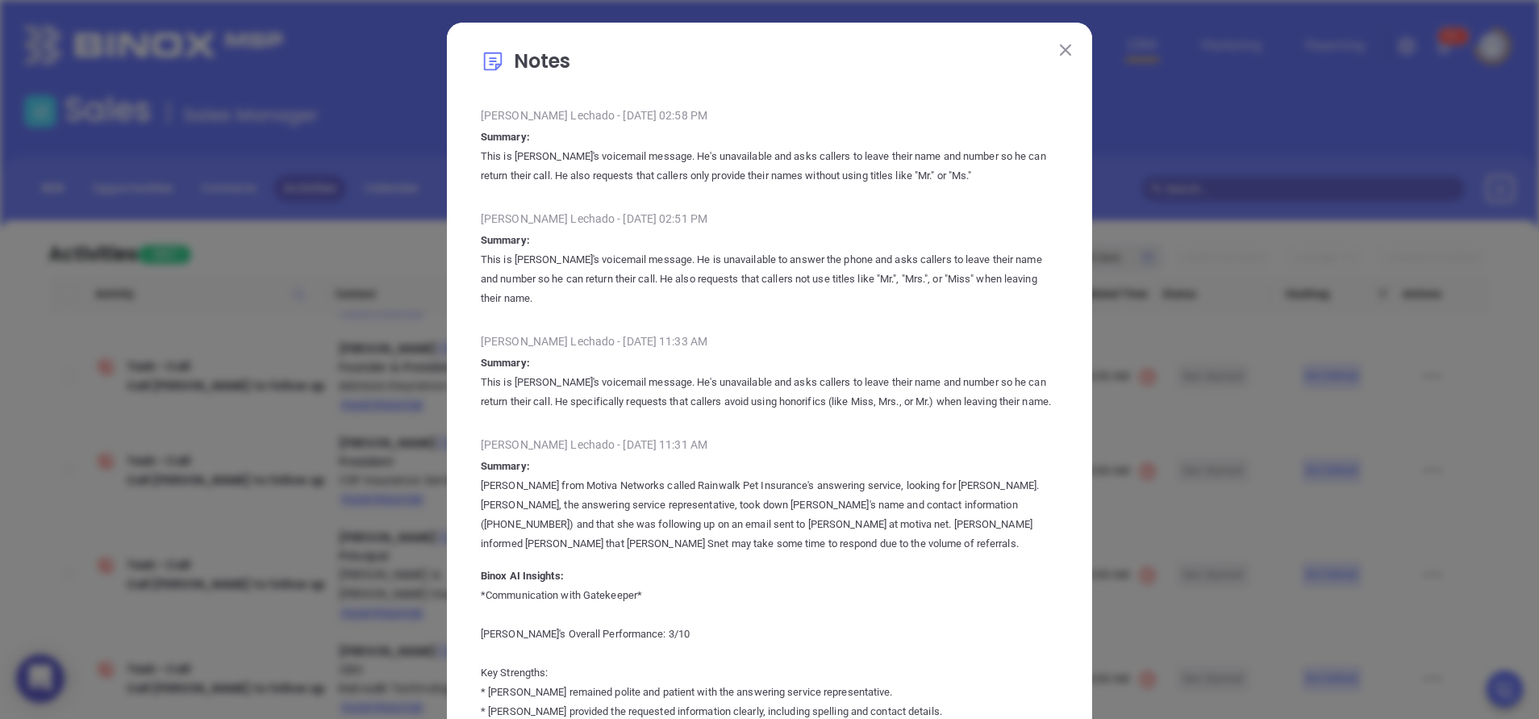
click at [1060, 51] on img at bounding box center [1065, 49] width 11 height 11
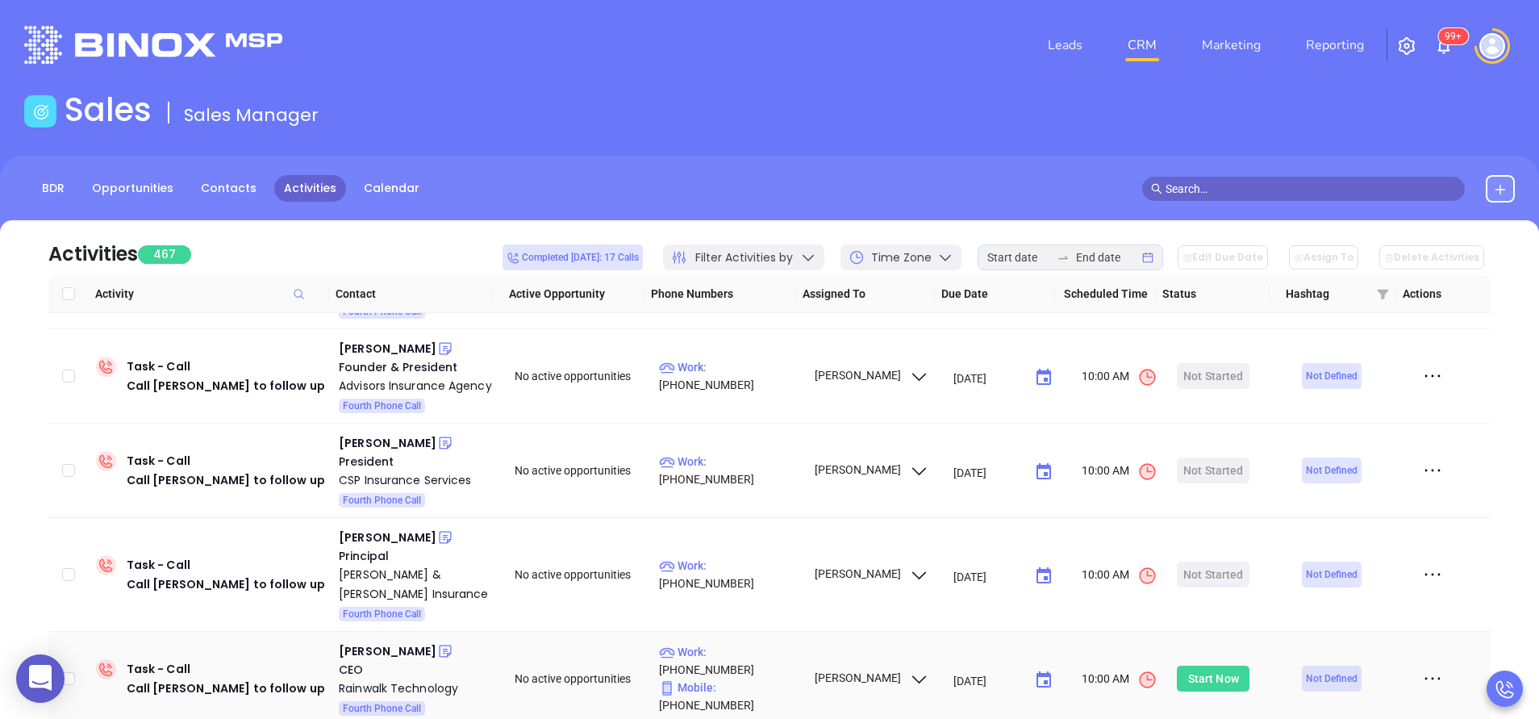
click at [1177, 675] on div "Start Now" at bounding box center [1213, 678] width 73 height 26
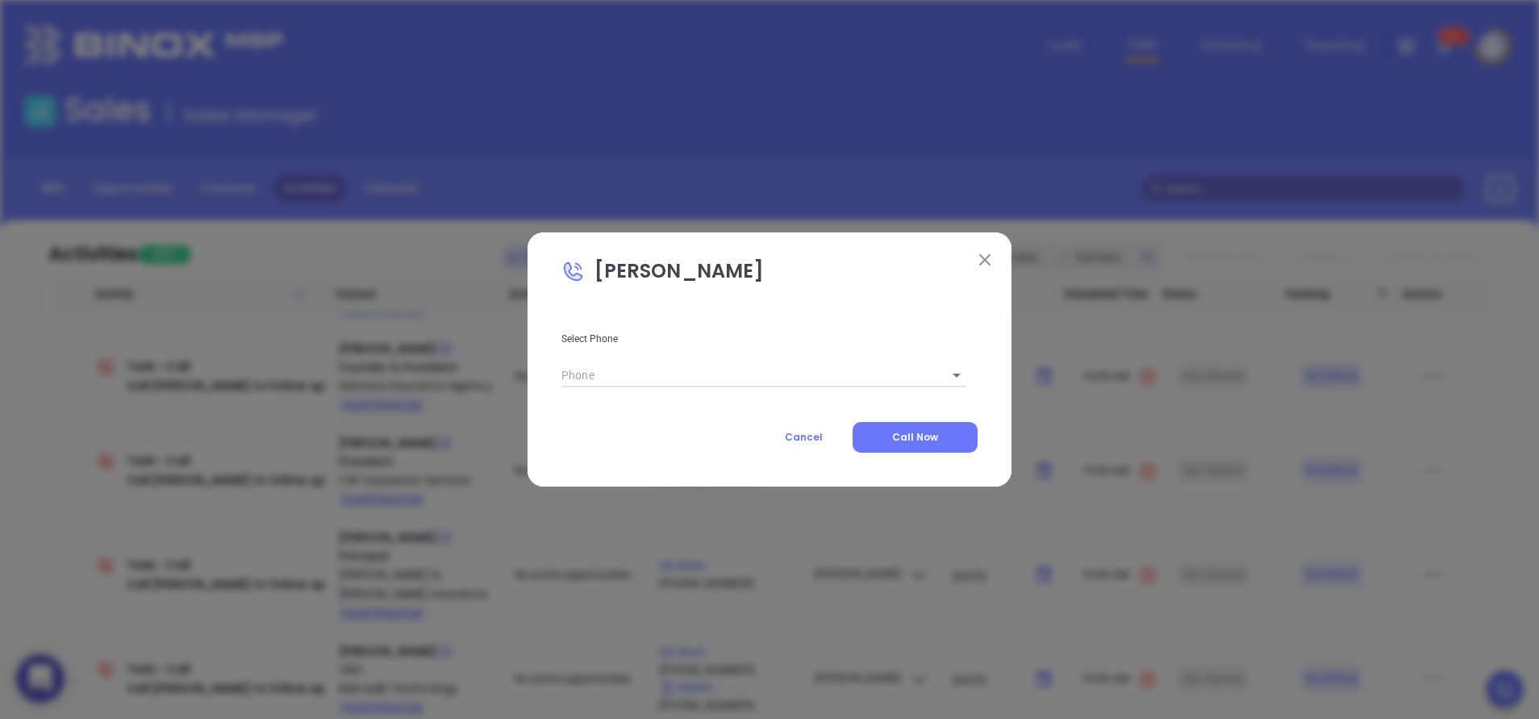
type input "1"
click at [988, 256] on img at bounding box center [984, 259] width 11 height 11
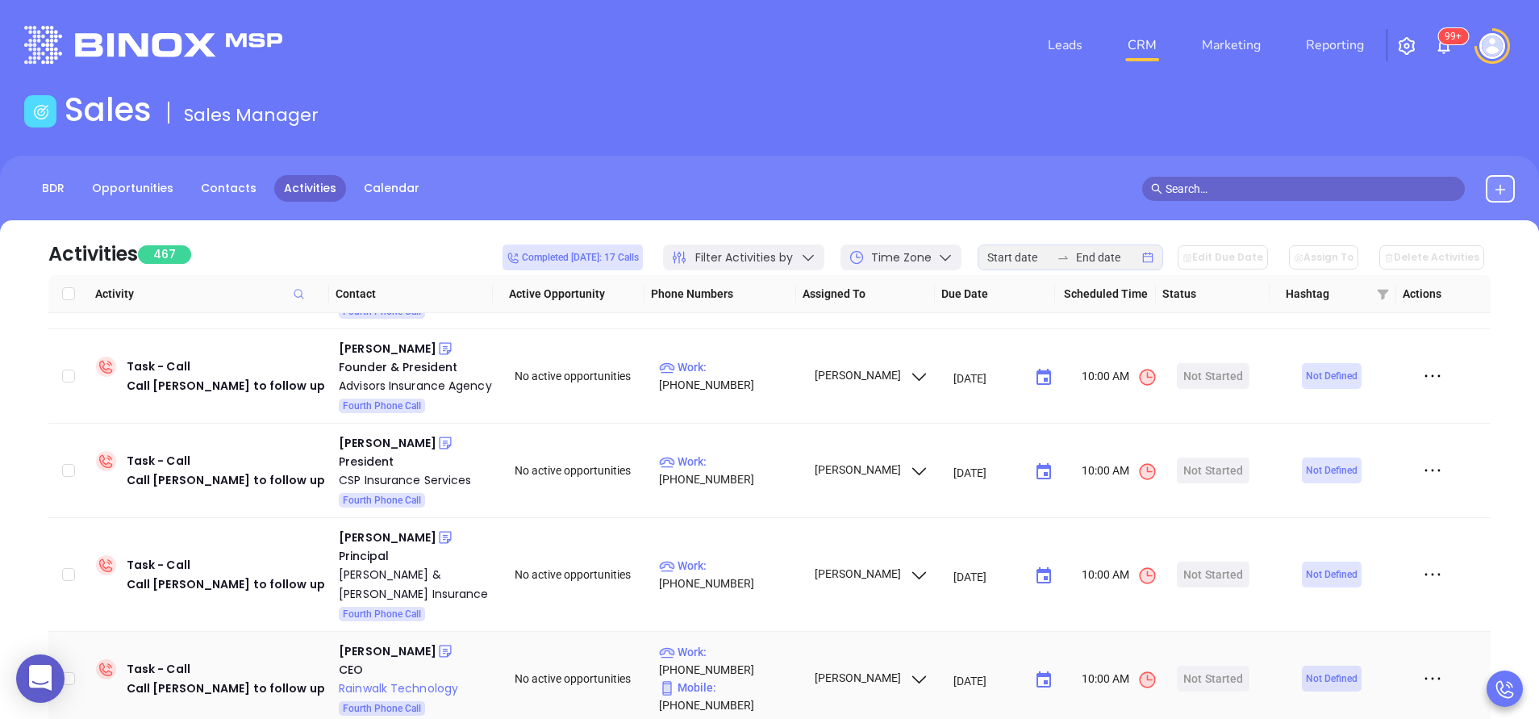
click at [404, 684] on div "Rainwalk Technology" at bounding box center [415, 687] width 153 height 19
click at [1218, 675] on div "Start Now" at bounding box center [1213, 678] width 51 height 26
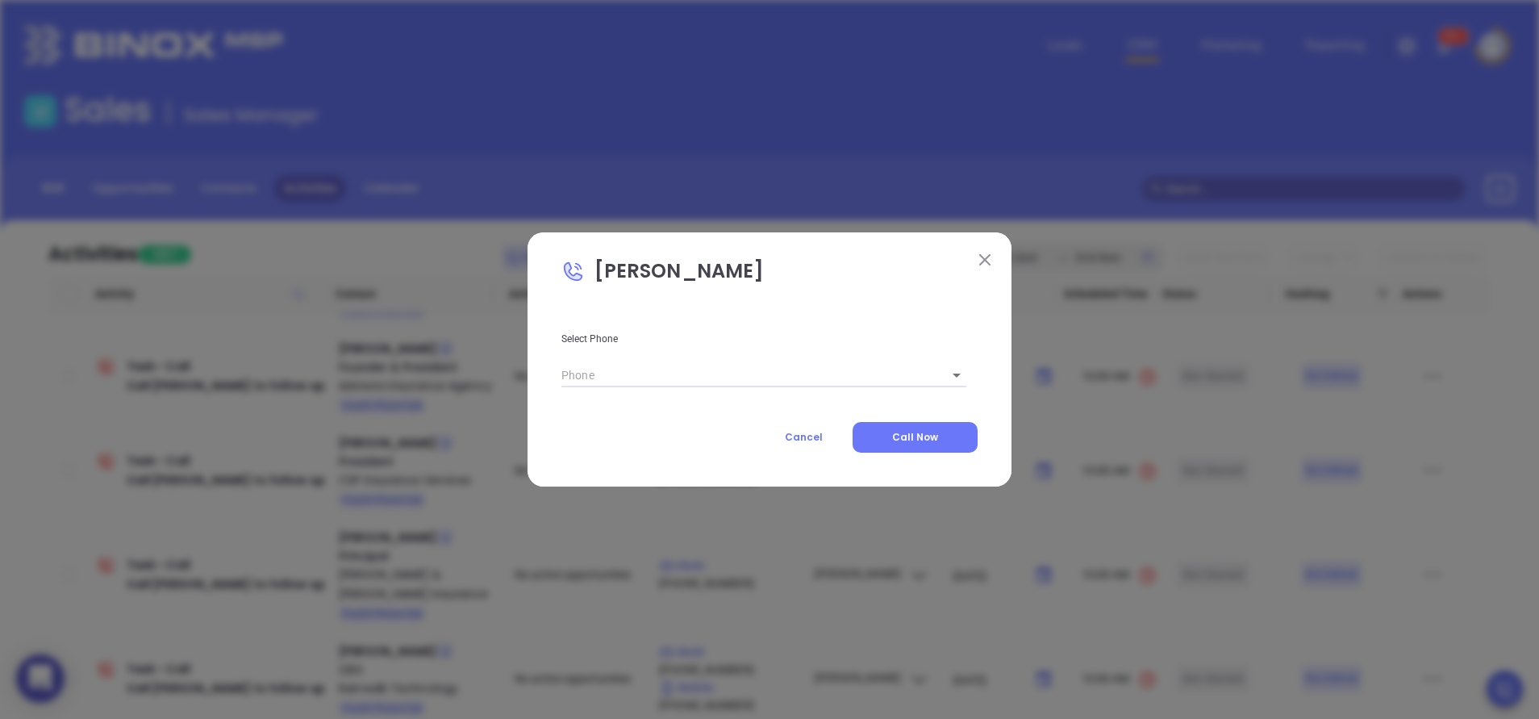
type input "1"
click at [986, 247] on div "Joshua Snead Select Phone Work 1 Cancel Call Now" at bounding box center [769, 359] width 484 height 254
click at [989, 254] on img at bounding box center [984, 259] width 11 height 11
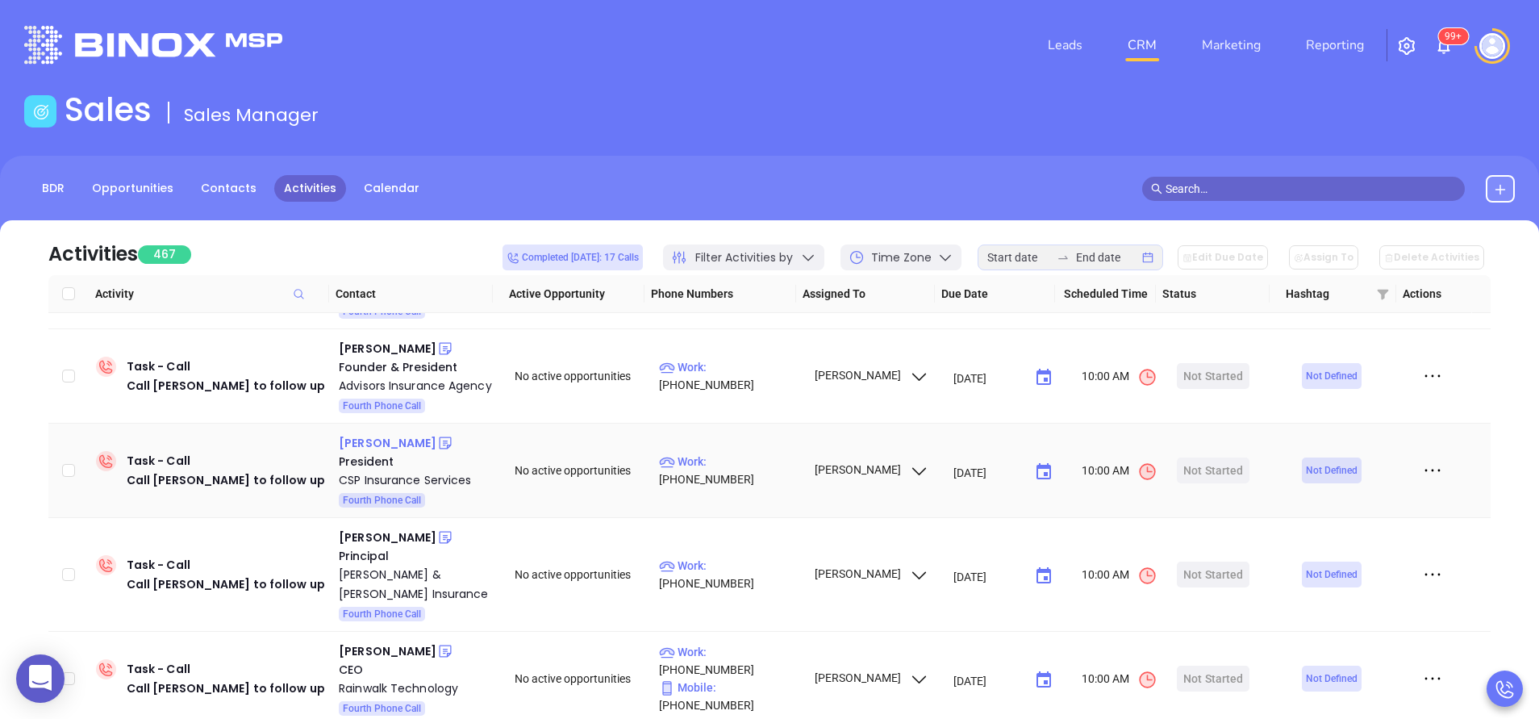
click at [409, 440] on div "Richard L Walker" at bounding box center [388, 442] width 98 height 19
click at [416, 477] on div "CSP Insurance Services" at bounding box center [415, 479] width 153 height 19
click at [1194, 365] on div "Start Now" at bounding box center [1213, 376] width 51 height 26
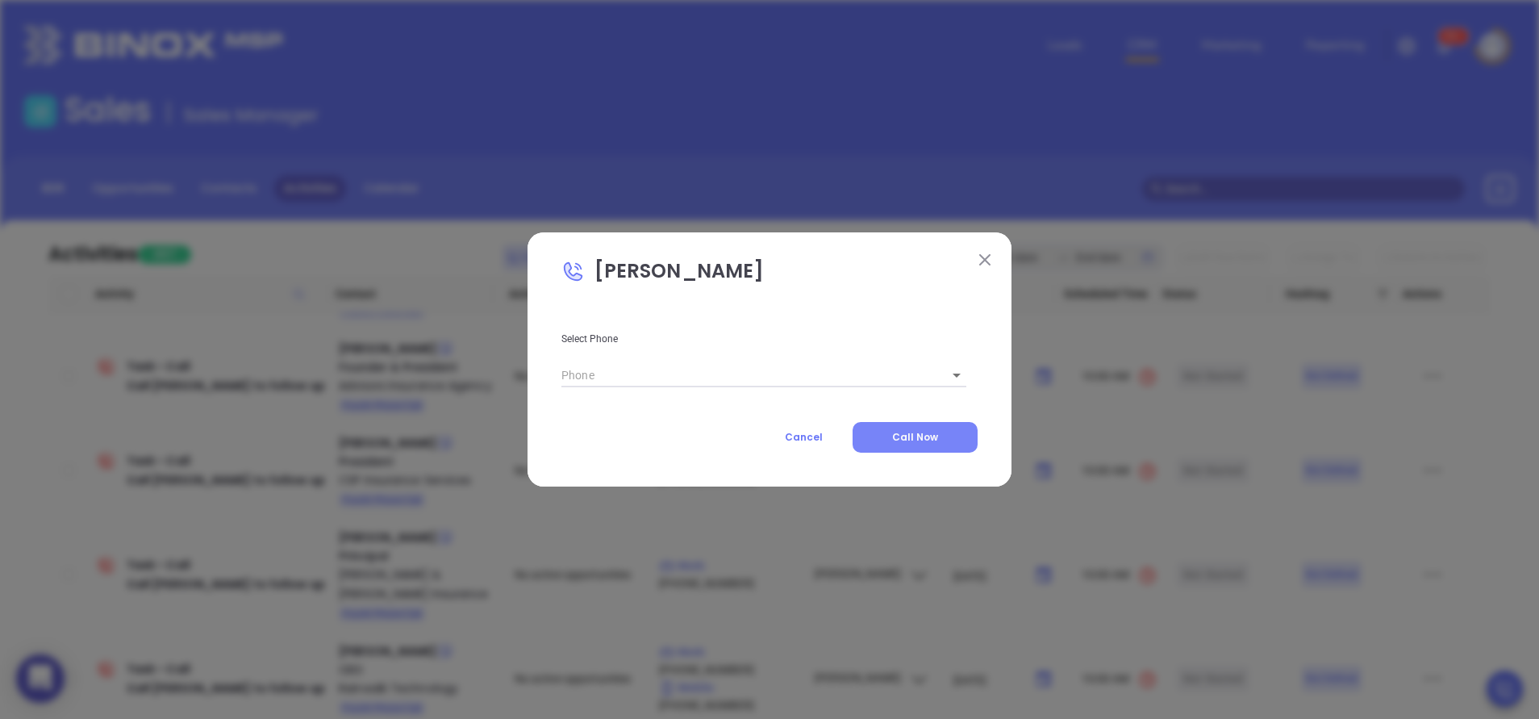
click at [910, 444] on button "Call Now" at bounding box center [914, 437] width 125 height 31
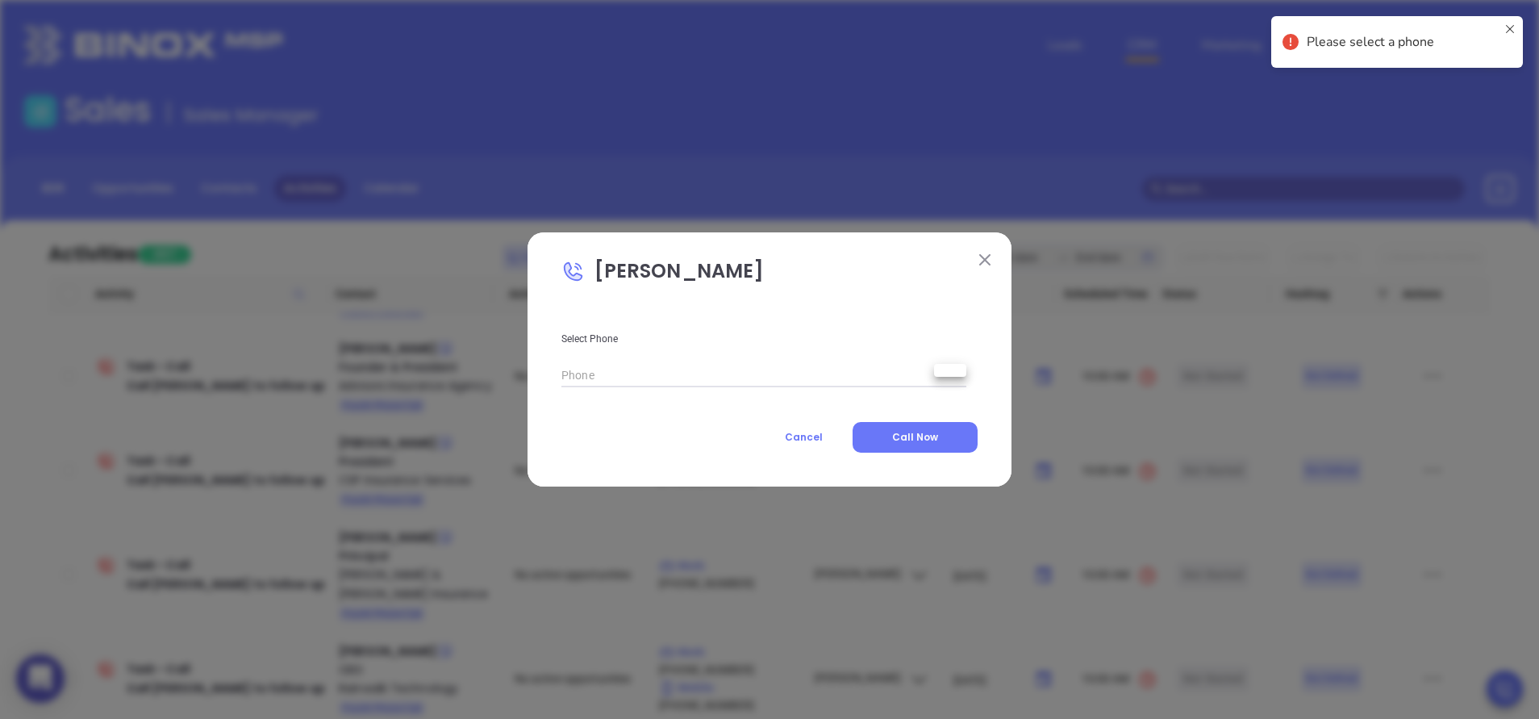
click at [949, 376] on body "0 Leads CRM Marketing Reporting 99+ Financial Leads Leads Sales Sales Manager B…" at bounding box center [769, 359] width 1539 height 719
type input "(864) 509-0009"
type input "1"
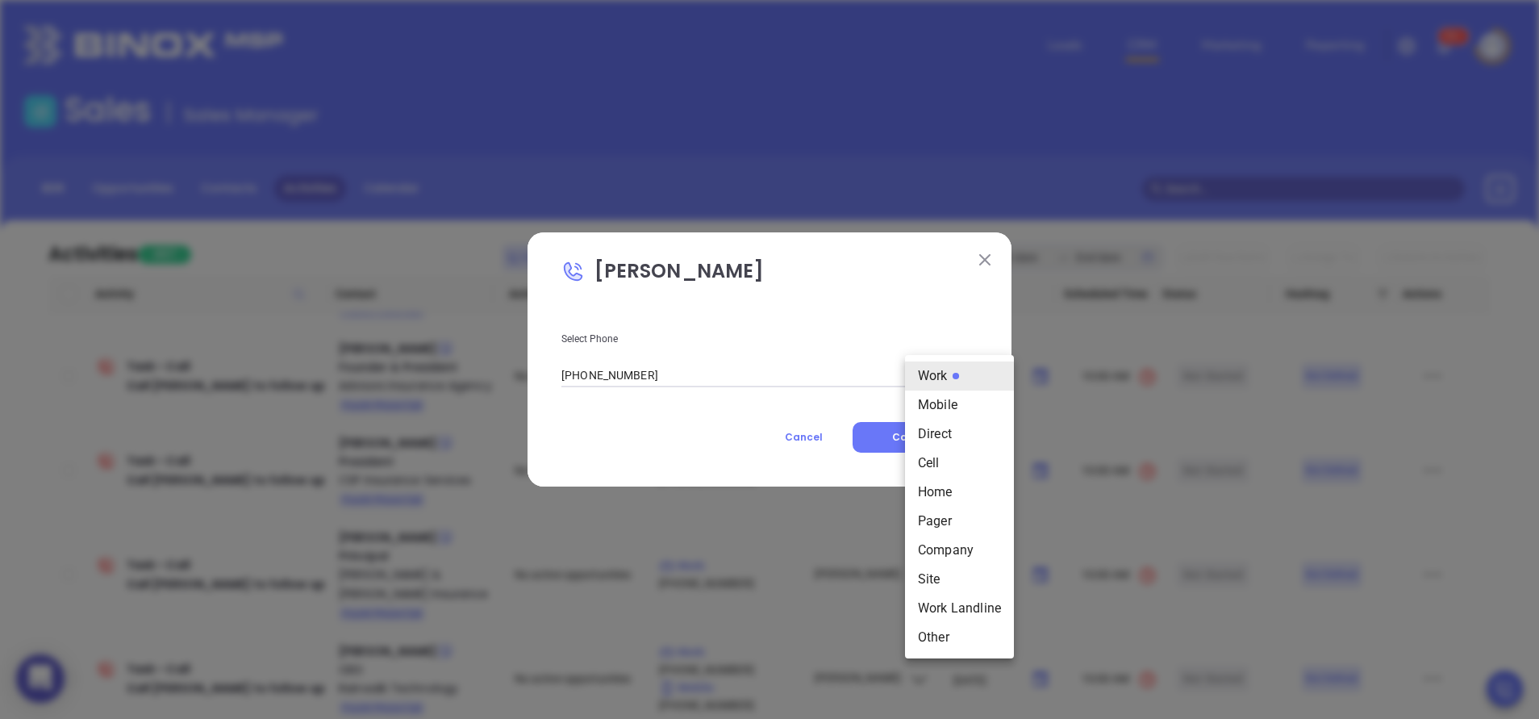
click at [684, 439] on div at bounding box center [769, 359] width 1539 height 719
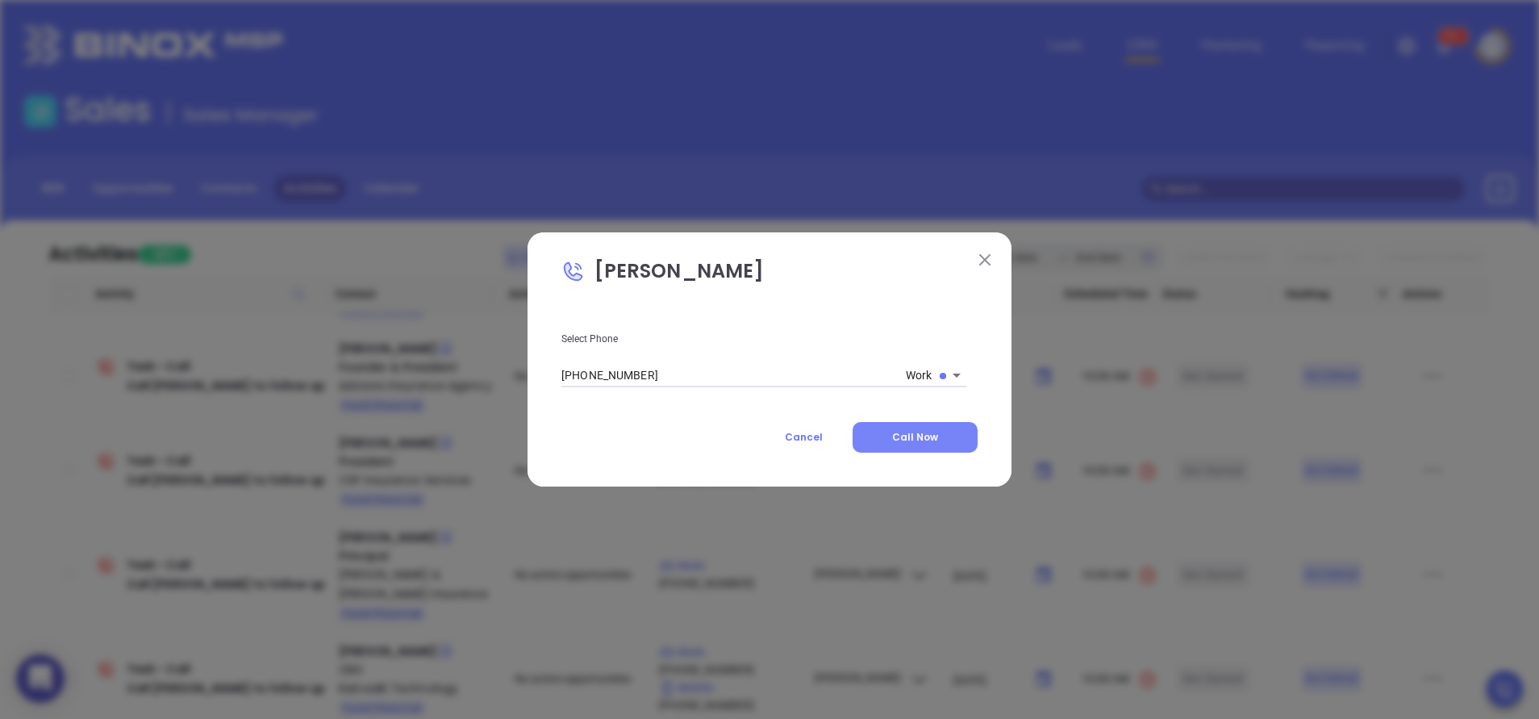
click at [922, 435] on span "Call Now" at bounding box center [915, 437] width 46 height 14
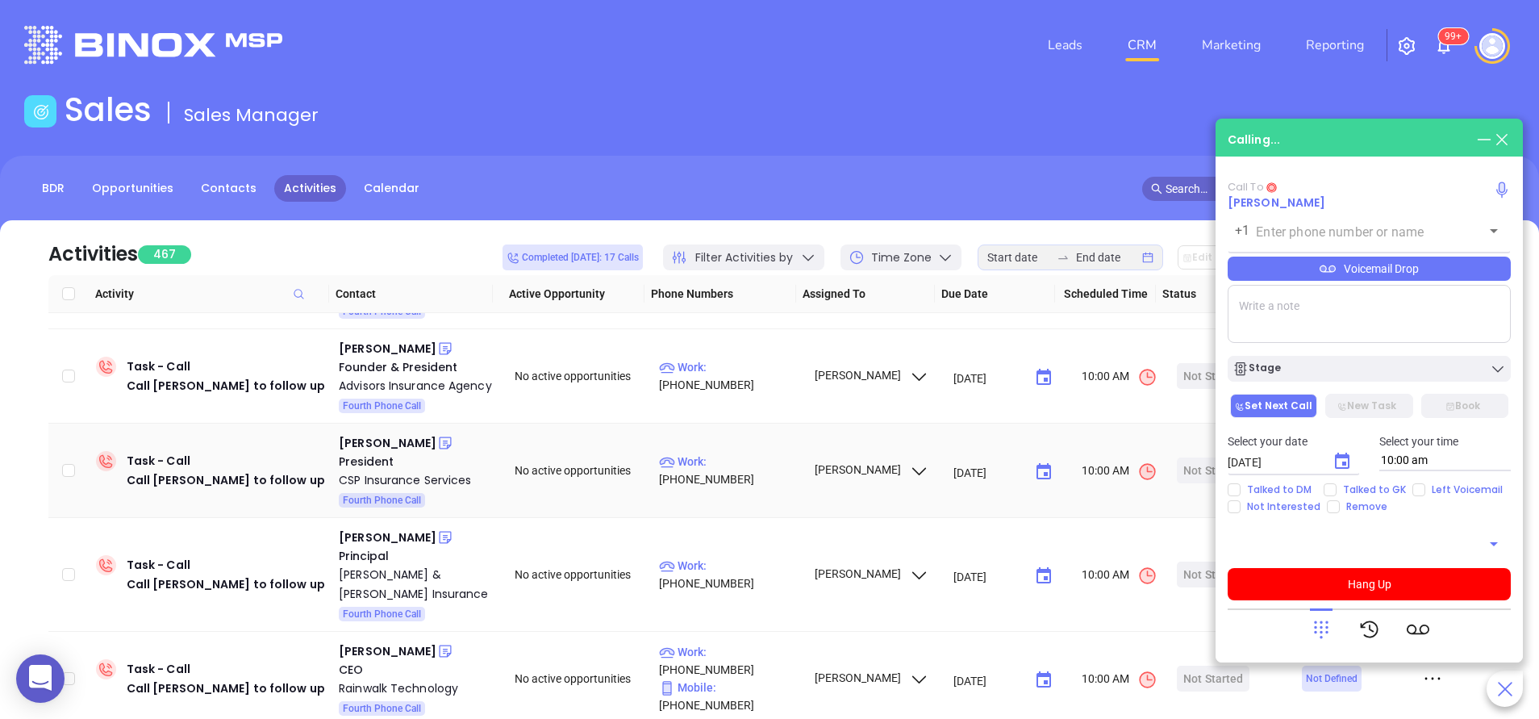
type input "(864) 509-0009"
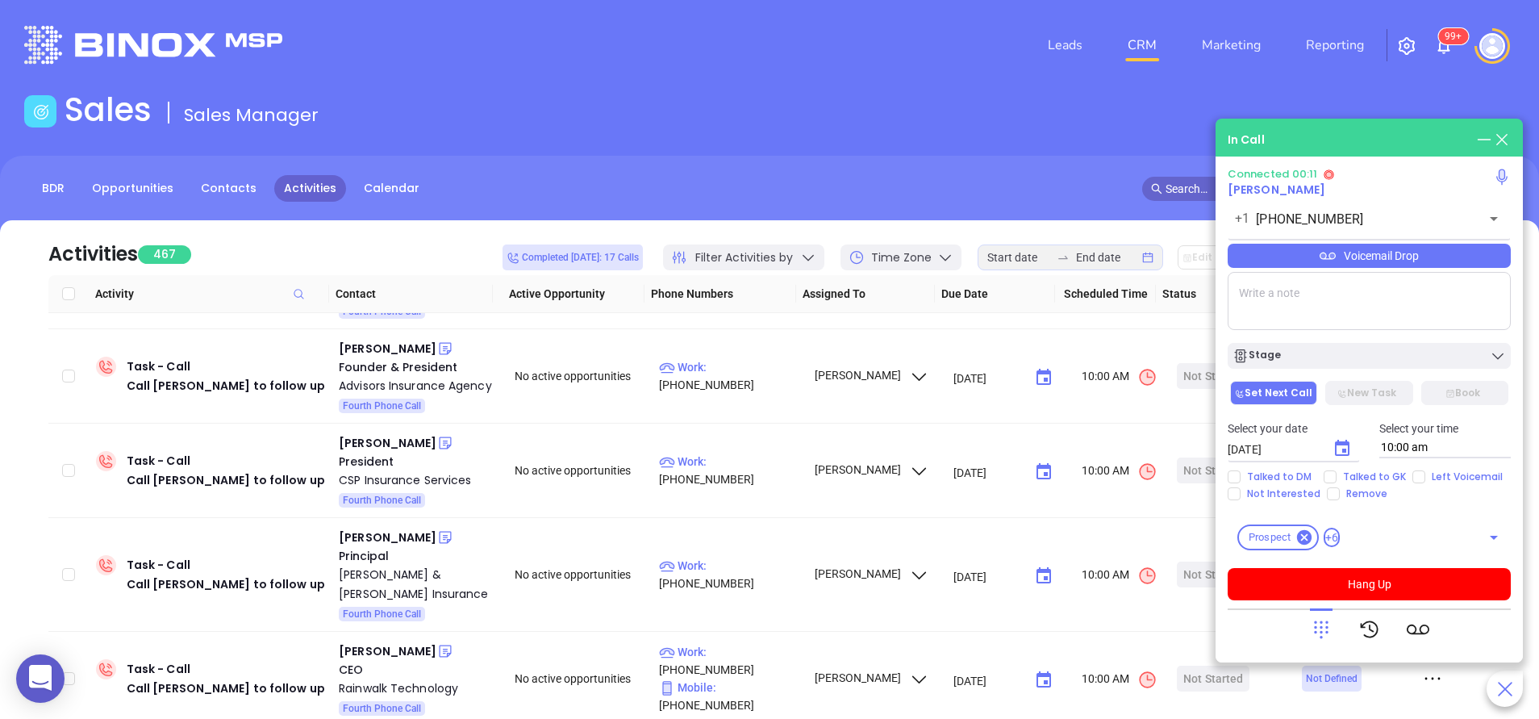
click at [1316, 636] on icon at bounding box center [1321, 629] width 23 height 23
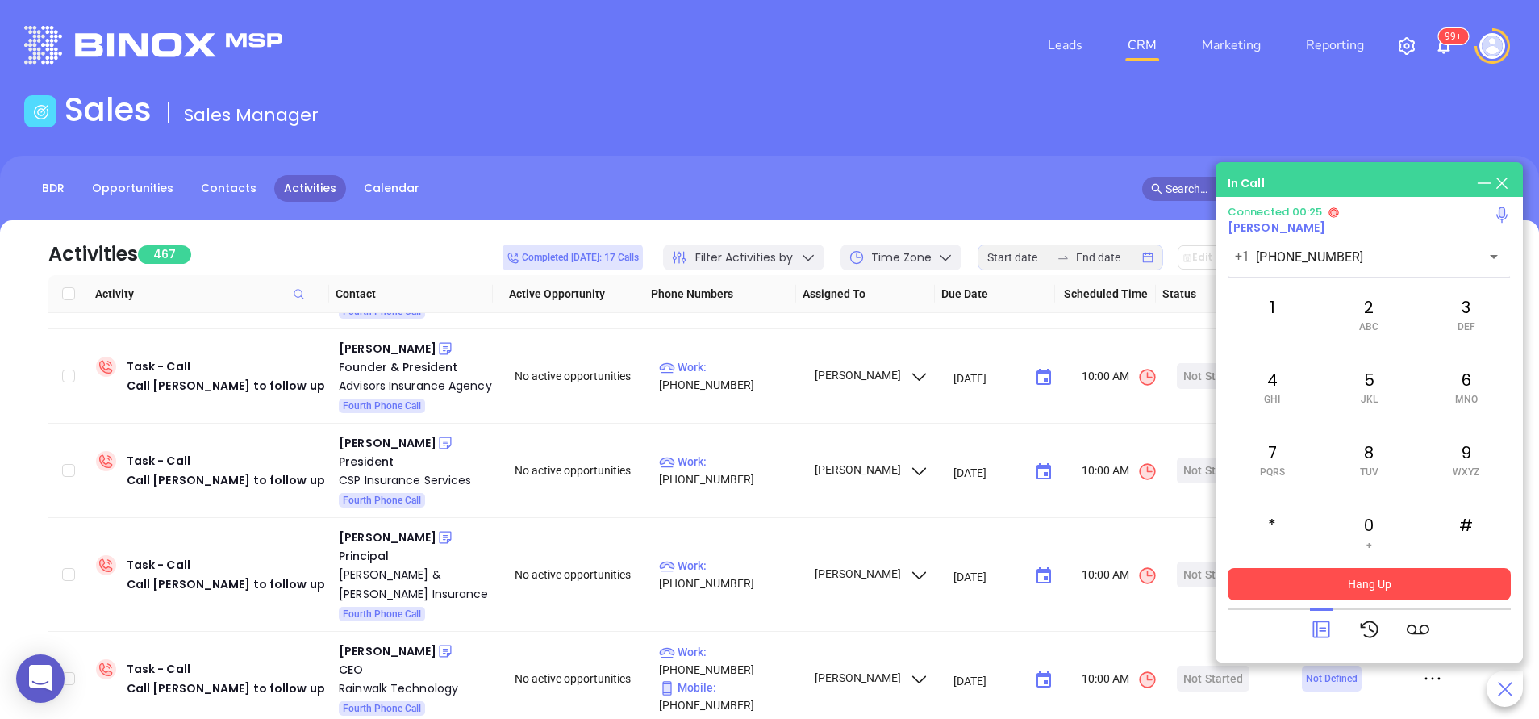
click at [1346, 585] on button "Hang Up" at bounding box center [1368, 584] width 283 height 32
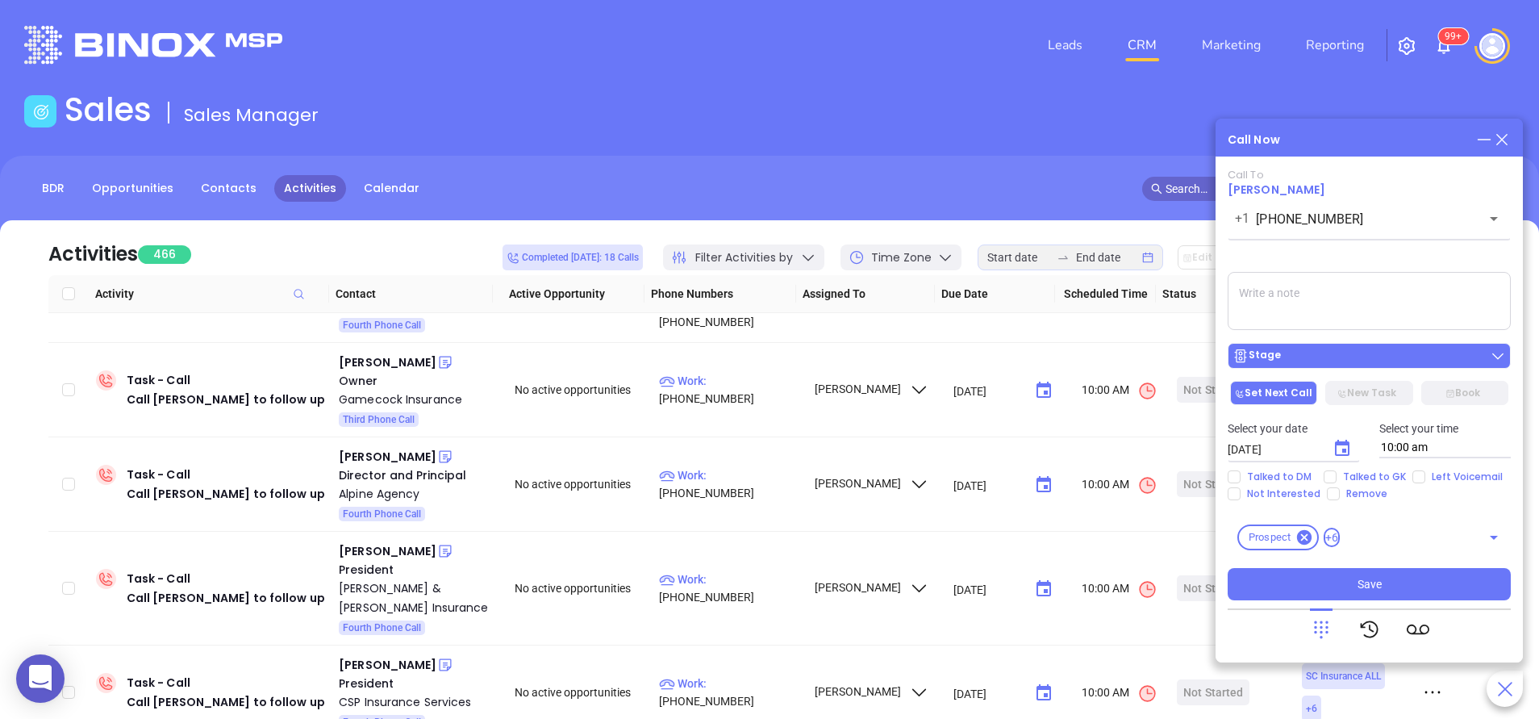
click at [1315, 356] on div "Stage" at bounding box center [1368, 356] width 273 height 16
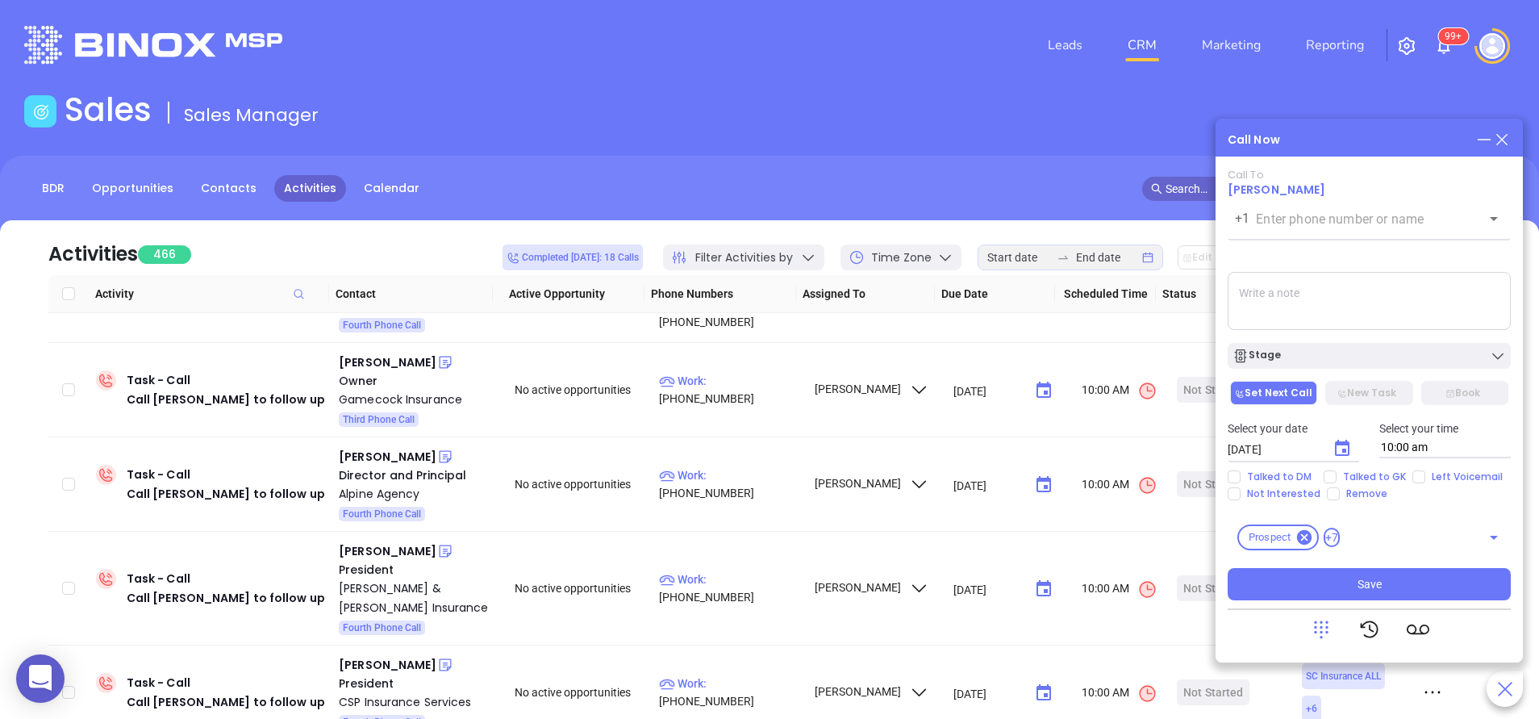
type input "(803) 548-2700"
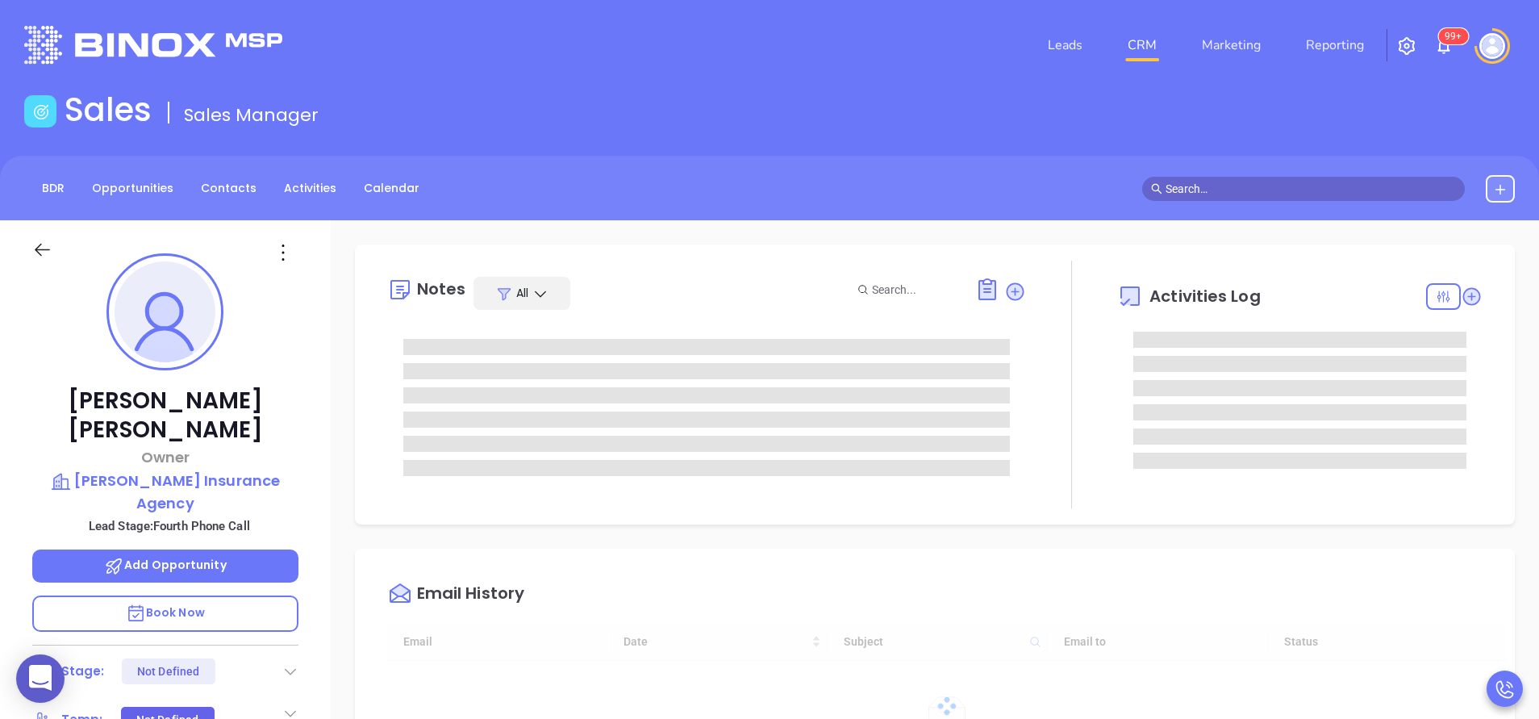
type input "[DATE]"
type input "[PERSON_NAME]"
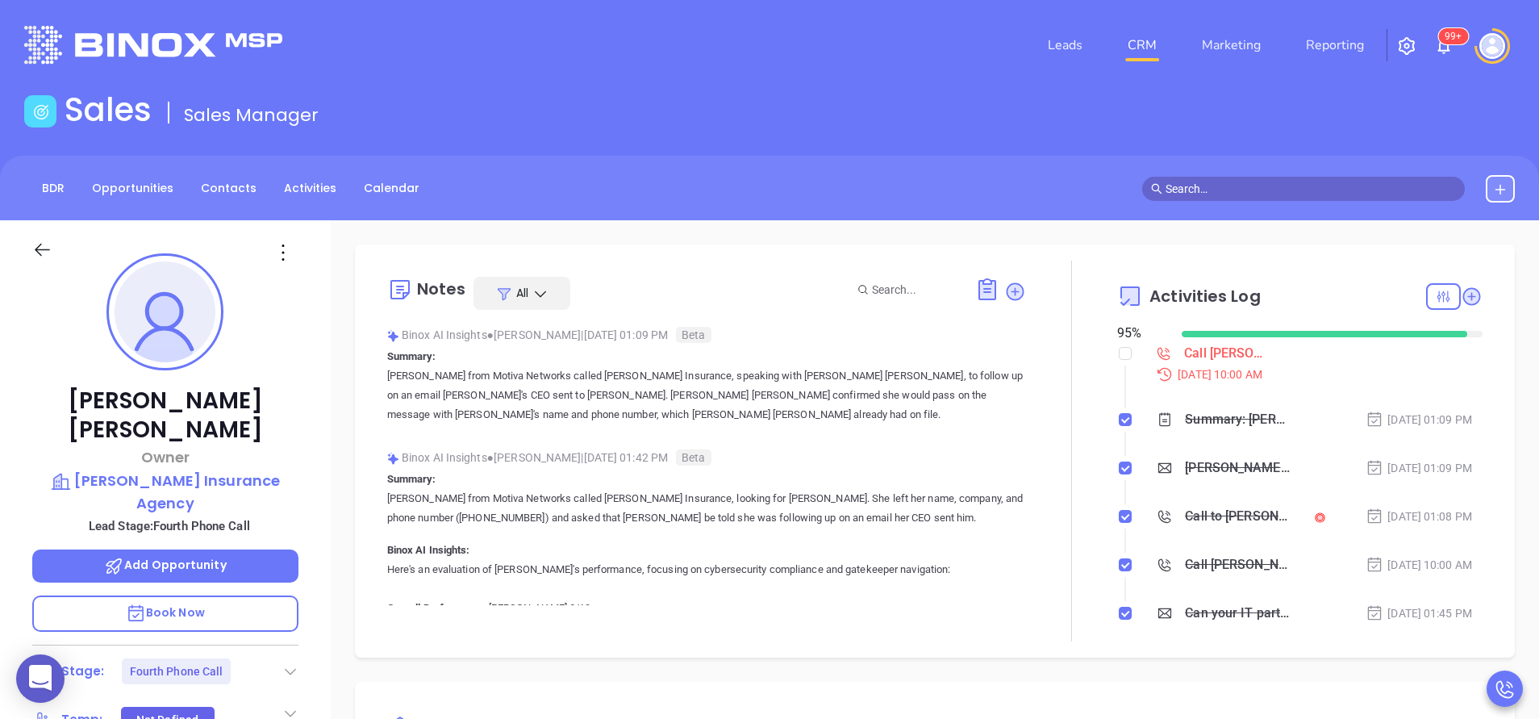
click at [1034, 423] on div at bounding box center [1071, 450] width 91 height 381
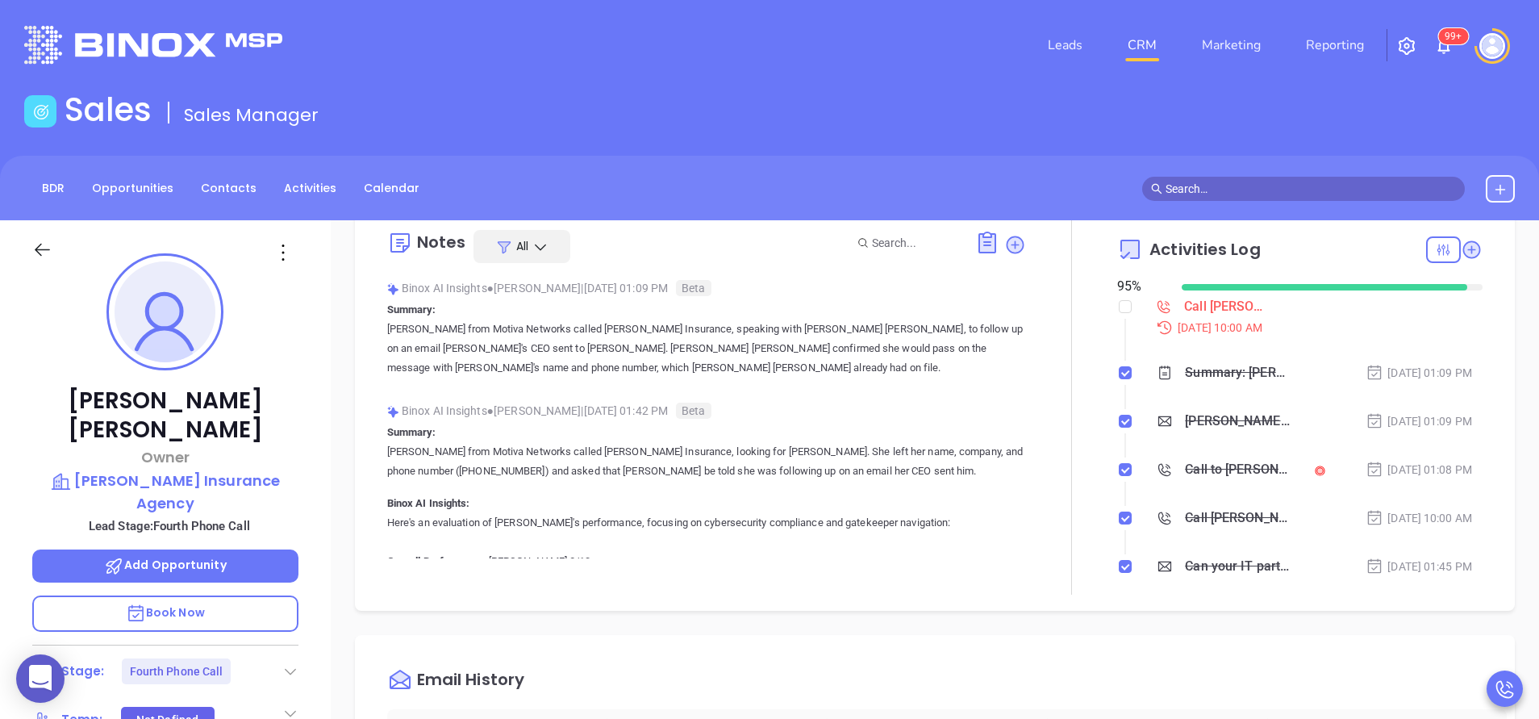
scroll to position [48, 0]
click at [896, 380] on div "Binox AI Insights ● [PERSON_NAME] | [DATE] 01:09 PM Beta Summary: [PERSON_NAME]…" at bounding box center [706, 331] width 639 height 115
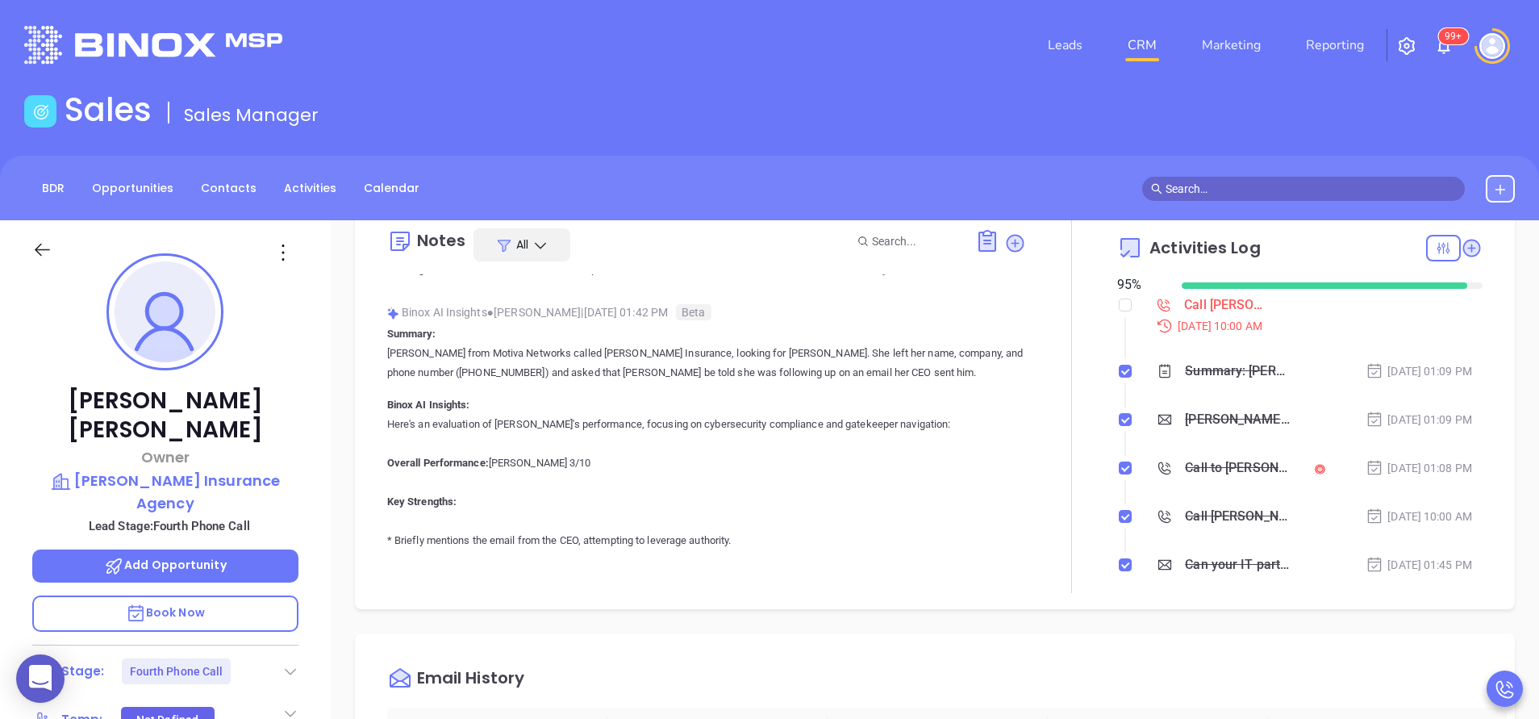
scroll to position [145, 0]
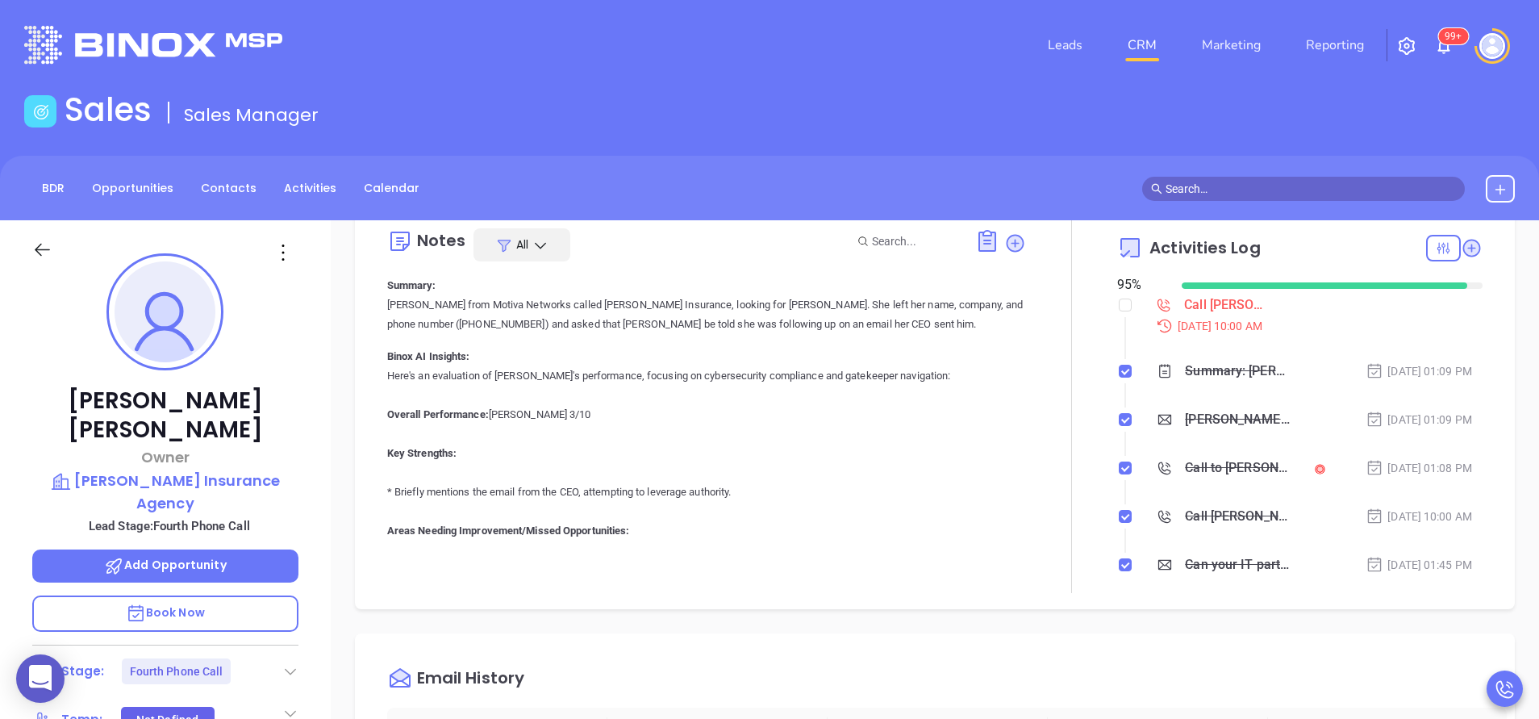
click at [318, 396] on div "[PERSON_NAME] Owner [PERSON_NAME] Insurance Agency Lead Stage: Fourth Phone Cal…" at bounding box center [165, 669] width 331 height 898
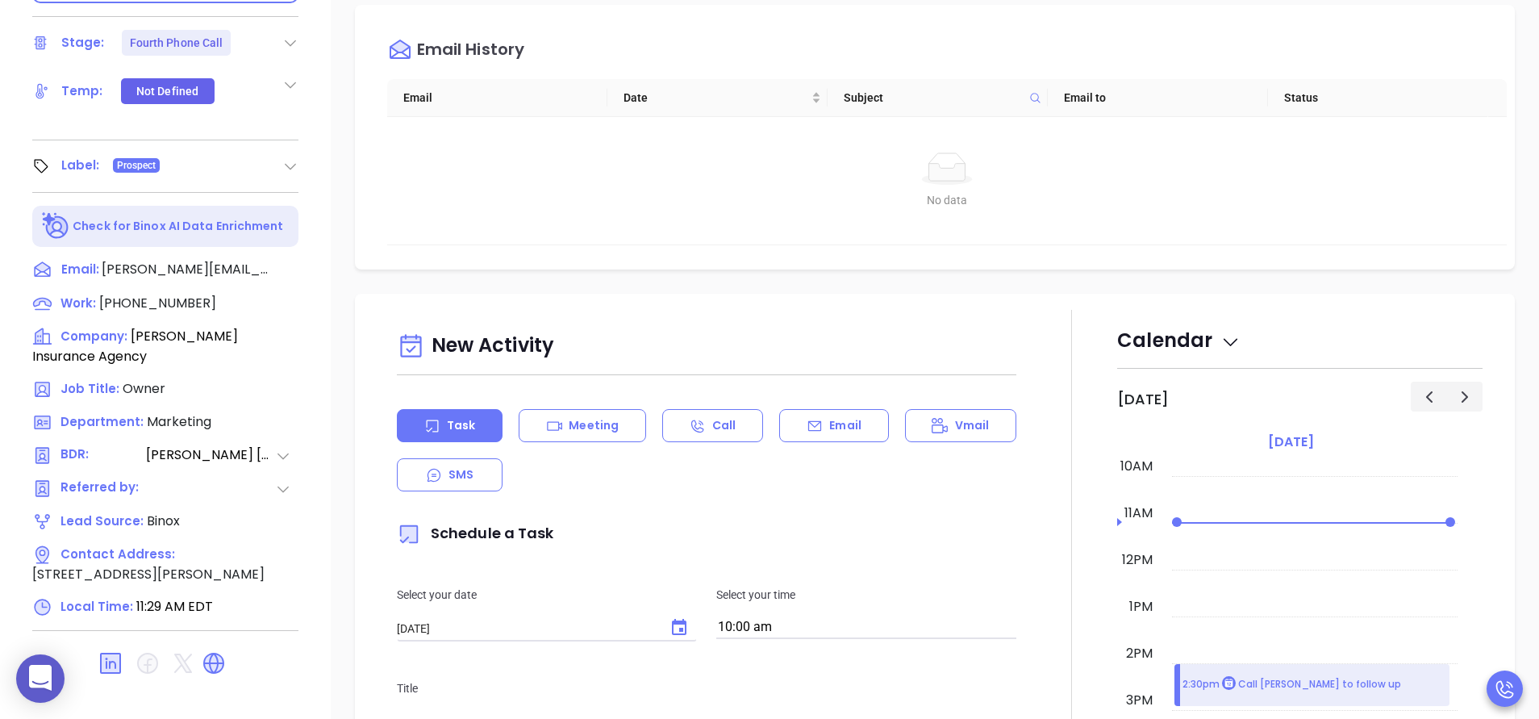
scroll to position [631, 0]
click at [214, 651] on icon at bounding box center [213, 660] width 19 height 19
click at [323, 176] on div "[PERSON_NAME] Owner [PERSON_NAME] Insurance Agency Lead Stage: Fourth Phone Cal…" at bounding box center [165, 39] width 331 height 898
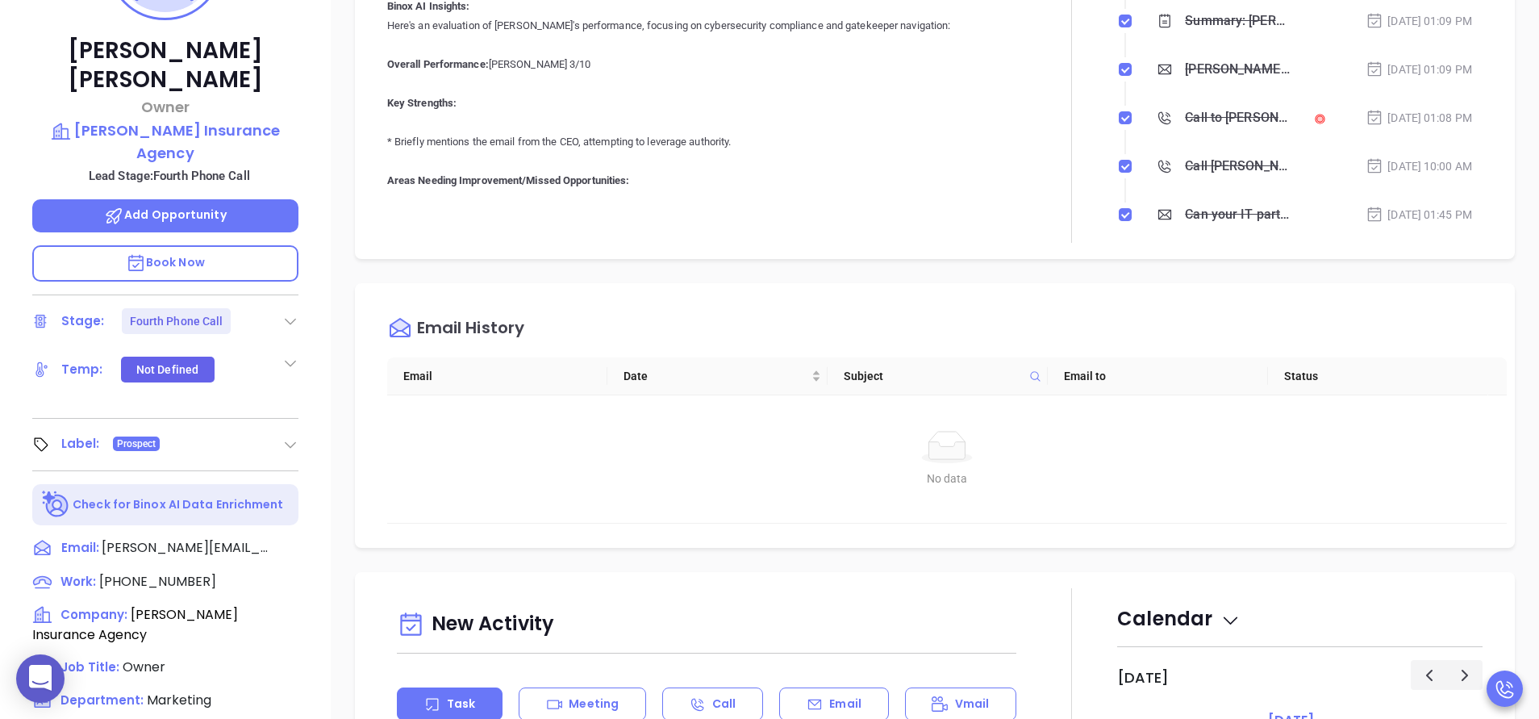
scroll to position [389, 0]
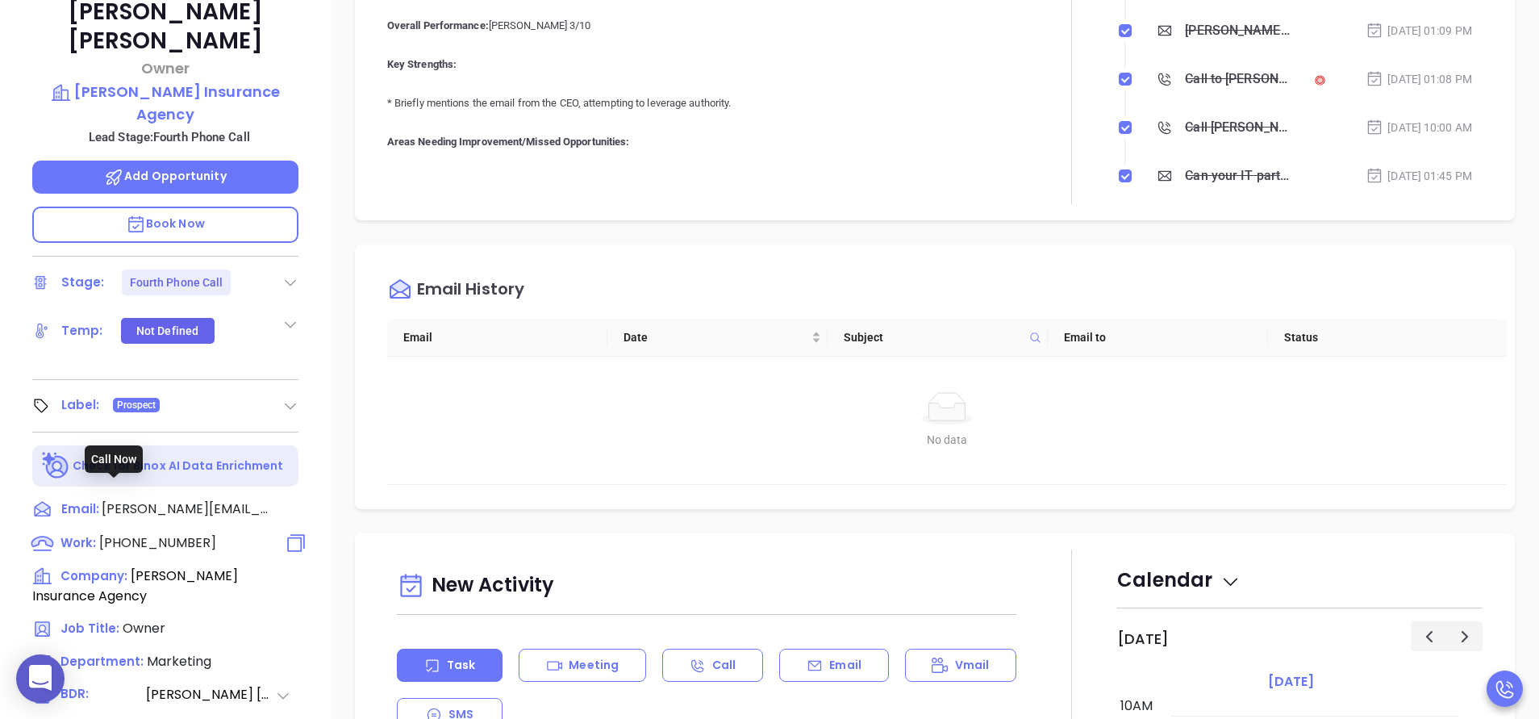
click at [137, 533] on span "[PHONE_NUMBER]" at bounding box center [157, 542] width 117 height 19
type input "[PHONE_NUMBER]"
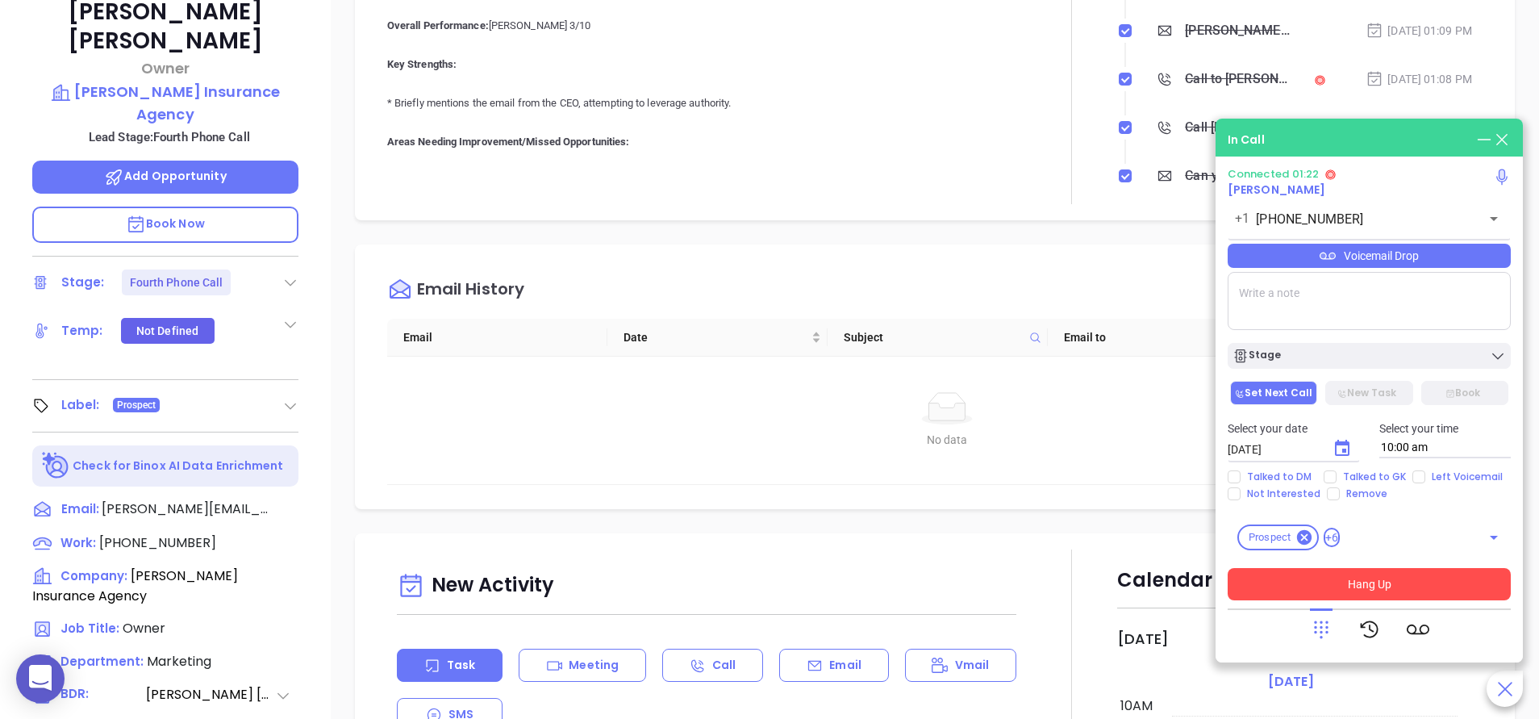
click at [1365, 577] on button "Hang Up" at bounding box center [1368, 584] width 283 height 32
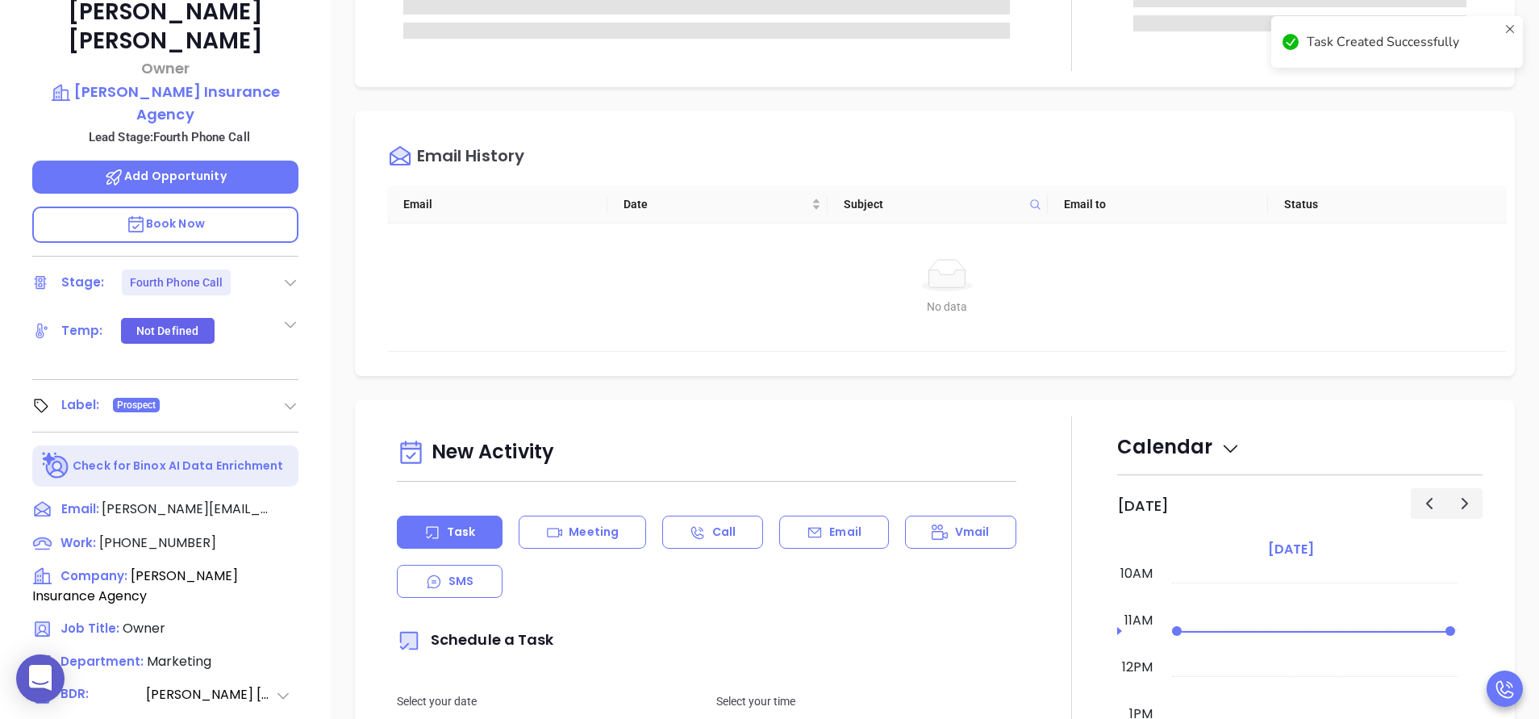
scroll to position [0, 0]
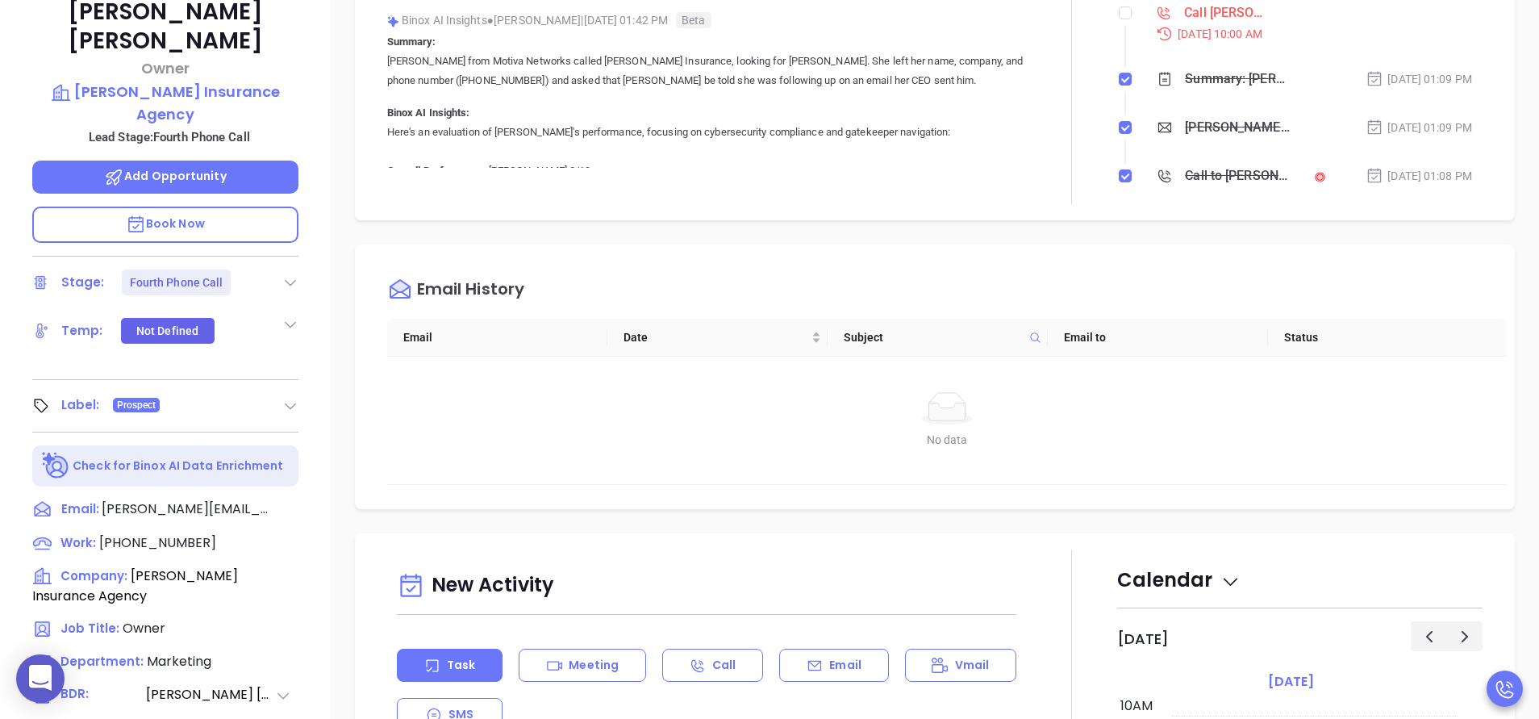
click at [1083, 82] on div at bounding box center [1071, 13] width 91 height 381
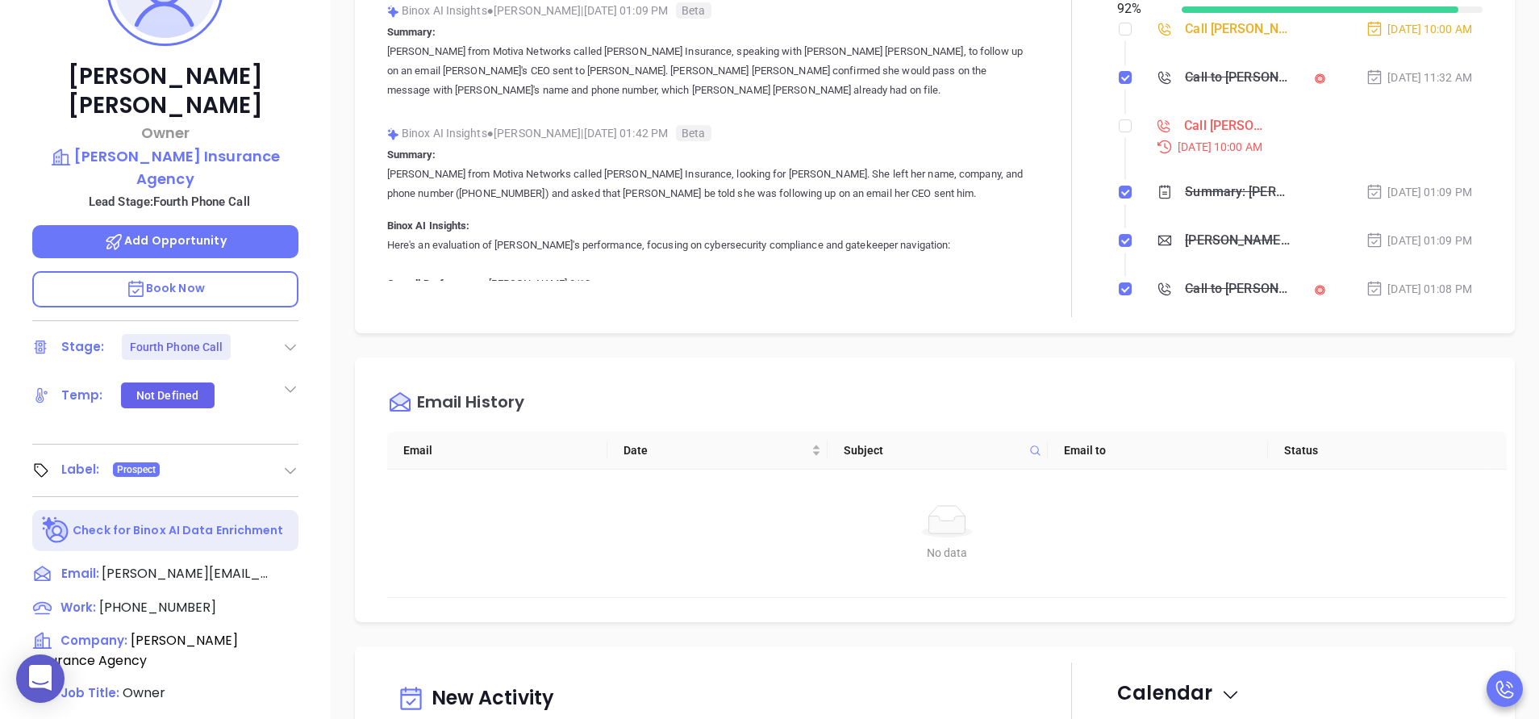
scroll to position [292, 0]
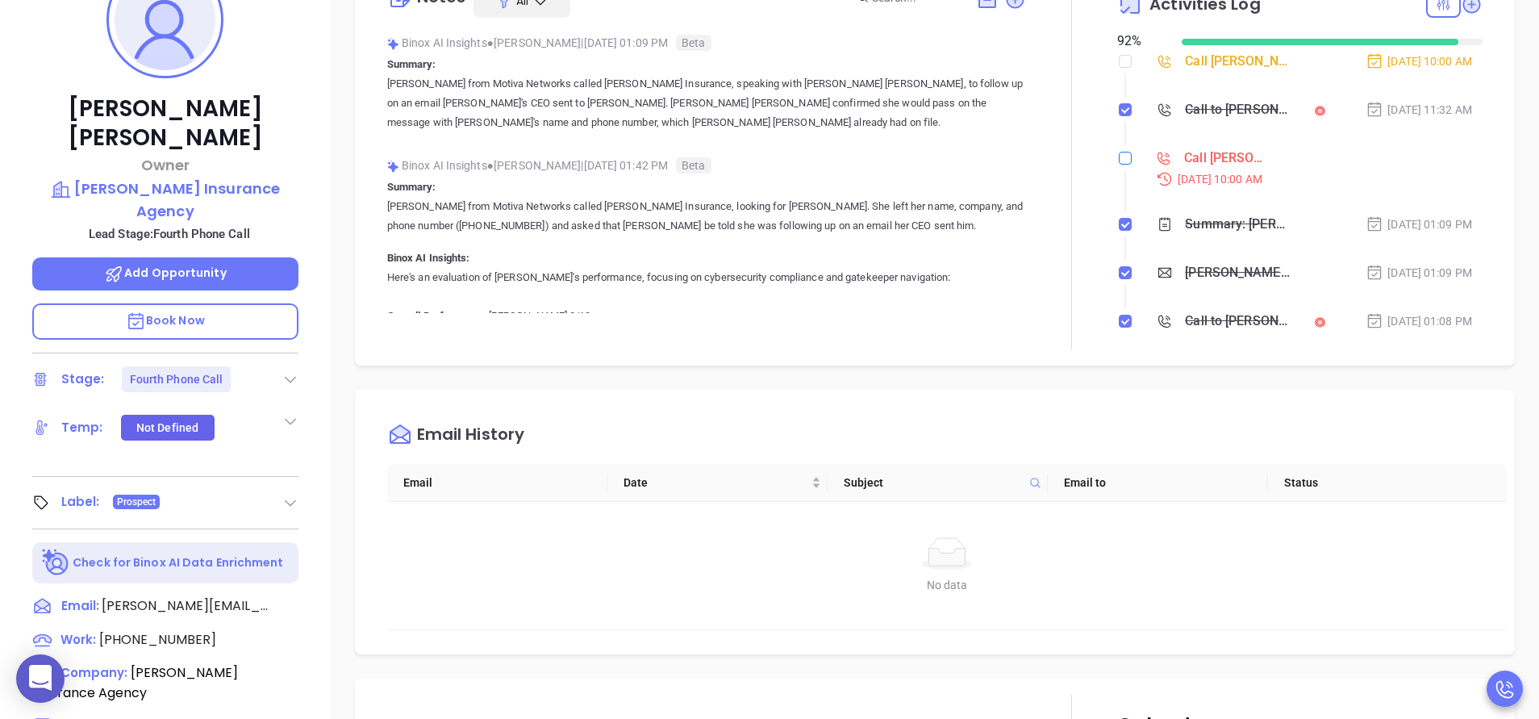
click at [1119, 157] on input "checkbox" at bounding box center [1125, 158] width 13 height 13
checkbox input "true"
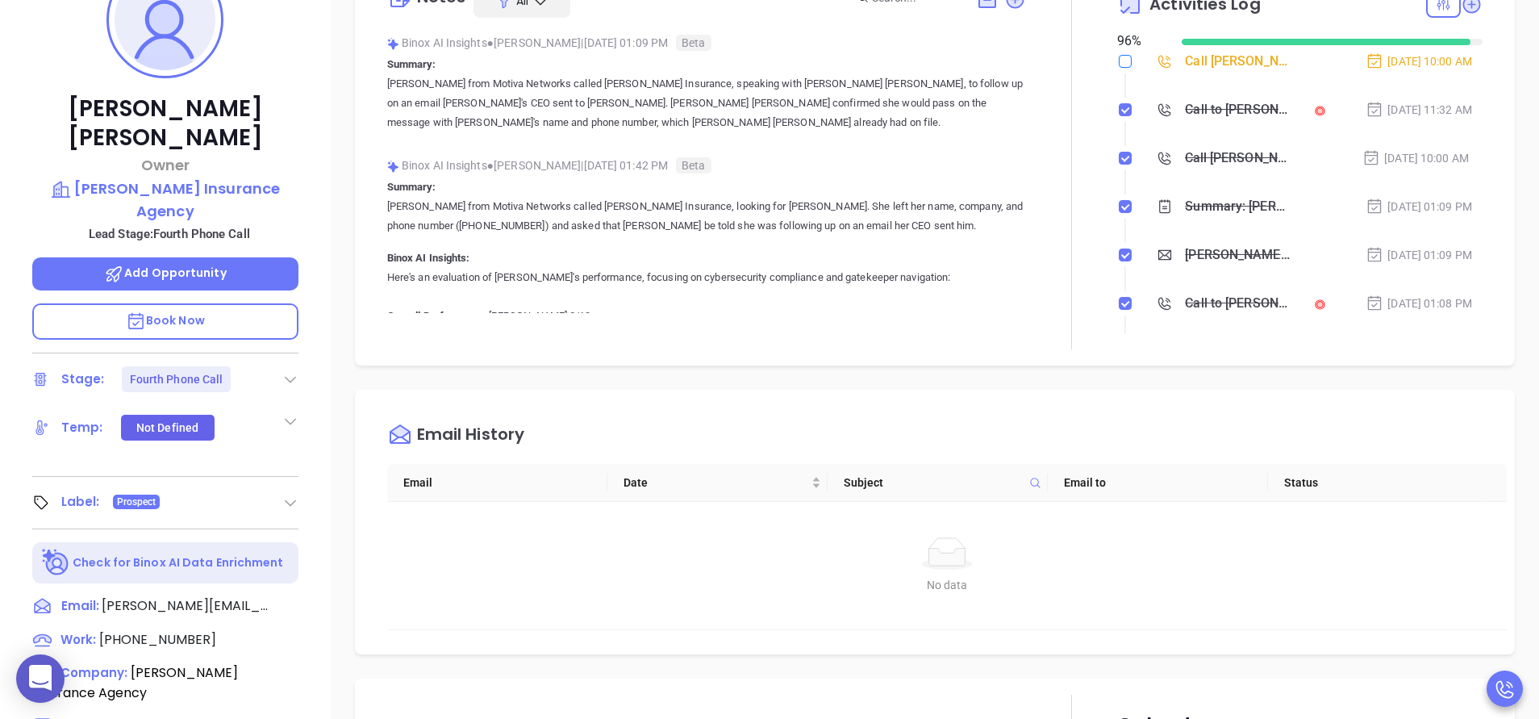
click at [1119, 62] on input "checkbox" at bounding box center [1125, 61] width 13 height 13
checkbox input "true"
click at [285, 371] on icon at bounding box center [290, 379] width 16 height 16
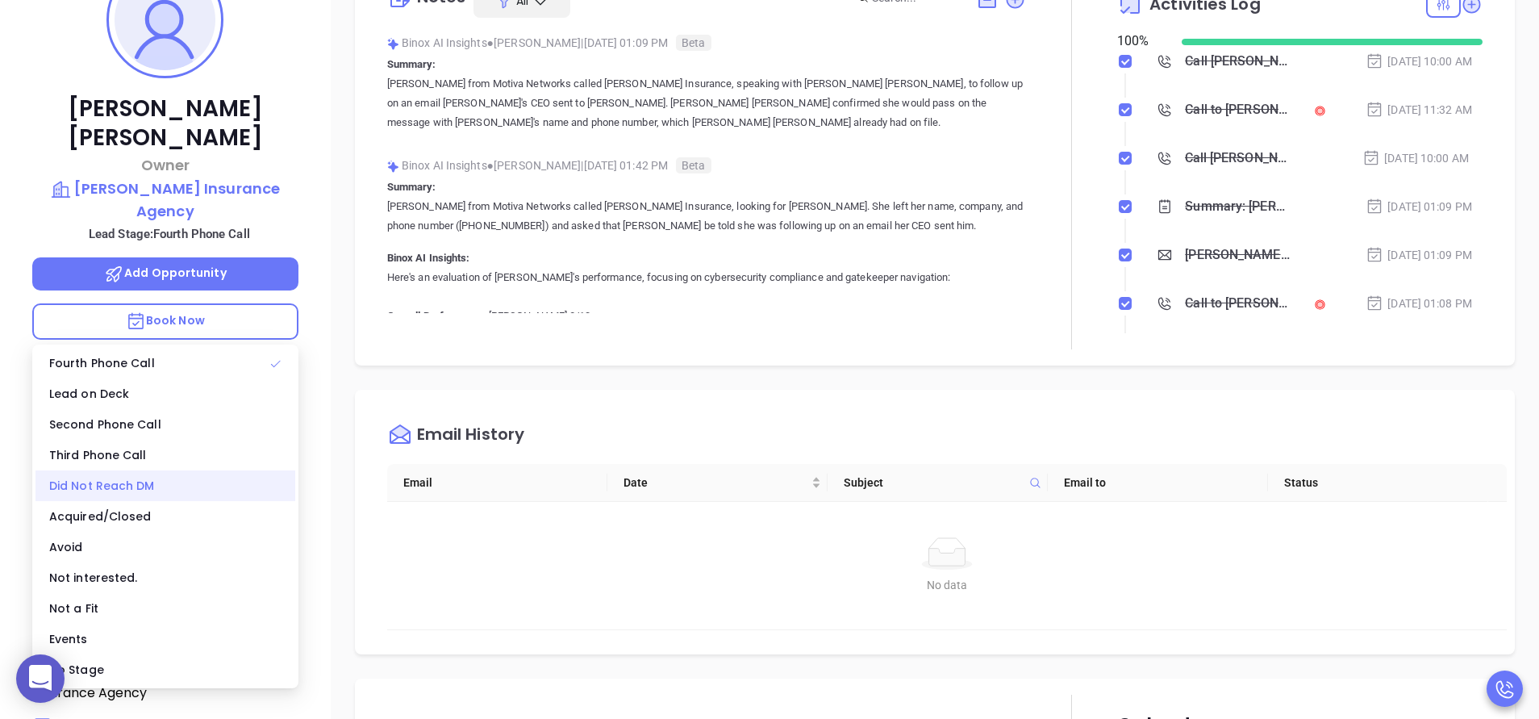
click at [138, 489] on div "Did Not Reach DM" at bounding box center [165, 485] width 260 height 31
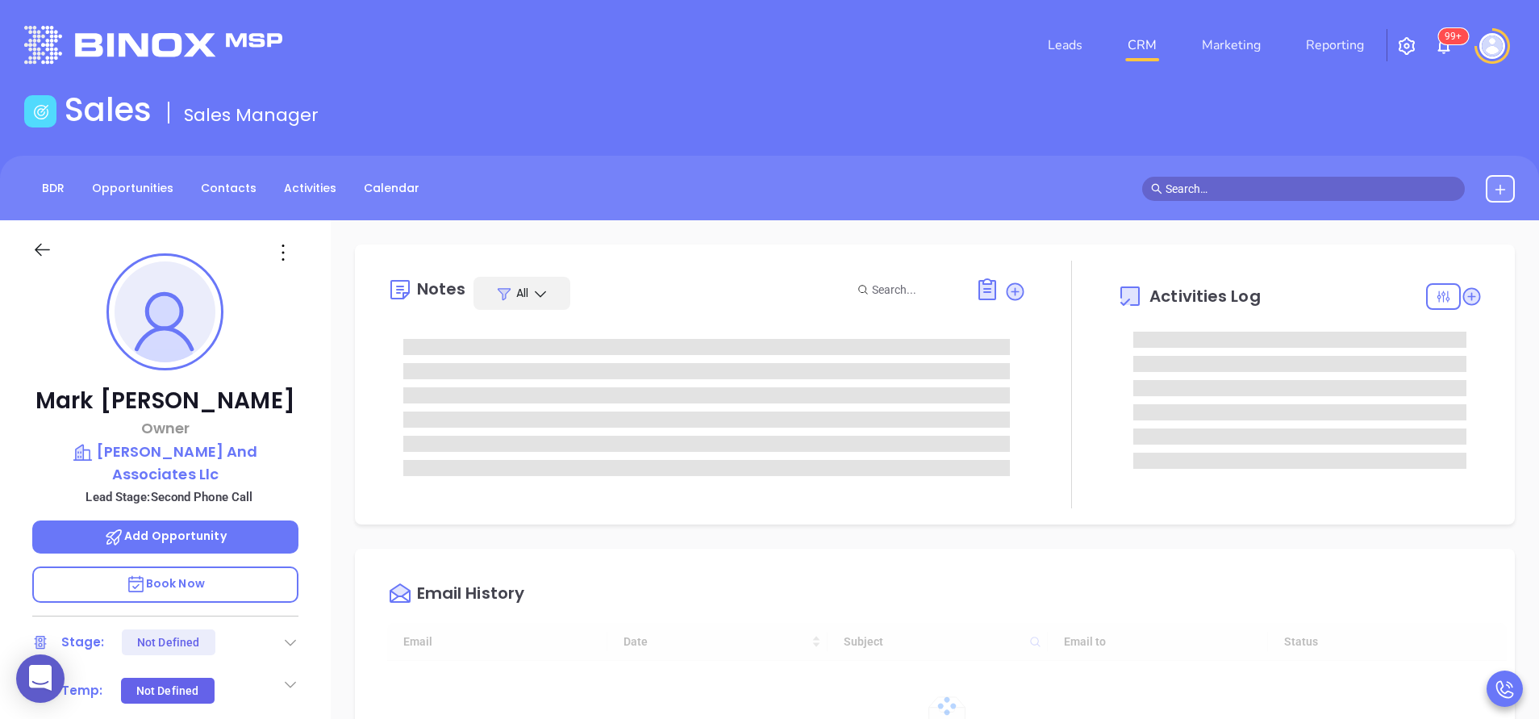
type input "[DATE]"
type input "[PERSON_NAME]"
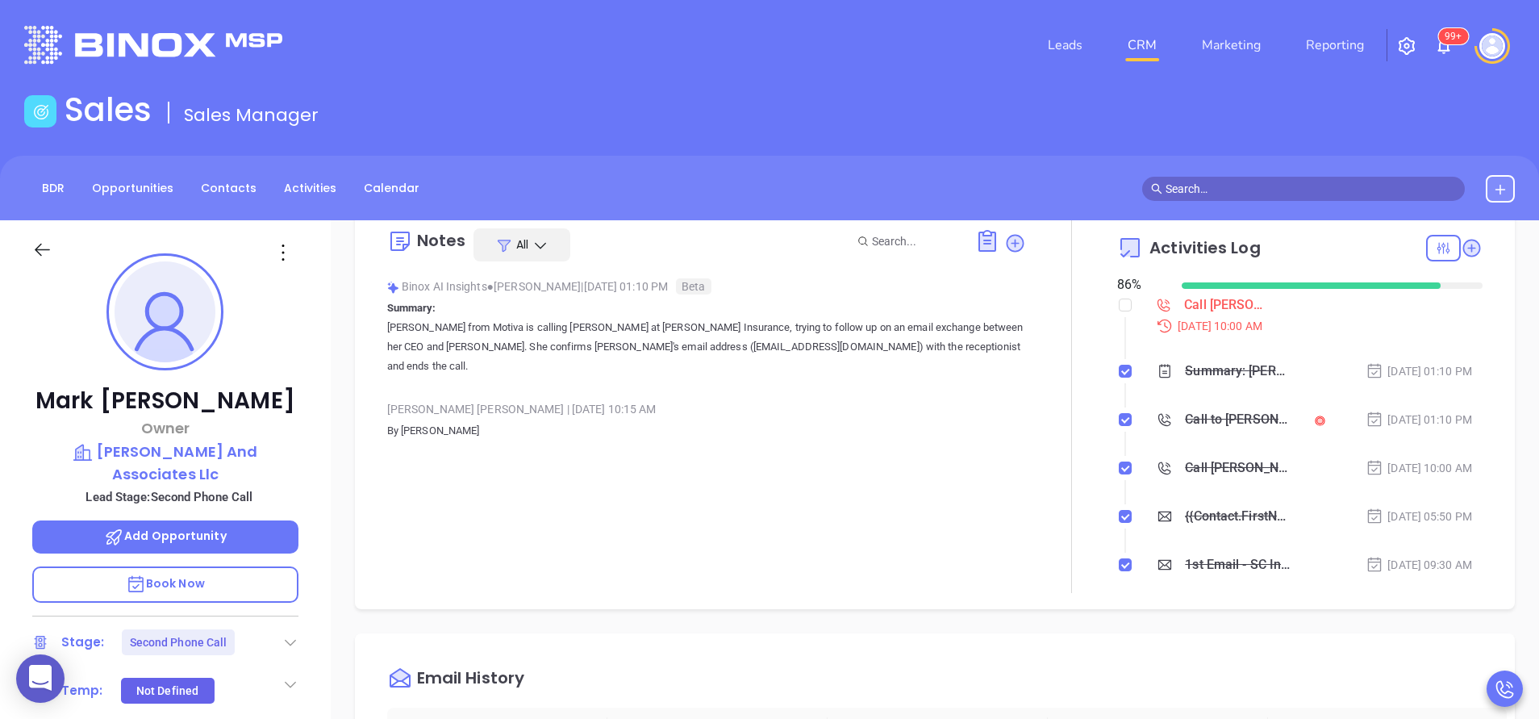
click at [321, 491] on div "[PERSON_NAME] Owner [PERSON_NAME] And Associates Llc Lead Stage: Second Phone C…" at bounding box center [165, 669] width 331 height 898
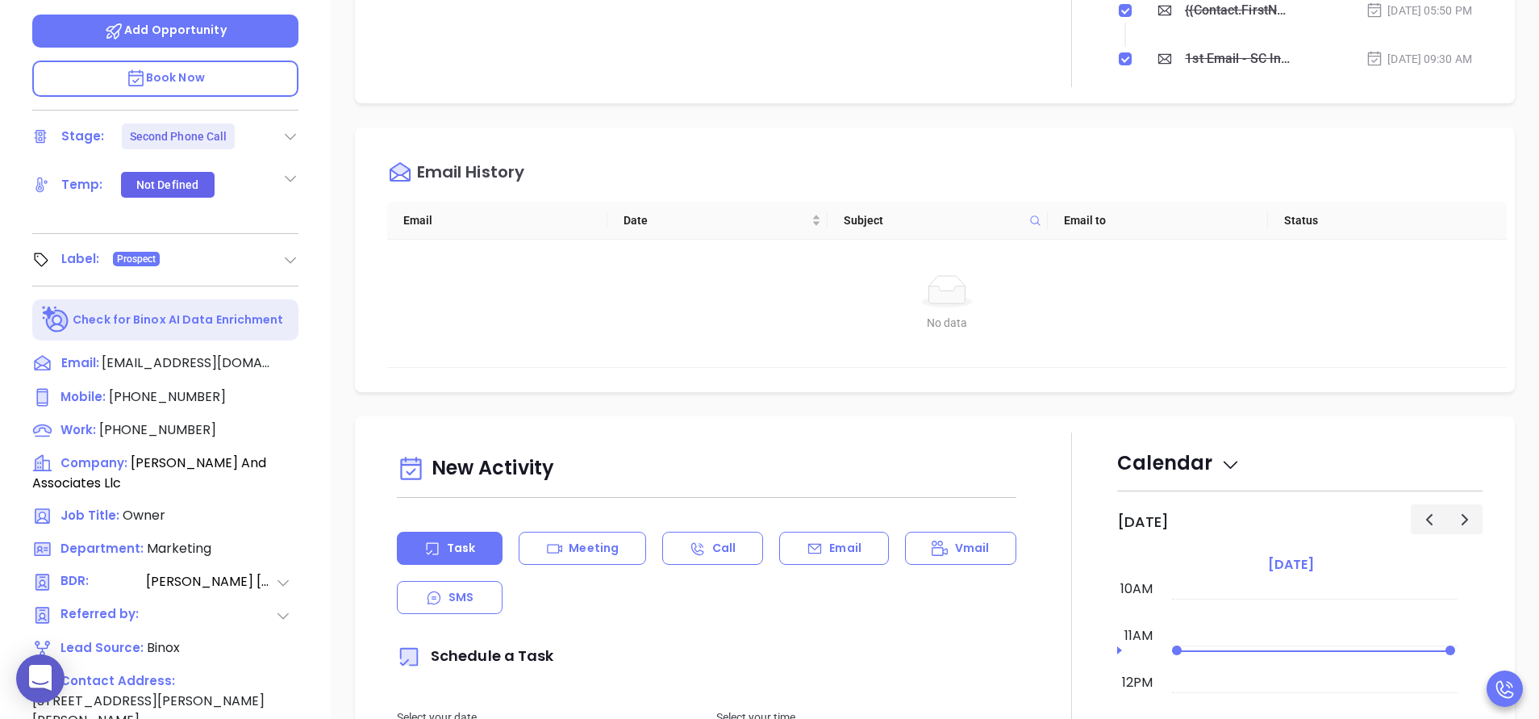
scroll to position [532, 0]
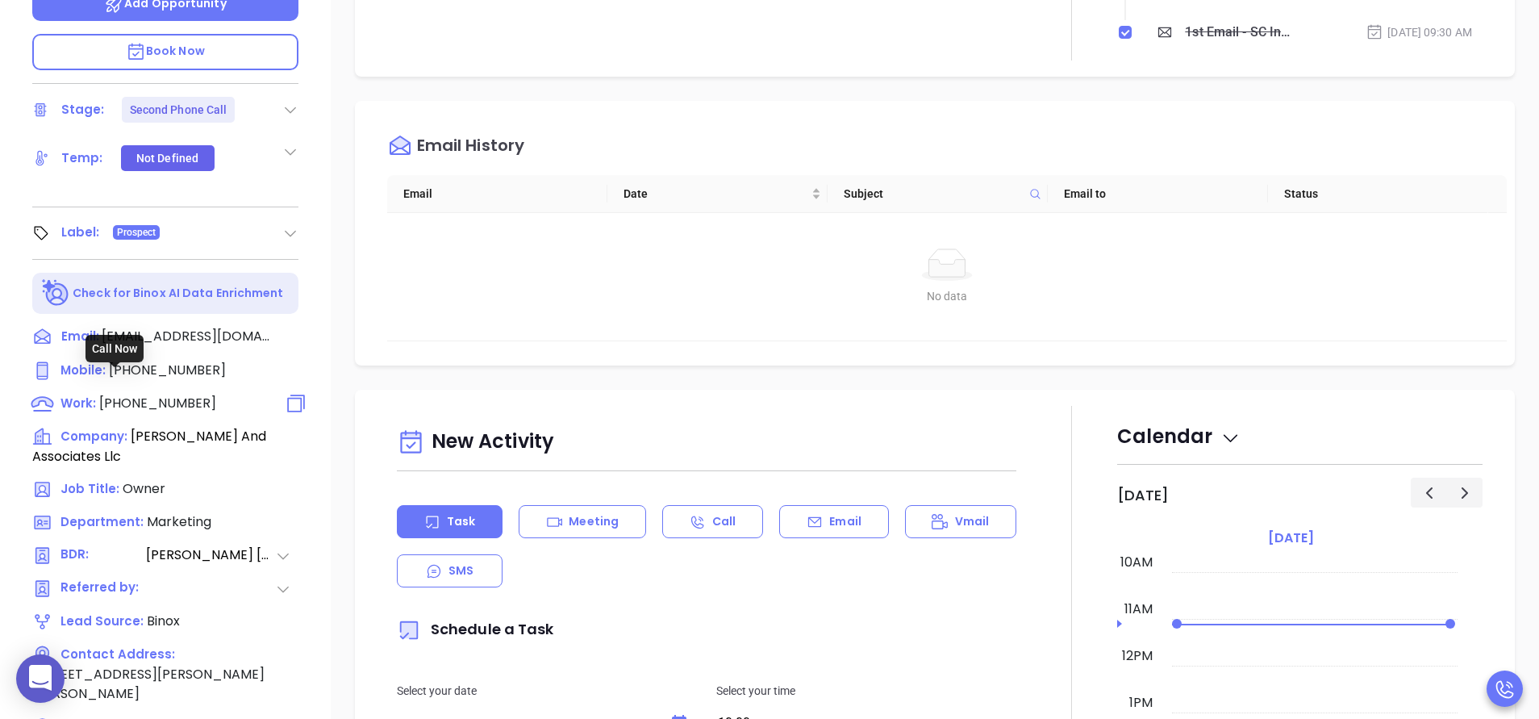
click at [144, 394] on span "[PHONE_NUMBER]" at bounding box center [157, 403] width 117 height 19
type input "[PHONE_NUMBER]"
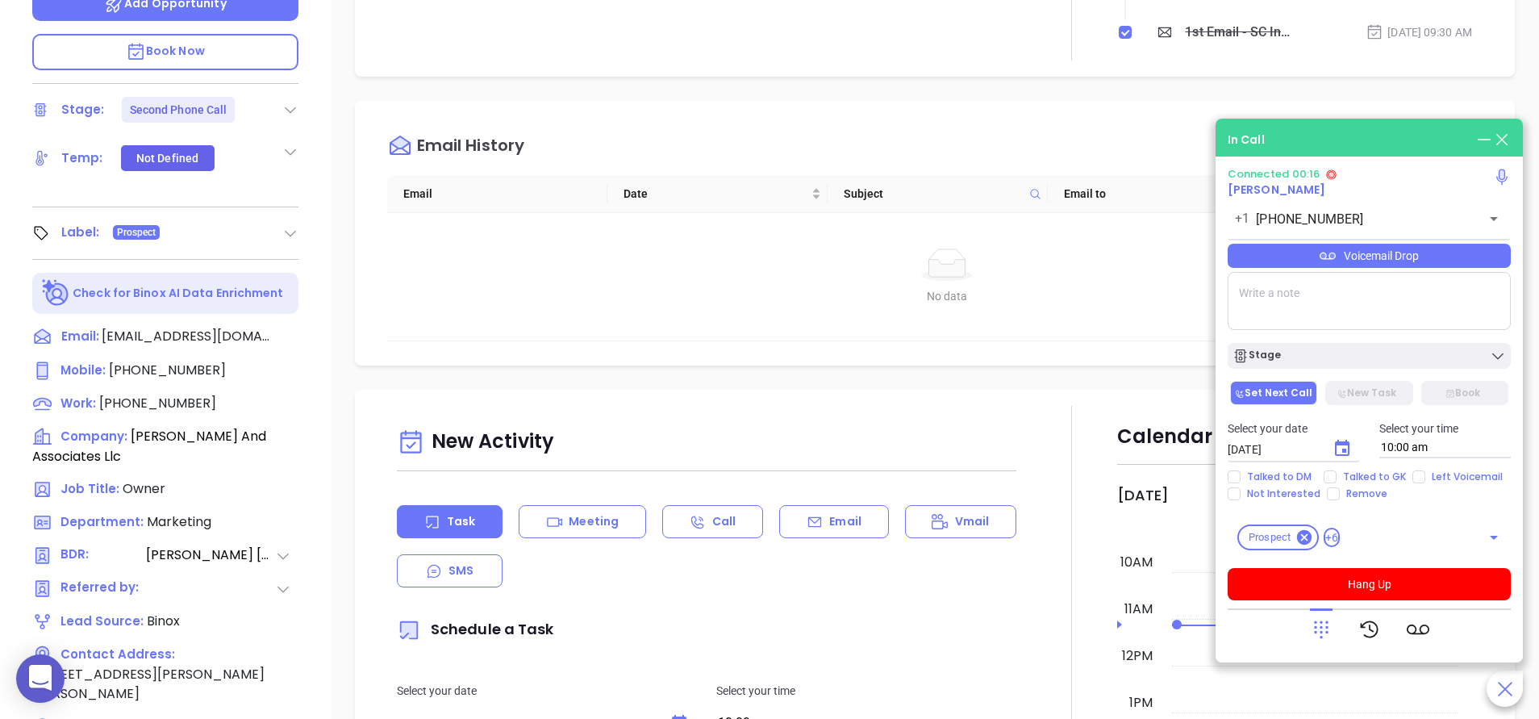
click at [1257, 298] on textarea at bounding box center [1368, 301] width 283 height 58
click at [1341, 581] on button "Hang Up" at bounding box center [1368, 584] width 283 height 32
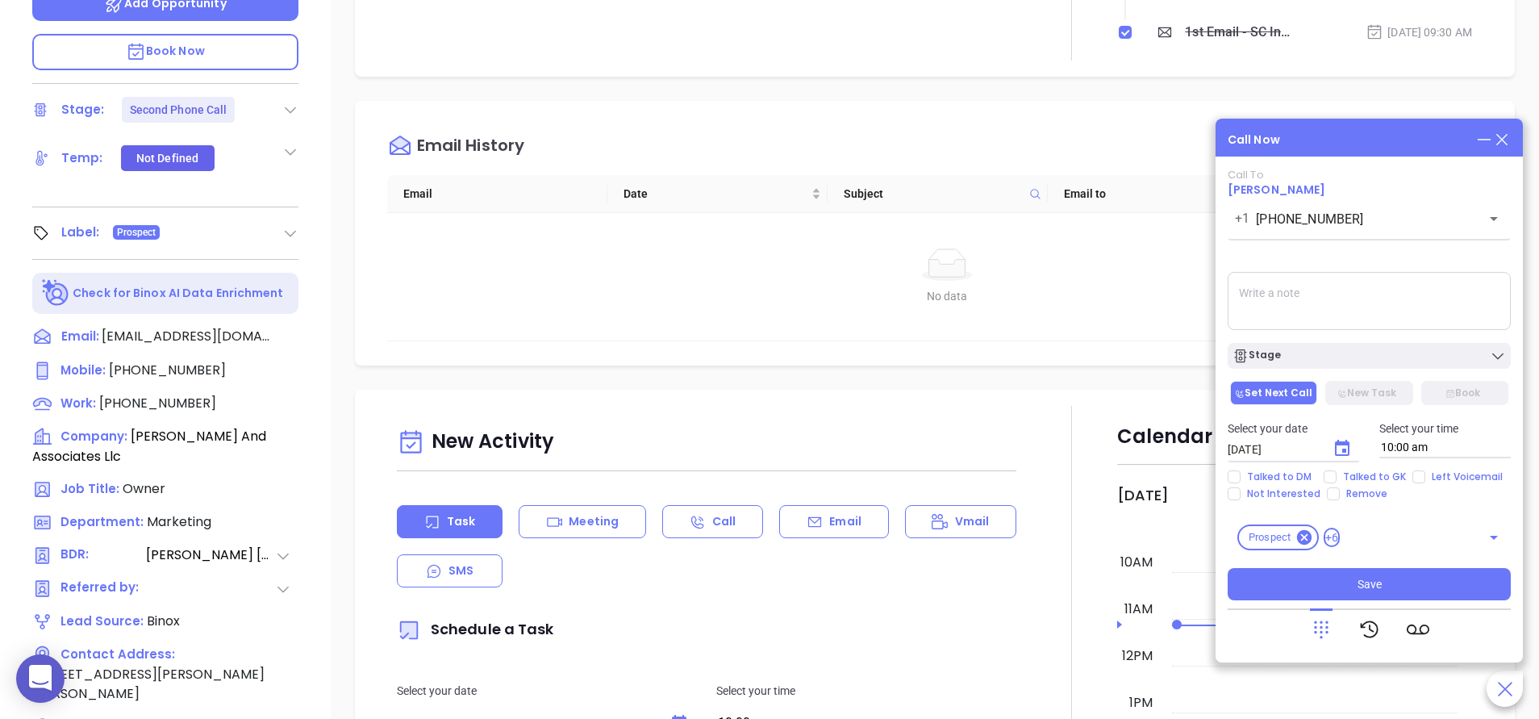
click at [1244, 281] on textarea at bounding box center [1368, 301] width 283 height 58
type textarea "spoke with [DEMOGRAPHIC_DATA] gk she said [PERSON_NAME] is not always in the of…"
click at [1383, 473] on span "Talked to GK" at bounding box center [1374, 476] width 76 height 13
click at [1336, 473] on input "Talked to GK" at bounding box center [1329, 476] width 13 height 13
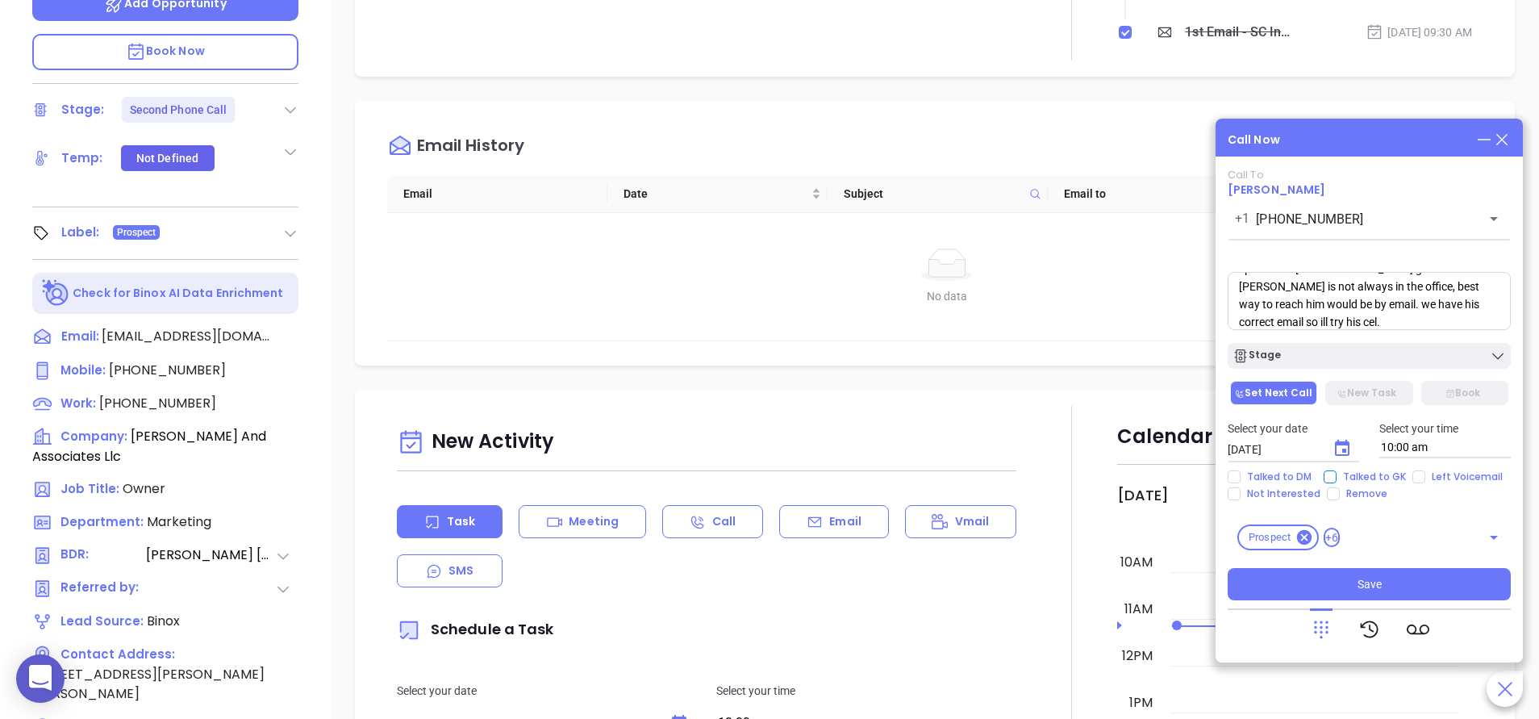
checkbox input "true"
click at [1303, 351] on div "Stage" at bounding box center [1368, 356] width 273 height 16
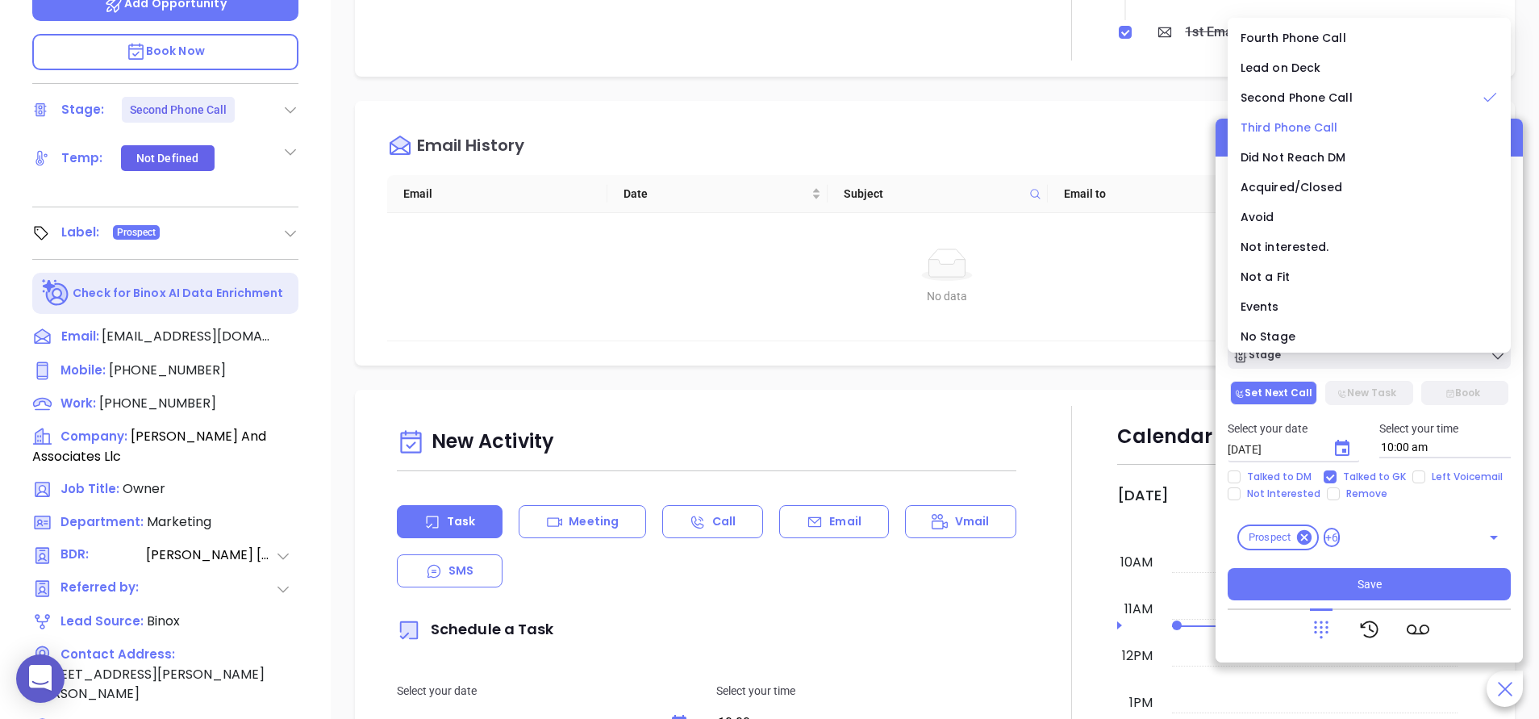
click at [1289, 130] on span "Third Phone Call" at bounding box center [1289, 127] width 98 height 16
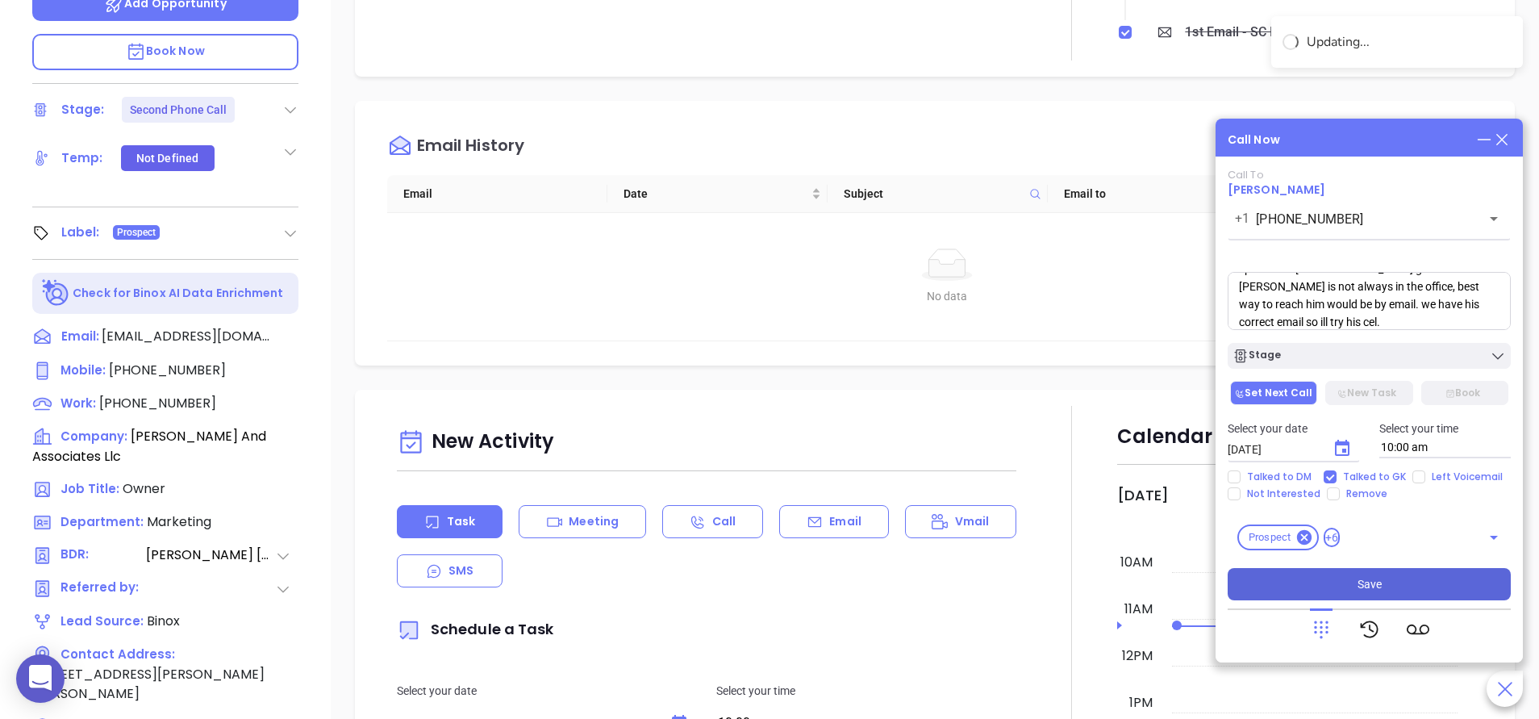
click at [1356, 577] on button "Save" at bounding box center [1368, 584] width 283 height 32
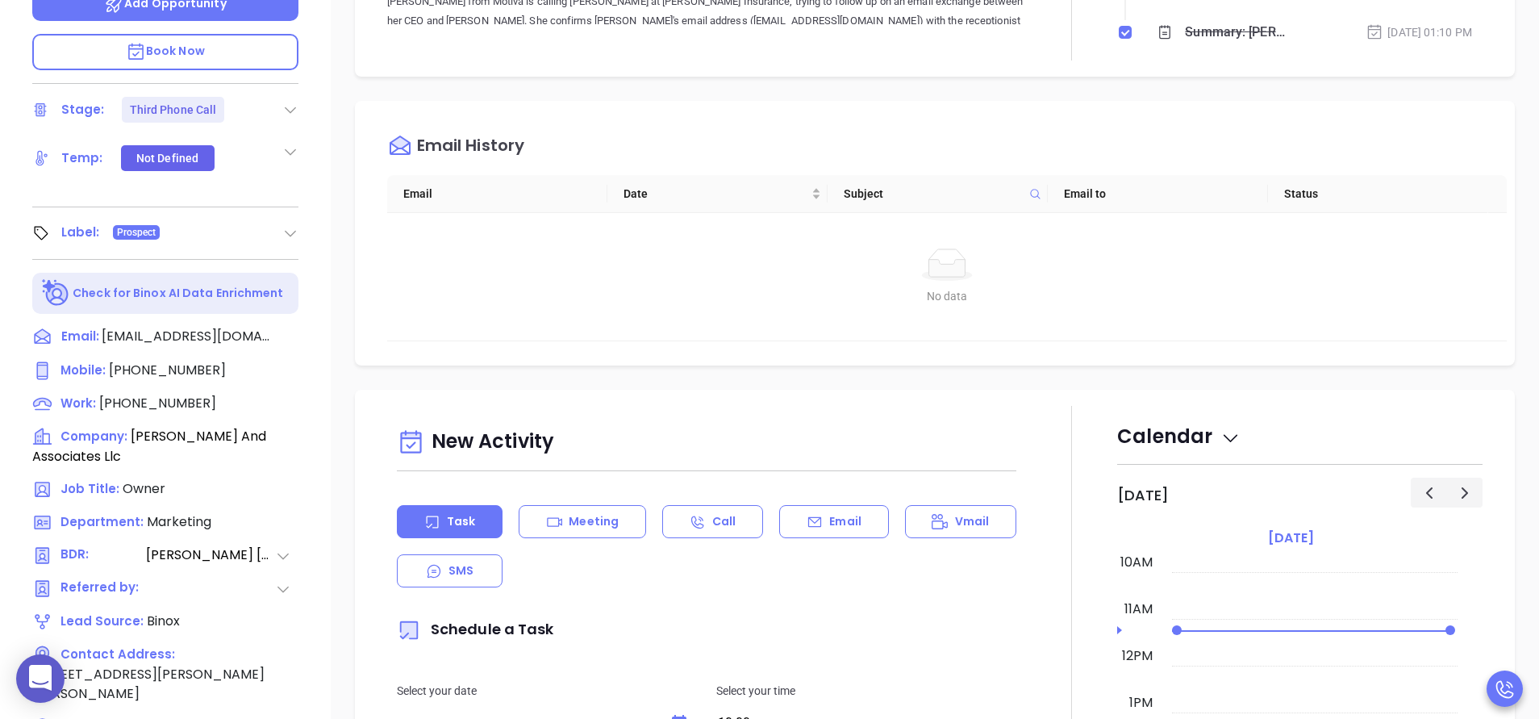
click at [311, 111] on div "[PERSON_NAME] Owner [PERSON_NAME] And Associates Llc Lead Stage: Third Phone Ca…" at bounding box center [165, 137] width 331 height 898
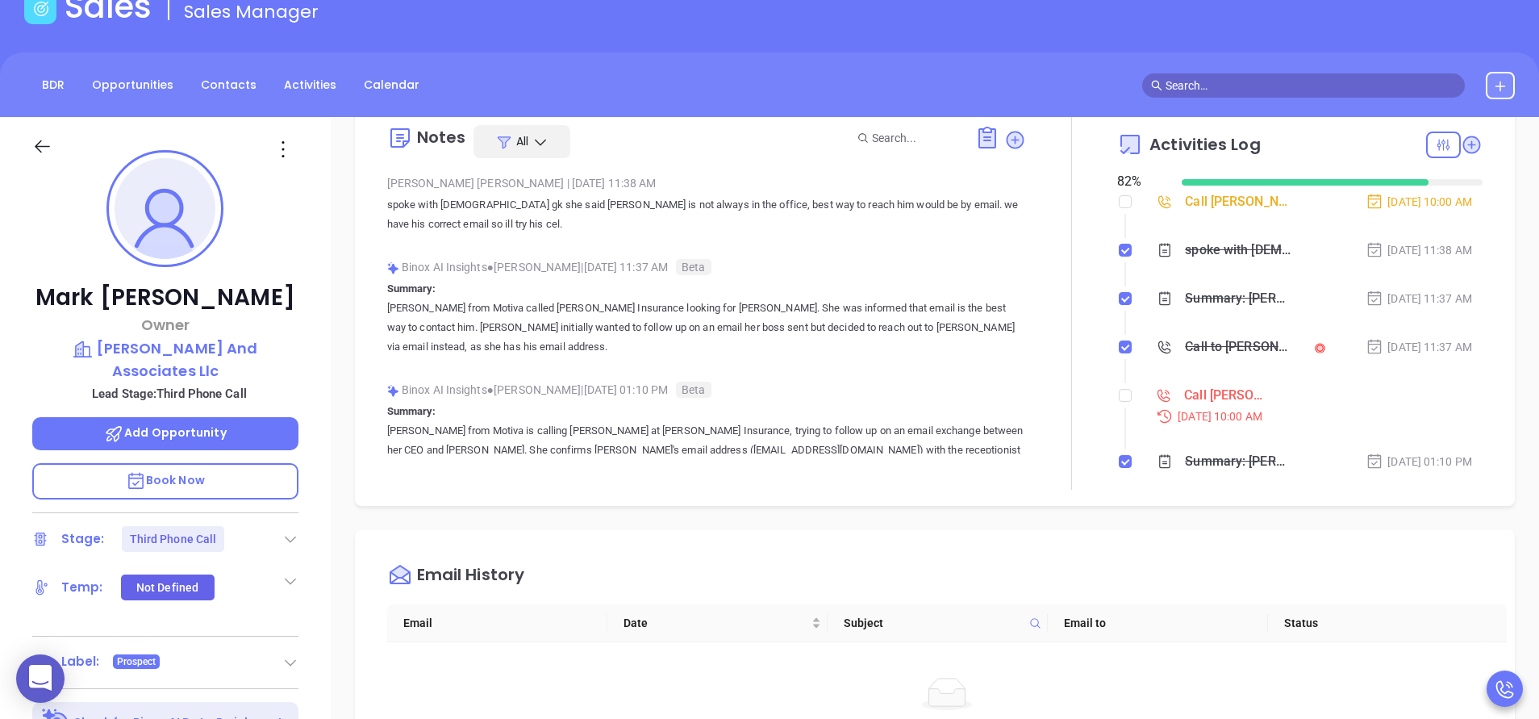
scroll to position [97, 0]
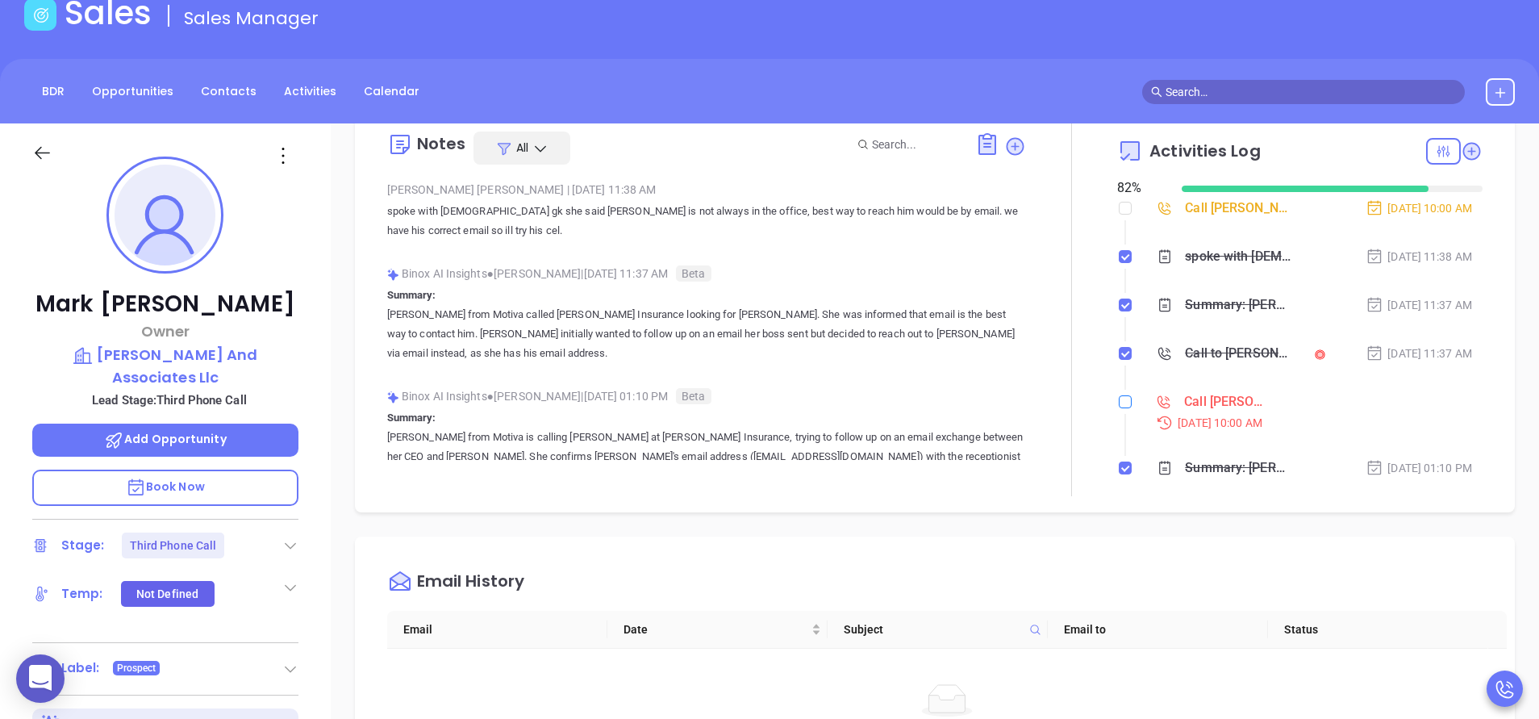
click at [1119, 394] on label at bounding box center [1125, 402] width 13 height 18
click at [1119, 395] on input "checkbox" at bounding box center [1125, 401] width 13 height 13
checkbox input "true"
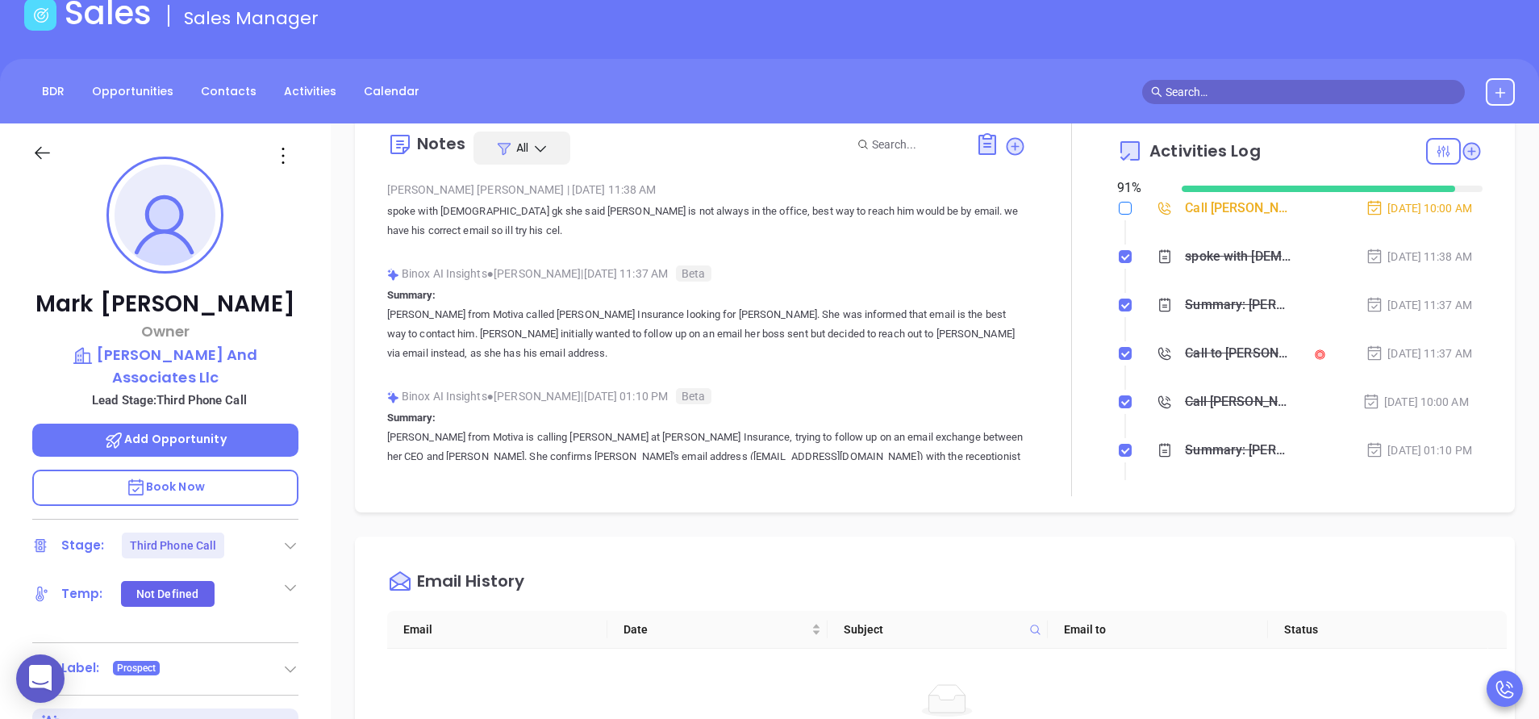
click at [1119, 212] on input "checkbox" at bounding box center [1125, 208] width 13 height 13
checkbox input "true"
click at [301, 523] on div "[PERSON_NAME] Owner [PERSON_NAME] And Associates Llc Lead Stage: Third Phone Ca…" at bounding box center [165, 572] width 331 height 898
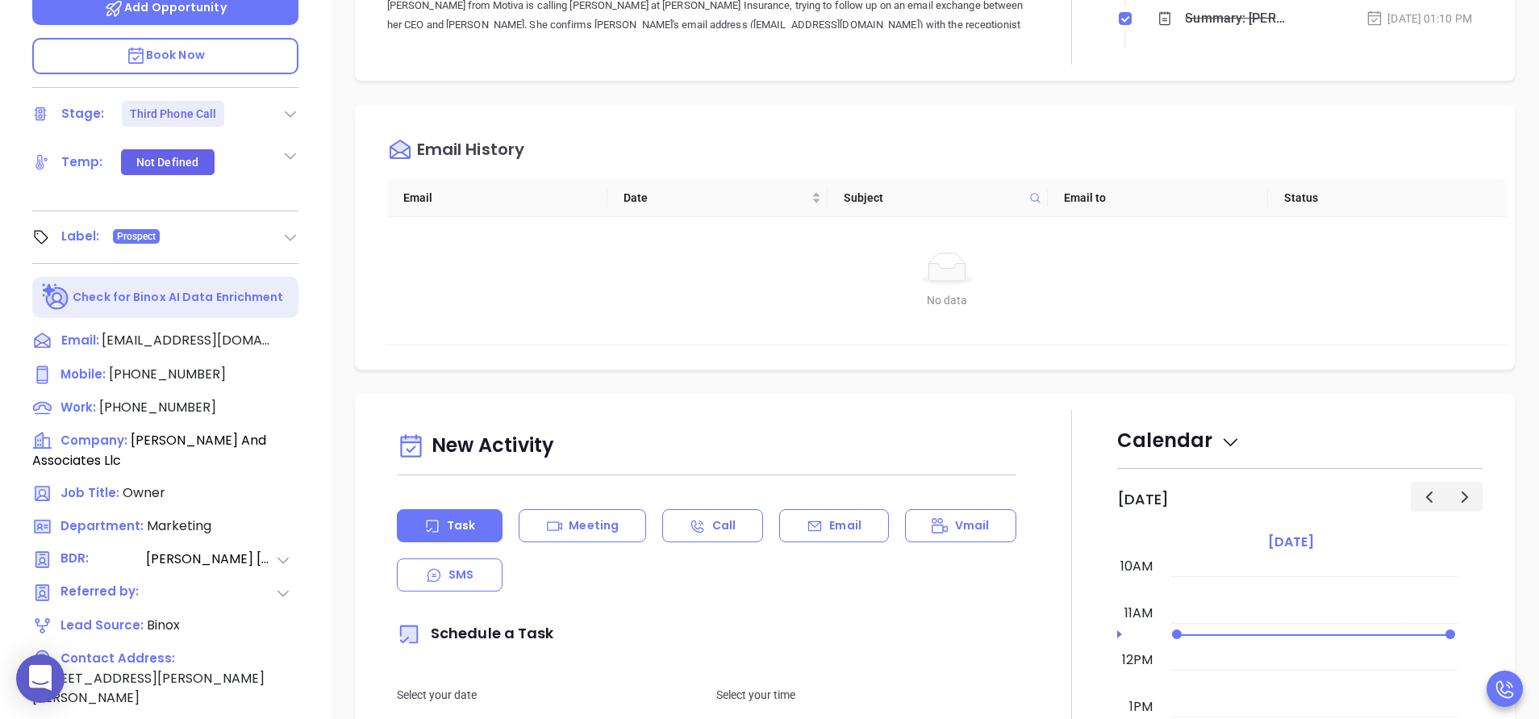
scroll to position [532, 0]
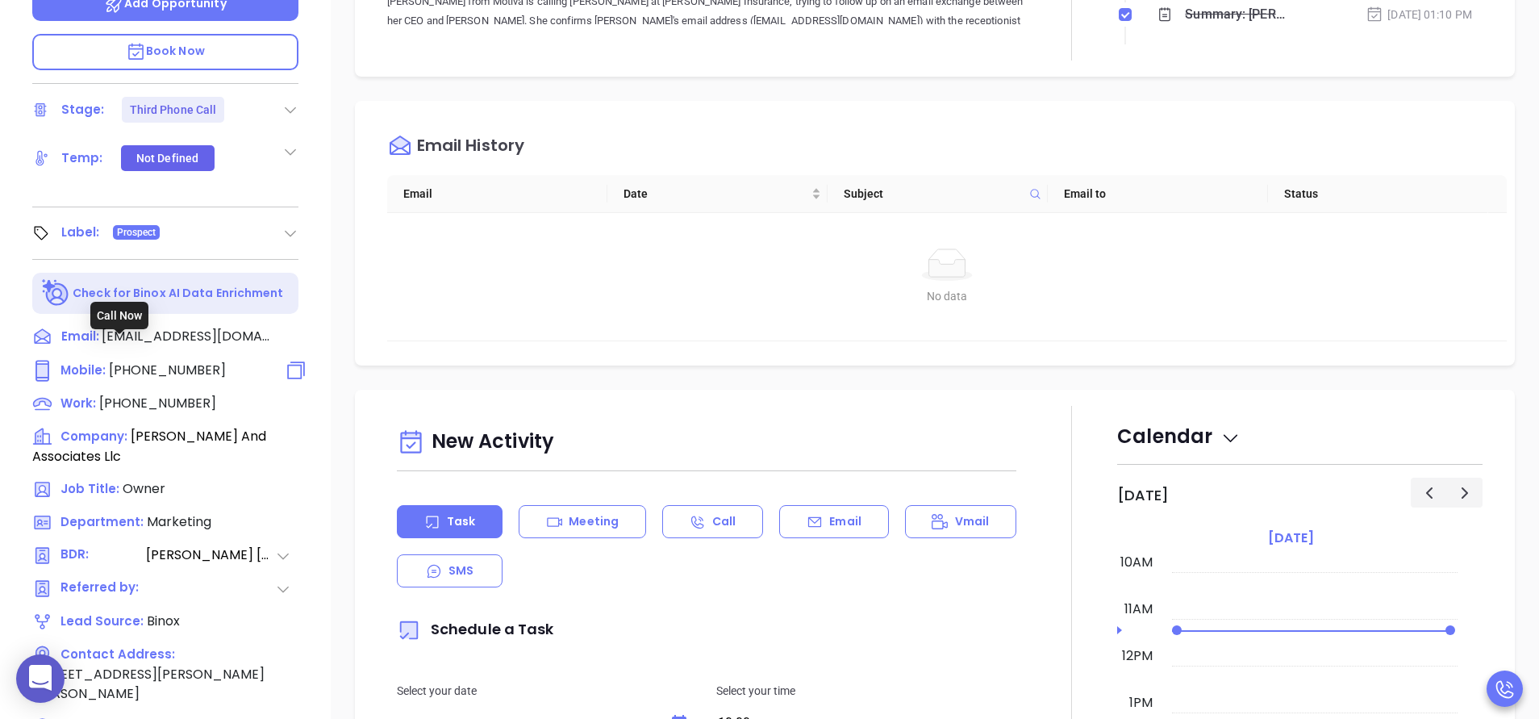
click at [185, 360] on span "[PHONE_NUMBER]" at bounding box center [167, 369] width 117 height 19
type input "[PHONE_NUMBER]"
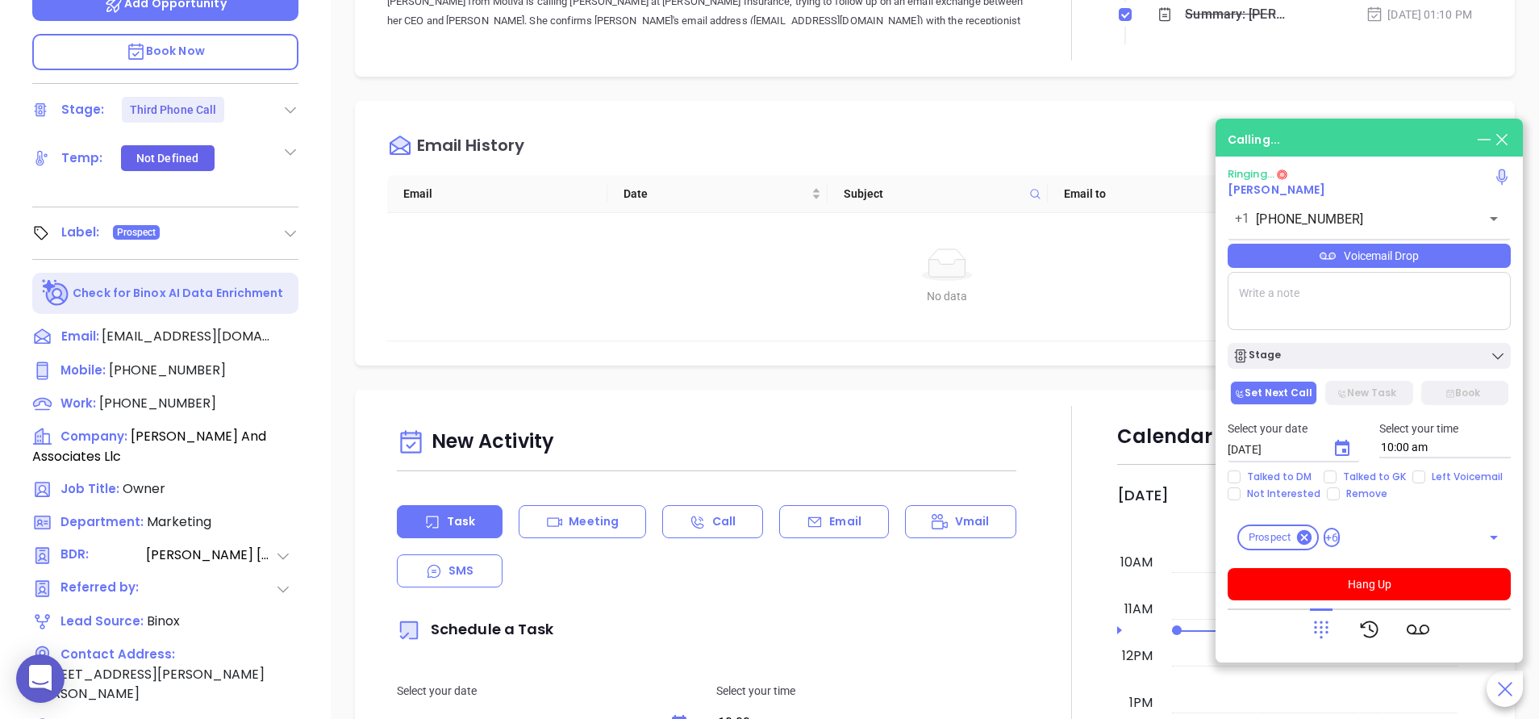
click at [315, 290] on div "[PERSON_NAME] Owner [PERSON_NAME] And Associates Llc Lead Stage: Third Phone Ca…" at bounding box center [165, 137] width 331 height 898
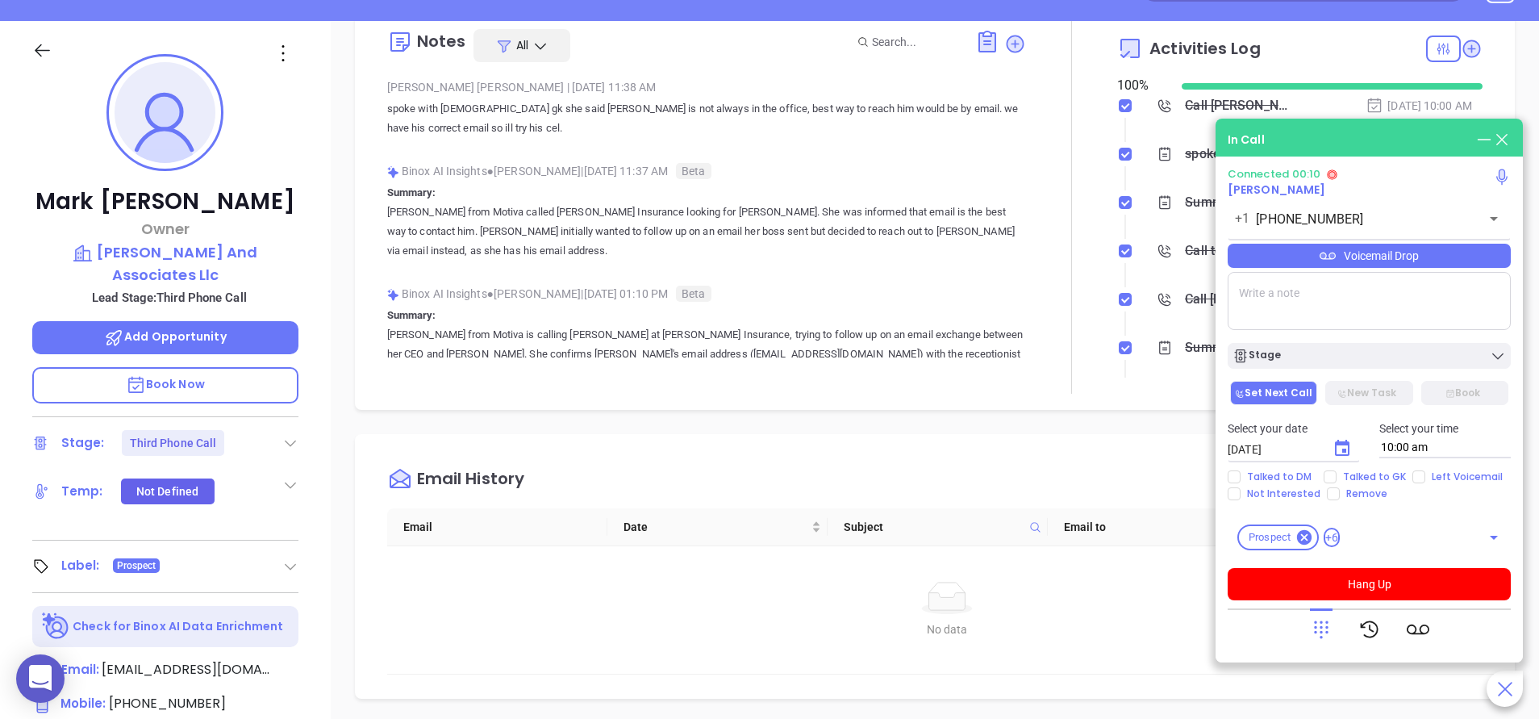
scroll to position [145, 0]
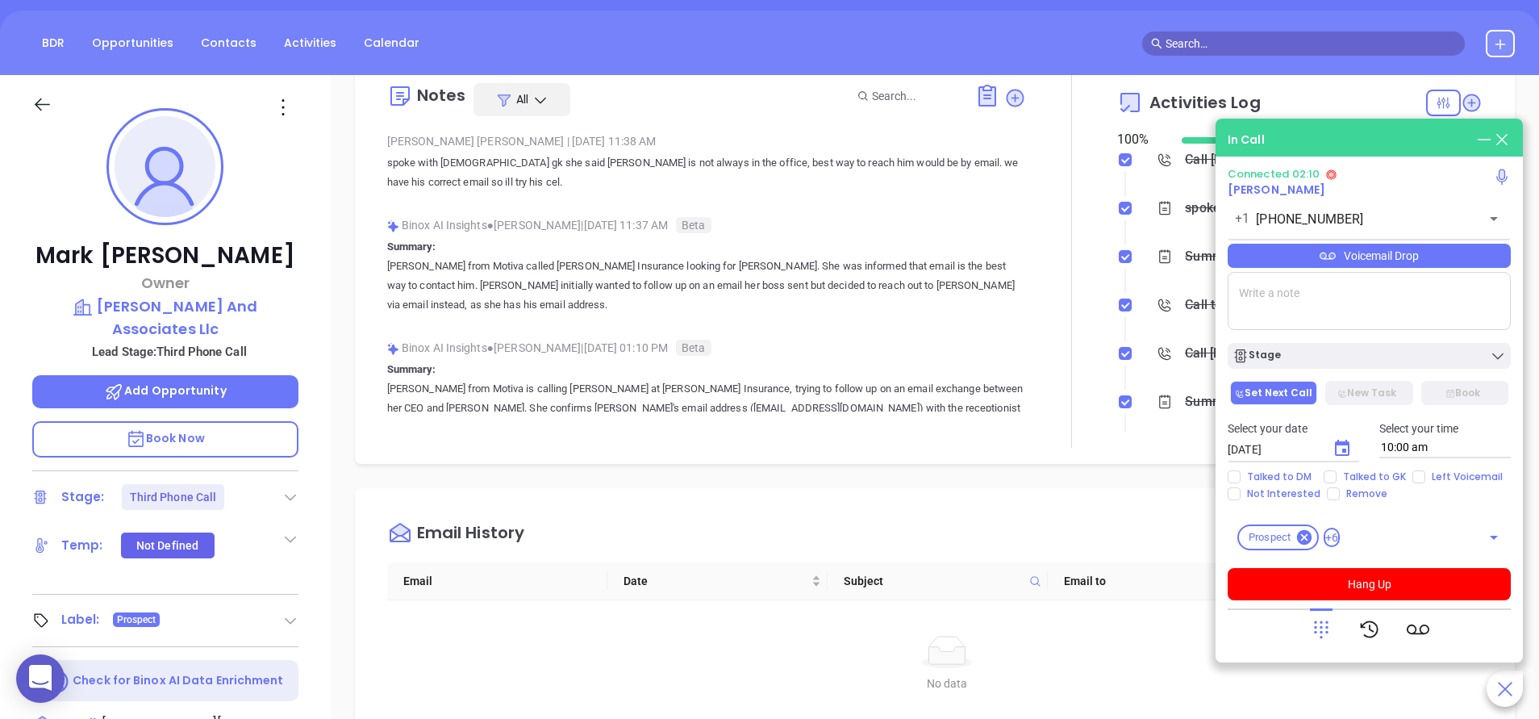
click at [320, 531] on div "[PERSON_NAME] Owner [PERSON_NAME] And Associates Llc Lead Stage: Third Phone Ca…" at bounding box center [165, 524] width 331 height 898
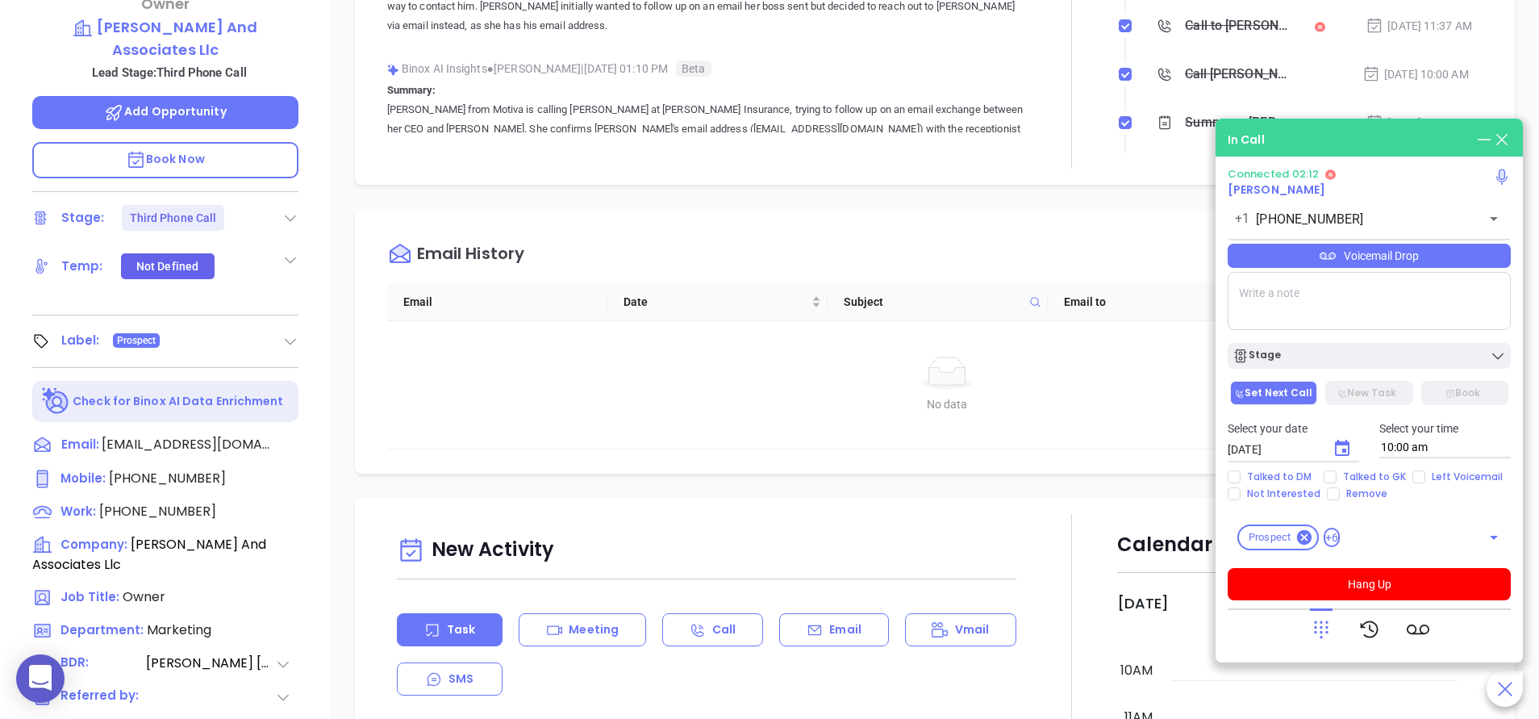
scroll to position [631, 0]
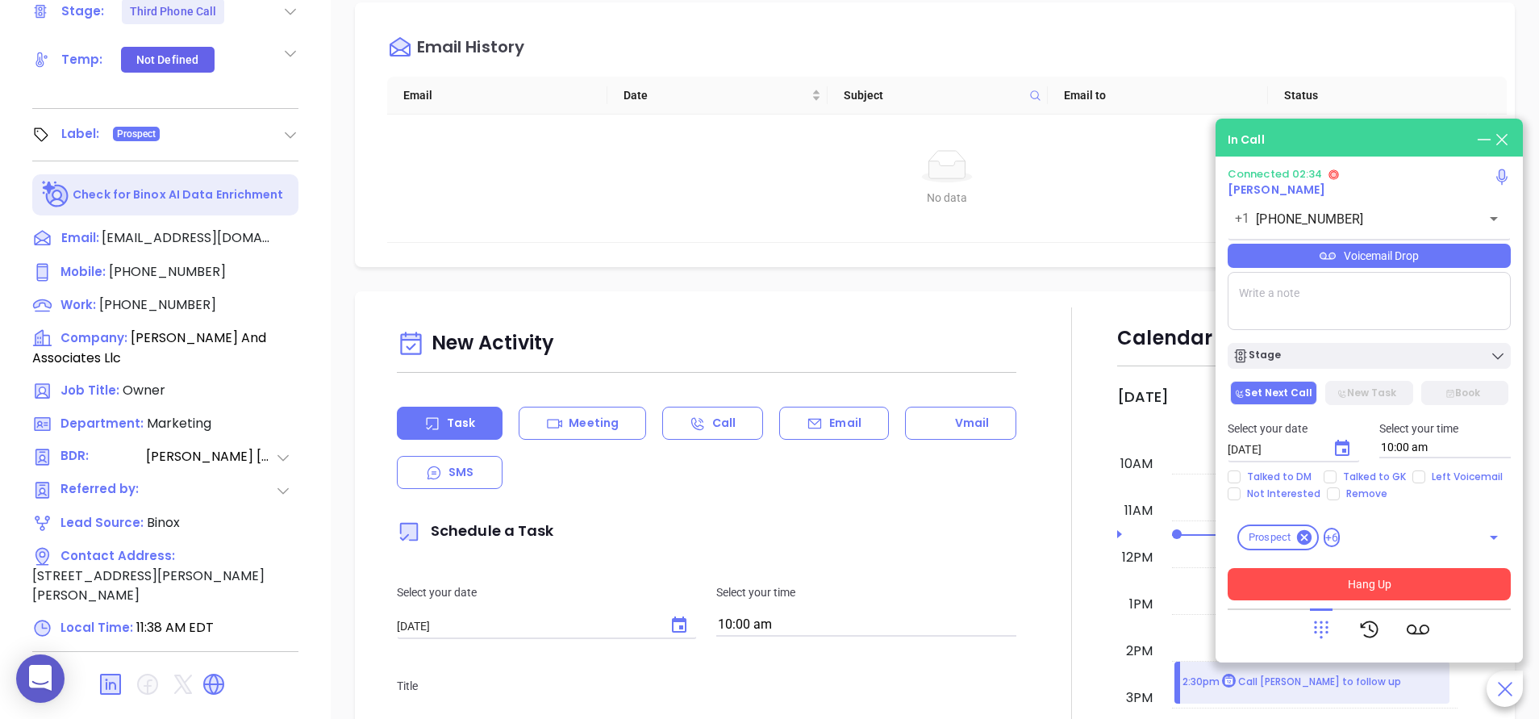
click at [1407, 577] on button "Hang Up" at bounding box center [1368, 584] width 283 height 32
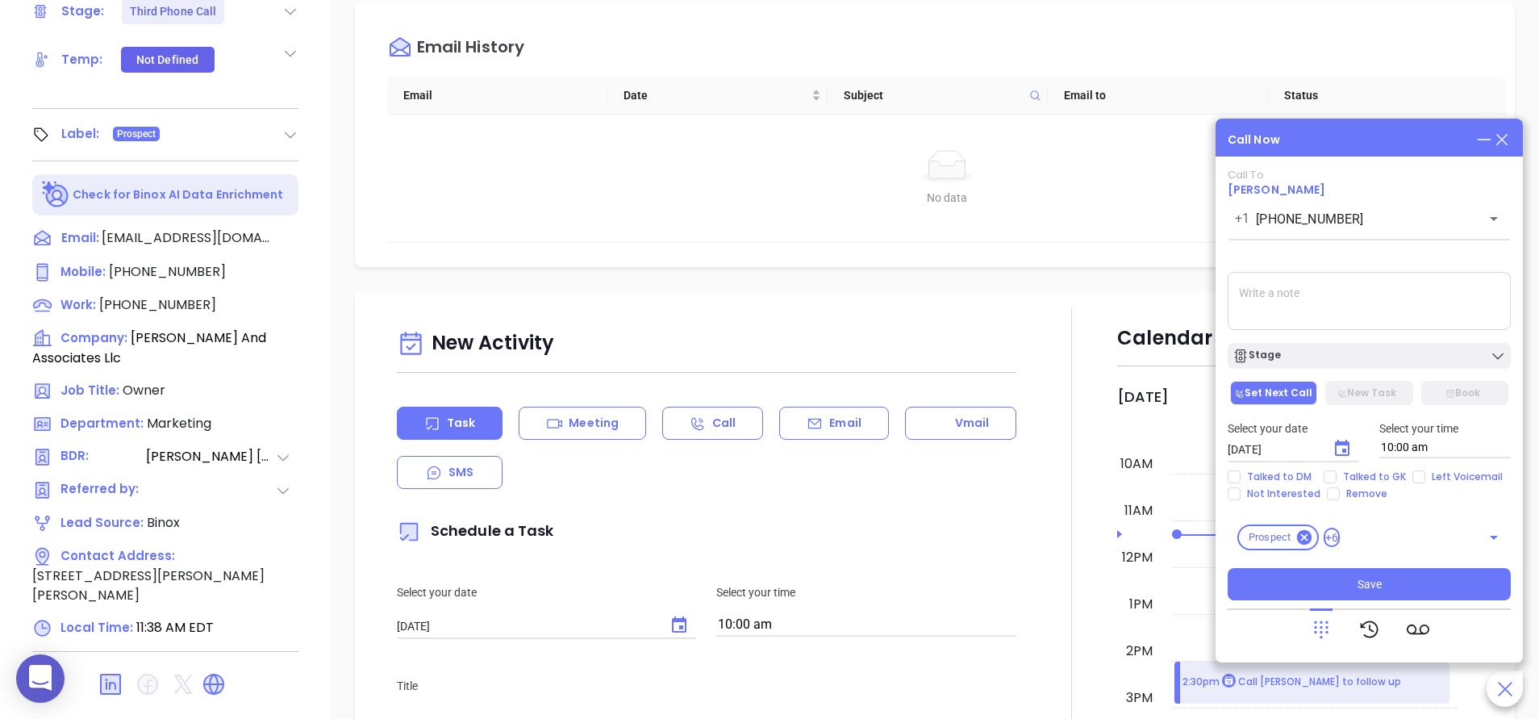
click at [1284, 287] on textarea at bounding box center [1368, 301] width 283 height 58
click at [209, 673] on icon at bounding box center [213, 683] width 21 height 21
click at [1313, 278] on textarea at bounding box center [1368, 301] width 283 height 58
type textarea "i called cell and Spoke with [PERSON_NAME] he has retired"
click at [1289, 481] on span "Talked to DM" at bounding box center [1278, 476] width 77 height 13
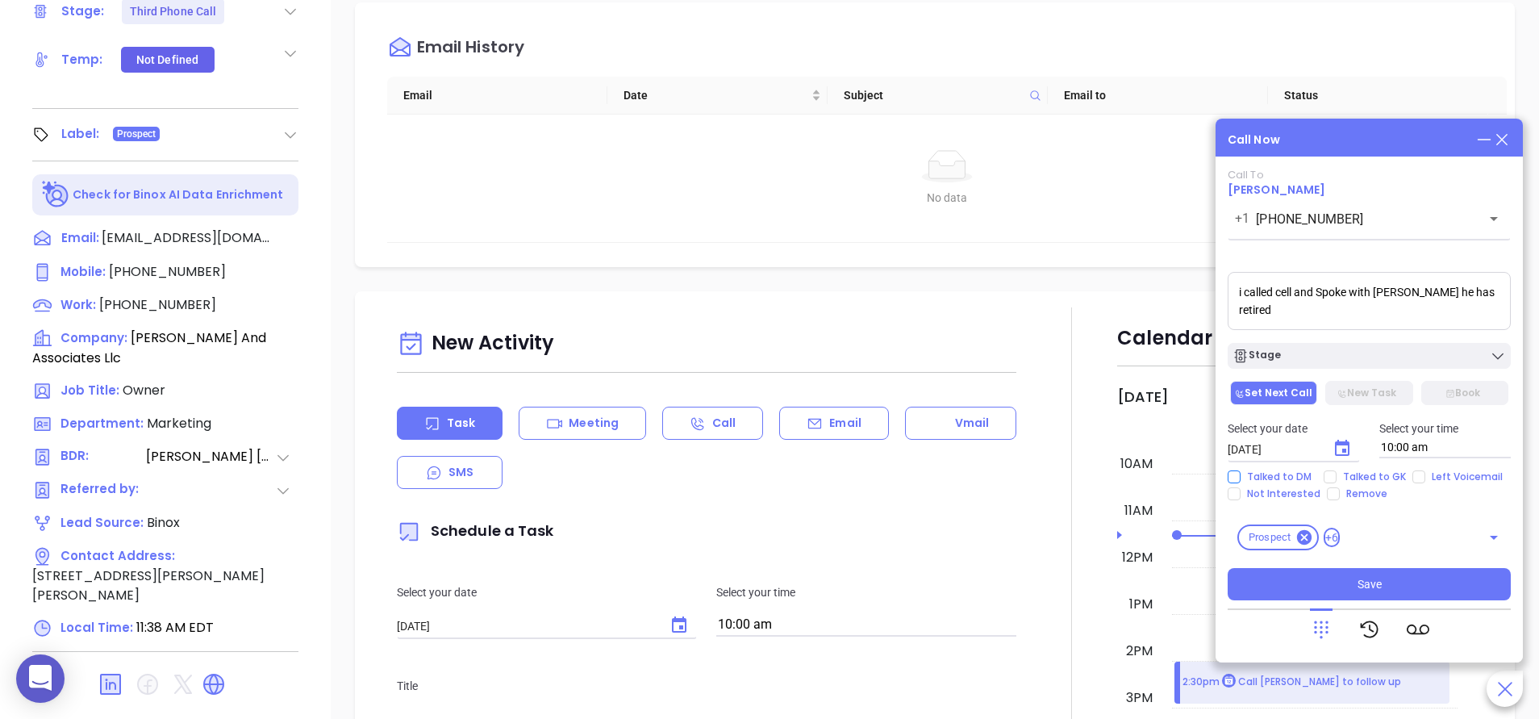
click at [1240, 481] on input "Talked to DM" at bounding box center [1233, 476] width 13 height 13
checkbox input "true"
click at [1277, 494] on span "Not Interested" at bounding box center [1283, 493] width 86 height 13
click at [1240, 494] on input "Not Interested" at bounding box center [1233, 493] width 13 height 13
checkbox input "true"
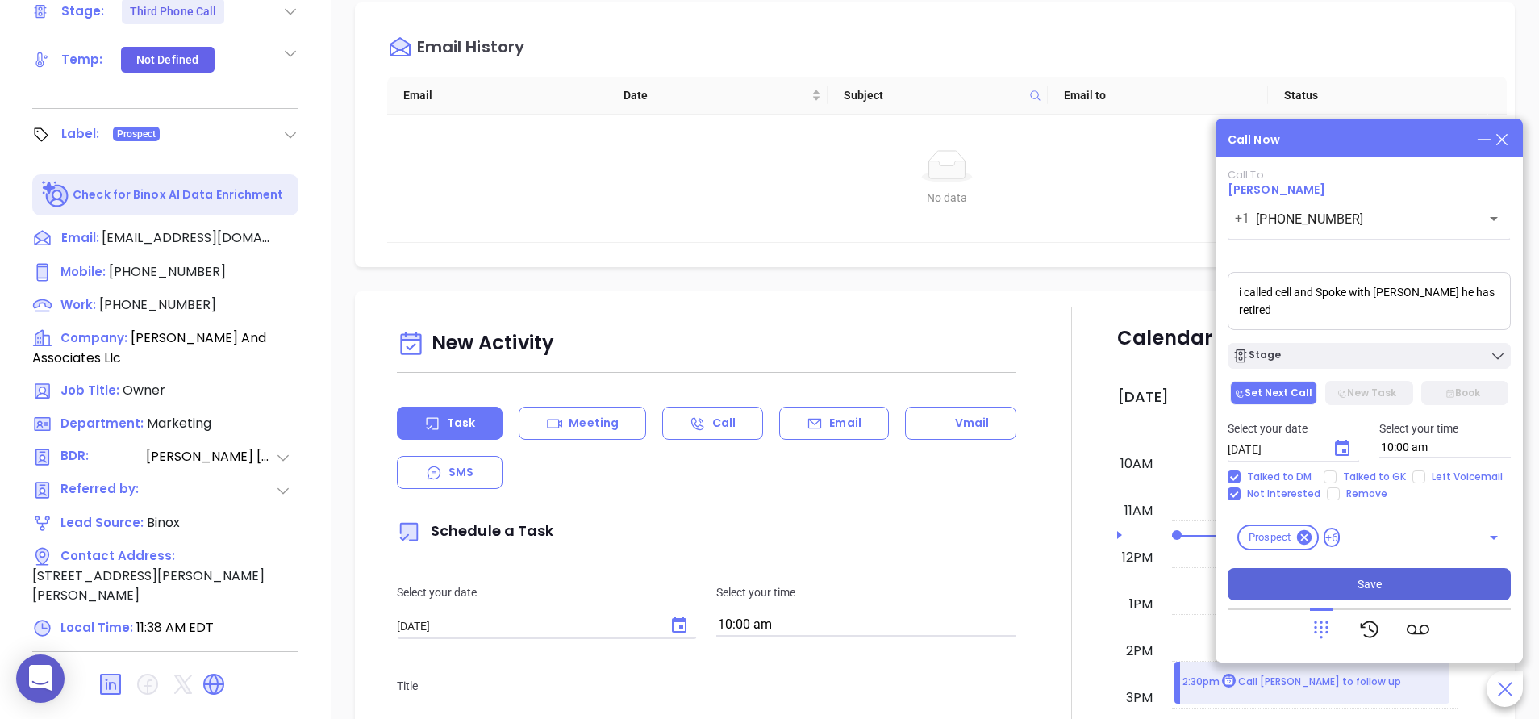
click at [1316, 574] on button "Save" at bounding box center [1368, 584] width 283 height 32
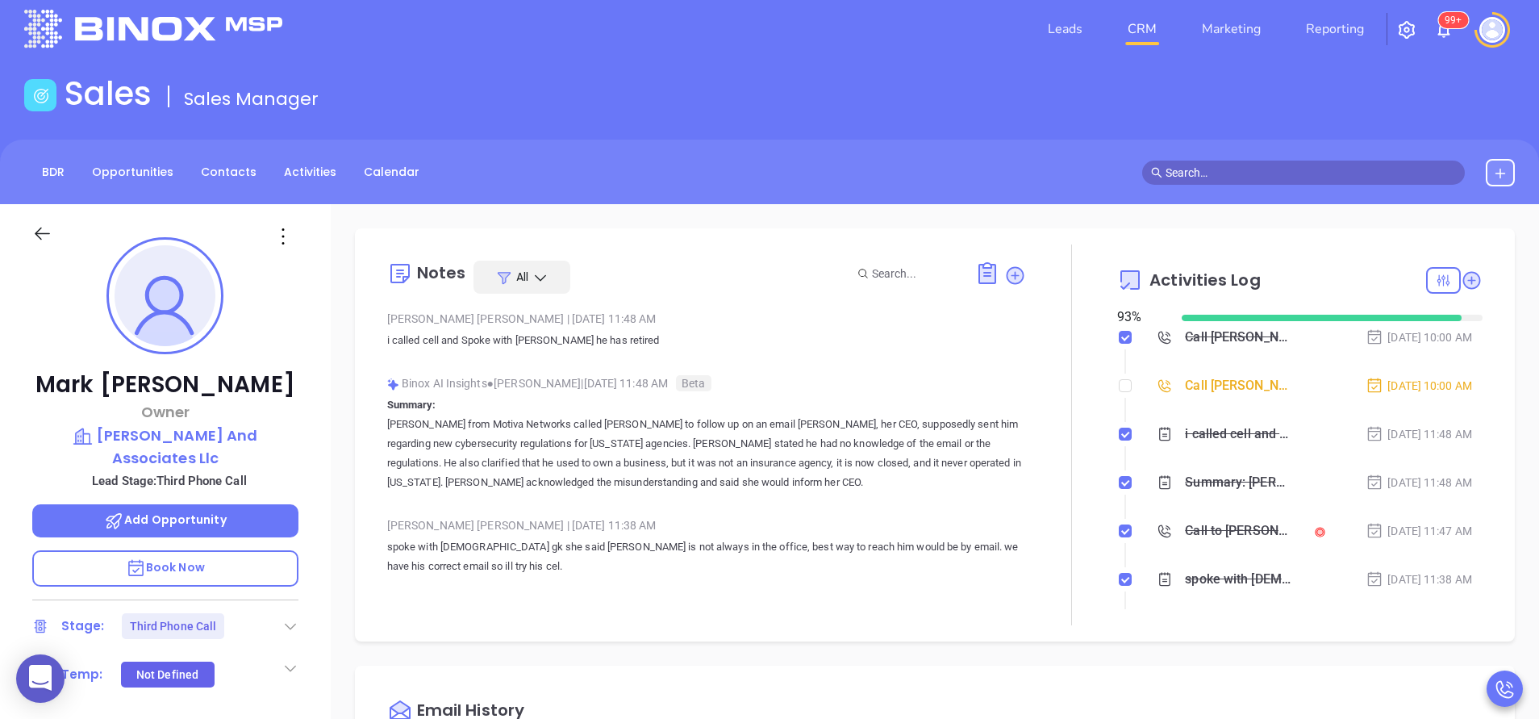
scroll to position [0, 0]
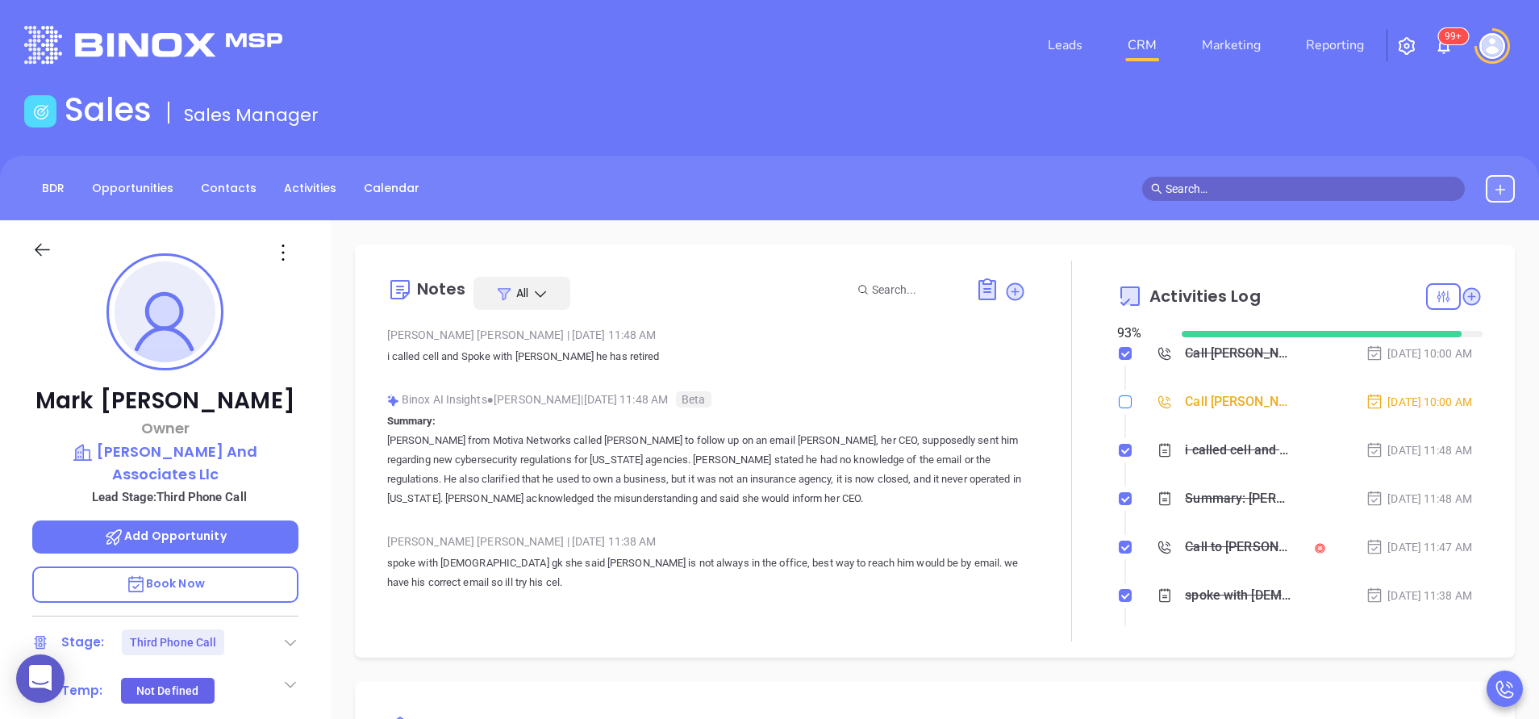
click at [1119, 402] on input "checkbox" at bounding box center [1125, 401] width 13 height 13
checkbox input "true"
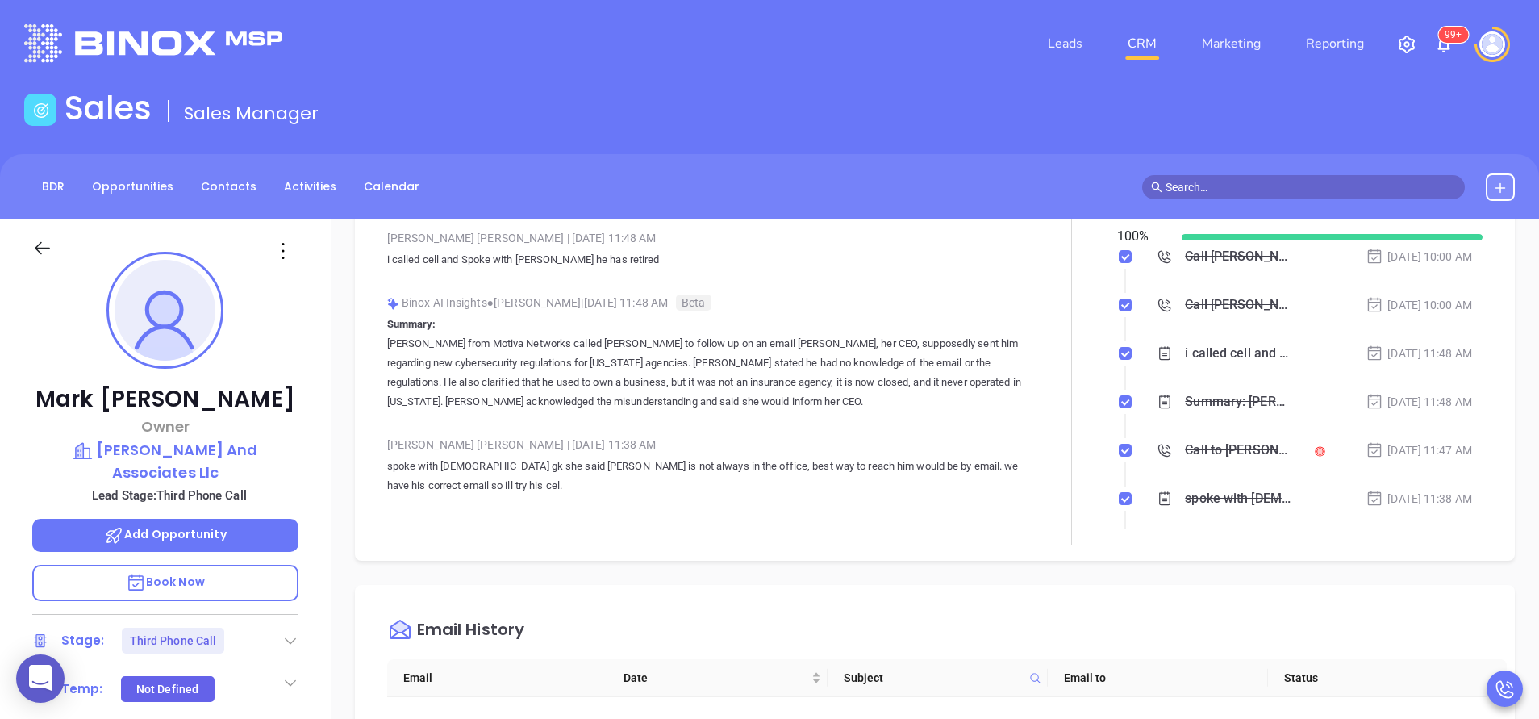
scroll to position [97, 0]
click at [296, 632] on icon at bounding box center [290, 640] width 16 height 16
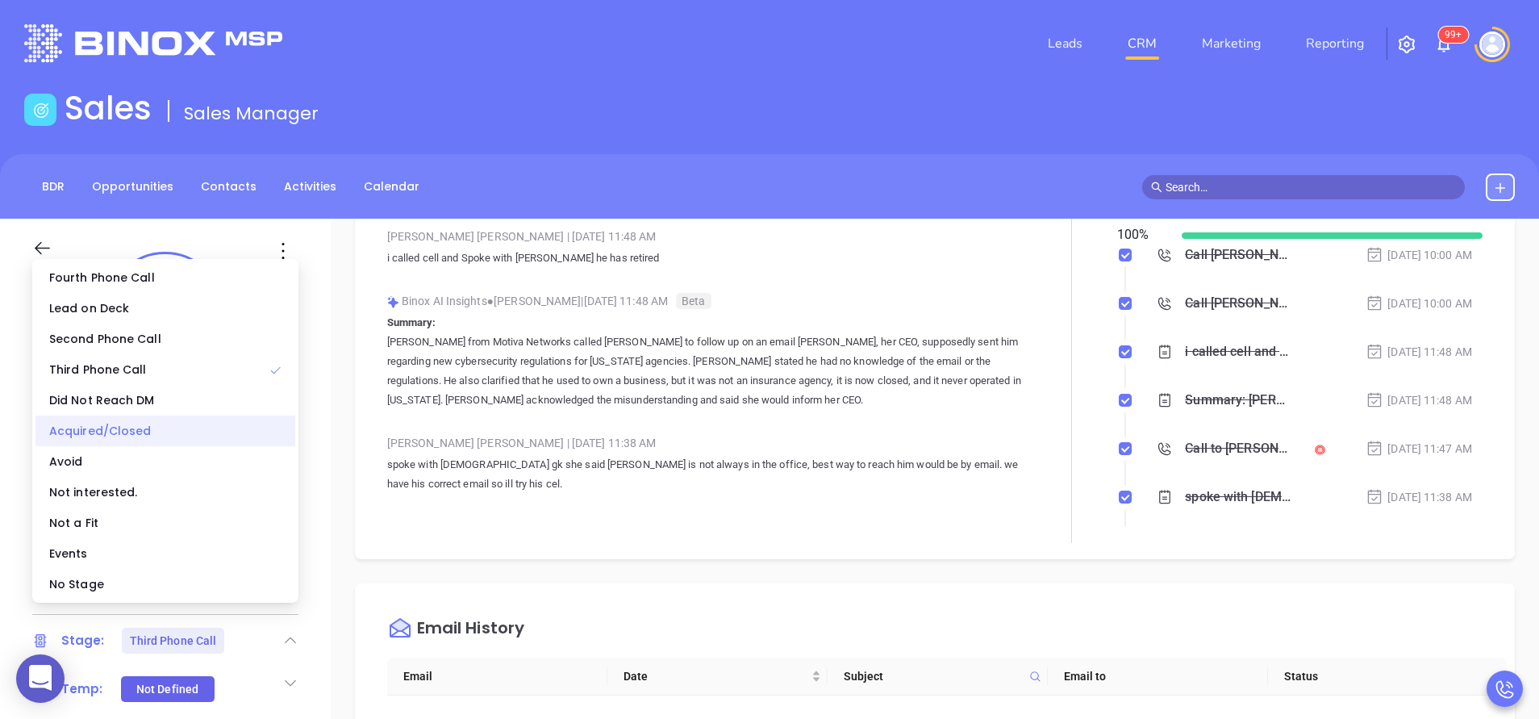
click at [138, 435] on div "Acquired/Closed" at bounding box center [165, 430] width 260 height 31
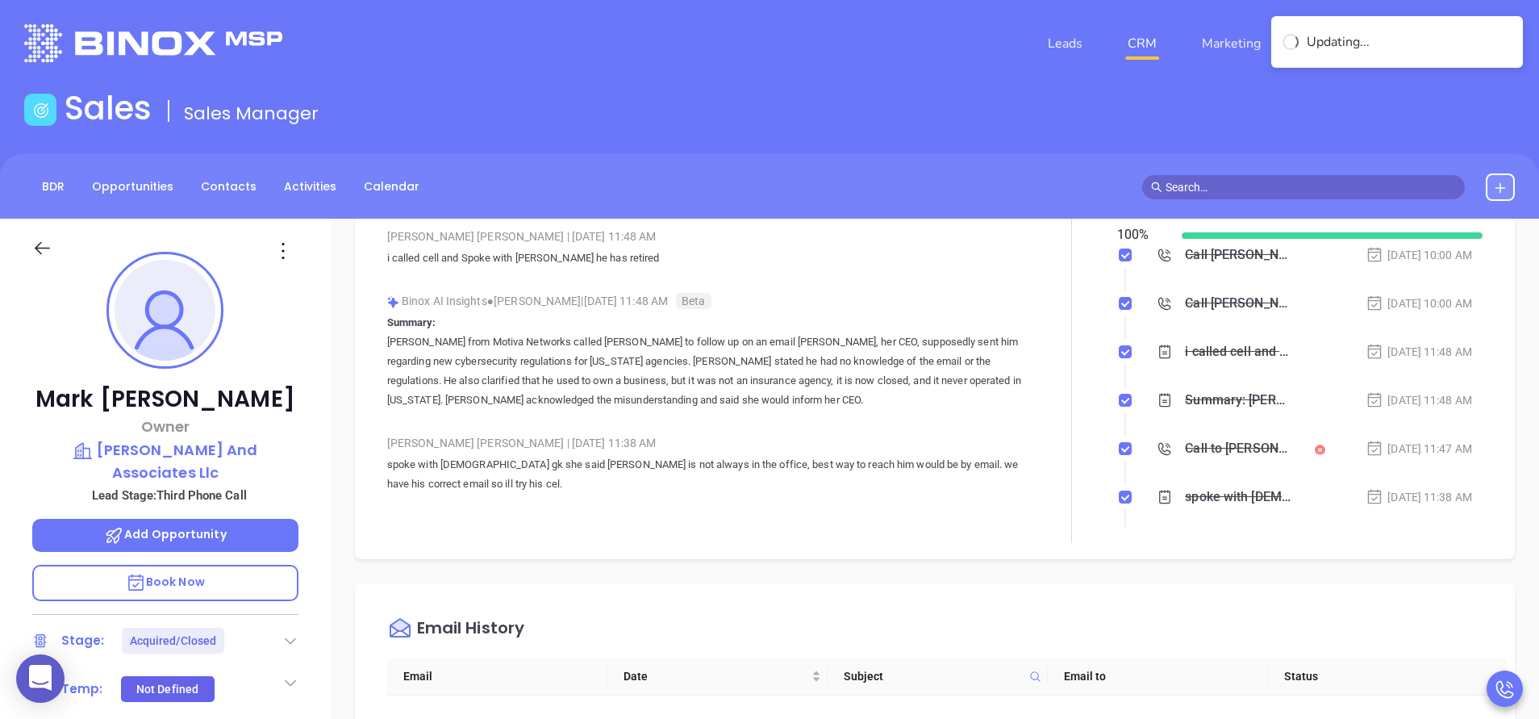
click at [992, 473] on p "spoke with [DEMOGRAPHIC_DATA] gk she said [PERSON_NAME] is not always in the of…" at bounding box center [706, 474] width 639 height 39
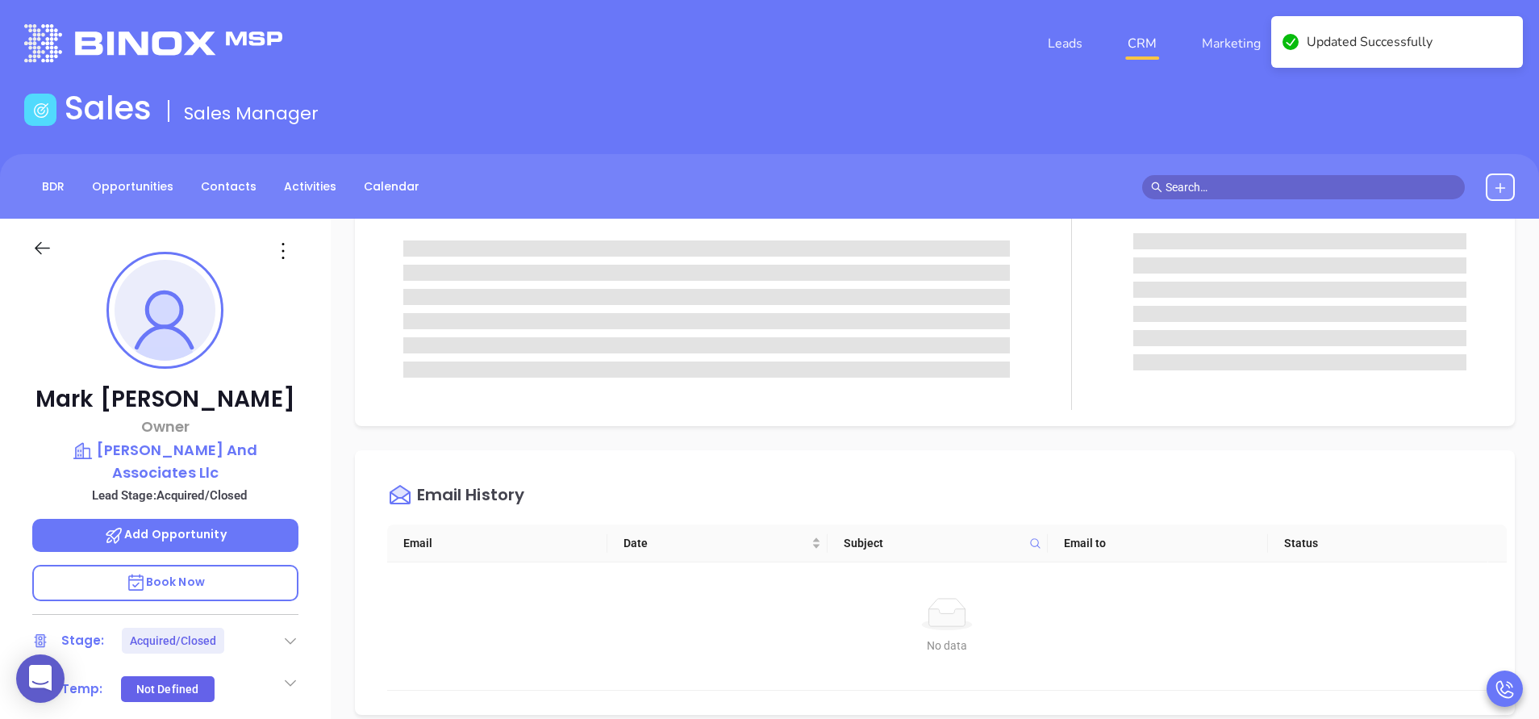
click at [294, 631] on div at bounding box center [290, 640] width 16 height 19
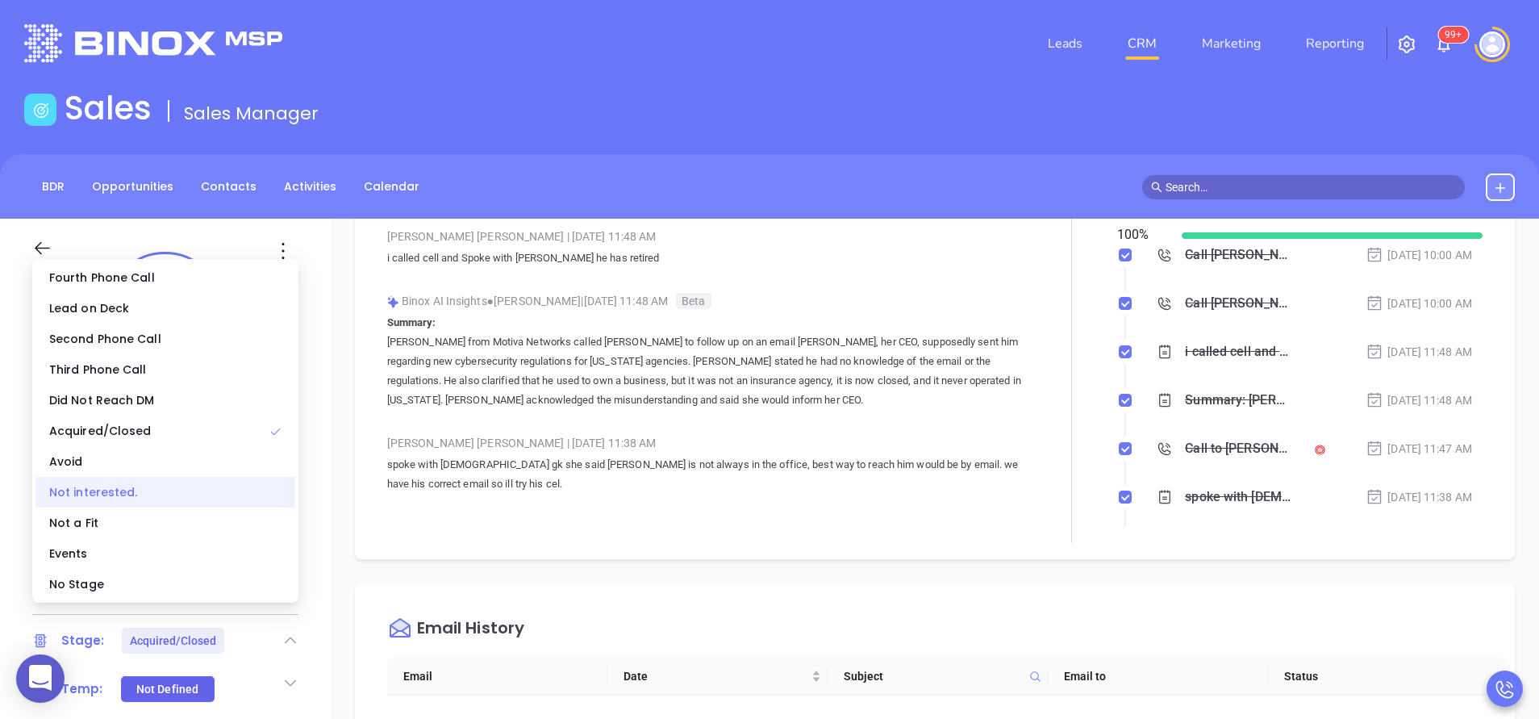
click at [134, 484] on div "Not interested." at bounding box center [165, 492] width 260 height 31
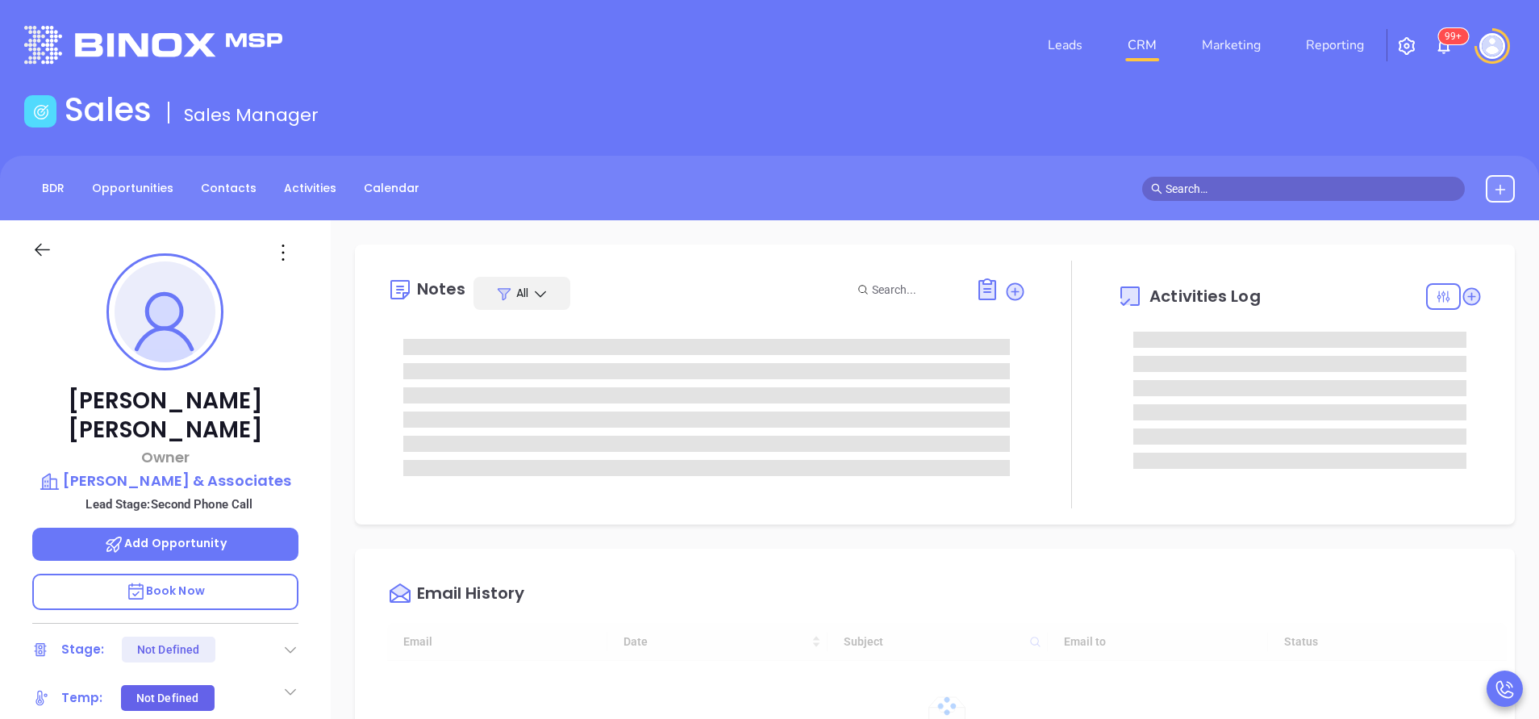
type input "[DATE]"
click at [322, 558] on div "[PERSON_NAME] Owner [PERSON_NAME] & Associates Lead Stage: Second Phone Call Ad…" at bounding box center [165, 669] width 331 height 898
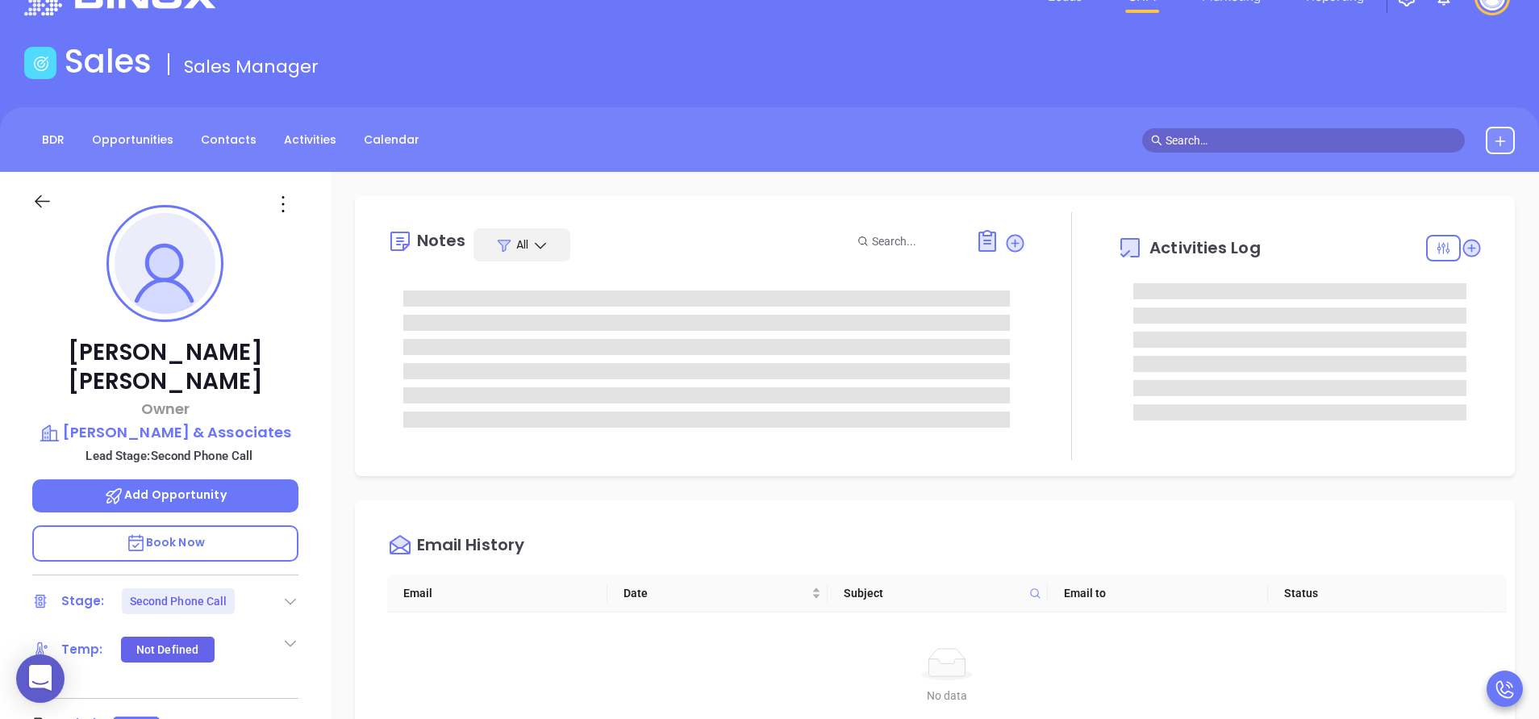
type input "[PERSON_NAME]"
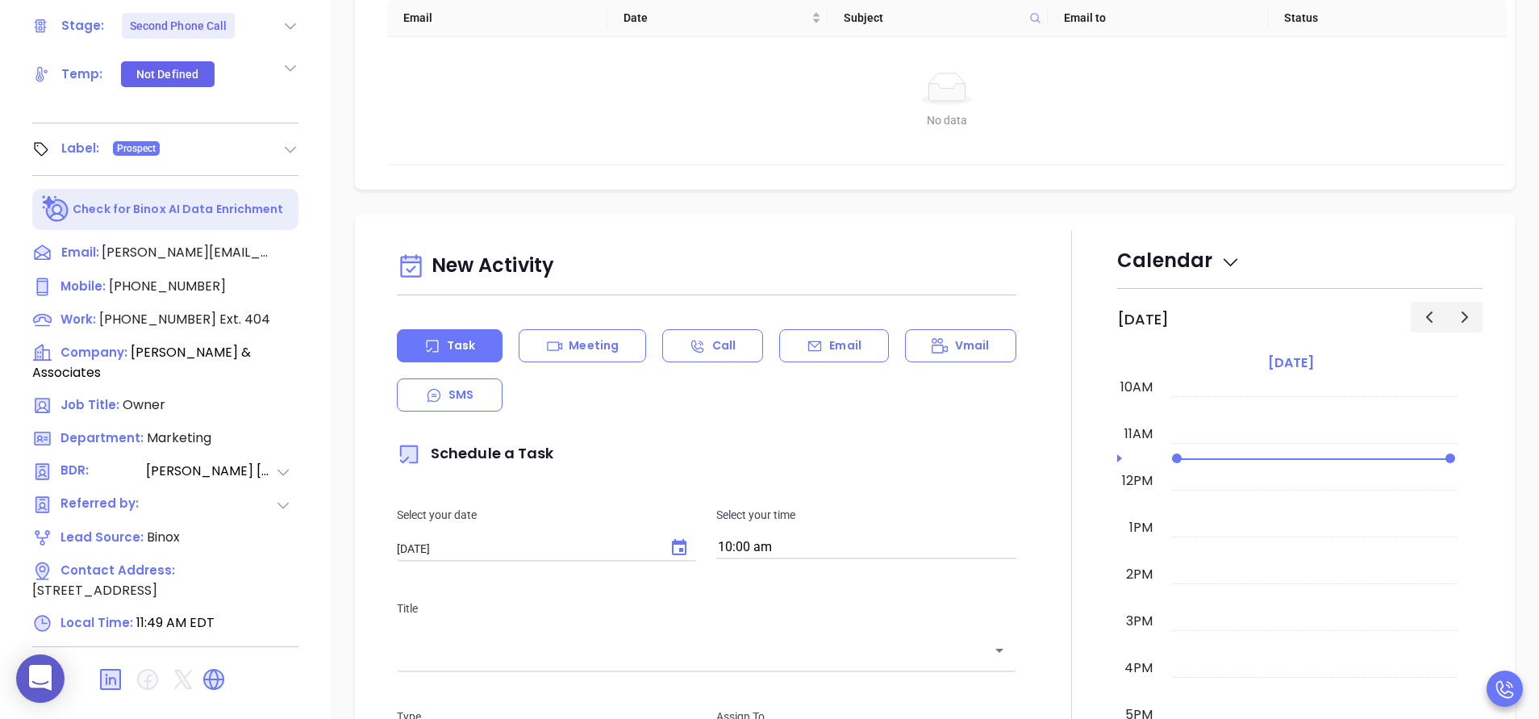
scroll to position [631, 0]
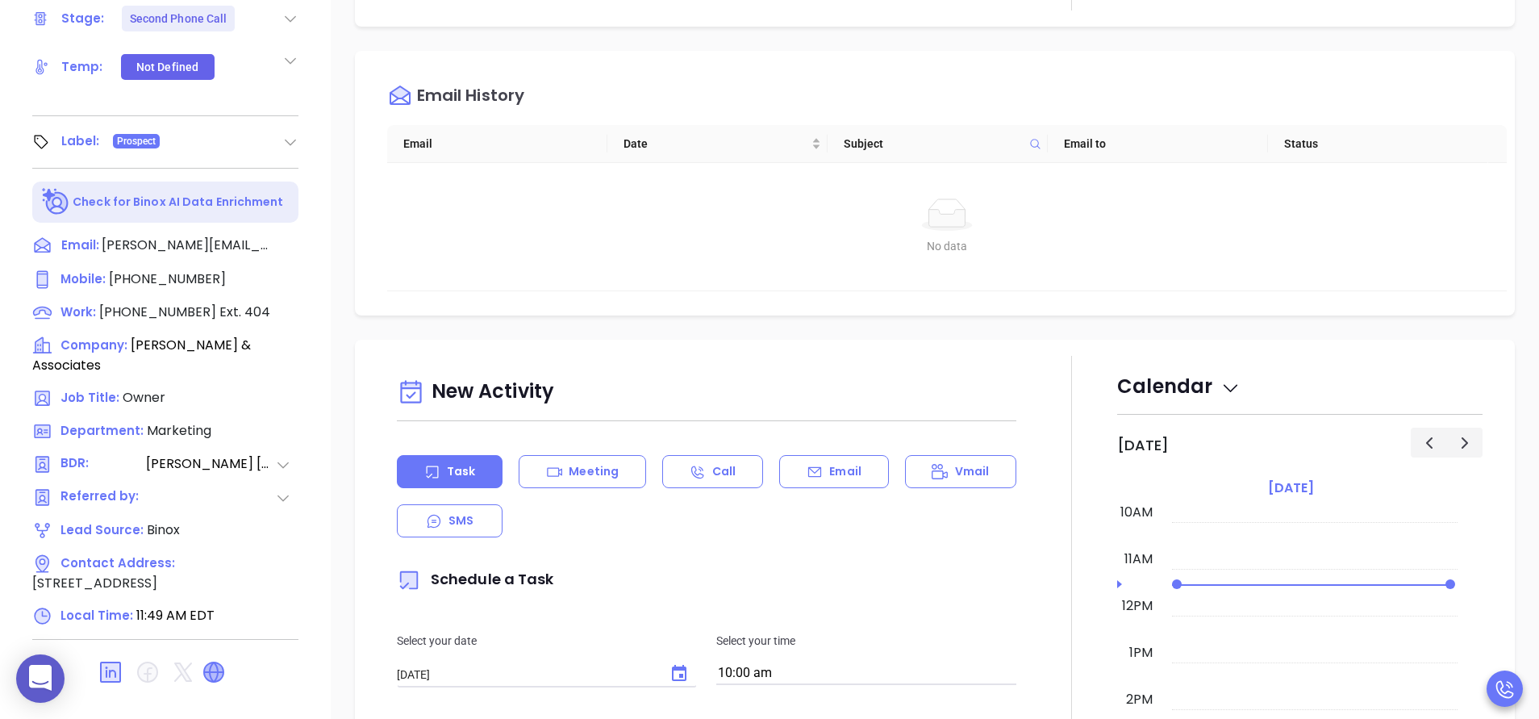
click at [219, 662] on icon at bounding box center [213, 671] width 19 height 19
click at [489, 303] on div "Email History Email Date Subject Email to Status No data No data" at bounding box center [935, 183] width 1160 height 265
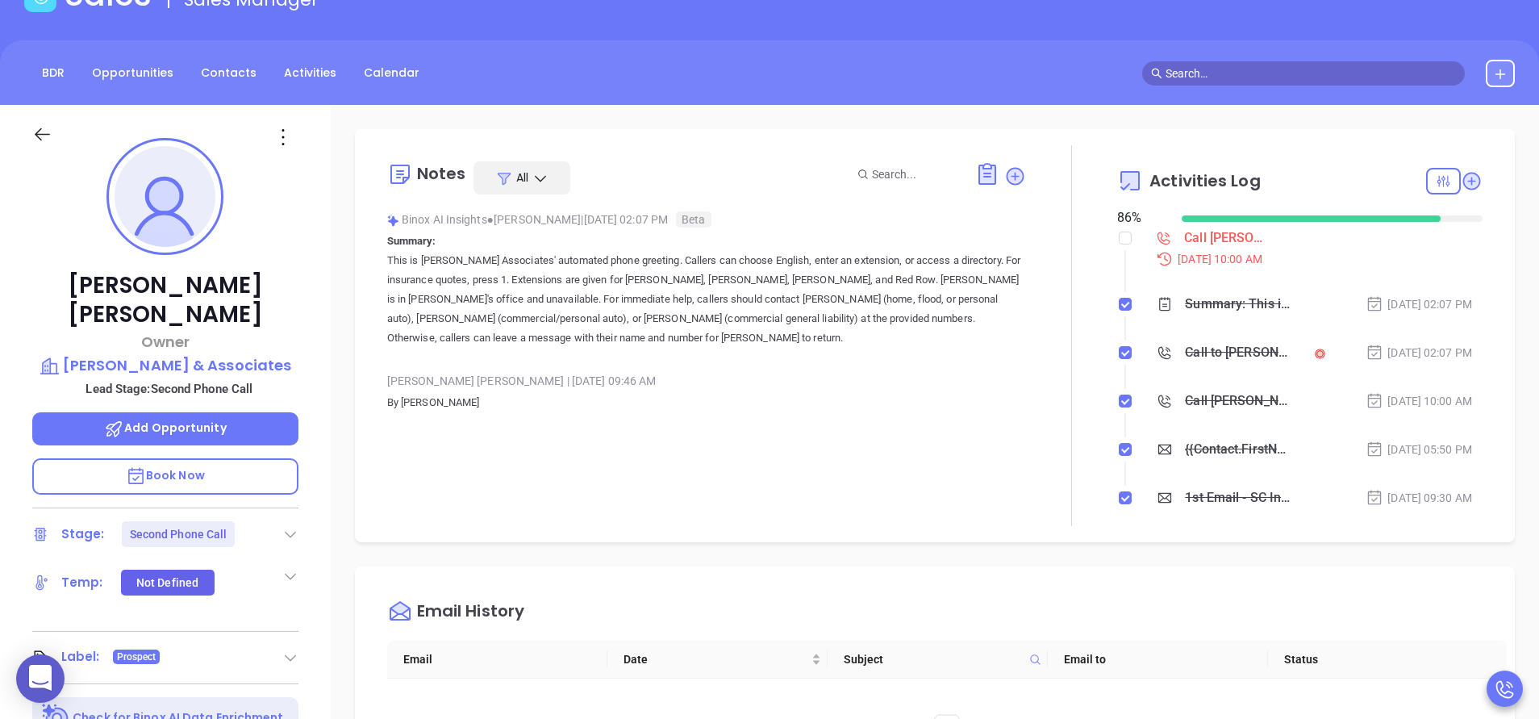
scroll to position [50, 0]
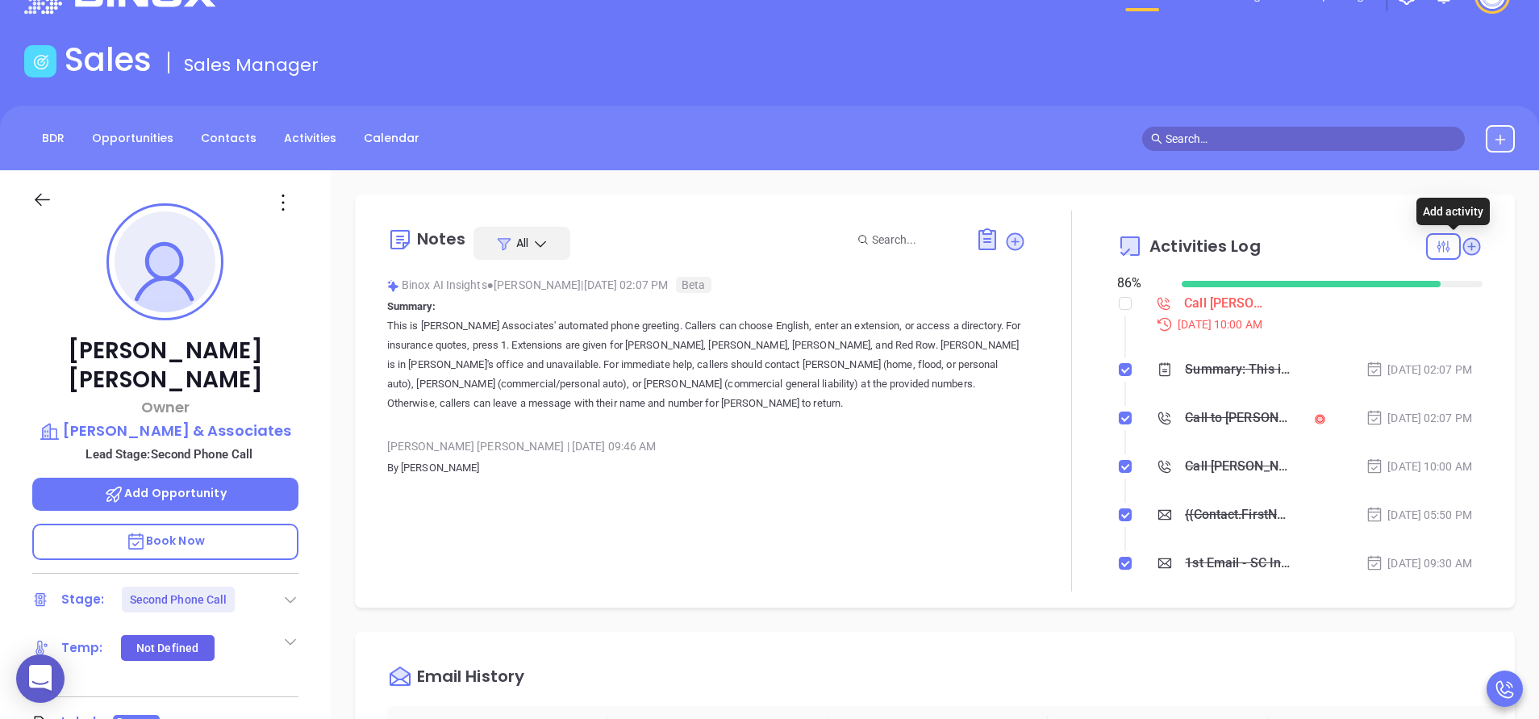
click at [1460, 256] on icon at bounding box center [1471, 246] width 22 height 22
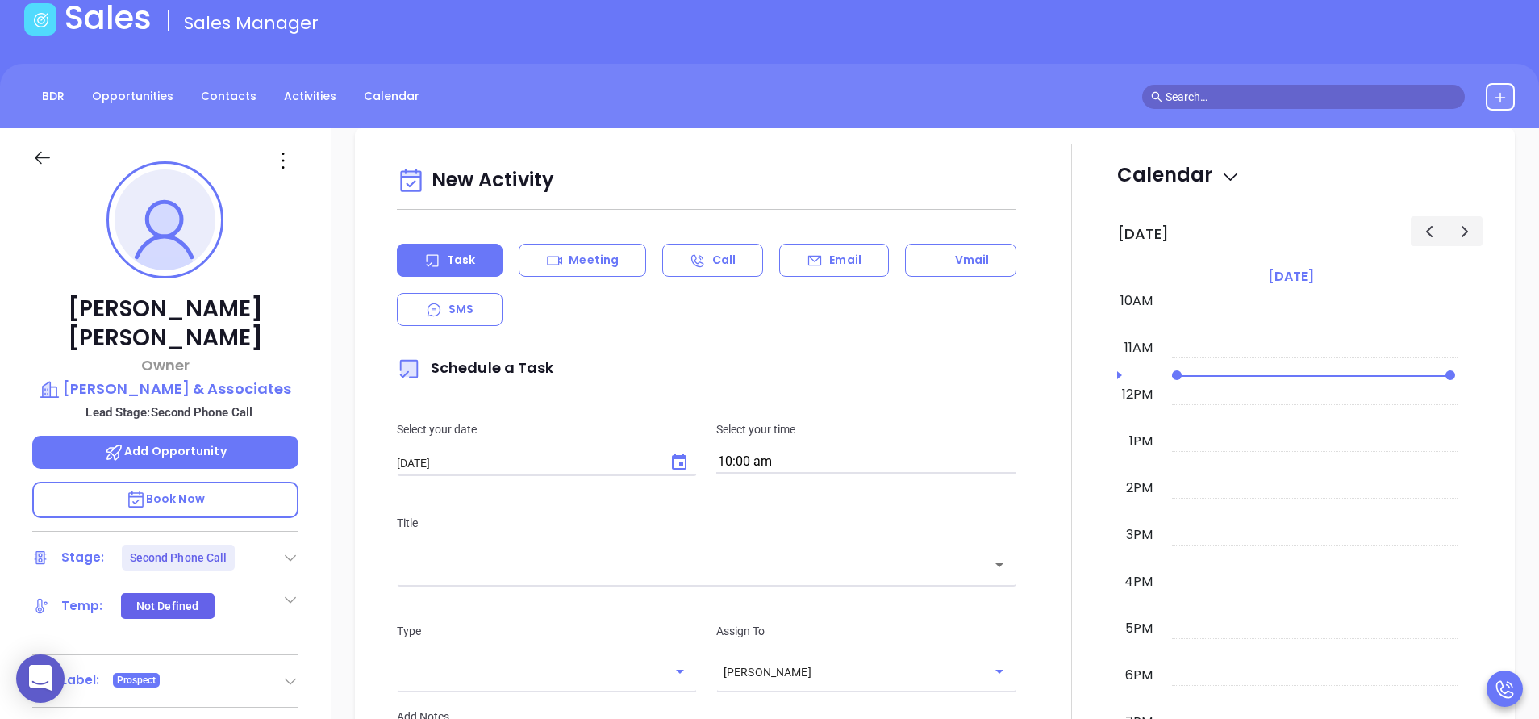
scroll to position [220, 0]
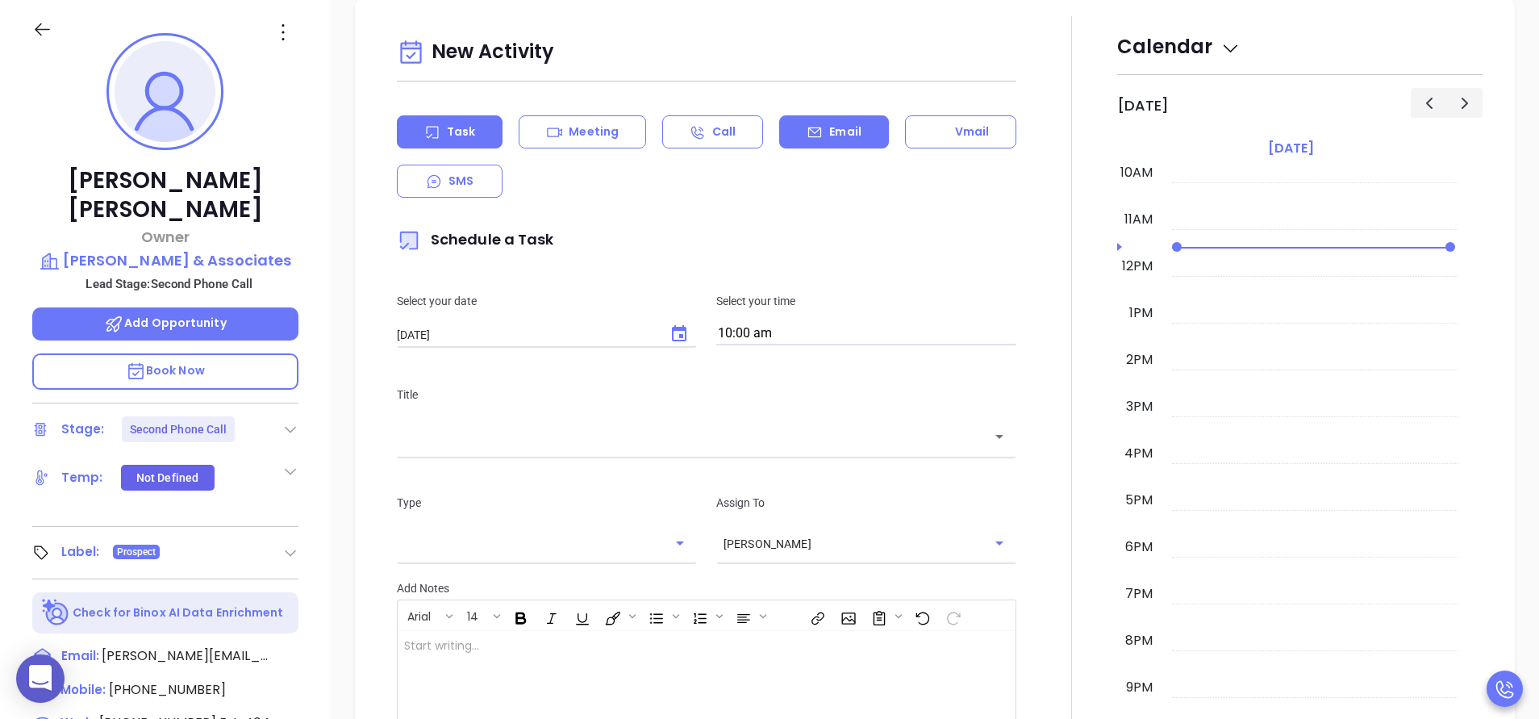
click at [817, 136] on div "Email" at bounding box center [833, 131] width 109 height 33
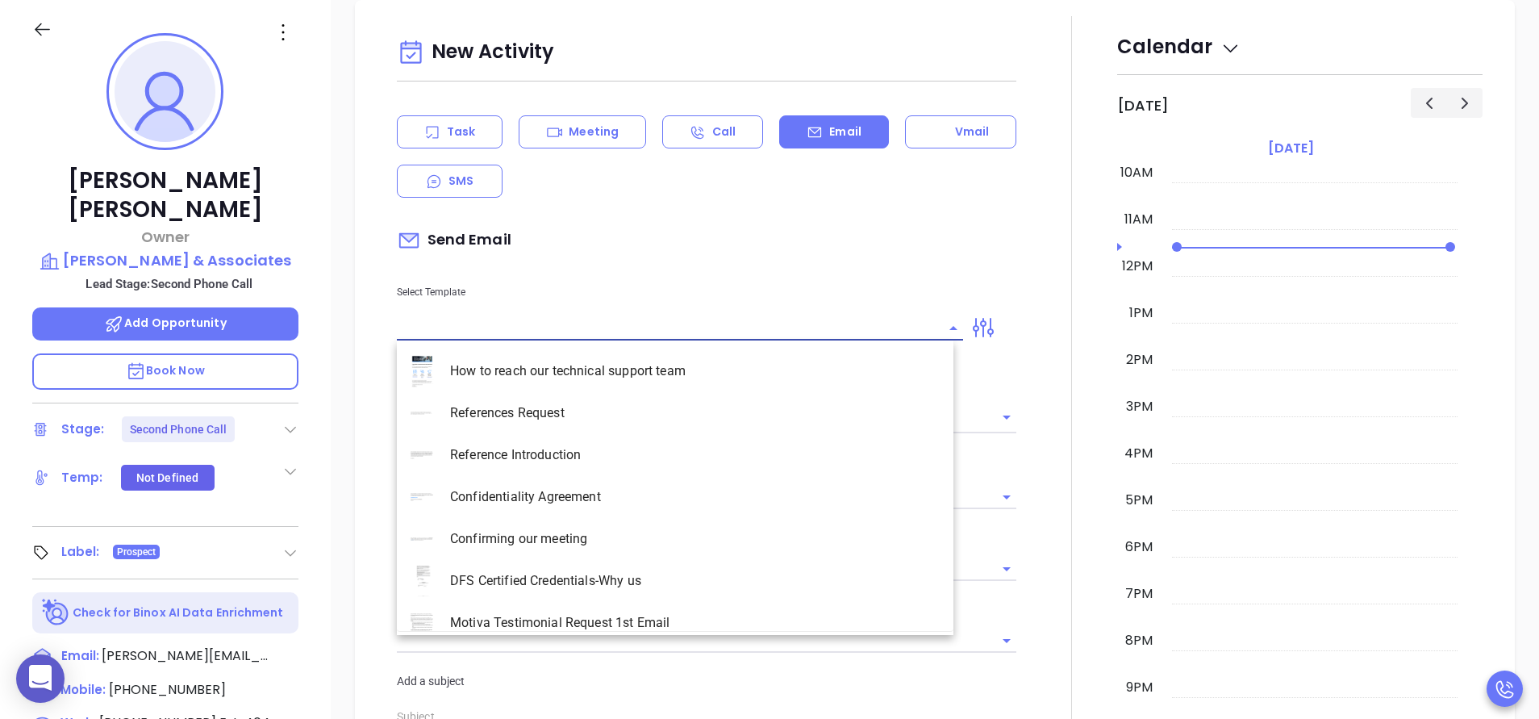
type input "[PERSON_NAME]"
click at [455, 335] on input "text" at bounding box center [668, 327] width 542 height 23
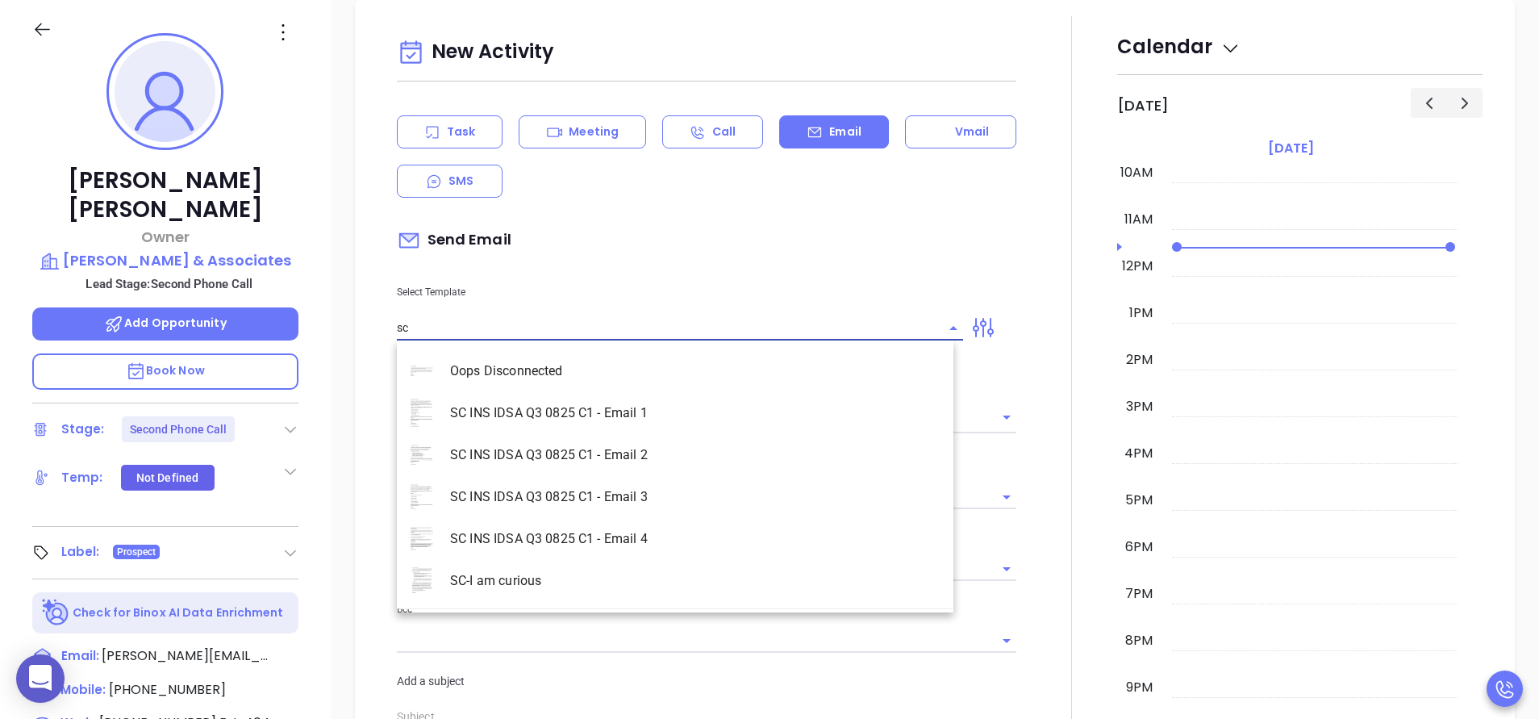
click at [552, 455] on li "SC INS IDSA Q3 0825 C1 - Email 2" at bounding box center [675, 455] width 556 height 42
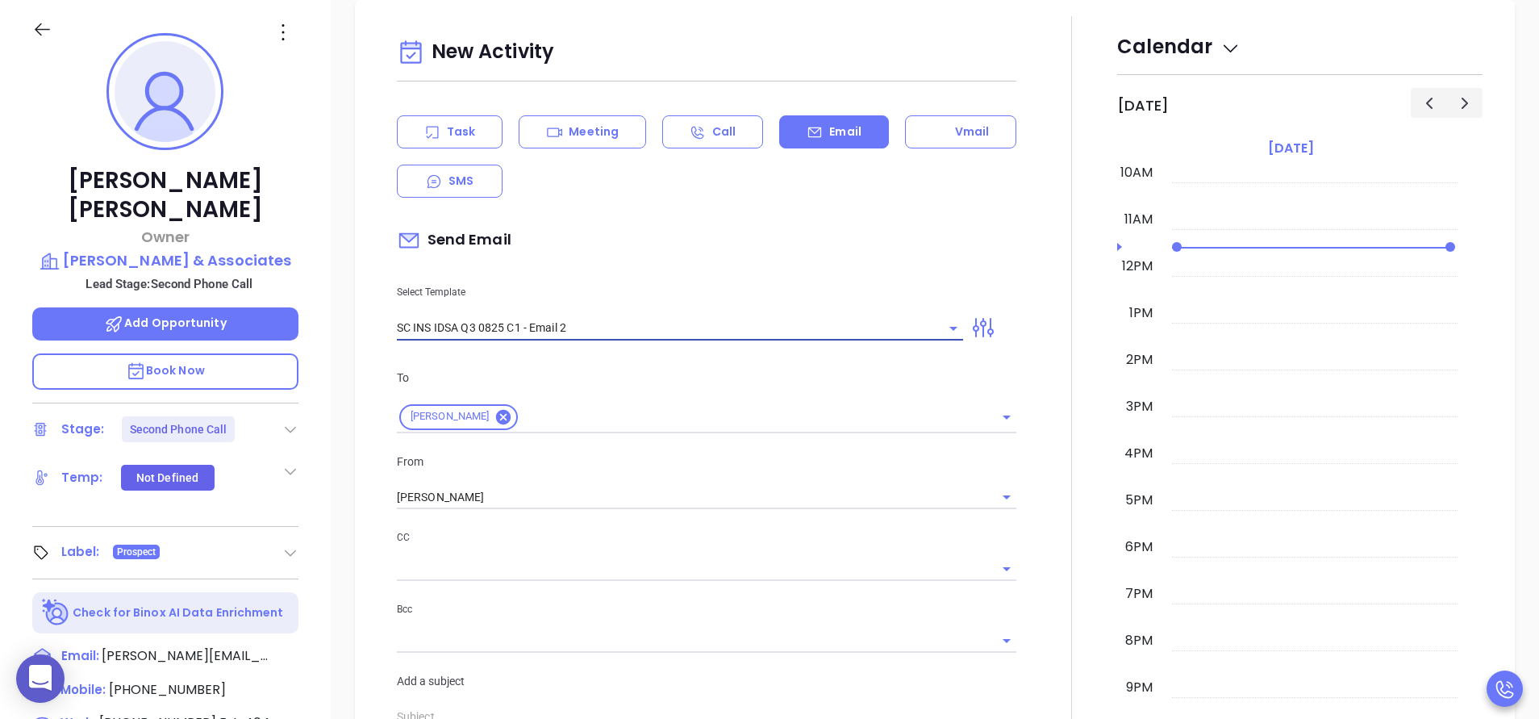
type input "SC INS IDSA Q3 0825 C1 - Email 2"
type input "Can your IT partner prove you're covered?"
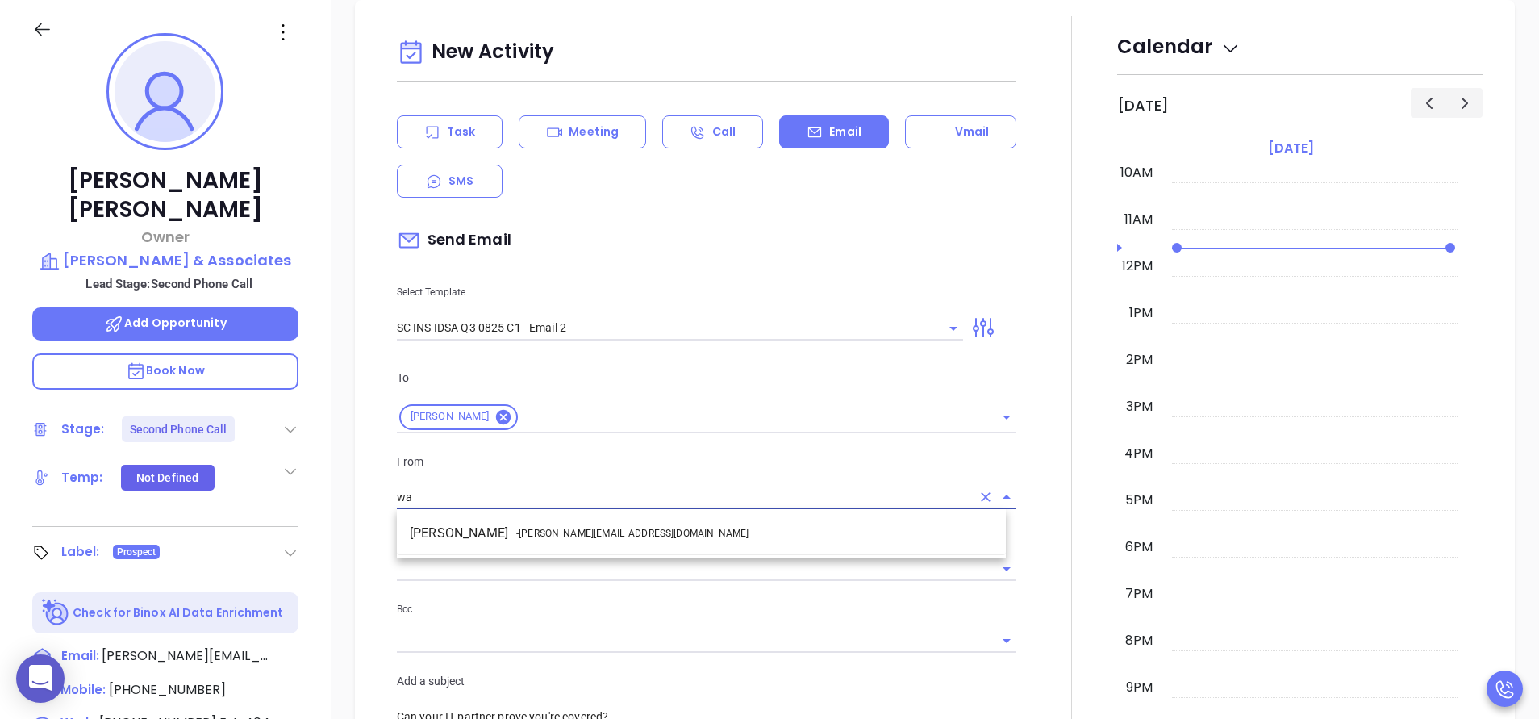
click at [573, 531] on span "- [PERSON_NAME][EMAIL_ADDRESS][DOMAIN_NAME]" at bounding box center [632, 533] width 232 height 15
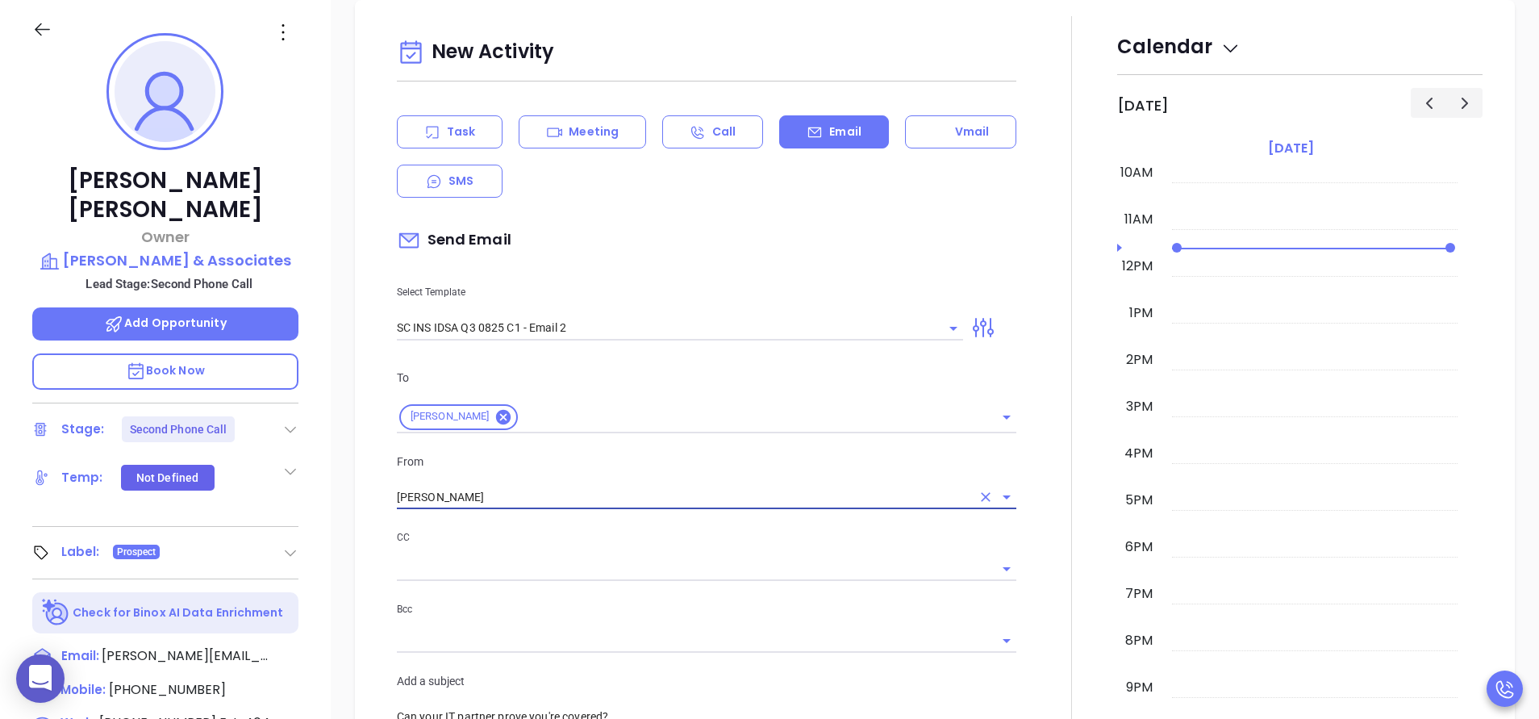
type input "[PERSON_NAME]"
click at [1050, 547] on div at bounding box center [1071, 667] width 91 height 1303
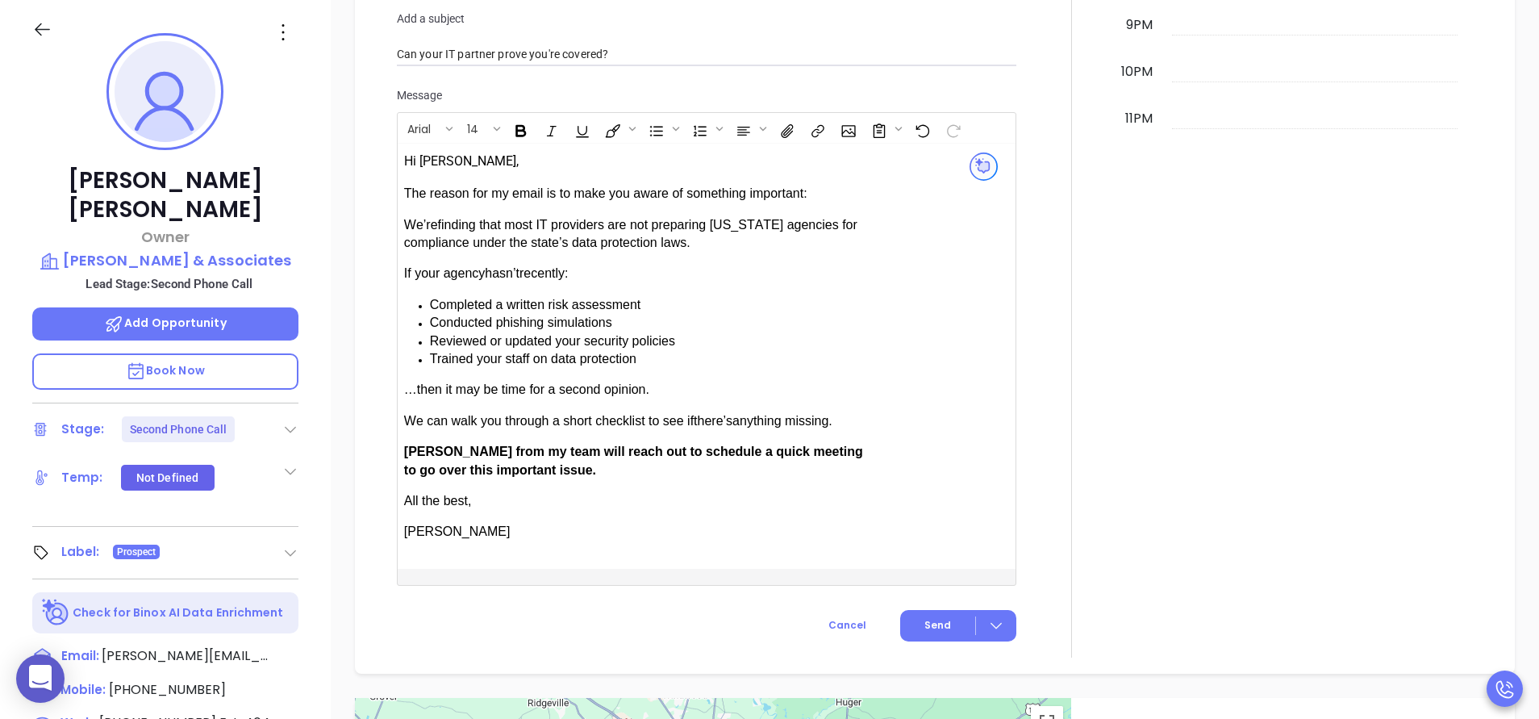
scroll to position [1427, 0]
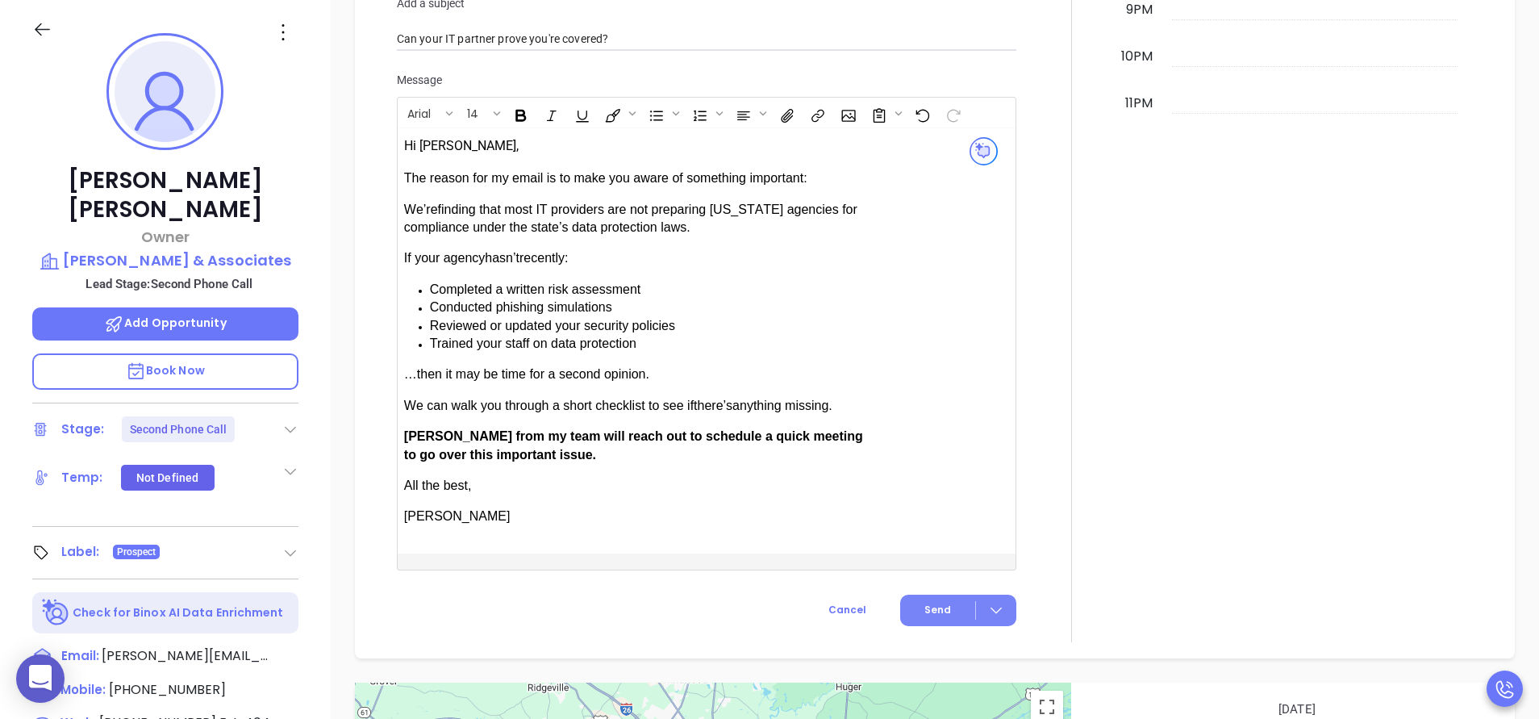
click at [924, 603] on span "Send" at bounding box center [937, 609] width 27 height 15
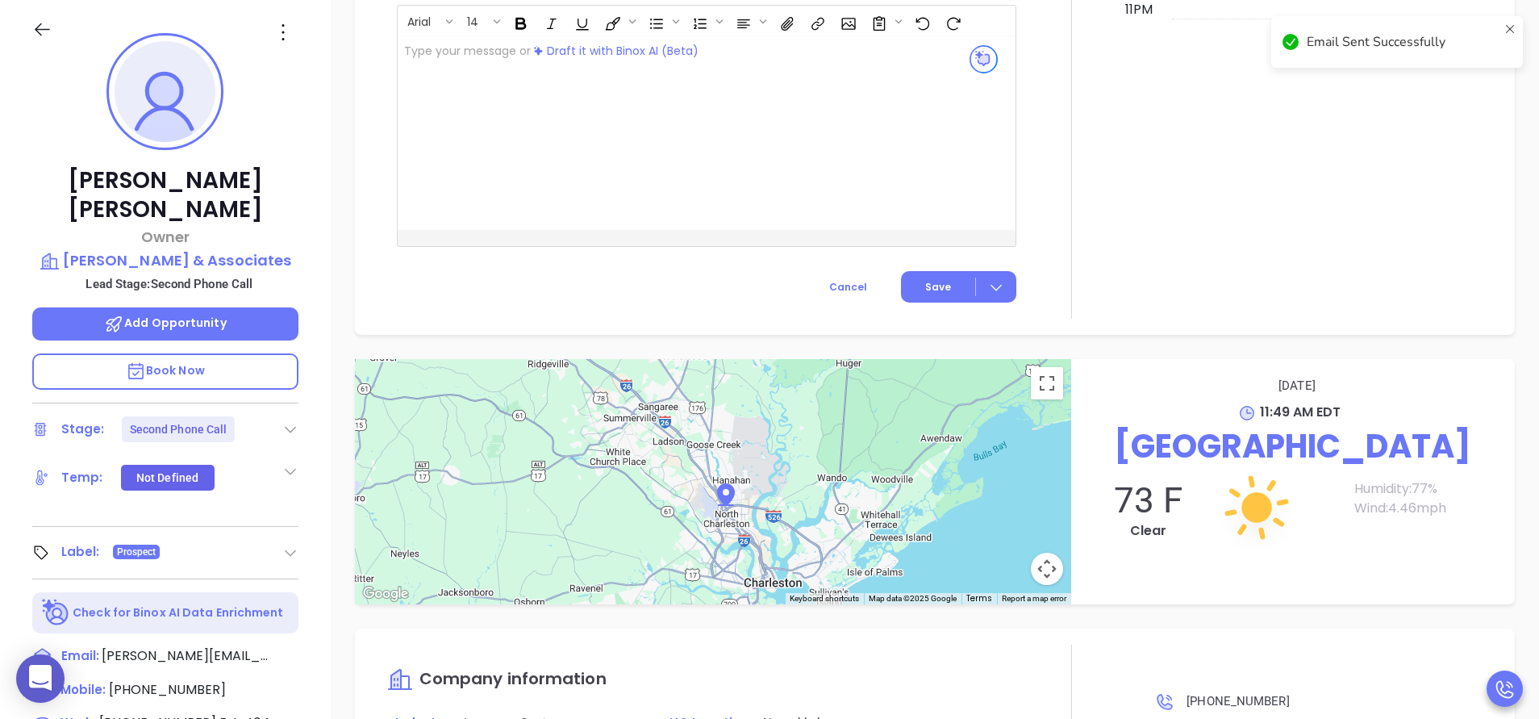
scroll to position [1294, 0]
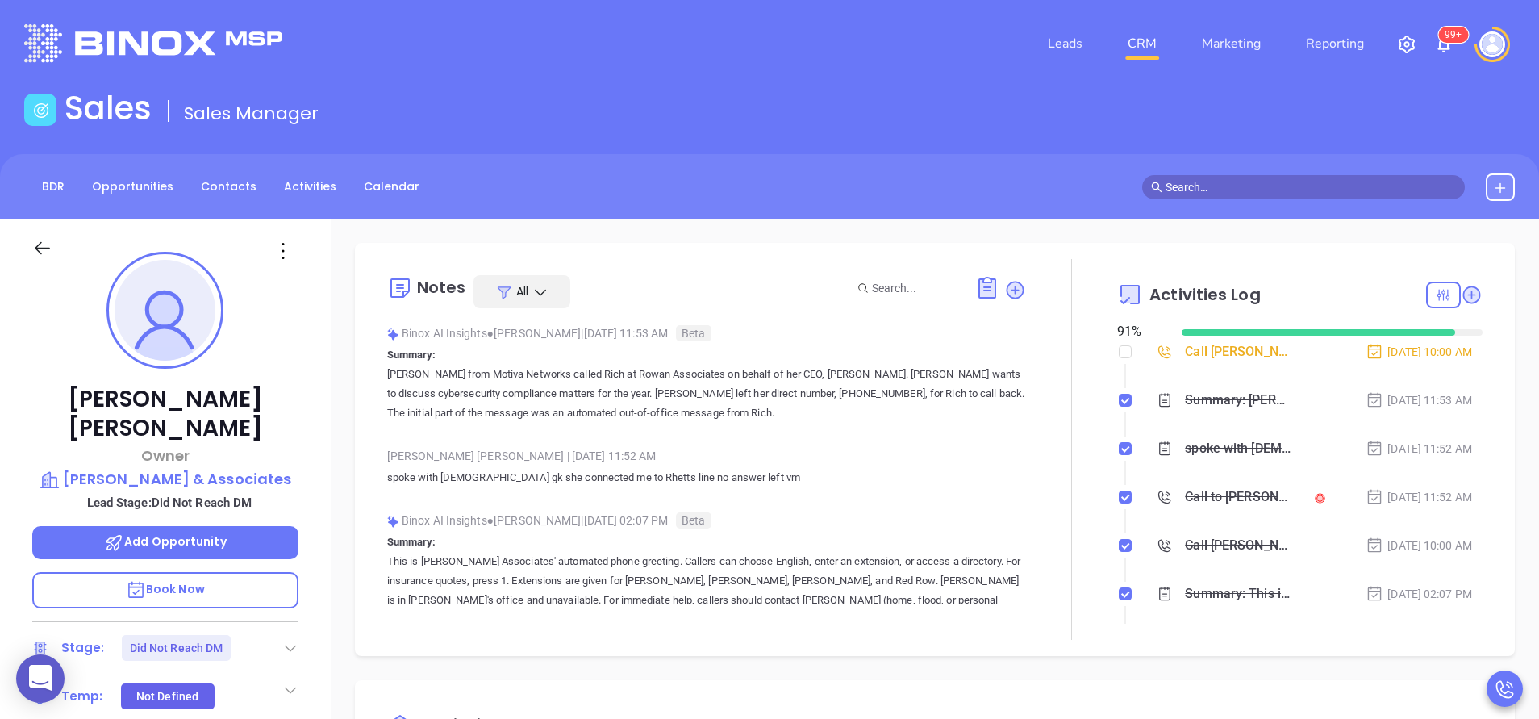
scroll to position [0, 0]
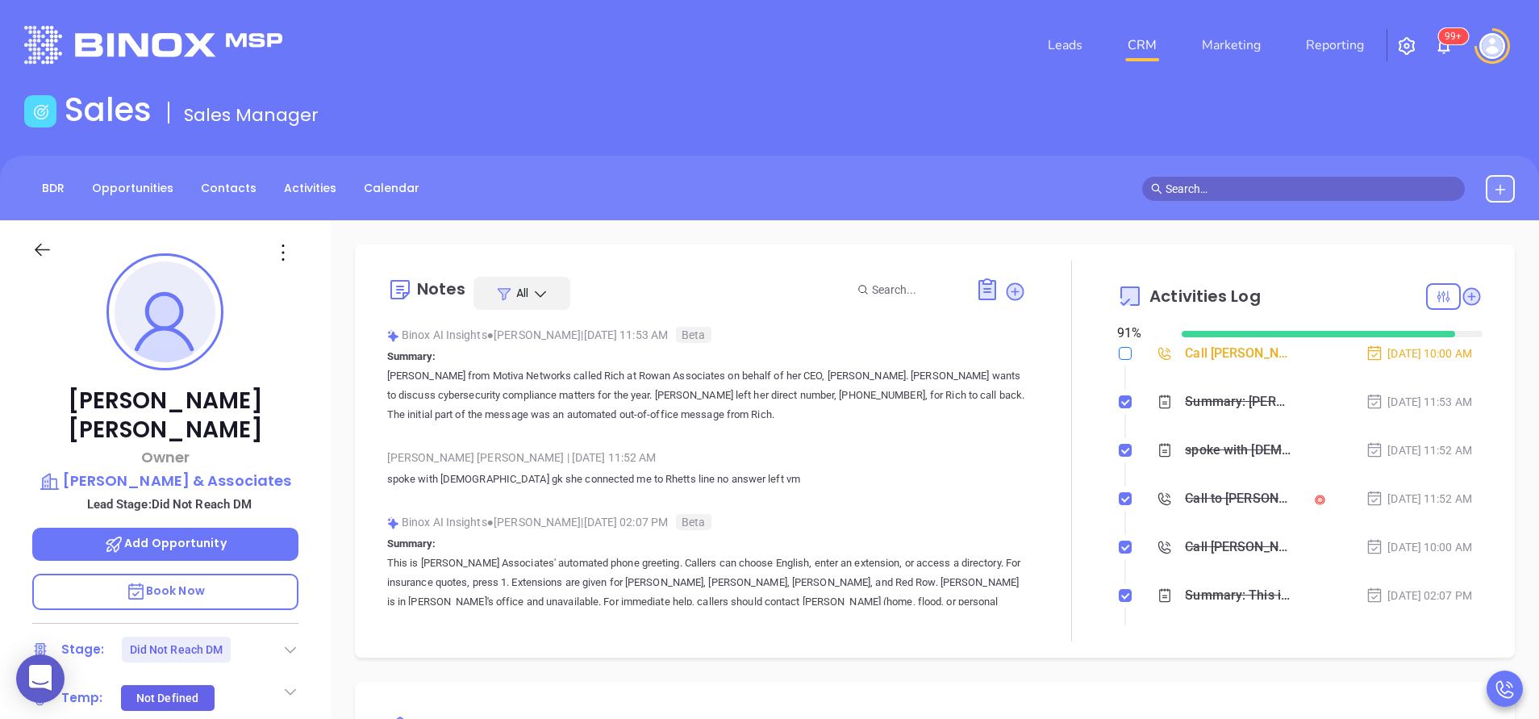
click at [1119, 350] on input "checkbox" at bounding box center [1125, 353] width 13 height 13
checkbox input "true"
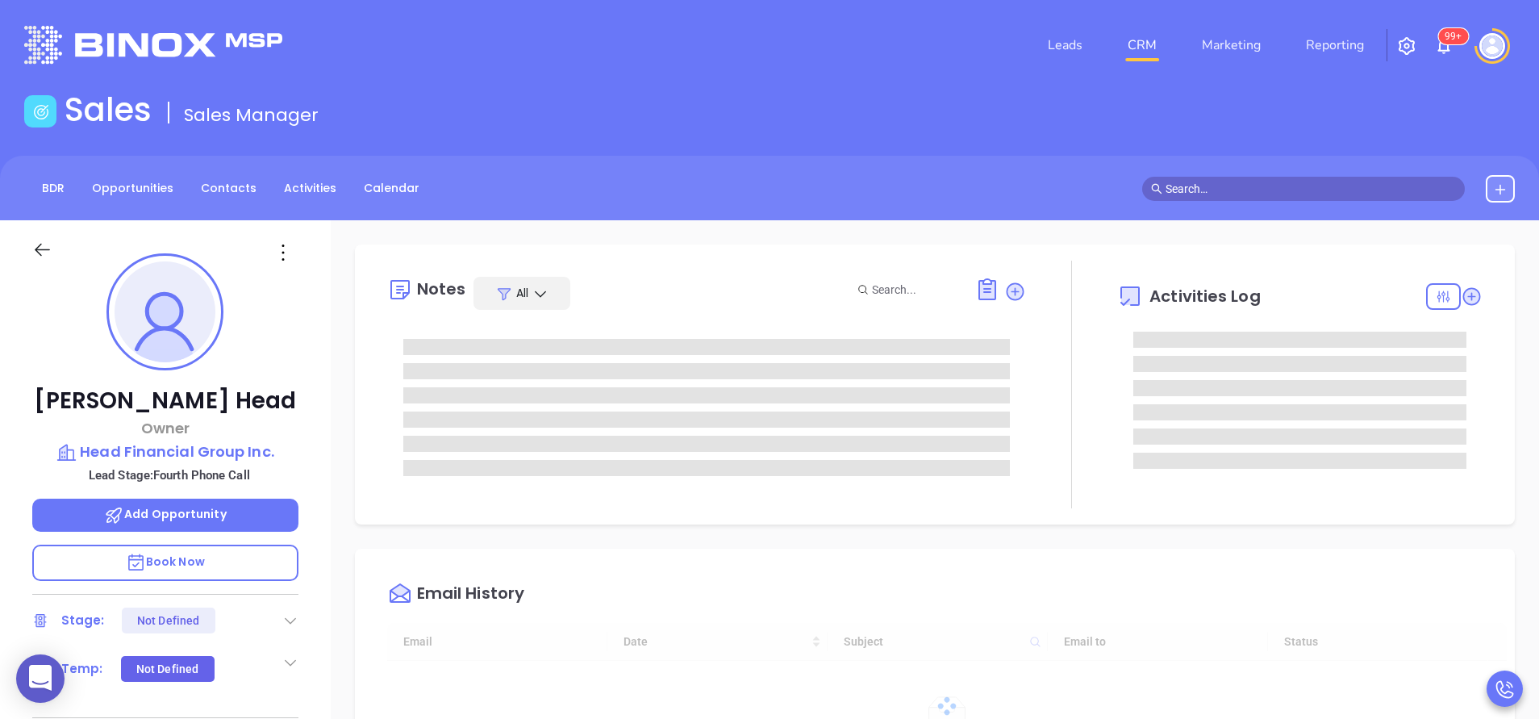
type input "[DATE]"
type input "[PERSON_NAME]"
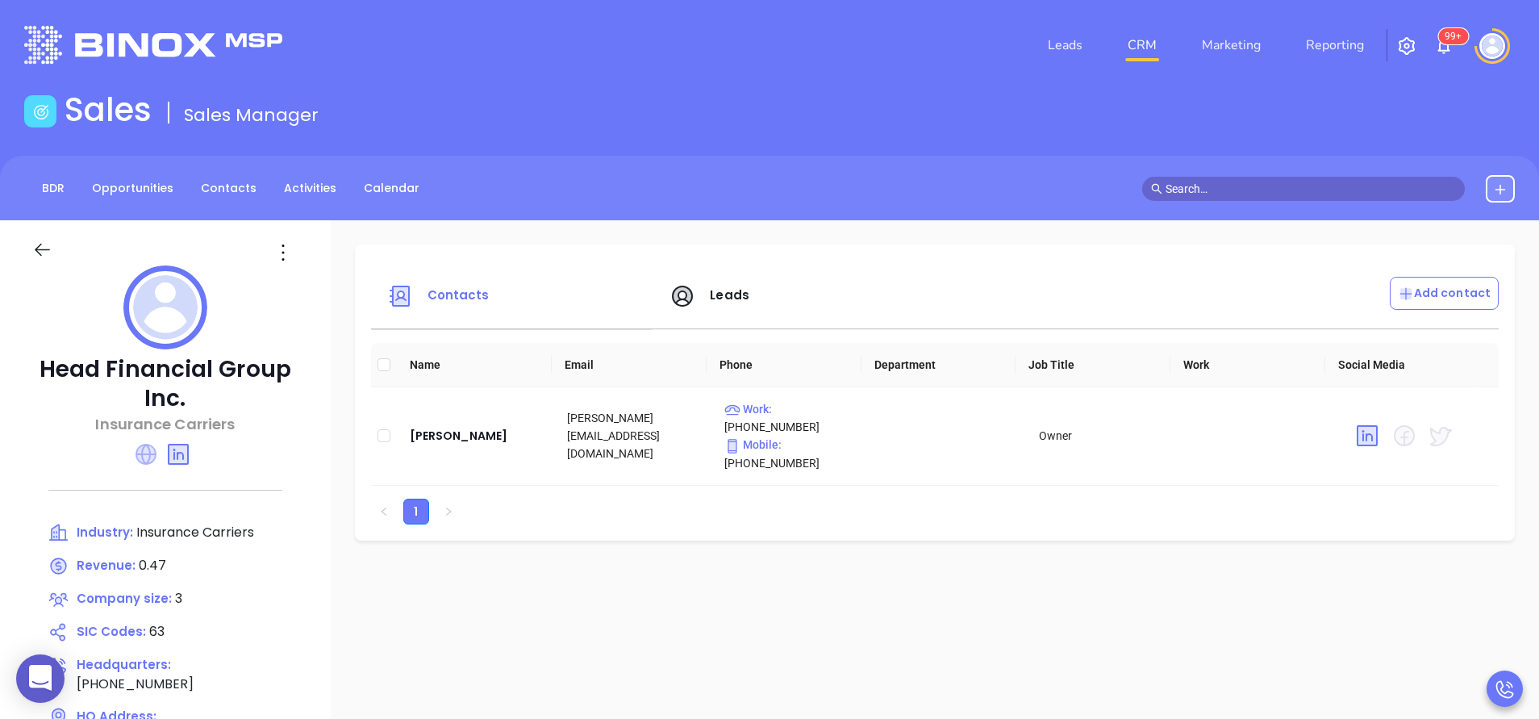
click at [144, 445] on icon at bounding box center [145, 454] width 21 height 21
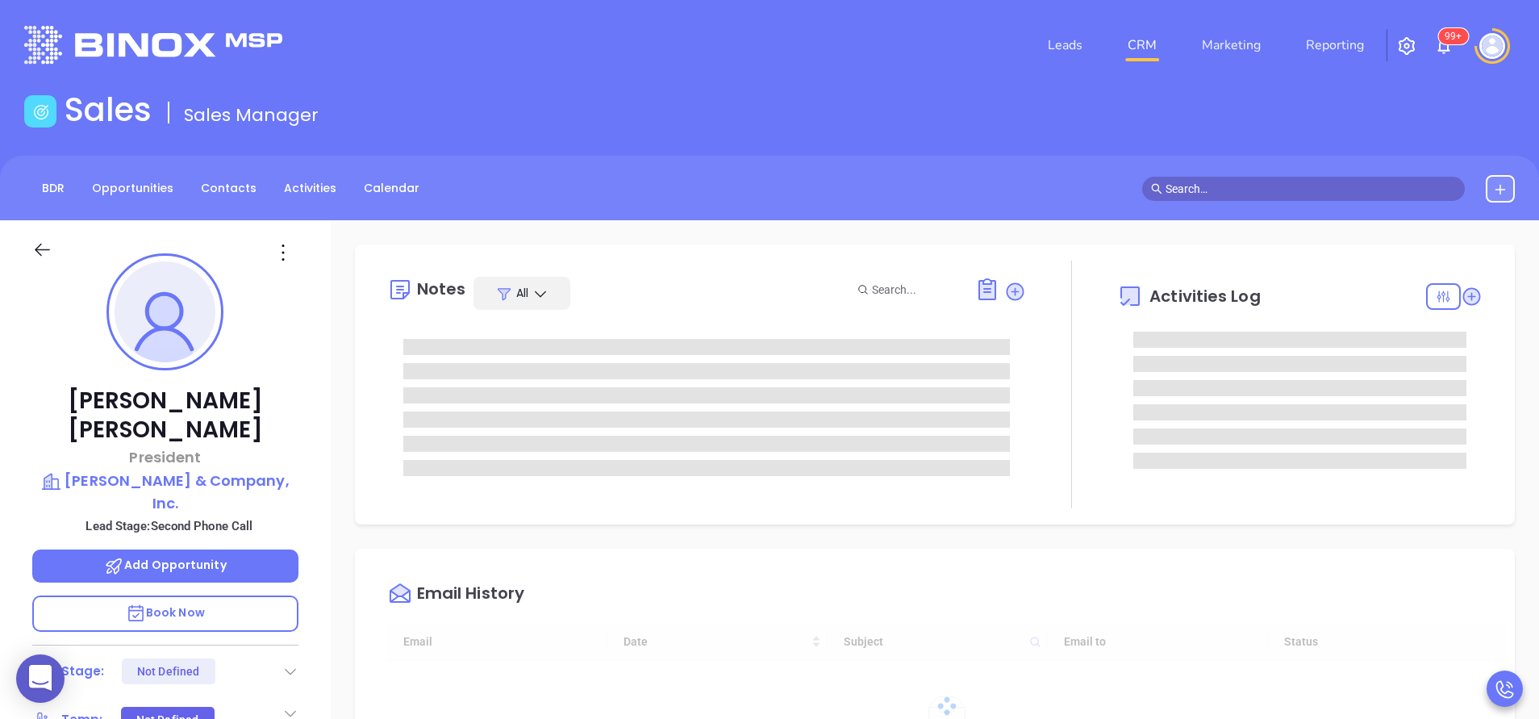
type input "[DATE]"
type input "[PERSON_NAME]"
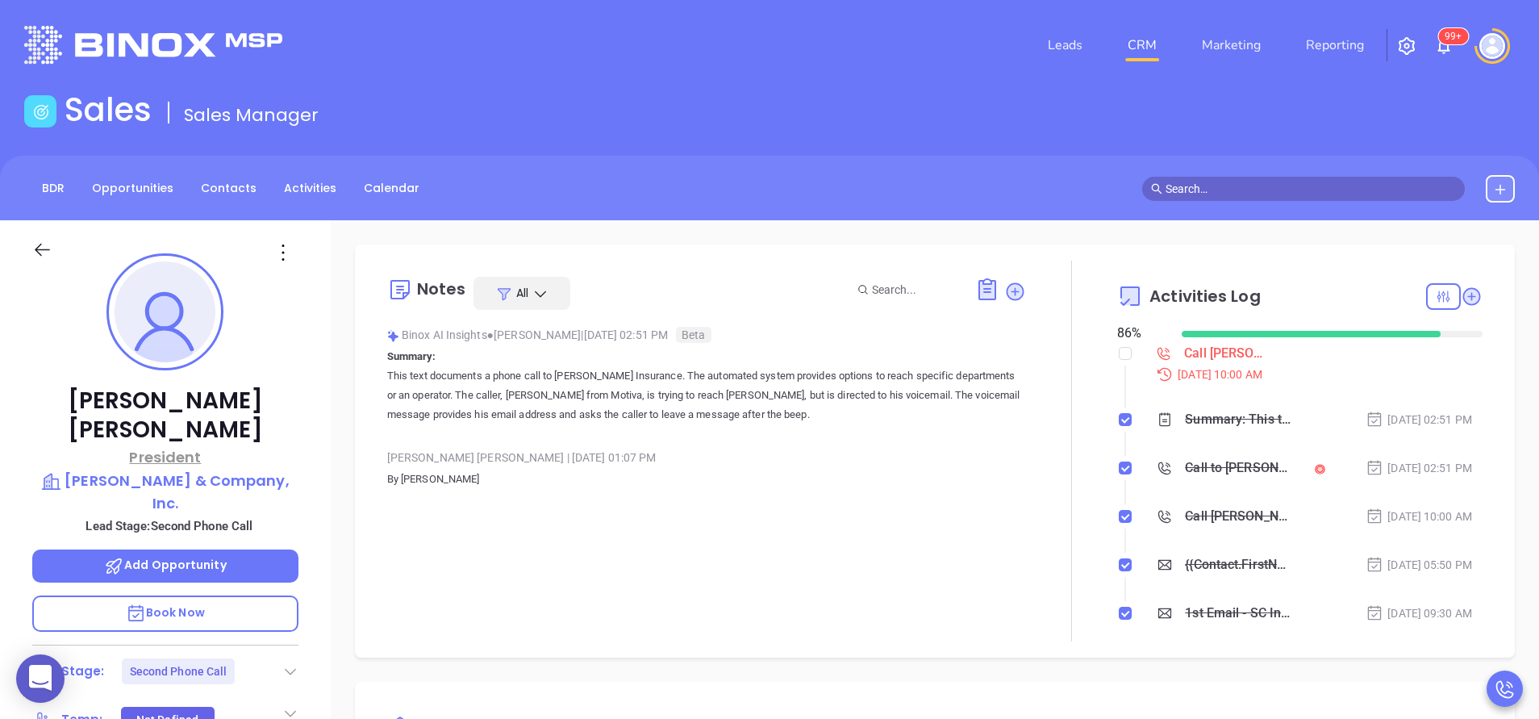
click at [285, 446] on p "President" at bounding box center [165, 457] width 266 height 22
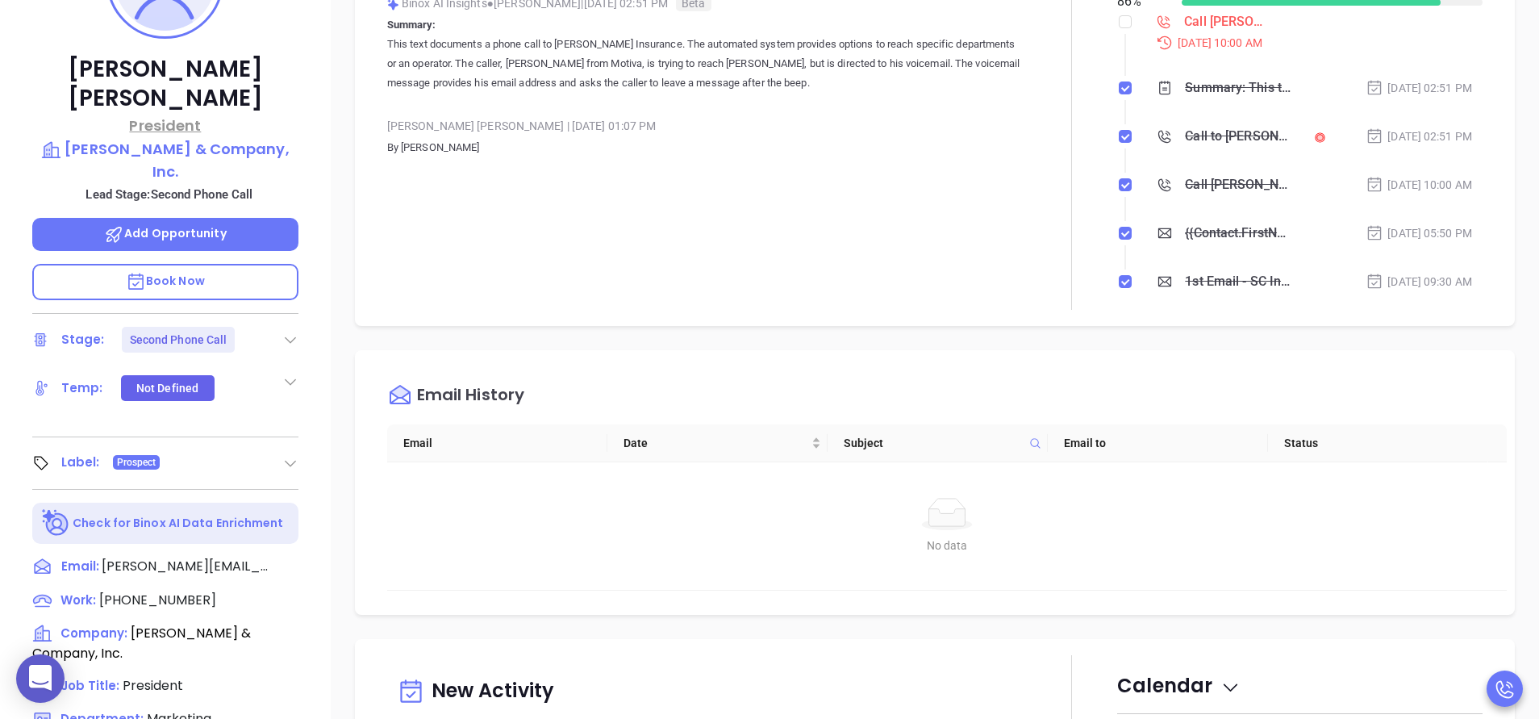
scroll to position [484, 0]
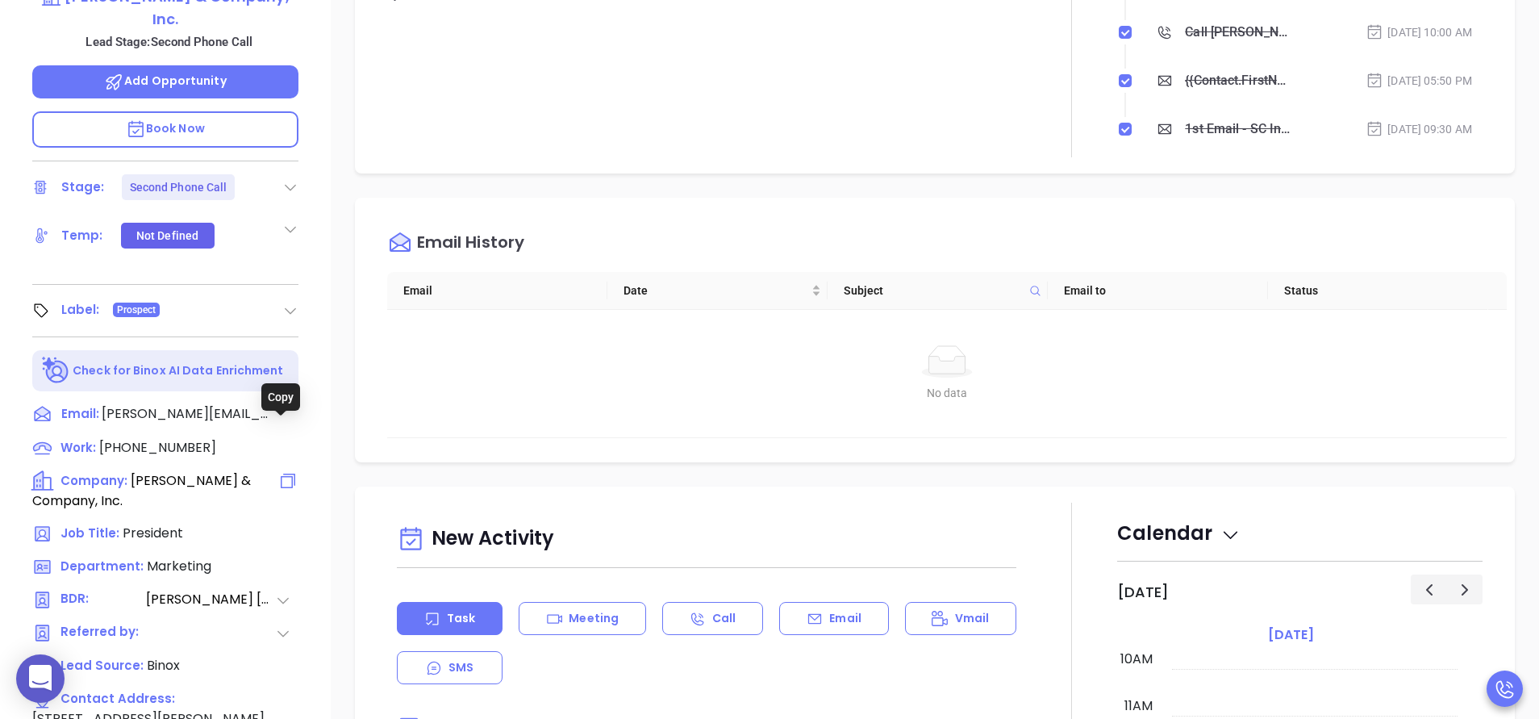
click at [280, 471] on icon at bounding box center [287, 480] width 19 height 19
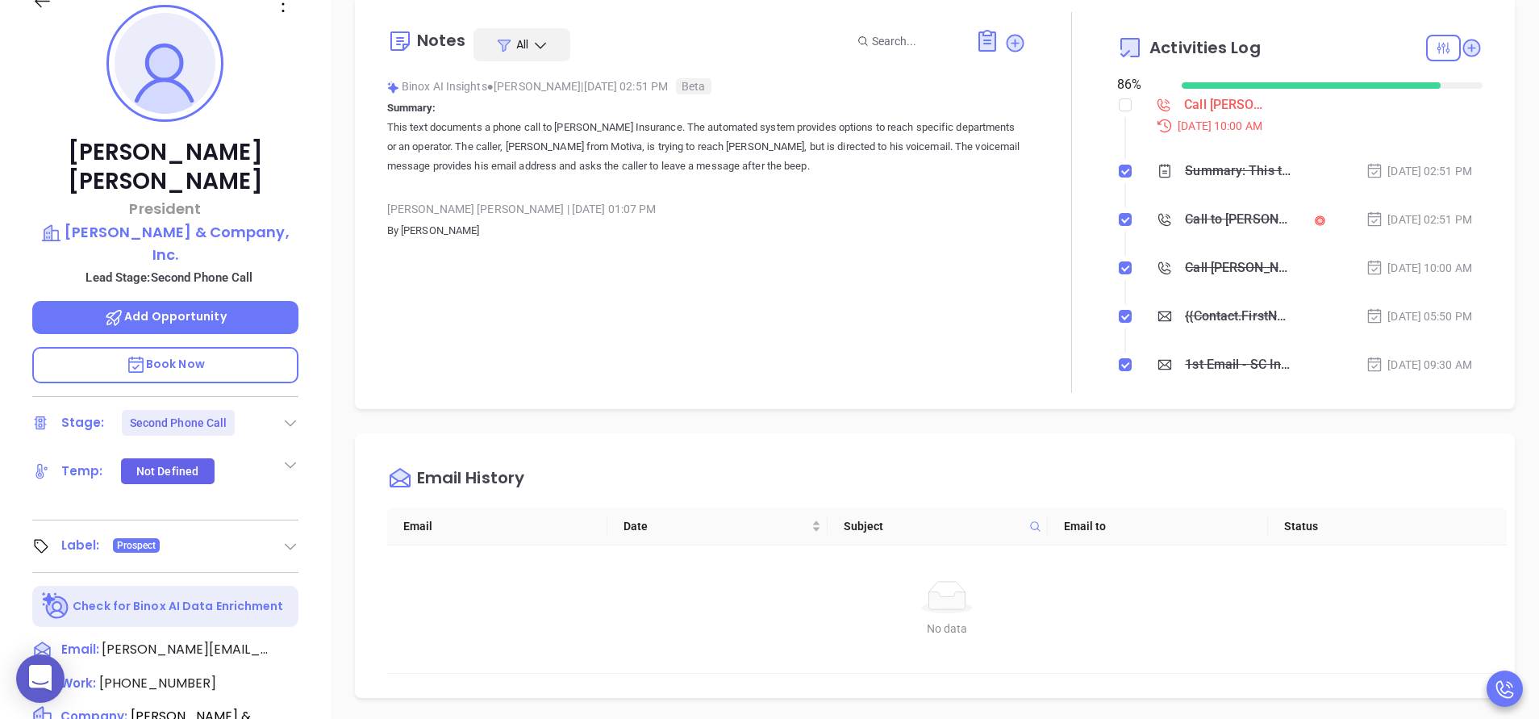
scroll to position [0, 0]
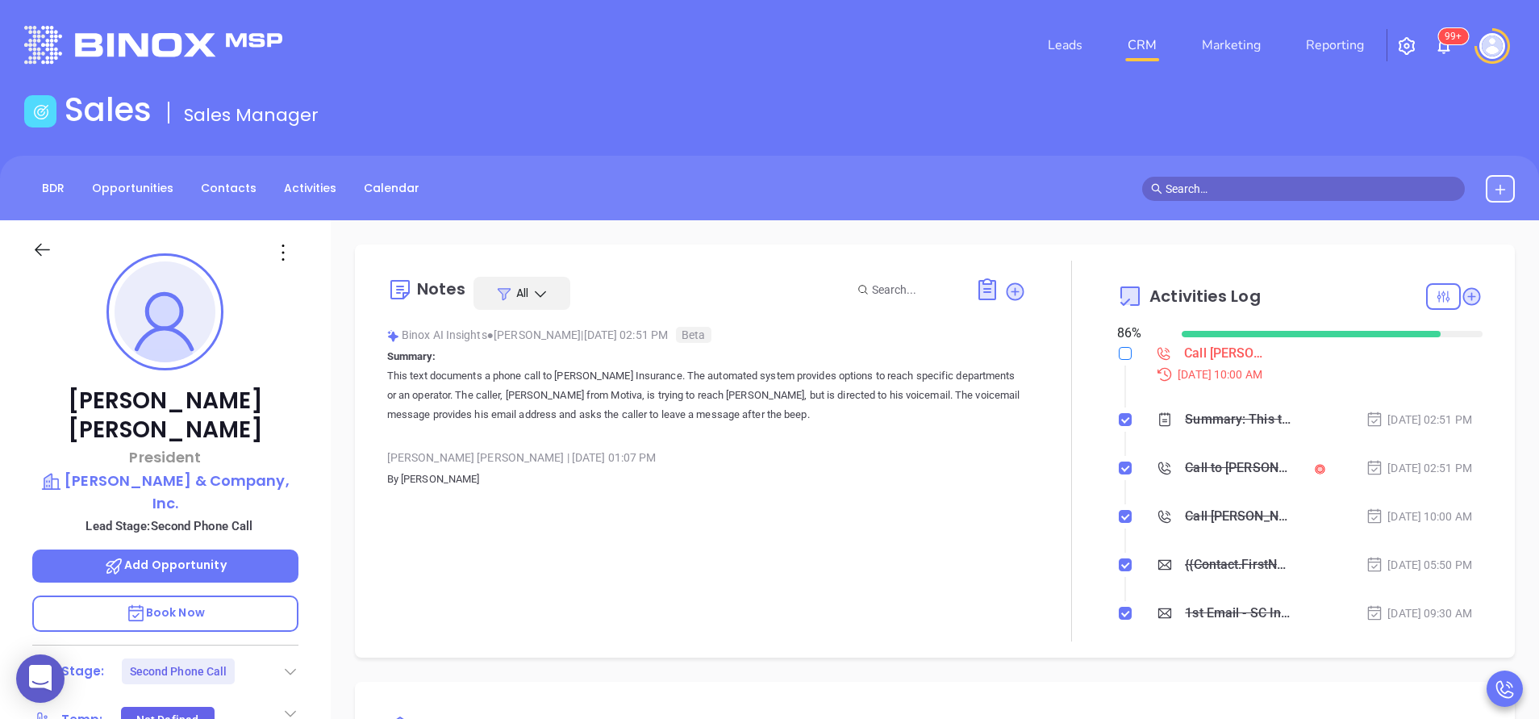
click at [1119, 350] on input "checkbox" at bounding box center [1125, 353] width 13 height 13
checkbox input "true"
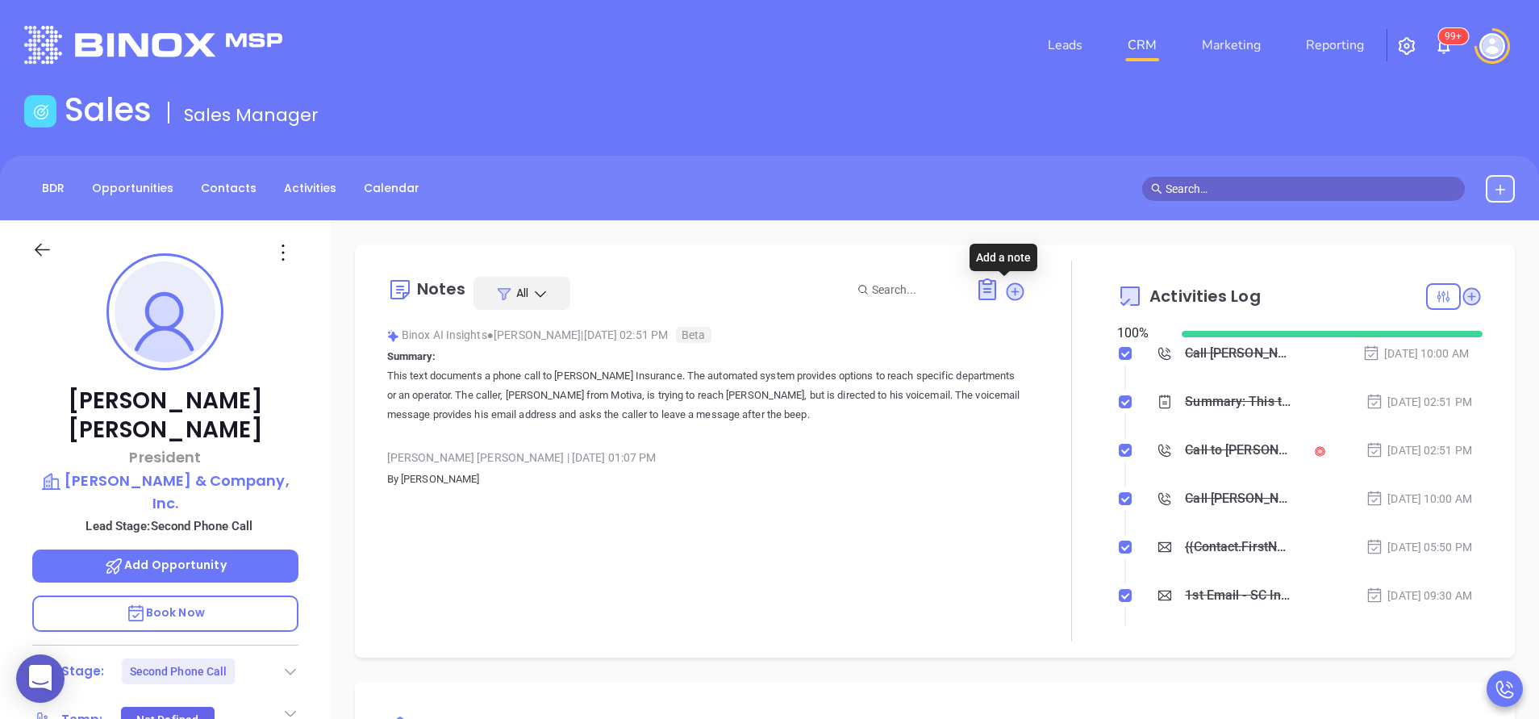
click at [1004, 285] on icon at bounding box center [1015, 292] width 22 height 22
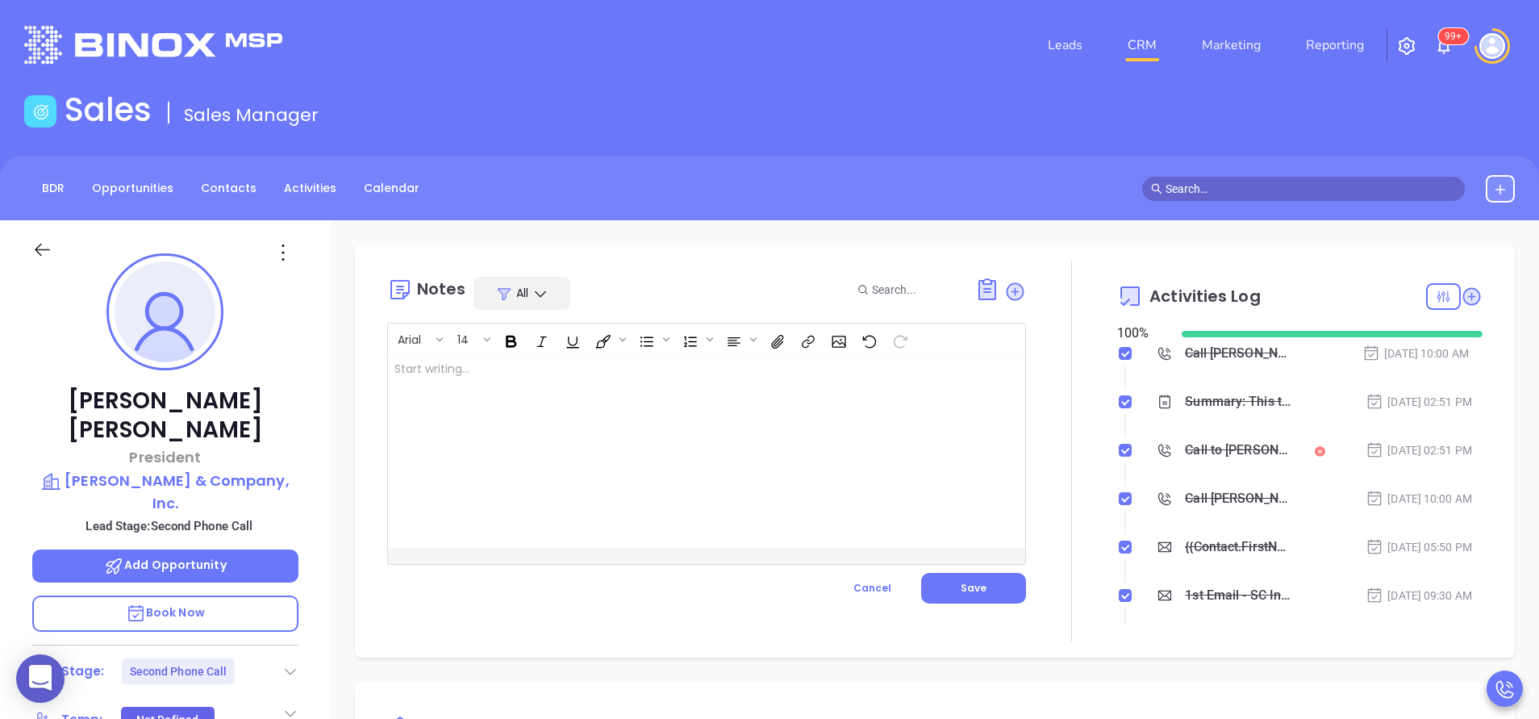
click at [591, 407] on div at bounding box center [684, 451] width 593 height 194
click at [961, 586] on span "Save" at bounding box center [973, 588] width 26 height 14
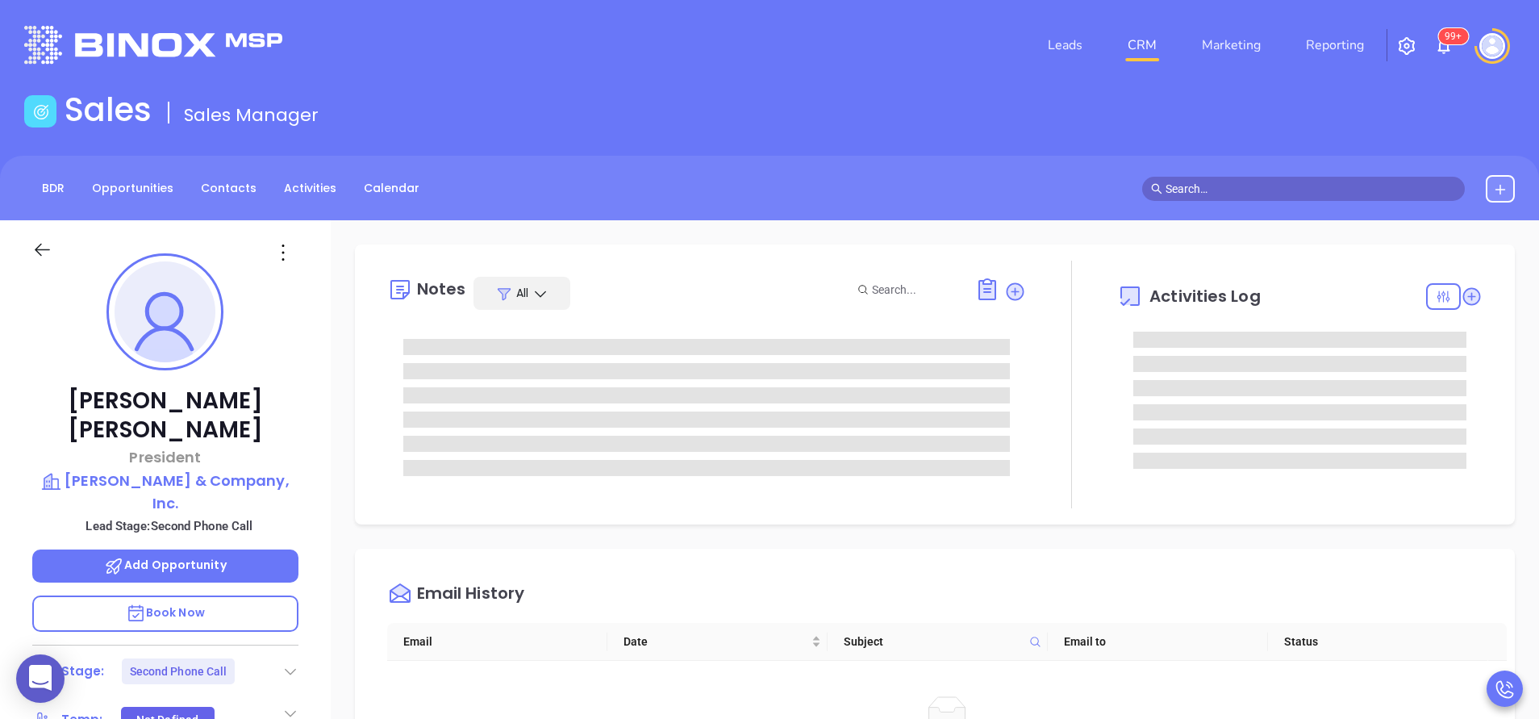
click at [291, 663] on icon at bounding box center [290, 671] width 16 height 16
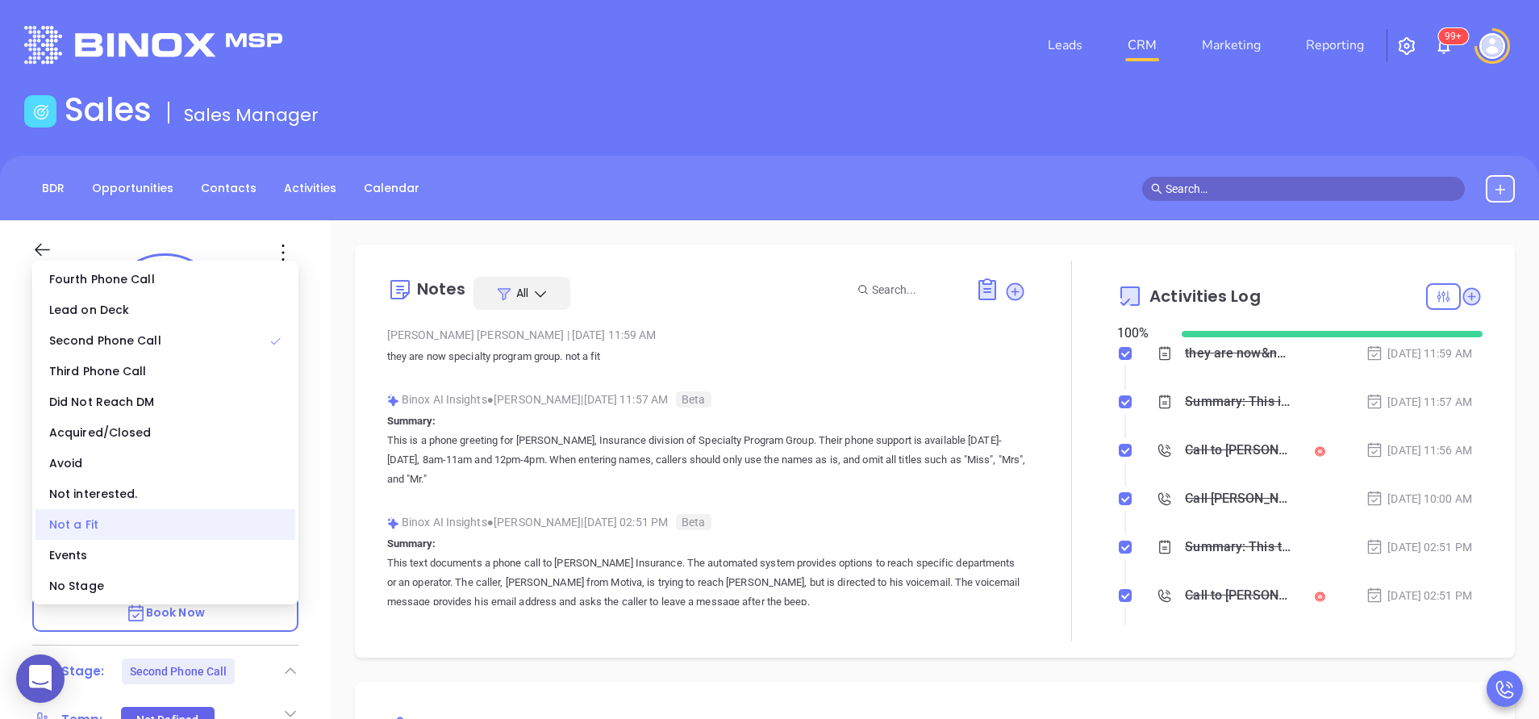
click at [144, 522] on div "Not a Fit" at bounding box center [165, 524] width 260 height 31
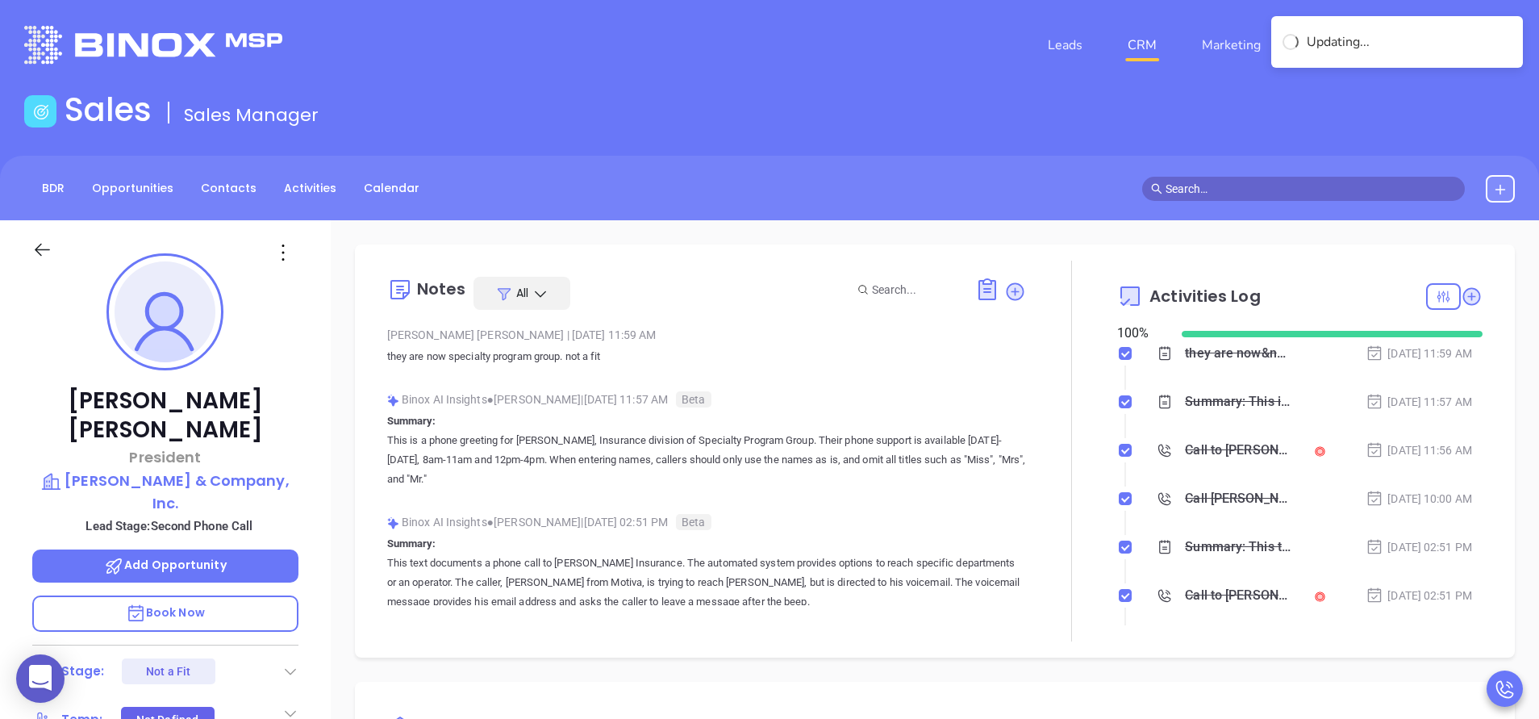
click at [1090, 610] on div at bounding box center [1071, 450] width 91 height 381
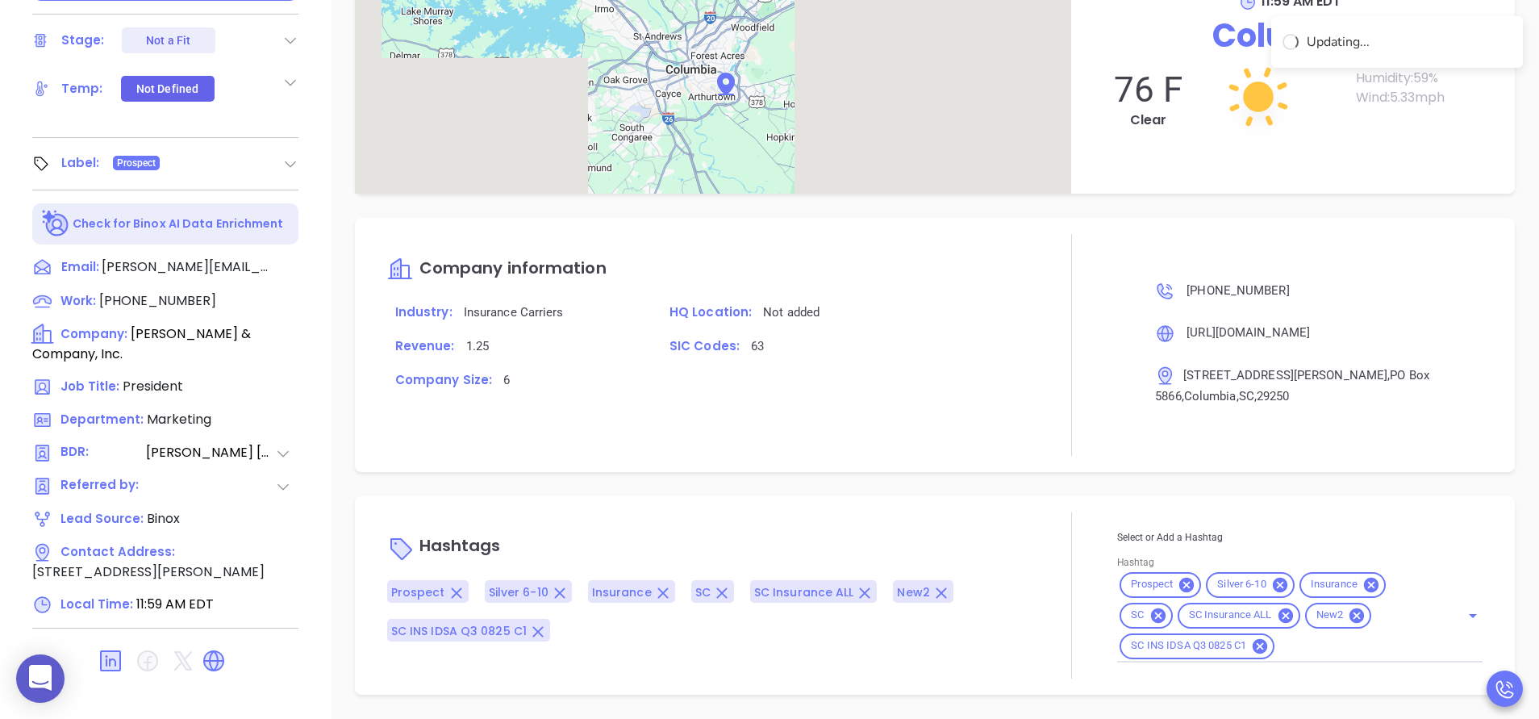
scroll to position [1210, 0]
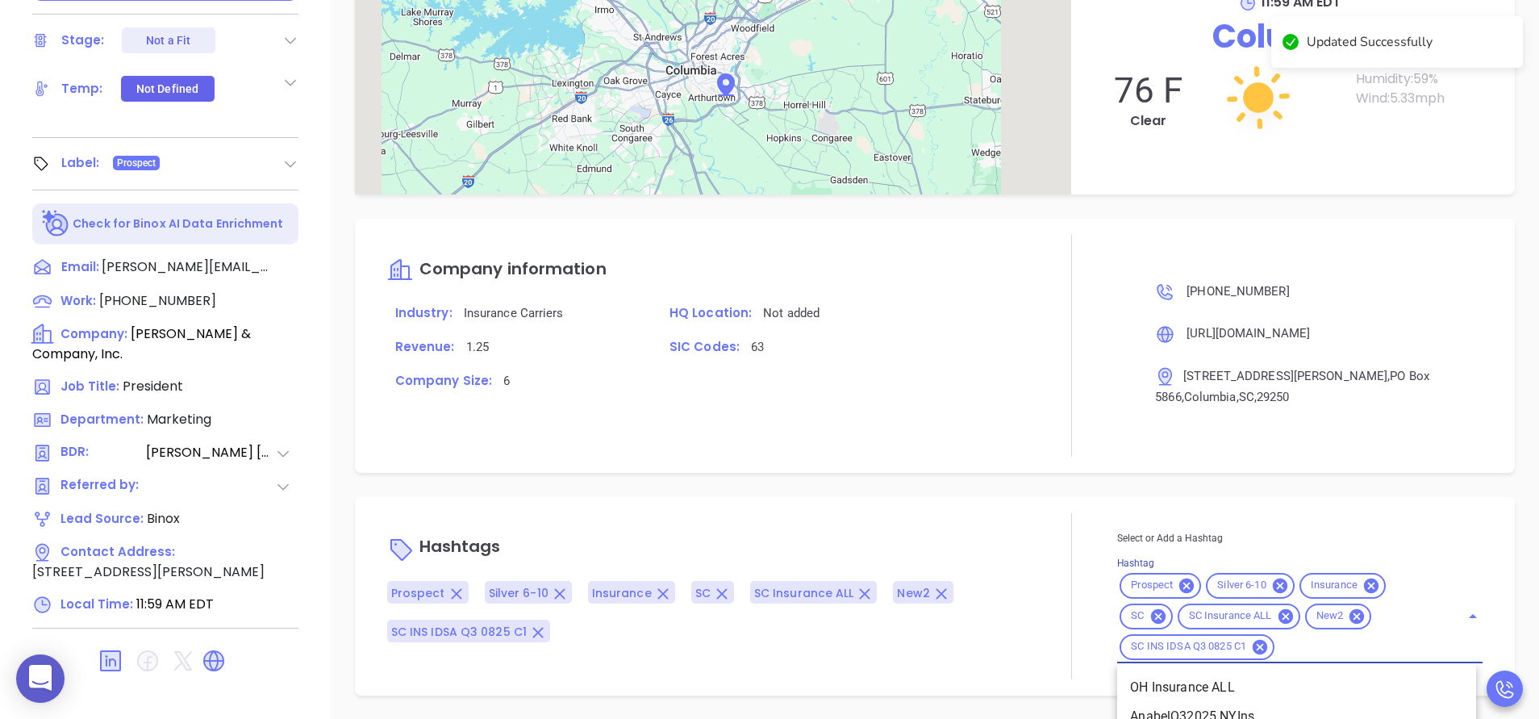
click at [1289, 650] on input "Hashtag" at bounding box center [1357, 646] width 160 height 20
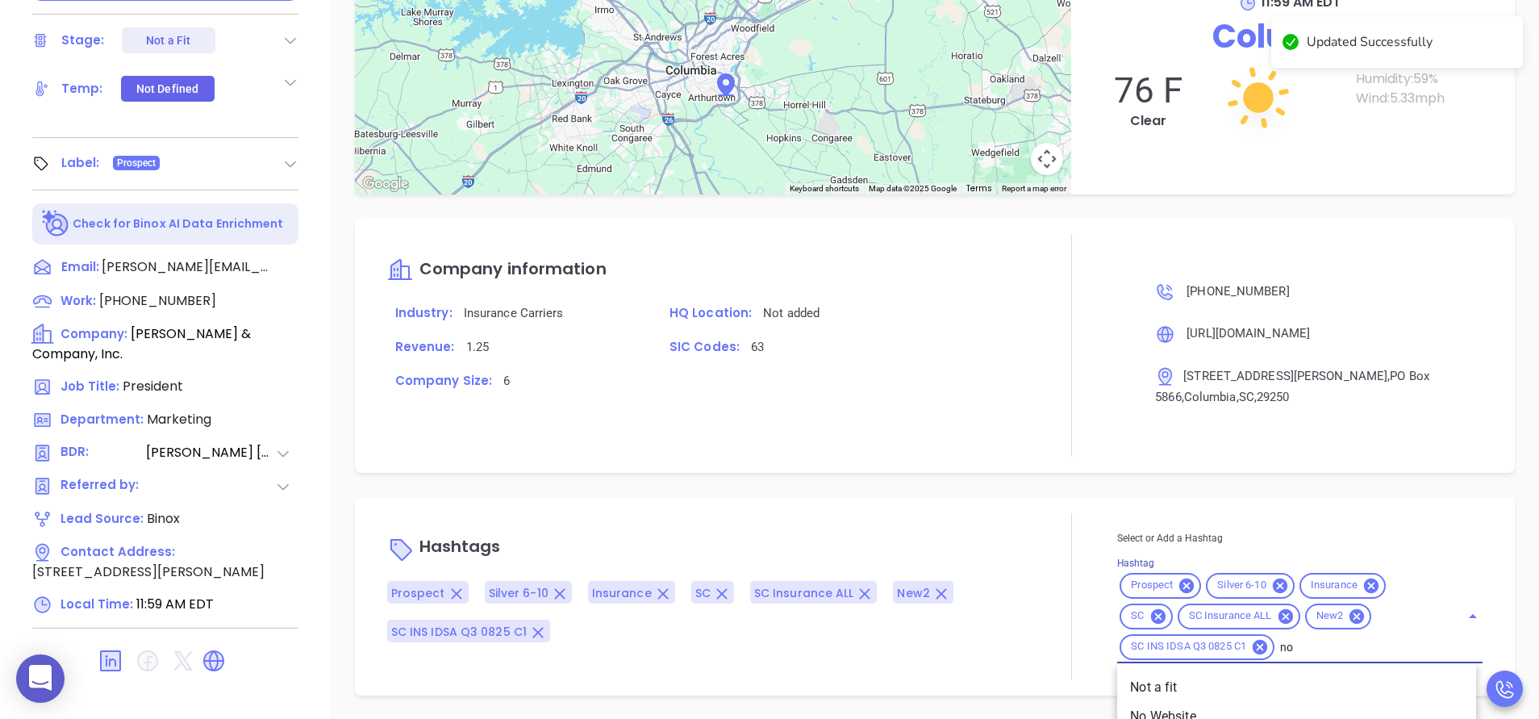
type input "not"
type input "a"
type input "n"
type input "not"
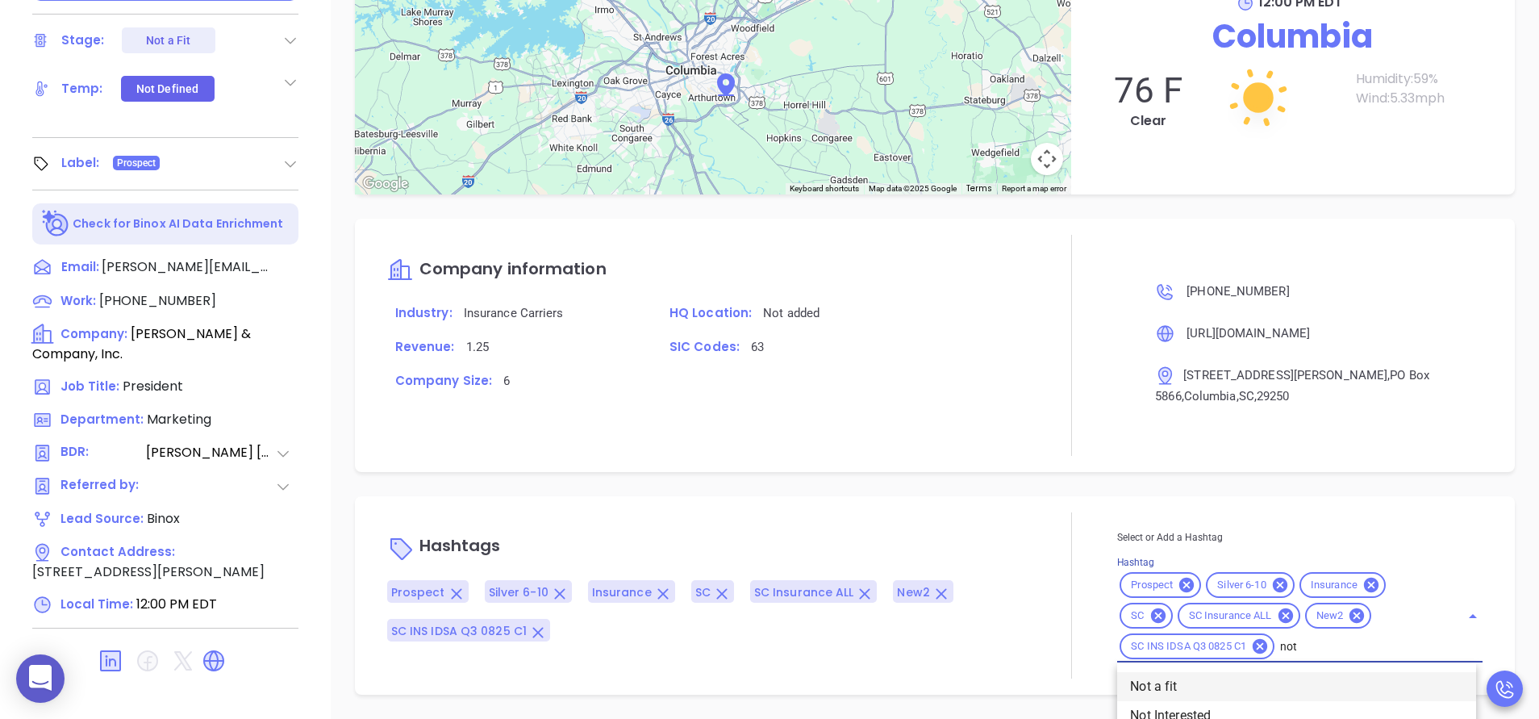
click at [1164, 695] on li "Not a fit" at bounding box center [1296, 686] width 359 height 29
type input "remove f"
click at [1181, 692] on li "Remove from Marketing" at bounding box center [1296, 686] width 359 height 29
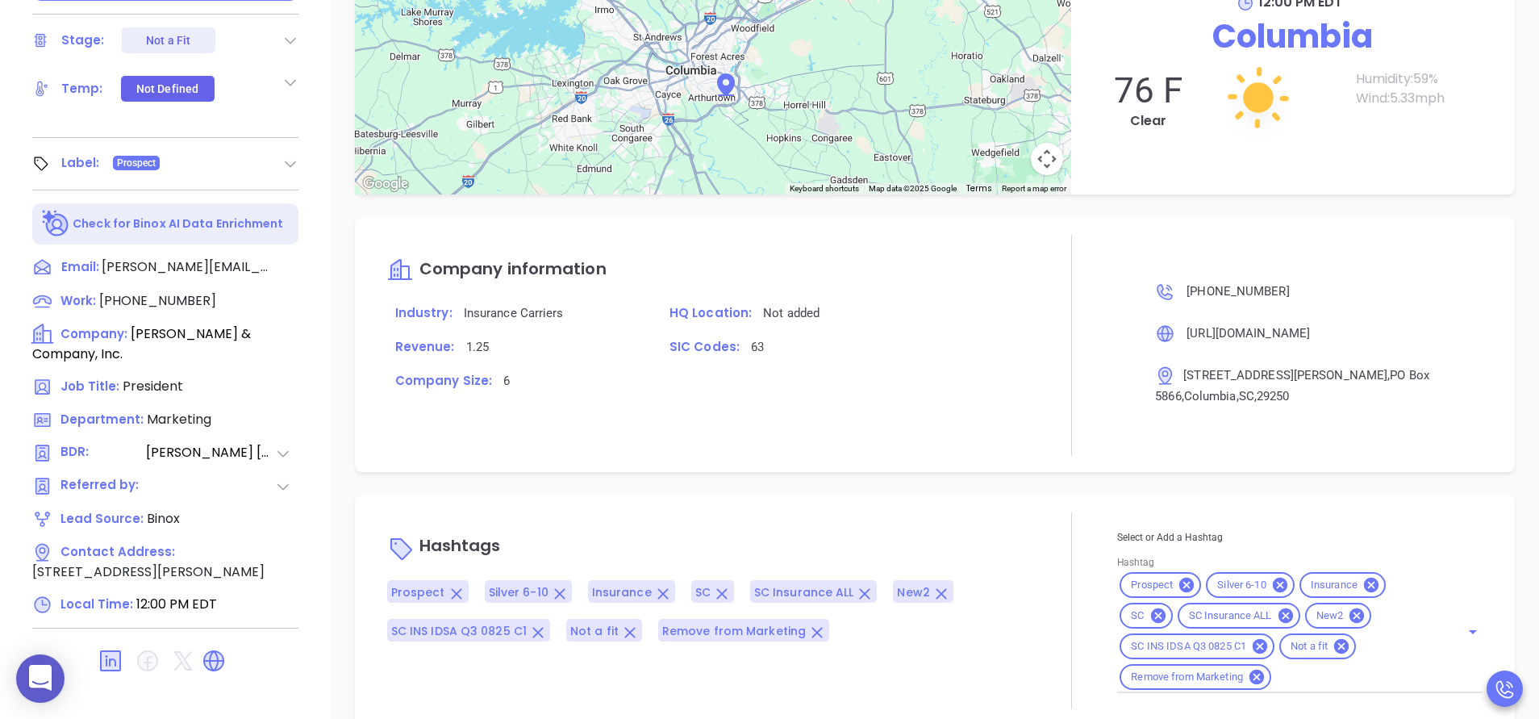
click at [946, 497] on div "Hashtags Prospect Silver 6-10 Insurance SC SC Insurance ALL New2 SC INS IDSA Q3…" at bounding box center [935, 610] width 1160 height 229
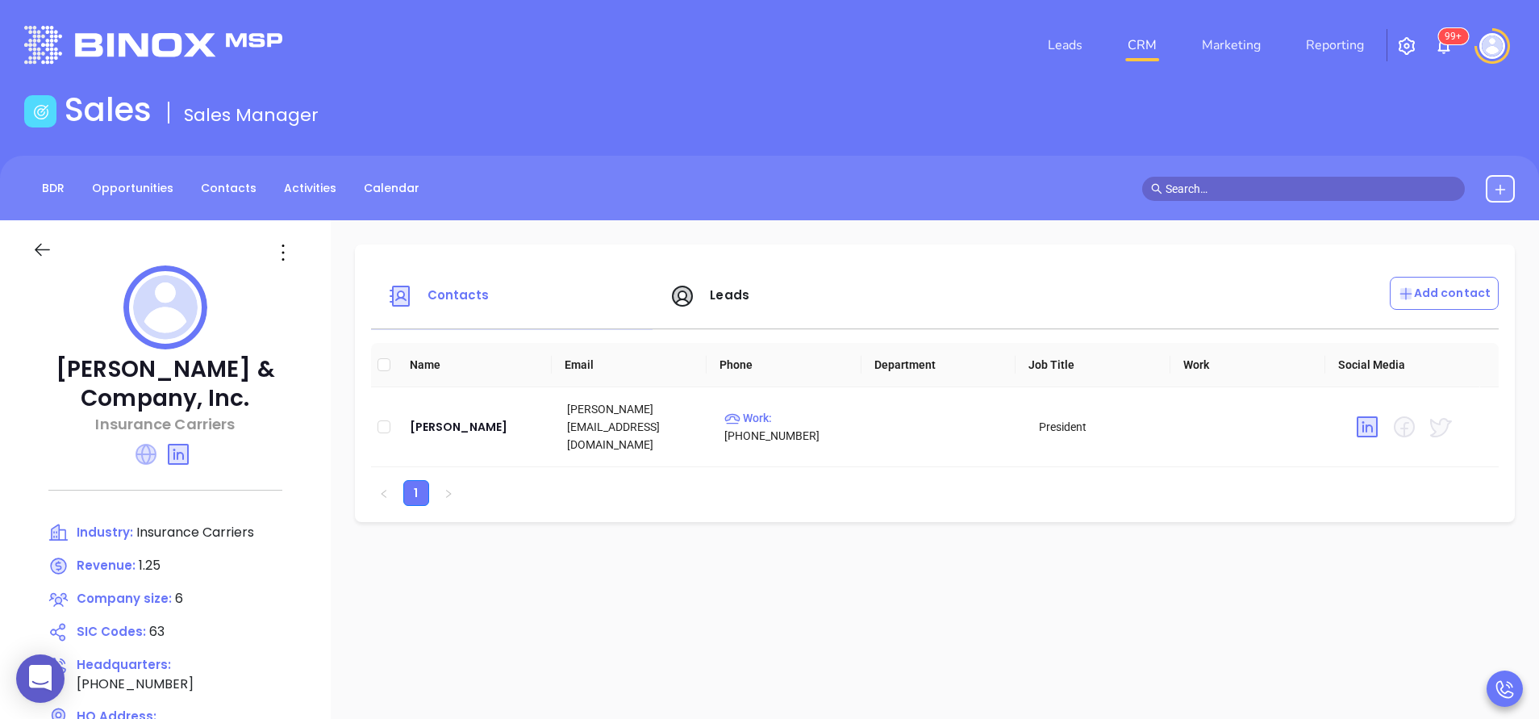
click at [147, 446] on icon at bounding box center [145, 454] width 21 height 21
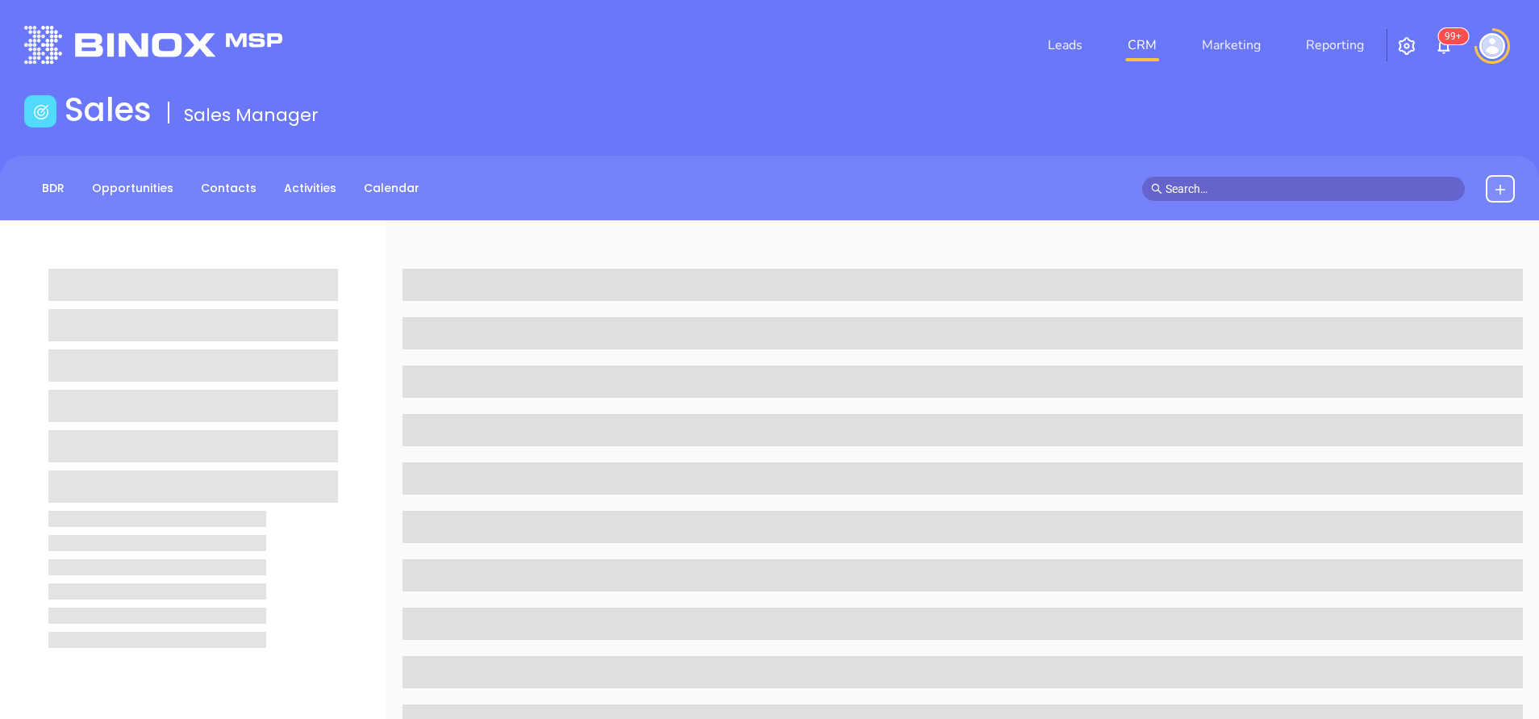
scroll to position [631, 0]
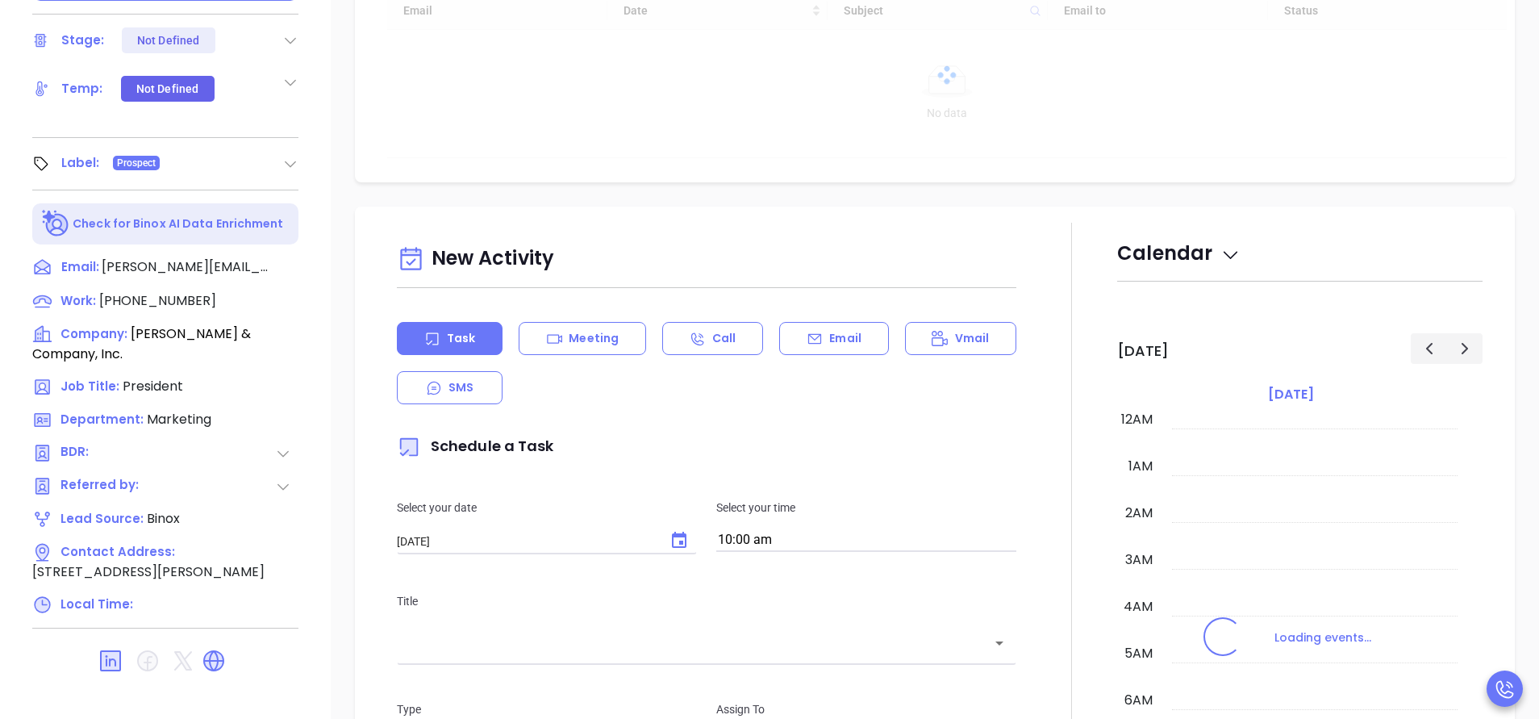
type input "[DATE]"
click at [1038, 390] on div at bounding box center [1071, 671] width 91 height 897
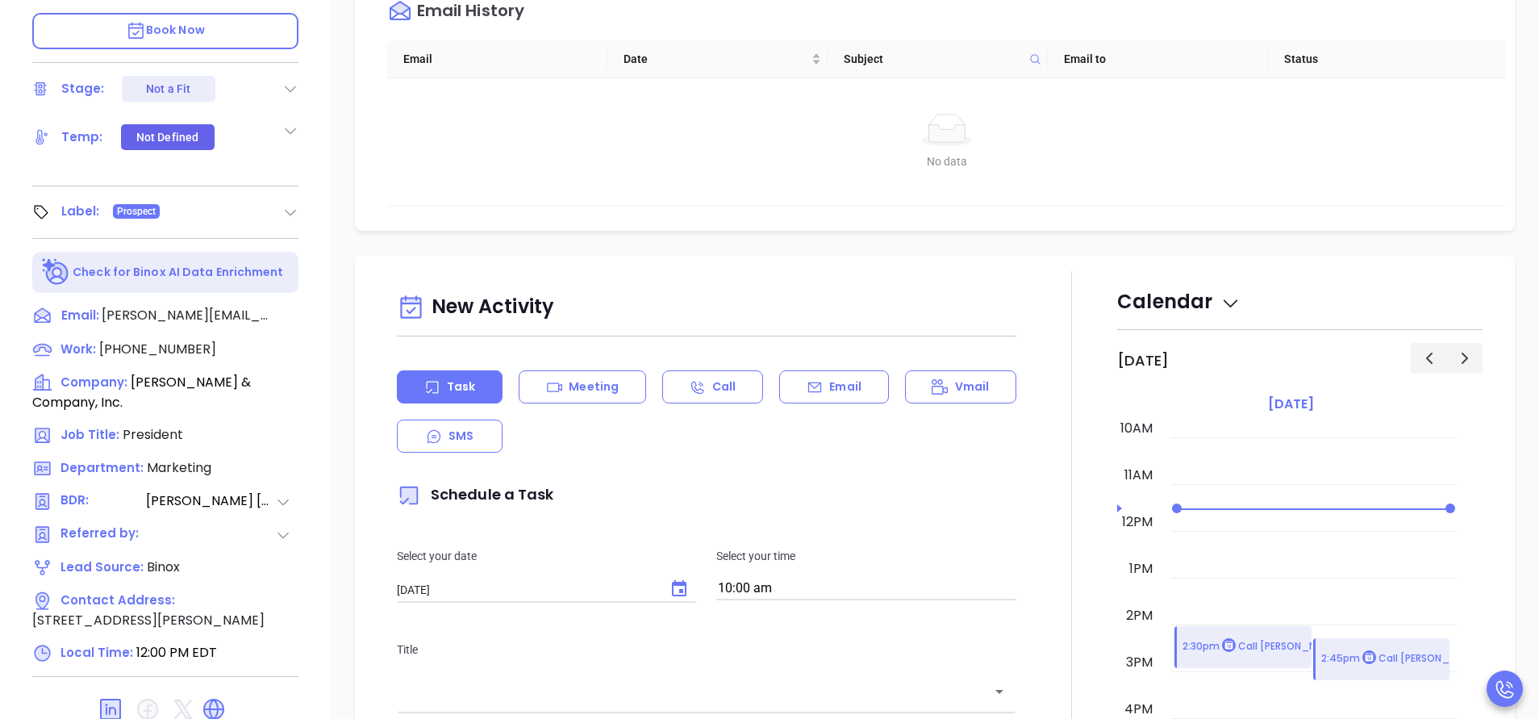
type input "[PERSON_NAME]"
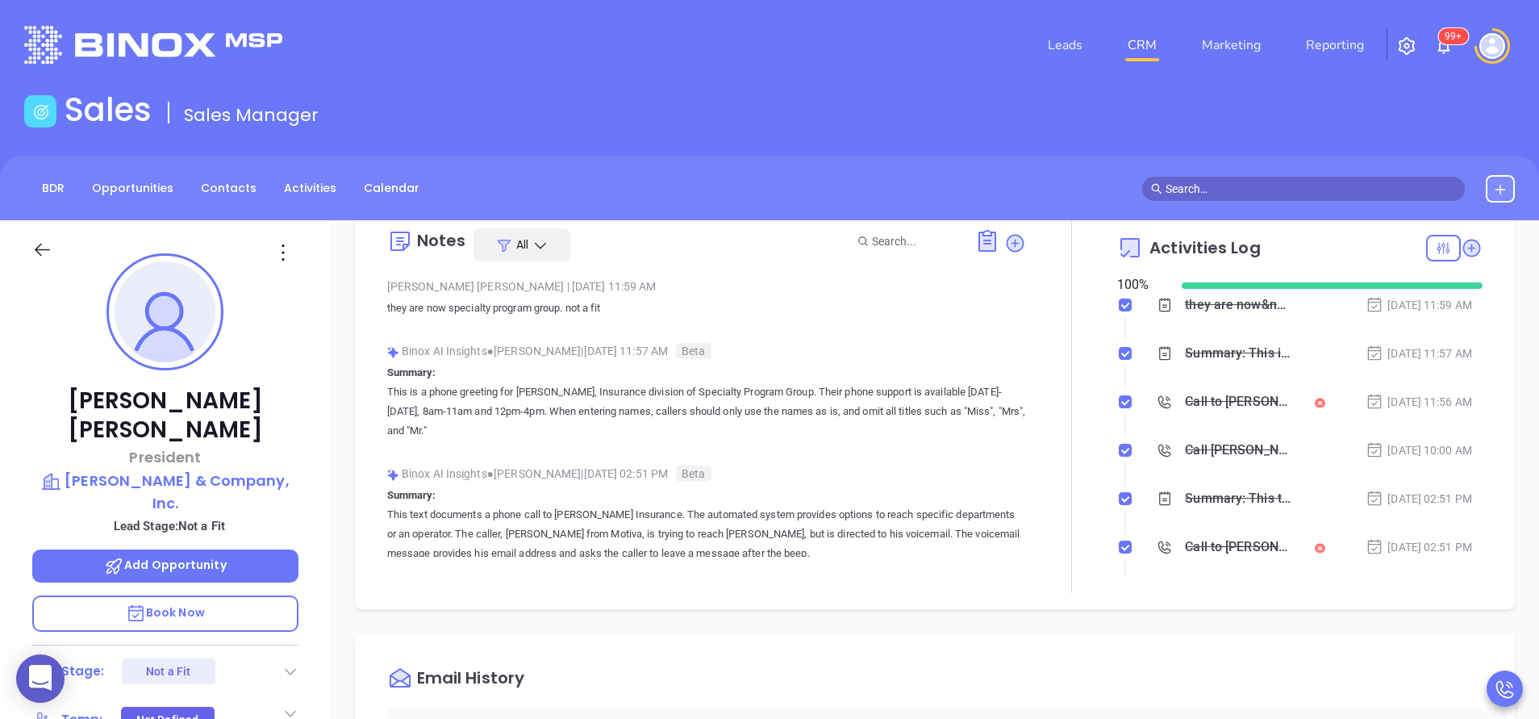
scroll to position [0, 0]
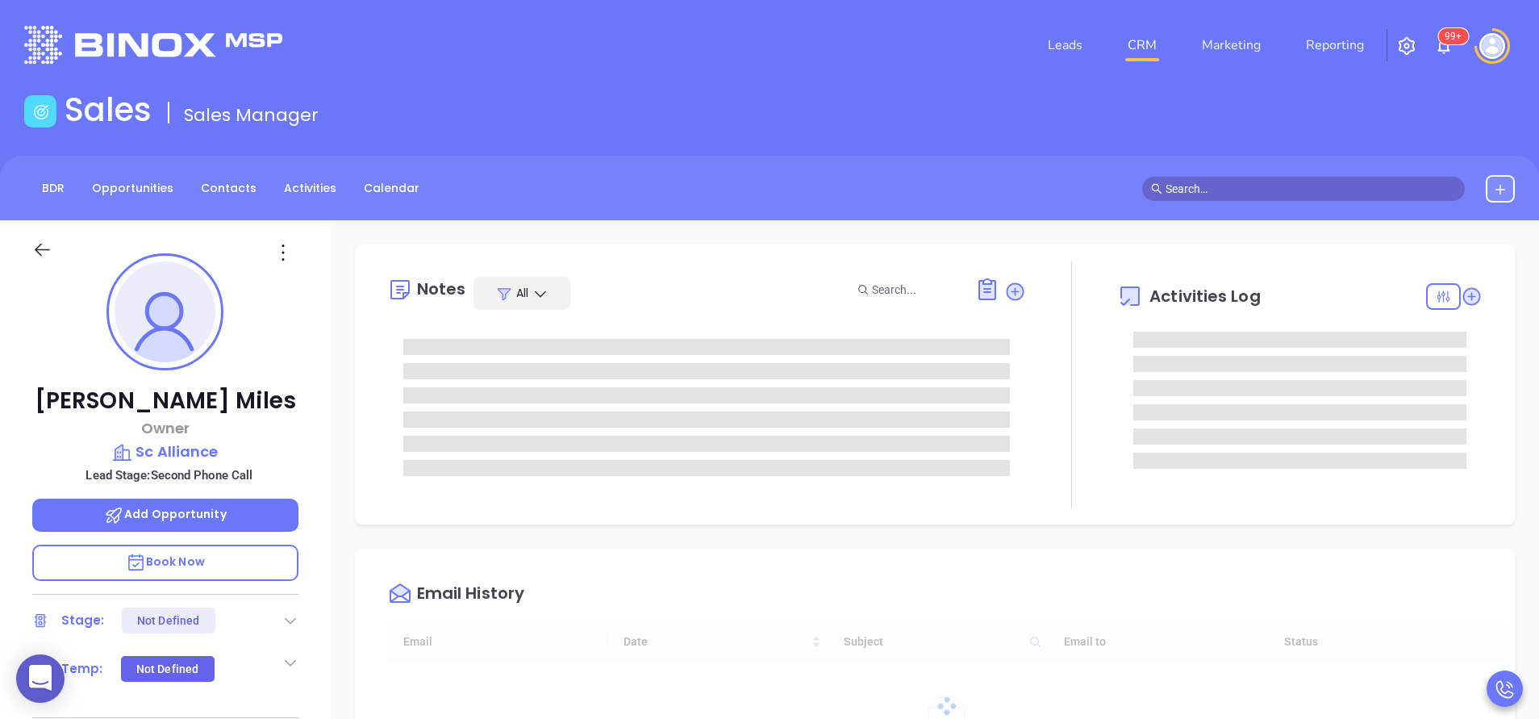
type input "10:00 am"
type input "[DATE]"
type input "[PERSON_NAME]"
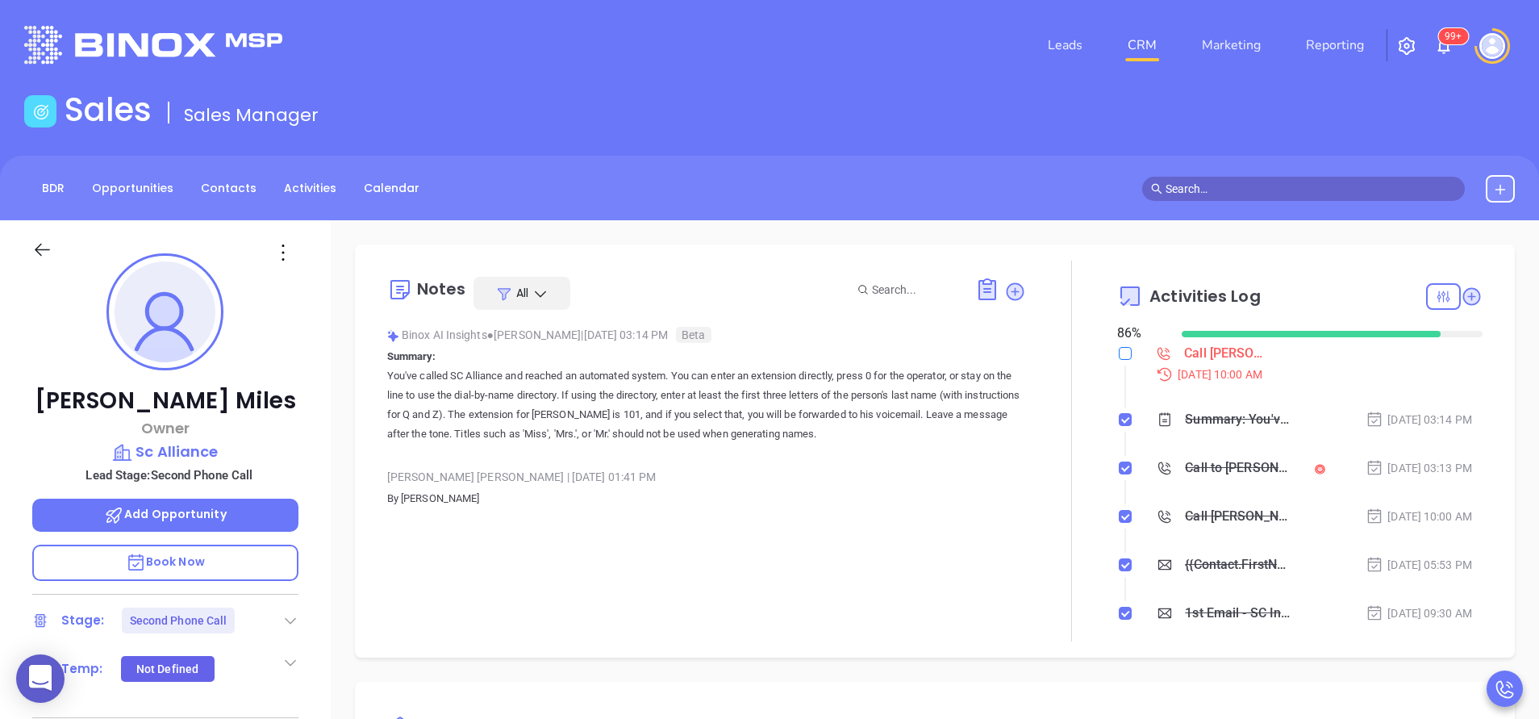
click at [1119, 356] on input "checkbox" at bounding box center [1125, 353] width 13 height 13
checkbox input "true"
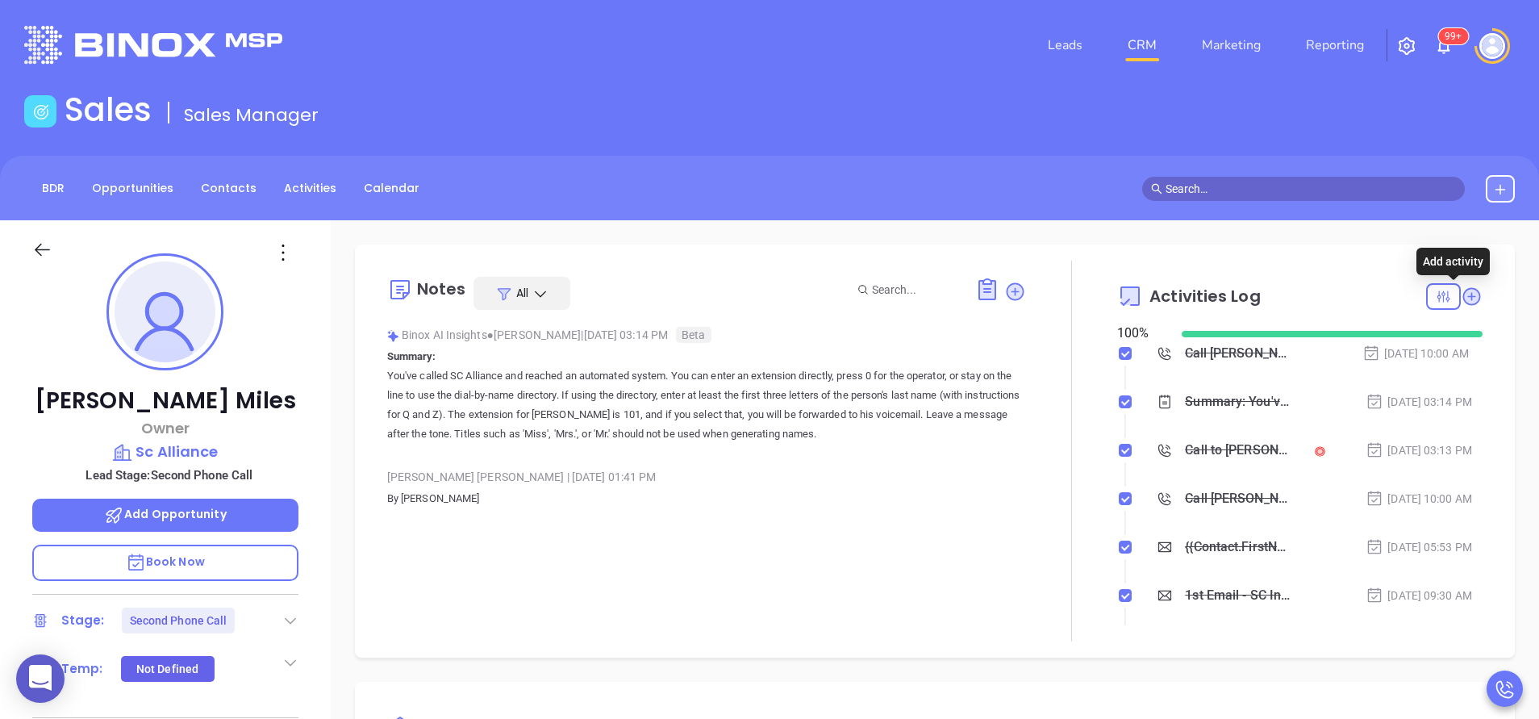
click at [1463, 290] on icon at bounding box center [1472, 296] width 18 height 18
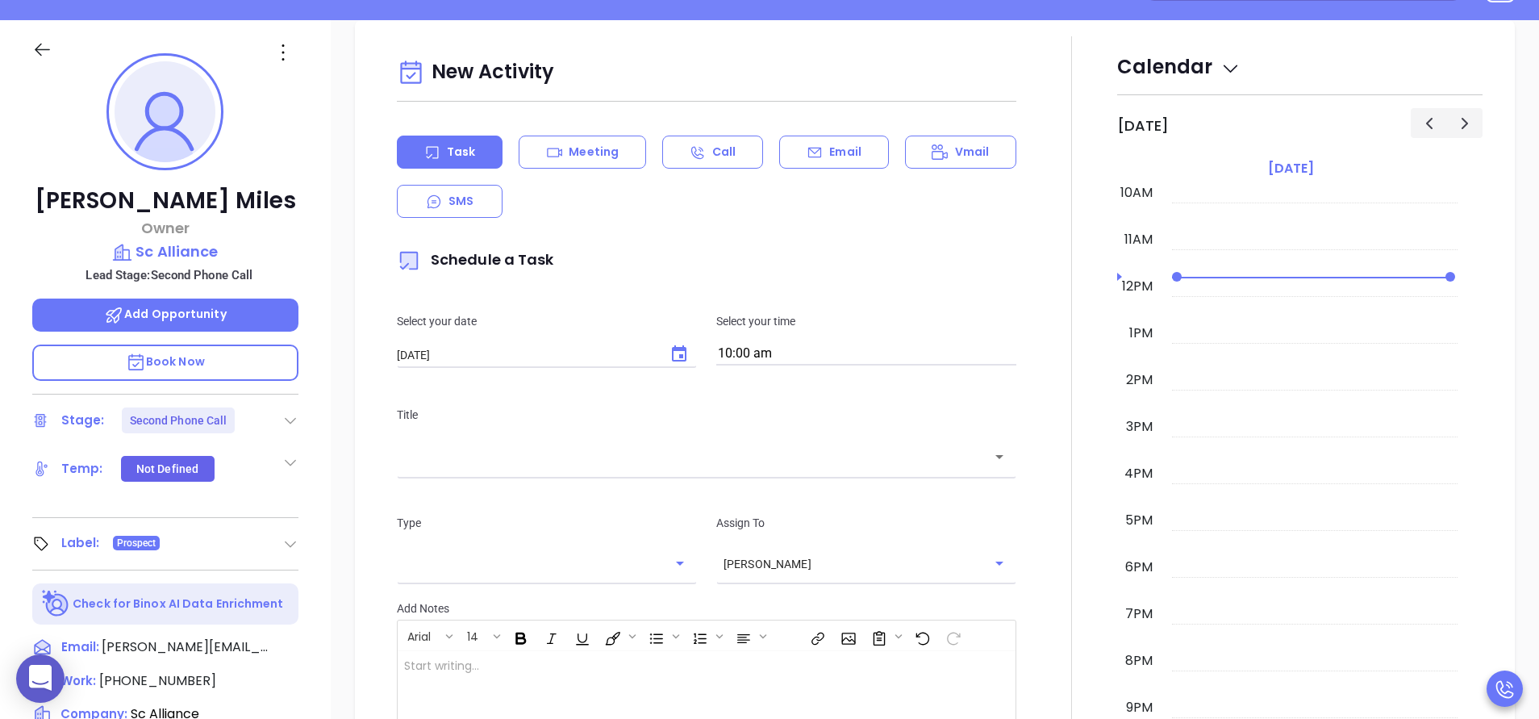
scroll to position [220, 0]
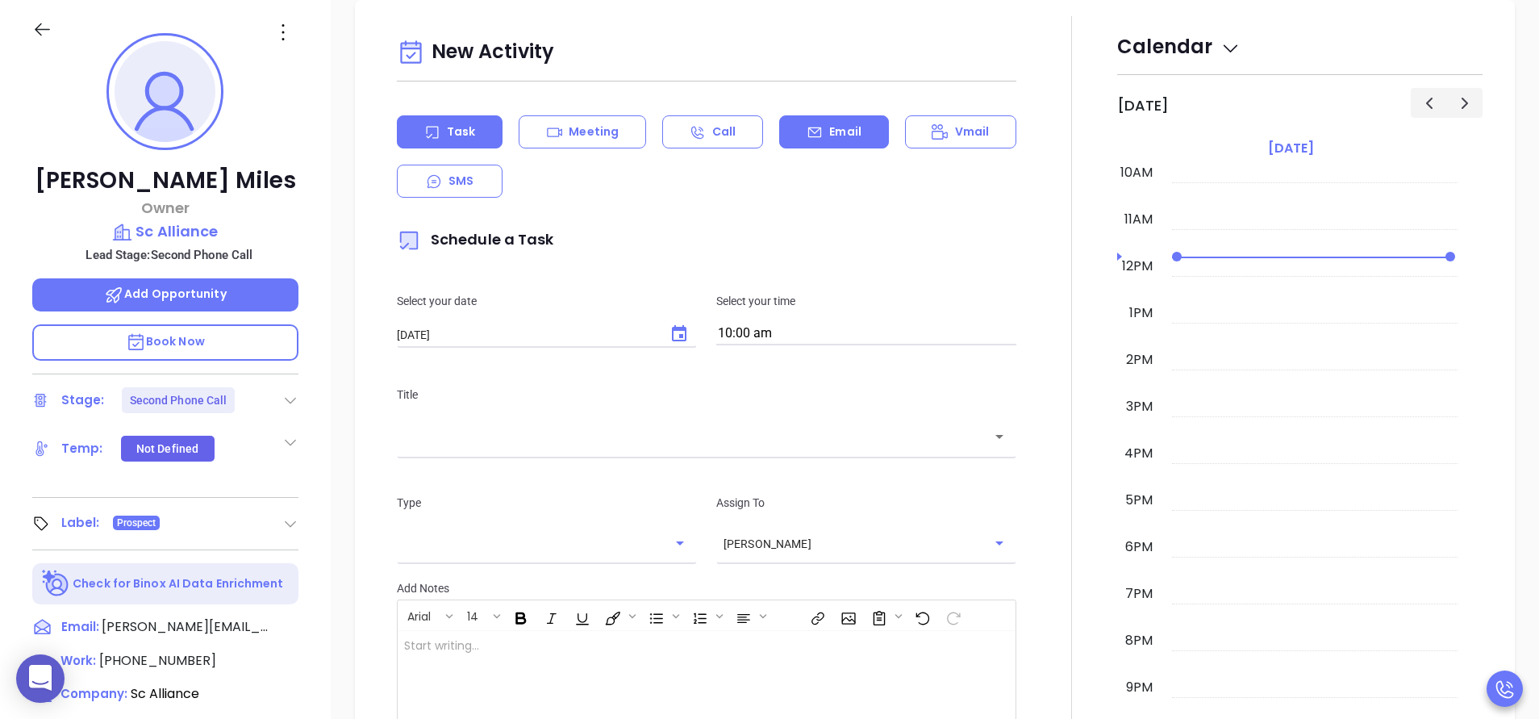
click at [825, 142] on div "Email" at bounding box center [833, 131] width 109 height 33
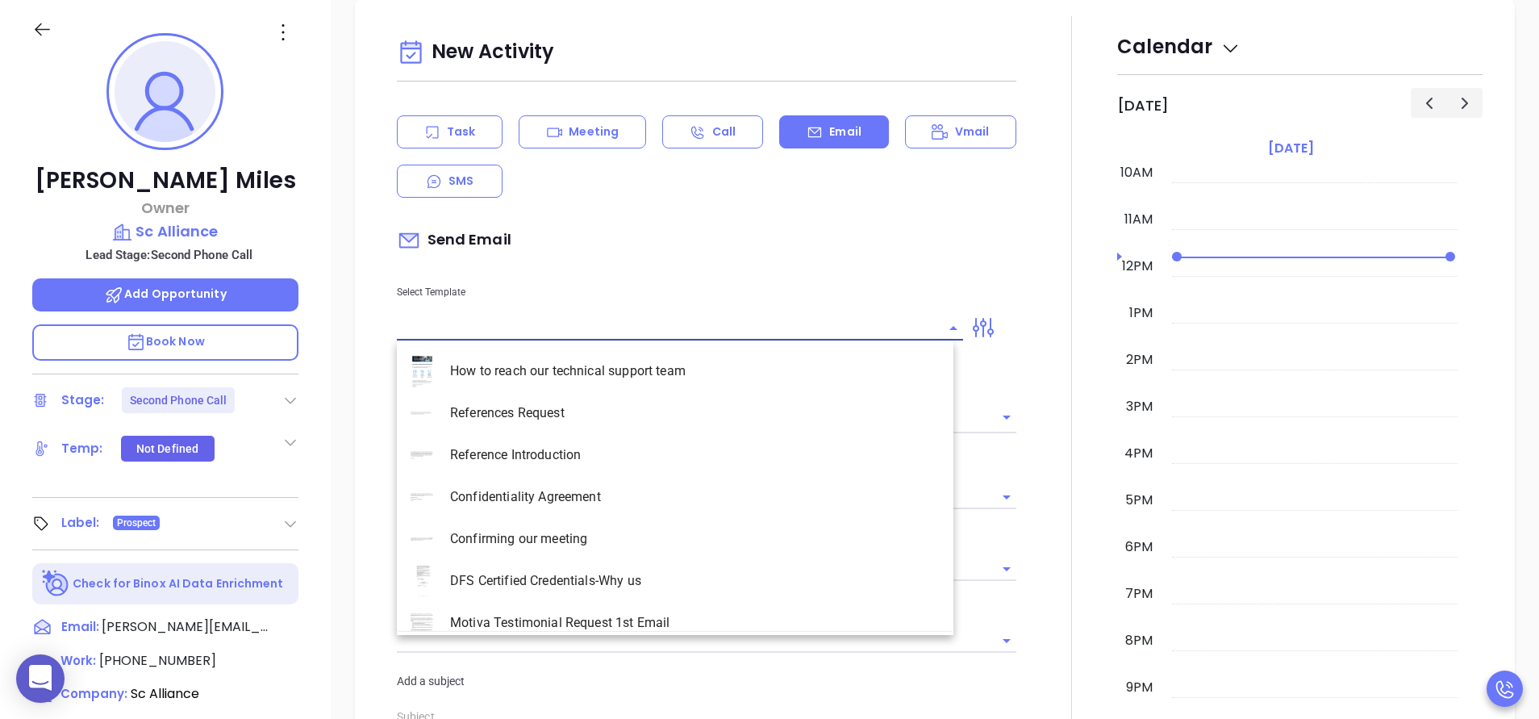
type input "[PERSON_NAME]"
click at [677, 331] on input "text" at bounding box center [668, 327] width 542 height 23
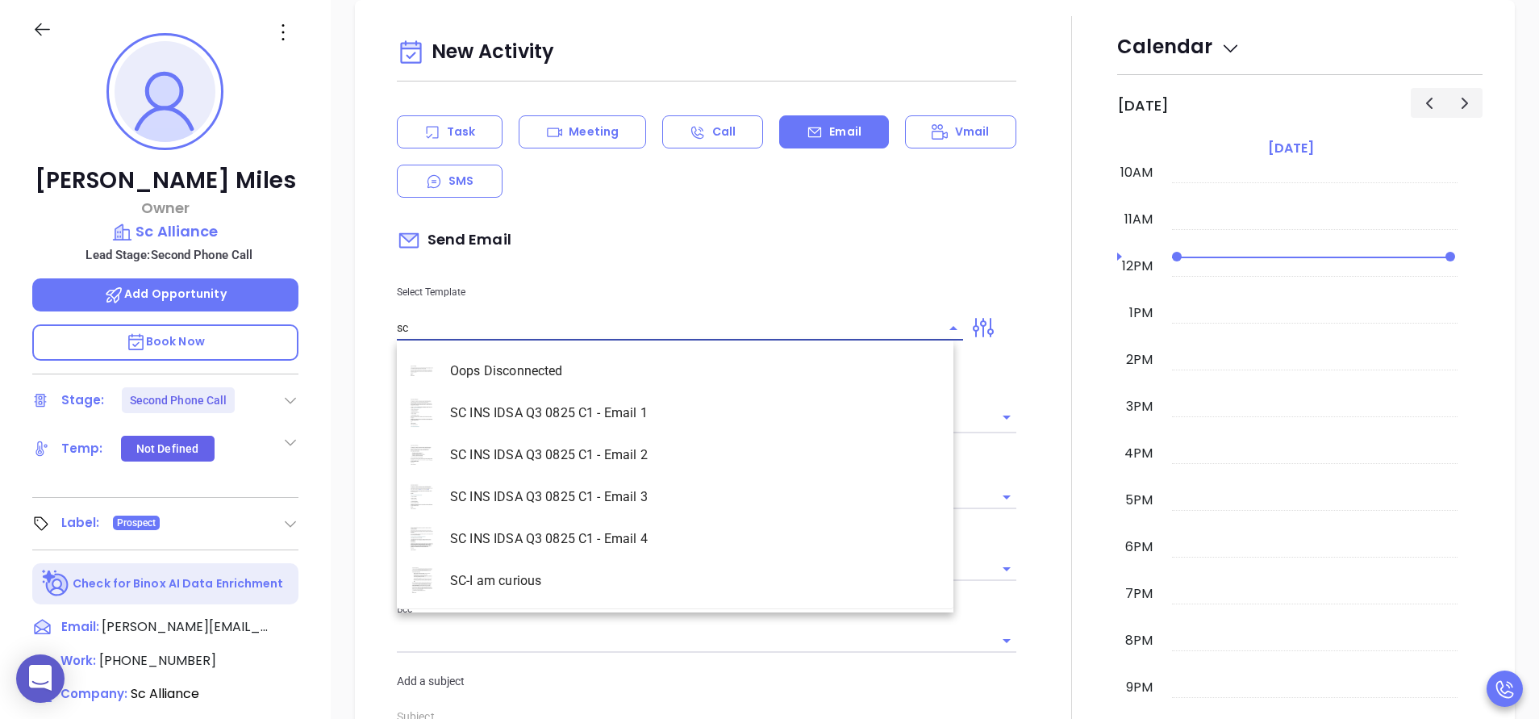
click at [665, 439] on li "SC INS IDSA Q3 0825 C1 - Email 2" at bounding box center [675, 455] width 556 height 42
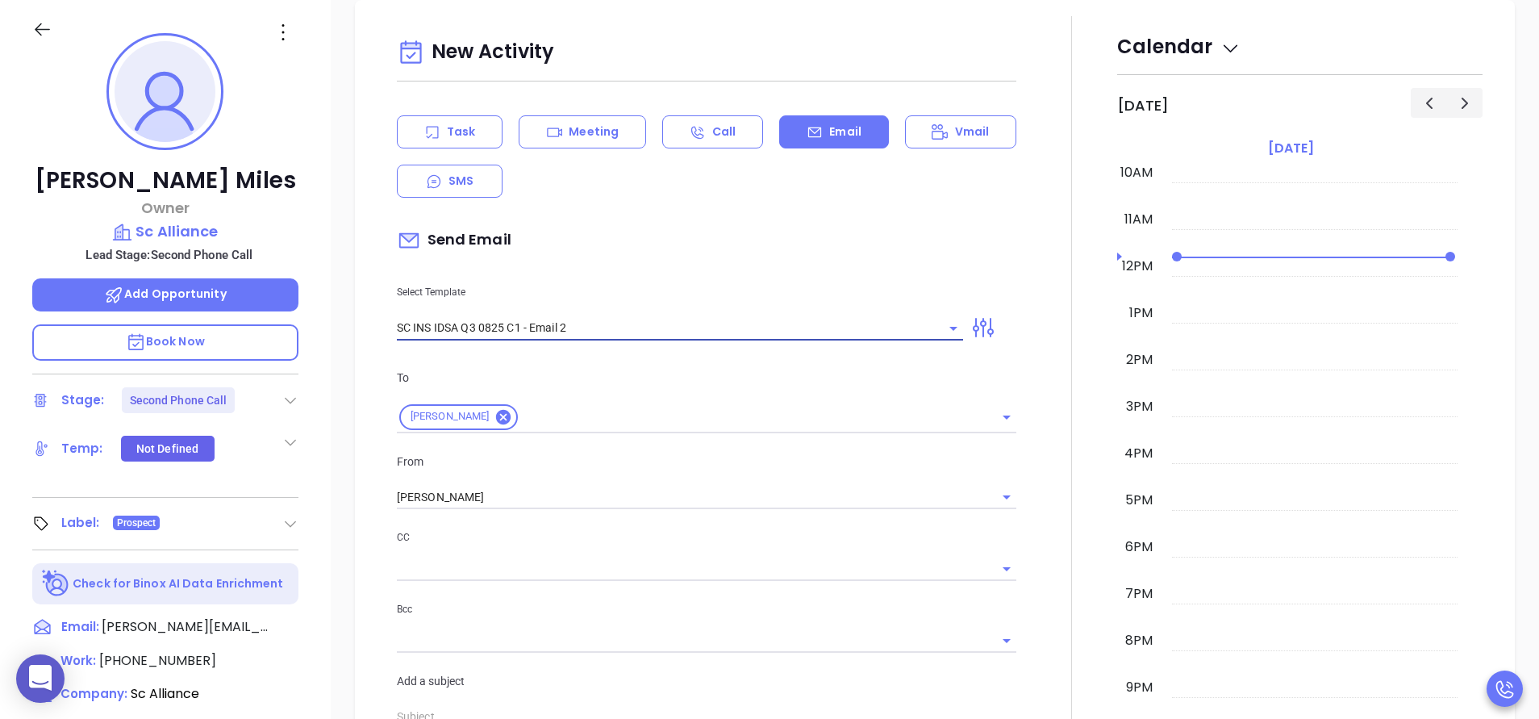
type input "SC INS IDSA Q3 0825 C1 - Email 2"
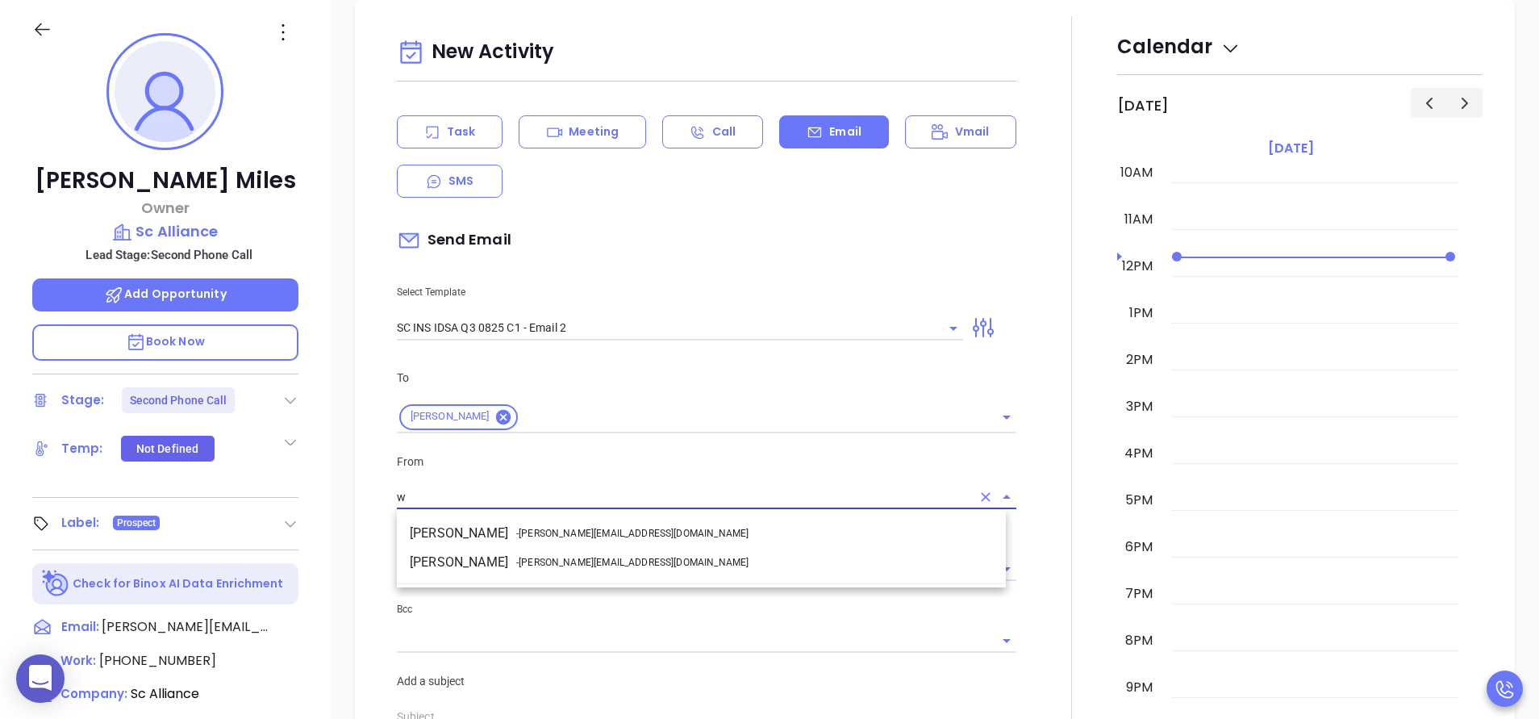
type input "wa"
type input "Can your IT partner prove you're covered?"
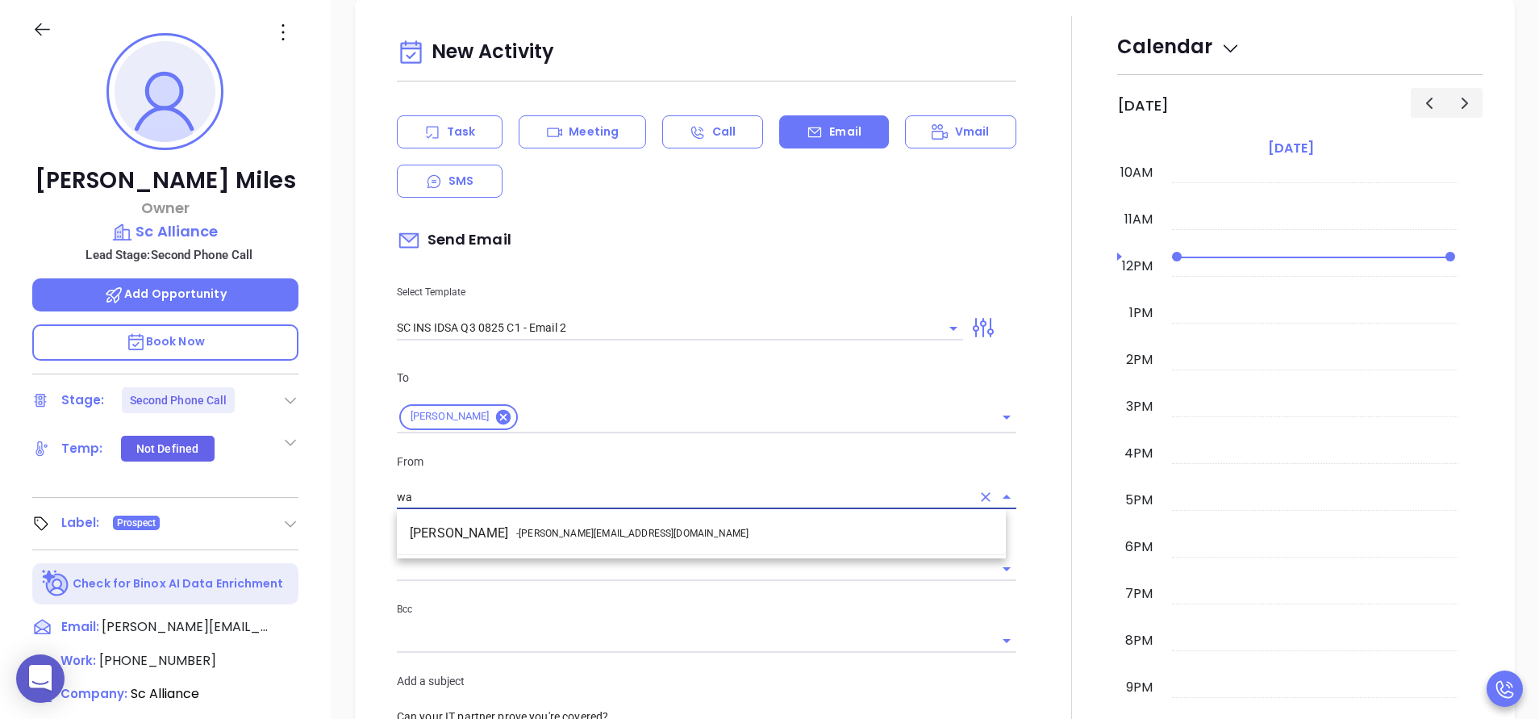
click at [669, 547] on li "Walter Contreras - walter@motiva.net" at bounding box center [701, 533] width 609 height 29
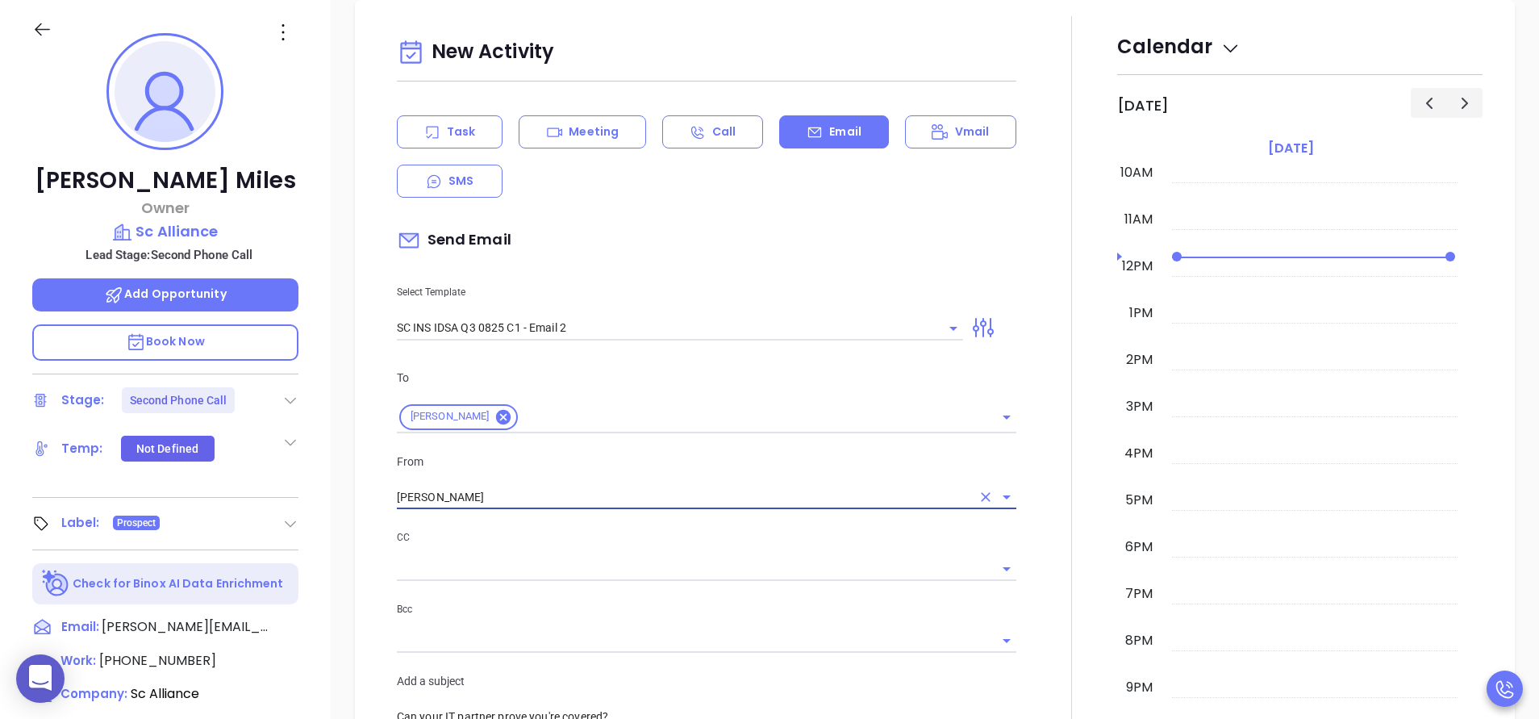
type input "Walter Contreras"
click at [1026, 588] on div at bounding box center [1071, 667] width 91 height 1303
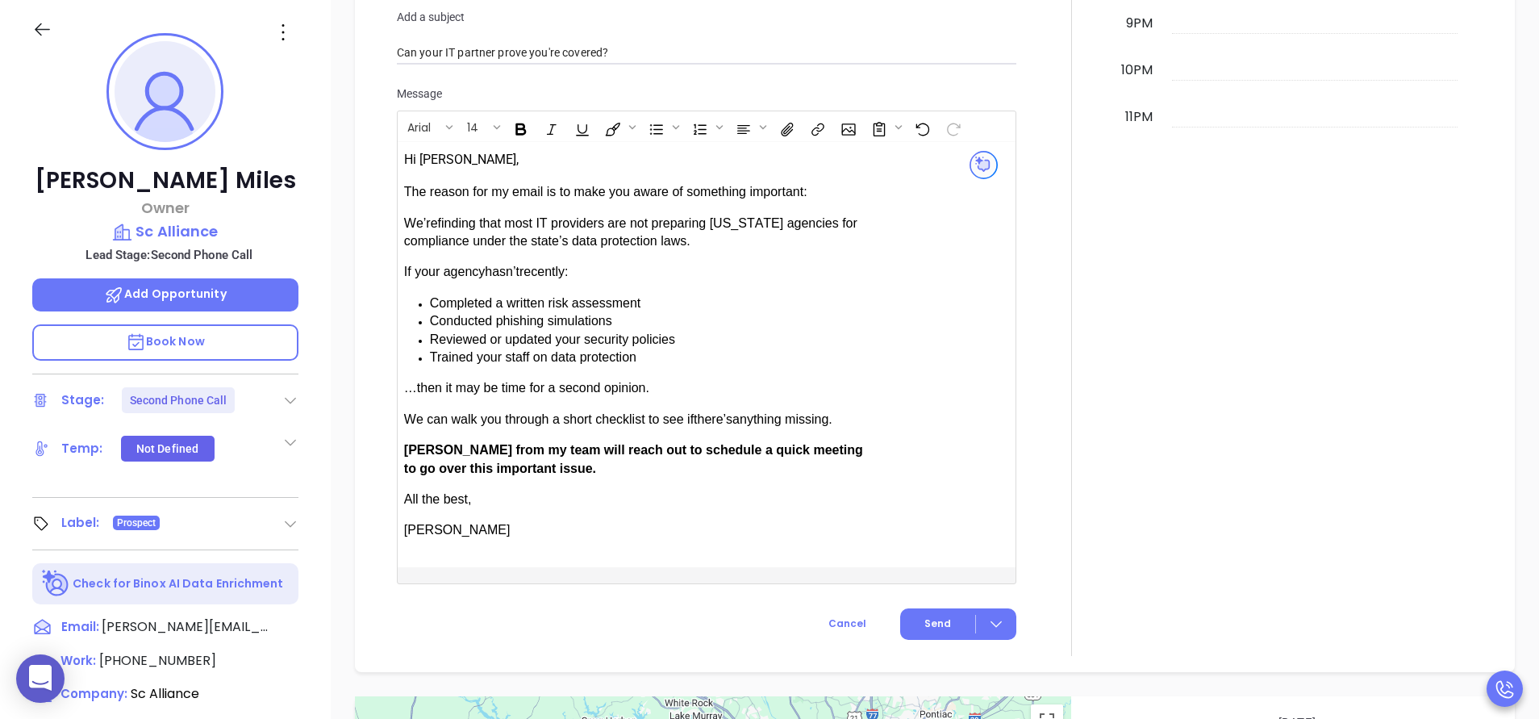
scroll to position [1427, 0]
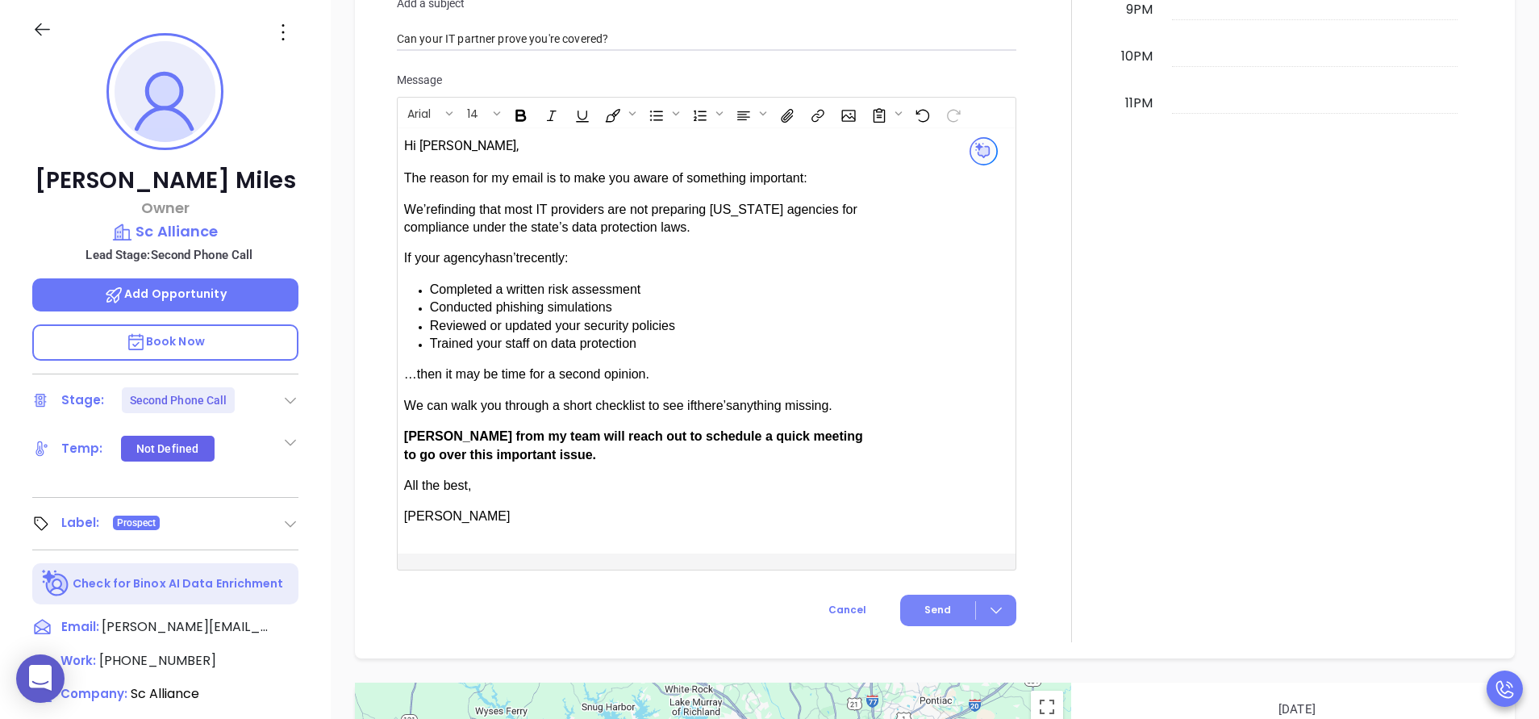
click at [907, 596] on button "Send" at bounding box center [958, 609] width 116 height 31
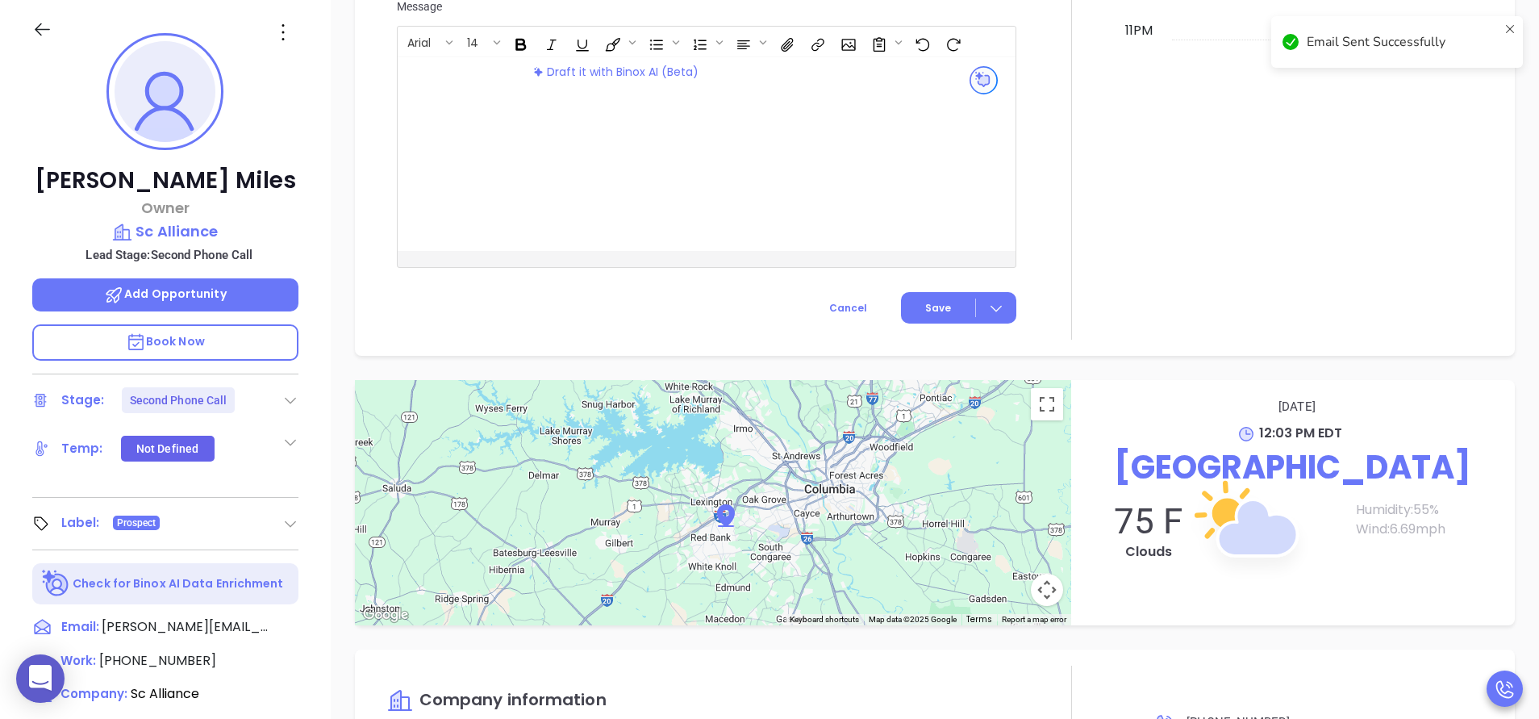
scroll to position [1294, 0]
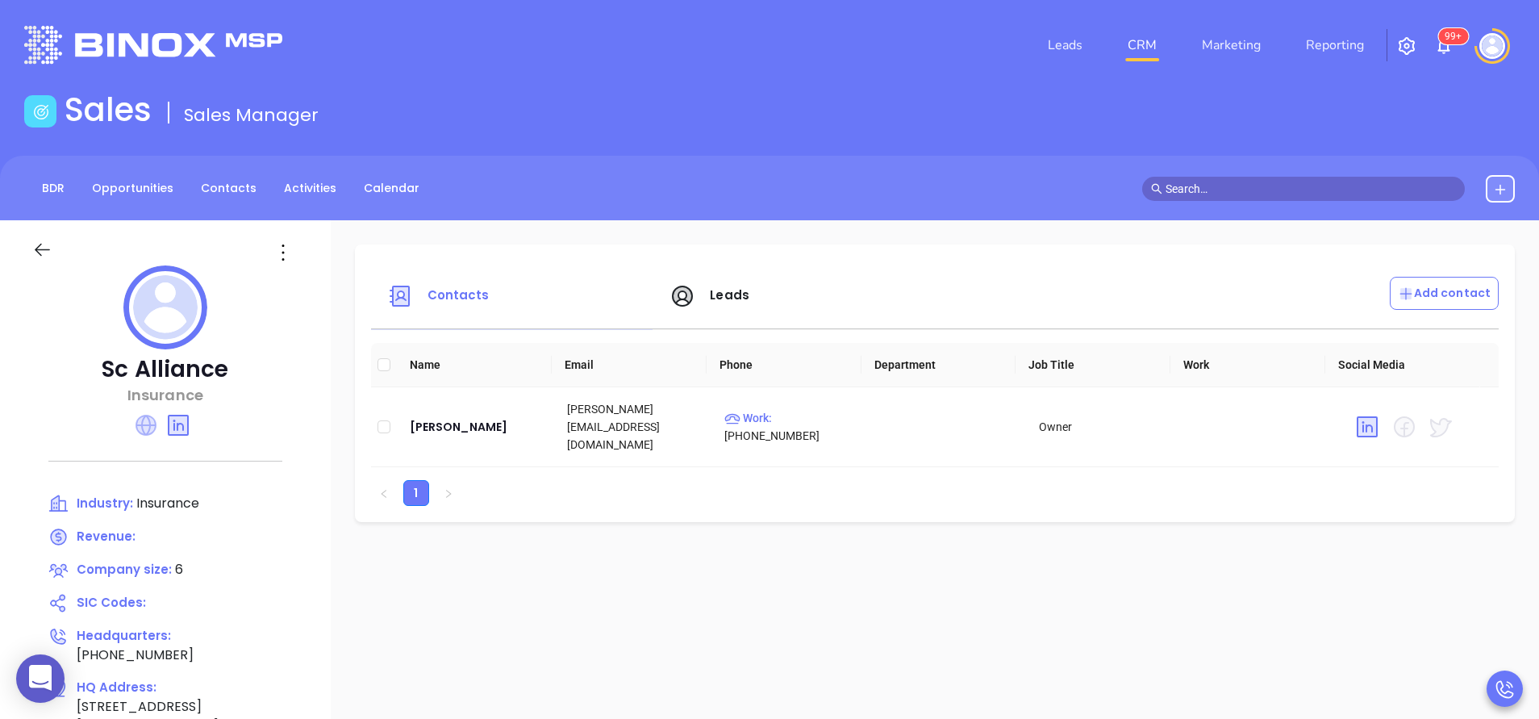
click at [156, 422] on icon at bounding box center [145, 425] width 21 height 21
click at [149, 425] on icon at bounding box center [145, 425] width 21 height 21
click at [152, 422] on icon at bounding box center [145, 424] width 19 height 19
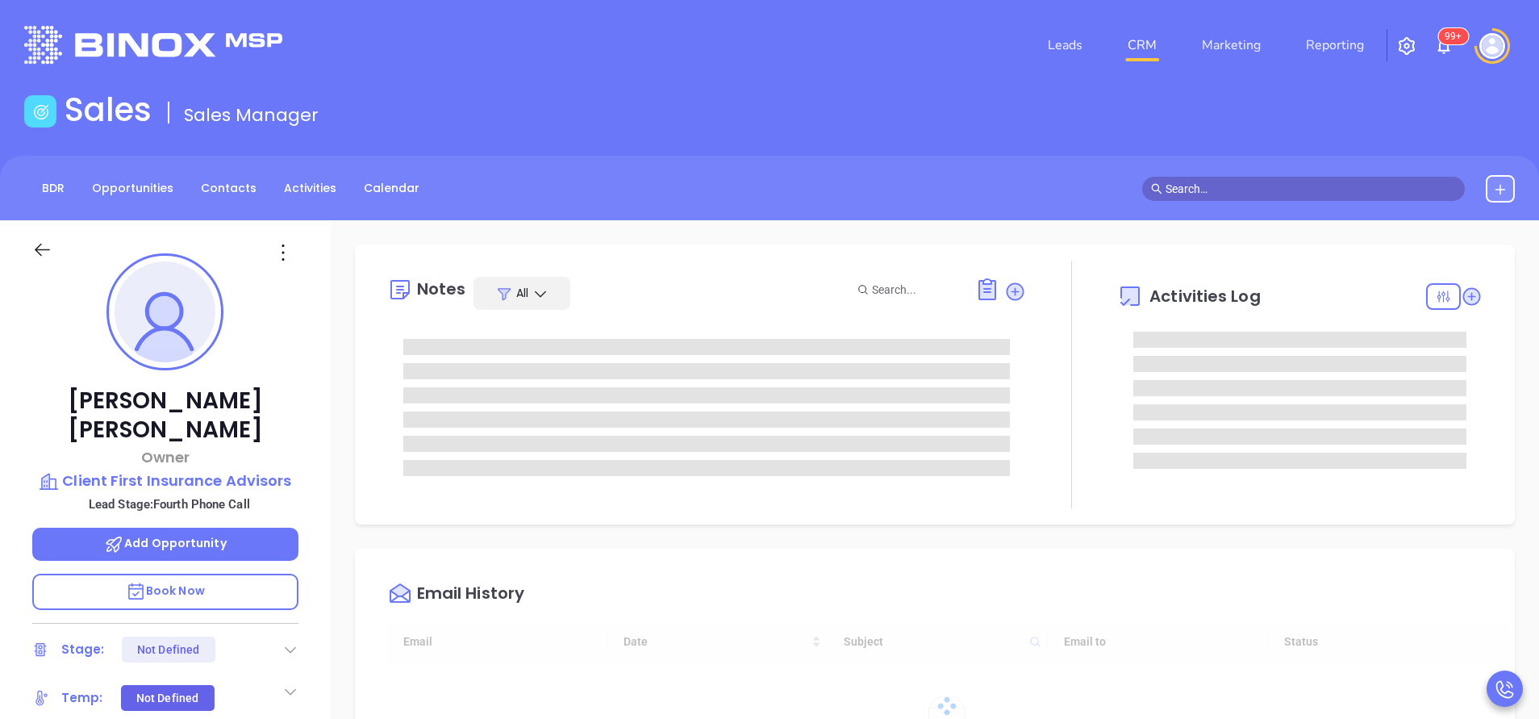
type input "[DATE]"
type input "[PERSON_NAME]"
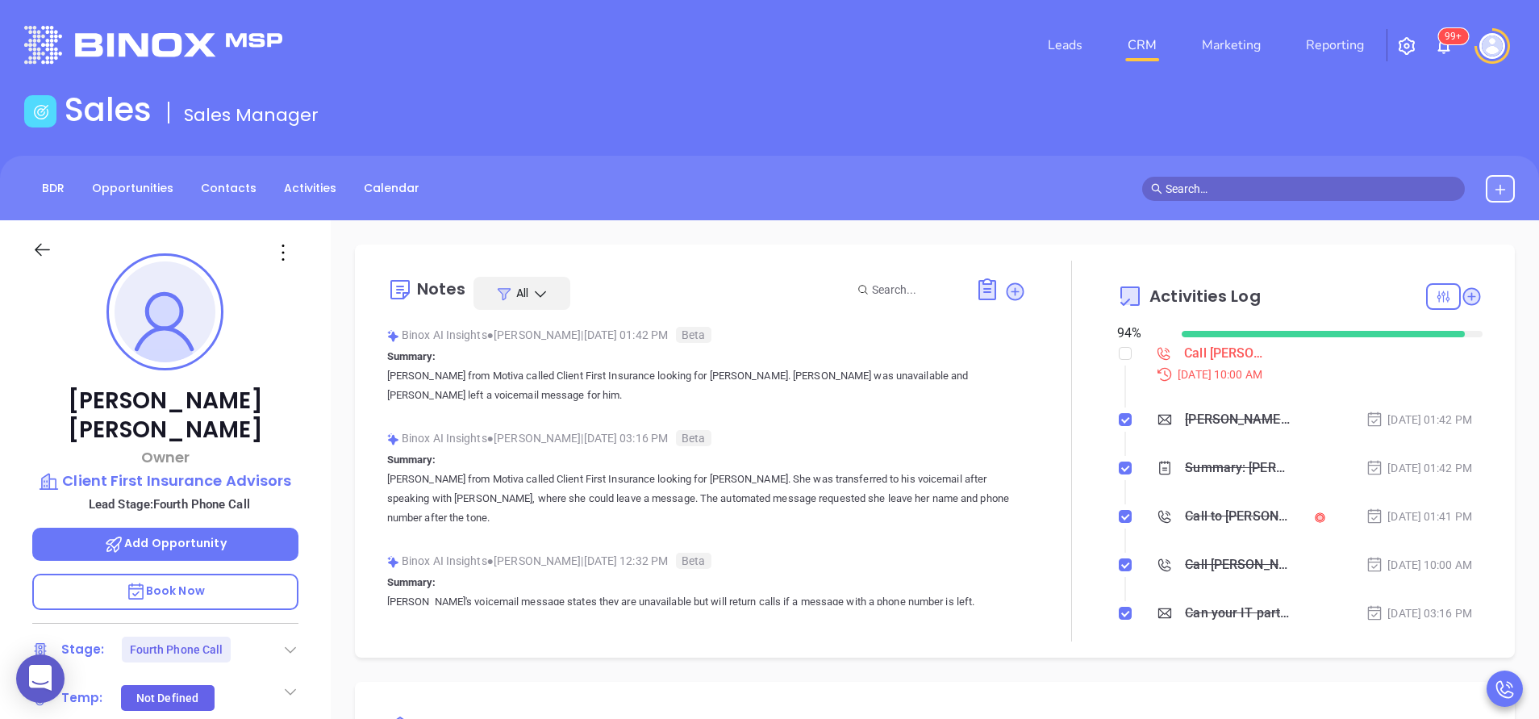
click at [329, 473] on div "[PERSON_NAME] Owner Client First Insurance Advisors Lead Stage: Fourth Phone Ca…" at bounding box center [165, 669] width 331 height 898
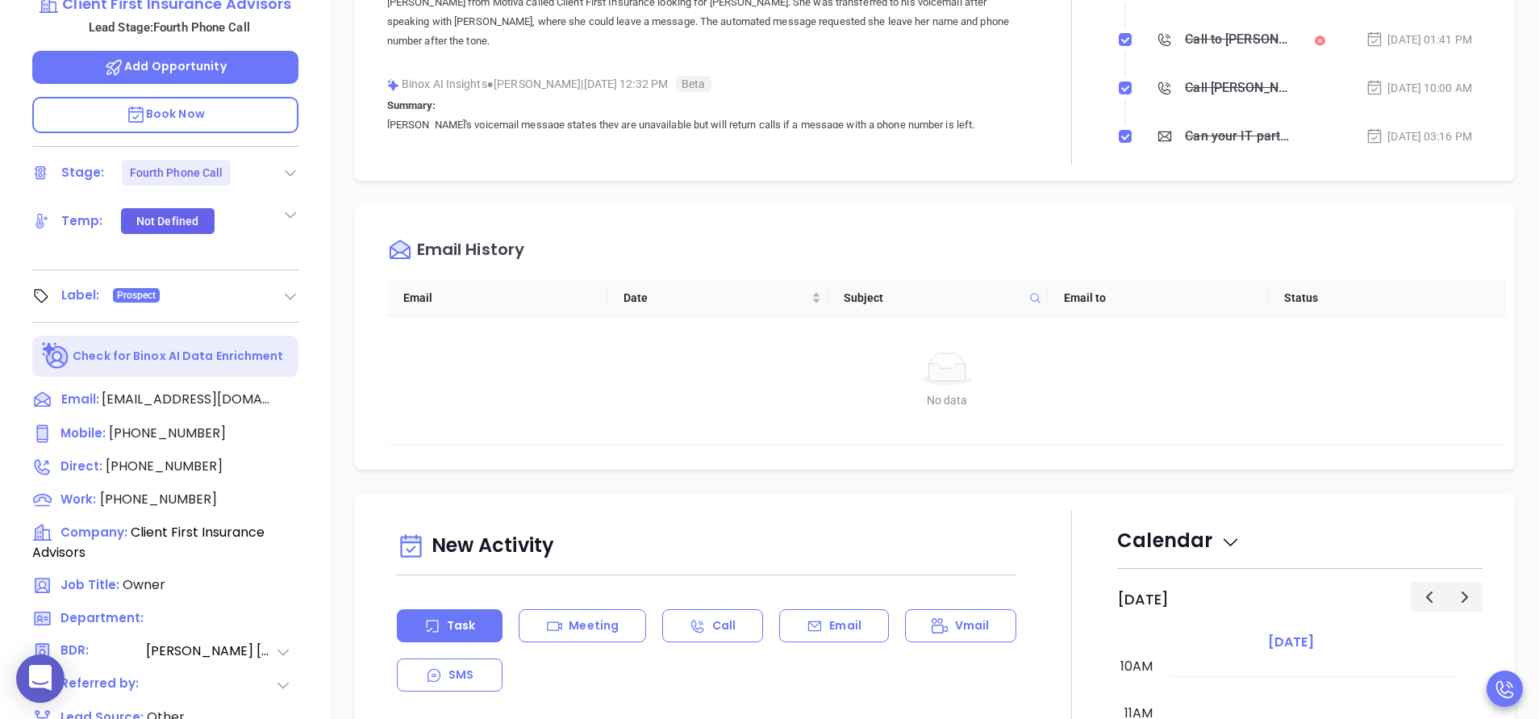
scroll to position [435, 0]
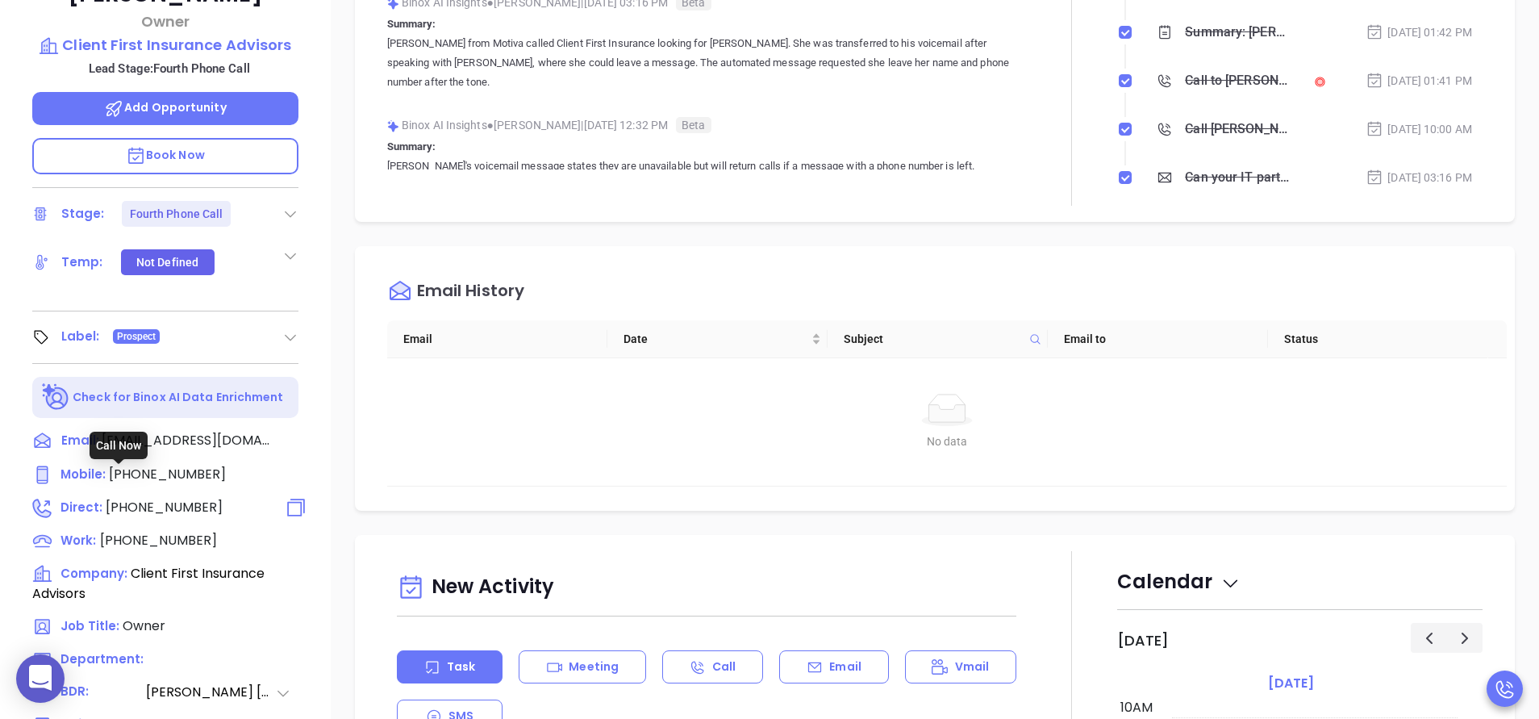
click at [185, 498] on span "[PHONE_NUMBER]" at bounding box center [164, 507] width 117 height 19
type input "[PHONE_NUMBER]"
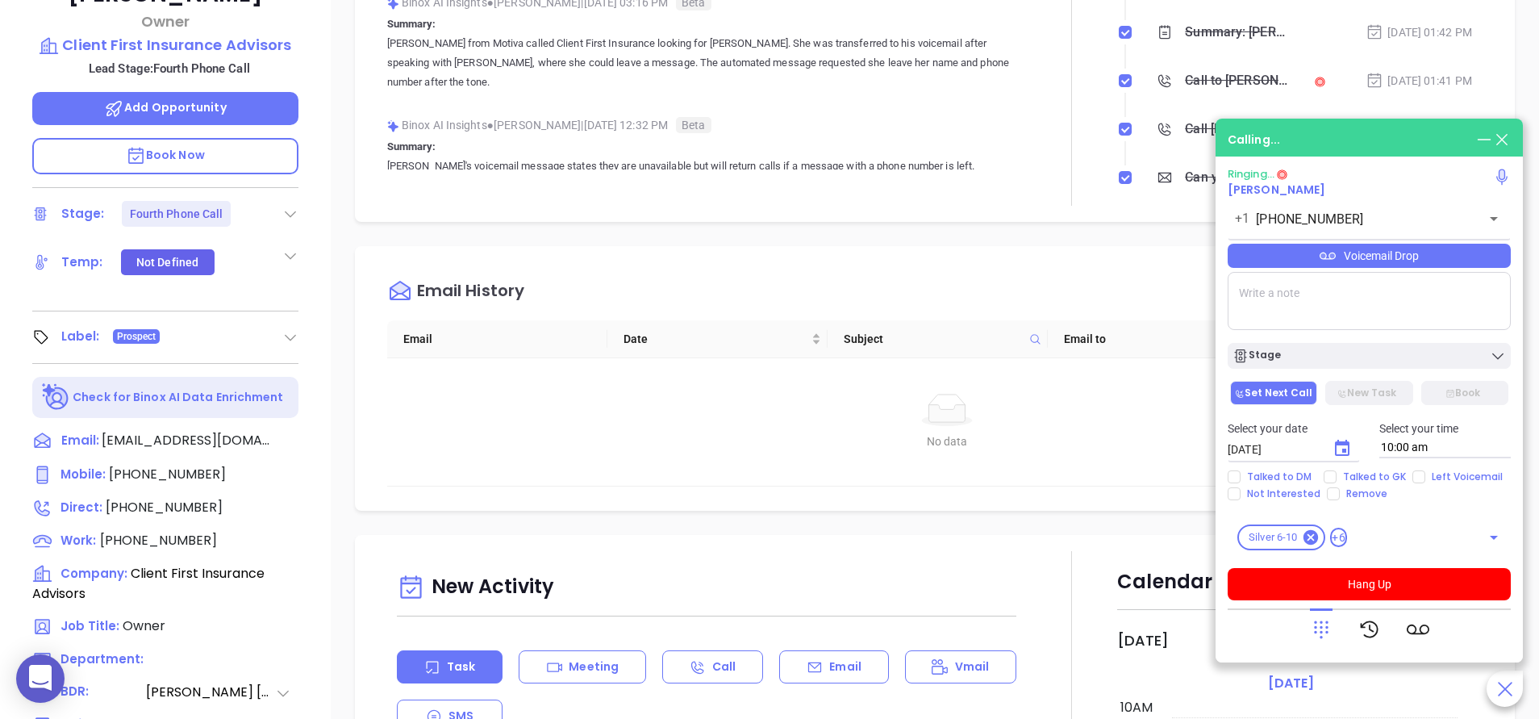
click at [723, 187] on div "Notes All Binox AI Insights ● [PERSON_NAME] | [DATE] 01:42 PM Beta Summary: [PE…" at bounding box center [706, 15] width 639 height 381
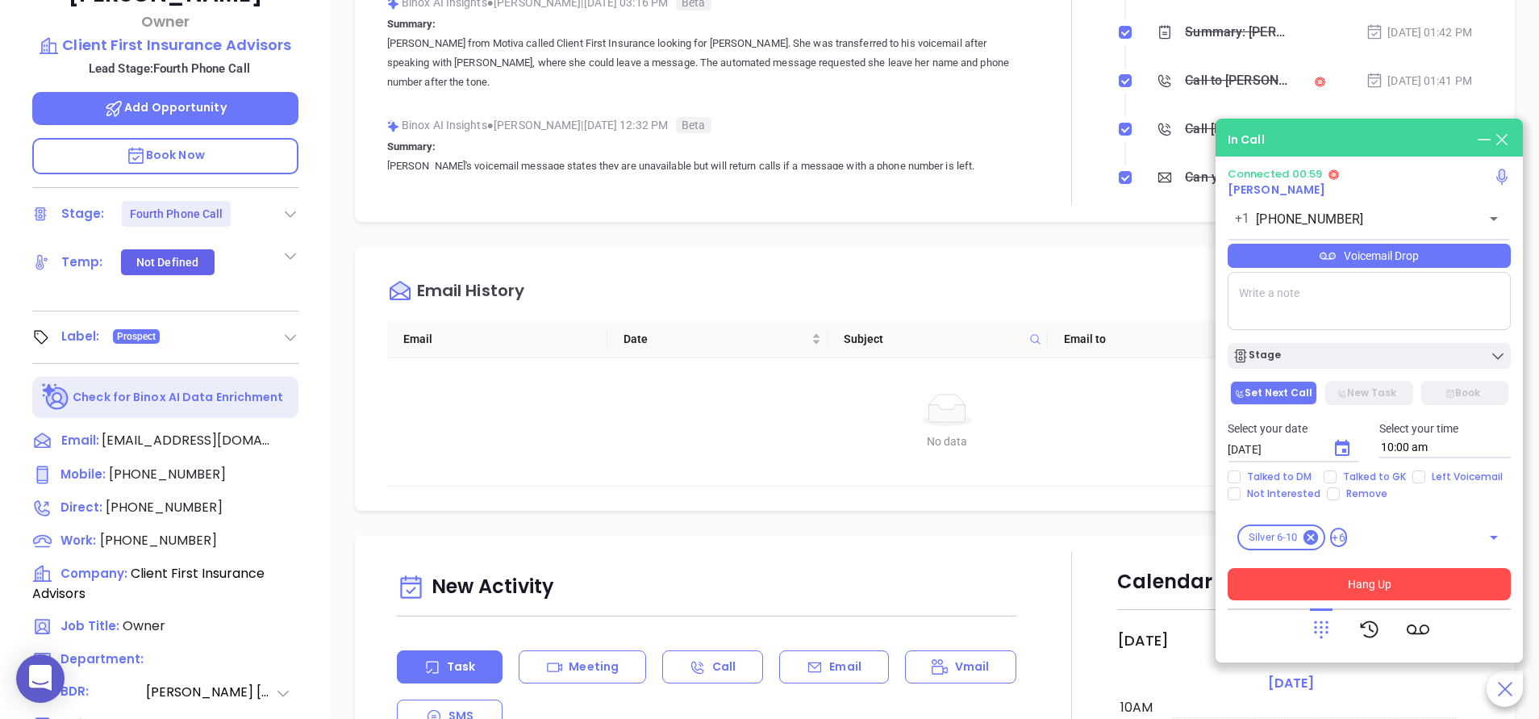
click at [1366, 580] on button "Hang Up" at bounding box center [1368, 584] width 283 height 32
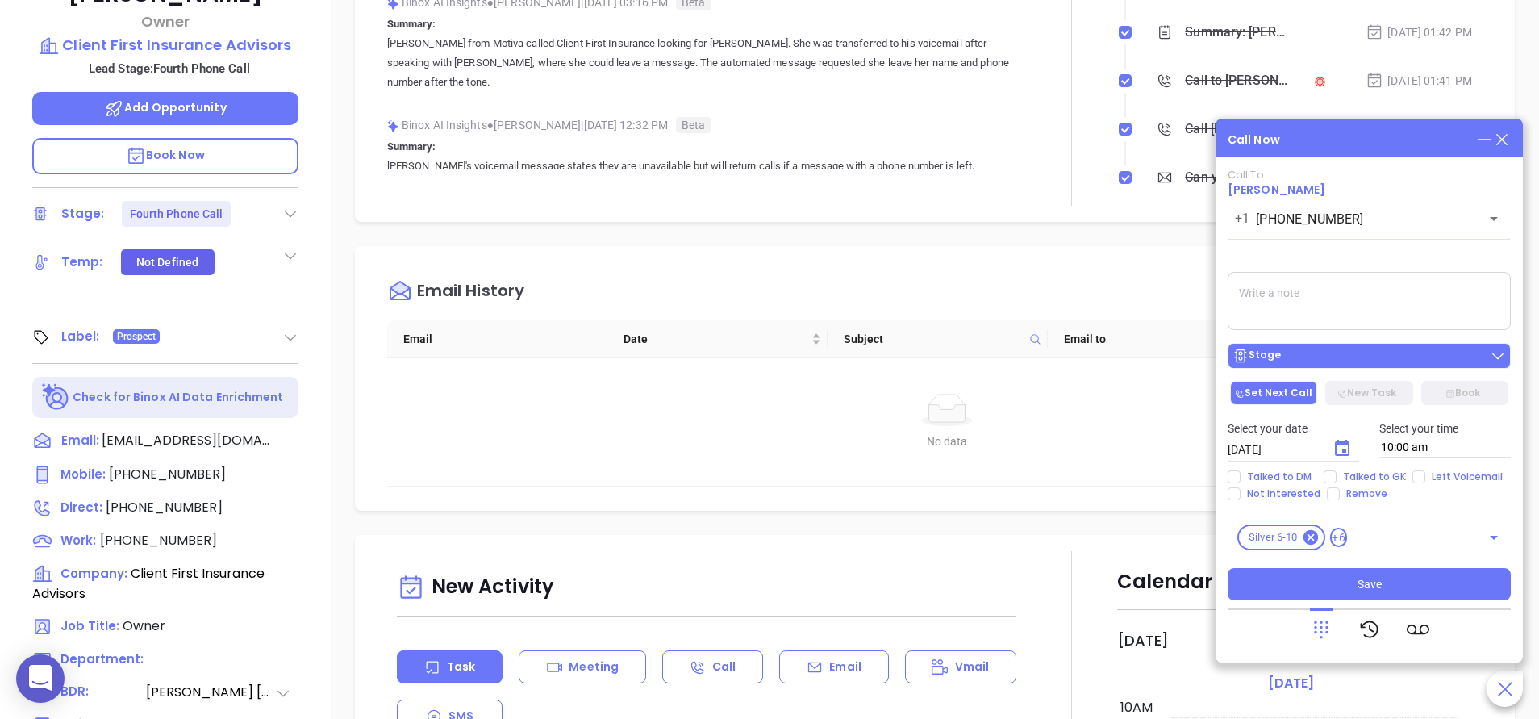
click at [1310, 352] on div "Stage" at bounding box center [1368, 356] width 273 height 16
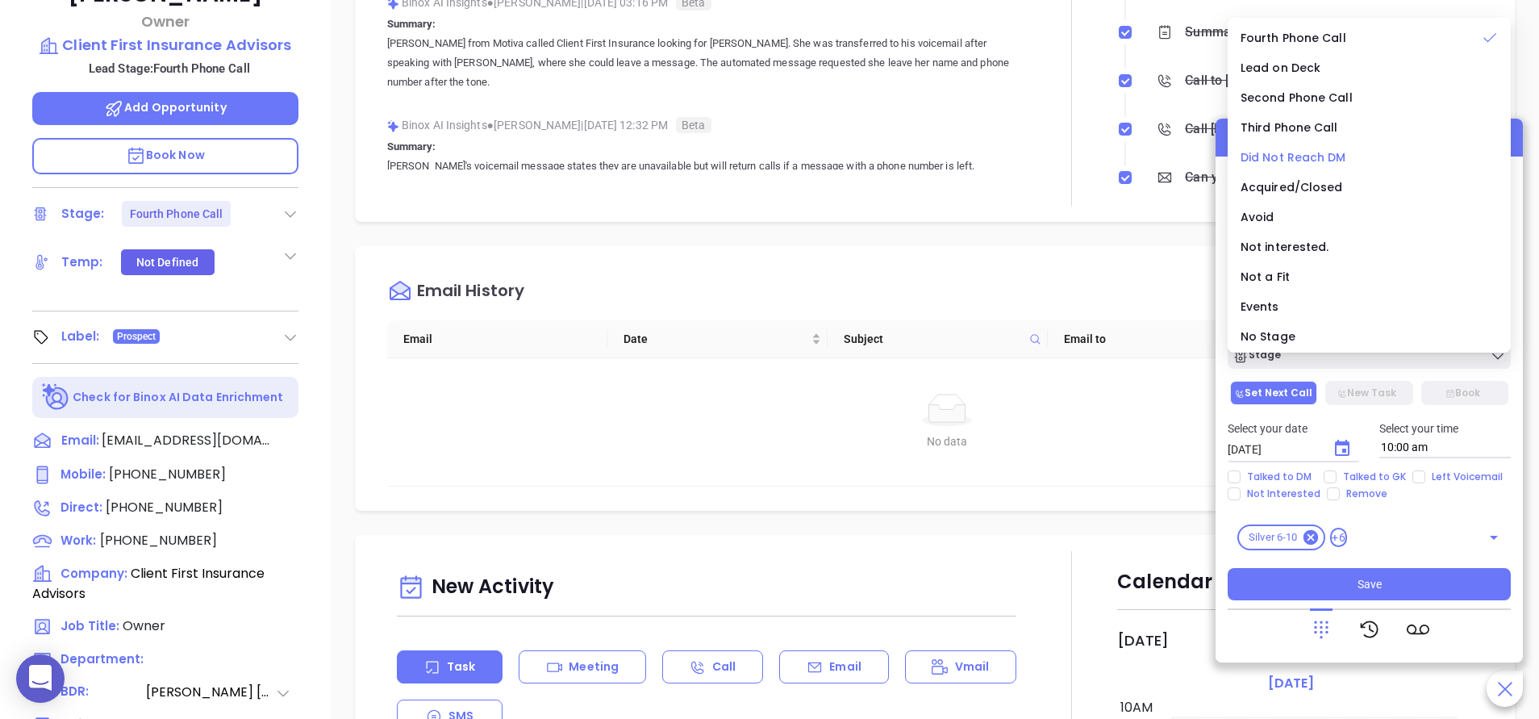
click at [1287, 145] on li "Did Not Reach DM" at bounding box center [1369, 157] width 277 height 34
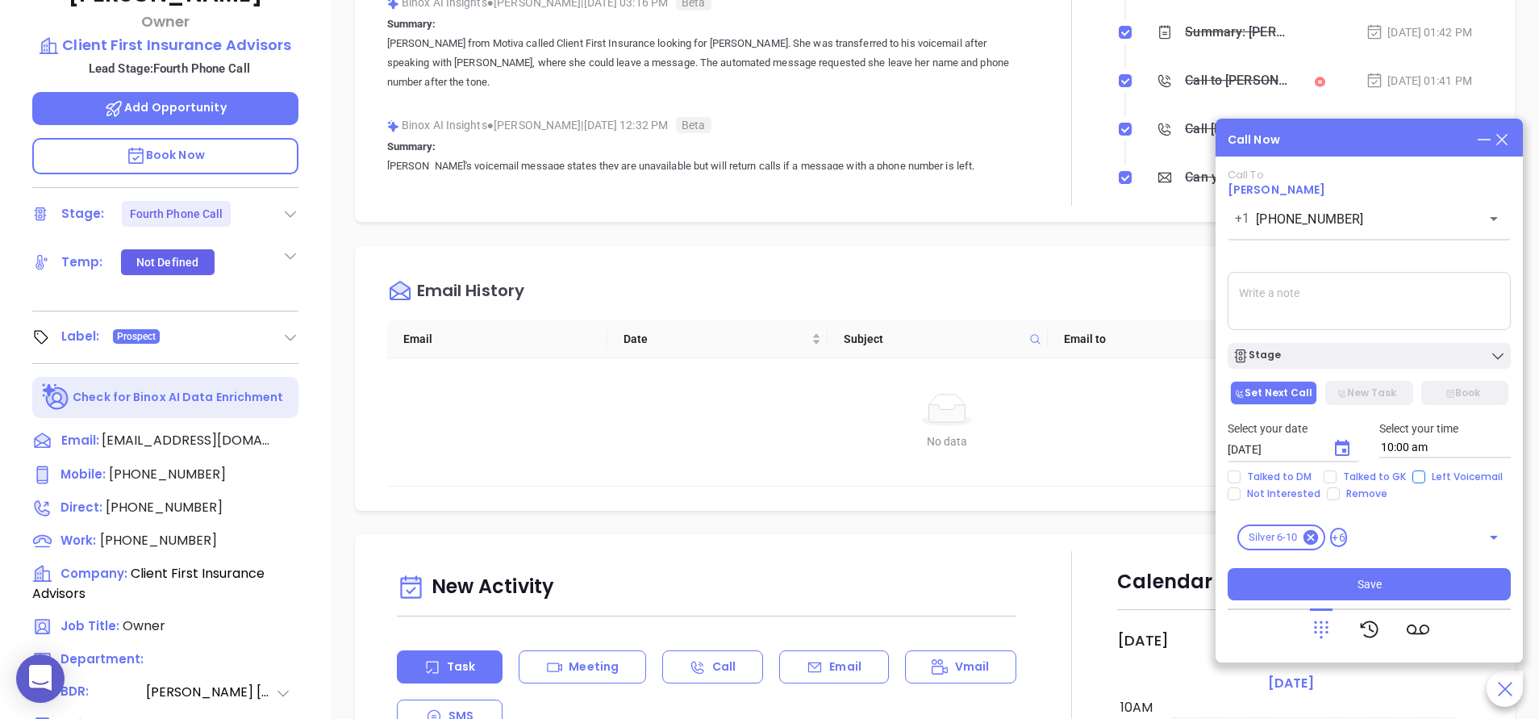
click at [1412, 474] on input "Left Voicemail" at bounding box center [1418, 476] width 13 height 13
checkbox input "true"
click at [1315, 327] on textarea at bounding box center [1368, 301] width 283 height 58
type textarea "left vm"
click at [1304, 151] on div "Call Now Call To Charles Kidd, Jr +1 (864) 376-0380 ​ Voicemail Drop left vm St…" at bounding box center [1368, 391] width 307 height 544
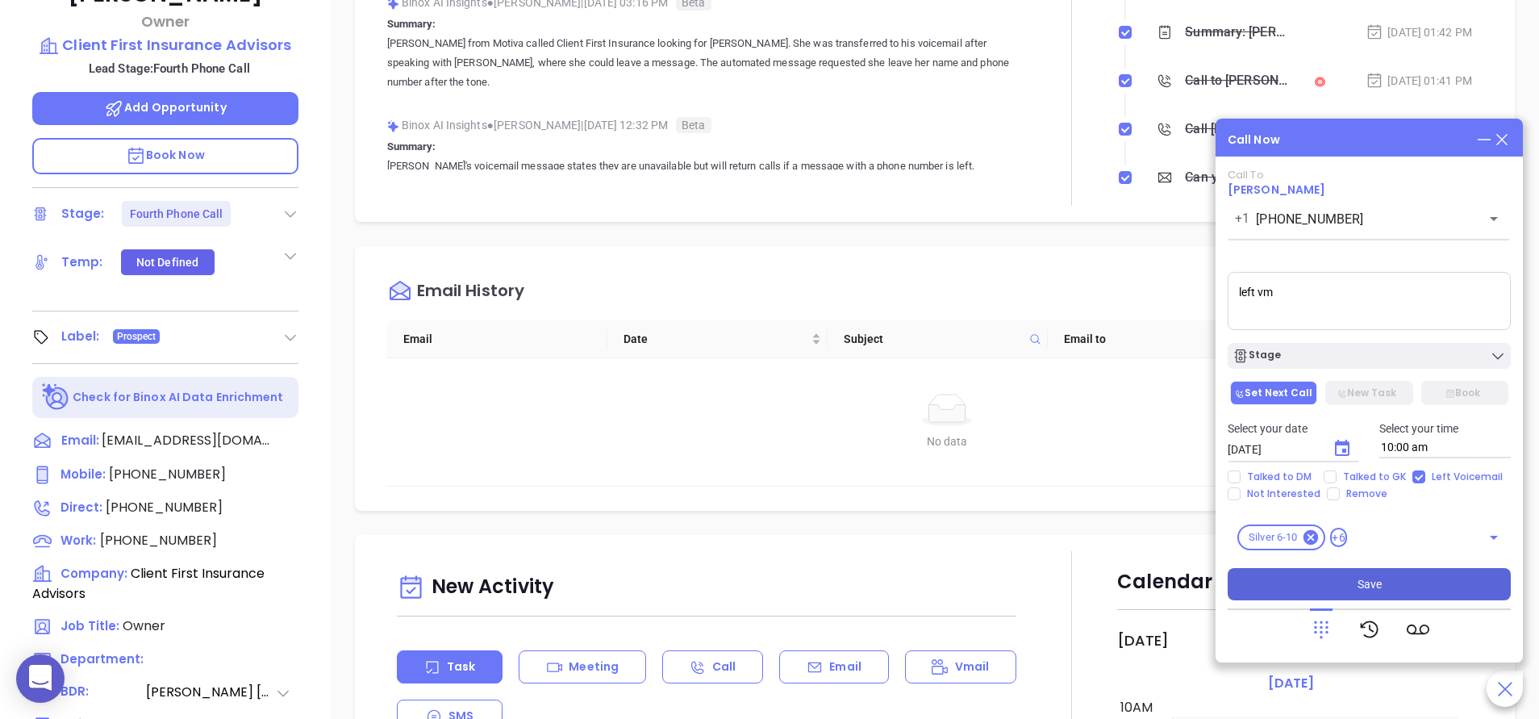
click at [1363, 586] on span "Save" at bounding box center [1369, 584] width 24 height 18
click at [1060, 246] on div "Email History Email Date Subject Email to Status No data No data" at bounding box center [935, 378] width 1160 height 265
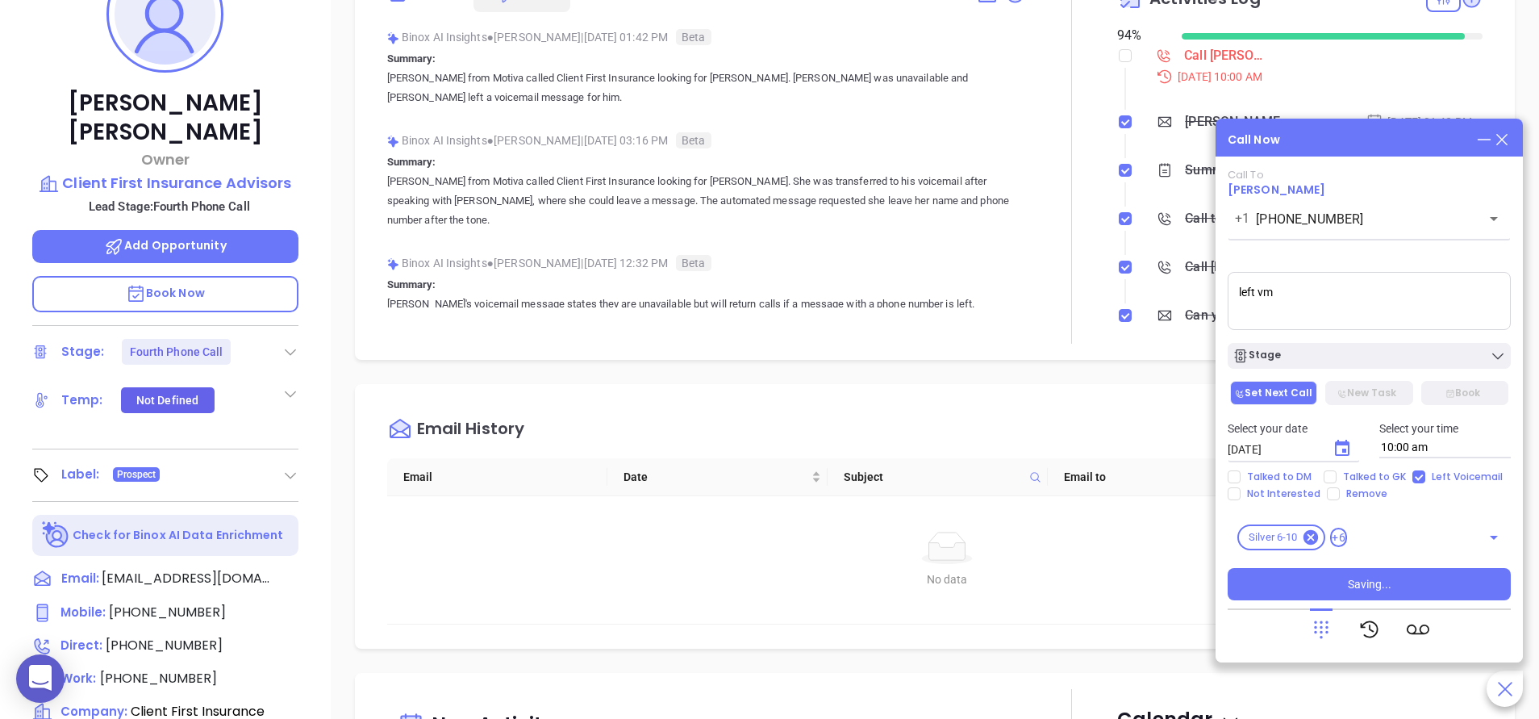
scroll to position [0, 0]
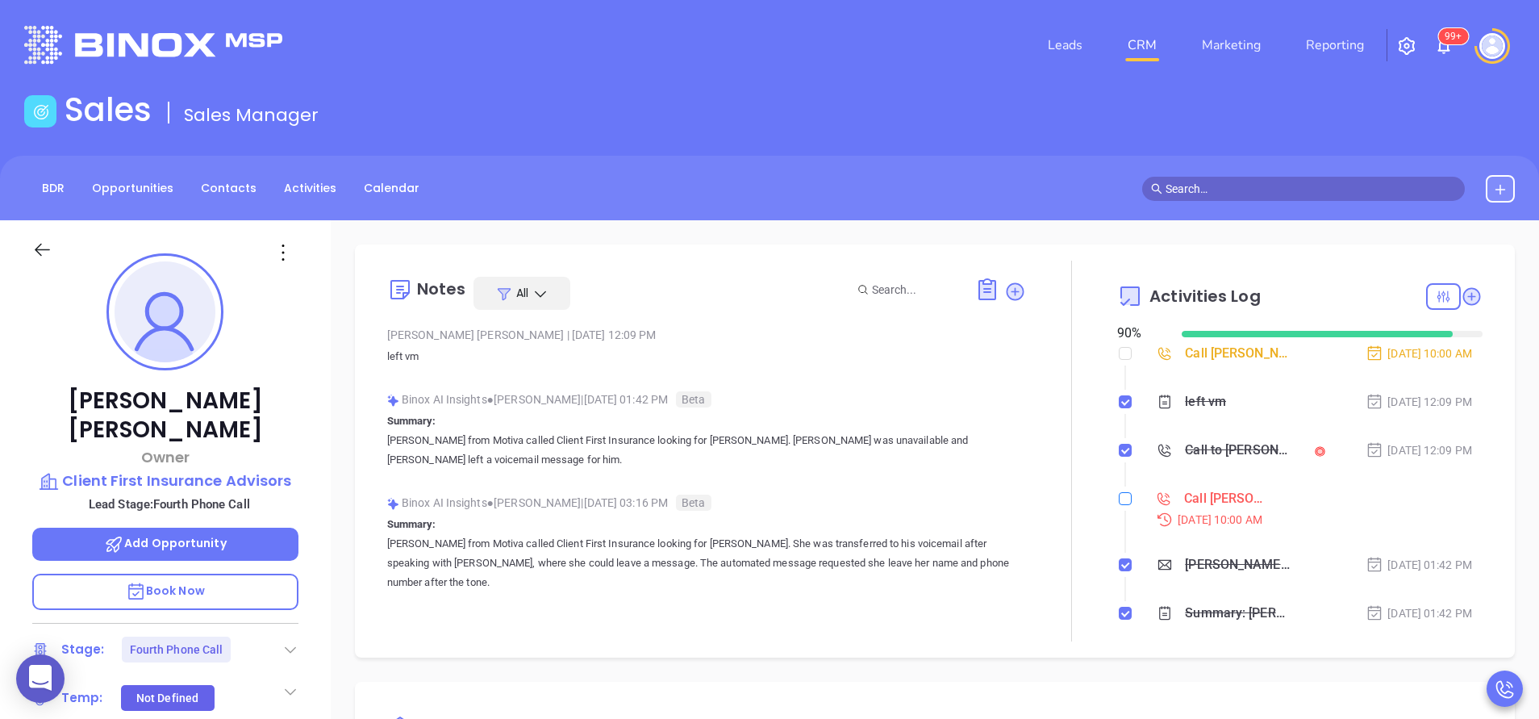
click at [1119, 505] on label at bounding box center [1125, 499] width 13 height 18
click at [1119, 505] on input "checkbox" at bounding box center [1125, 498] width 13 height 13
checkbox input "true"
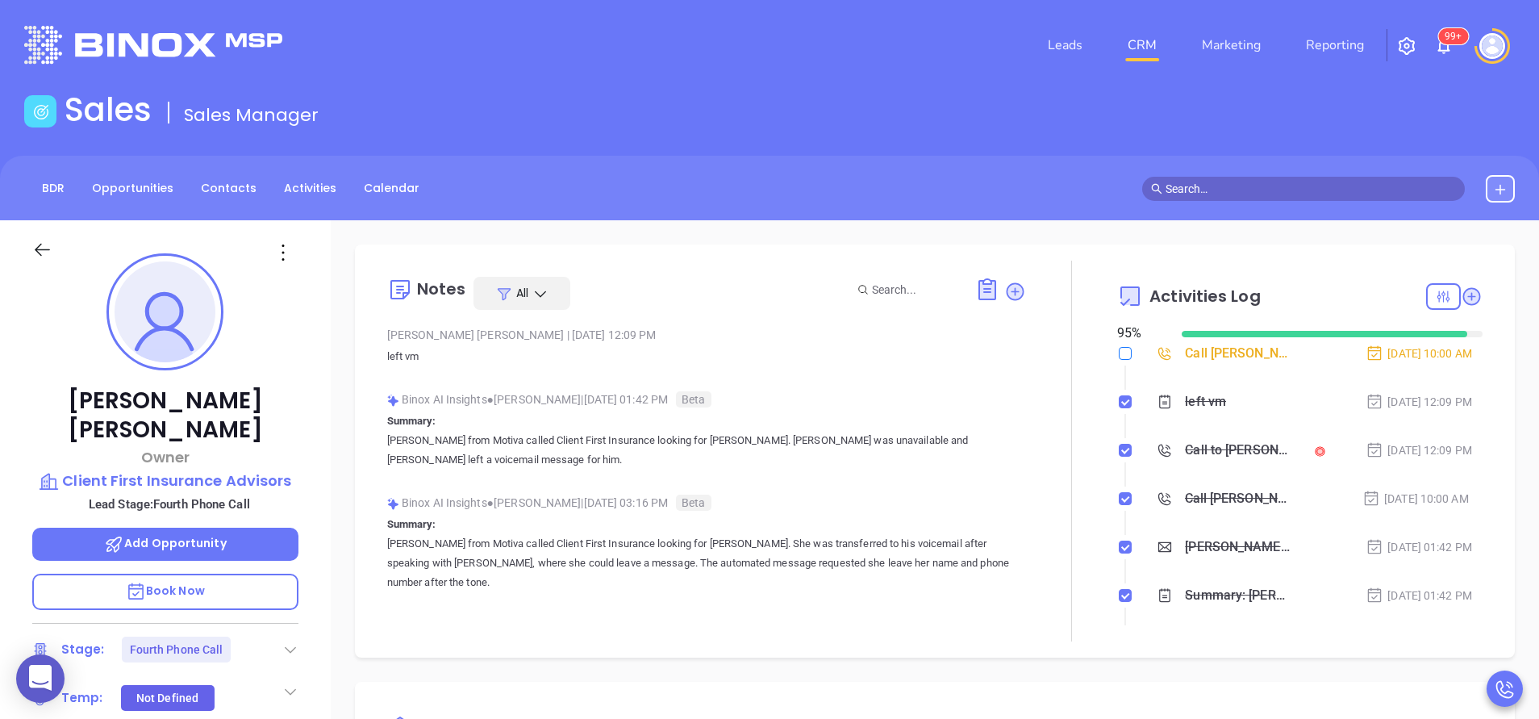
click at [1119, 350] on input "checkbox" at bounding box center [1125, 353] width 13 height 13
checkbox input "true"
click at [1064, 347] on div at bounding box center [1071, 450] width 91 height 381
click at [306, 490] on div "Charles Kidd, Jr Owner Client First Insurance Advisors Lead Stage: Fourth Phone…" at bounding box center [165, 669] width 331 height 898
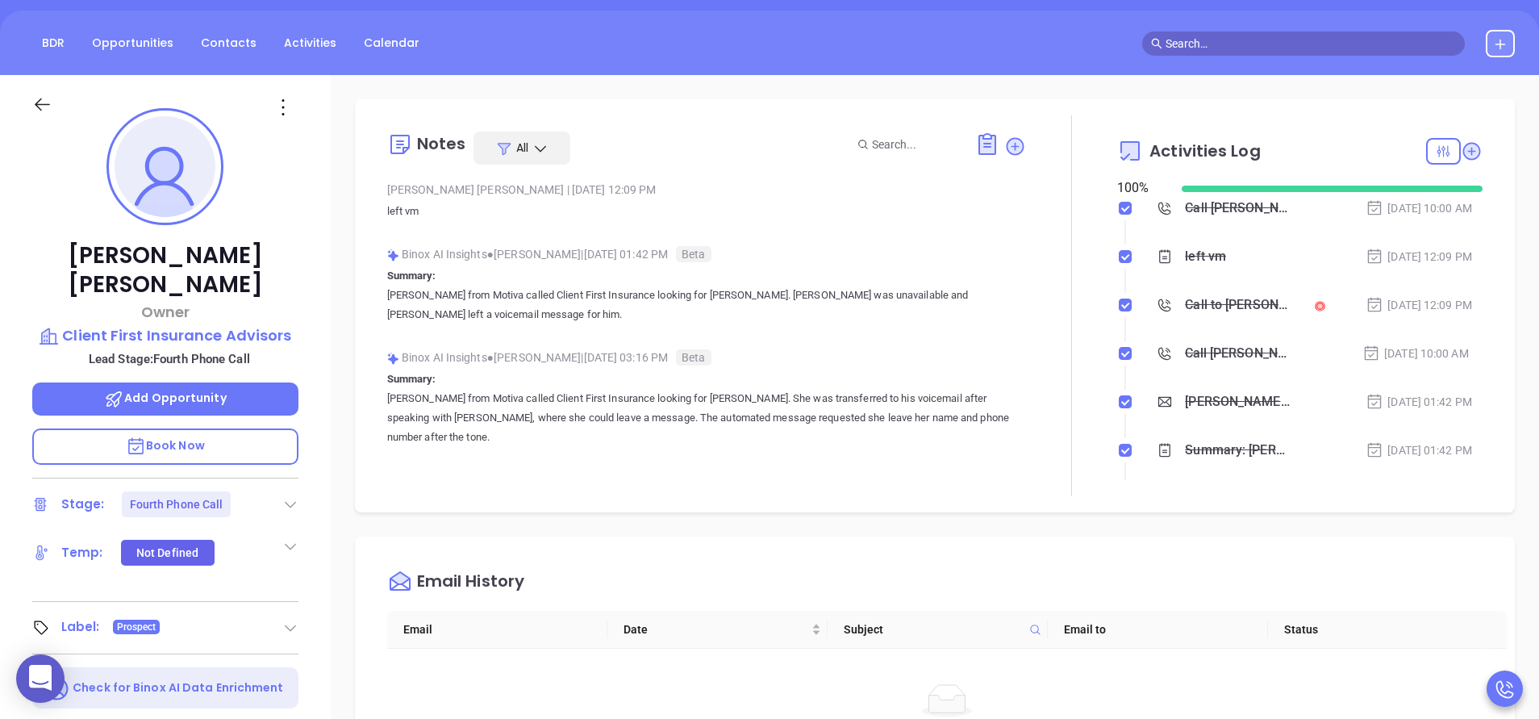
scroll to position [194, 0]
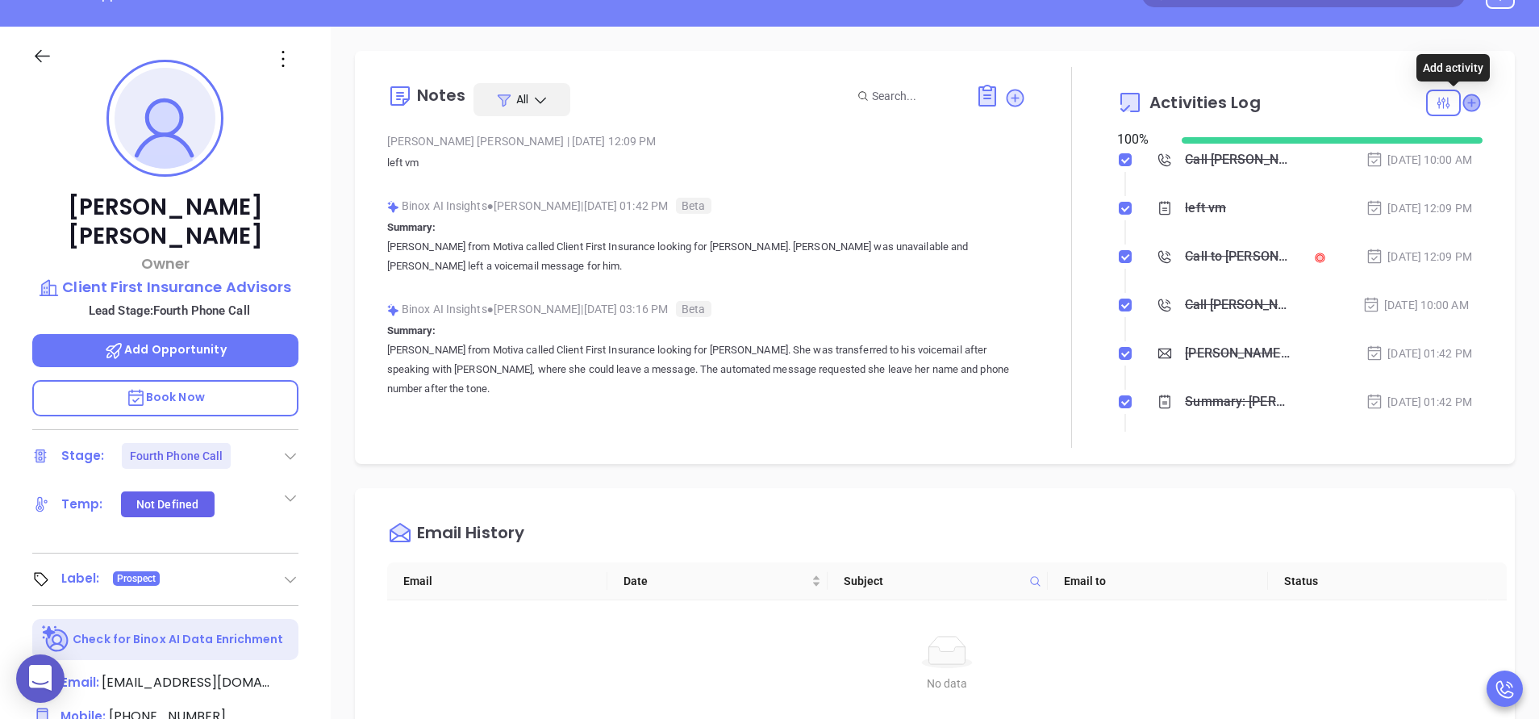
click at [1463, 106] on icon at bounding box center [1471, 102] width 16 height 16
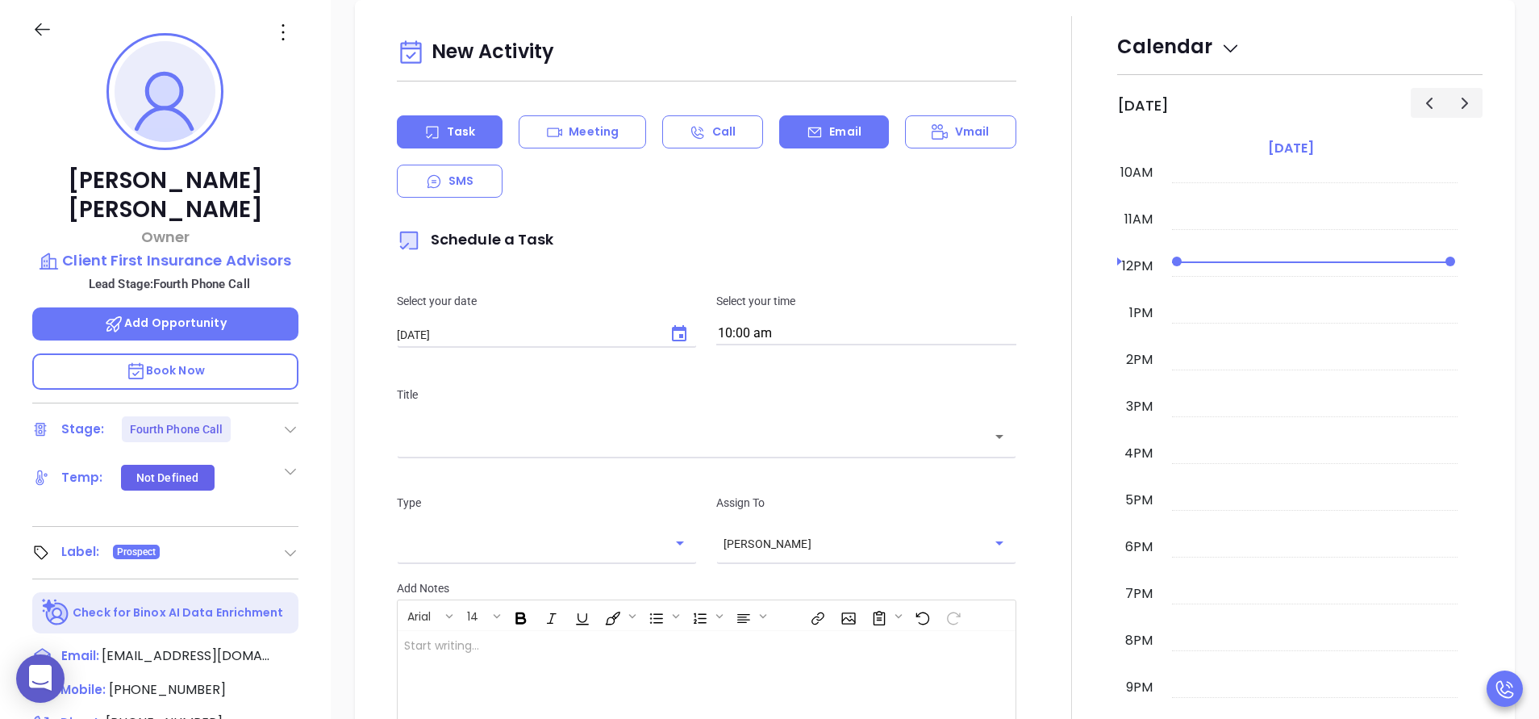
click at [813, 133] on icon at bounding box center [814, 132] width 16 height 16
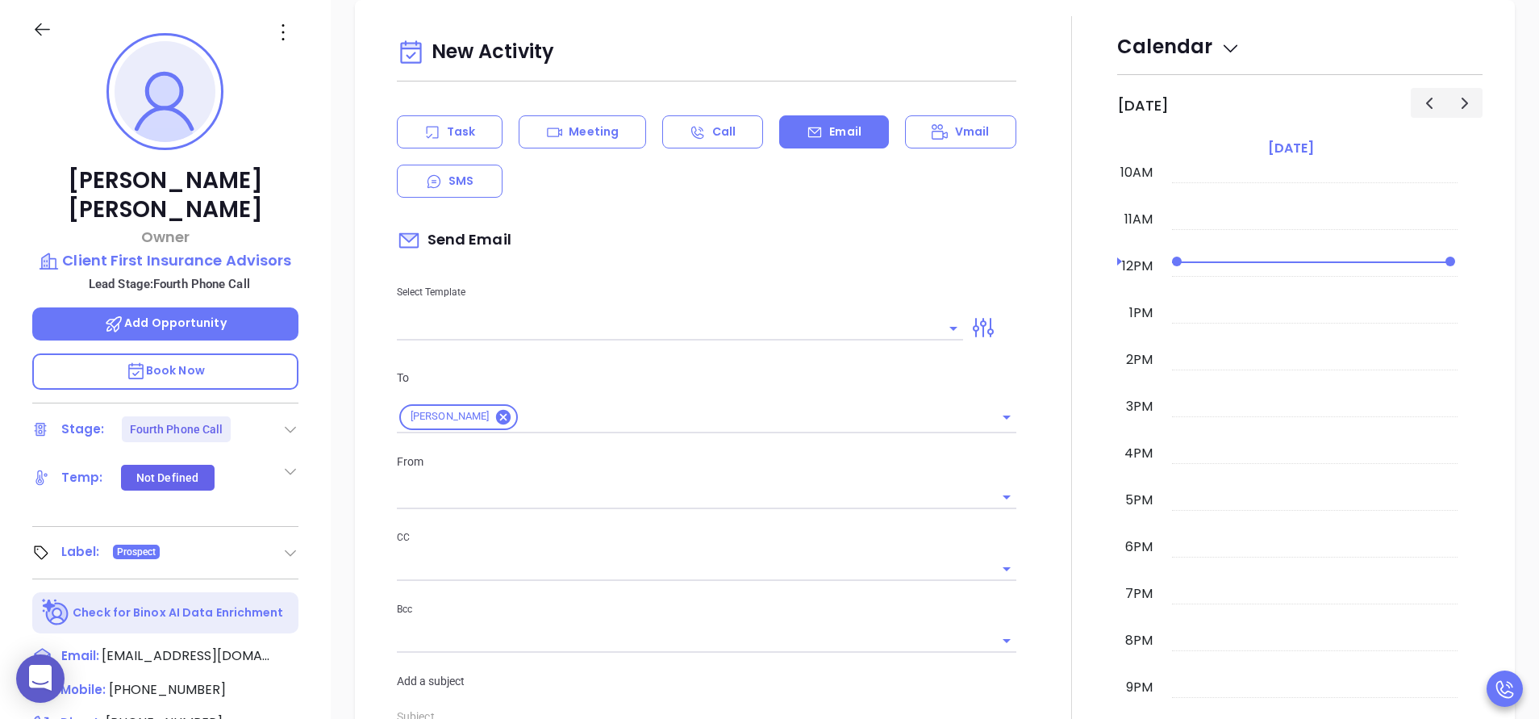
click at [509, 332] on input "text" at bounding box center [668, 327] width 542 height 23
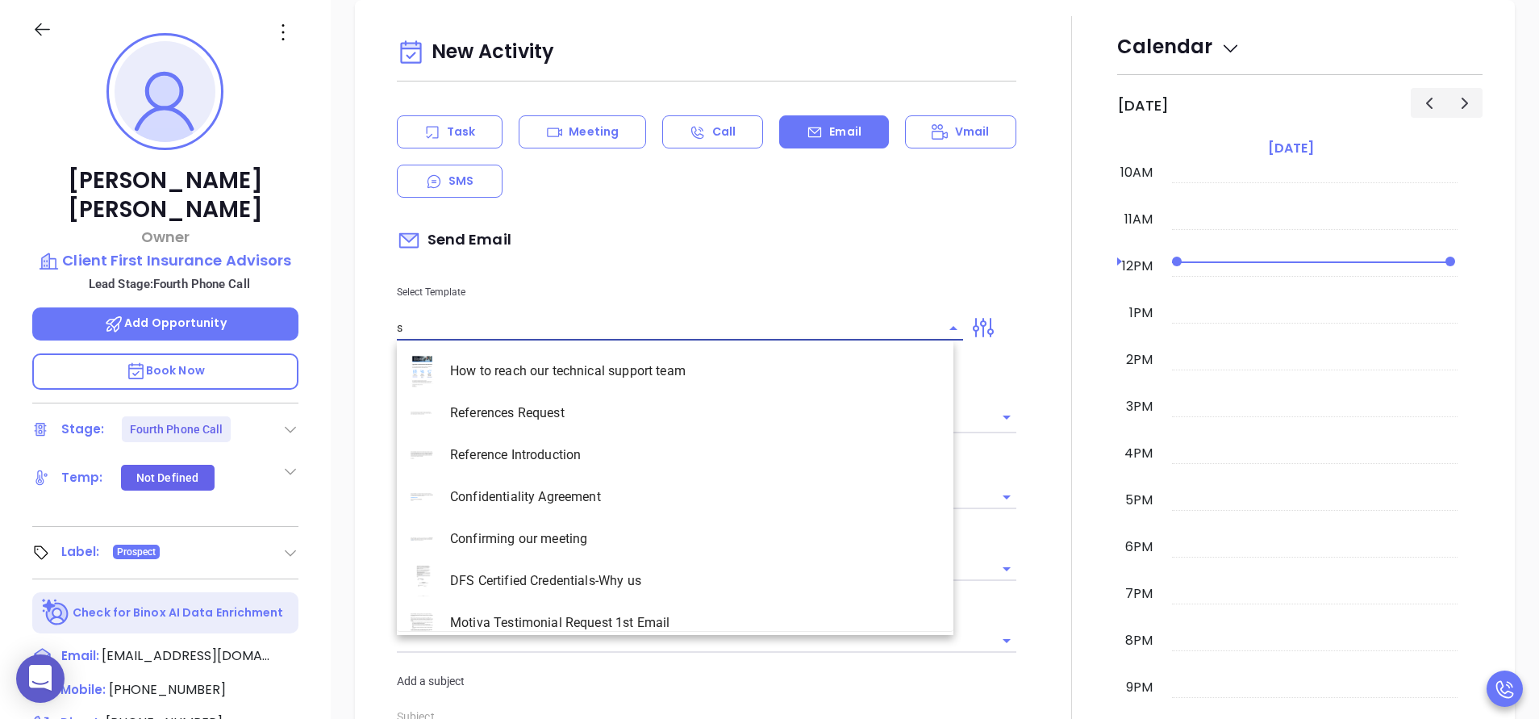
type input "sc"
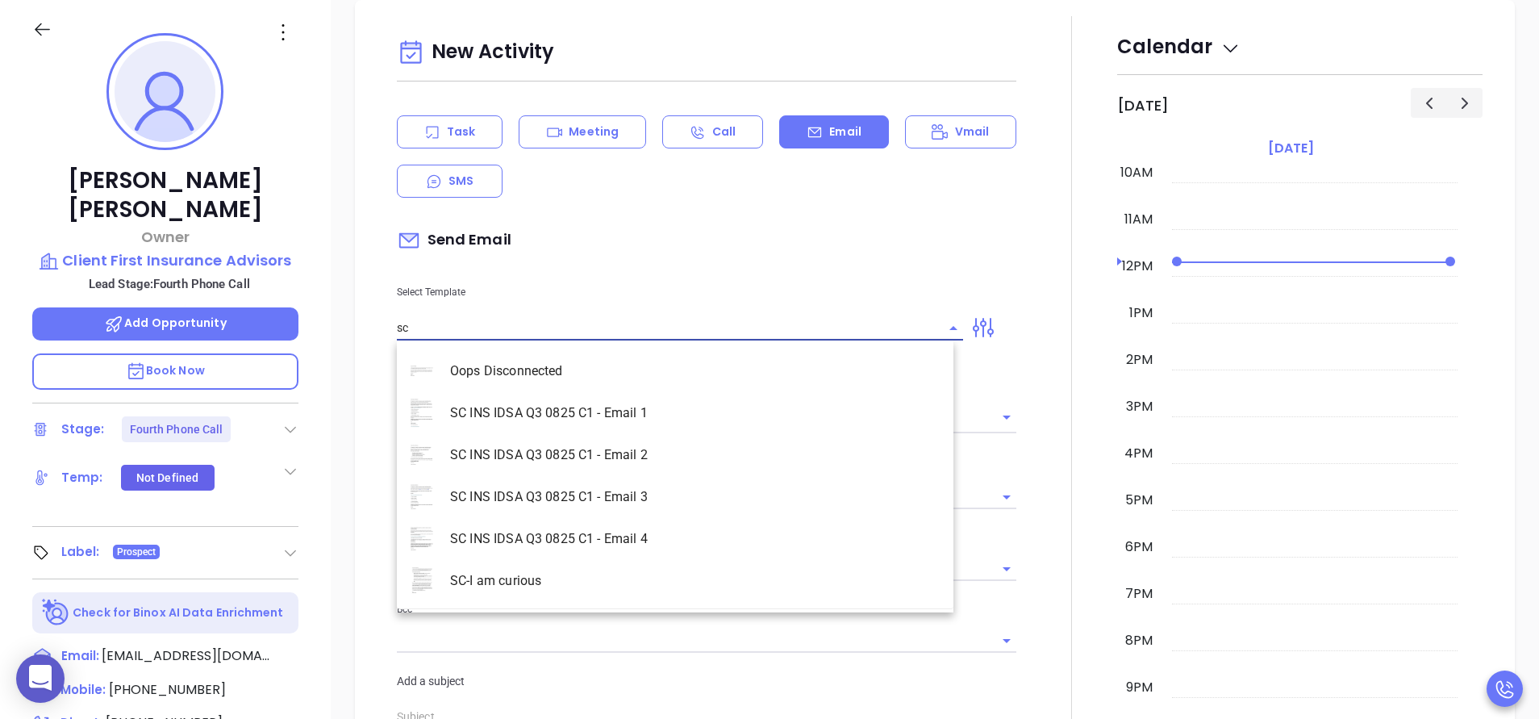
type input "[PERSON_NAME]"
click at [573, 459] on li "SC INS IDSA Q3 0825 C1 - Email 2" at bounding box center [675, 455] width 556 height 42
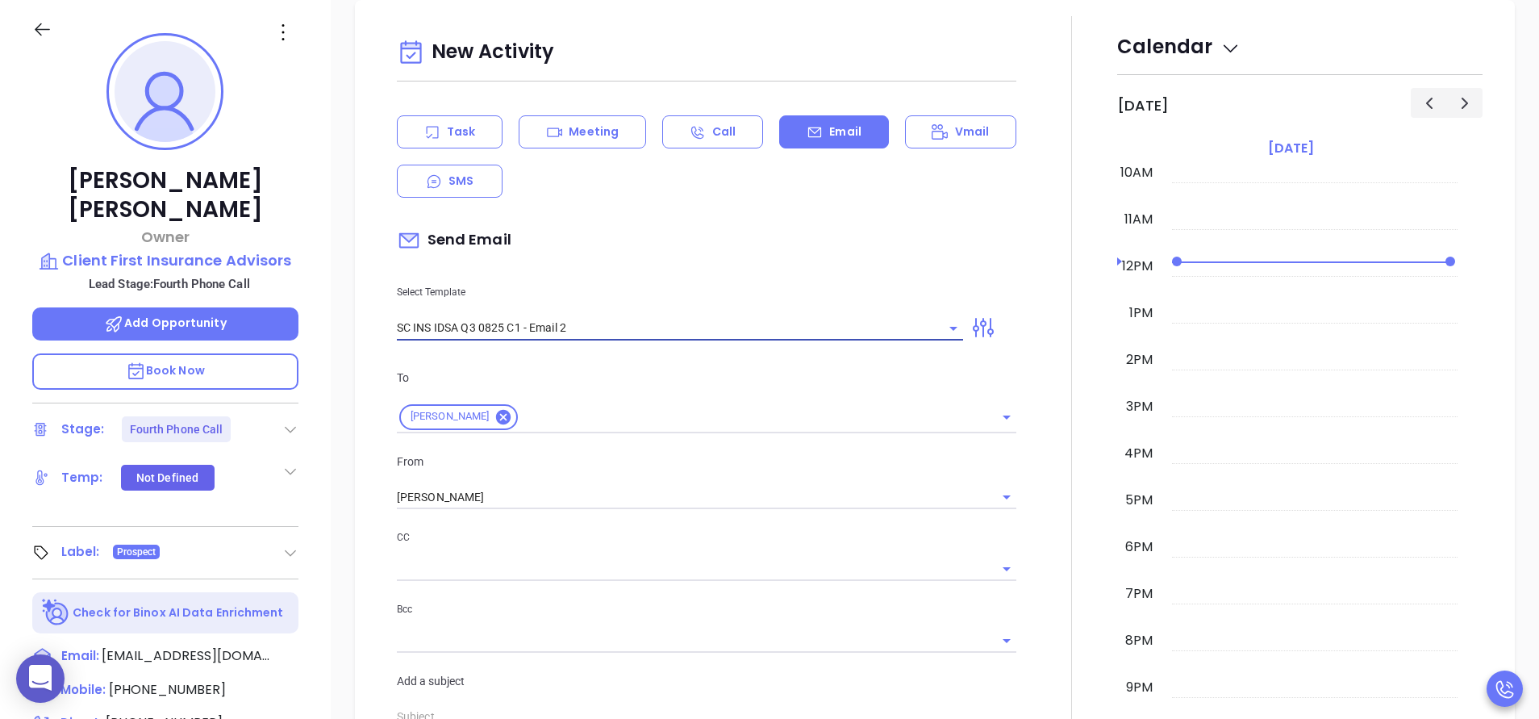
type input "SC INS IDSA Q3 0825 C1 - Email 2"
type input "Can your IT partner prove you're covered?"
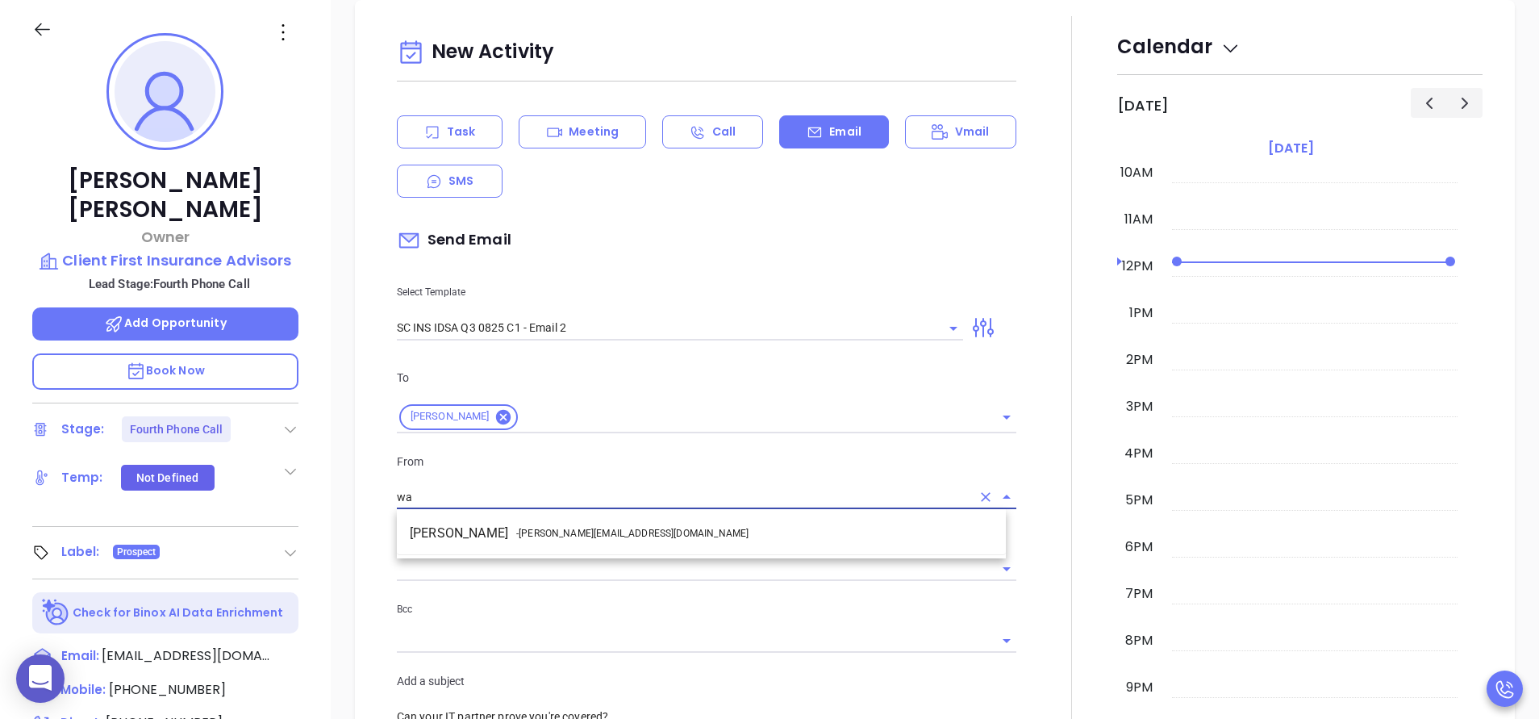
click at [618, 519] on li "Walter Contreras - [EMAIL_ADDRESS][DOMAIN_NAME]" at bounding box center [701, 533] width 609 height 29
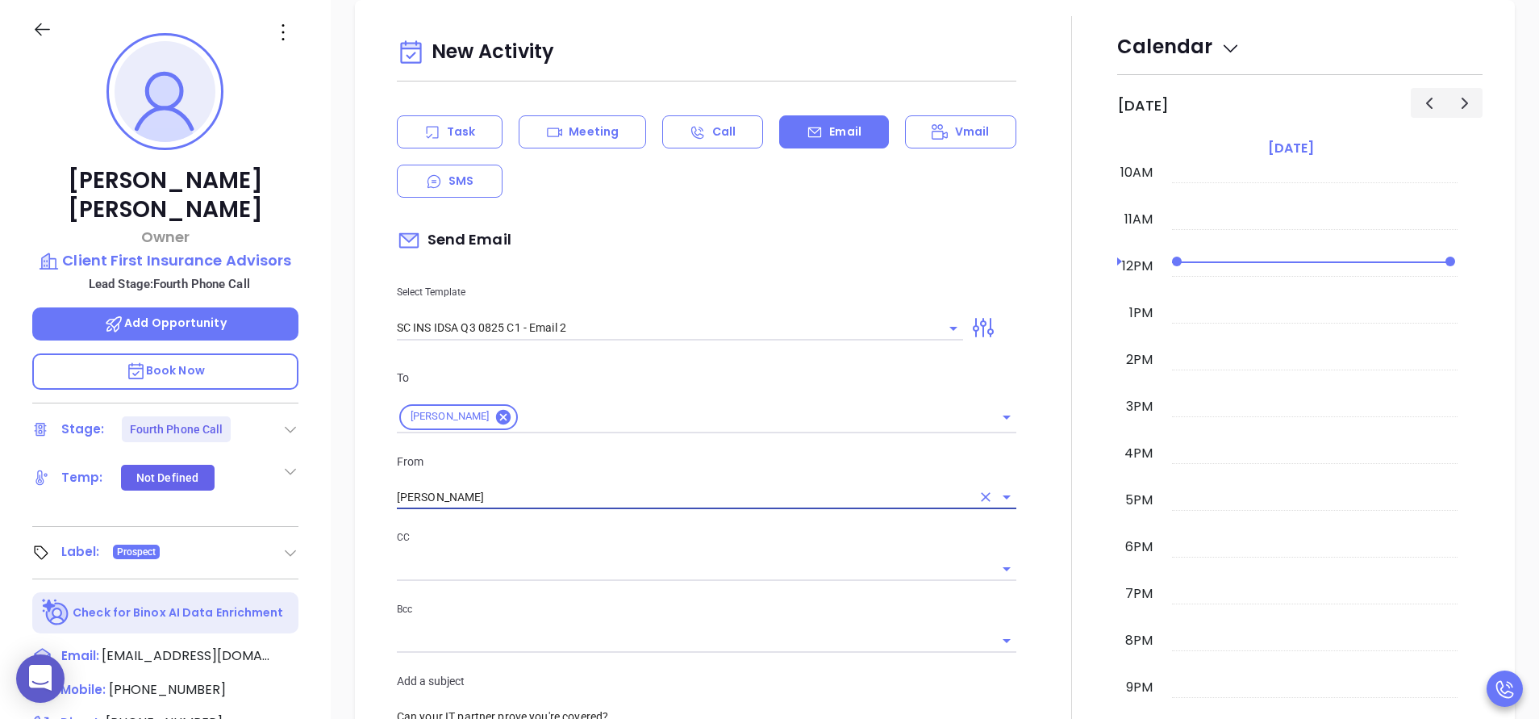
type input "[PERSON_NAME]"
click at [1026, 584] on div at bounding box center [1071, 667] width 91 height 1303
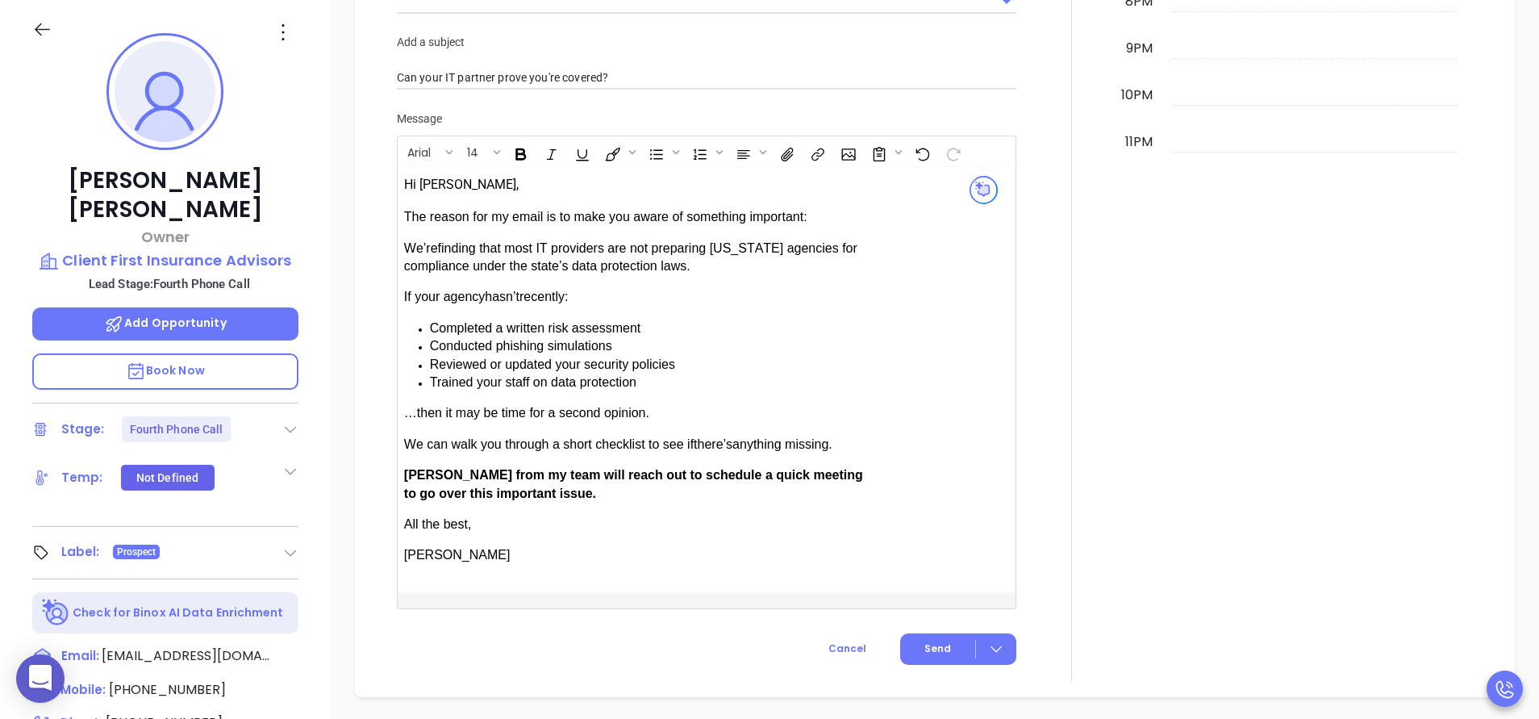
scroll to position [1427, 0]
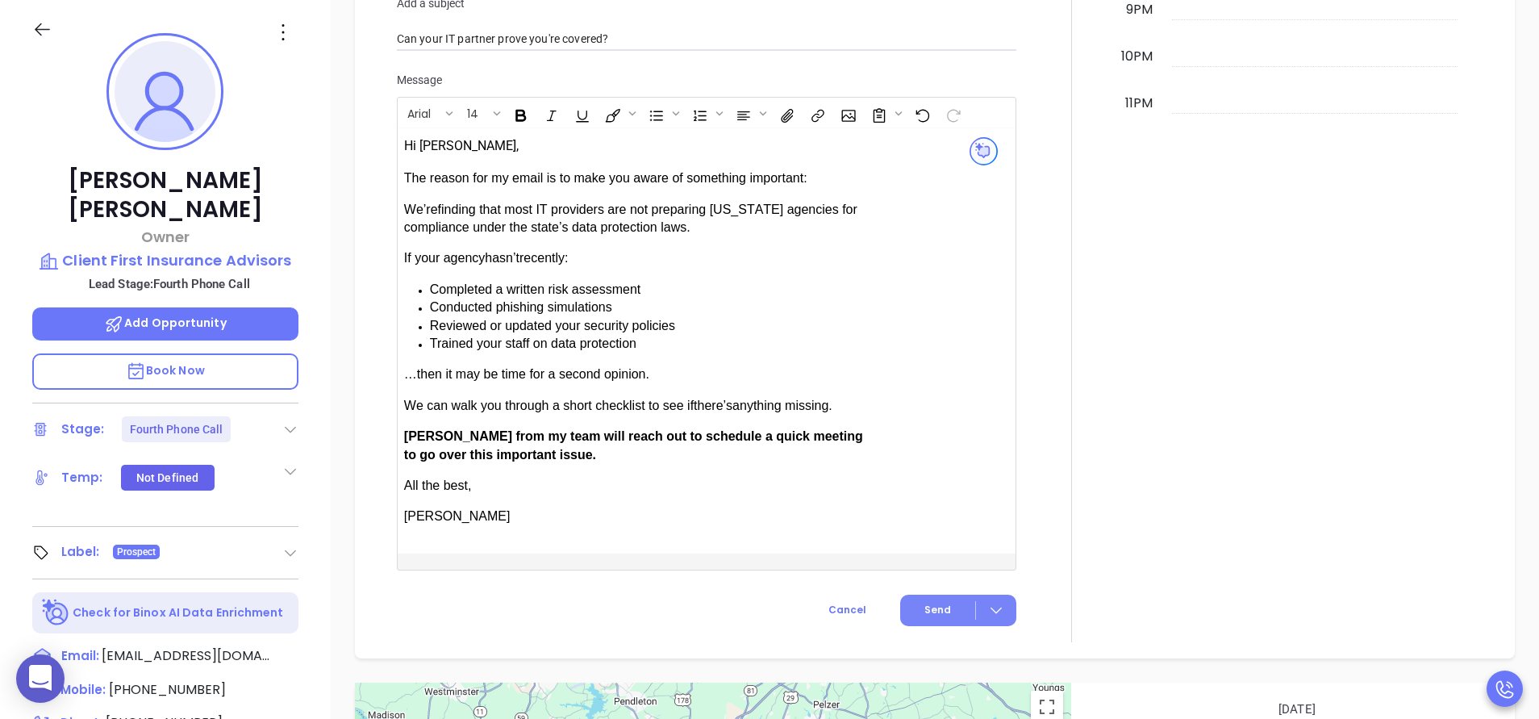
click at [924, 604] on span "Send" at bounding box center [937, 609] width 27 height 15
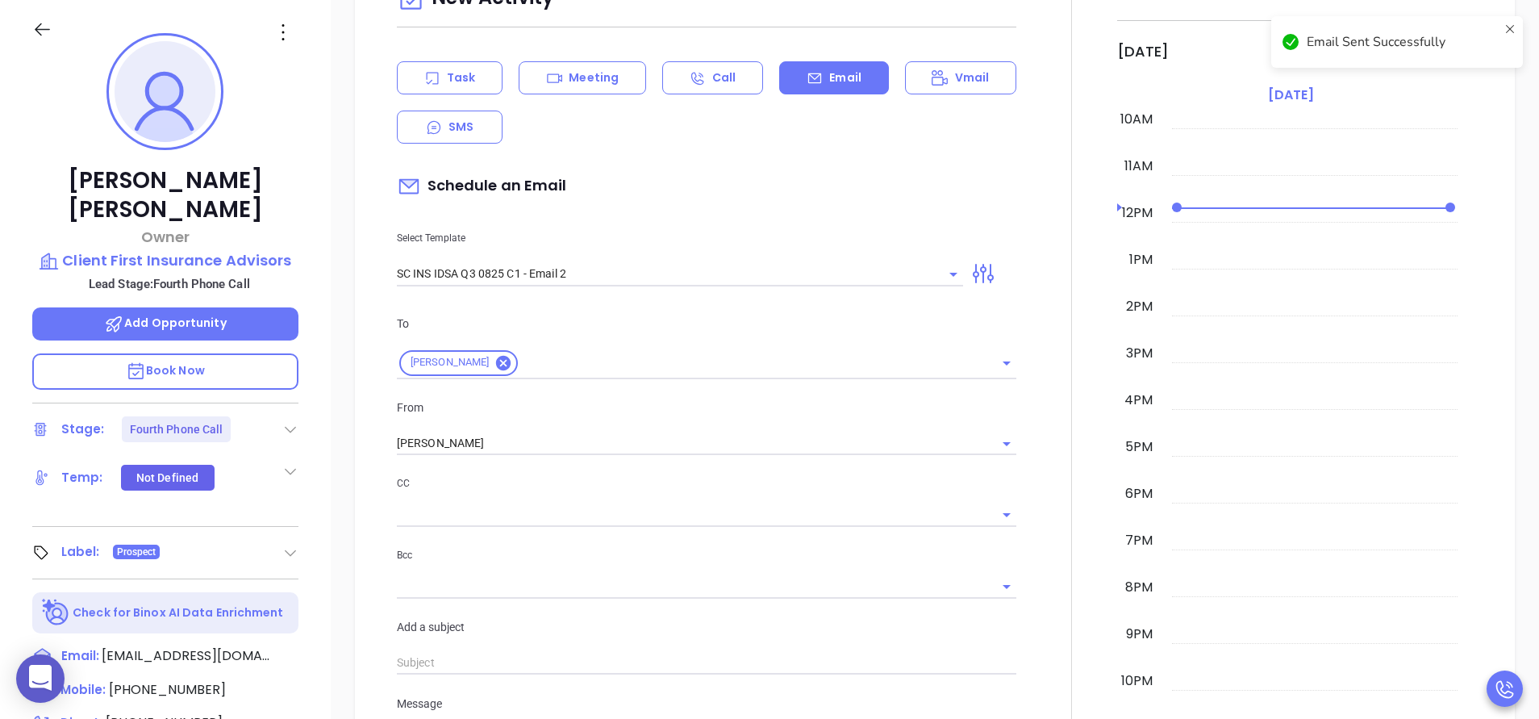
scroll to position [665, 0]
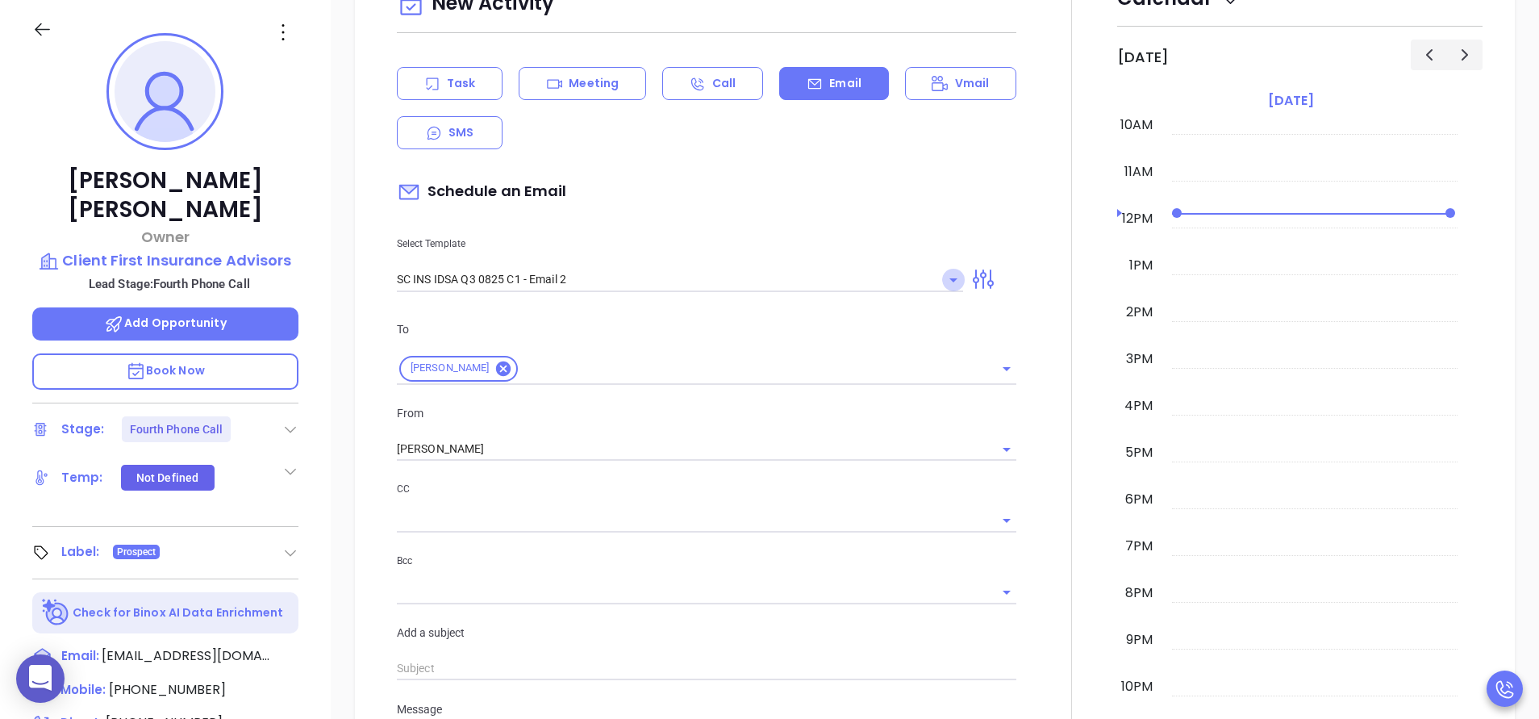
click at [946, 276] on icon "Open" at bounding box center [953, 279] width 19 height 19
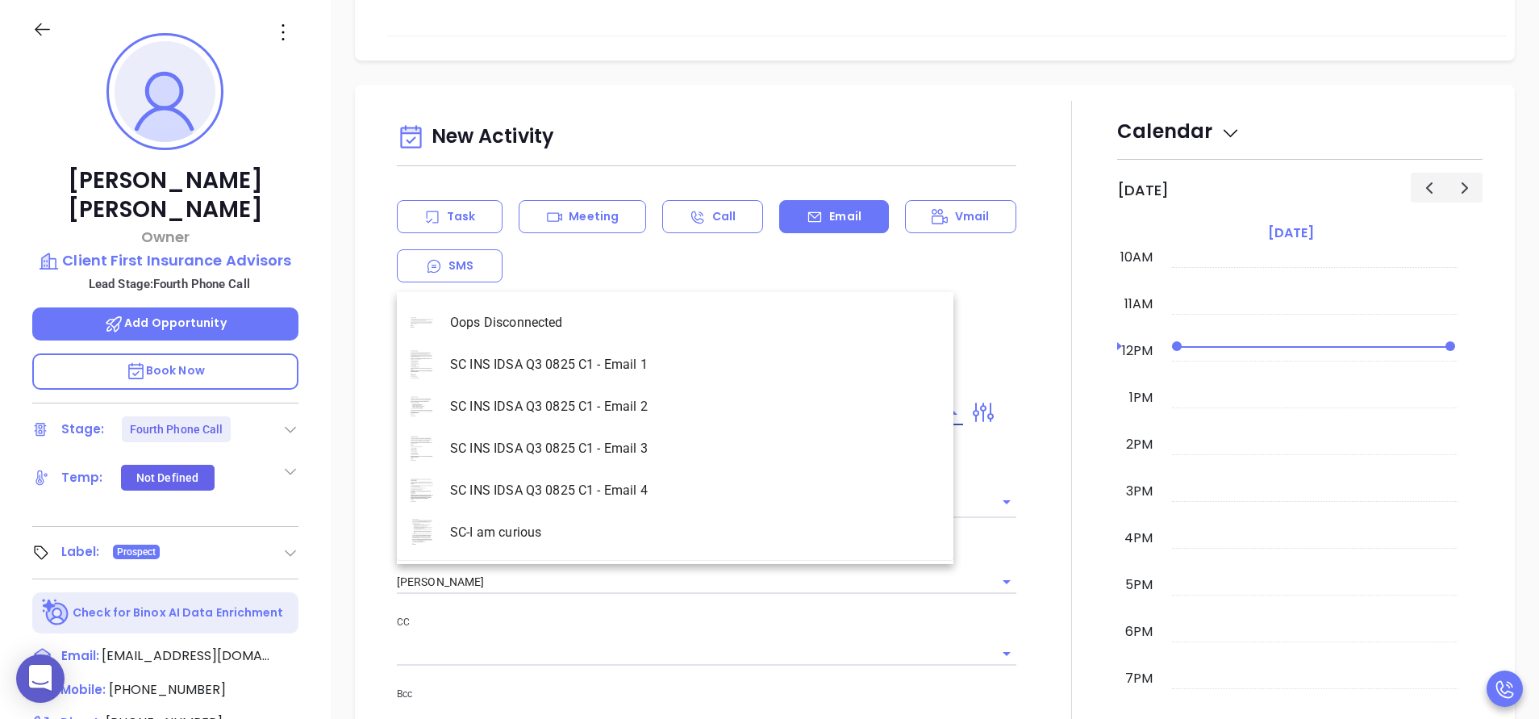
scroll to position [798, 0]
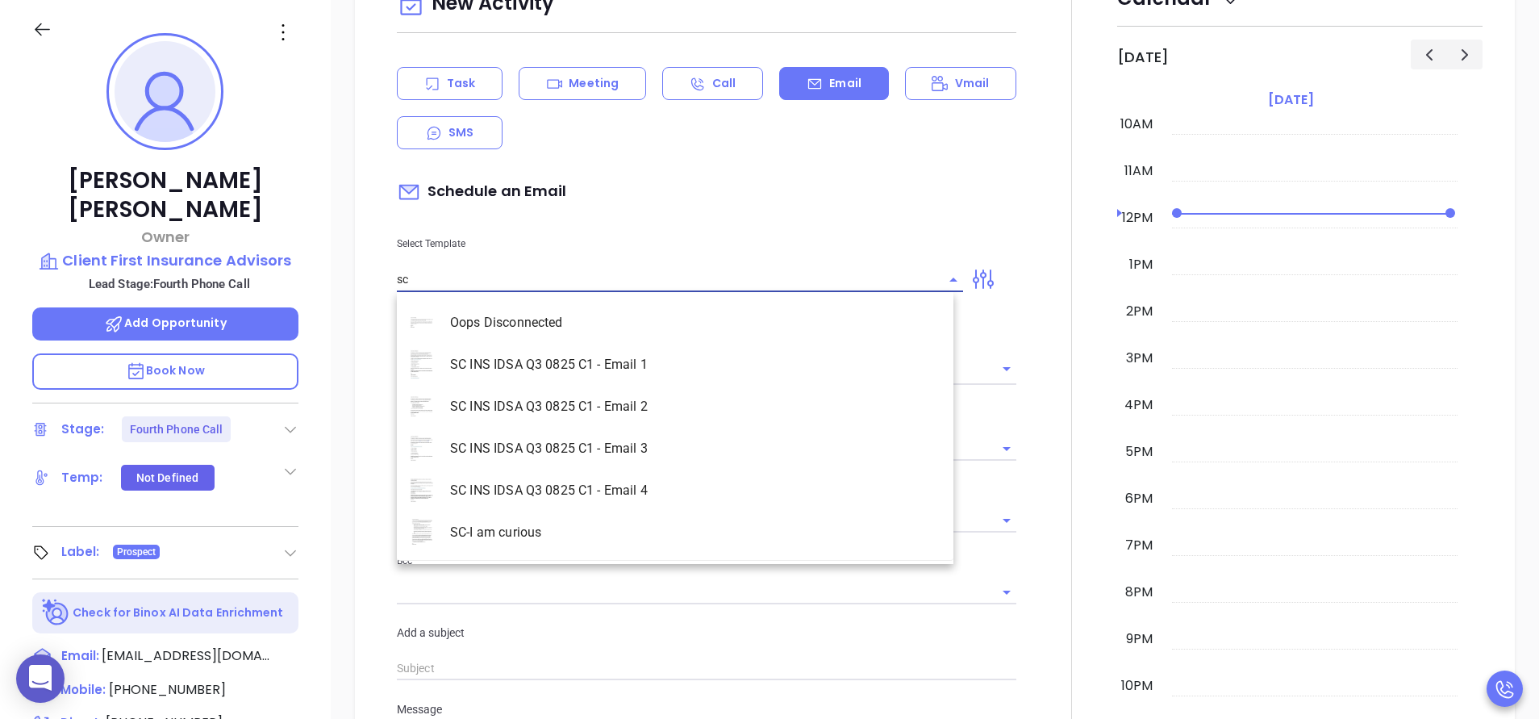
click at [666, 481] on li "SC INS IDSA Q3 0825 C1 - Email 4" at bounding box center [675, 490] width 556 height 42
type input "SC INS IDSA Q3 0825 C1 - Email 4"
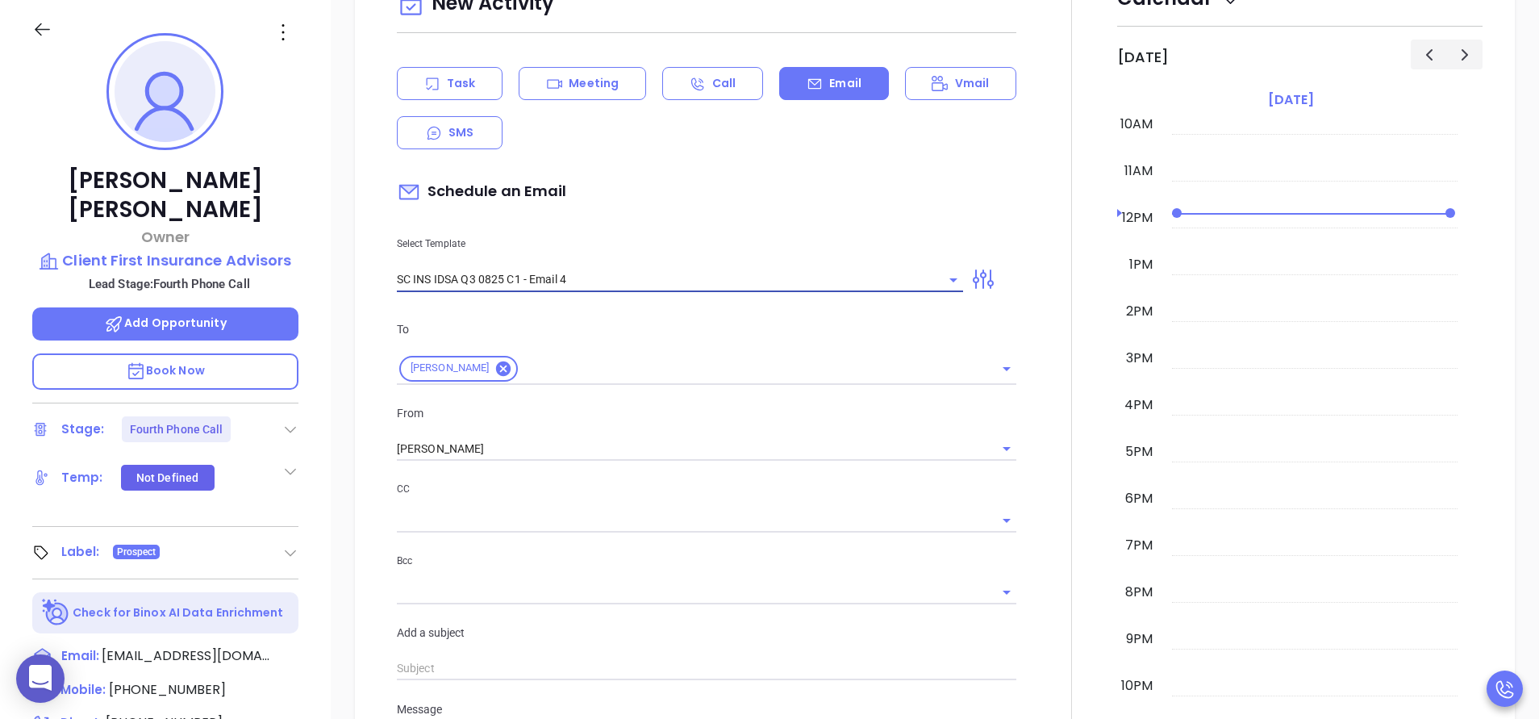
type input "Final heads up Charles; Compliance matters"
type input "SC INS IDSA Q3 0825 C1 - Email 4"
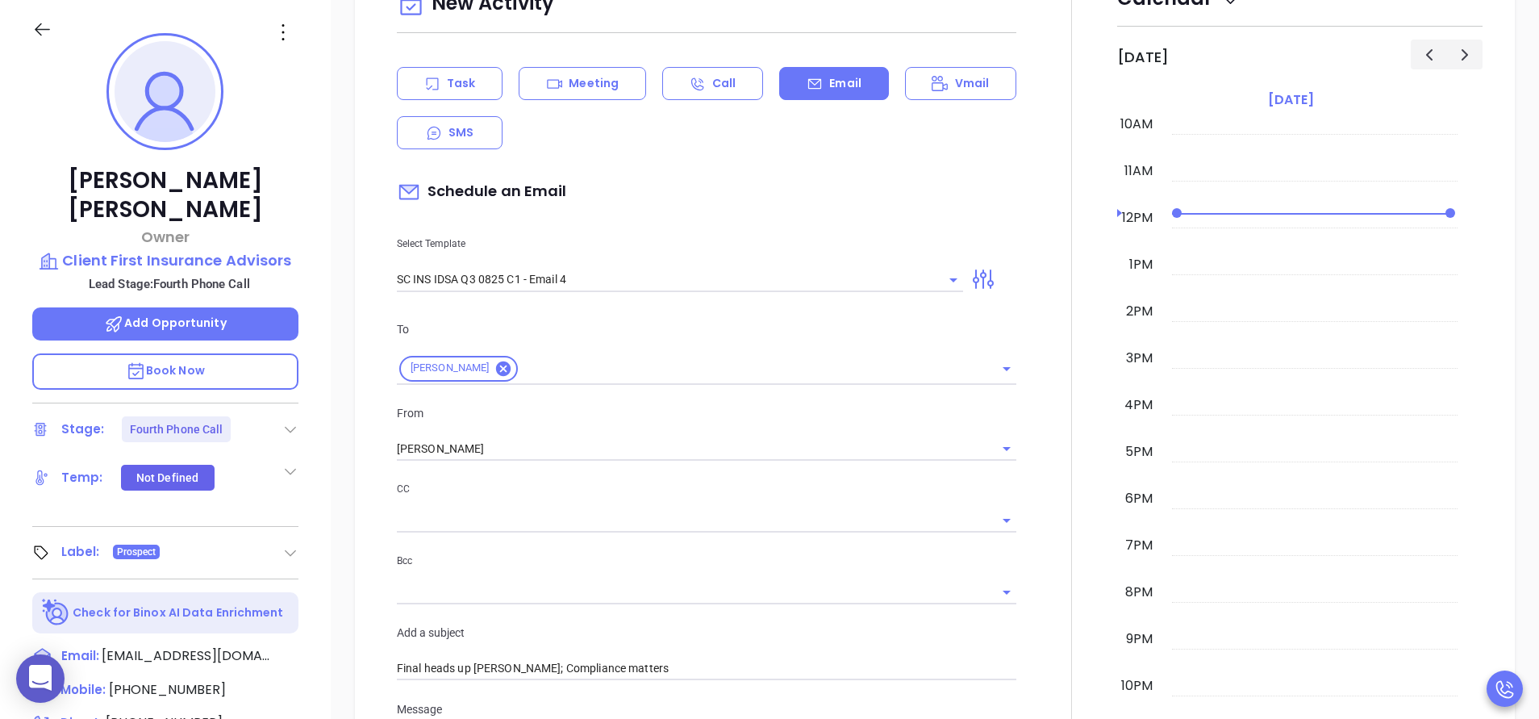
click at [1035, 443] on div at bounding box center [1071, 647] width 91 height 1358
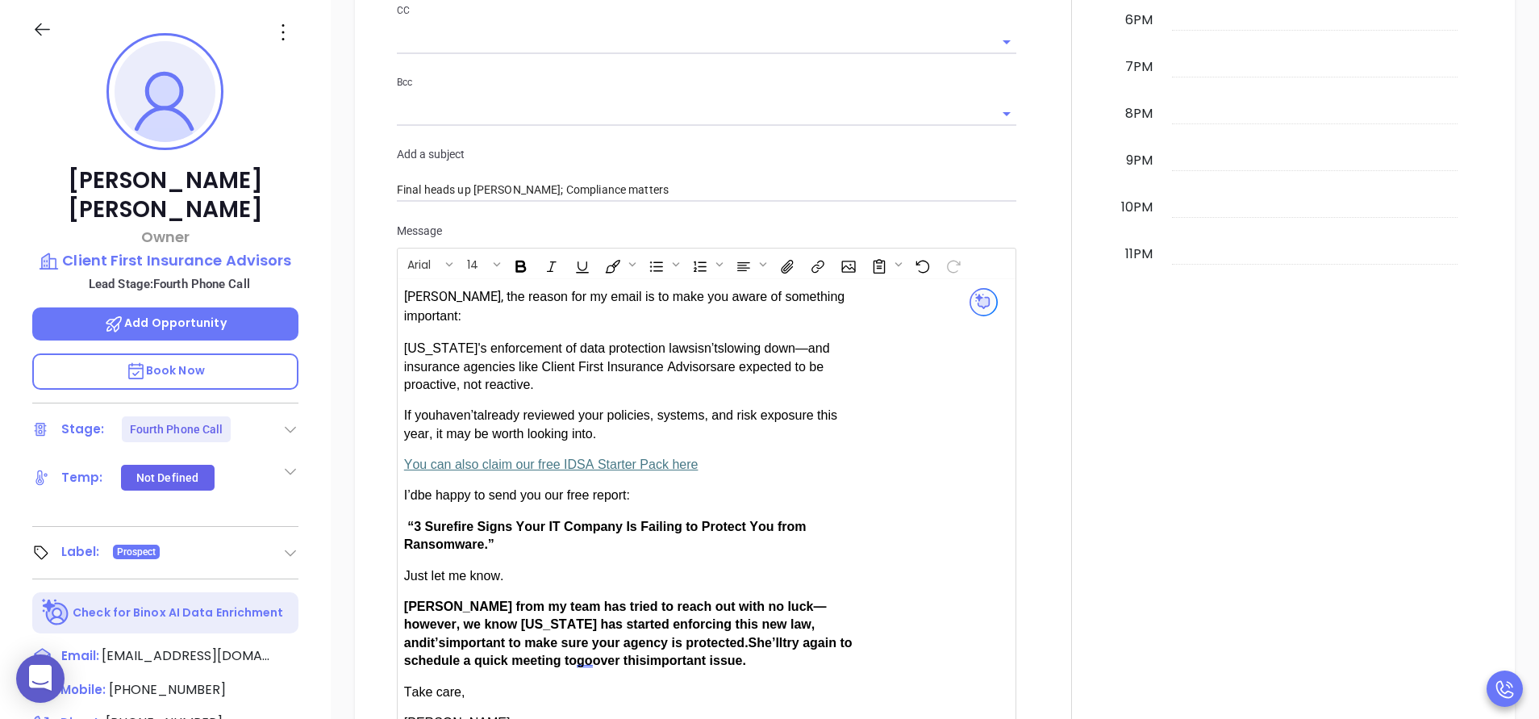
scroll to position [1331, 0]
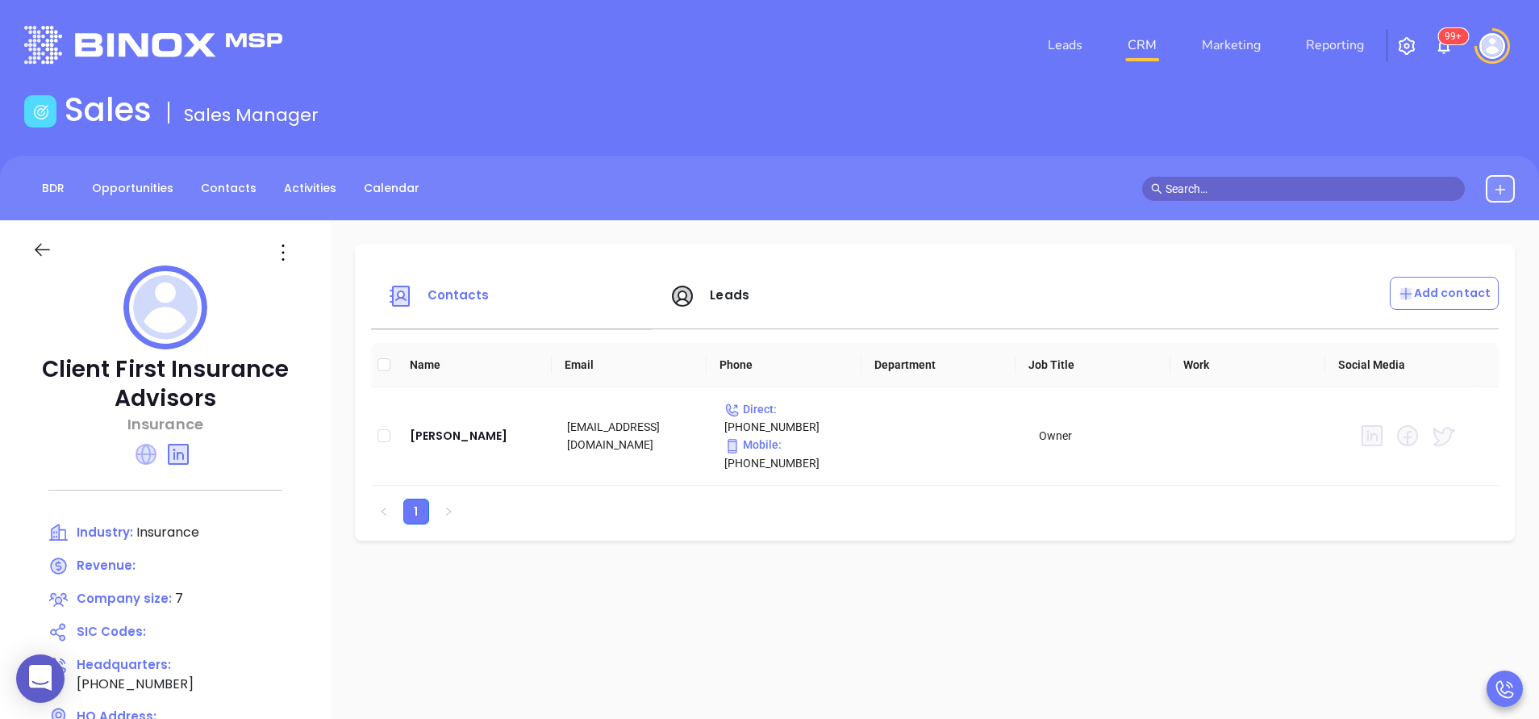
click at [143, 455] on icon at bounding box center [145, 454] width 21 height 21
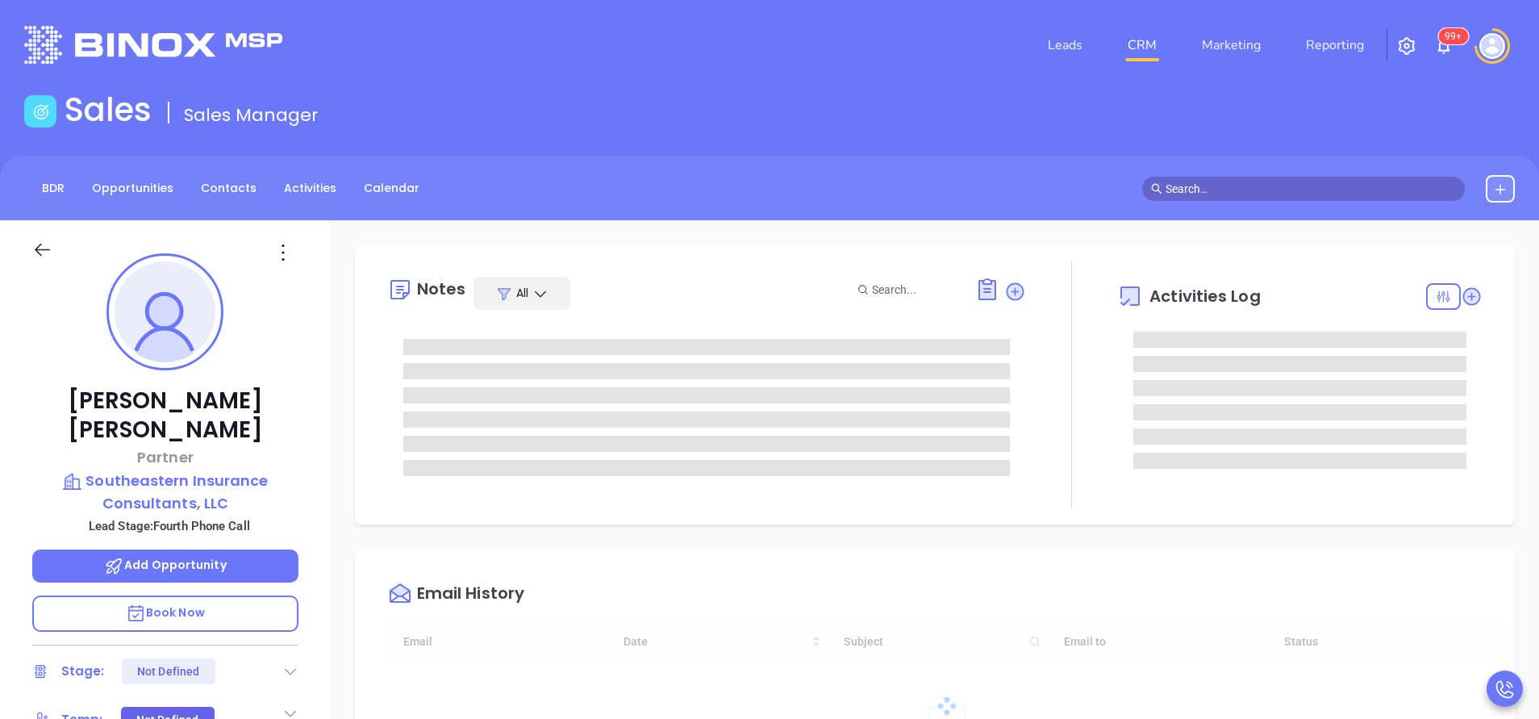
type input "[DATE]"
type input "[PERSON_NAME]"
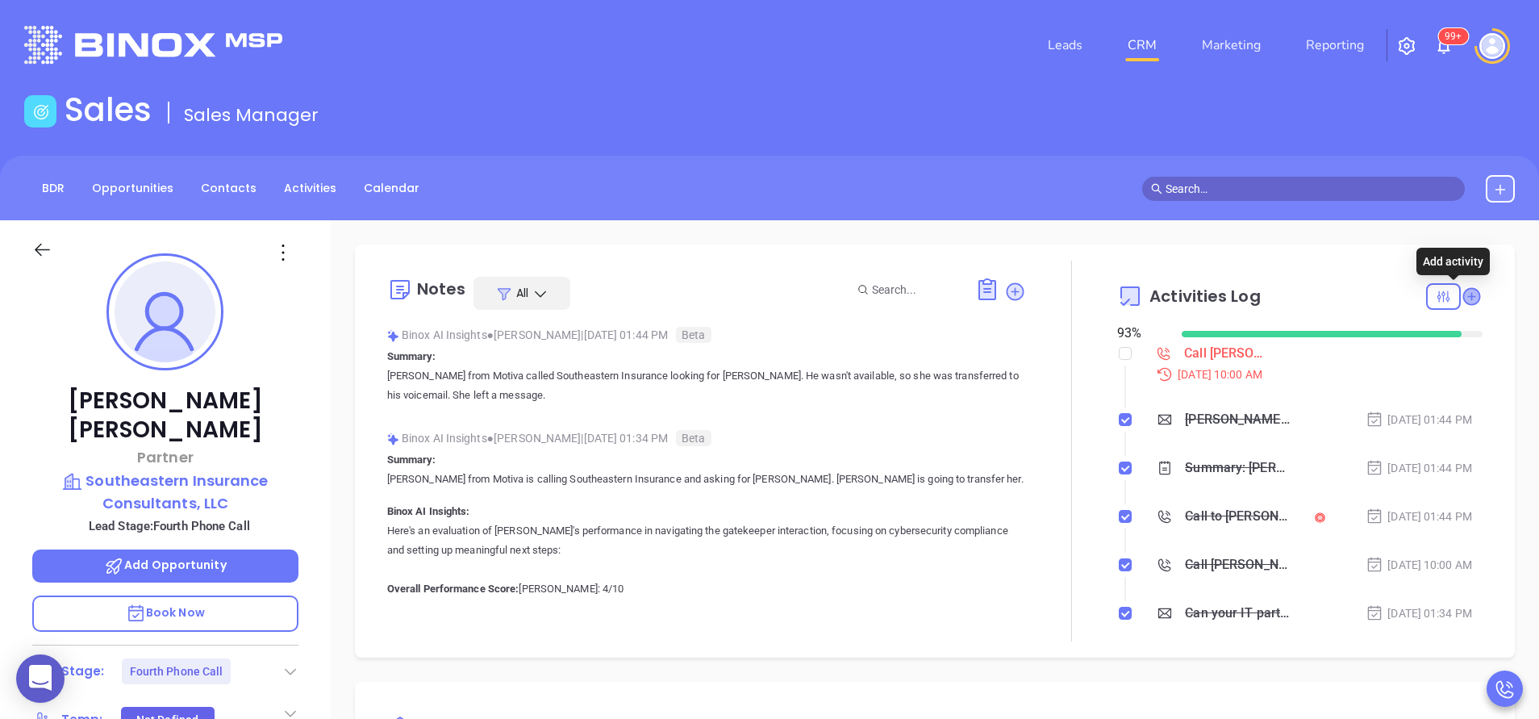
click at [1463, 302] on icon at bounding box center [1471, 296] width 16 height 16
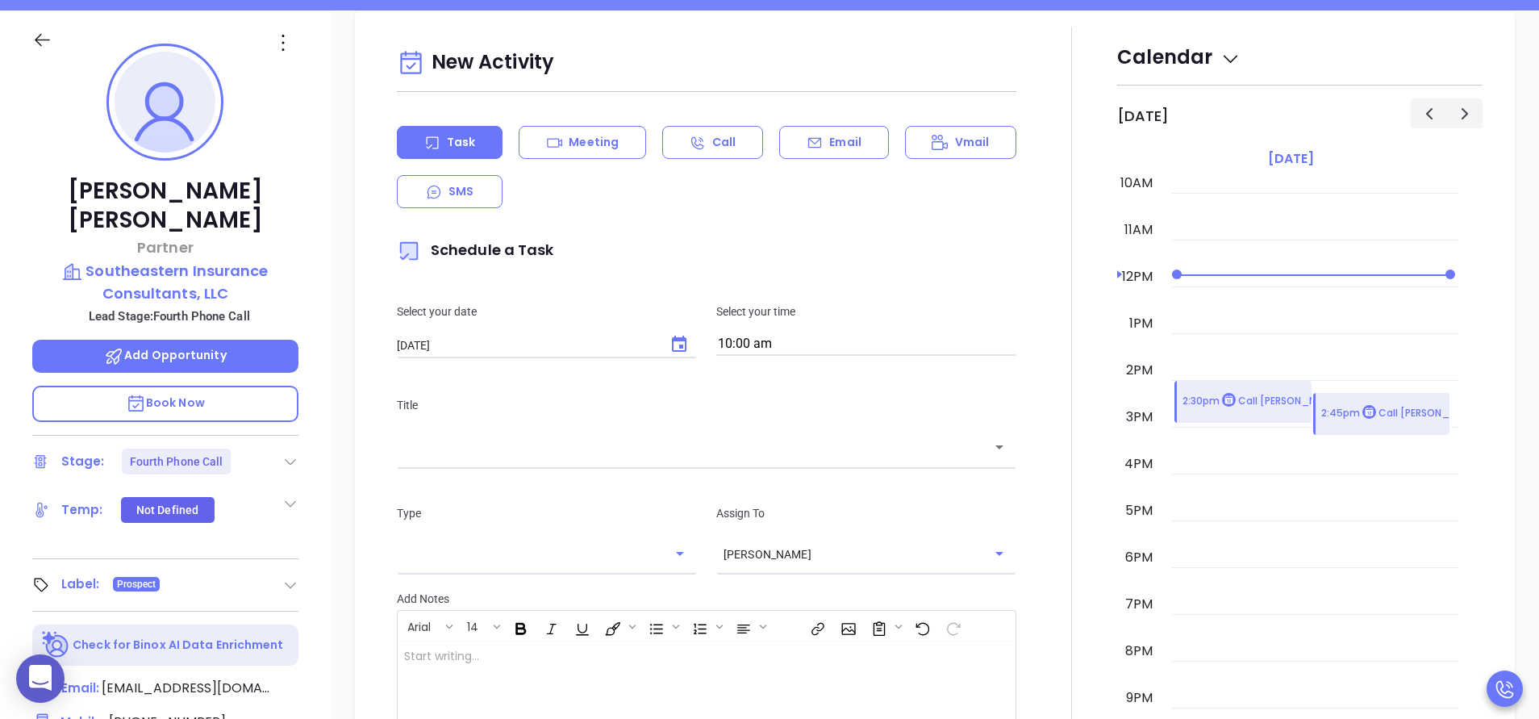
scroll to position [220, 0]
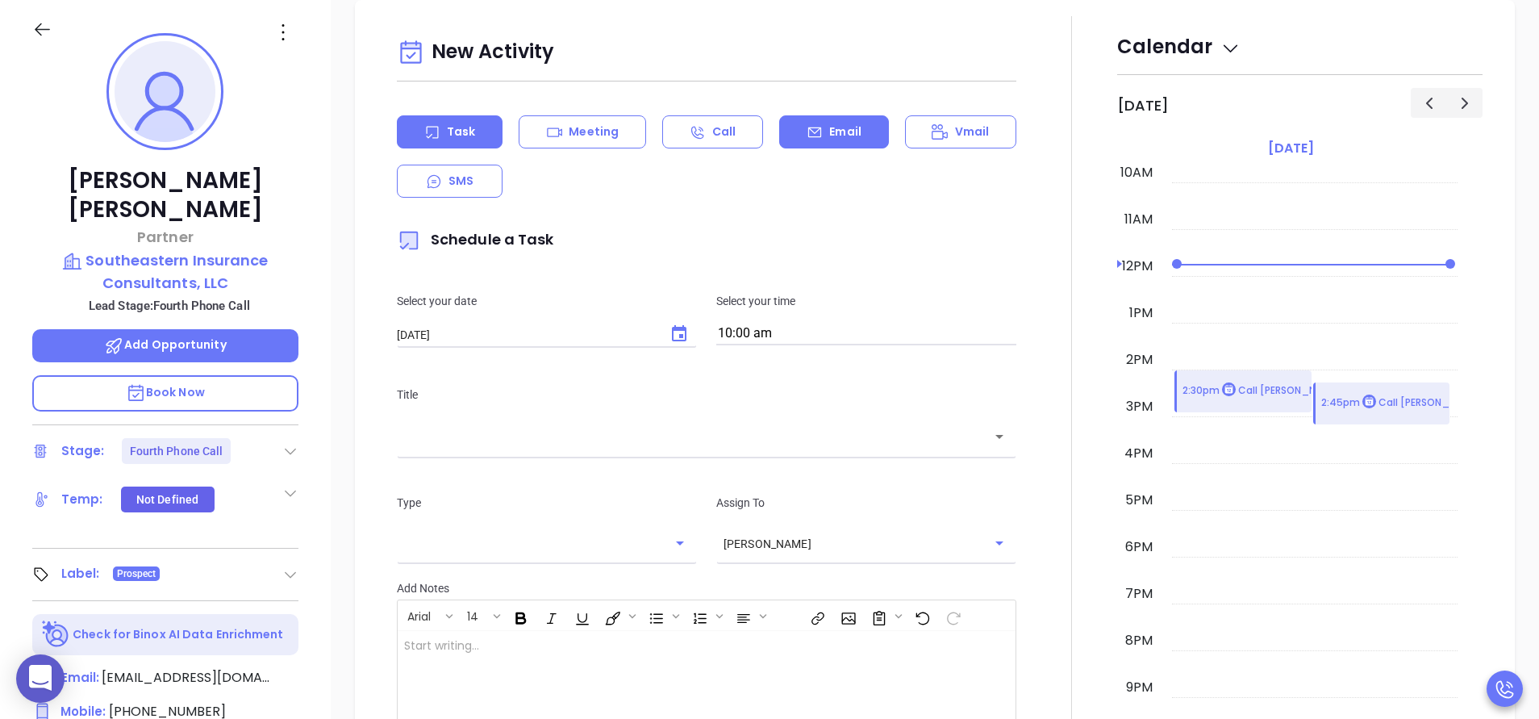
click at [833, 124] on p "Email" at bounding box center [845, 131] width 32 height 17
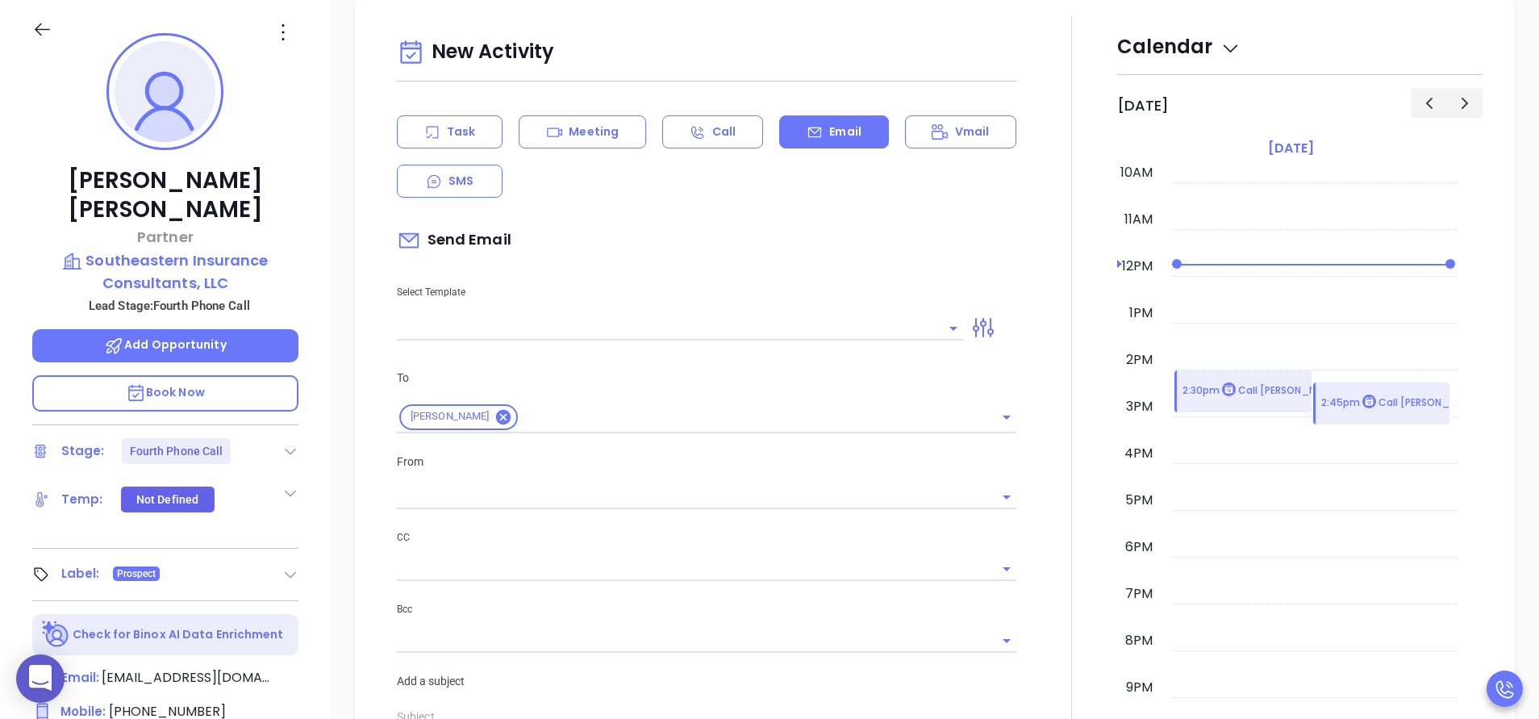
type input "[PERSON_NAME]"
click at [532, 327] on input "text" at bounding box center [668, 327] width 542 height 23
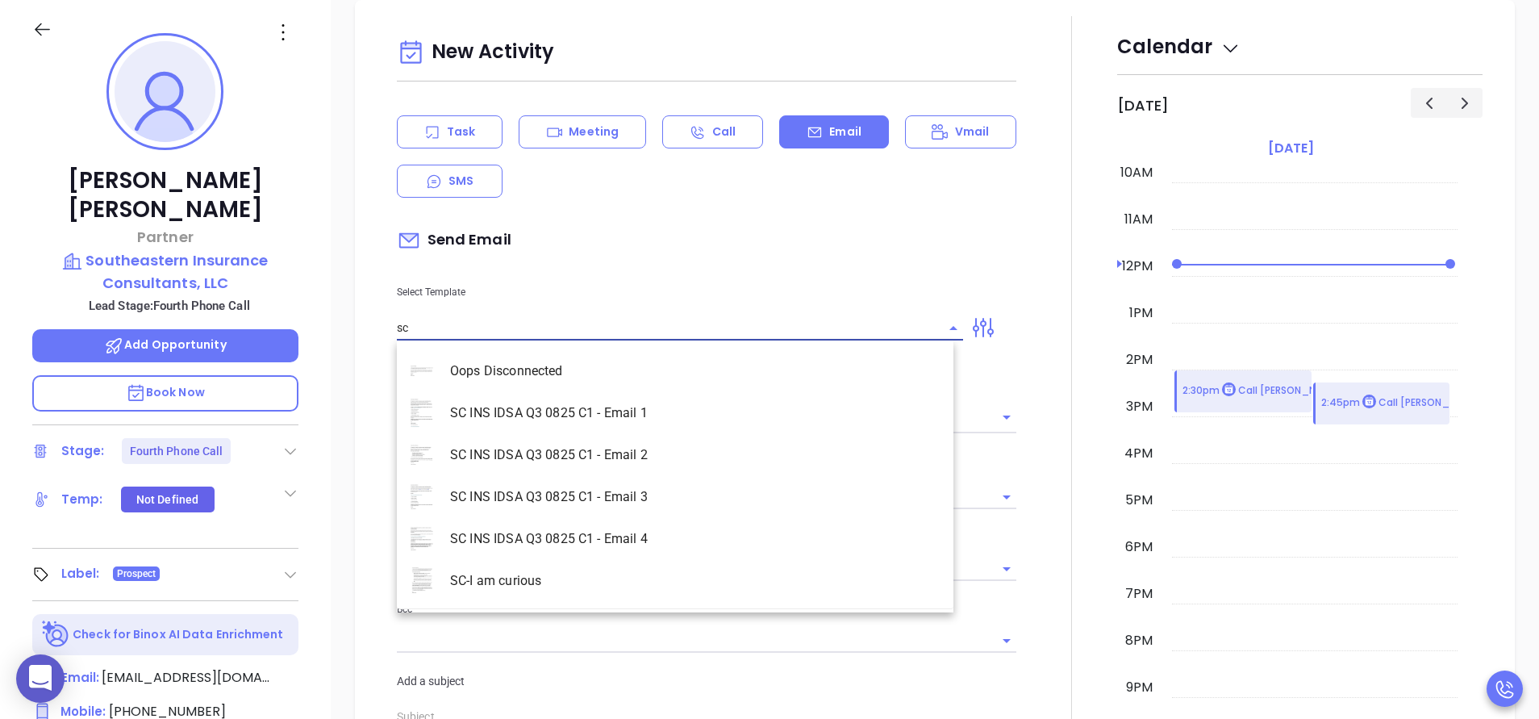
click at [602, 530] on li "SC INS IDSA Q3 0825 C1 - Email 4" at bounding box center [675, 539] width 556 height 42
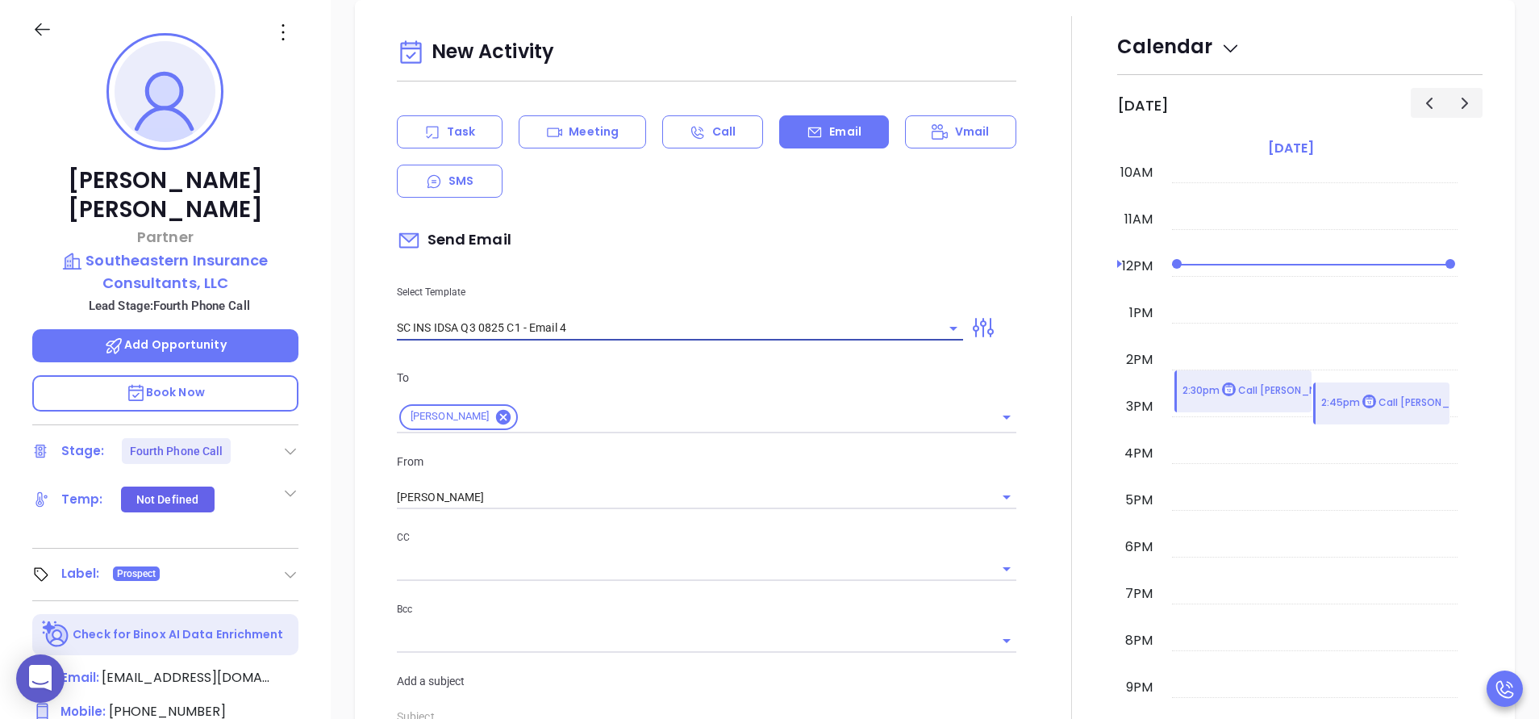
type input "SC INS IDSA Q3 0825 C1 - Email 4"
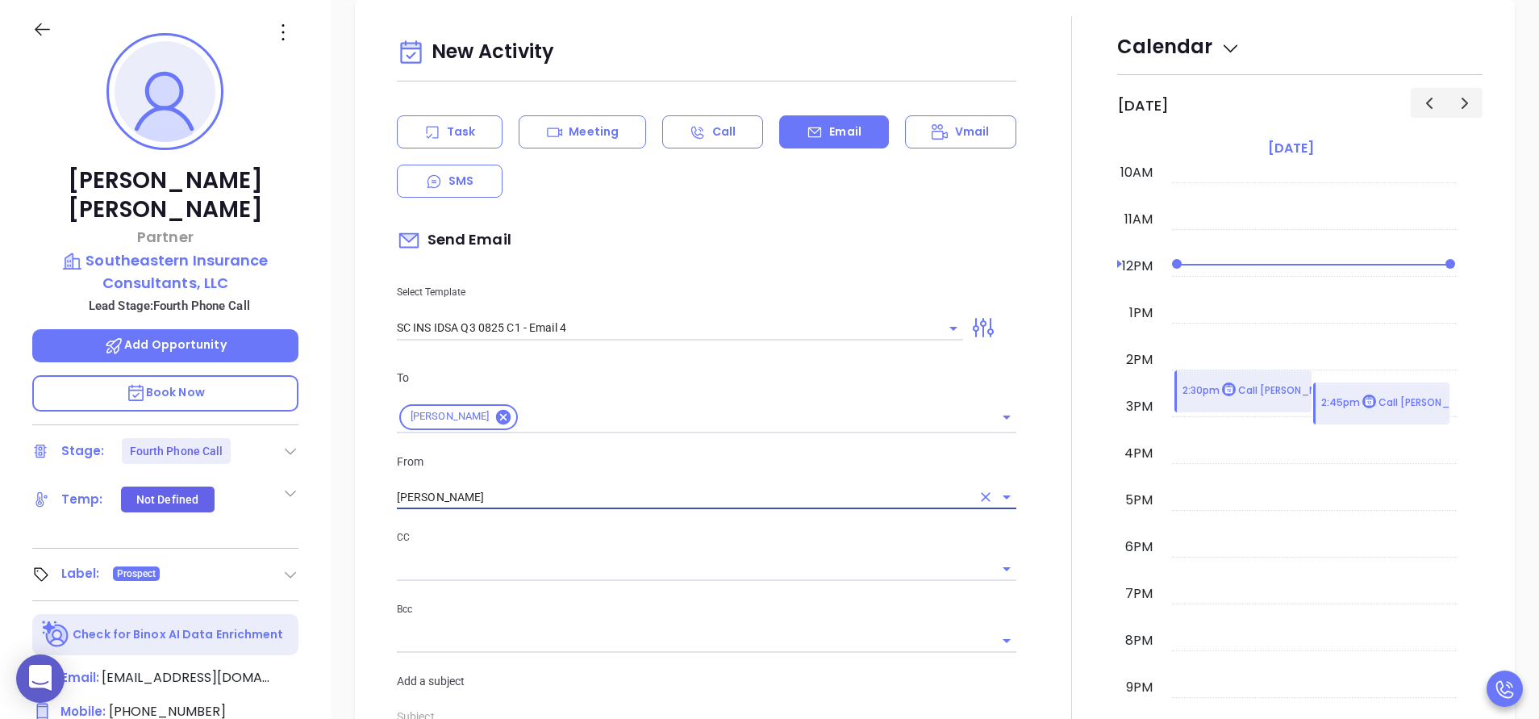
type input "Final heads up [PERSON_NAME]; Compliance matters"
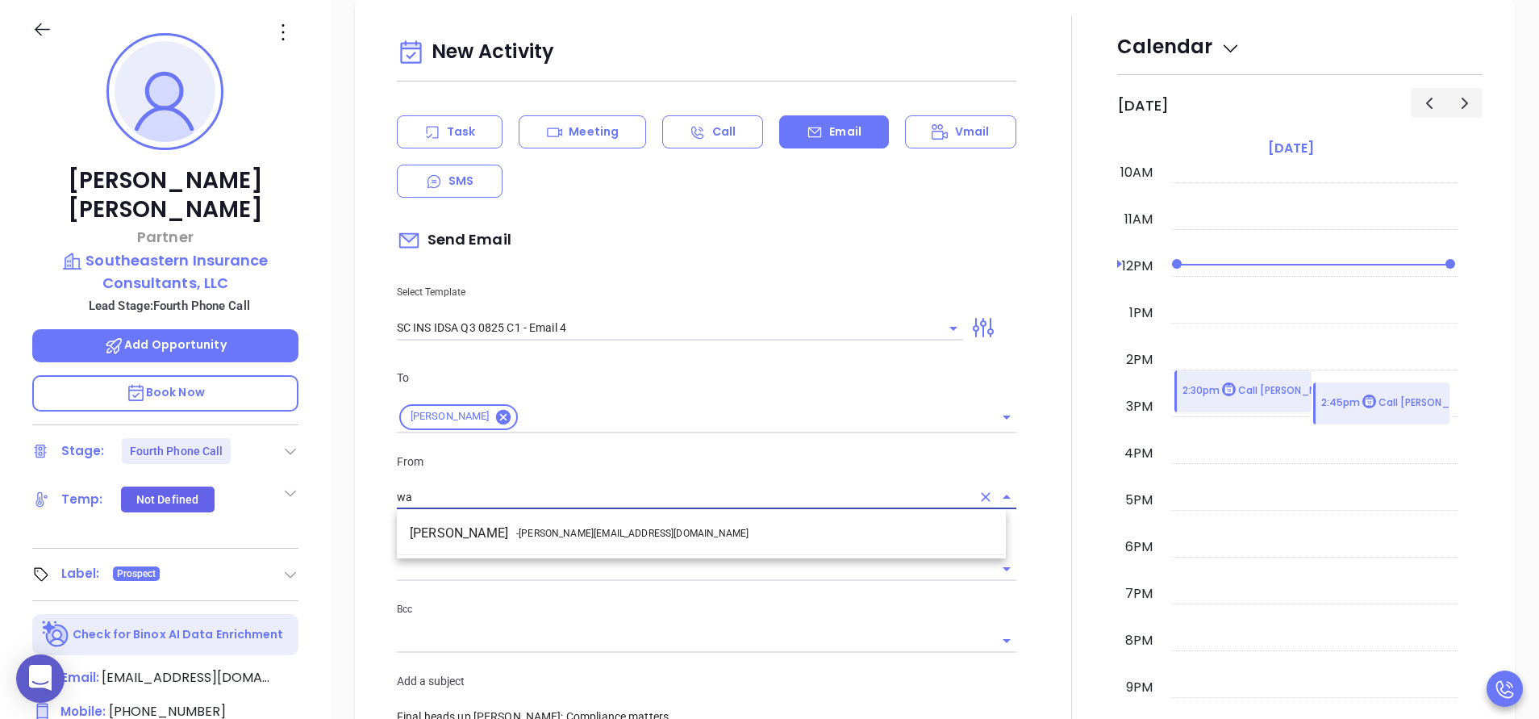
click at [535, 545] on li "Walter Contreras - [EMAIL_ADDRESS][DOMAIN_NAME]" at bounding box center [701, 533] width 609 height 29
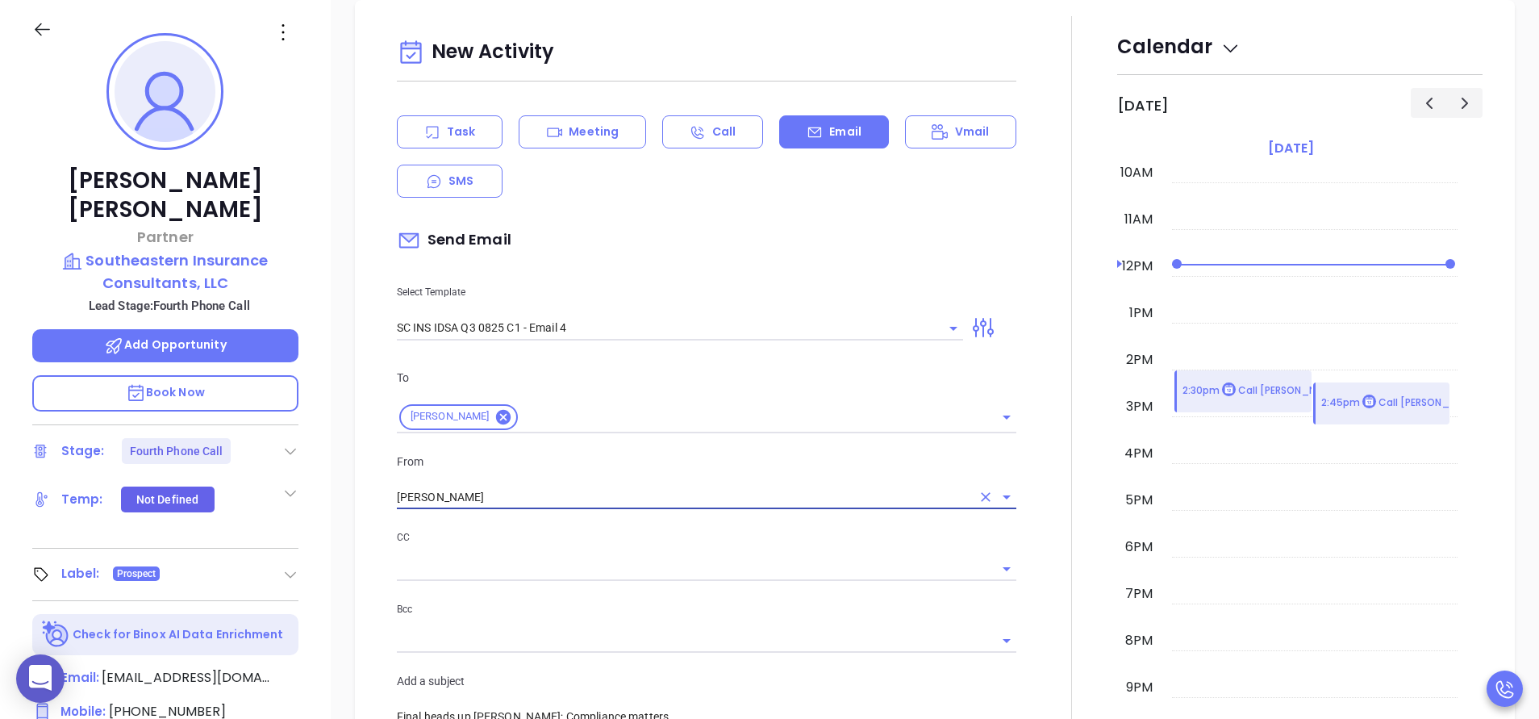
type input "[PERSON_NAME]"
click at [1047, 570] on div at bounding box center [1071, 695] width 91 height 1358
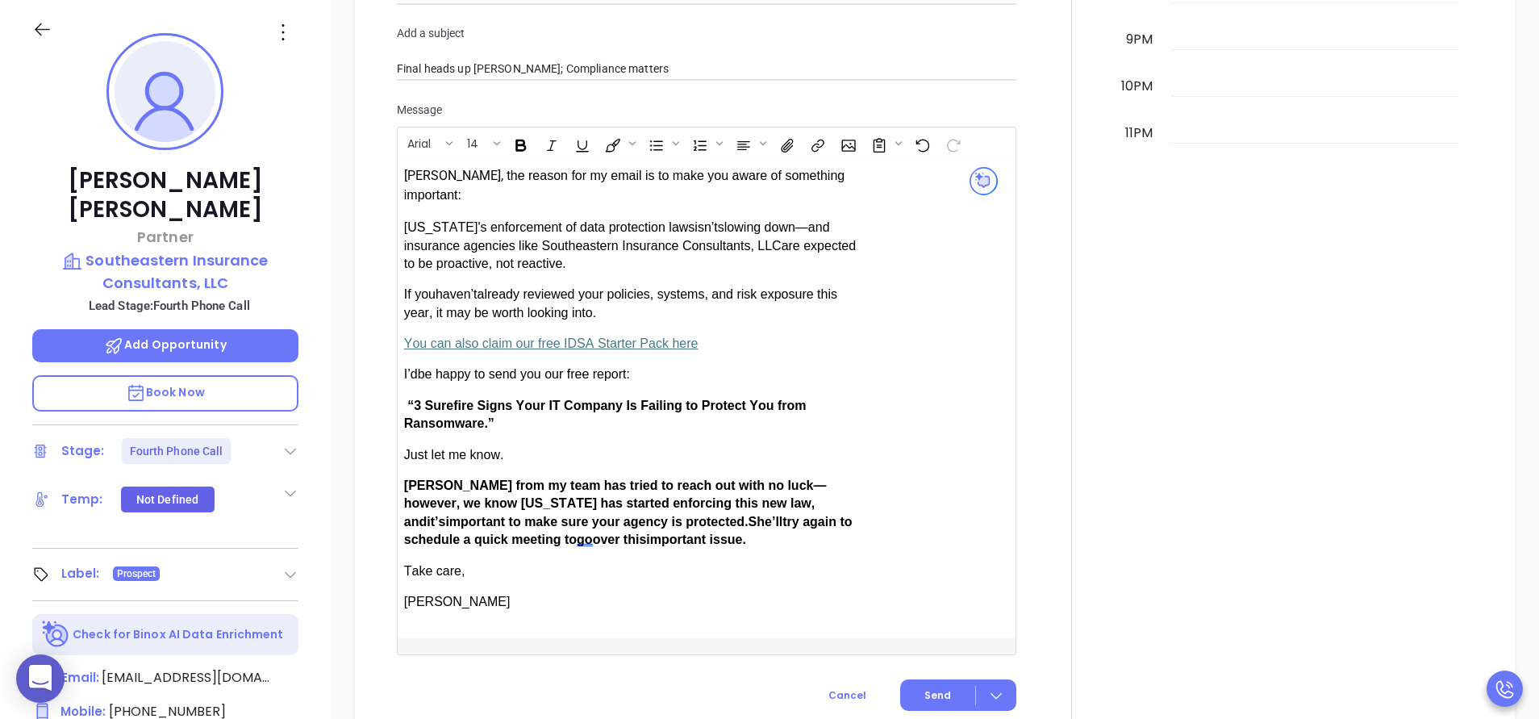
scroll to position [1427, 0]
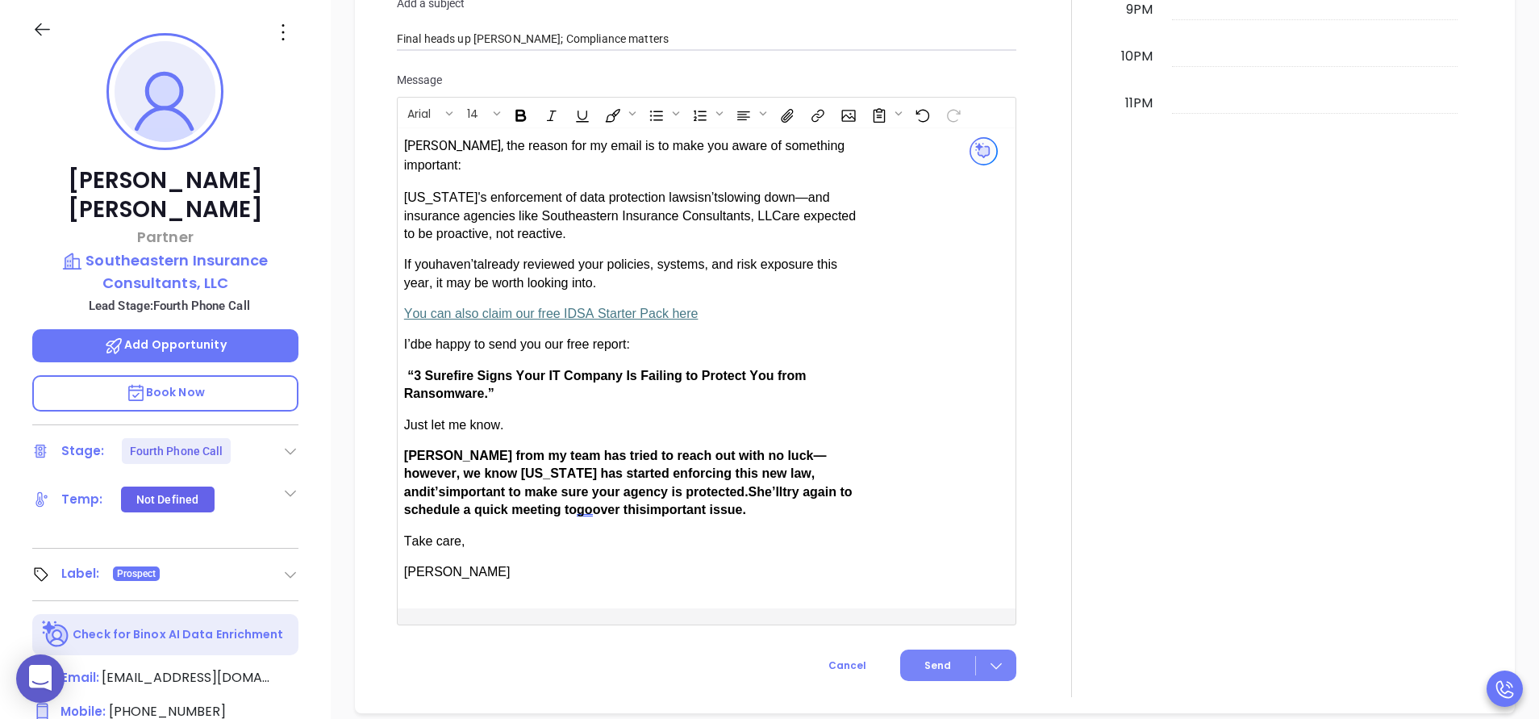
click at [924, 658] on span "Send" at bounding box center [937, 665] width 27 height 15
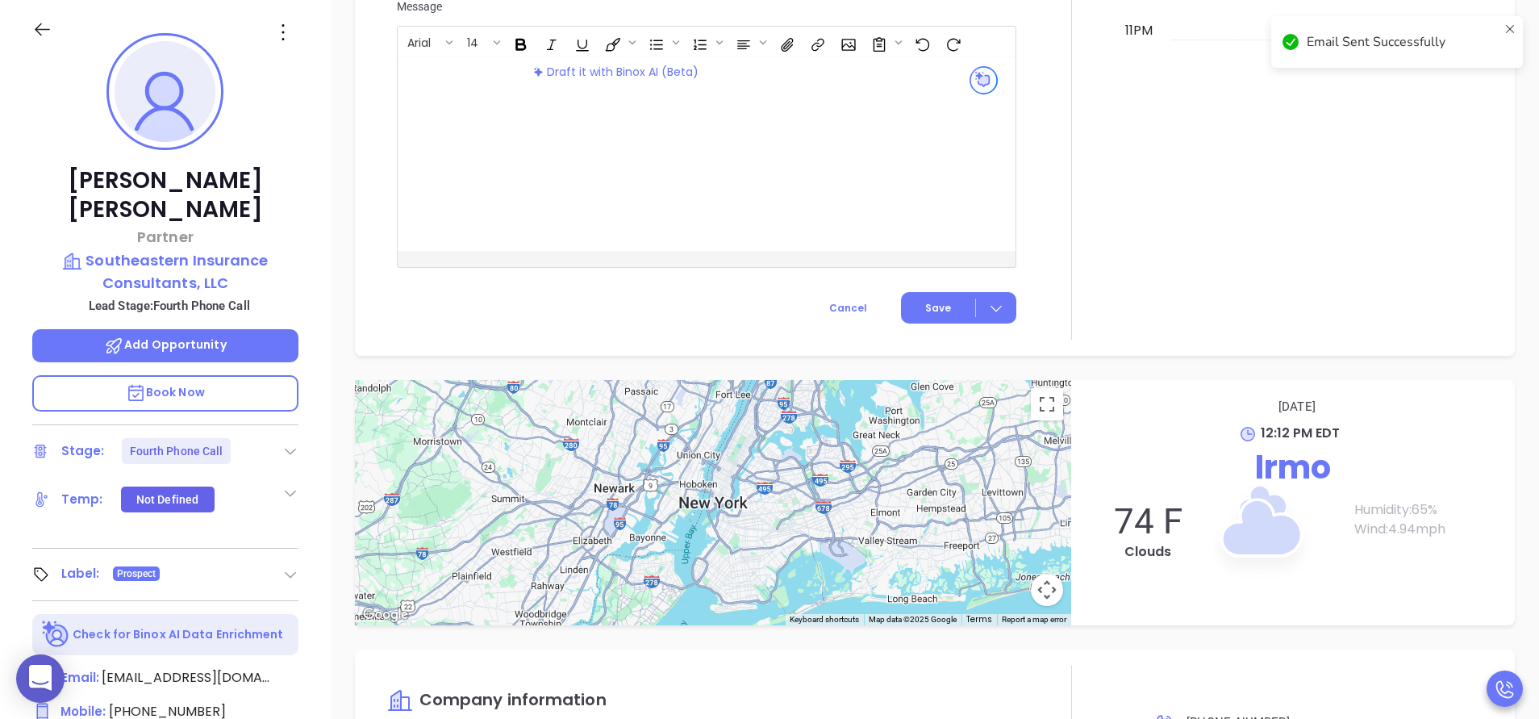
scroll to position [1294, 0]
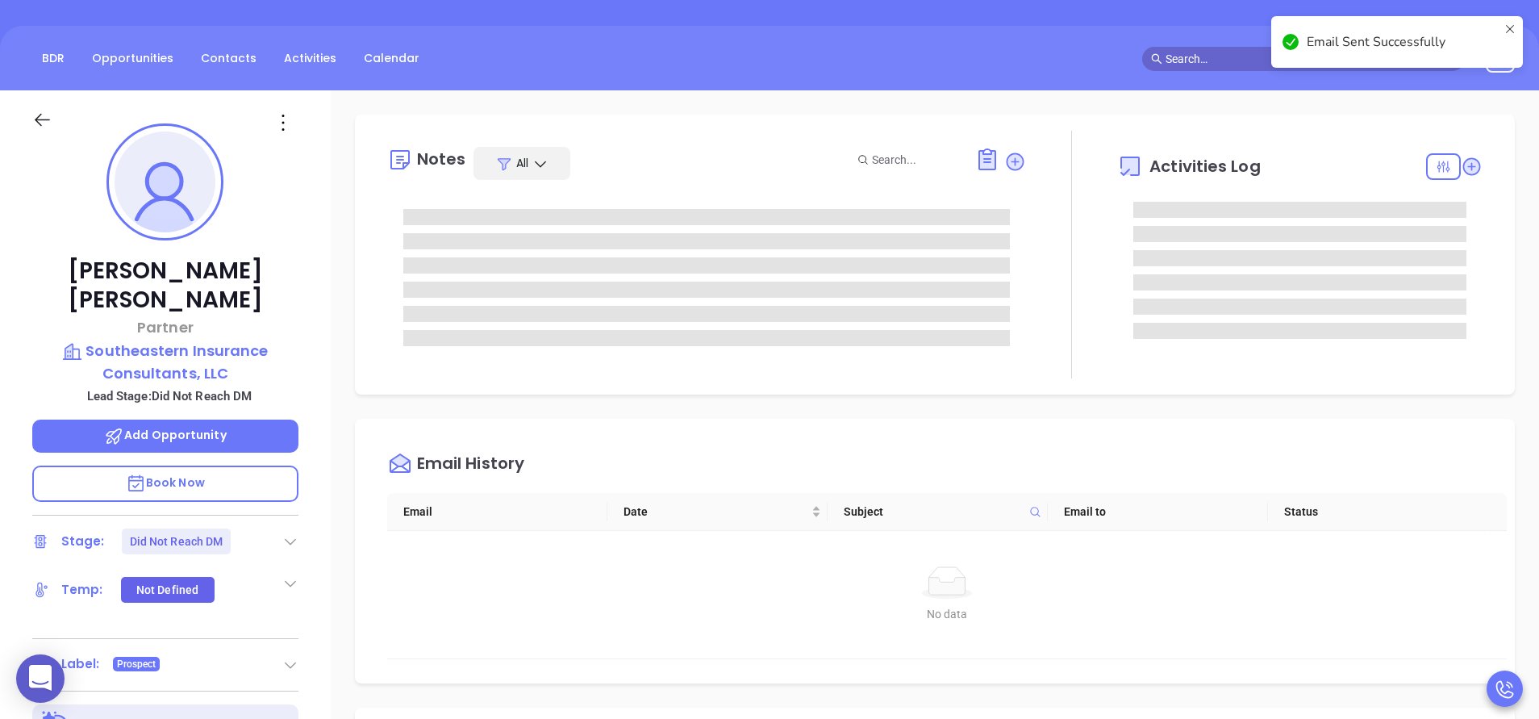
scroll to position [0, 0]
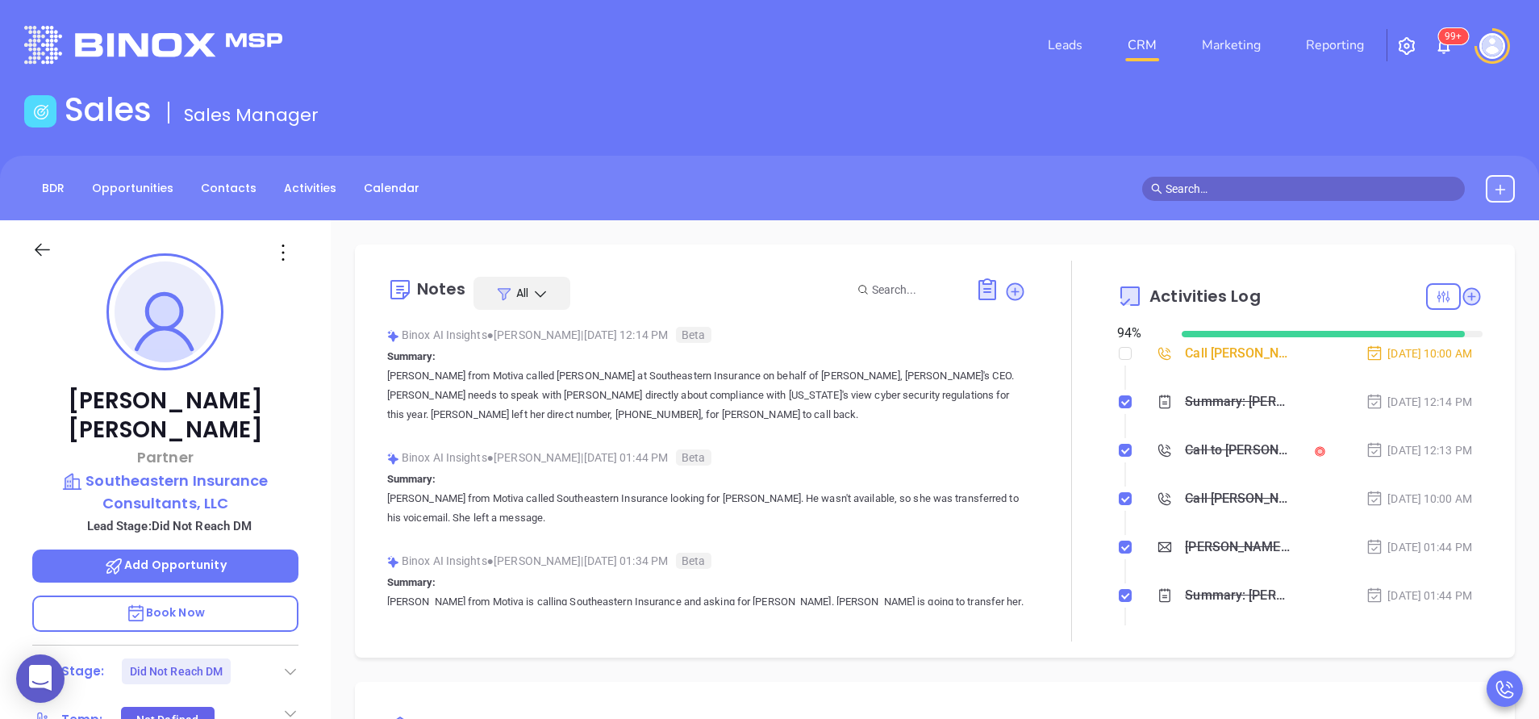
click at [1119, 363] on div at bounding box center [1125, 353] width 13 height 24
click at [1119, 361] on label at bounding box center [1125, 353] width 13 height 18
click at [1119, 360] on input "checkbox" at bounding box center [1125, 353] width 13 height 13
checkbox input "true"
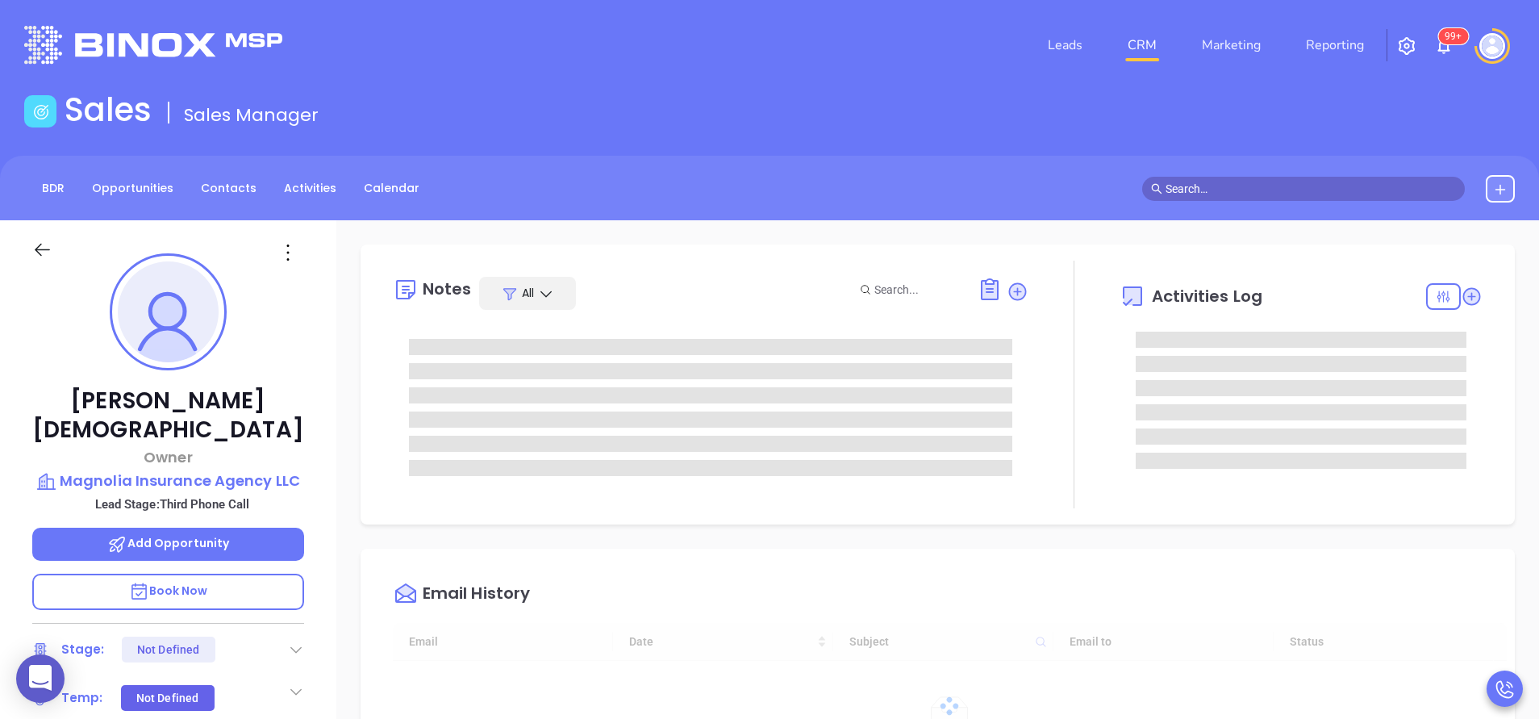
type input "[DATE]"
type input "[PERSON_NAME]"
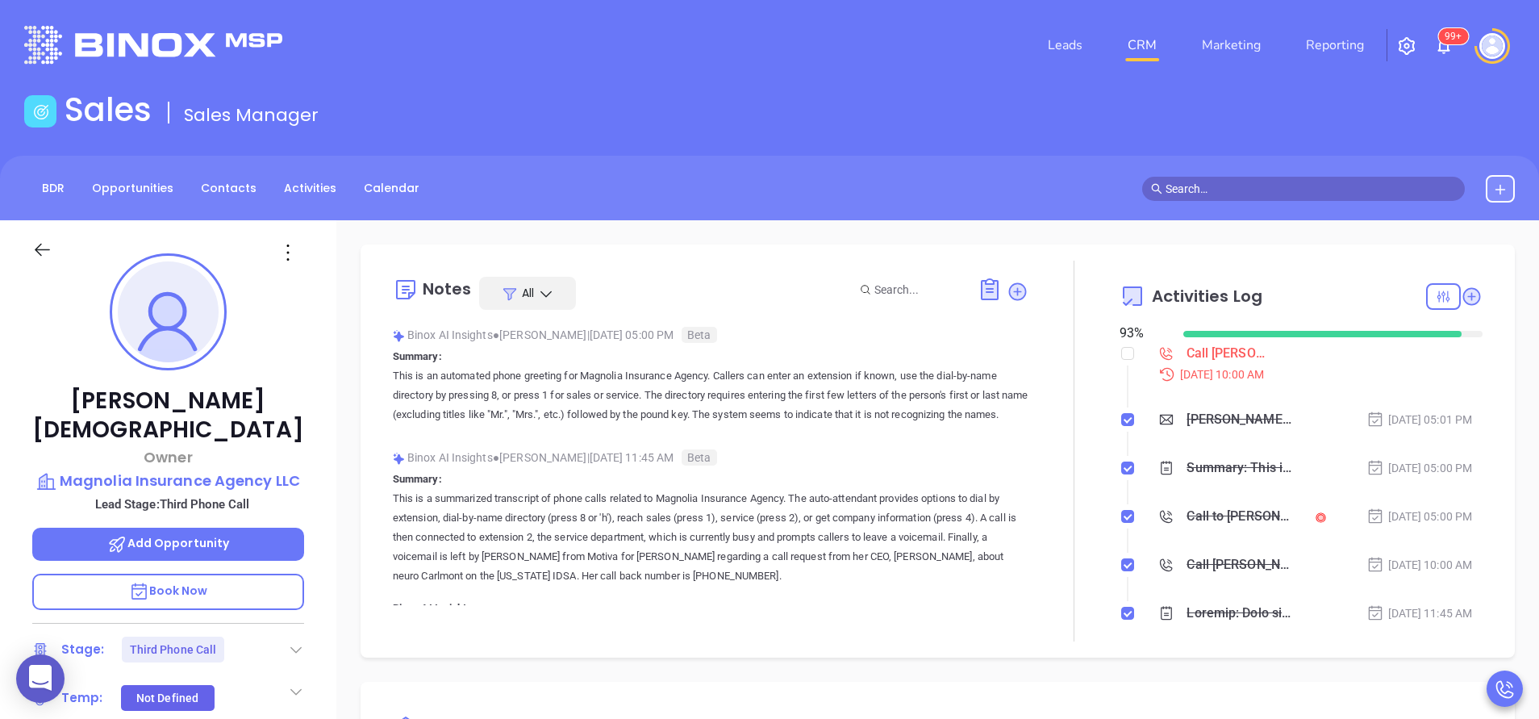
click at [963, 469] on div "Binox AI Insights ● [PERSON_NAME] | [DATE] 11:45 AM Beta" at bounding box center [710, 457] width 635 height 24
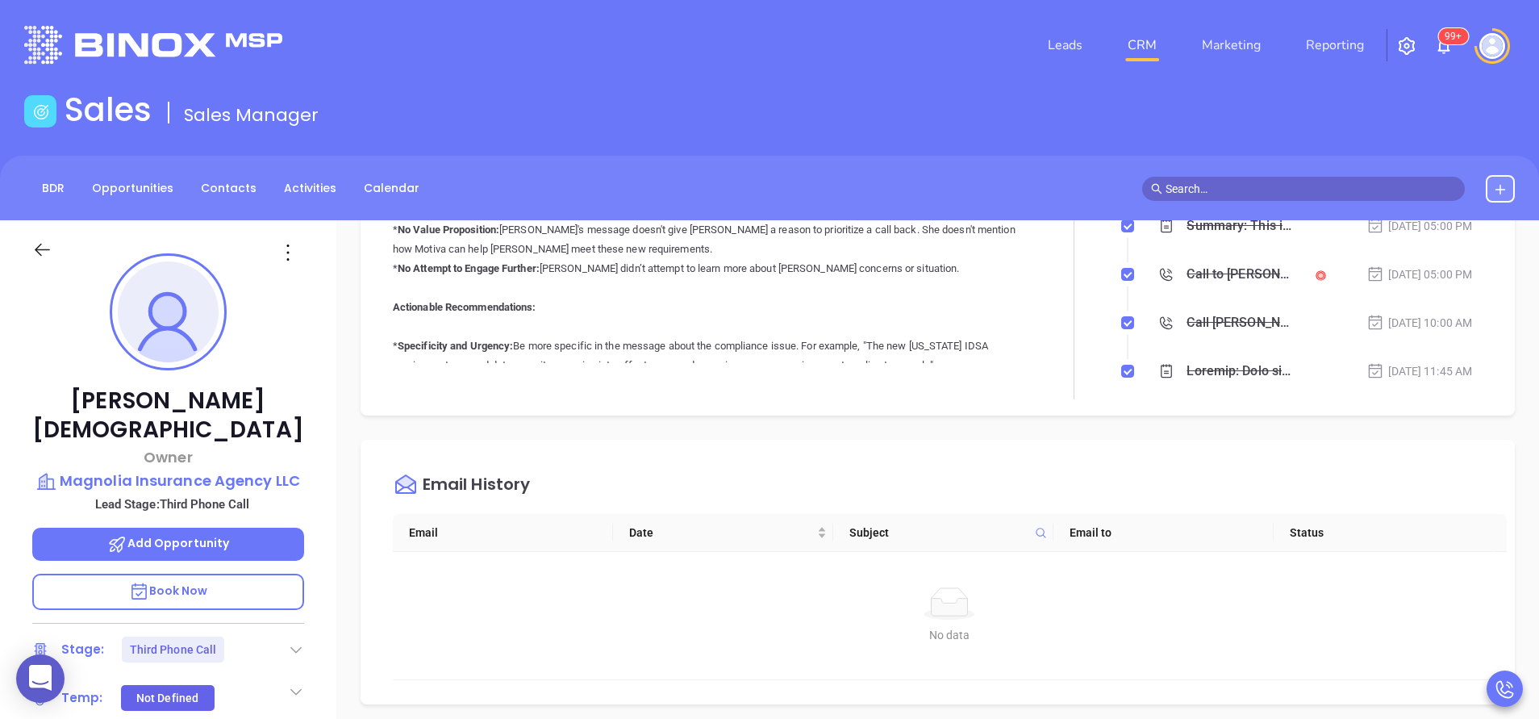
scroll to position [1358, 0]
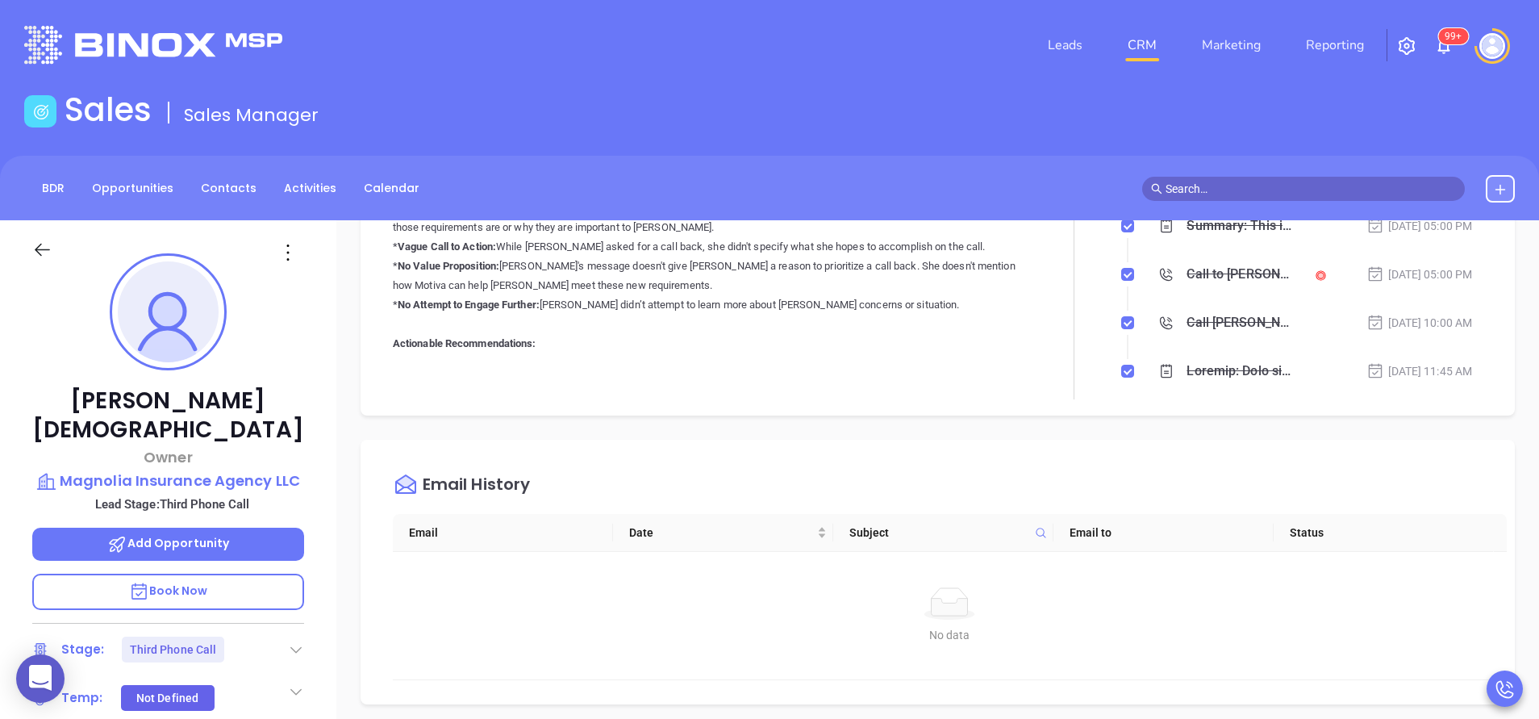
click at [317, 464] on div "Bailey Templet Owner Magnolia Insurance Agency LLC Lead Stage: Third Phone Call…" at bounding box center [168, 669] width 336 height 898
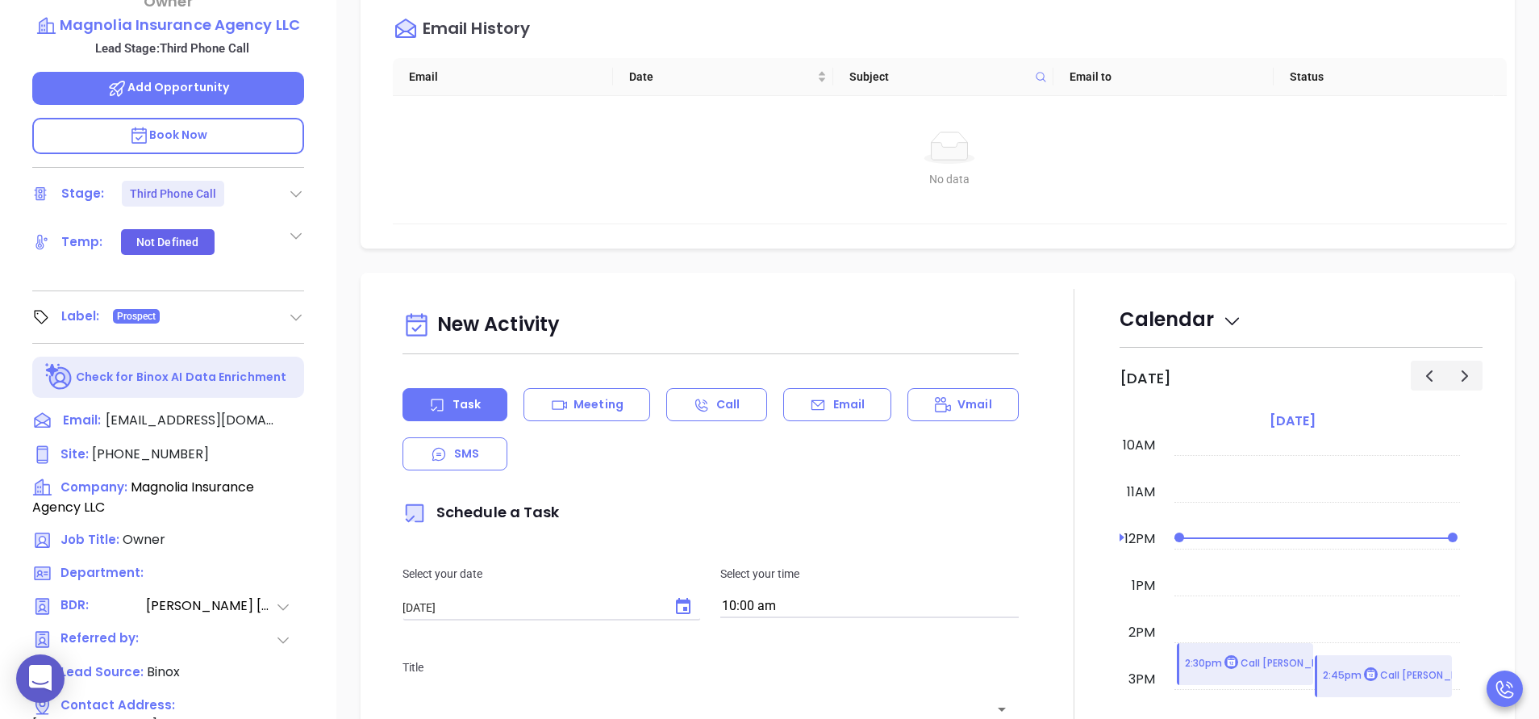
scroll to position [484, 0]
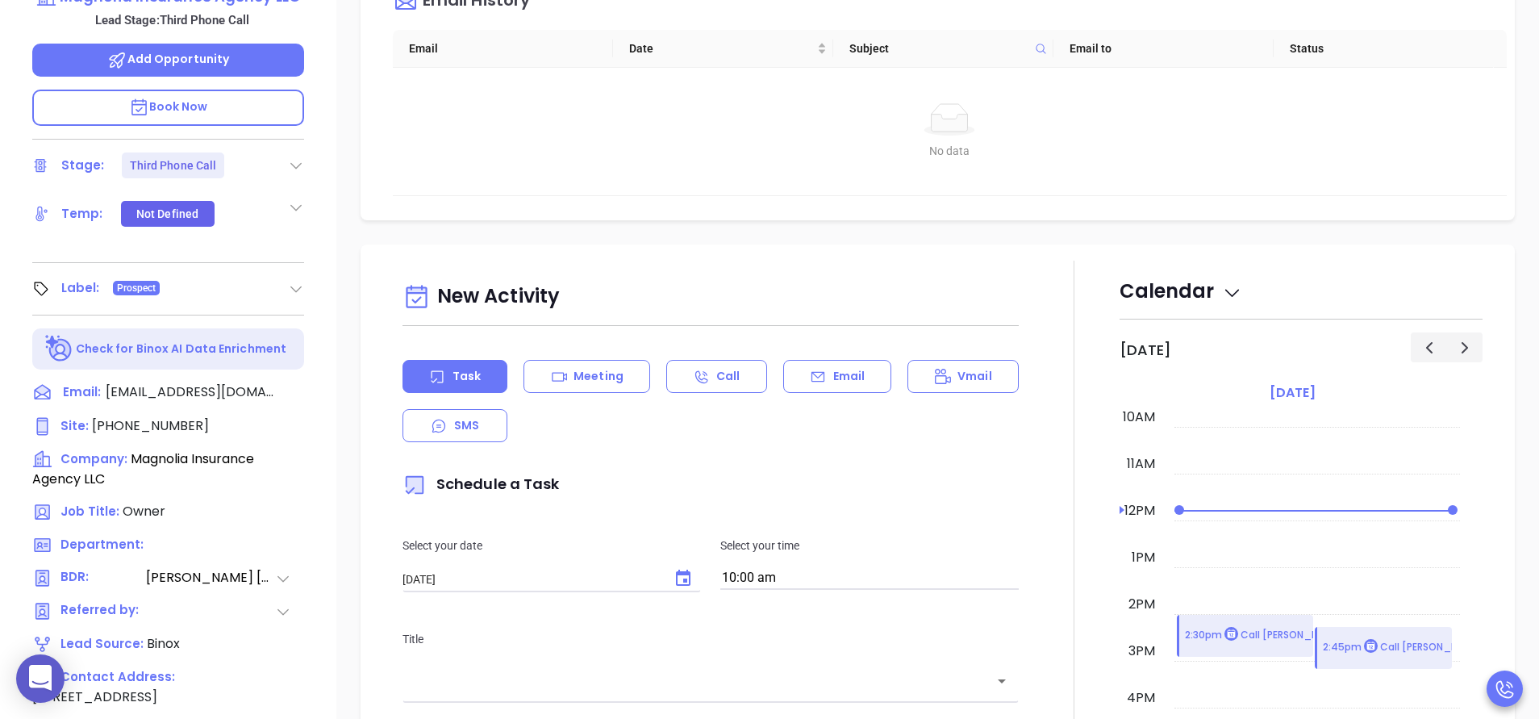
click at [151, 385] on div "Bailey Templet Owner Magnolia Insurance Agency LLC Lead Stage: Third Phone Call…" at bounding box center [168, 185] width 336 height 898
click at [156, 416] on span "(843) 900-1840" at bounding box center [150, 425] width 117 height 19
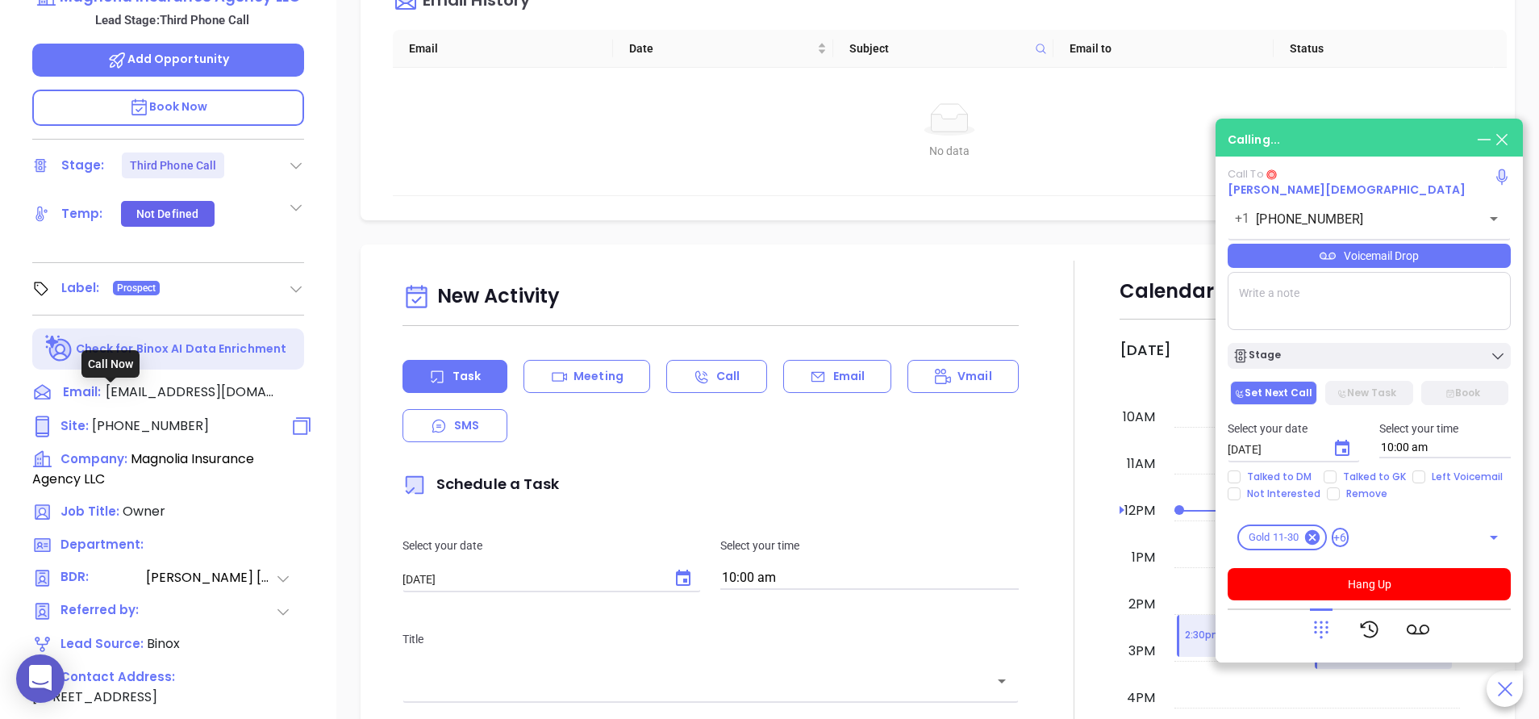
type input "(843) 900-1840"
click at [1319, 624] on icon at bounding box center [1321, 629] width 23 height 23
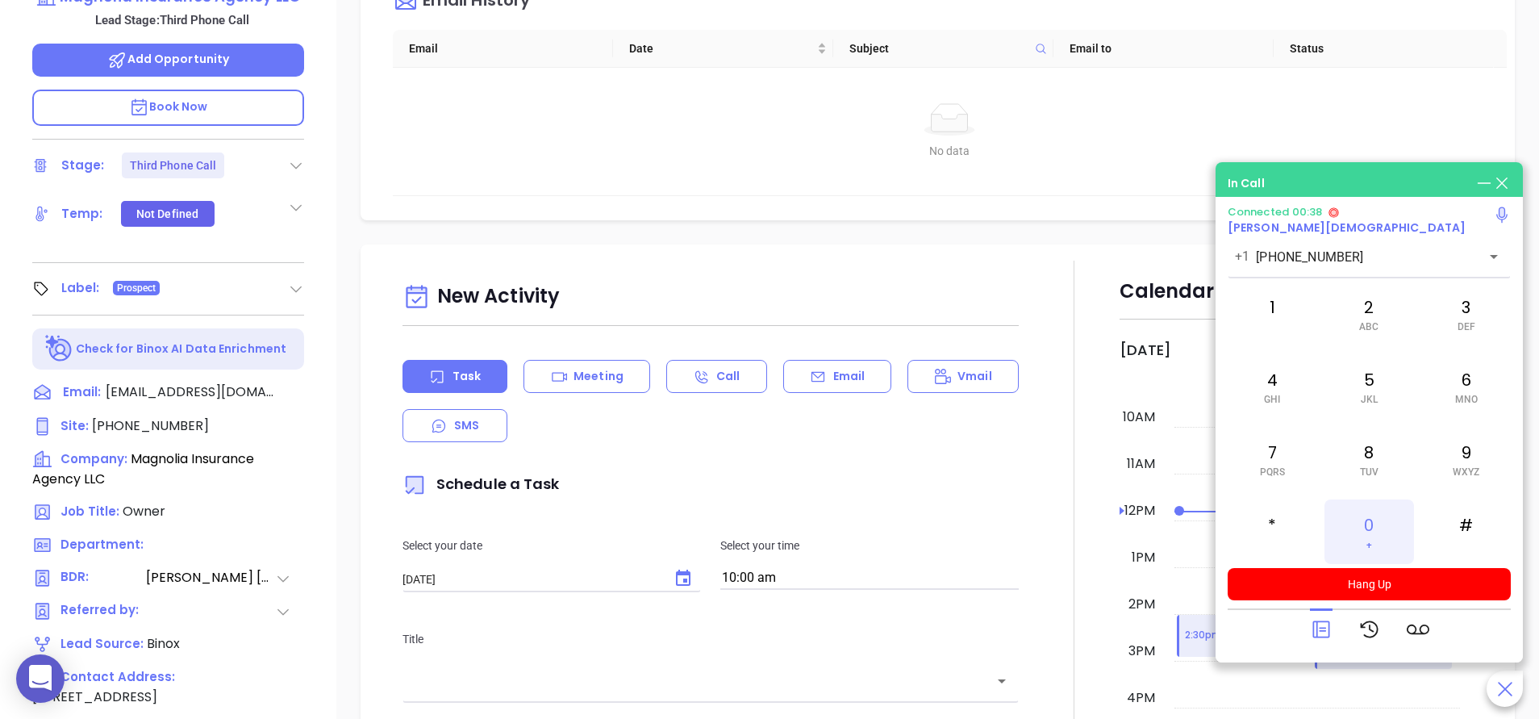
click at [1367, 522] on div "0 +" at bounding box center [1368, 531] width 89 height 65
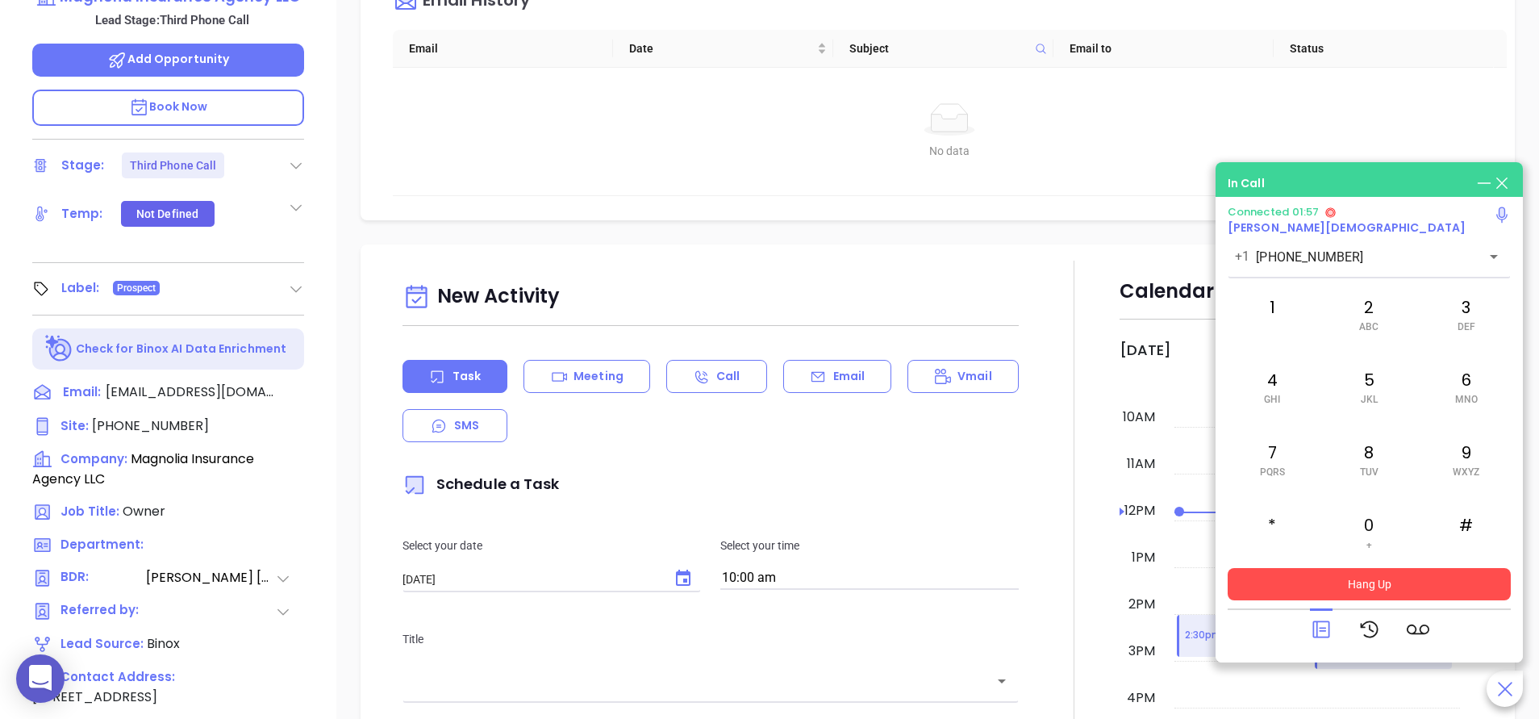
click at [1367, 581] on button "Hang Up" at bounding box center [1368, 584] width 283 height 32
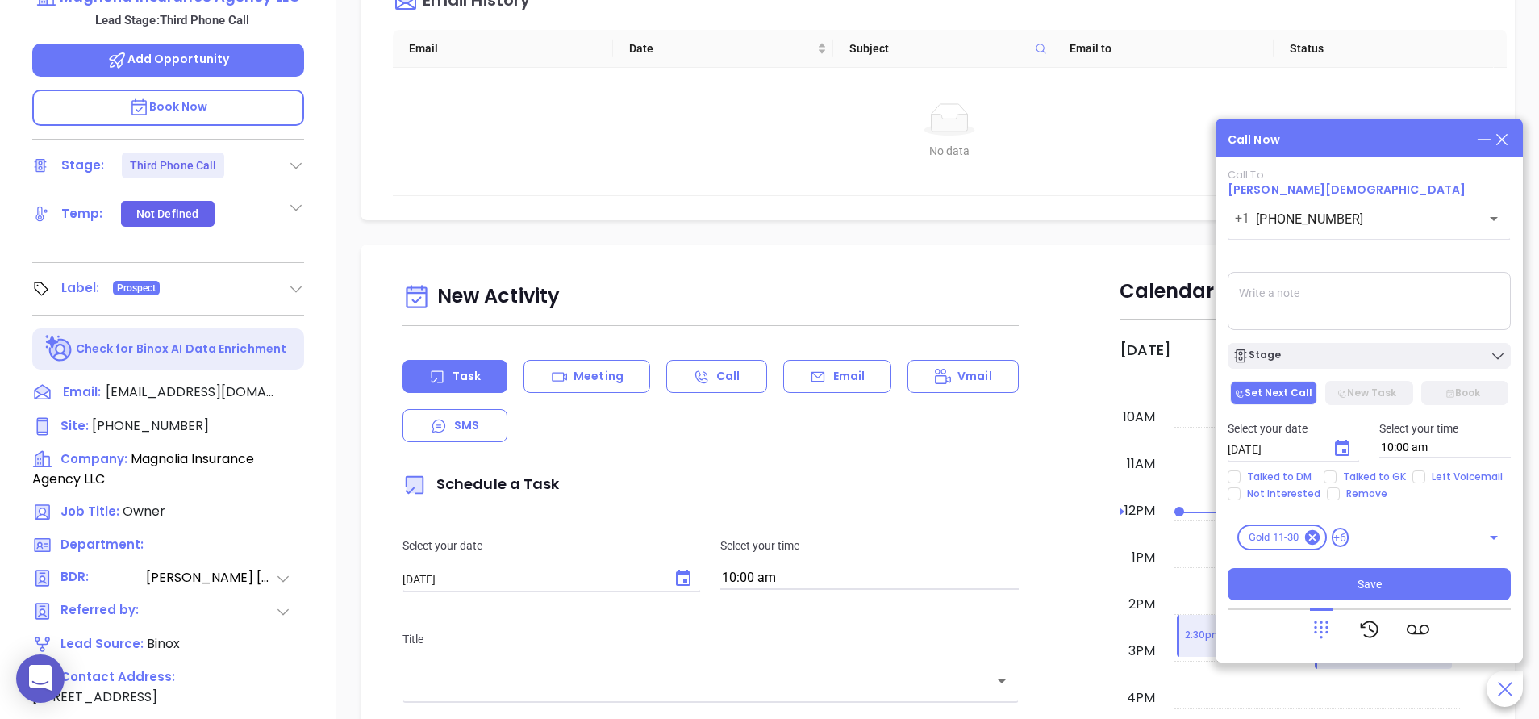
click at [1344, 293] on textarea at bounding box center [1368, 301] width 283 height 58
type textarea "left vm in general"
click at [1345, 356] on div "Stage" at bounding box center [1368, 356] width 273 height 16
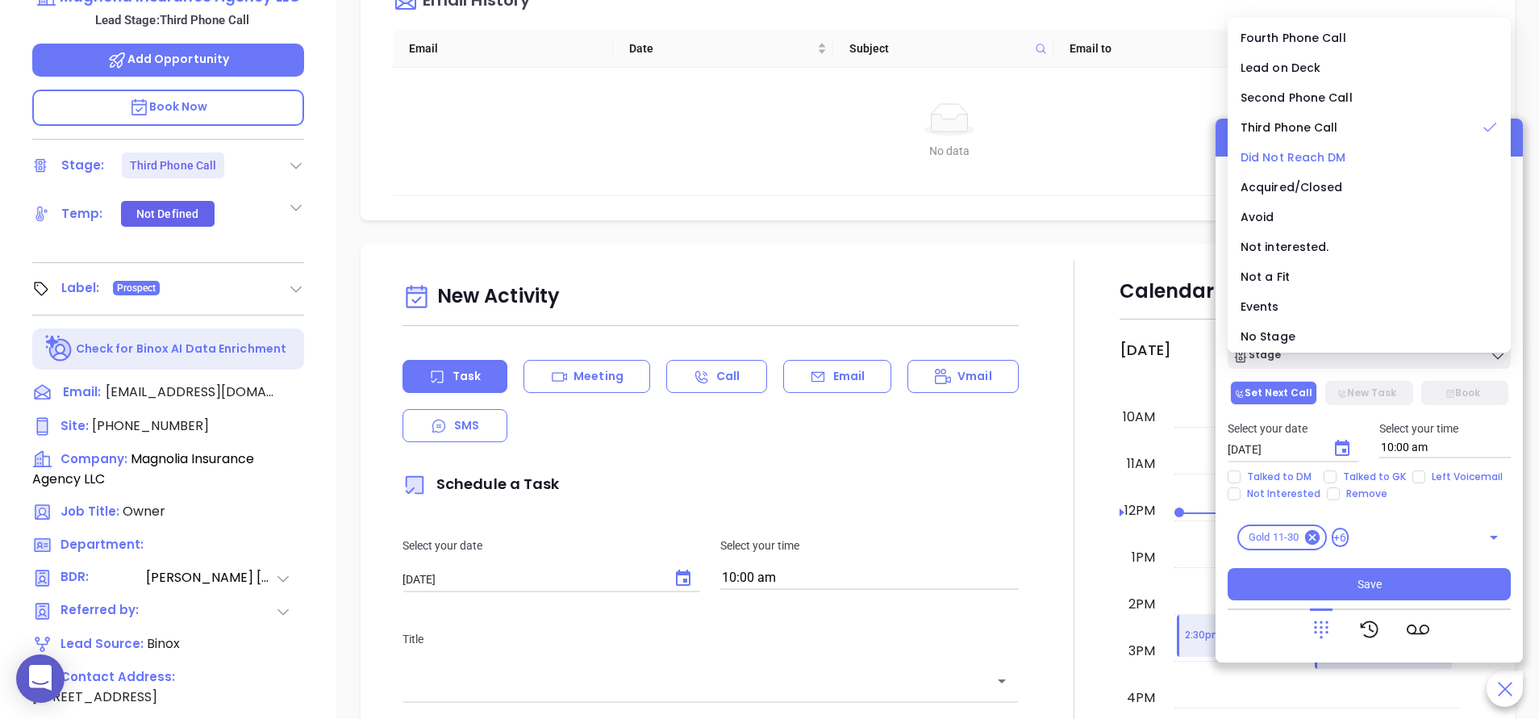
click at [1304, 150] on span "Did Not Reach DM" at bounding box center [1293, 157] width 106 height 16
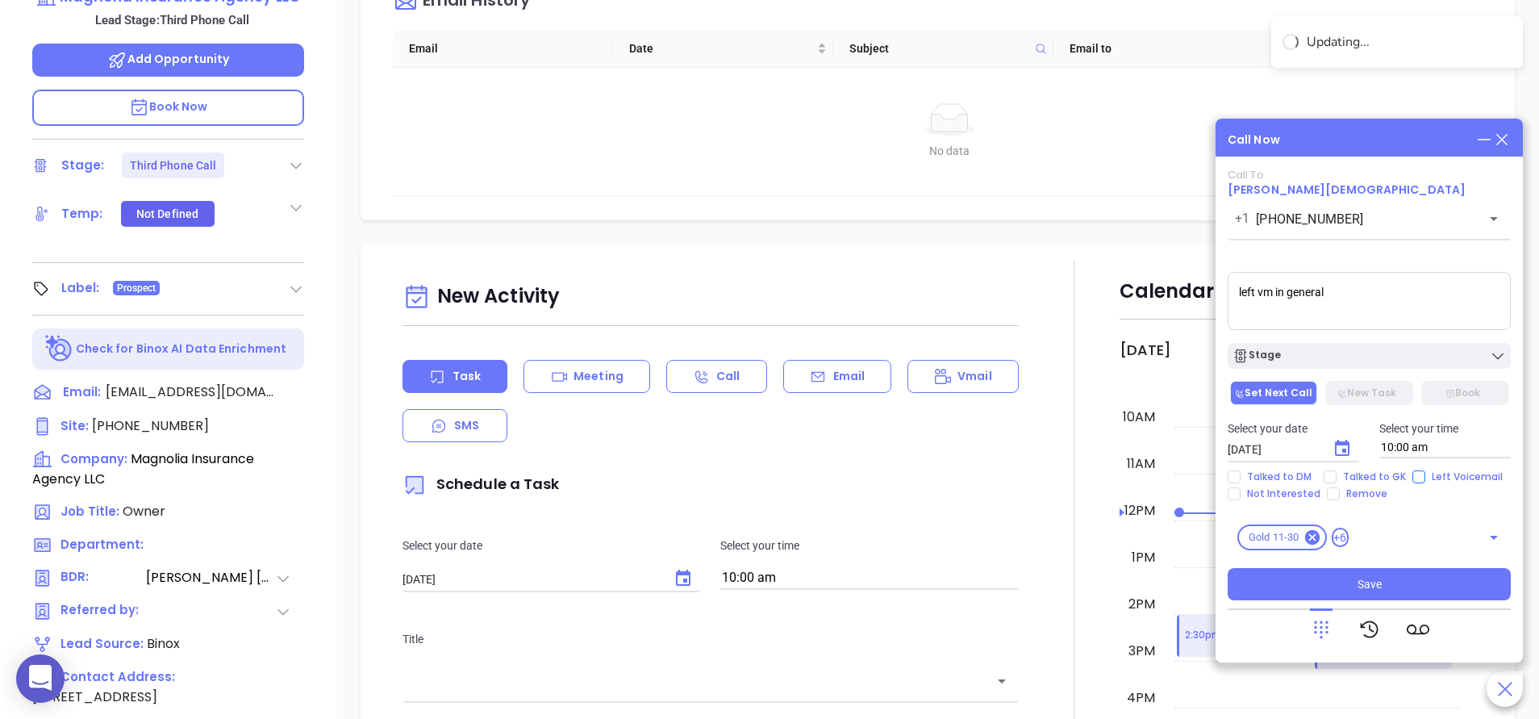
click at [1426, 471] on span "Left Voicemail" at bounding box center [1467, 476] width 84 height 13
click at [1425, 471] on input "Left Voicemail" at bounding box center [1418, 476] width 13 height 13
checkbox input "true"
click at [1335, 451] on icon "Choose date, selected date is Sep 9, 2025" at bounding box center [1342, 448] width 15 height 16
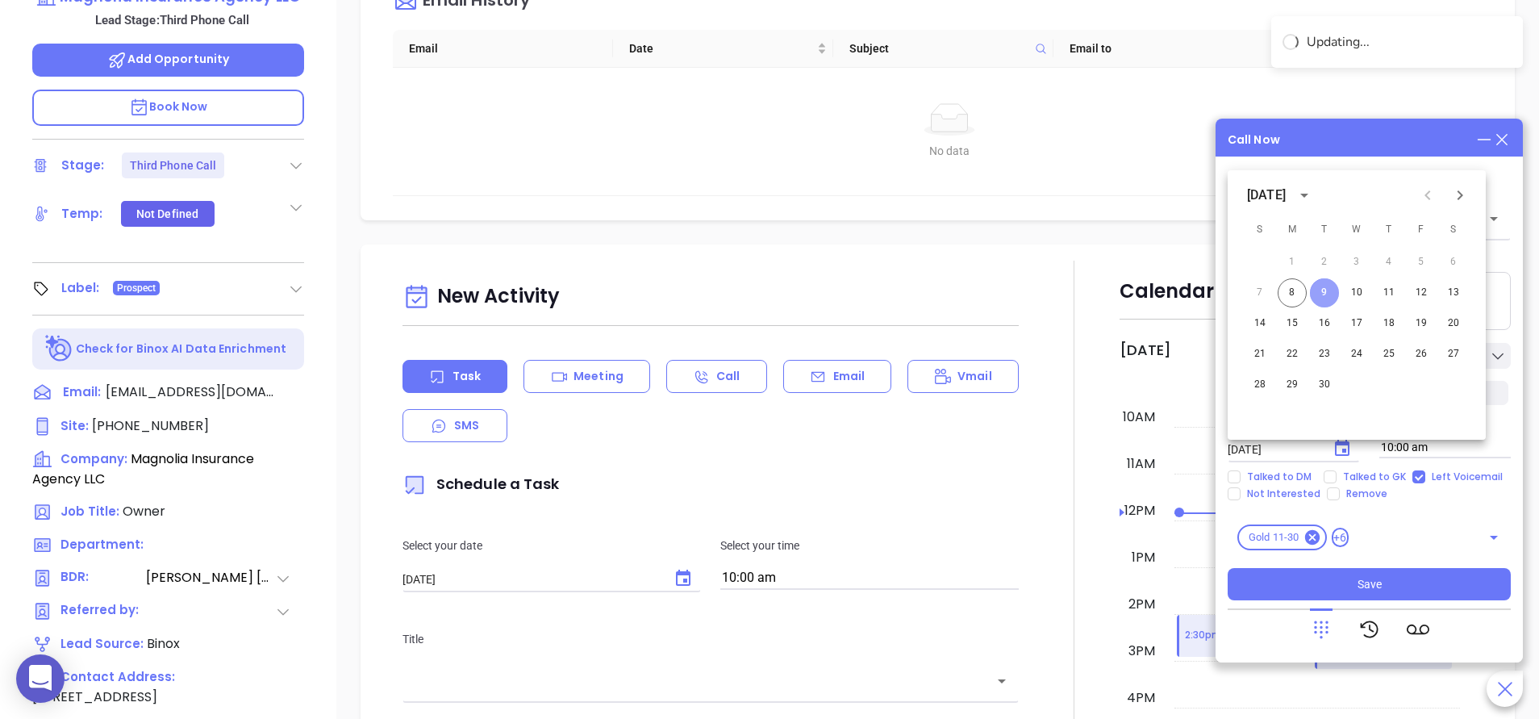
click at [1335, 296] on button "9" at bounding box center [1324, 292] width 29 height 29
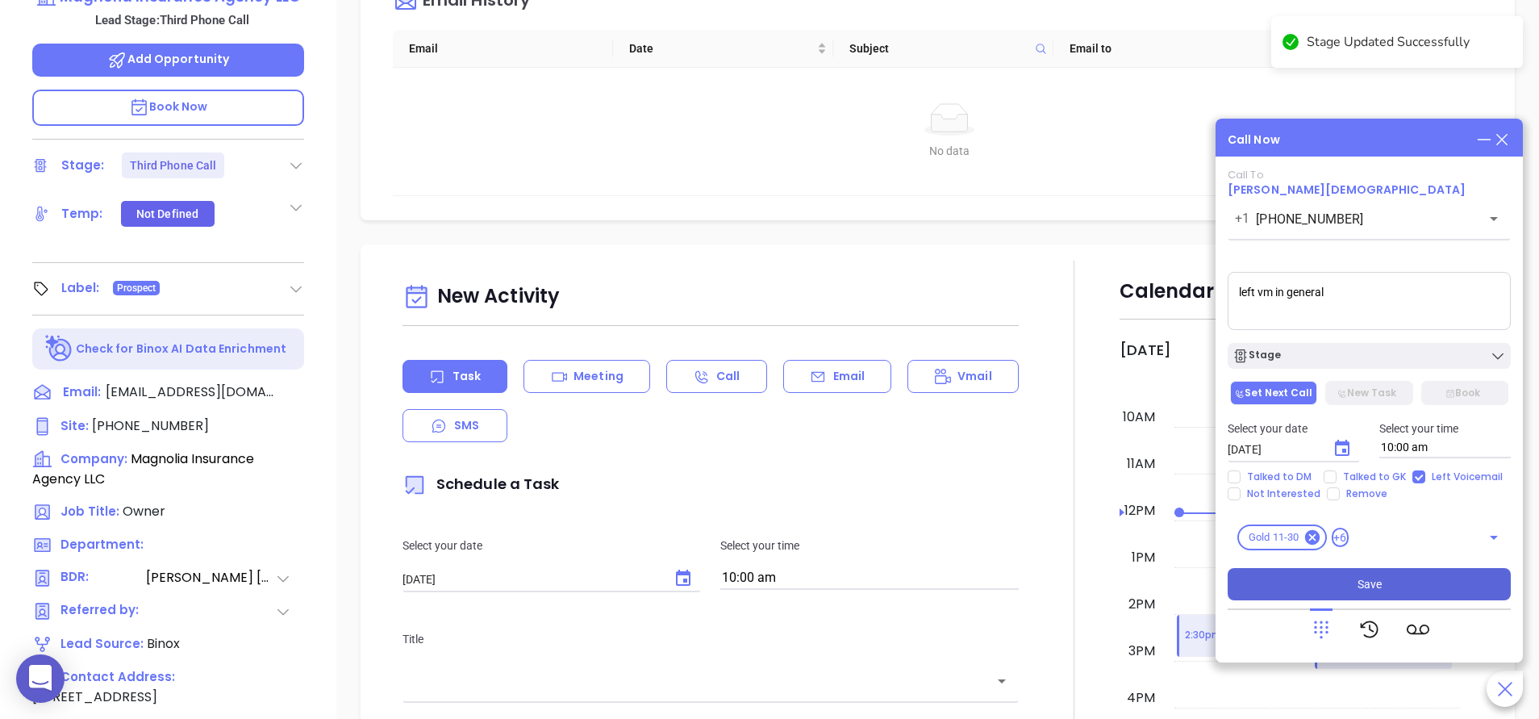
click at [1377, 579] on span "Save" at bounding box center [1369, 584] width 24 height 18
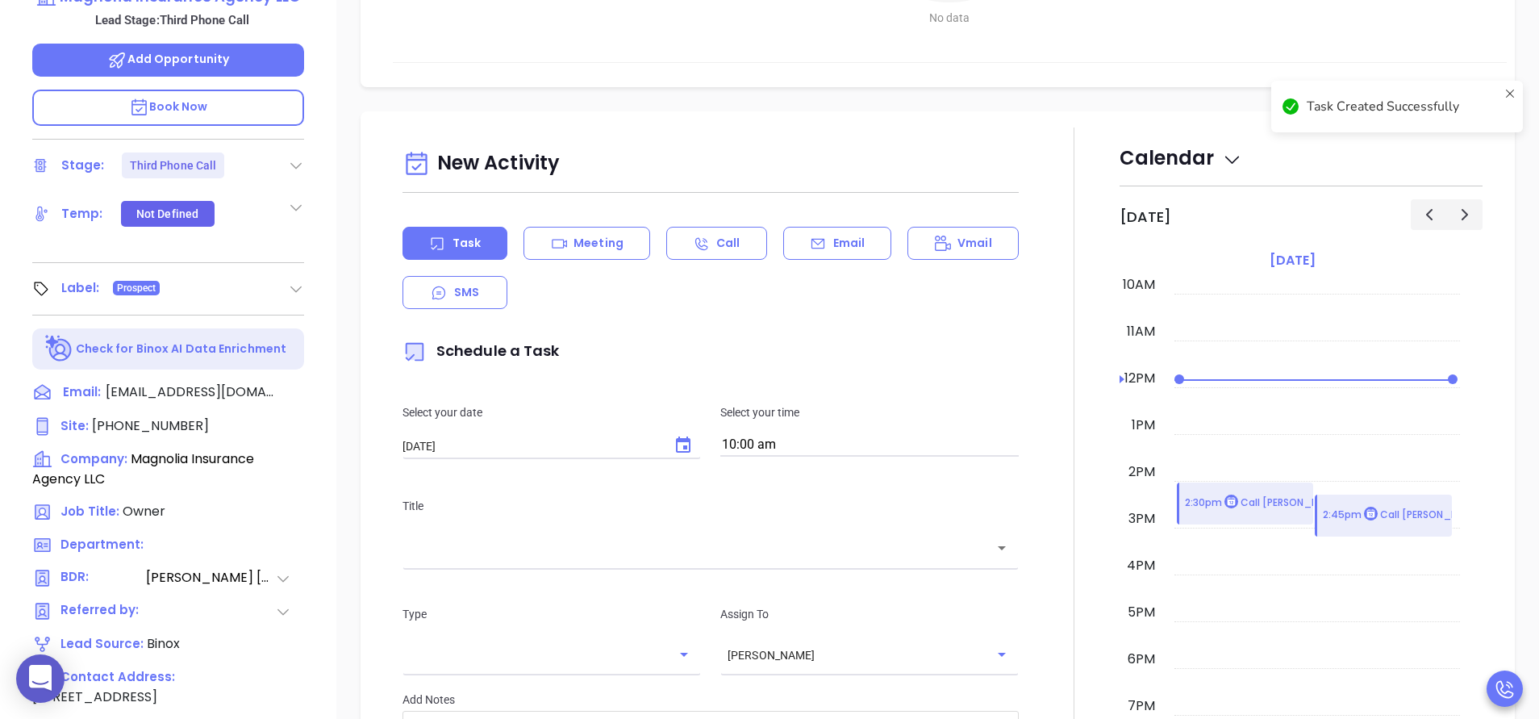
scroll to position [0, 0]
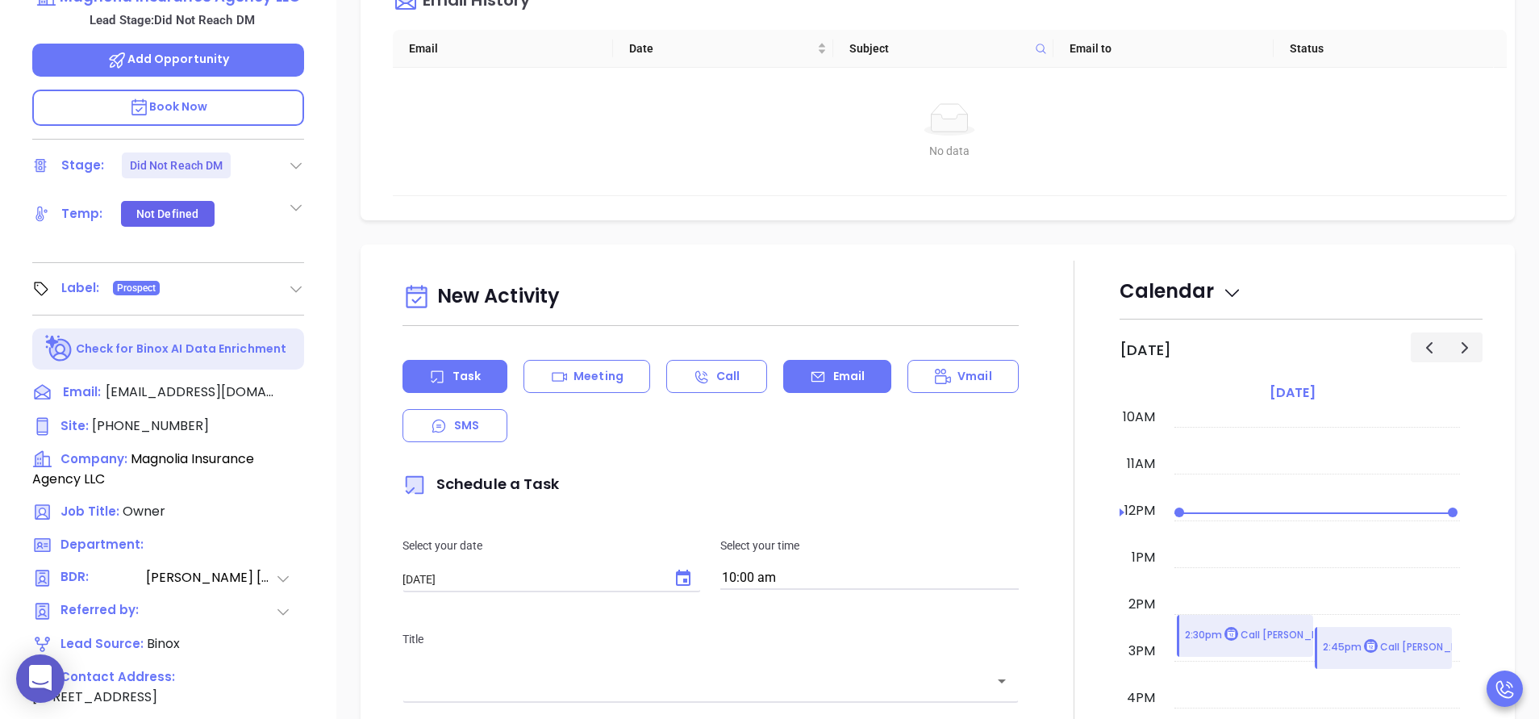
click at [816, 377] on div "Email" at bounding box center [837, 376] width 109 height 33
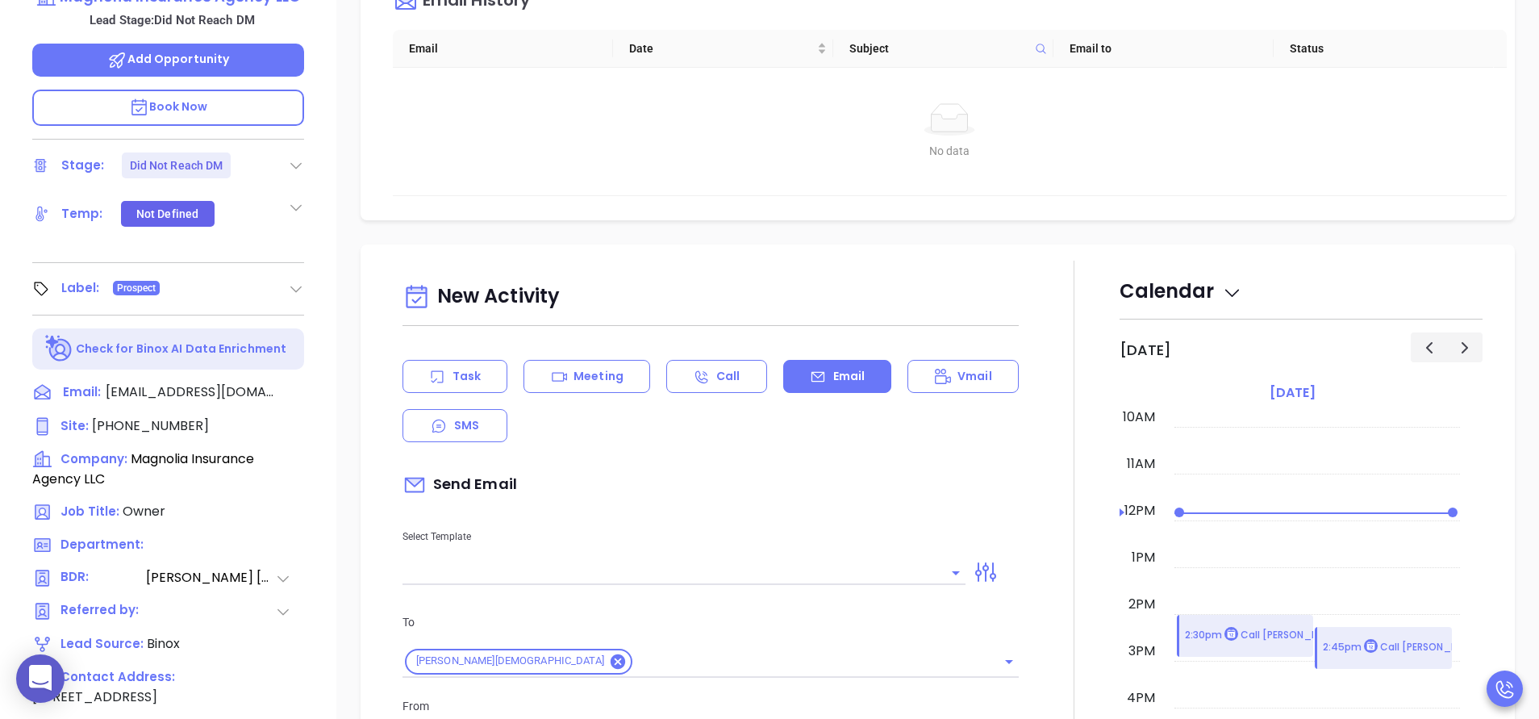
click at [474, 584] on div at bounding box center [684, 572] width 564 height 24
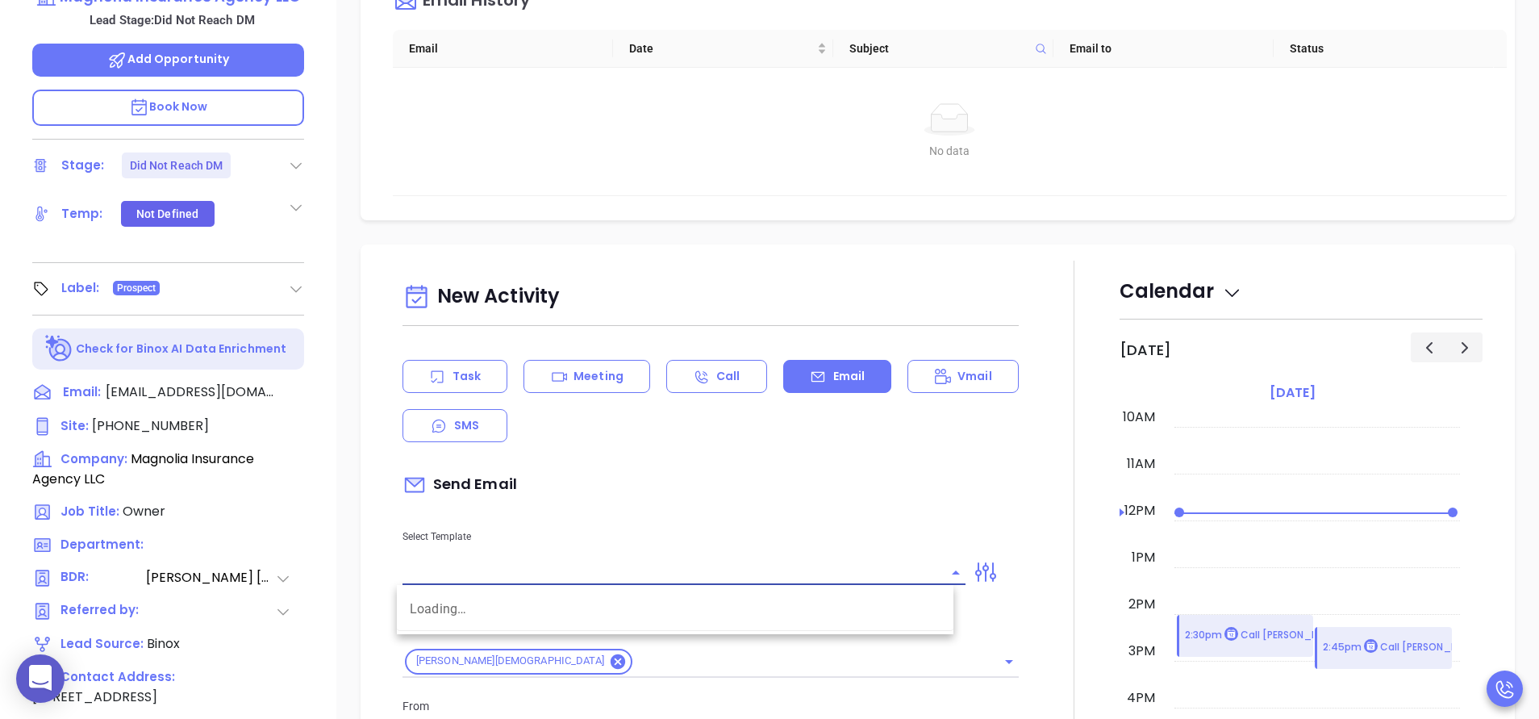
type input "[PERSON_NAME]"
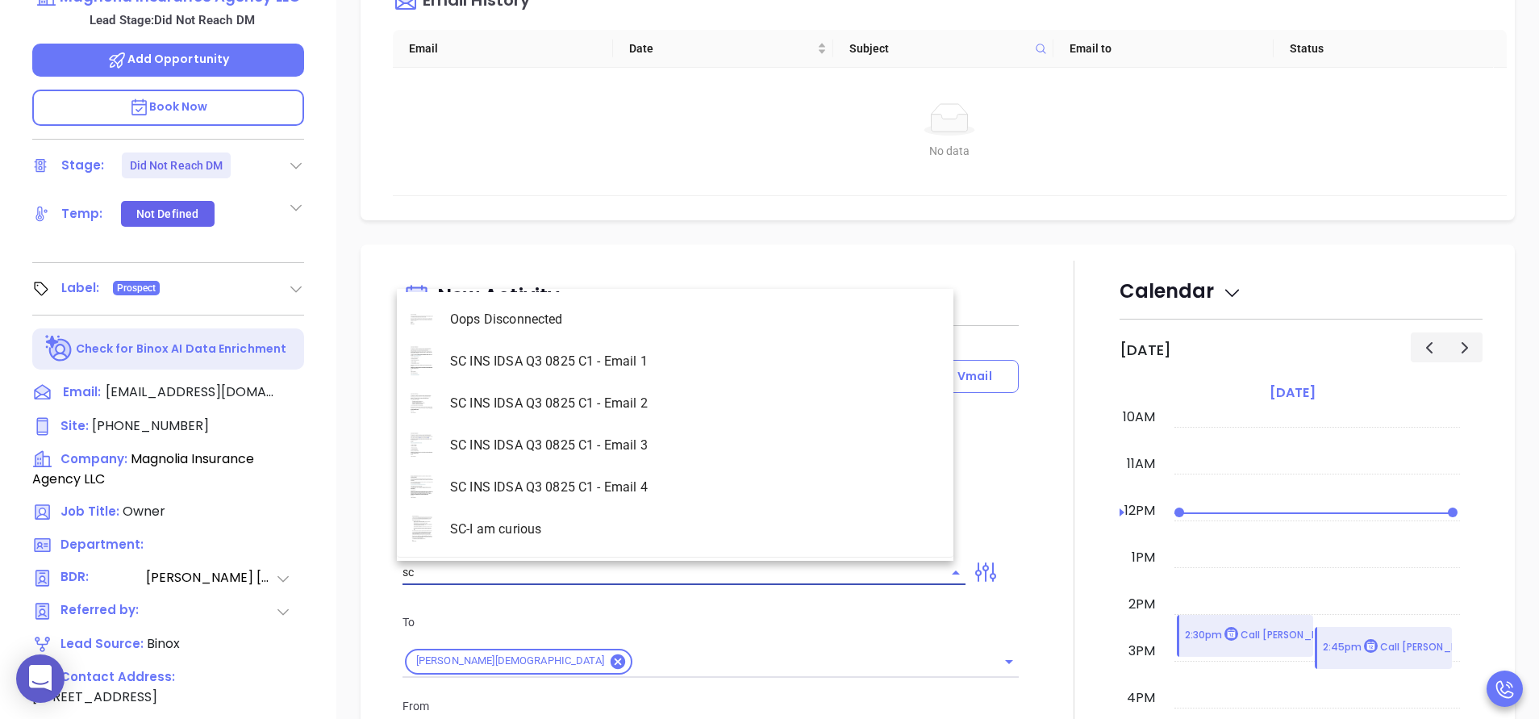
click at [573, 486] on li "SC INS IDSA Q3 0825 C1 - Email 4" at bounding box center [675, 487] width 556 height 42
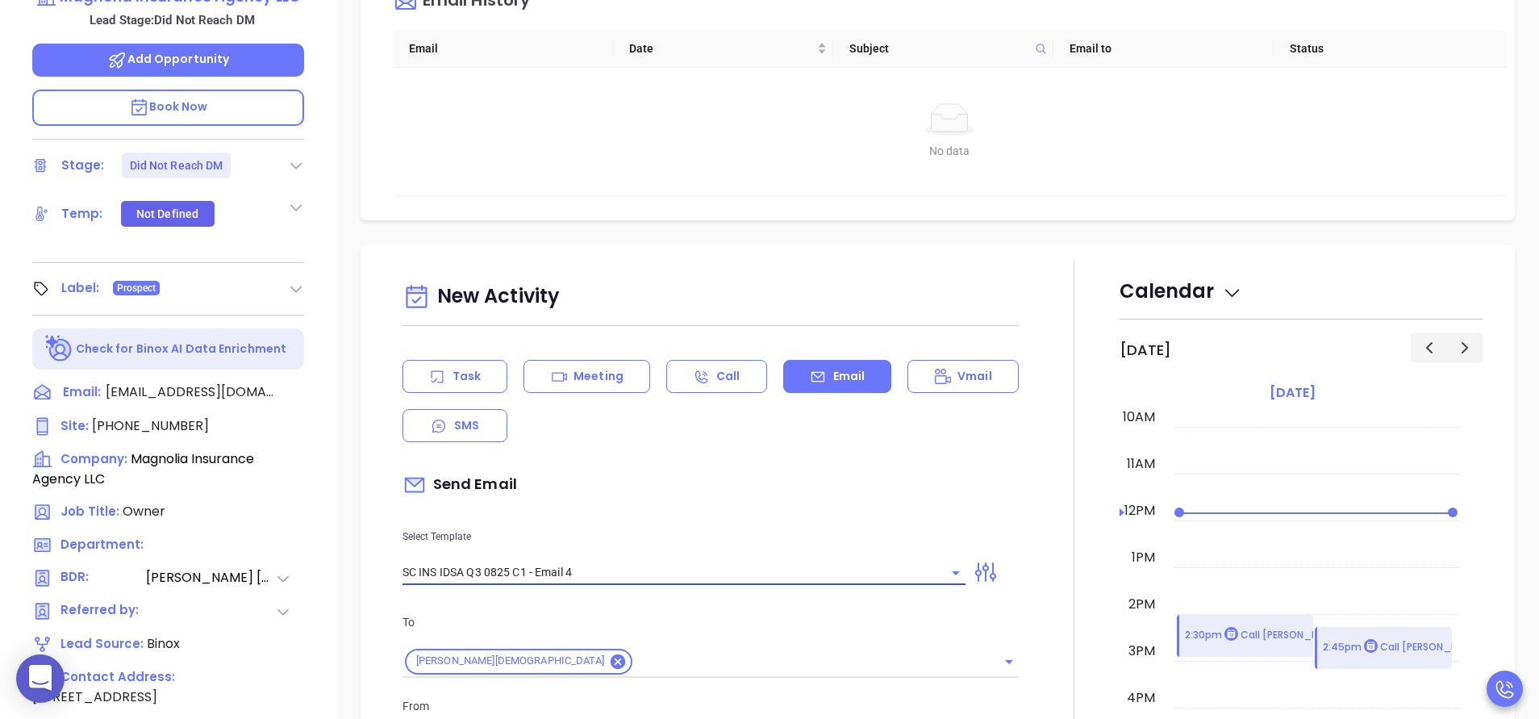
type input "SC INS IDSA Q3 0825 C1 - Email 4"
type input "Final heads up Bailey; Compliance matters"
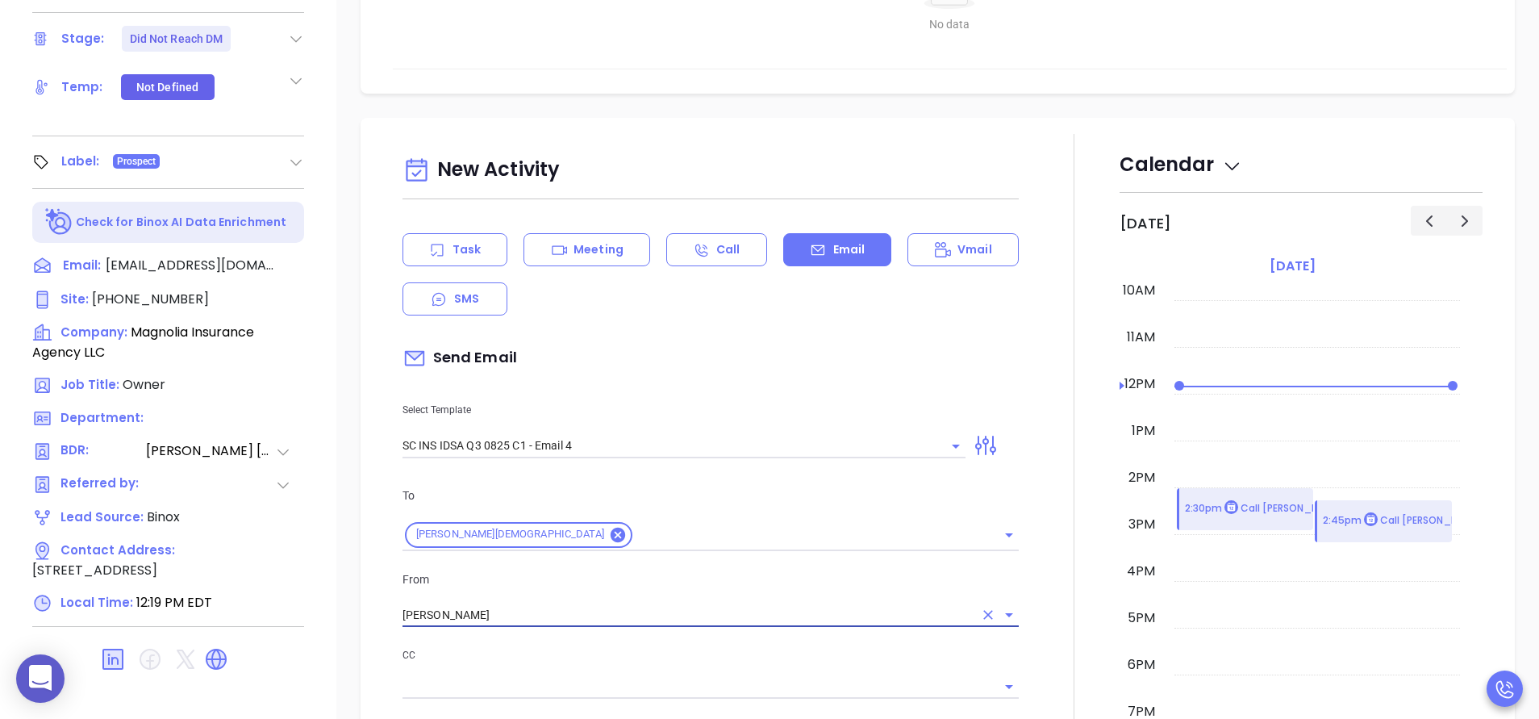
scroll to position [631, 0]
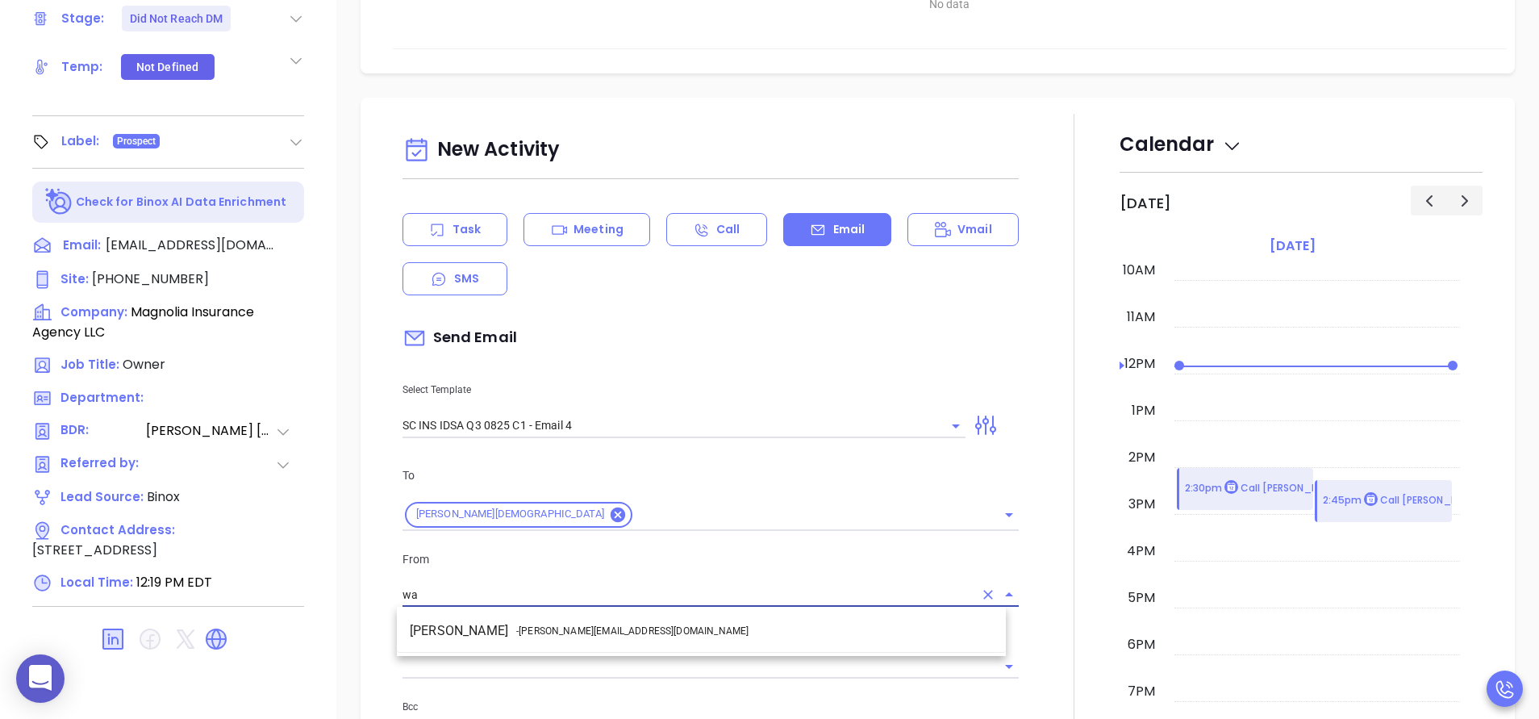
click at [606, 644] on li "Walter Contreras - walter@motiva.net" at bounding box center [701, 630] width 609 height 29
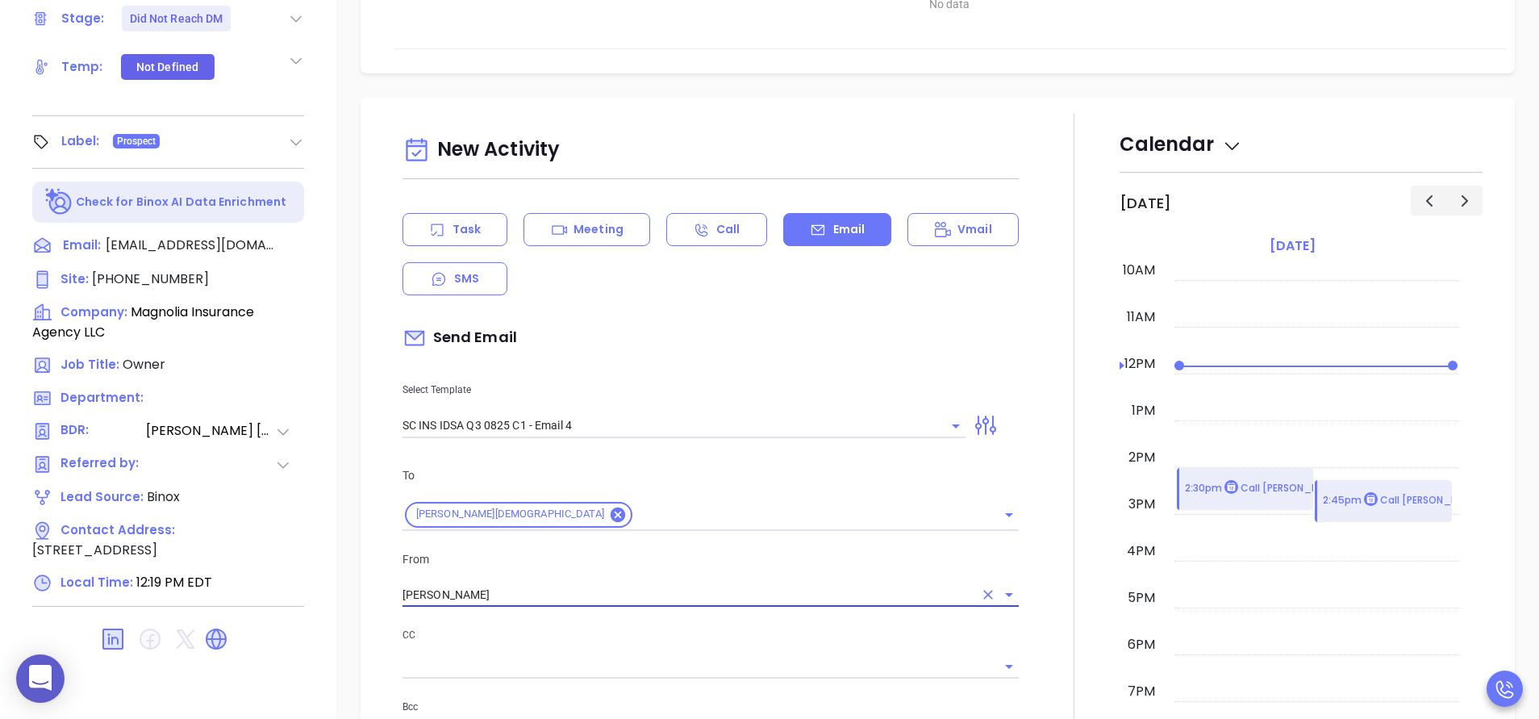
type input "Walter Contreras"
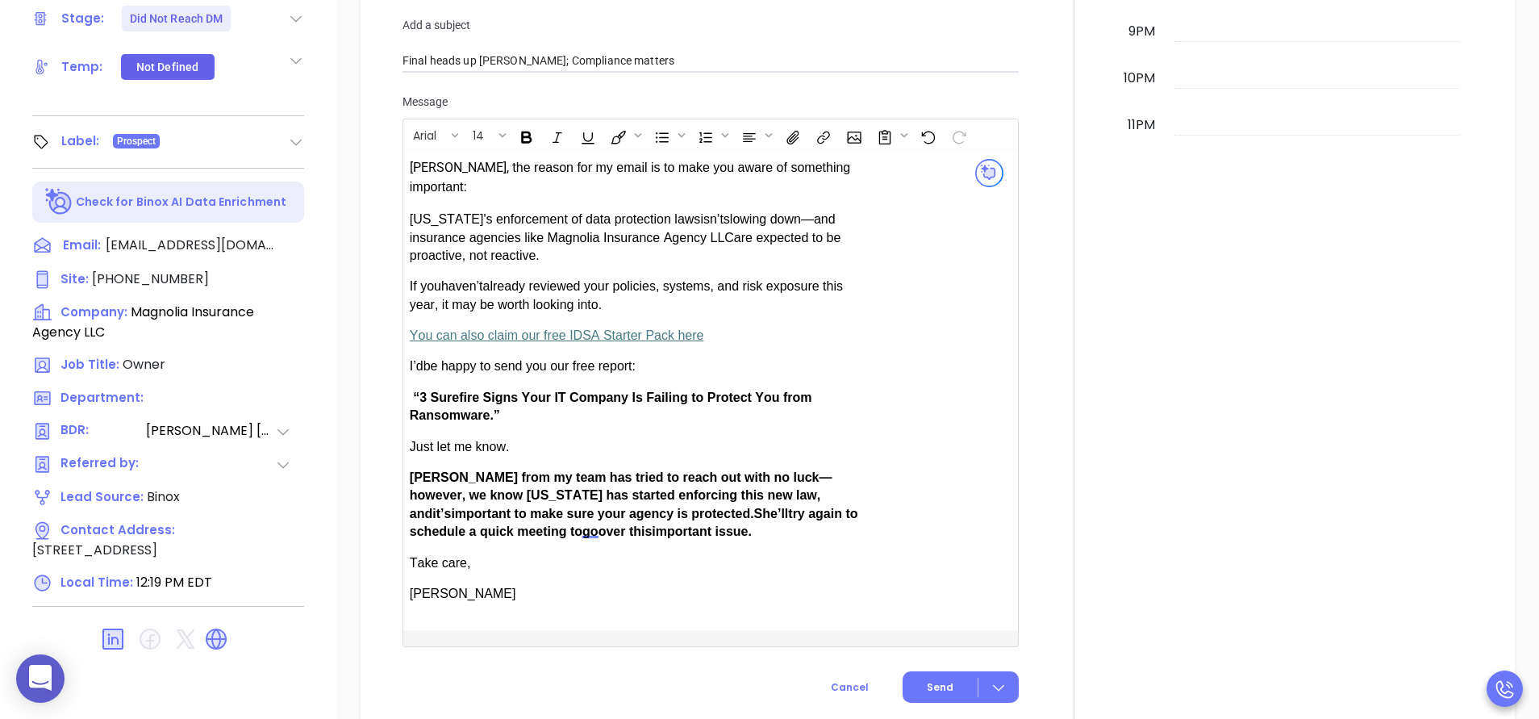
scroll to position [1016, 0]
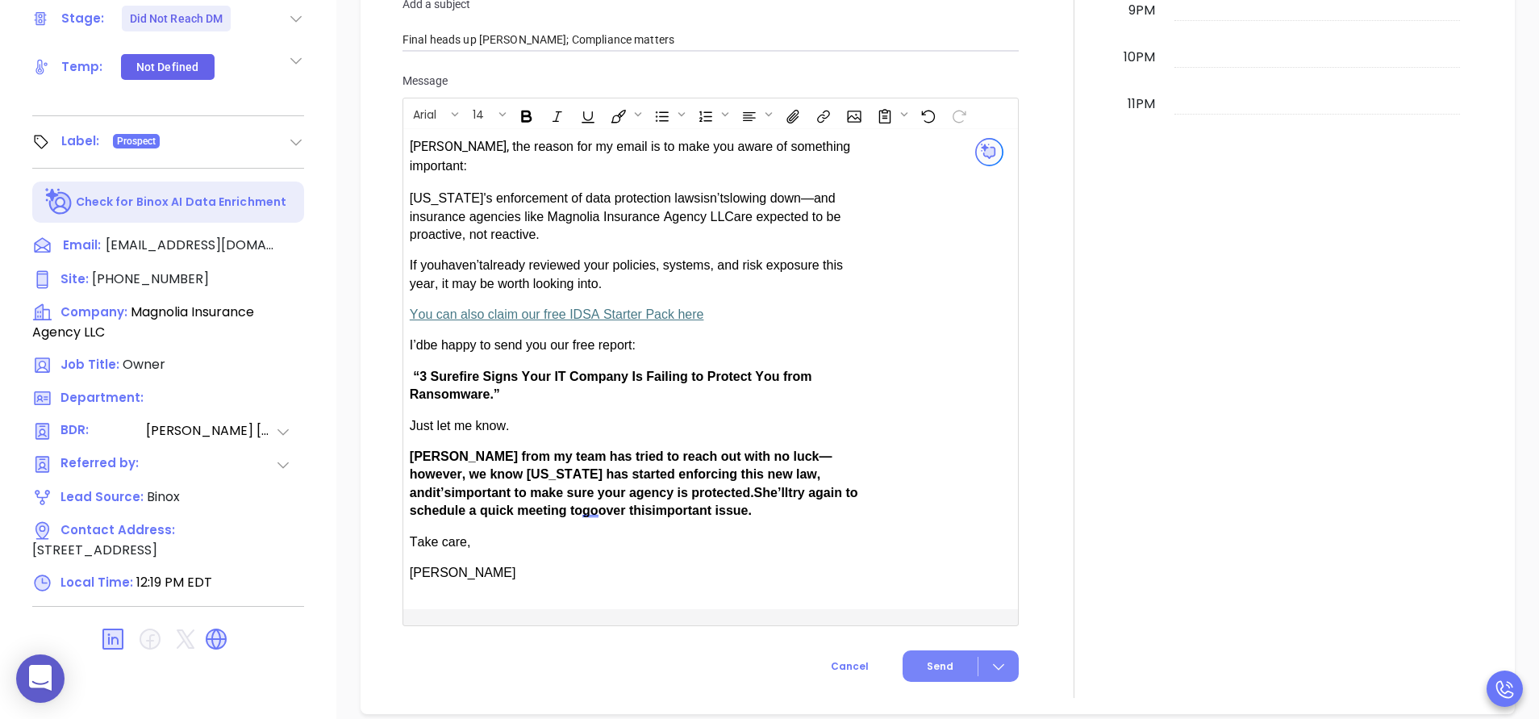
click at [927, 659] on span "Send" at bounding box center [940, 666] width 27 height 15
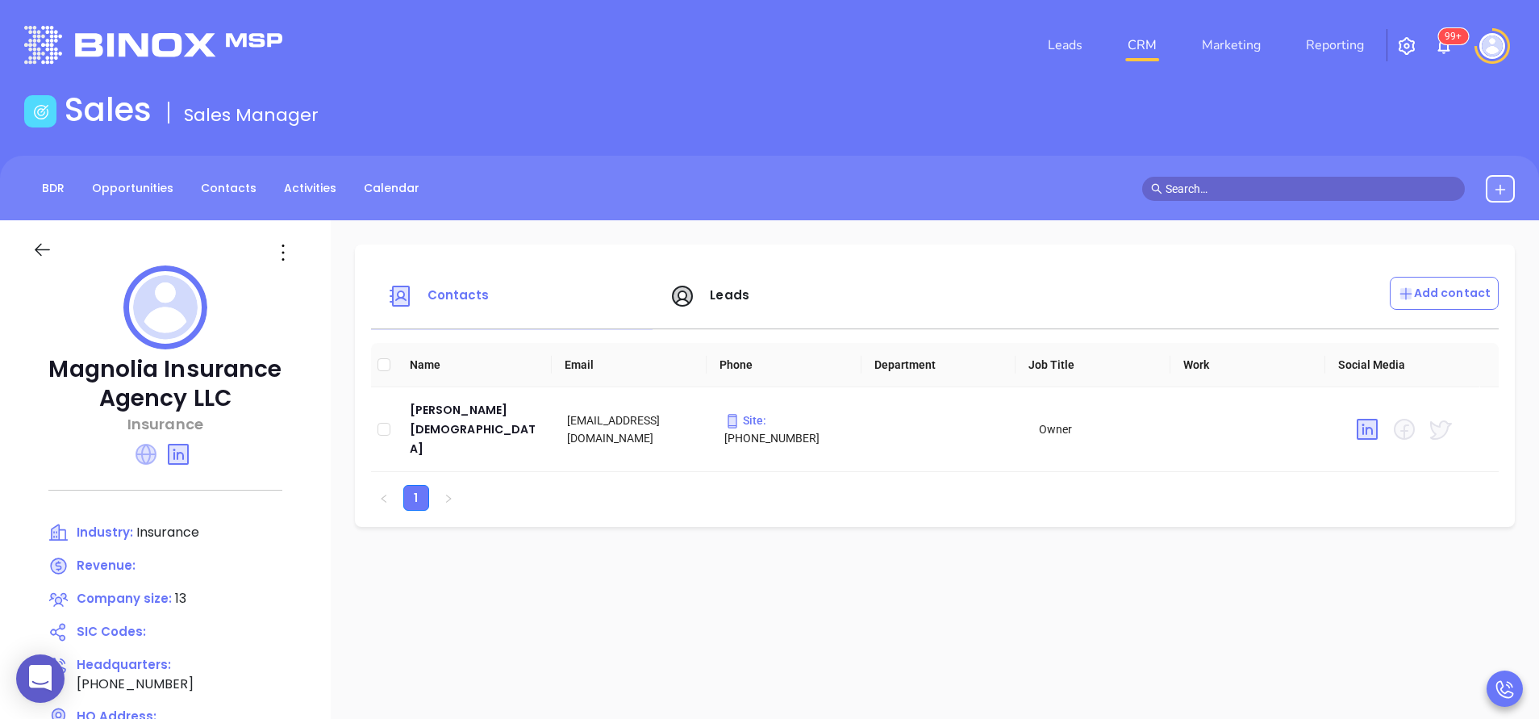
click at [138, 454] on icon at bounding box center [145, 454] width 21 height 21
click at [722, 294] on span "Leads" at bounding box center [730, 294] width 40 height 17
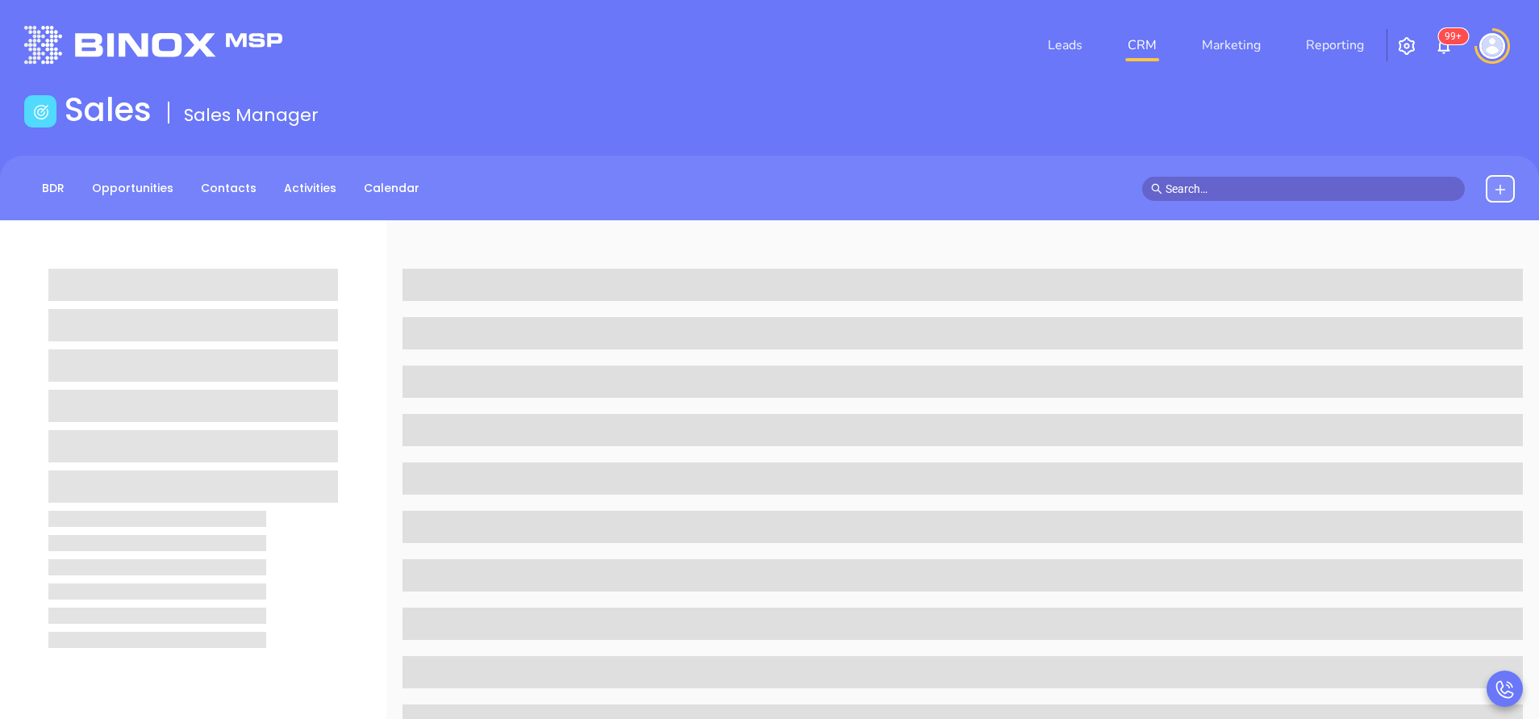
scroll to position [631, 0]
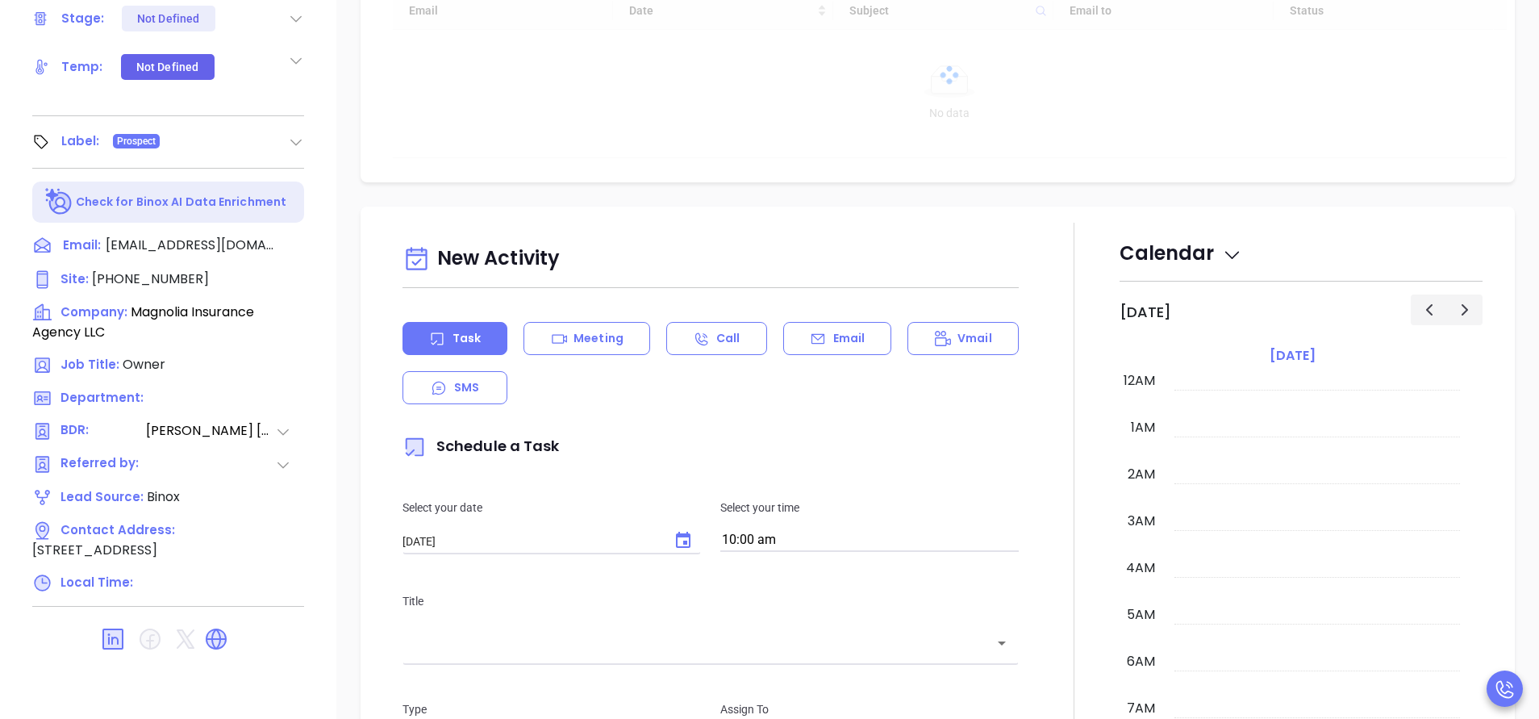
type input "[PERSON_NAME]"
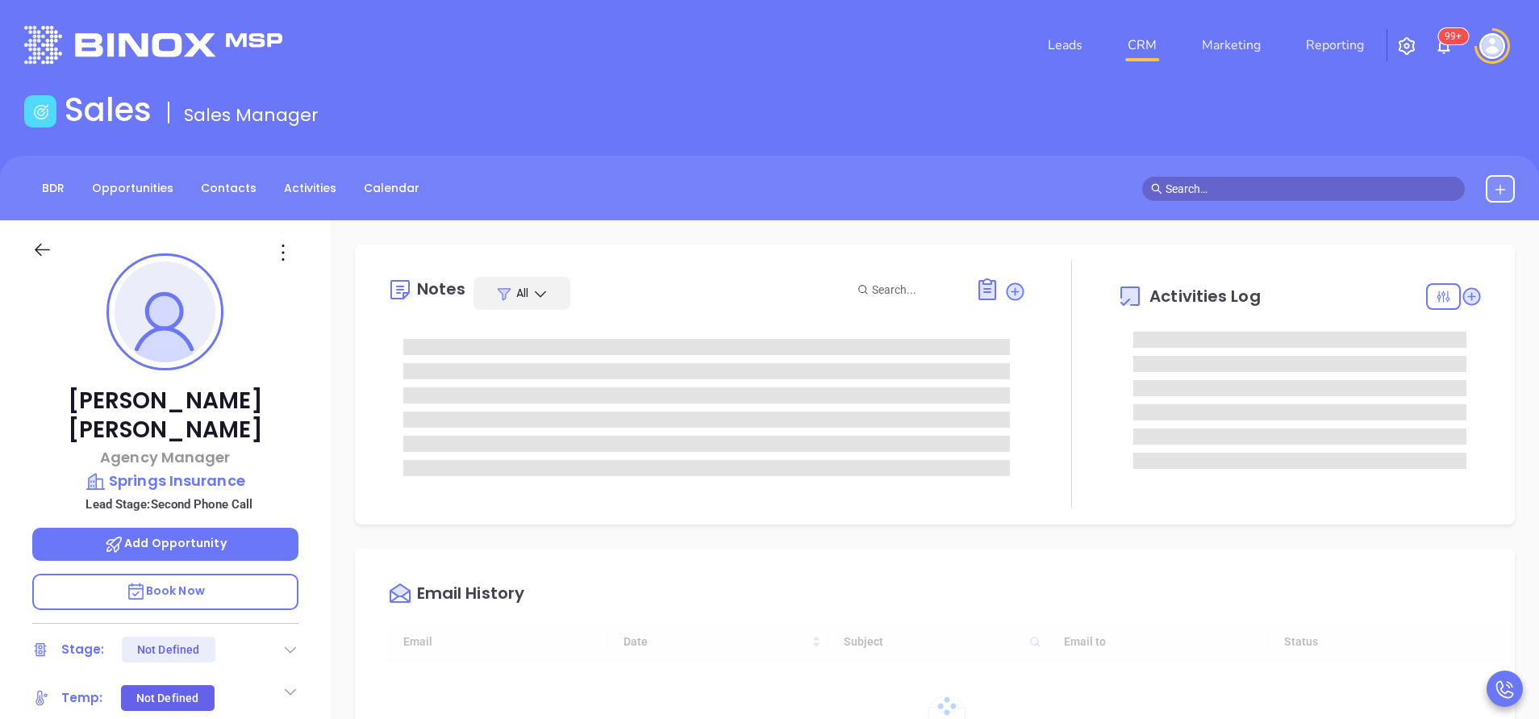
type input "[DATE]"
type input "[PERSON_NAME]"
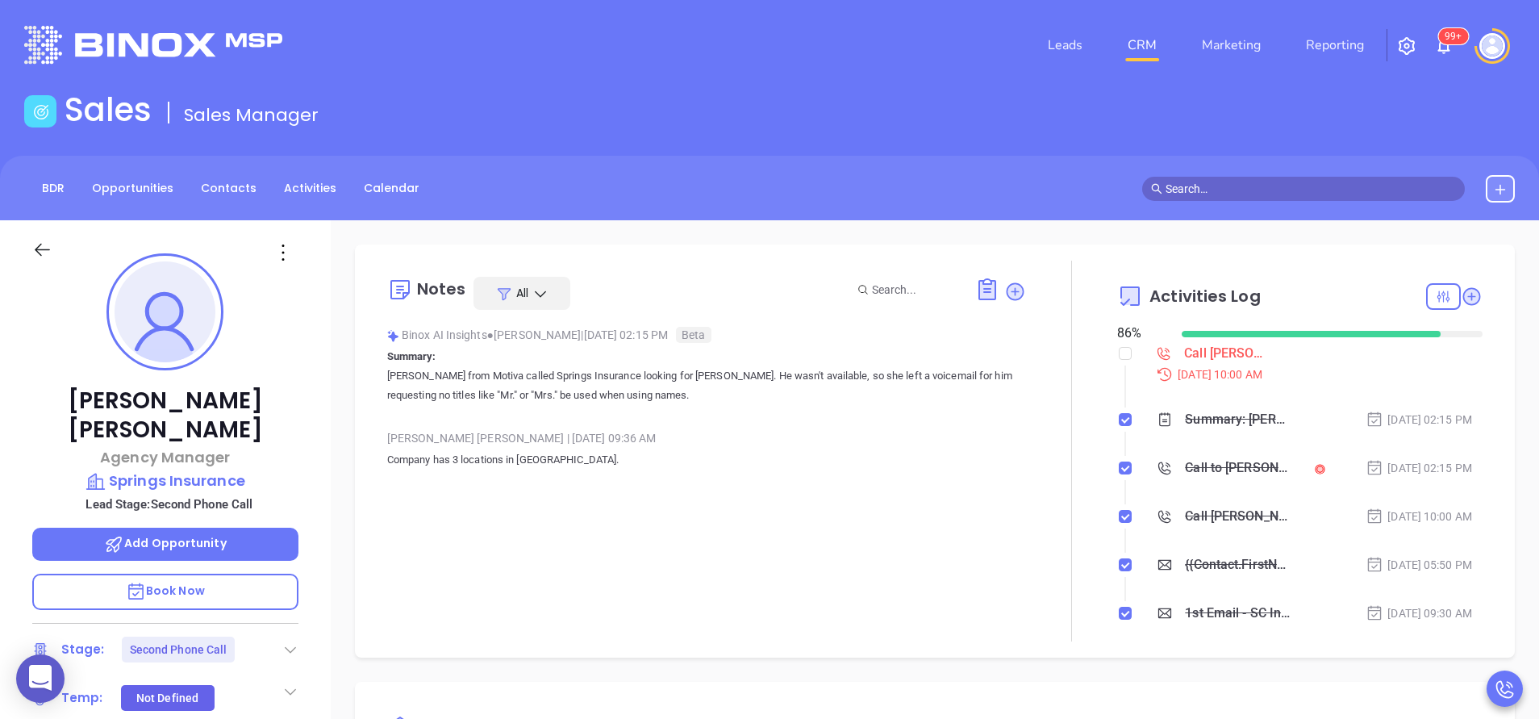
click at [319, 529] on div "[PERSON_NAME] Agency Manager Springs Insurance Lead Stage: Second Phone Call Ad…" at bounding box center [165, 669] width 331 height 898
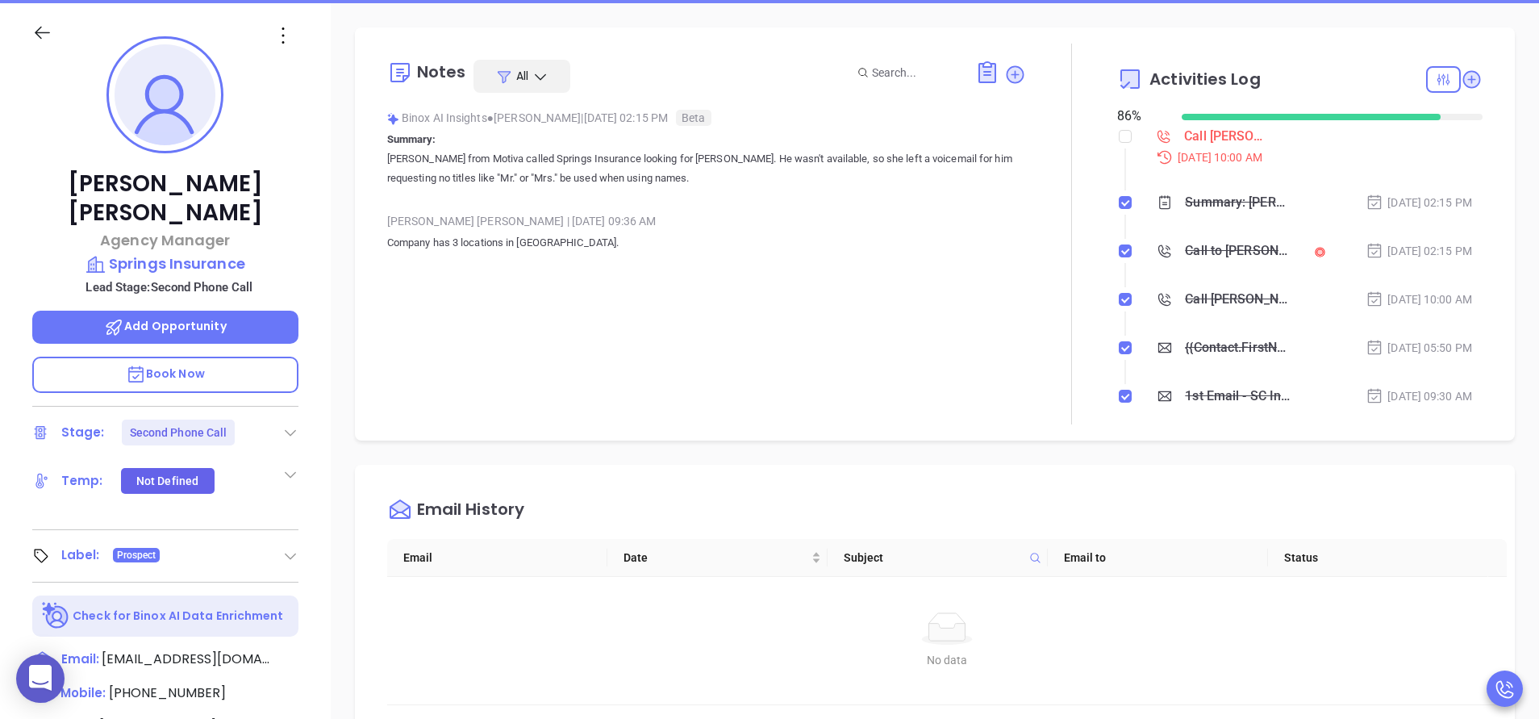
scroll to position [0, 0]
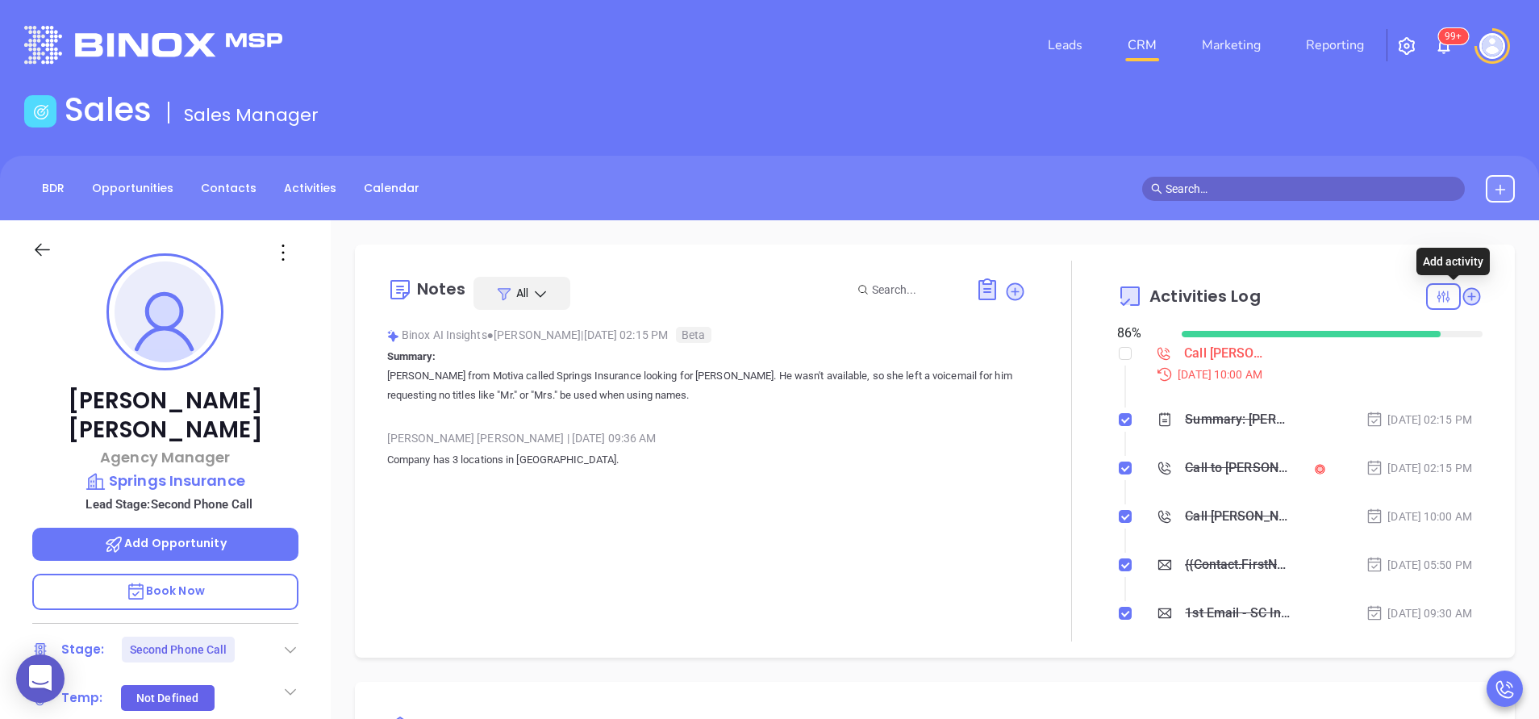
click at [1463, 305] on icon at bounding box center [1472, 296] width 18 height 18
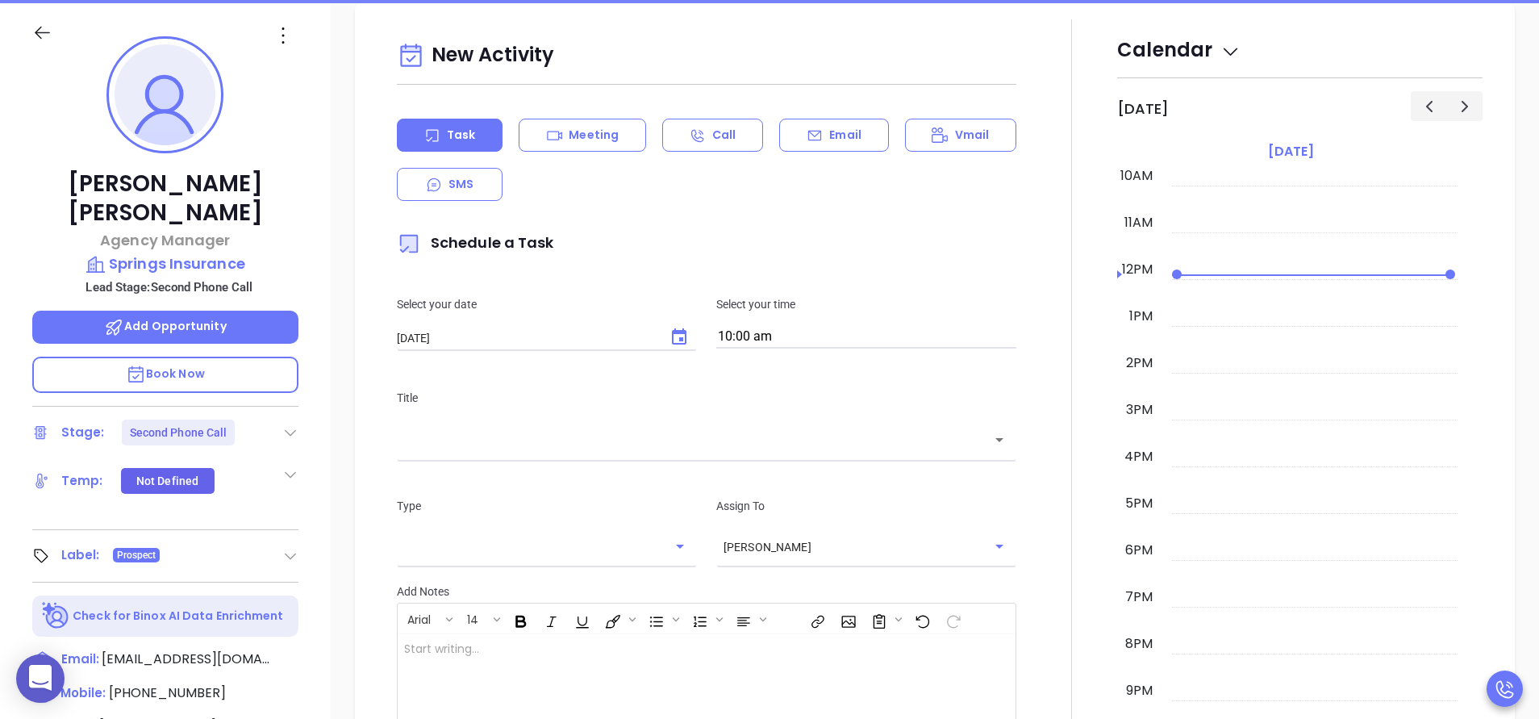
scroll to position [220, 0]
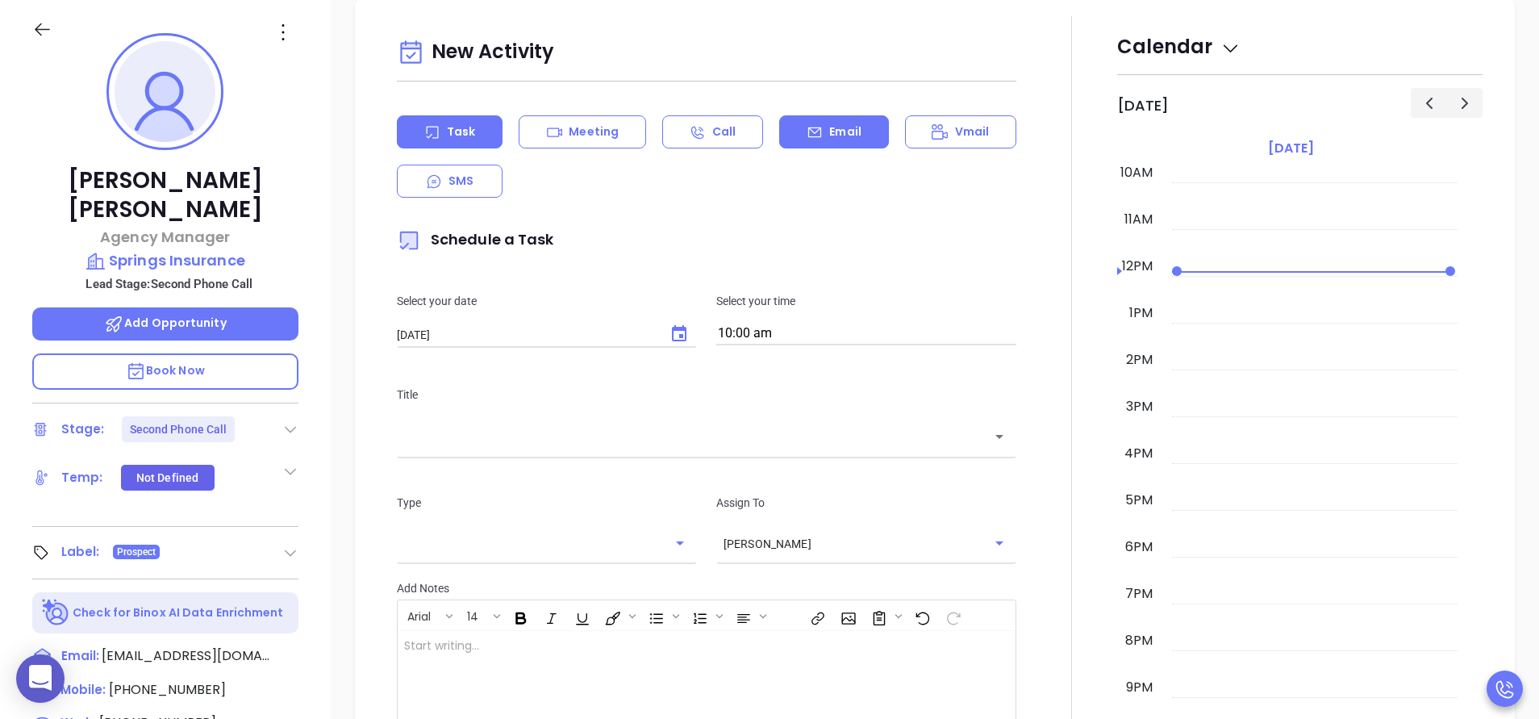
click at [816, 123] on div "Email" at bounding box center [833, 131] width 109 height 33
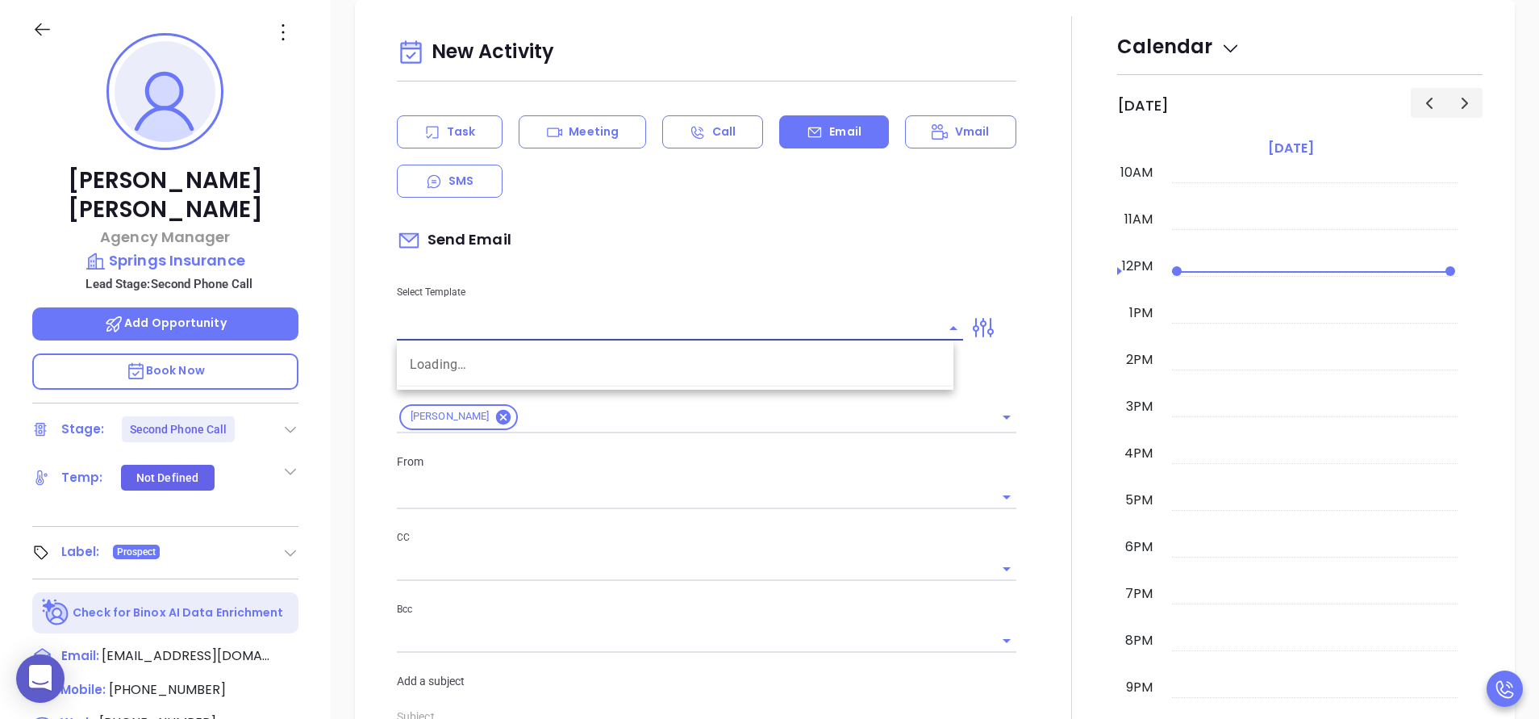
click at [525, 319] on input "text" at bounding box center [668, 327] width 542 height 23
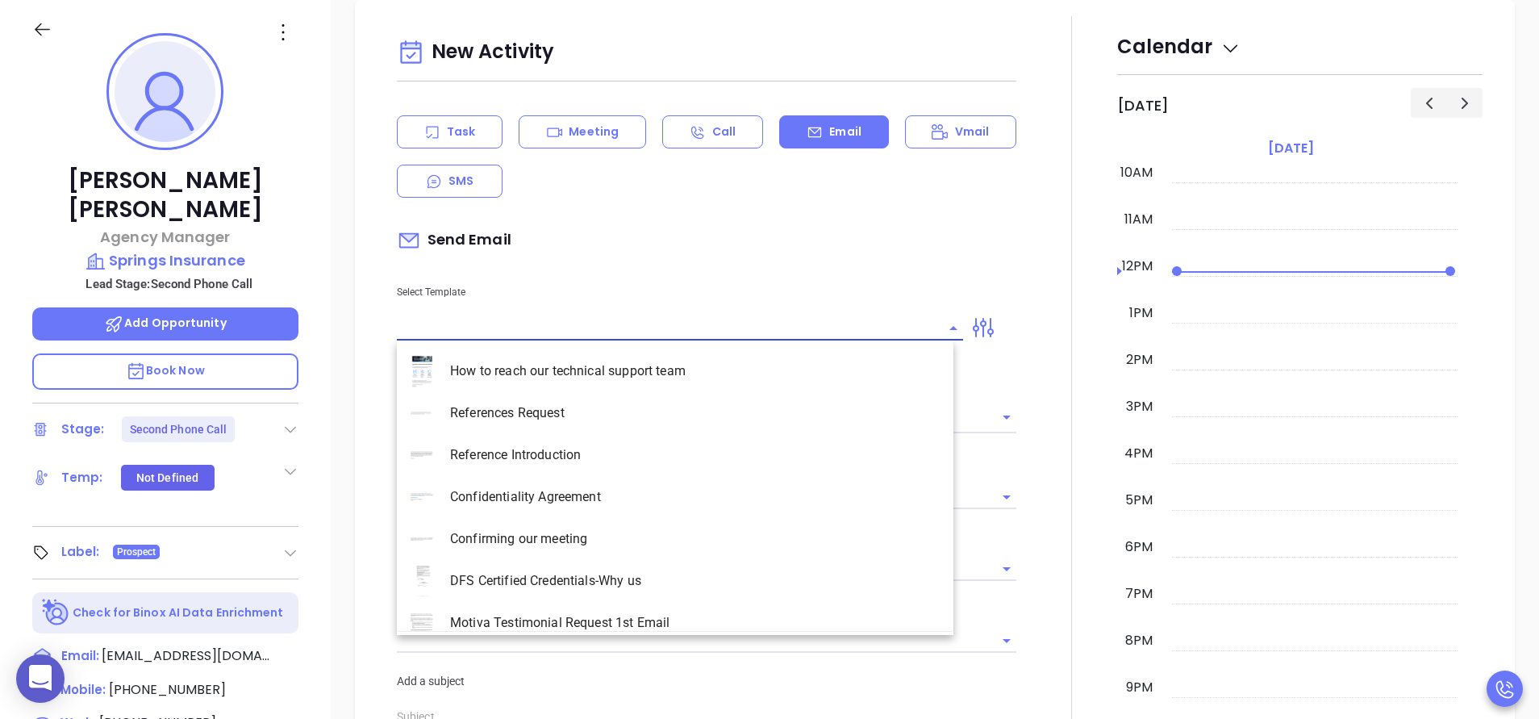
type input "[PERSON_NAME]"
type input "d"
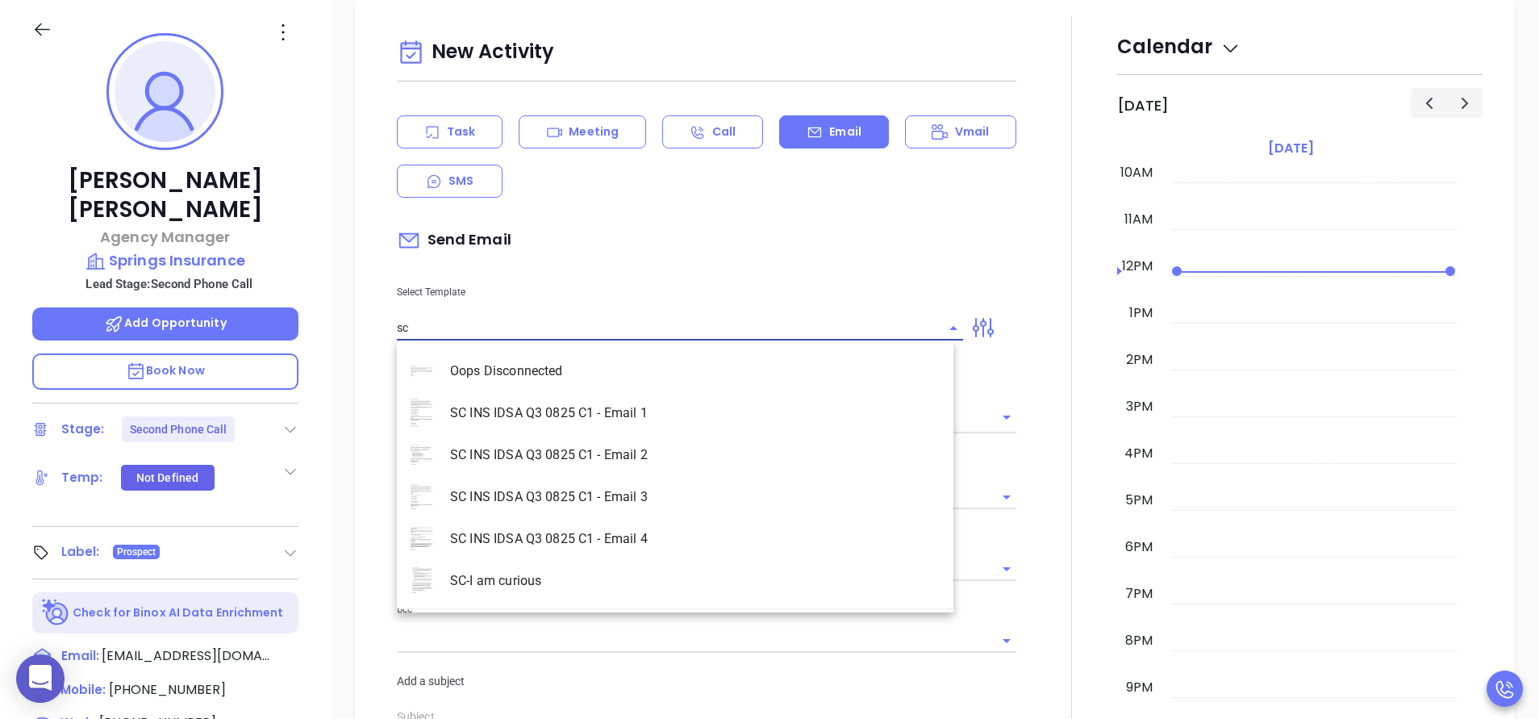
click at [638, 536] on li "SC INS IDSA Q3 0825 C1 - Email 4" at bounding box center [675, 539] width 556 height 42
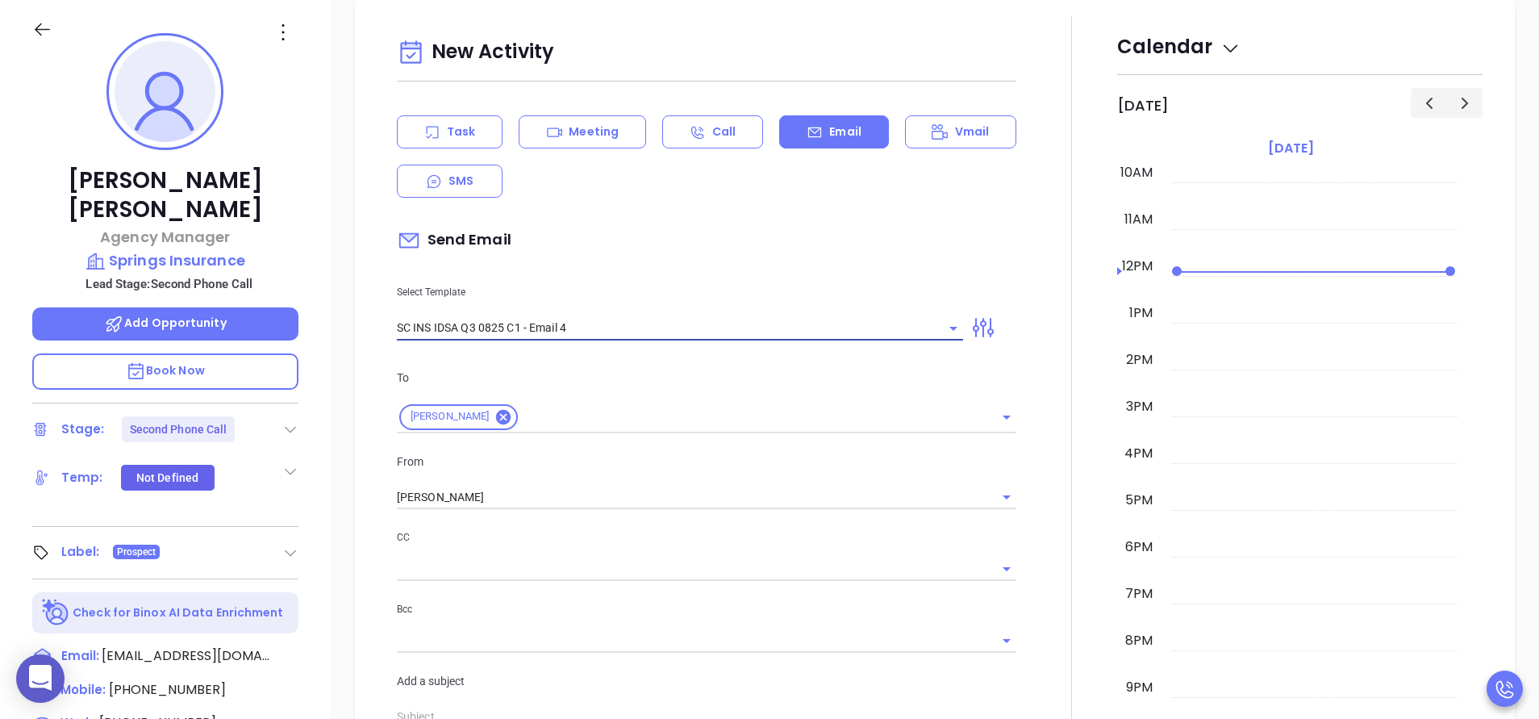
type input "SC INS IDSA Q3 0825 C1 - Email 4"
type input "Final heads up Robert; Compliance matters"
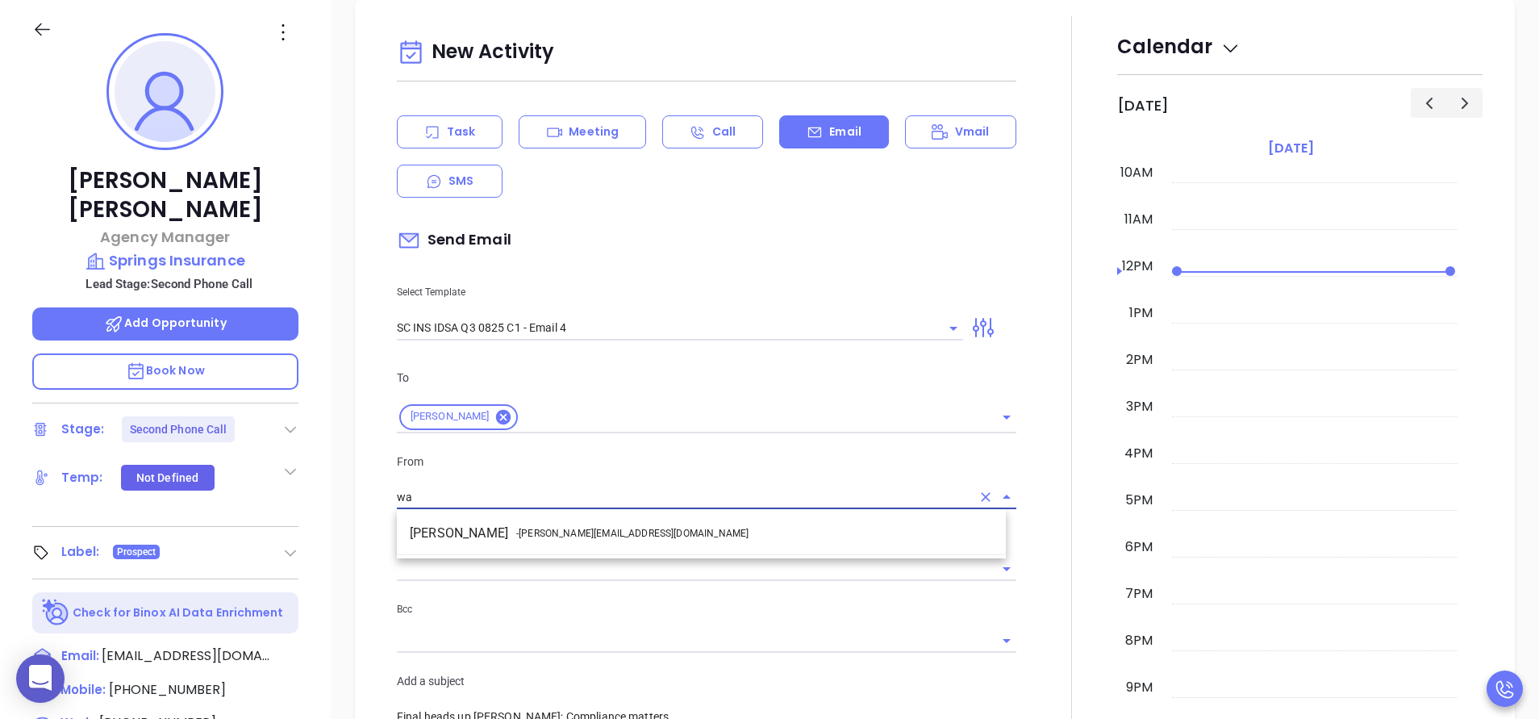
click at [619, 531] on li "Walter Contreras - walter@motiva.net" at bounding box center [701, 533] width 609 height 29
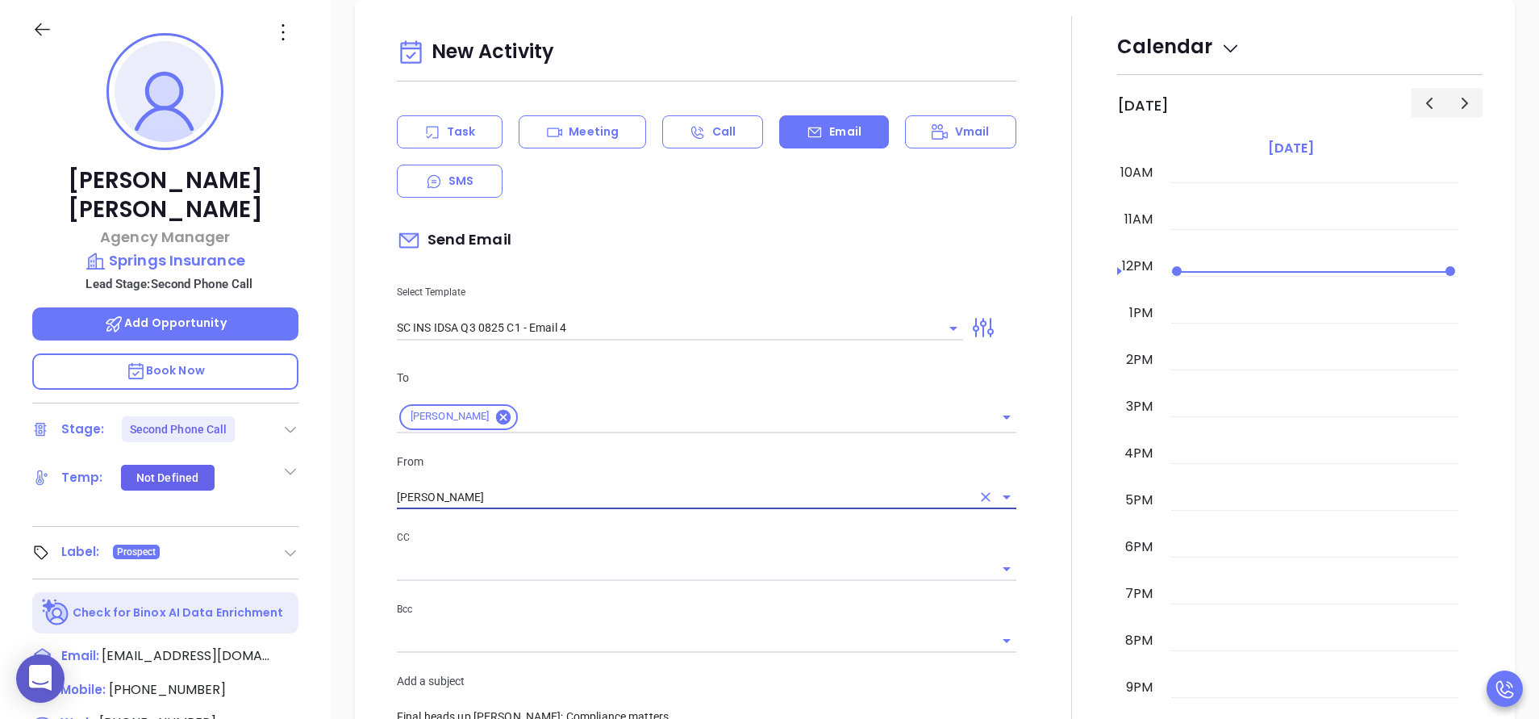
type input "Walter Contreras"
click at [1046, 608] on div at bounding box center [1071, 695] width 91 height 1358
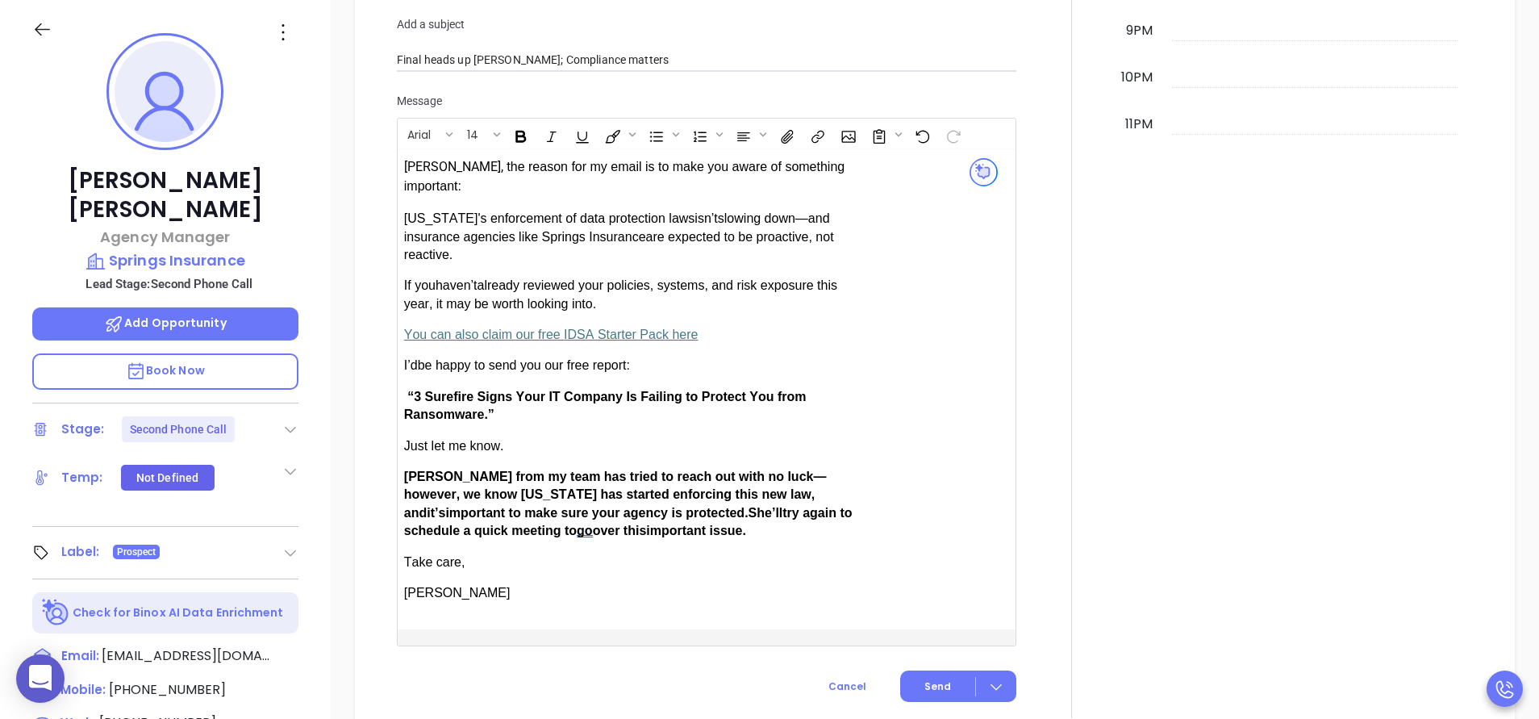
scroll to position [1427, 0]
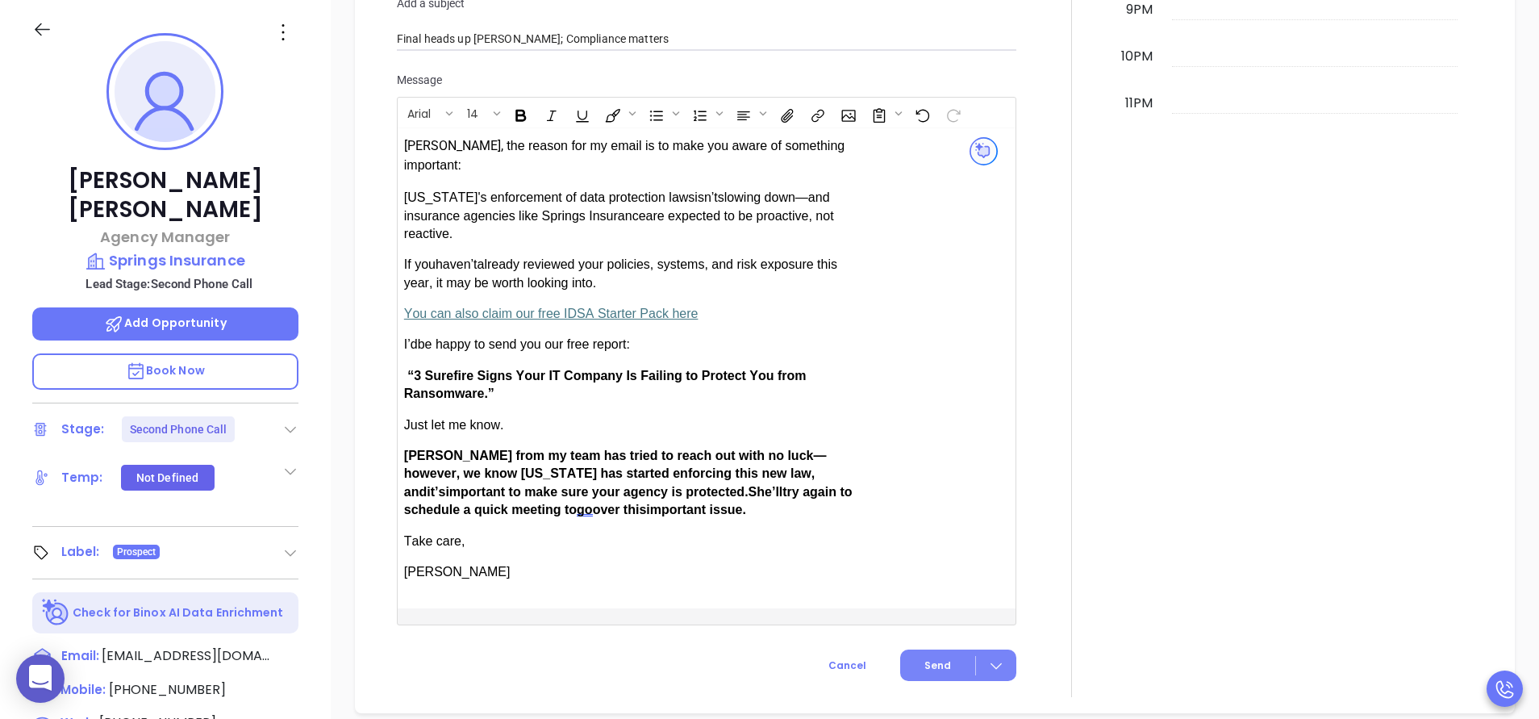
click at [926, 649] on button "Send" at bounding box center [958, 664] width 116 height 31
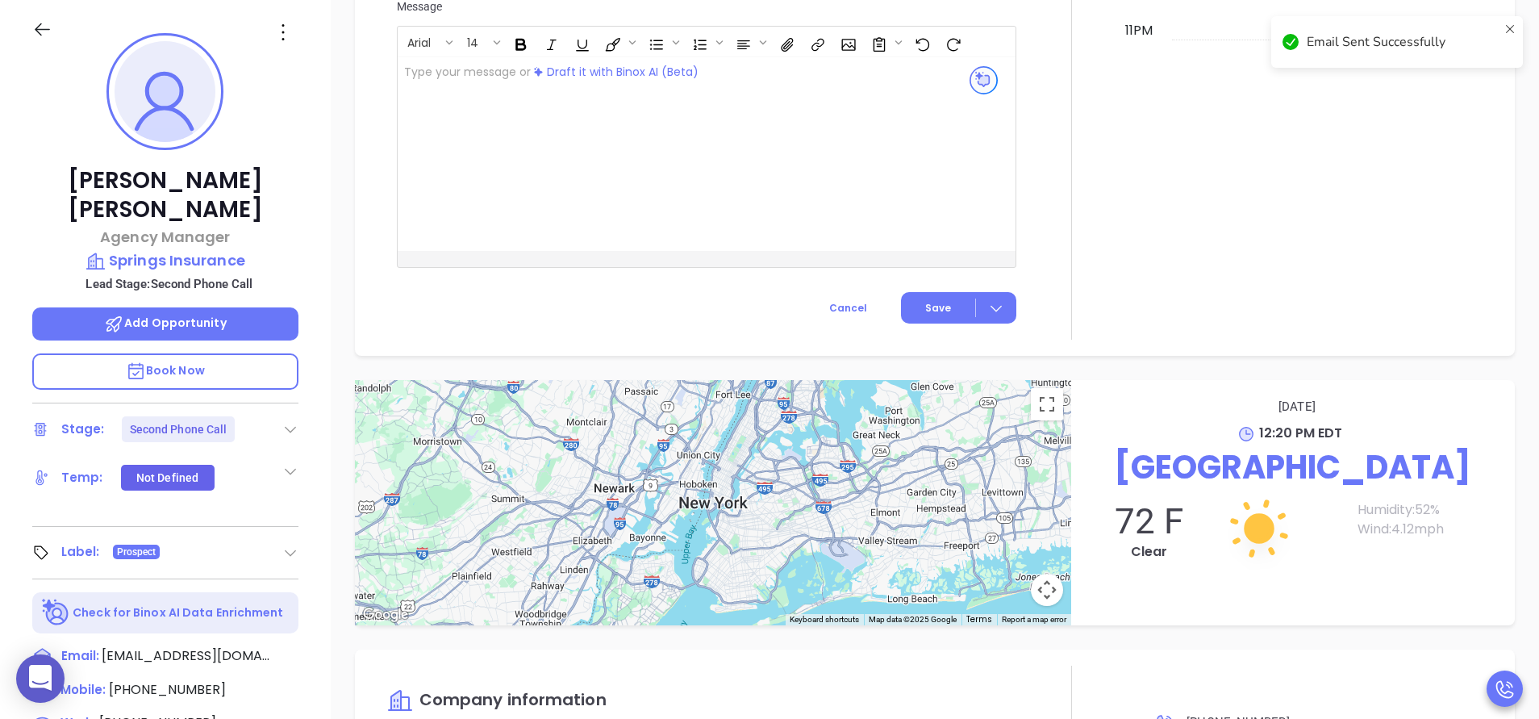
scroll to position [1294, 0]
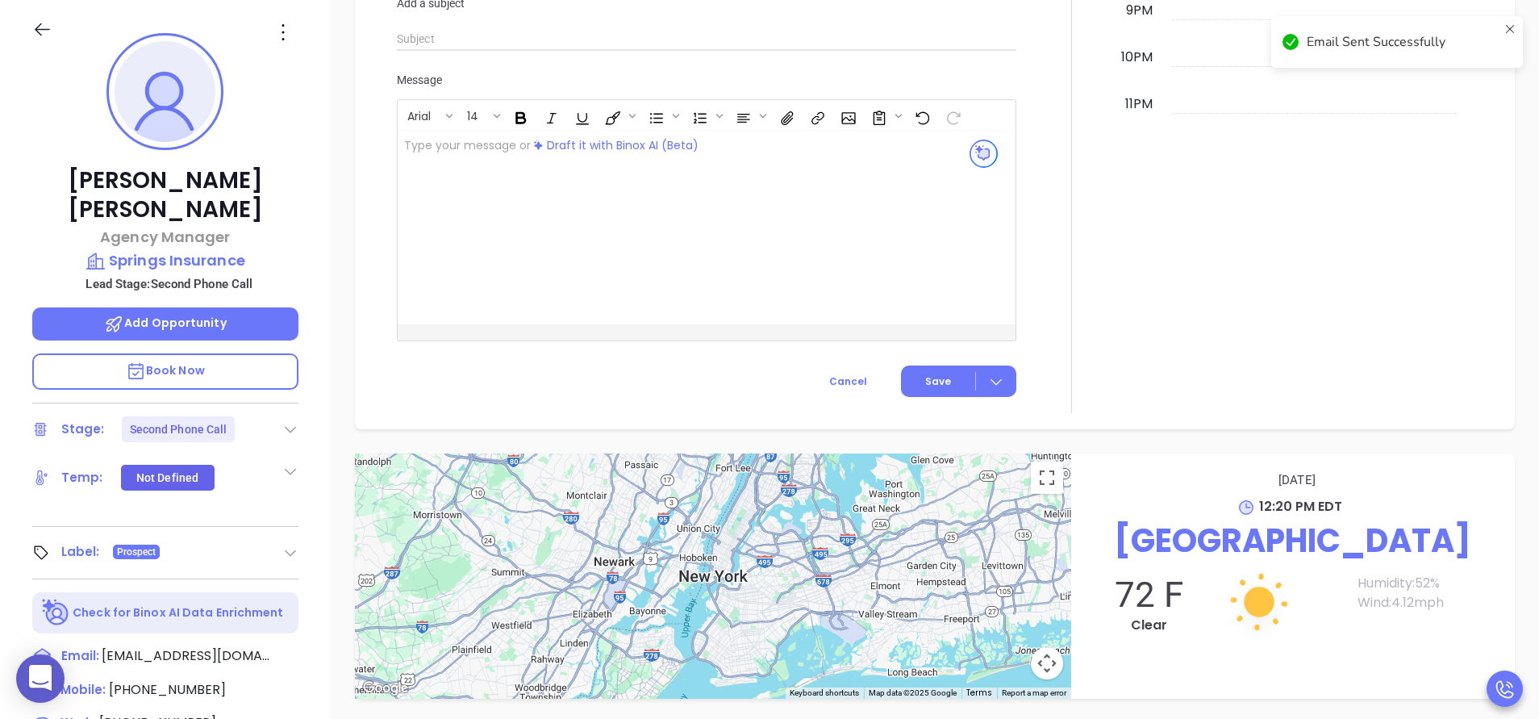
click at [316, 615] on div "Robert Allison Agency Manager Springs Insurance Lead Stage: Second Phone Call A…" at bounding box center [165, 449] width 331 height 898
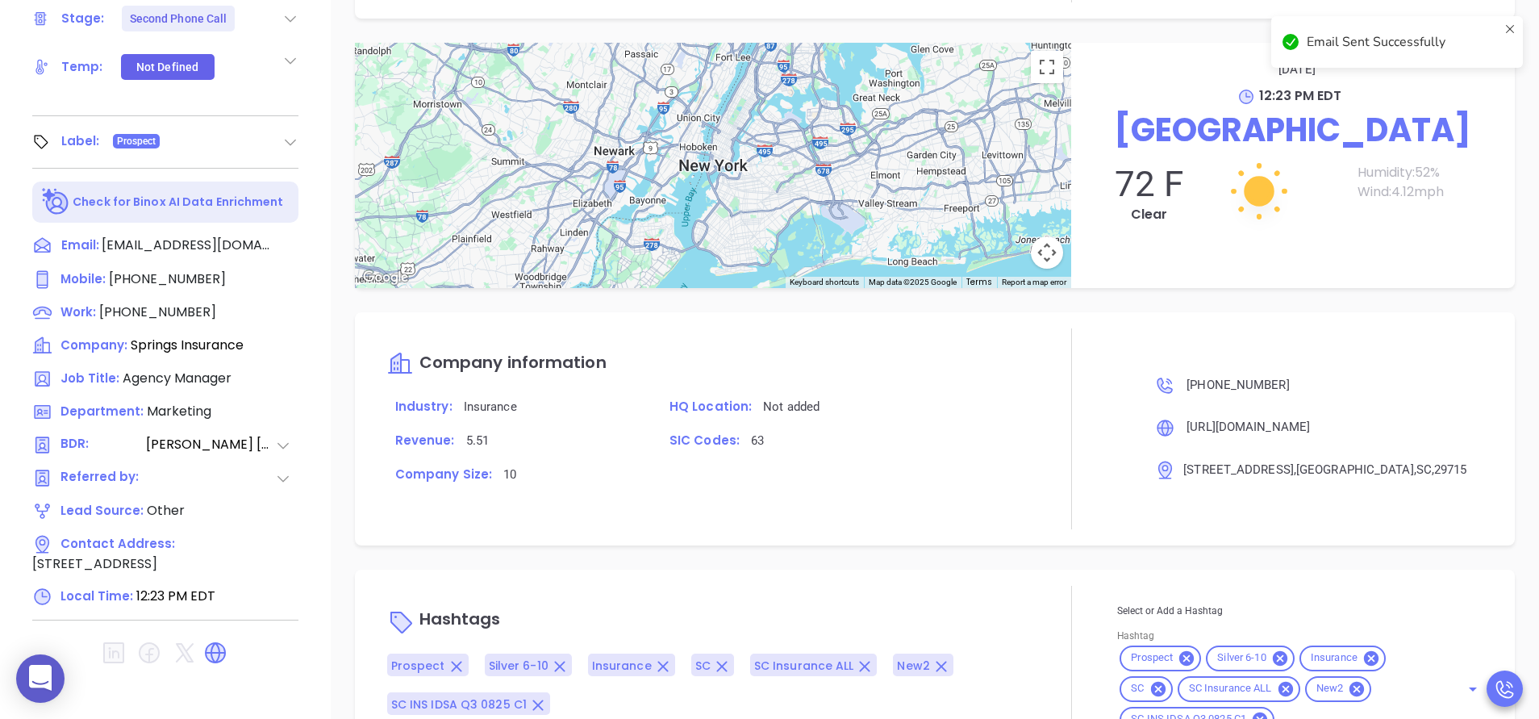
scroll to position [1427, 0]
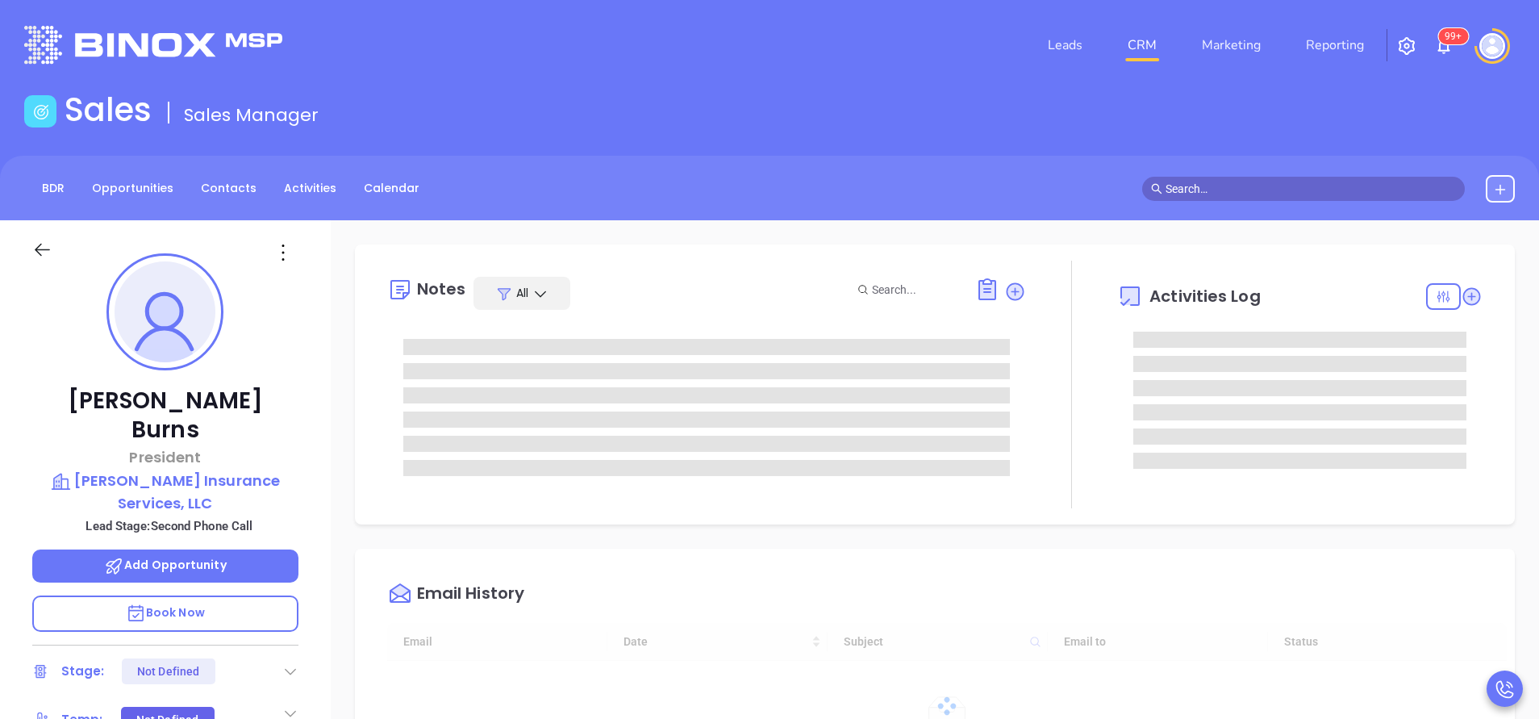
type input "10:00 am"
type input "[DATE]"
type input "[PERSON_NAME]"
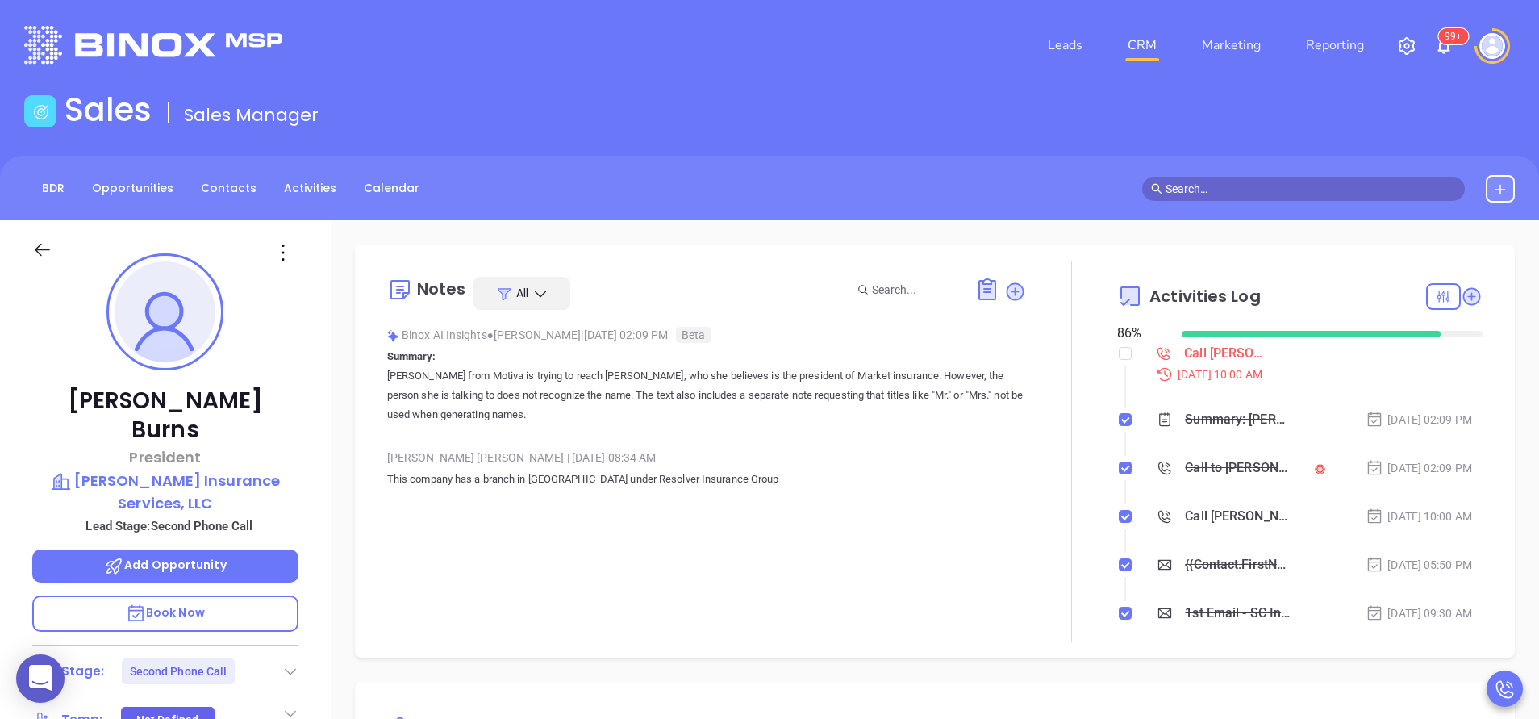
click at [326, 506] on div "[PERSON_NAME] President [PERSON_NAME] Insurance Services, LLC Lead Stage: Secon…" at bounding box center [165, 669] width 331 height 898
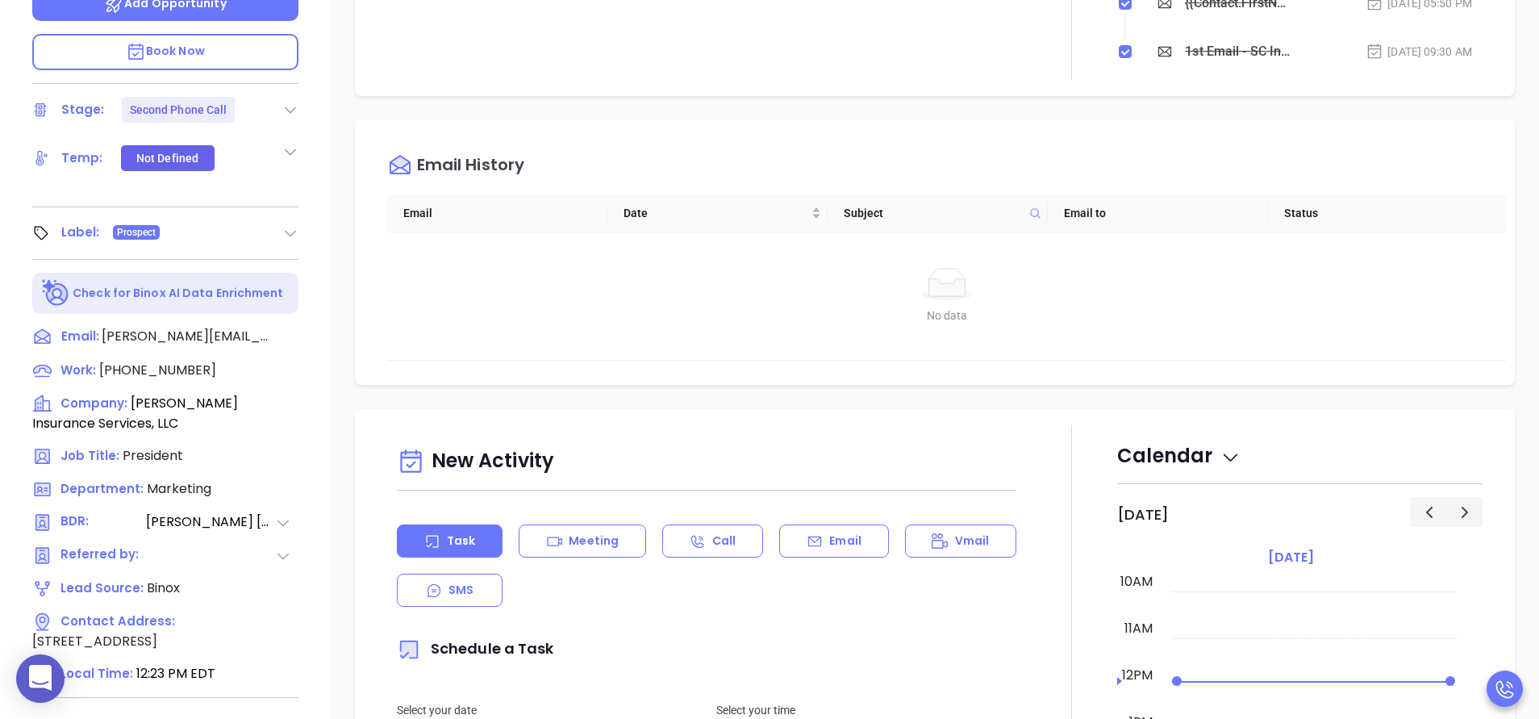
scroll to position [631, 0]
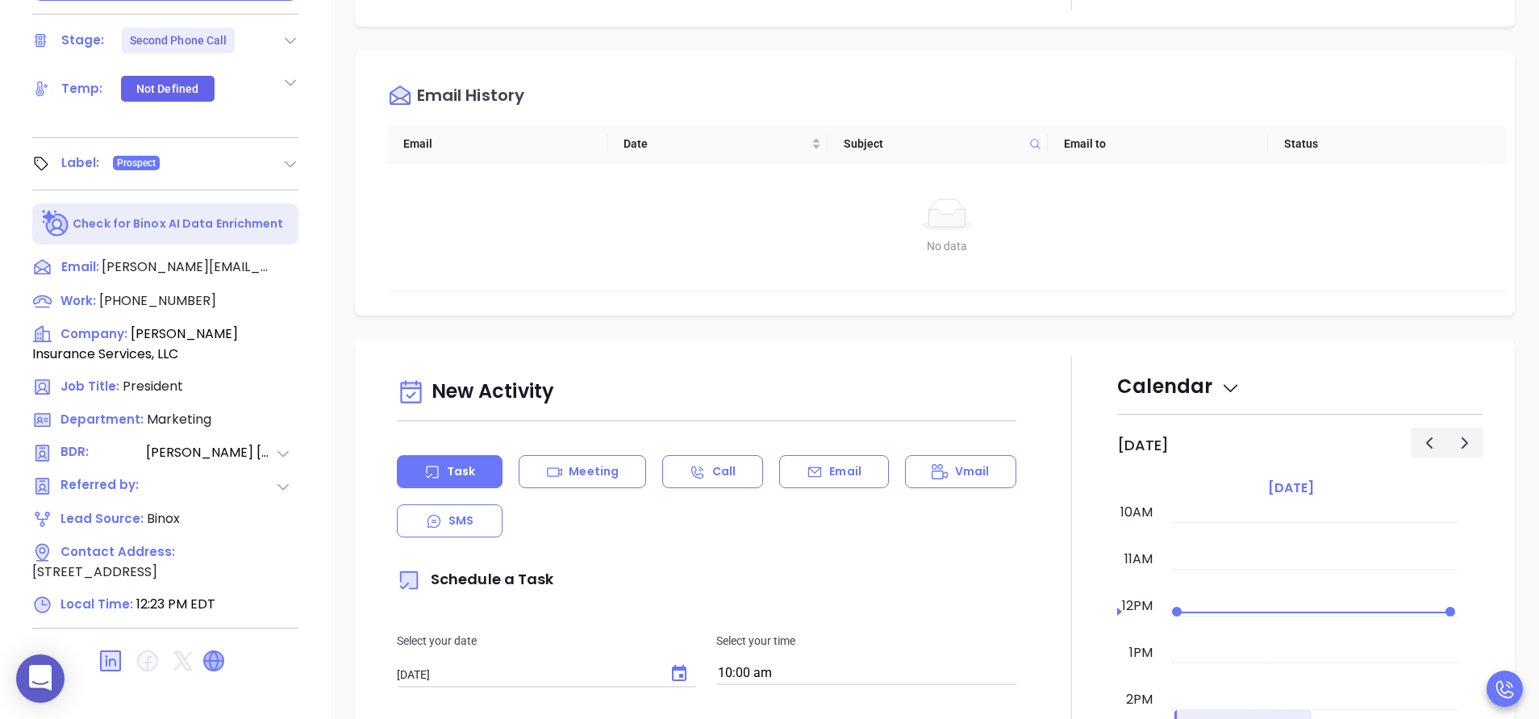
click at [214, 651] on icon at bounding box center [213, 660] width 19 height 19
click at [325, 267] on div "[PERSON_NAME] President [PERSON_NAME] Insurance Services, LLC Lead Stage: Secon…" at bounding box center [165, 39] width 331 height 898
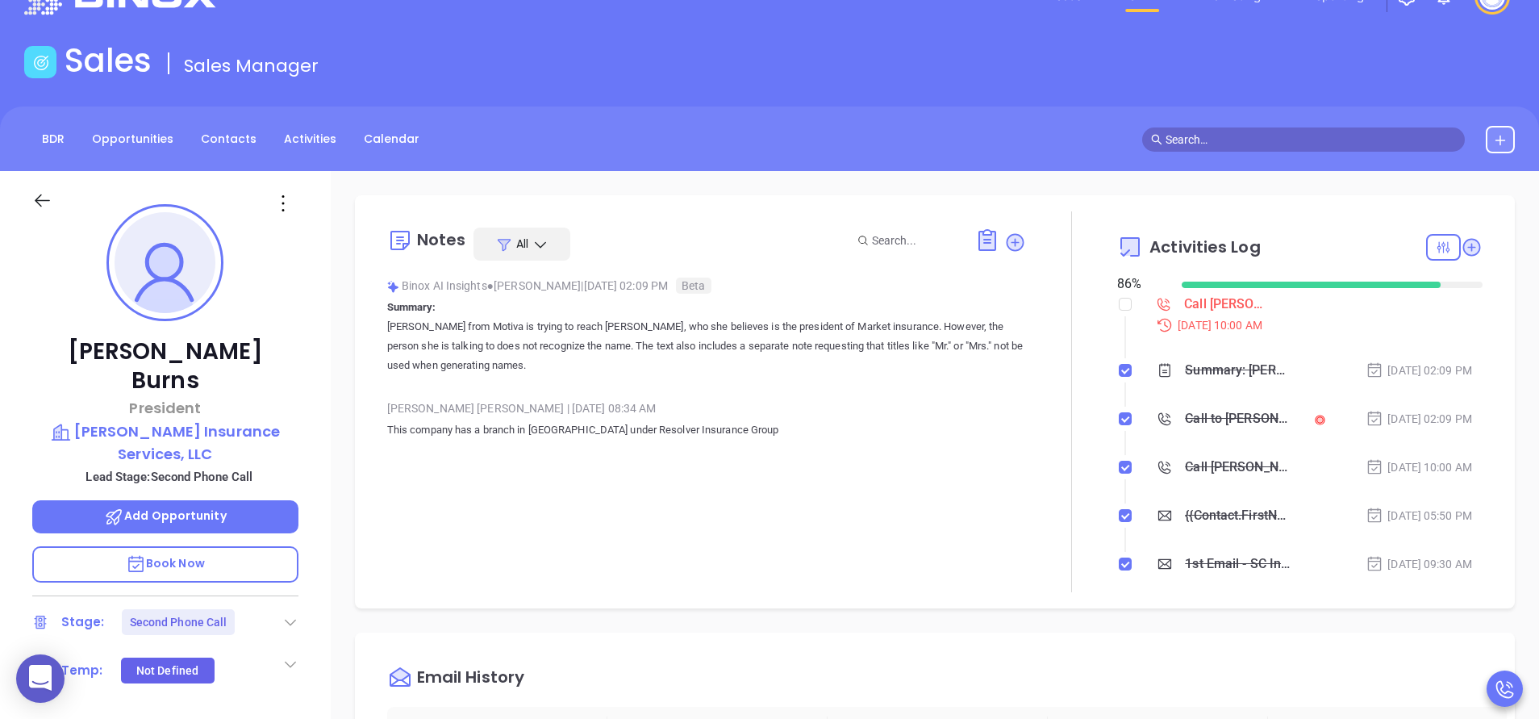
scroll to position [0, 0]
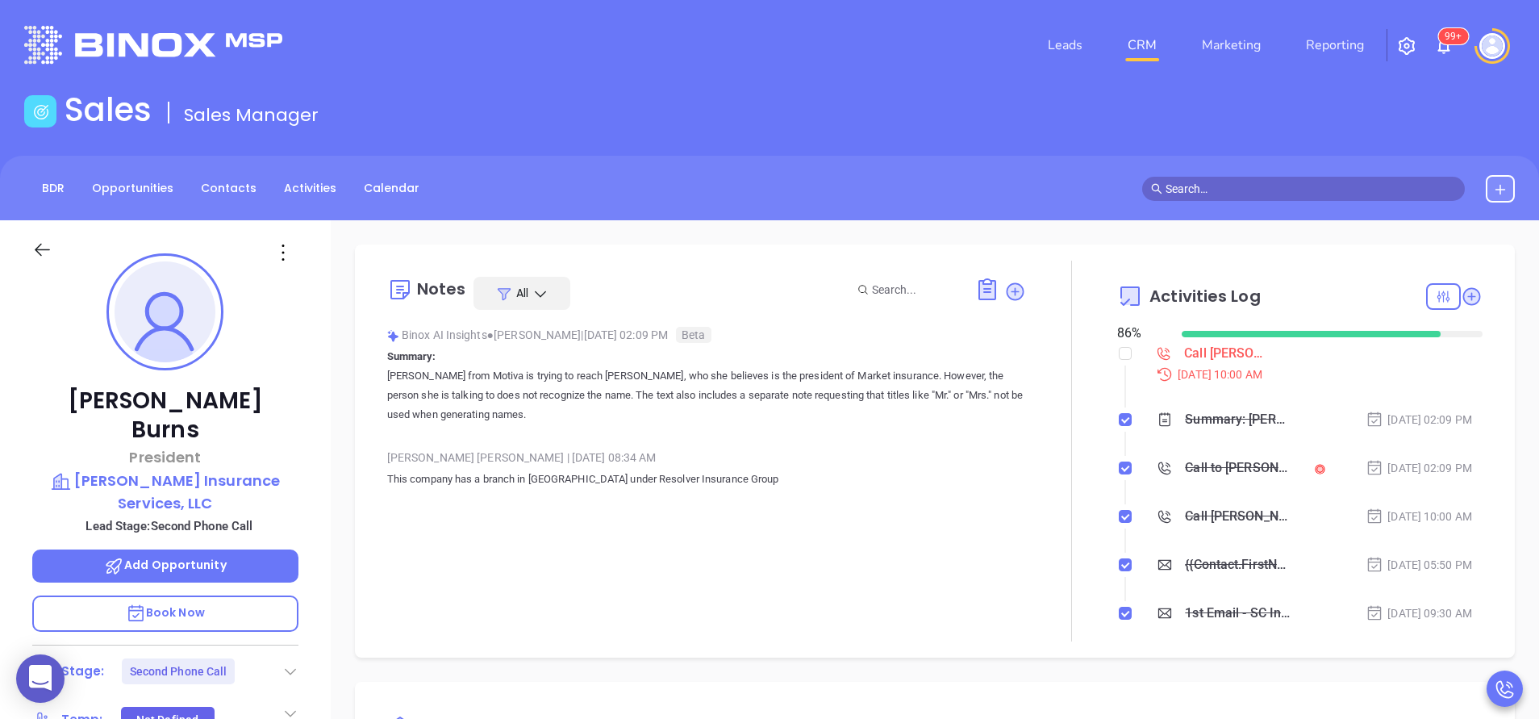
click at [320, 387] on div "Chris Burns President Riffenburg Insurance Services, LLC Lead Stage: Second Pho…" at bounding box center [165, 669] width 331 height 898
click at [1006, 290] on icon at bounding box center [1014, 291] width 16 height 16
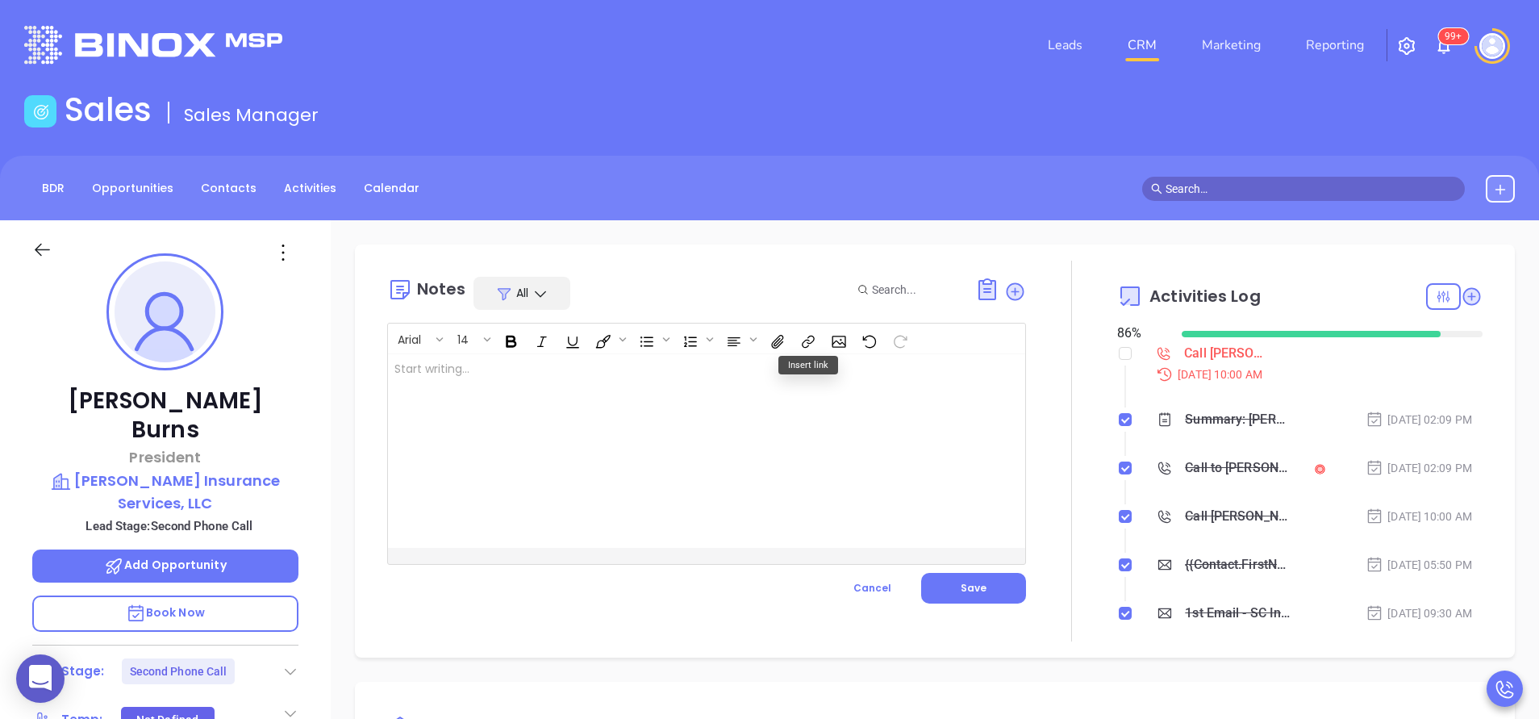
click at [685, 377] on div at bounding box center [684, 451] width 593 height 194
click at [719, 482] on div at bounding box center [684, 451] width 593 height 194
click at [319, 486] on div "Chris Burns President Riffenburg Insurance Services, LLC Lead Stage: Second Pho…" at bounding box center [165, 669] width 331 height 898
click at [565, 435] on div at bounding box center [684, 451] width 593 height 194
copy p "cburns@resolve-insurance.com"
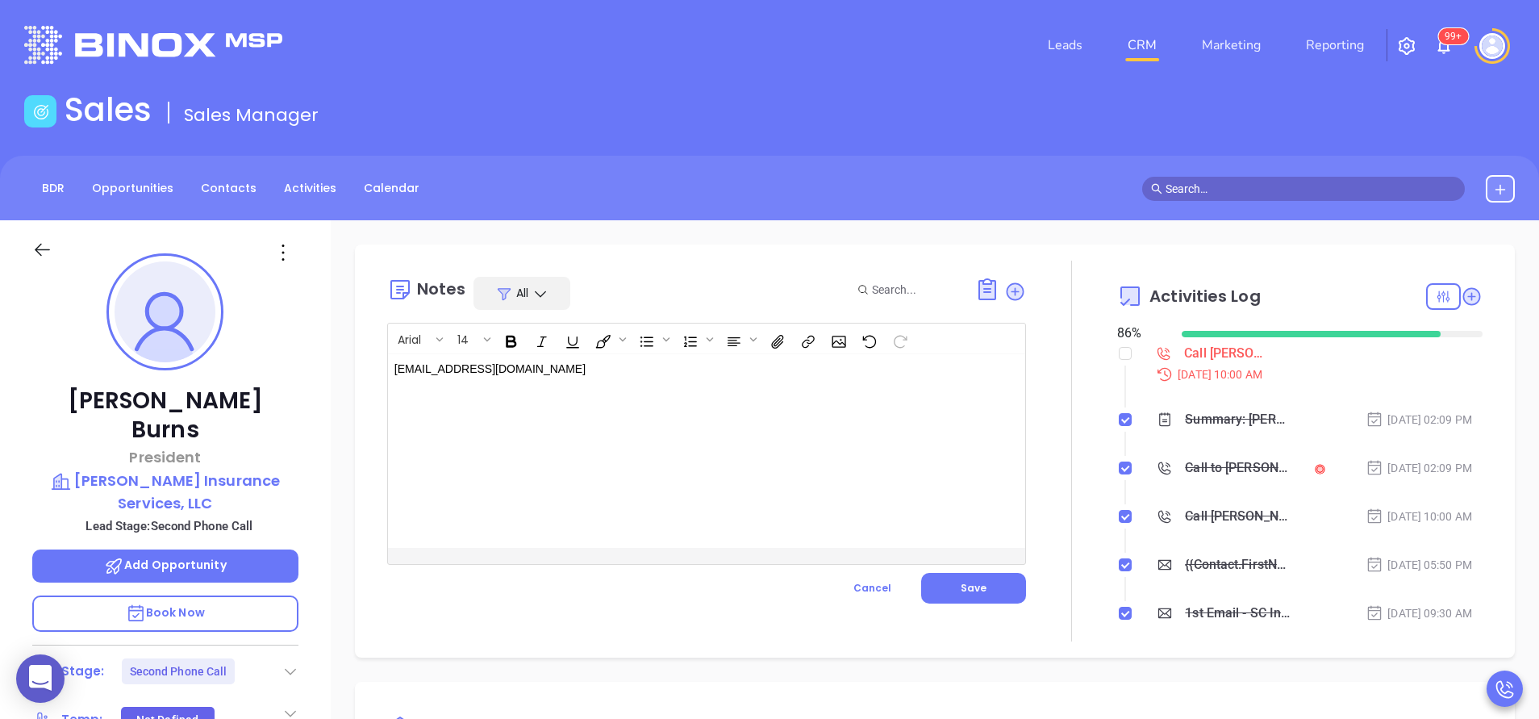
click at [1036, 423] on div at bounding box center [1071, 450] width 91 height 381
click at [317, 476] on div "Chris Burns President Riffenburg Insurance Services, LLC Lead Stage: Second Pho…" at bounding box center [165, 669] width 331 height 898
drag, startPoint x: 579, startPoint y: 373, endPoint x: 335, endPoint y: 362, distance: 244.6
copy p "cburns@resolve-insurance.com"
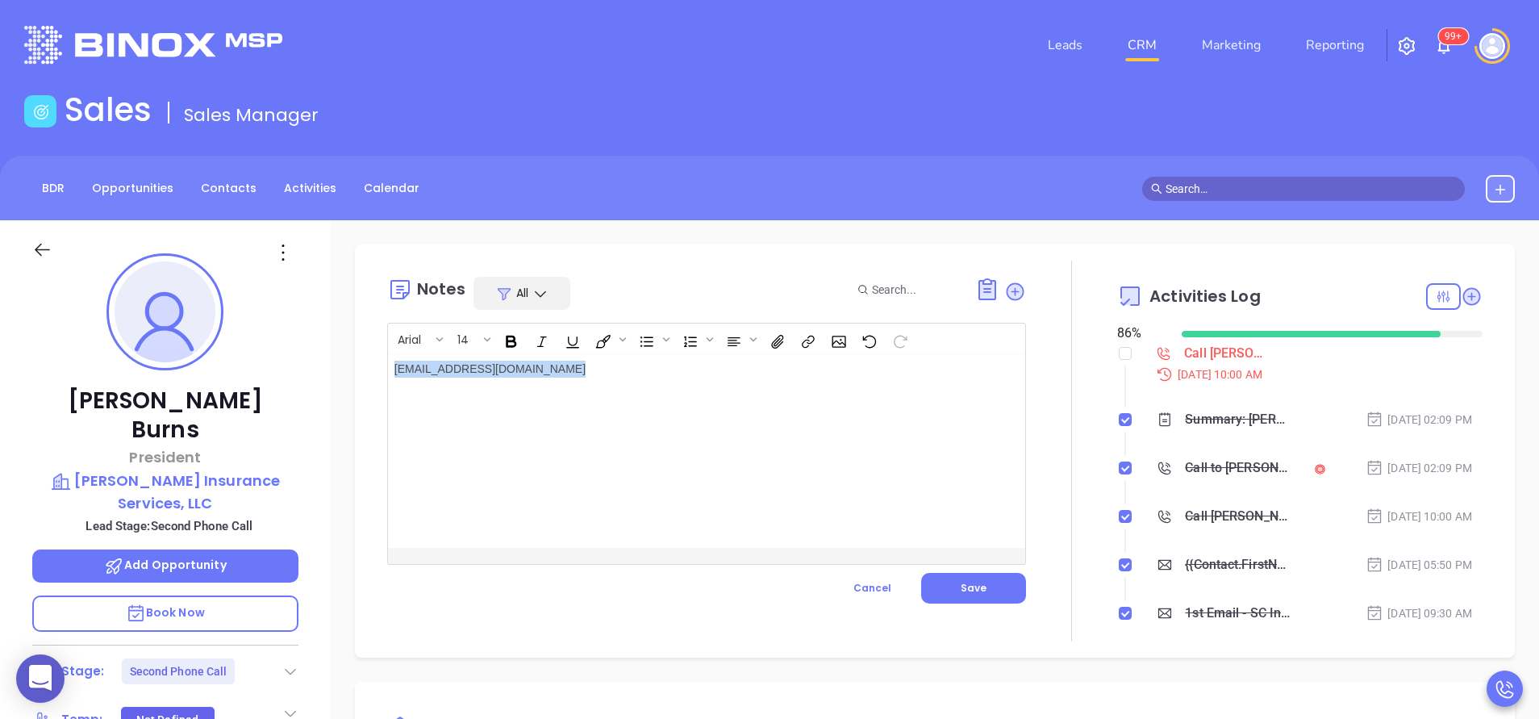
copy p "cburns@resolve-insurance.com"
click at [323, 458] on div "Chris Burns President Riffenburg Insurance Services, LLC Lead Stage: Second Pho…" at bounding box center [165, 669] width 331 height 898
click at [519, 374] on p "﻿ cburns@resolve-insurance.com ﻿" at bounding box center [684, 368] width 580 height 17
click at [519, 374] on p "cburns@resolve-insurance.com" at bounding box center [684, 368] width 580 height 17
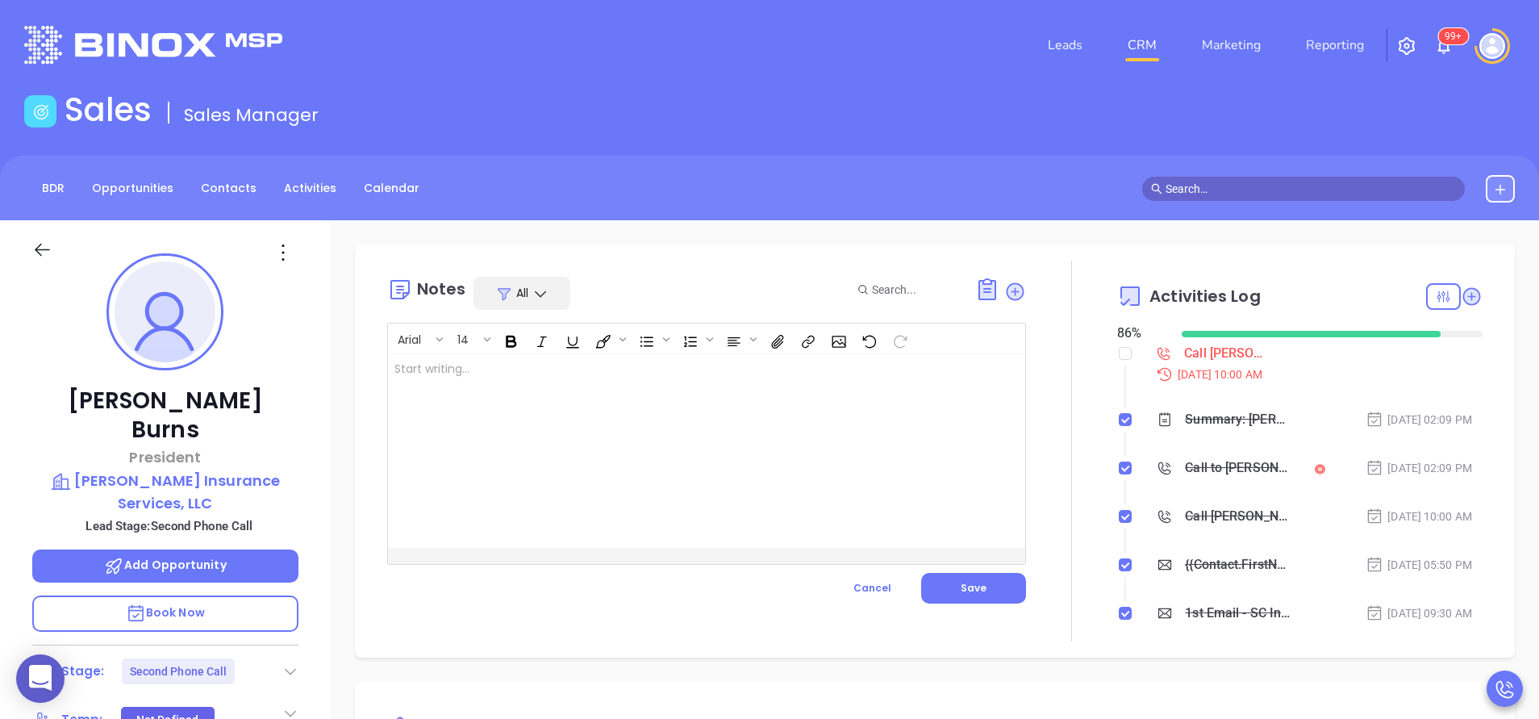
click at [594, 429] on div at bounding box center [684, 451] width 593 height 194
click at [973, 596] on button "Save" at bounding box center [973, 588] width 105 height 31
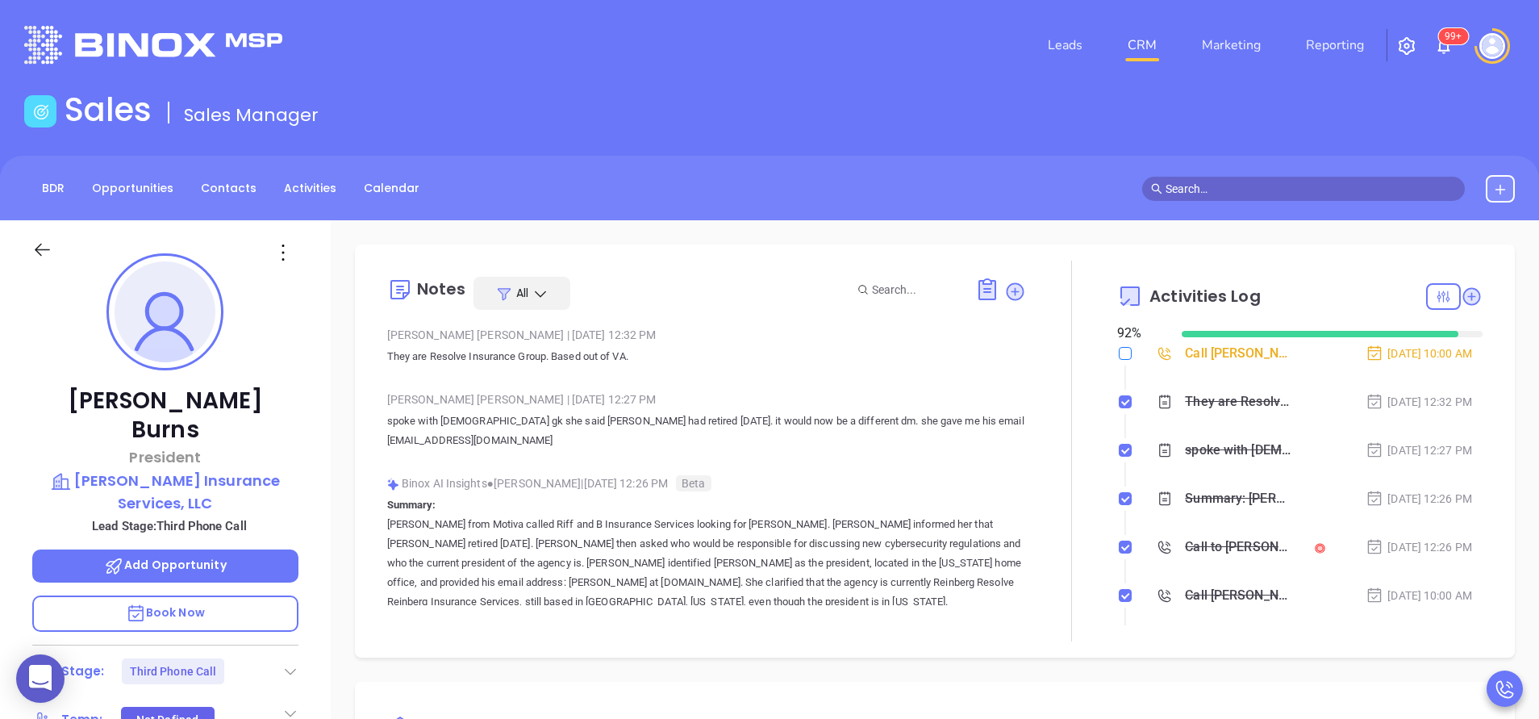
click at [1119, 351] on input "checkbox" at bounding box center [1125, 353] width 13 height 13
checkbox input "true"
click at [294, 663] on icon at bounding box center [290, 671] width 16 height 16
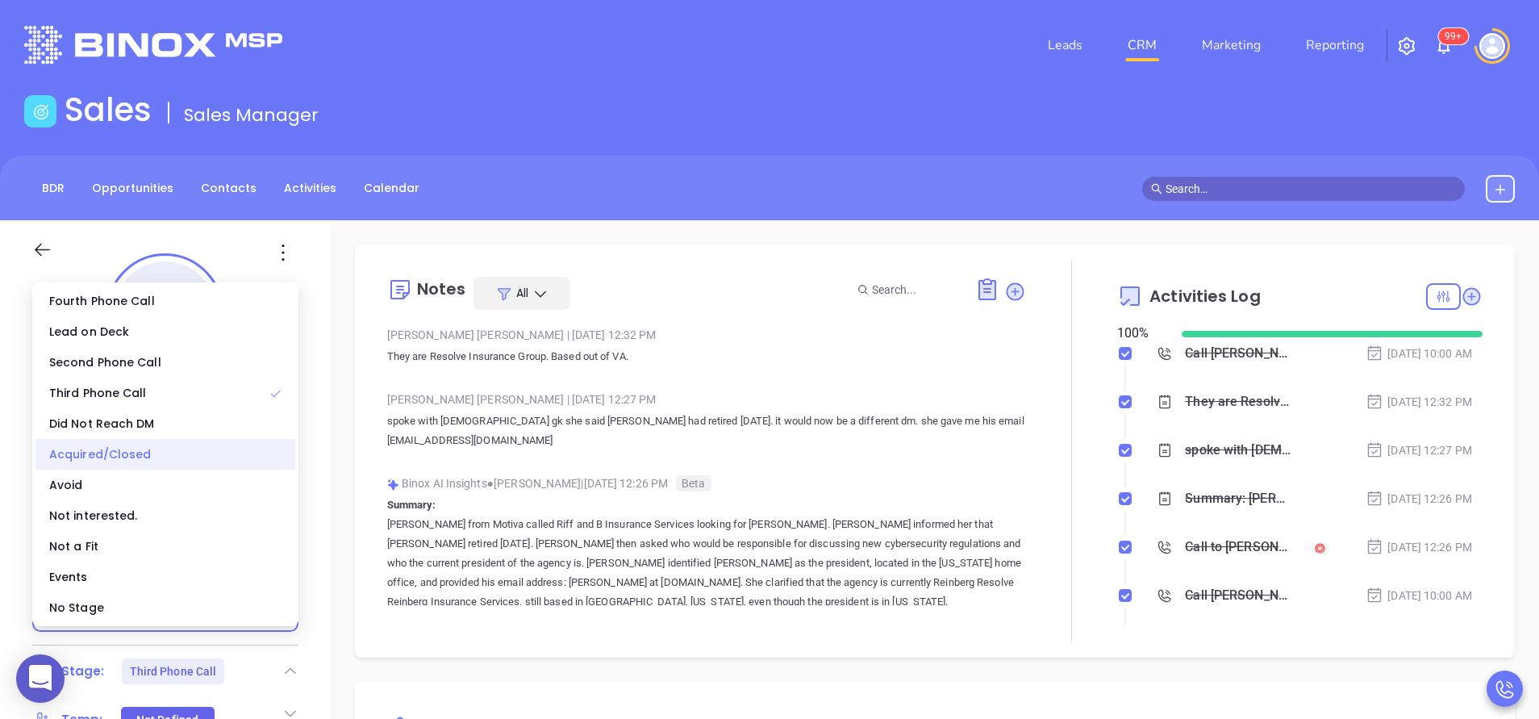
click at [139, 456] on div "Acquired/Closed" at bounding box center [165, 454] width 260 height 31
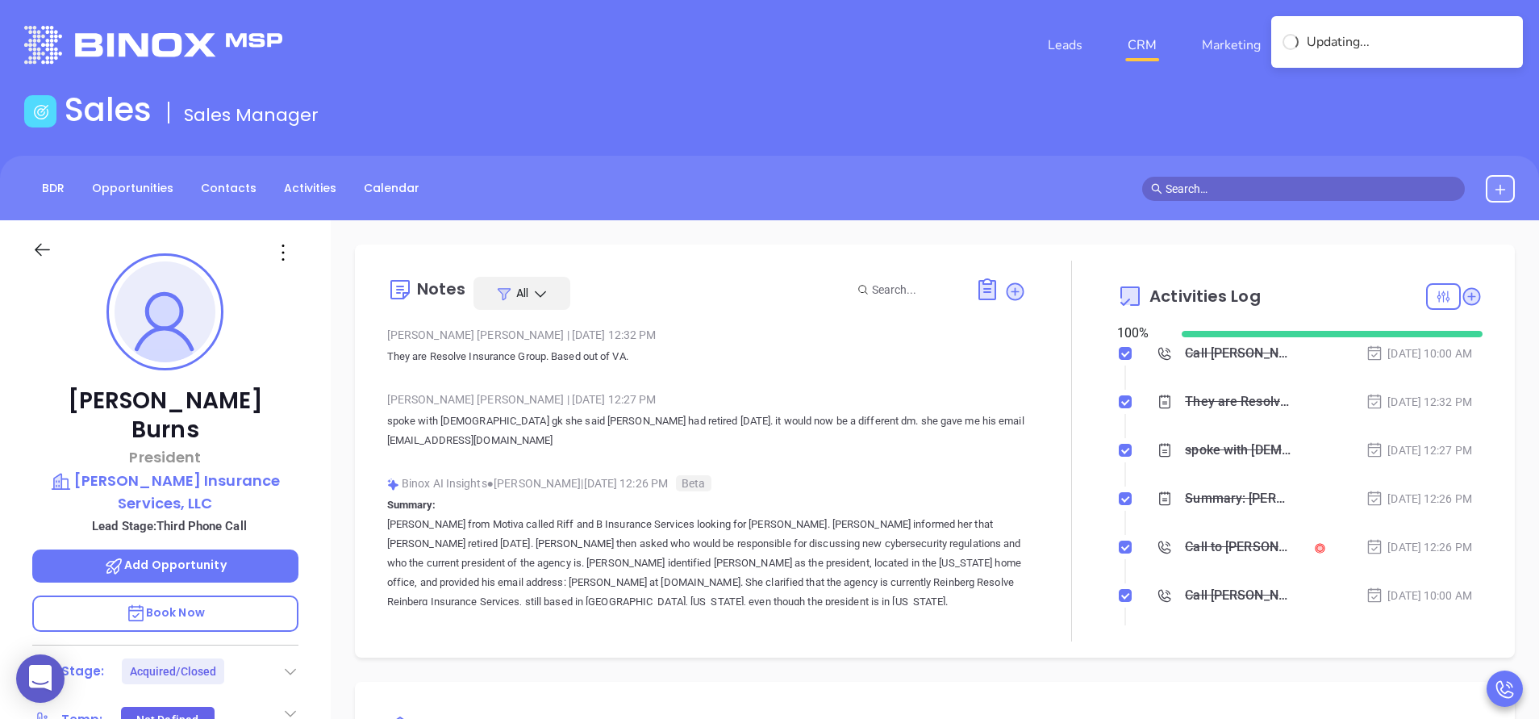
click at [294, 663] on icon at bounding box center [290, 671] width 16 height 16
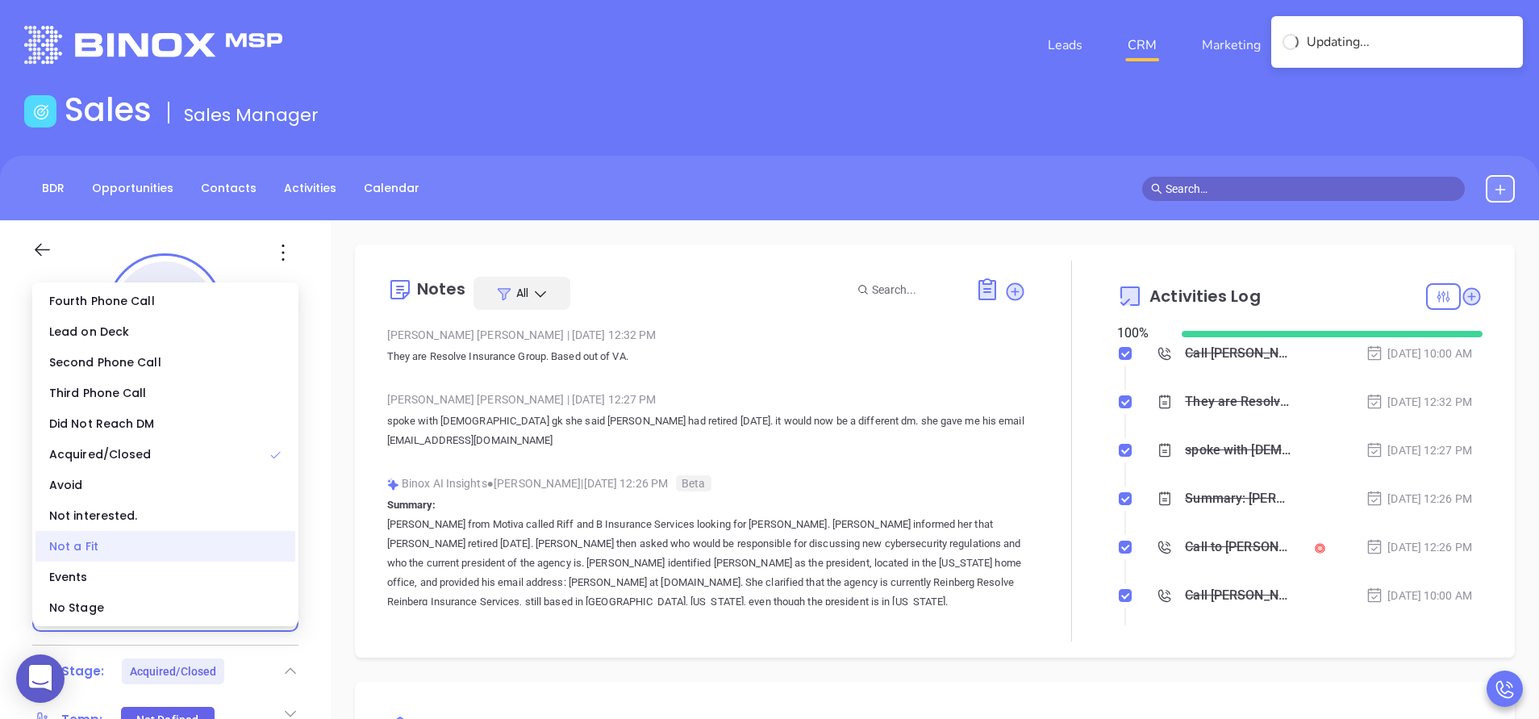
click at [198, 542] on div "Not a Fit" at bounding box center [165, 546] width 260 height 31
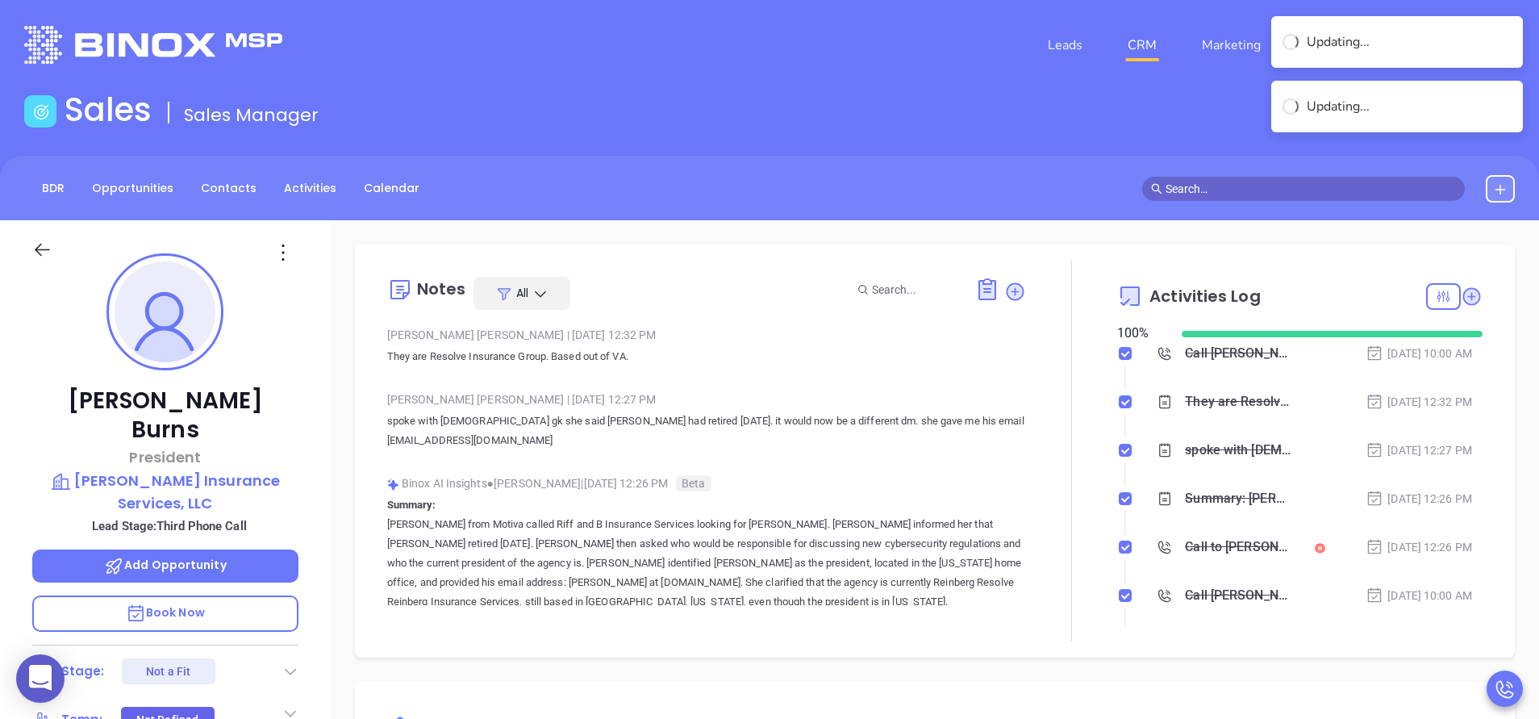
click at [1080, 645] on div "Notes All Anabell Dominguez | Sep 8, 2025 12:32 PM They are Resolve Insurance G…" at bounding box center [935, 450] width 1160 height 413
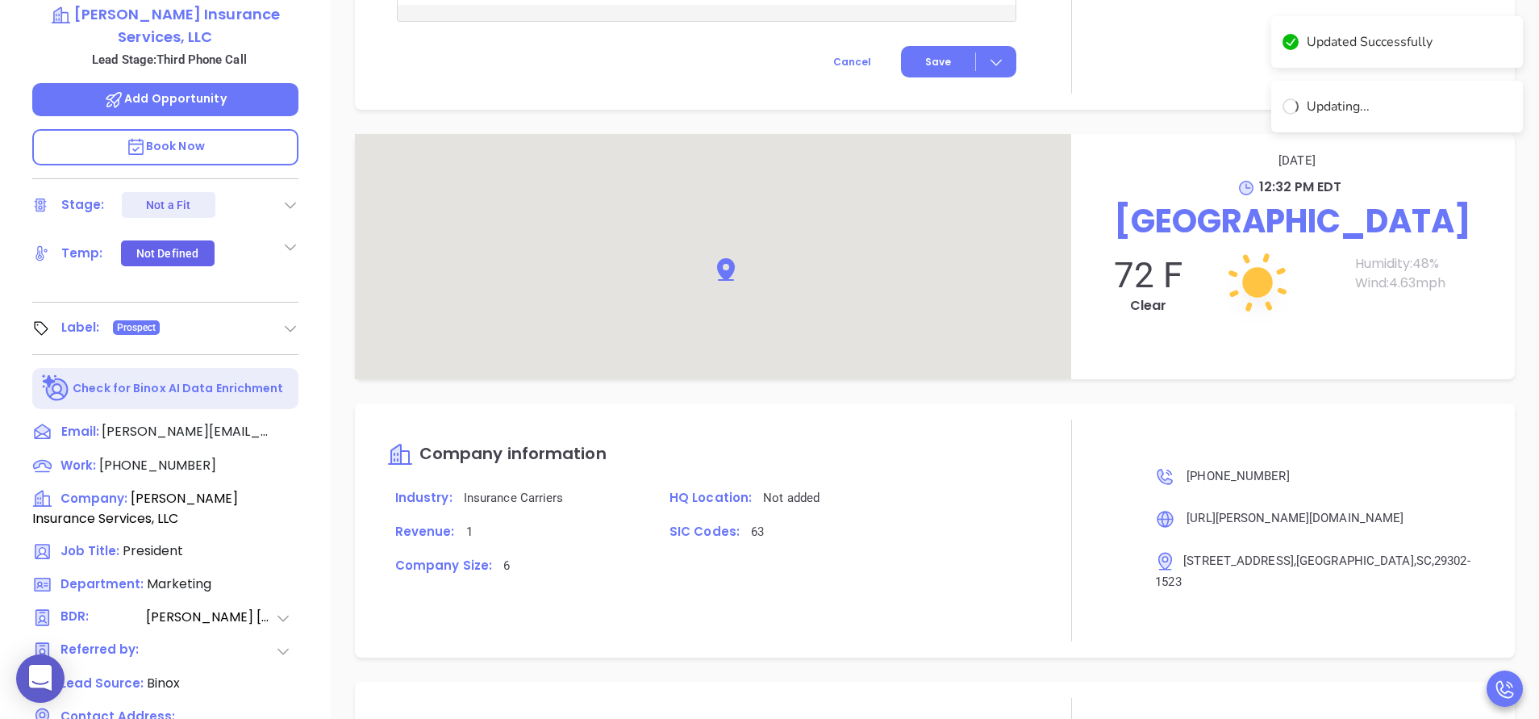
scroll to position [631, 0]
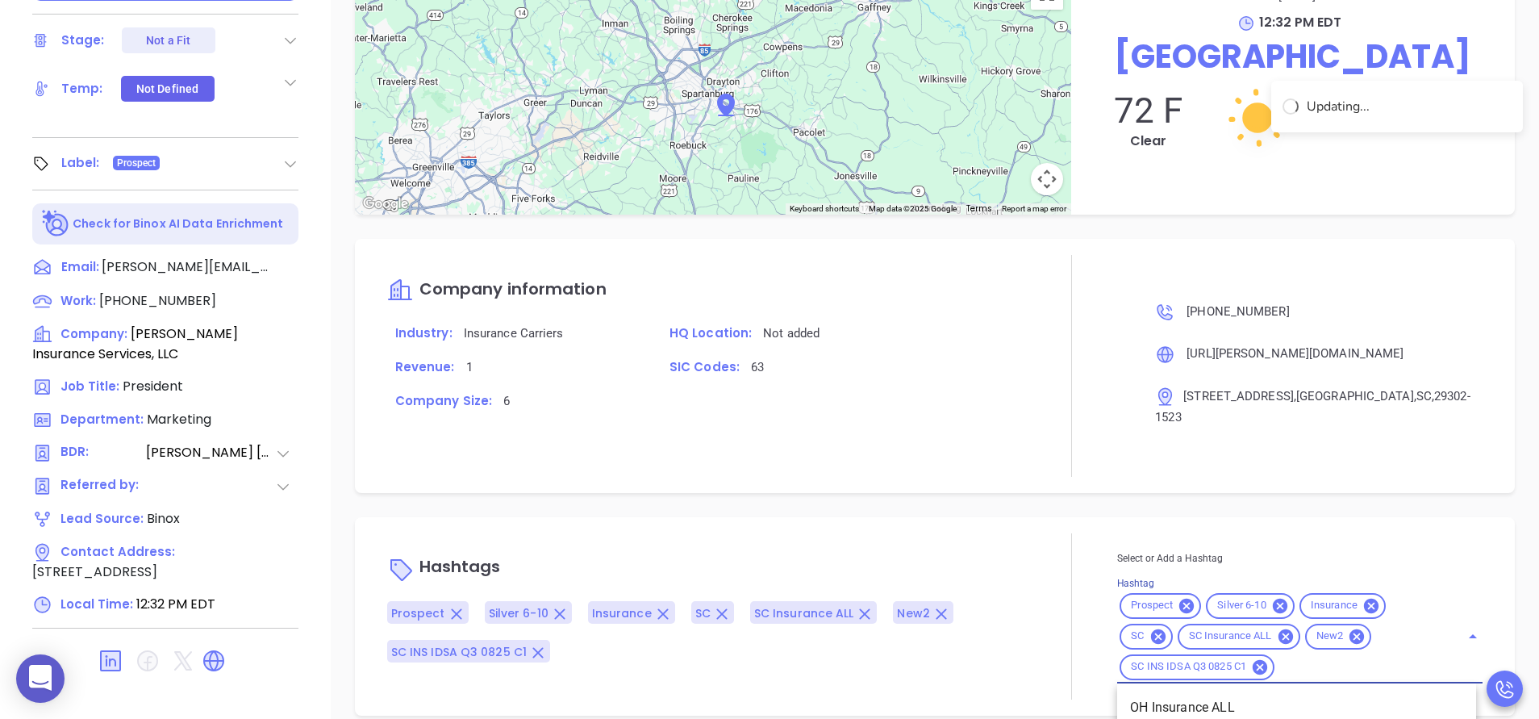
click at [1281, 656] on input "Hashtag" at bounding box center [1357, 666] width 160 height 20
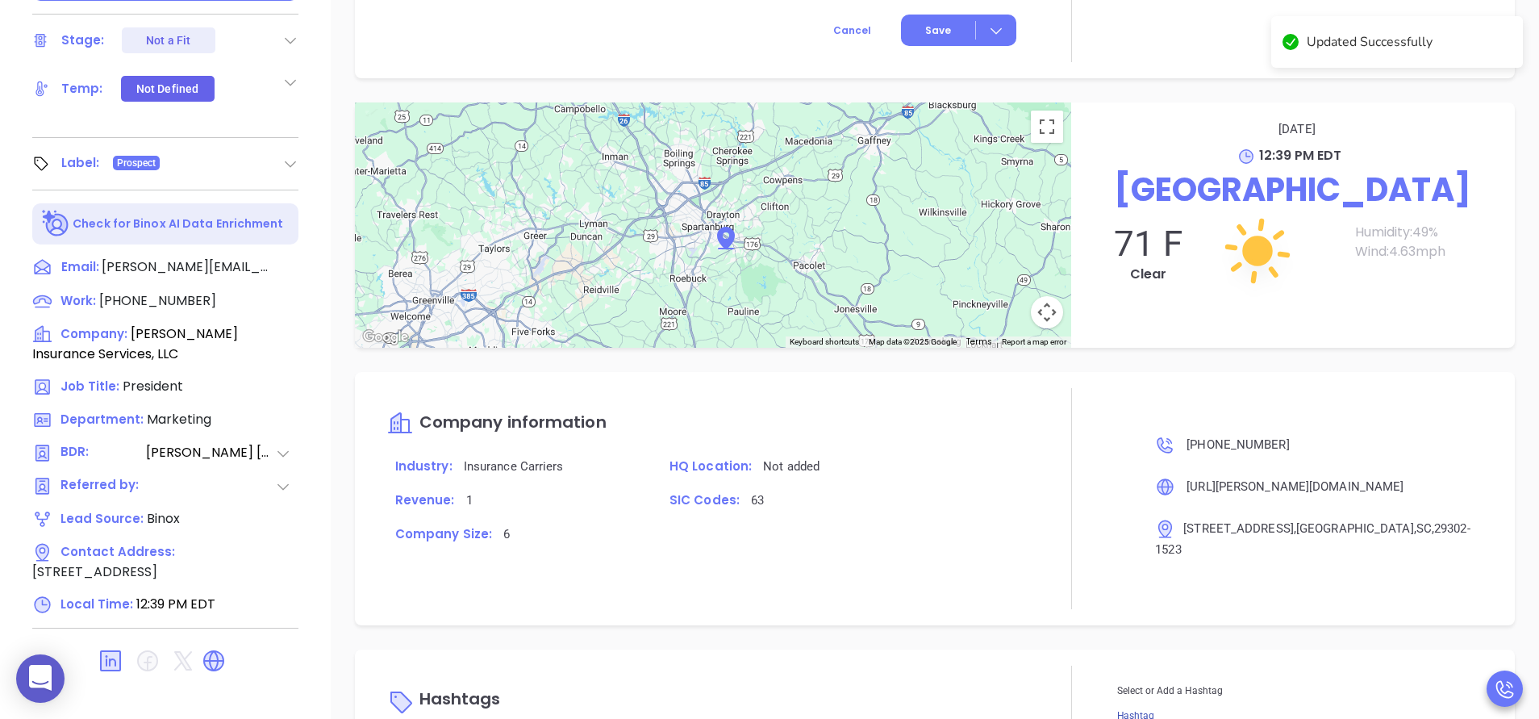
scroll to position [1323, 0]
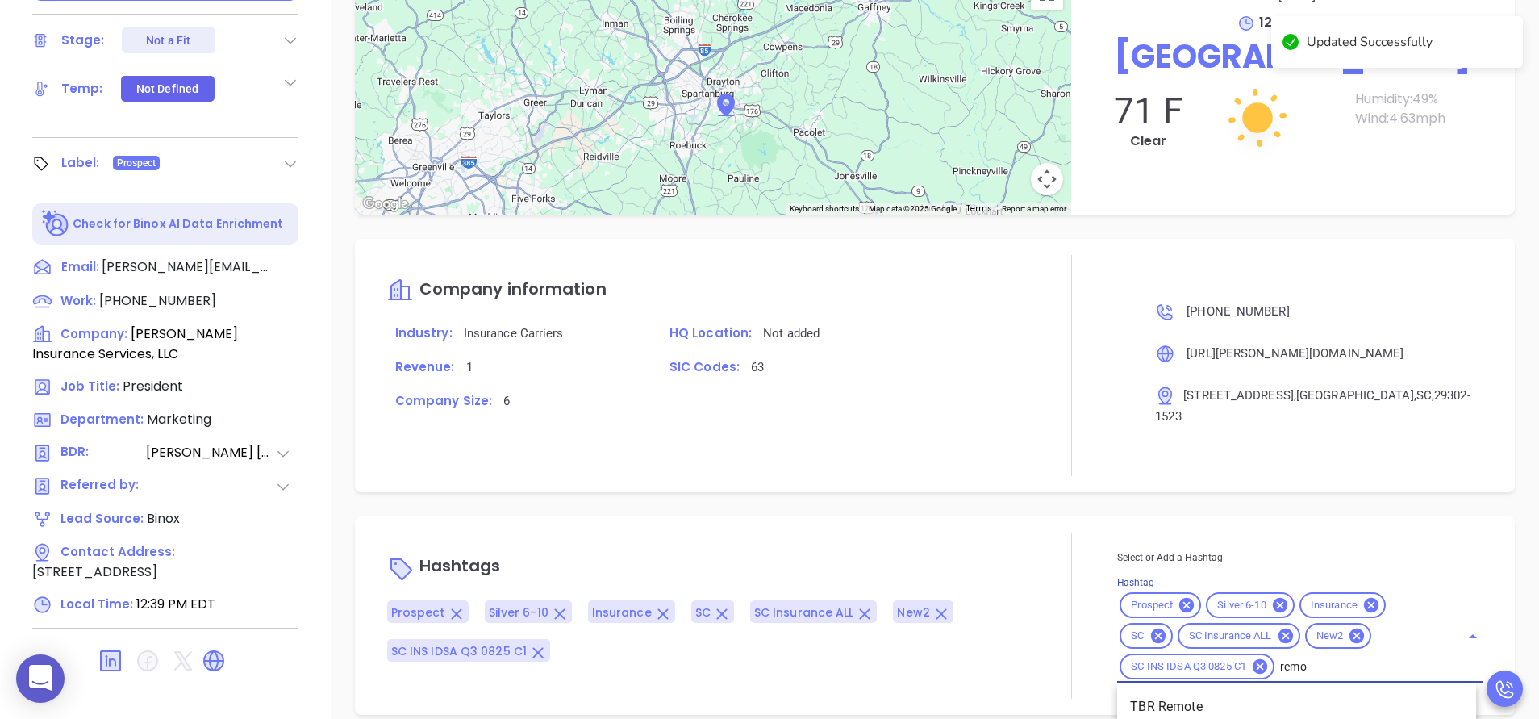
type input "remov"
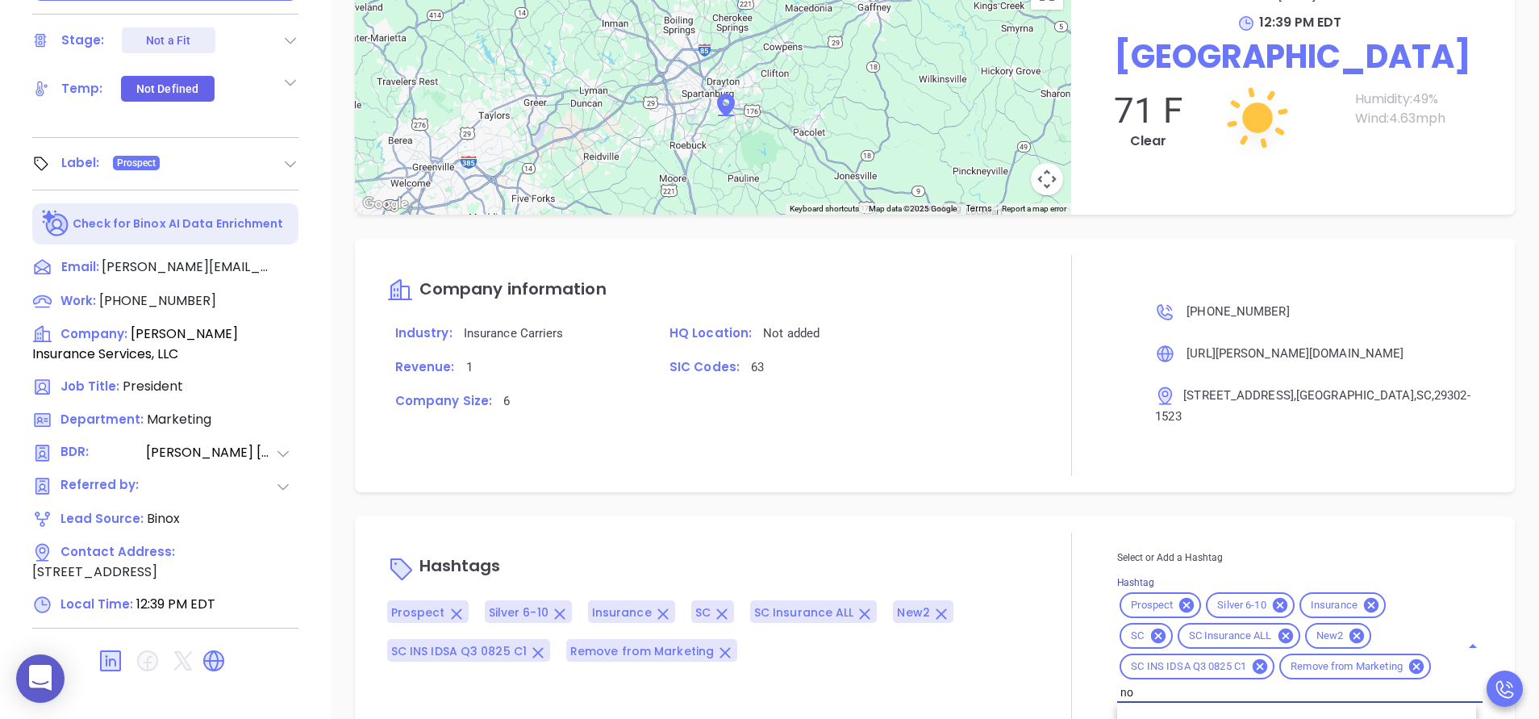
type input "not"
click at [1161, 712] on li "Not a fit" at bounding box center [1296, 726] width 359 height 29
click at [999, 516] on div "Hashtags Prospect Silver 6-10 Insurance SC SC Insurance ALL New2 SC INS IDSA Q3…" at bounding box center [935, 630] width 1160 height 229
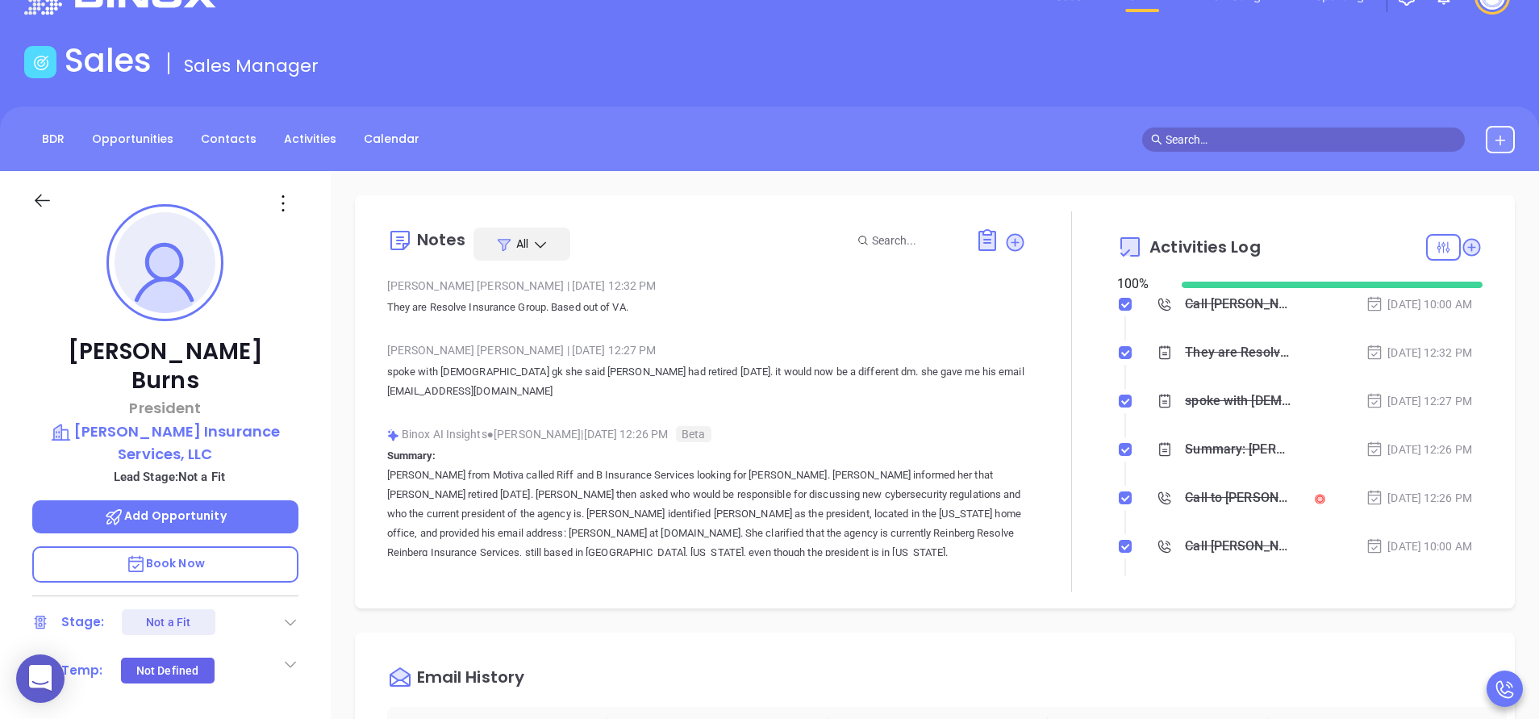
scroll to position [0, 0]
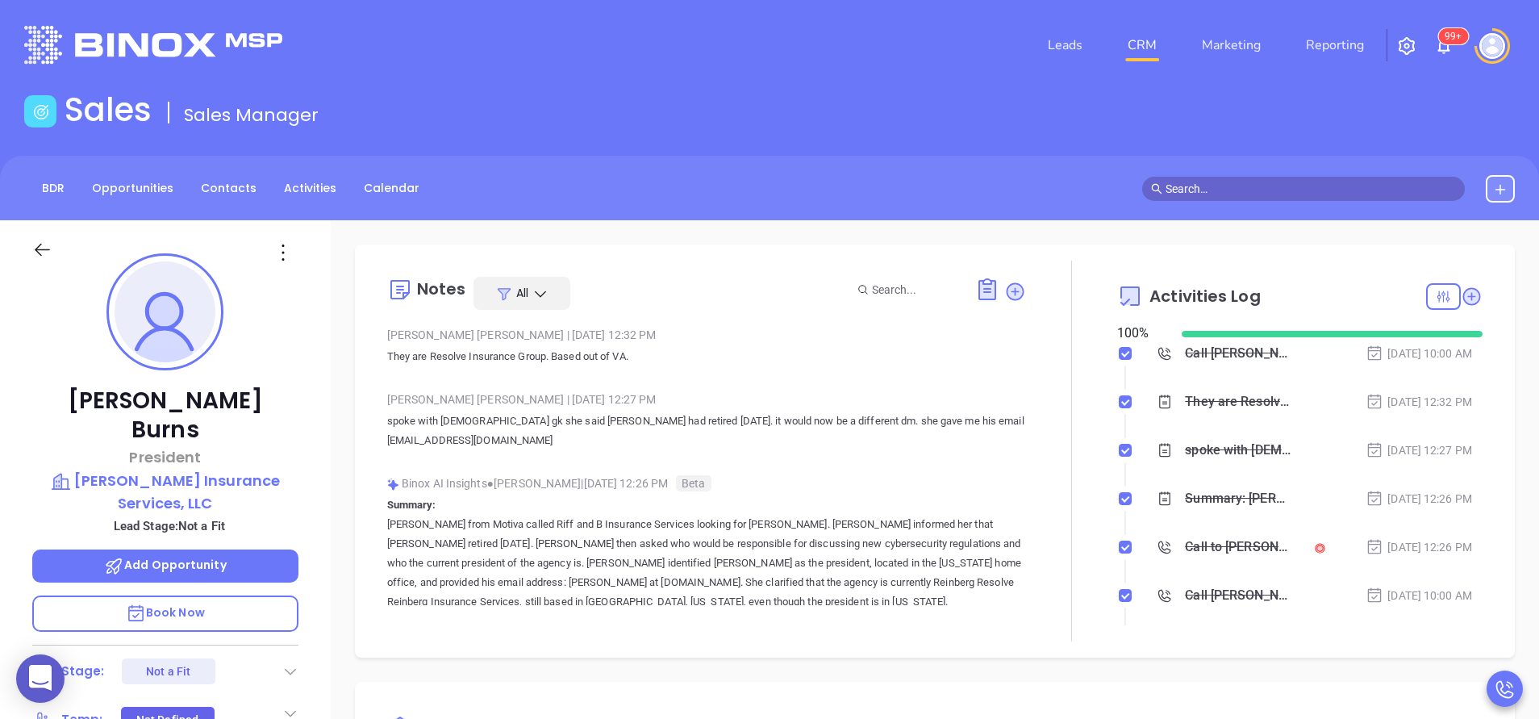
click at [885, 497] on p "Summary: Annabelle from Motiva called Riff and B Insurance Services looking for…" at bounding box center [706, 562] width 639 height 135
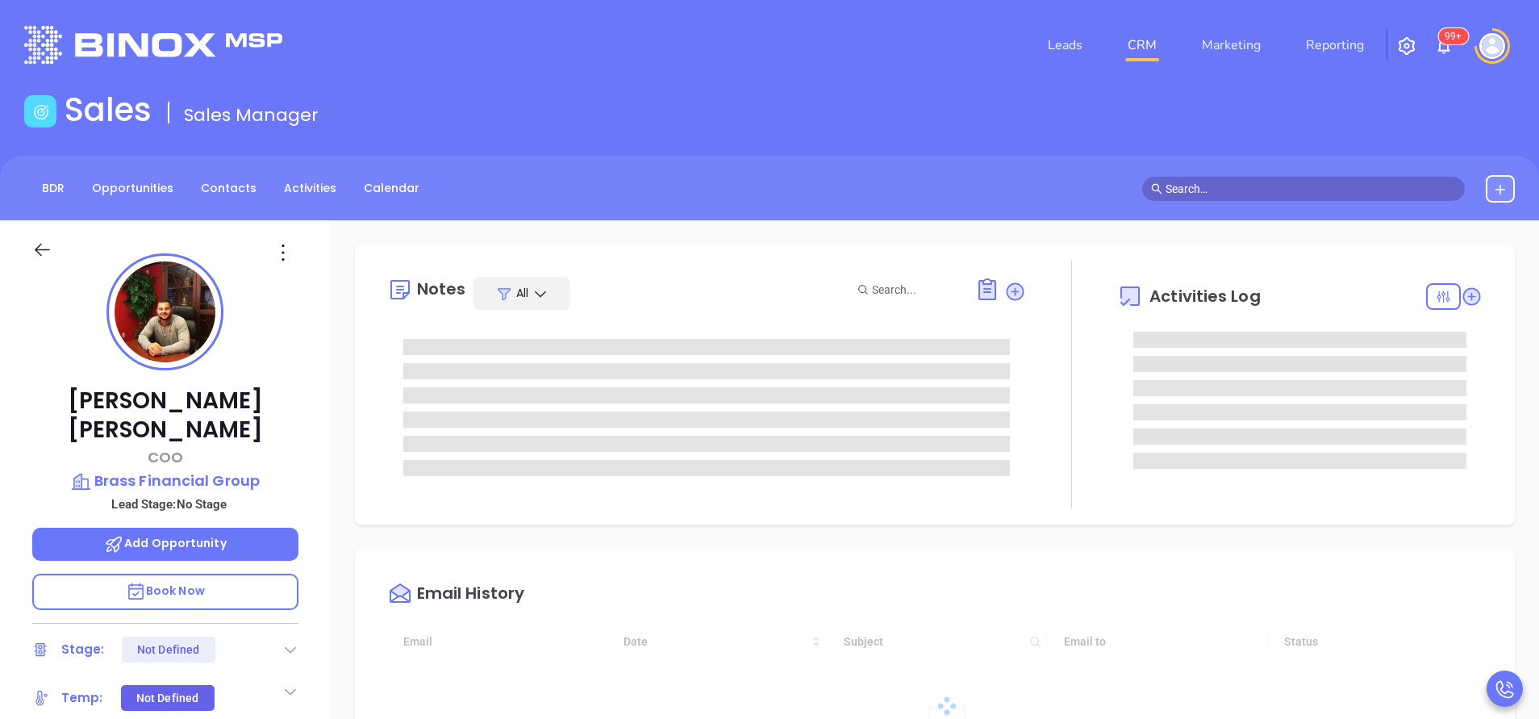
type input "[DATE]"
type input "[PERSON_NAME]"
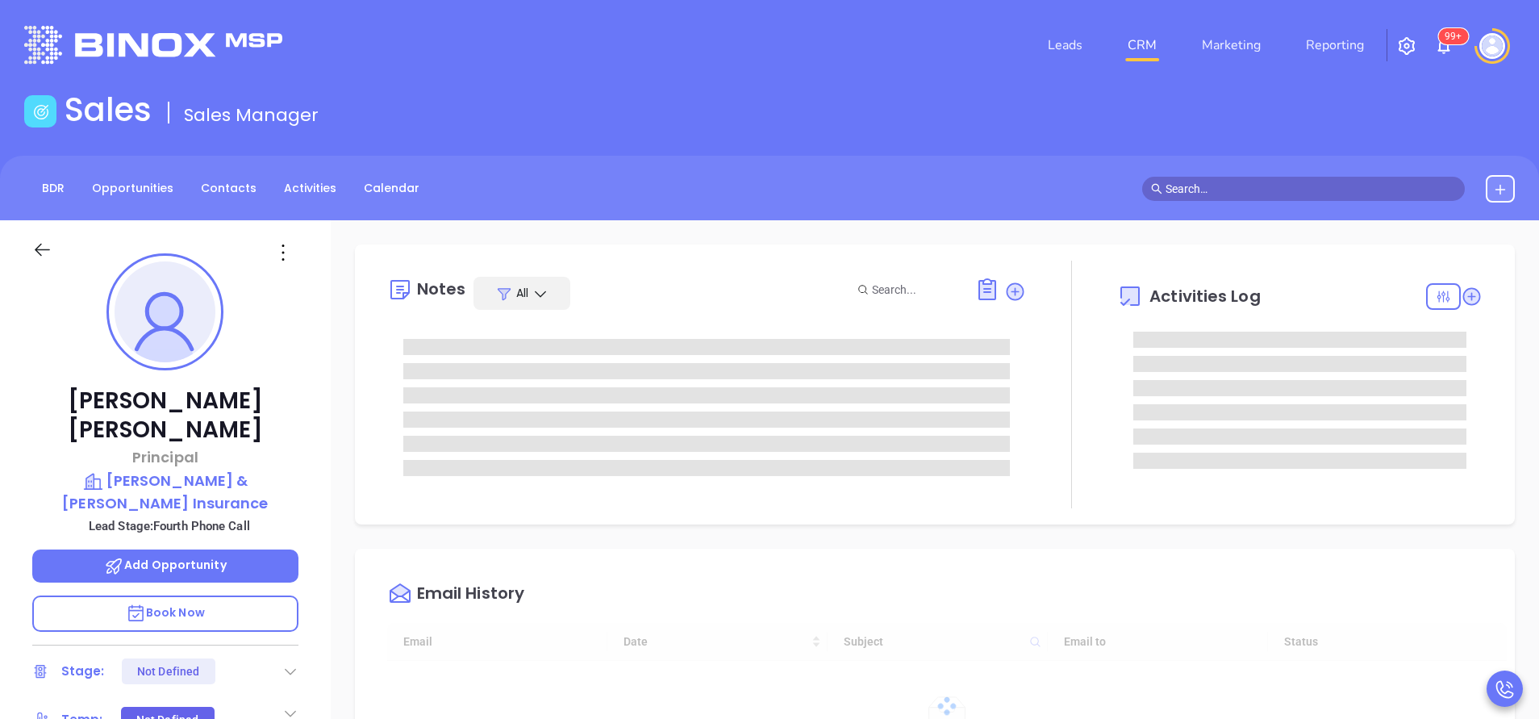
type input "[DATE]"
type input "[PERSON_NAME]"
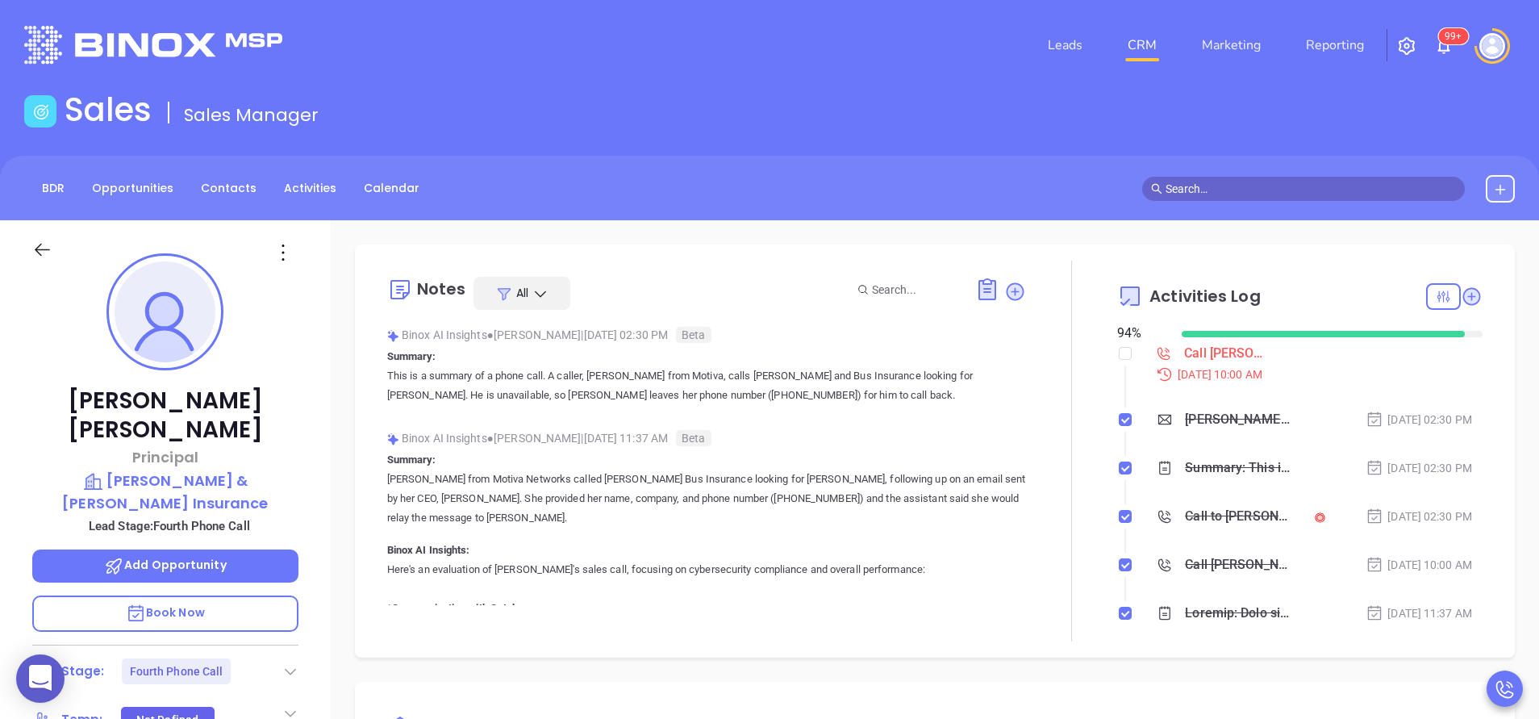
click at [316, 431] on div "[PERSON_NAME] Principal [PERSON_NAME] & [PERSON_NAME] Insurance Lead Stage: Fou…" at bounding box center [165, 669] width 331 height 898
click at [1005, 607] on div "Notes All Binox AI Insights ● [PERSON_NAME] | [DATE] 02:30 PM Beta Summary: Thi…" at bounding box center [706, 450] width 639 height 381
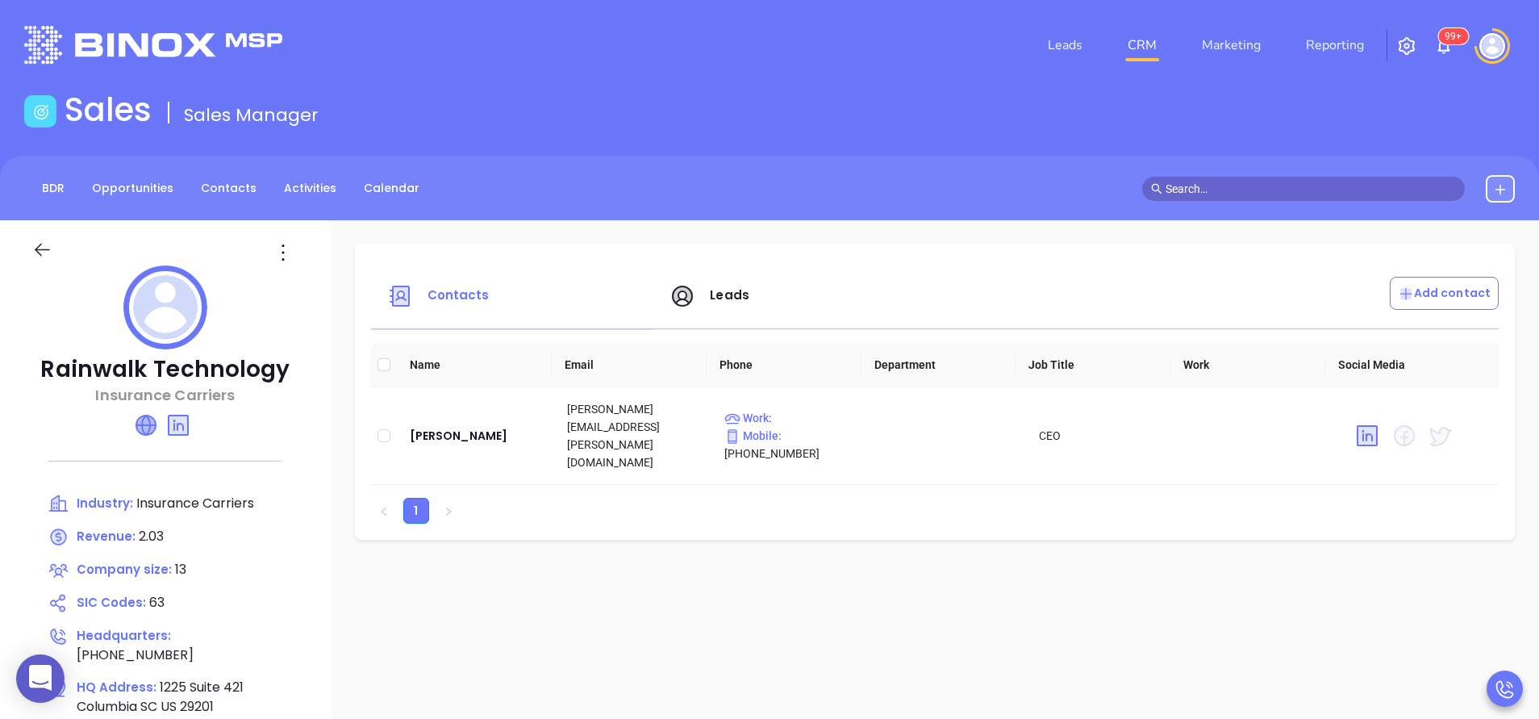
click at [151, 432] on icon at bounding box center [145, 424] width 19 height 19
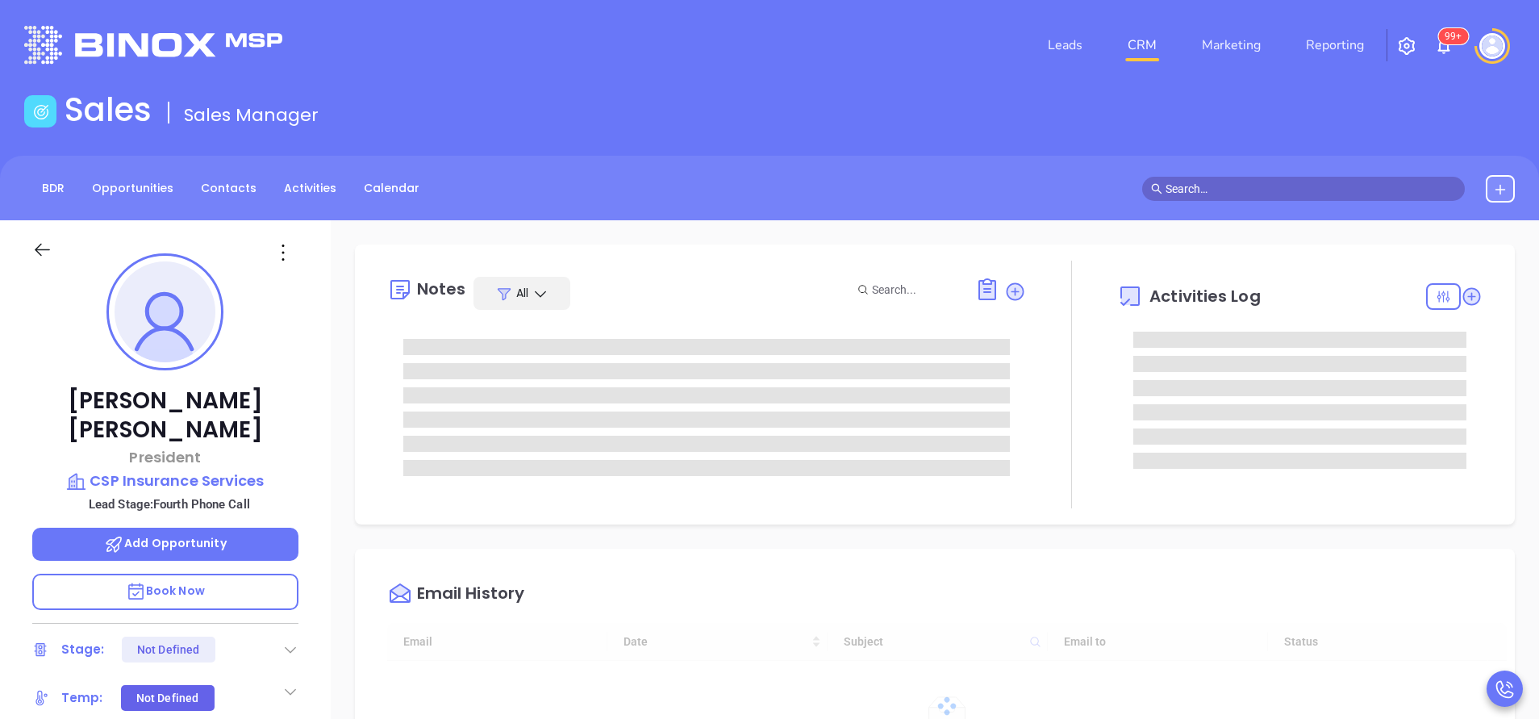
scroll to position [469, 0]
type input "[PERSON_NAME]"
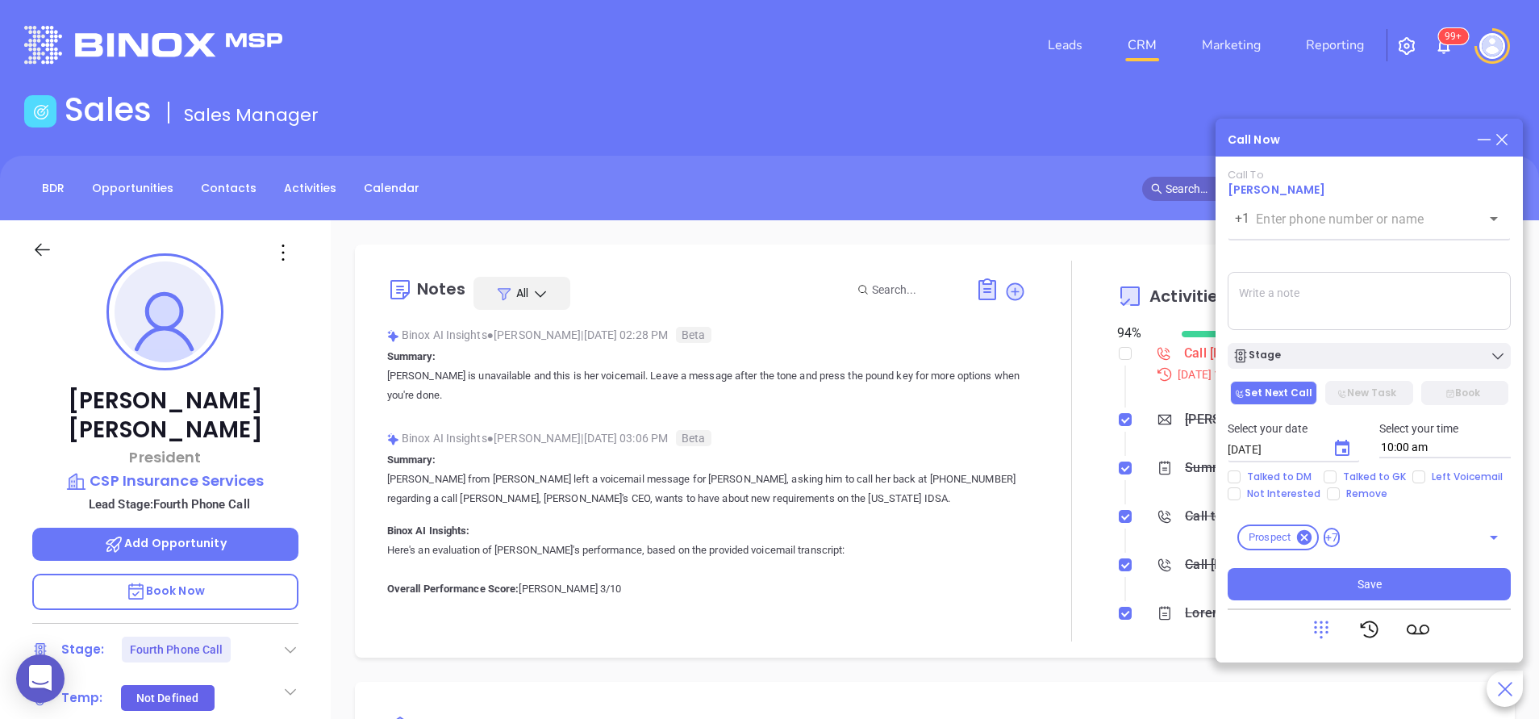
type input "[PHONE_NUMBER]"
